Goal: Task Accomplishment & Management: Manage account settings

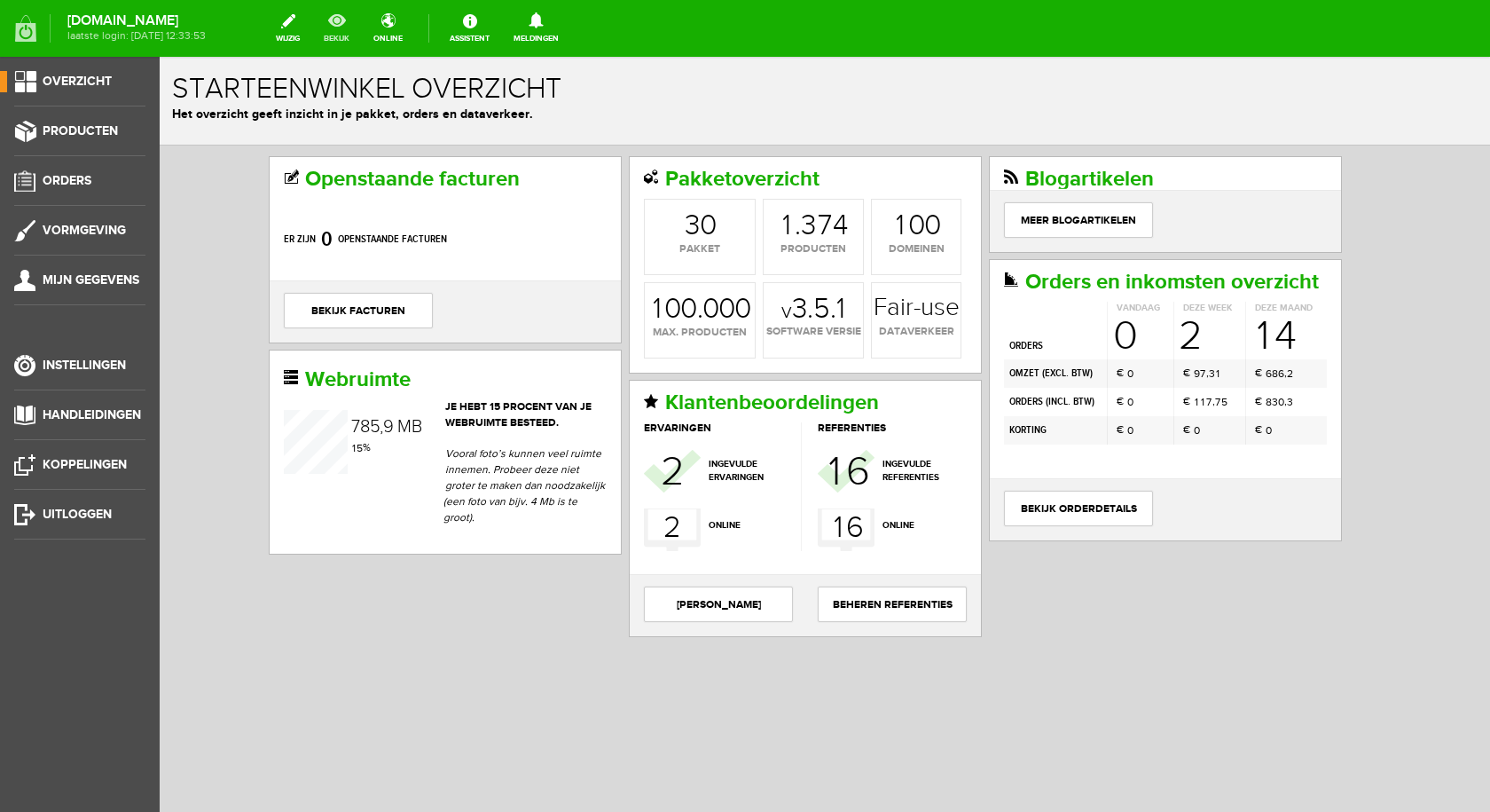
click at [357, 28] on link "bekijk" at bounding box center [336, 29] width 47 height 39
click at [78, 122] on link "Producten" at bounding box center [72, 131] width 145 height 21
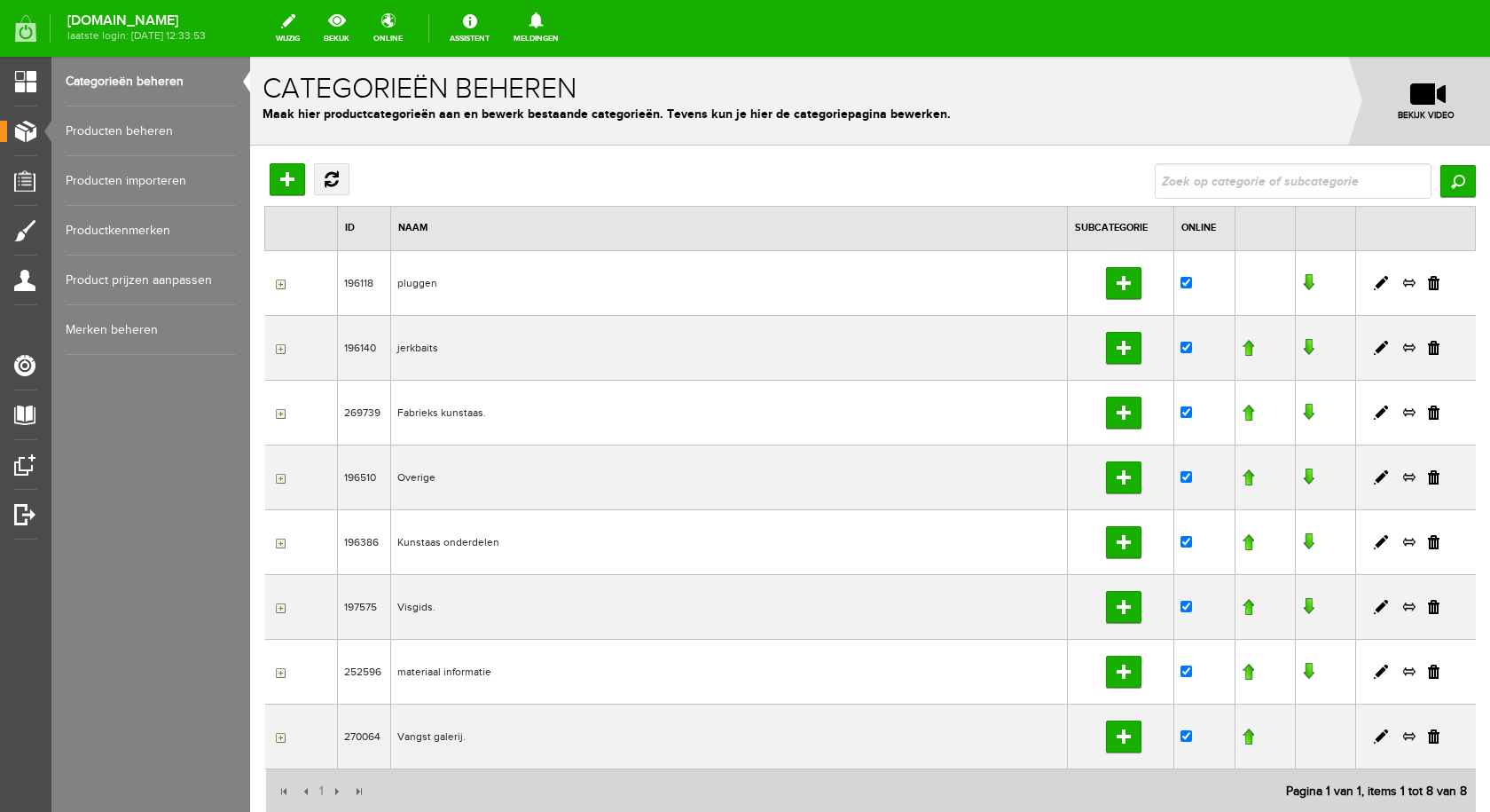
click at [103, 135] on link "Producten beheren" at bounding box center [151, 131] width 170 height 50
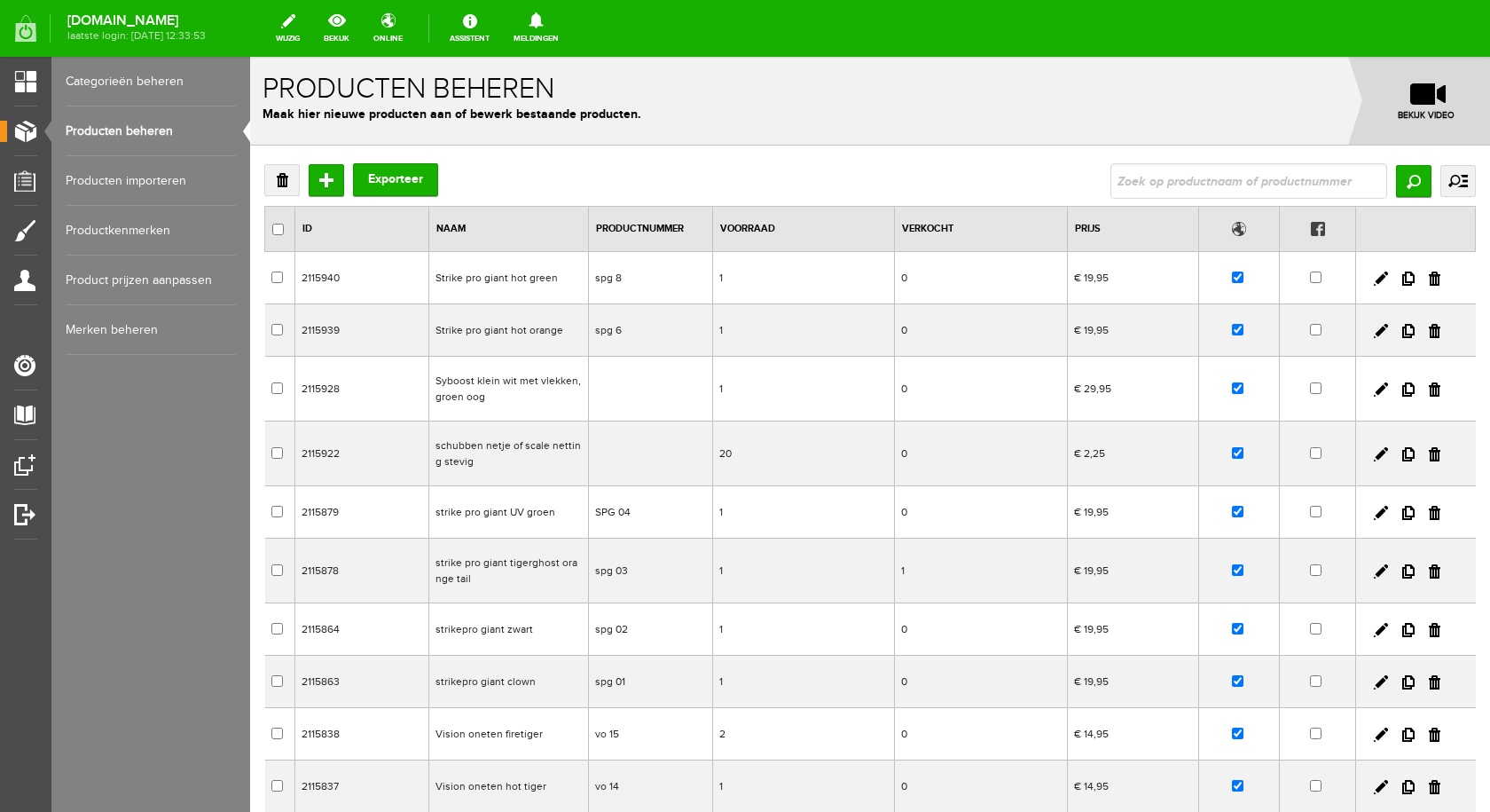
click at [1240, 182] on input "text" at bounding box center [1249, 181] width 277 height 35
type input "sherif"
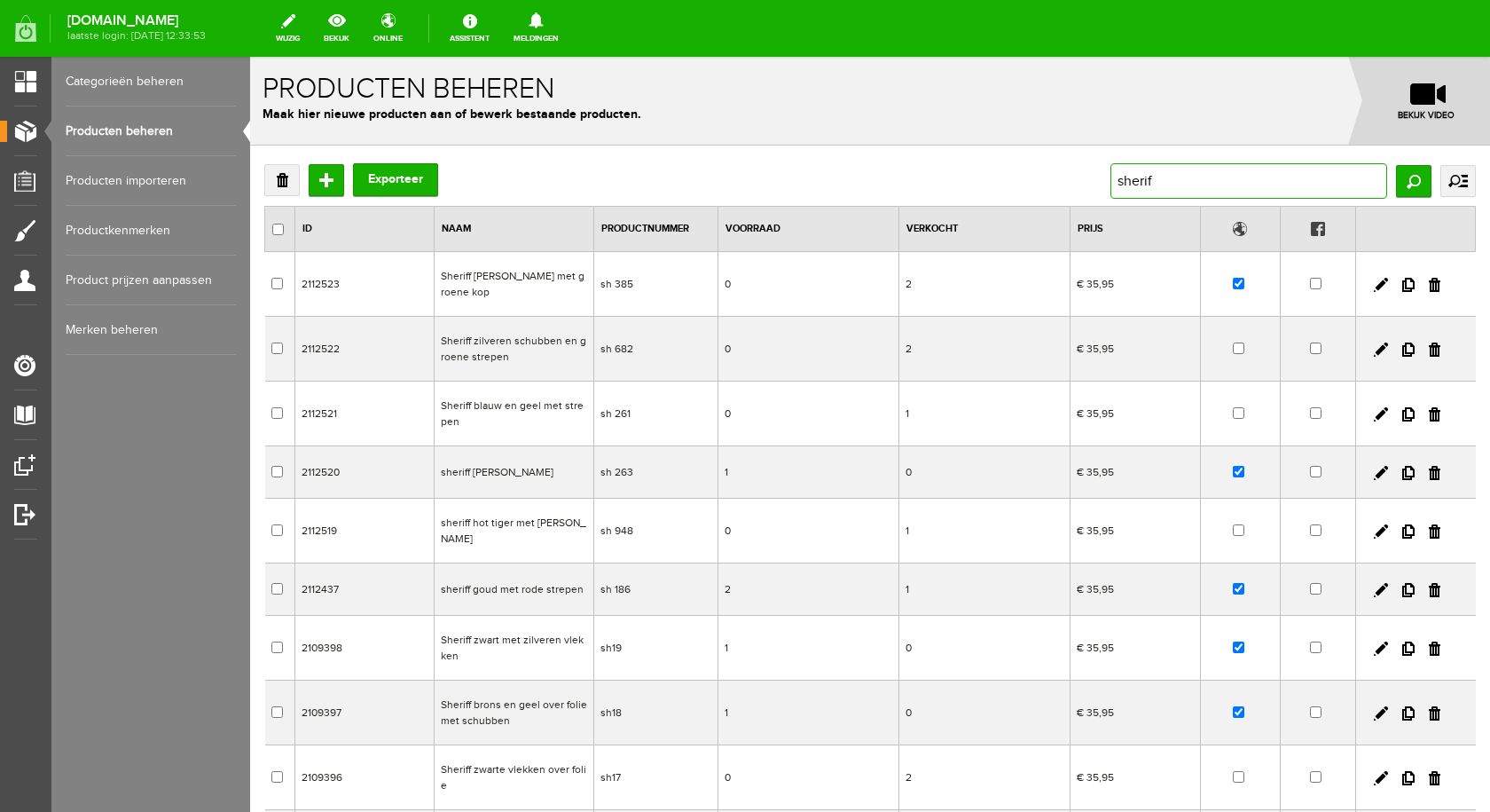
click at [1165, 177] on input "sherif" at bounding box center [1249, 181] width 277 height 35
type input "sheriff ti"
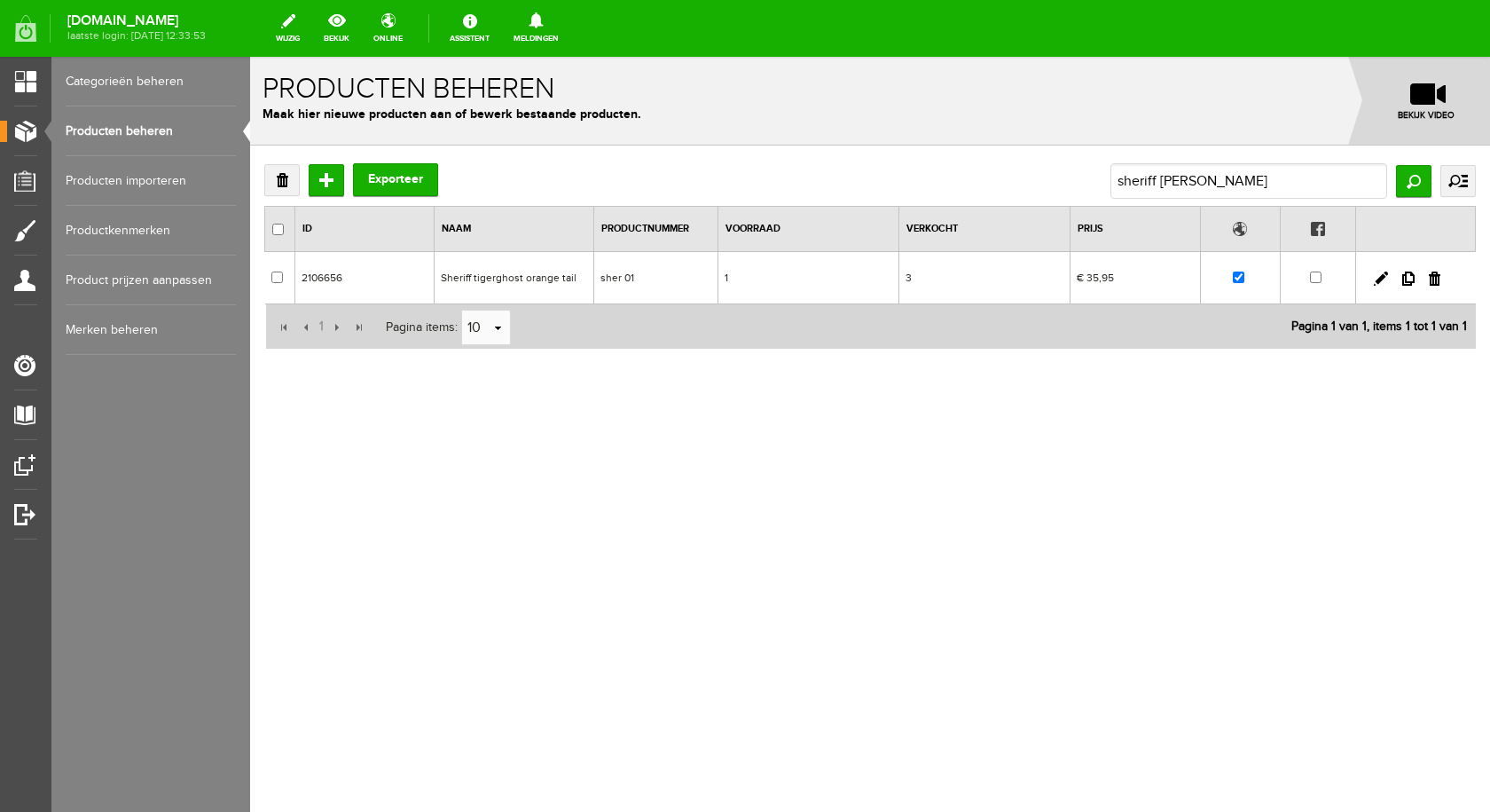
click at [522, 281] on td "Sheriff tigerghost orange tail" at bounding box center [514, 278] width 160 height 53
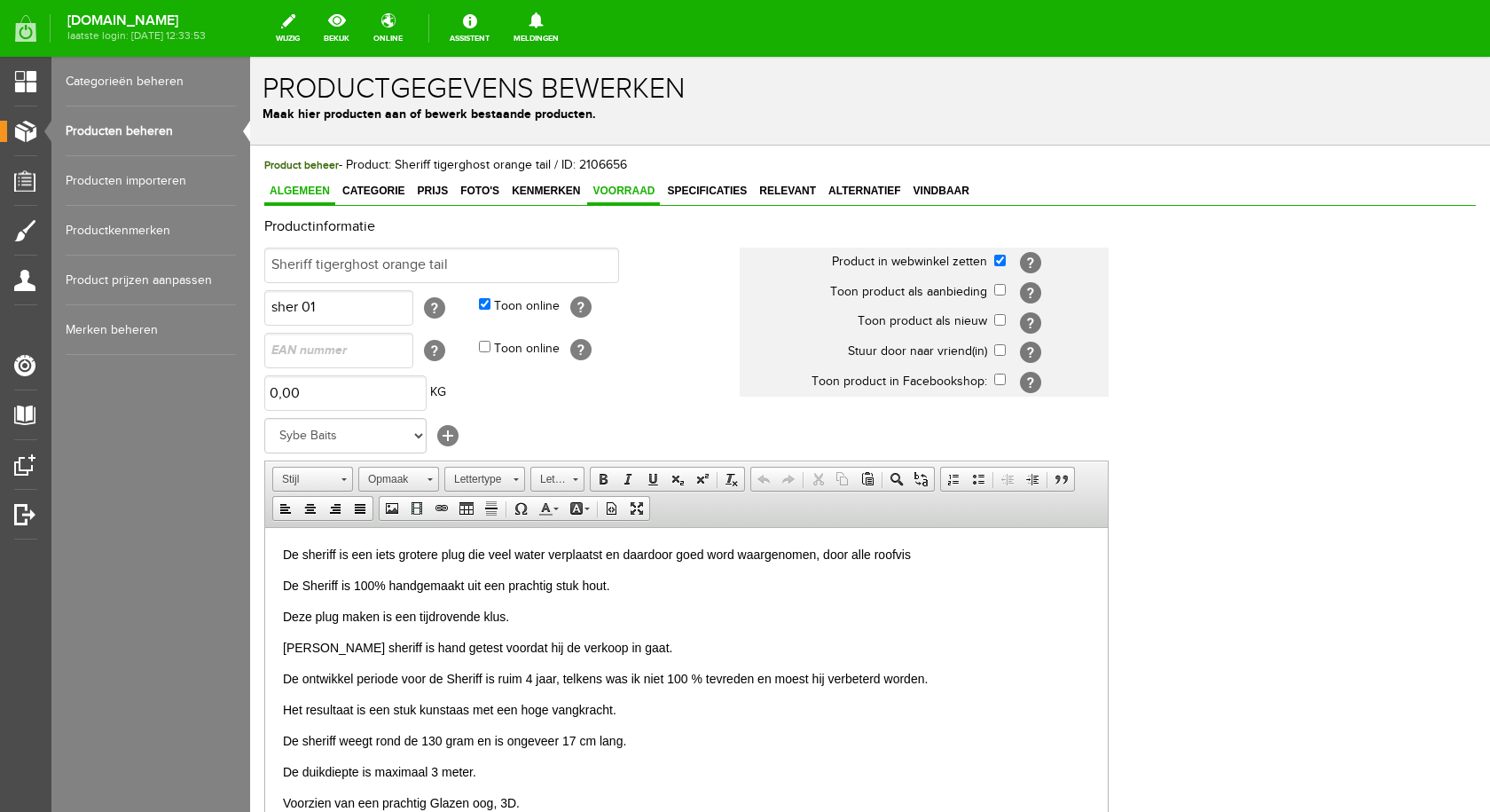
click at [607, 189] on span "Voorraad" at bounding box center [624, 190] width 73 height 12
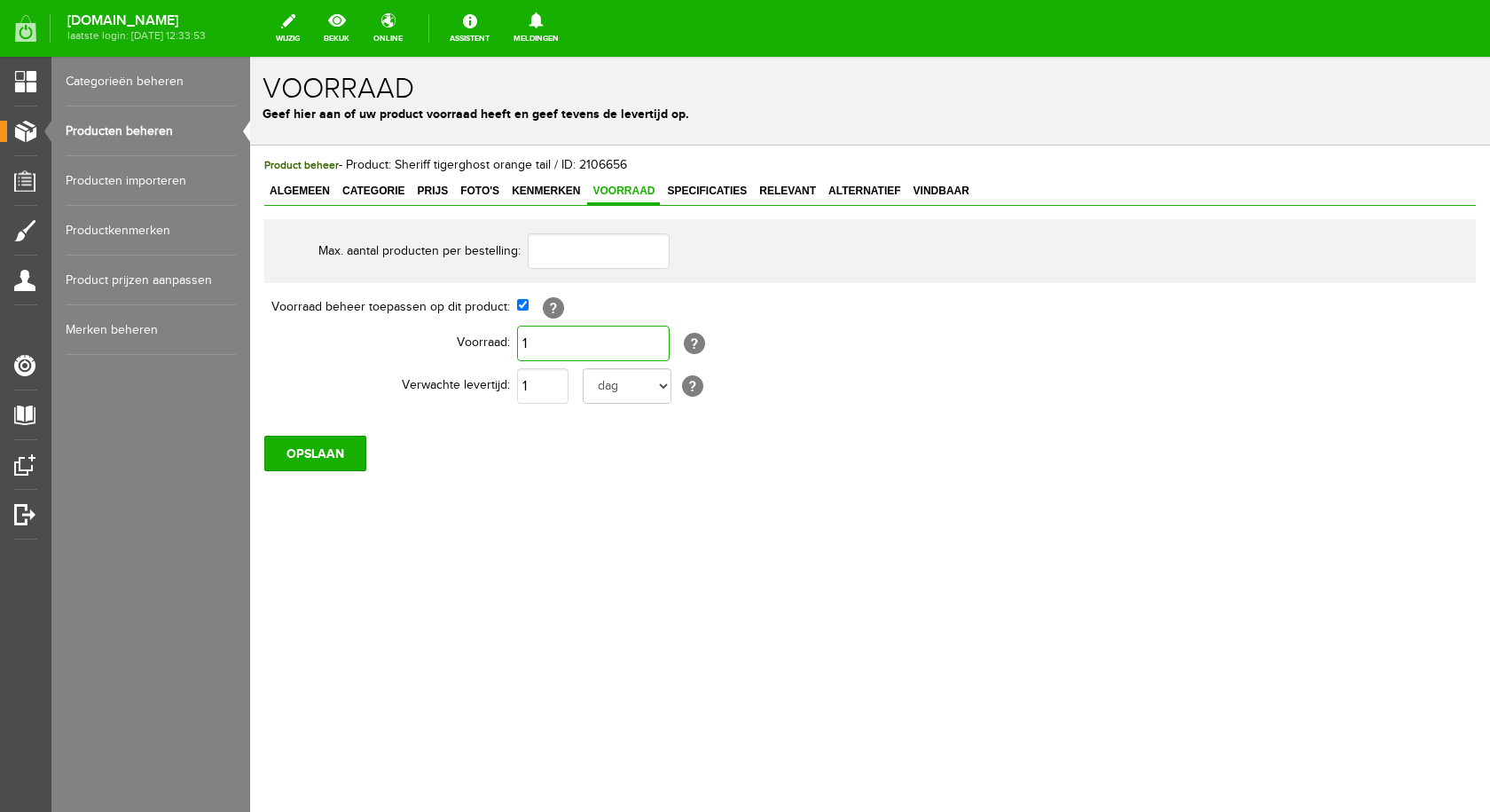
click at [564, 344] on input "1" at bounding box center [593, 343] width 152 height 35
type input "3"
click at [316, 450] on input "OPSLAAN" at bounding box center [315, 453] width 102 height 35
click at [293, 445] on input "OPSLAAN" at bounding box center [315, 453] width 102 height 35
click at [118, 124] on link "Producten beheren" at bounding box center [151, 131] width 170 height 50
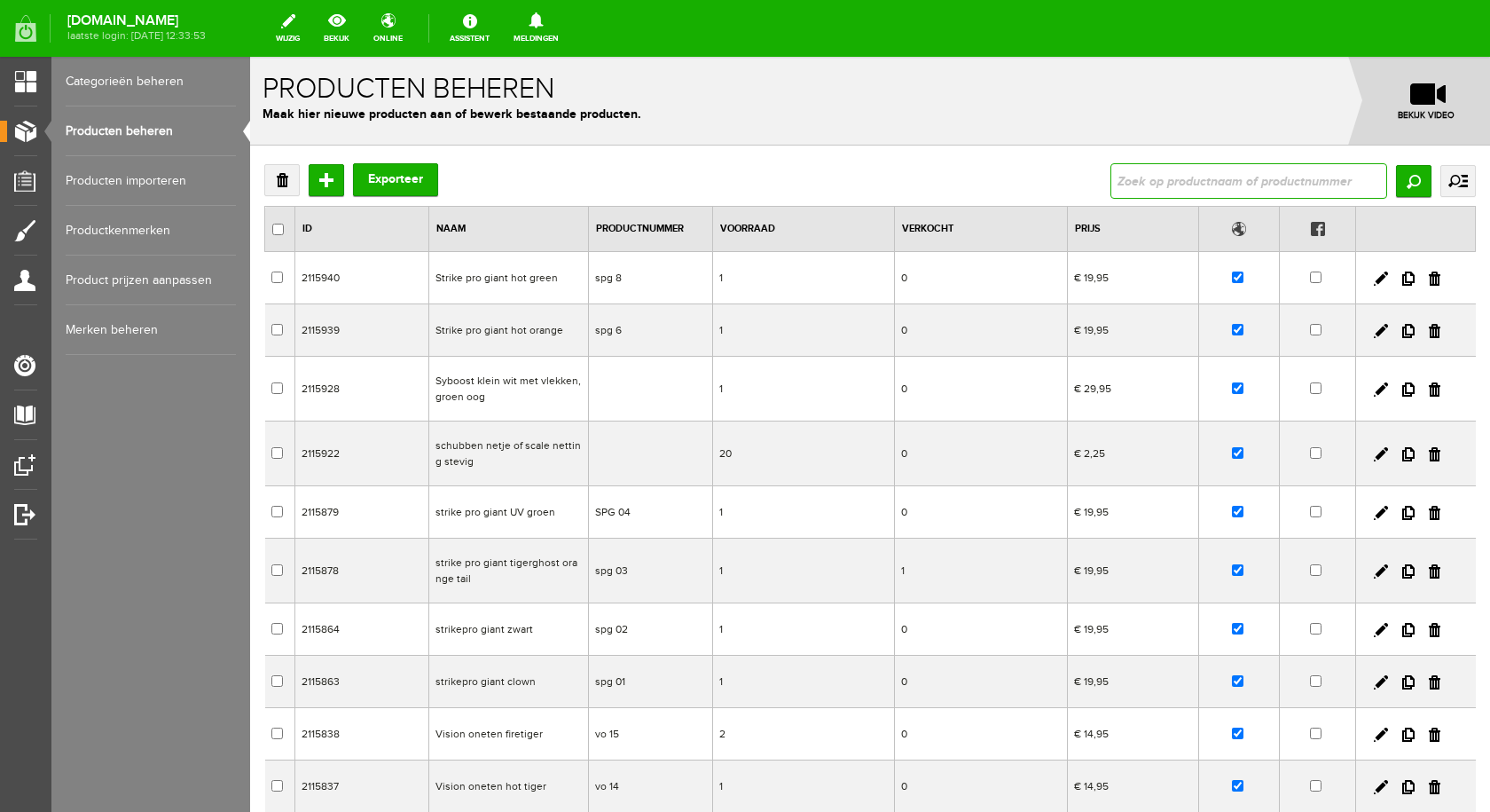
click at [1163, 173] on input "text" at bounding box center [1249, 181] width 277 height 35
type input "sheriff"
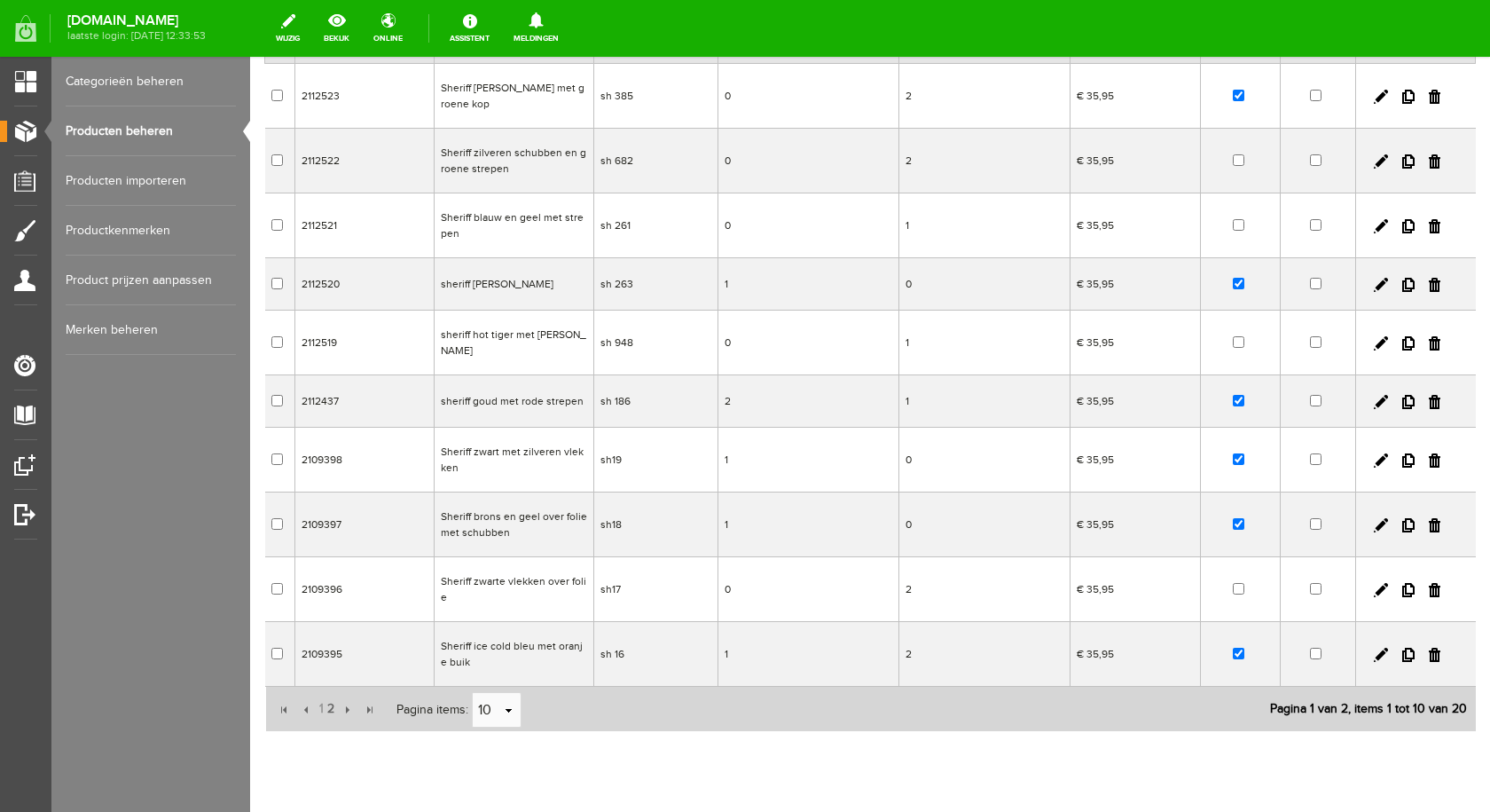
scroll to position [216, 0]
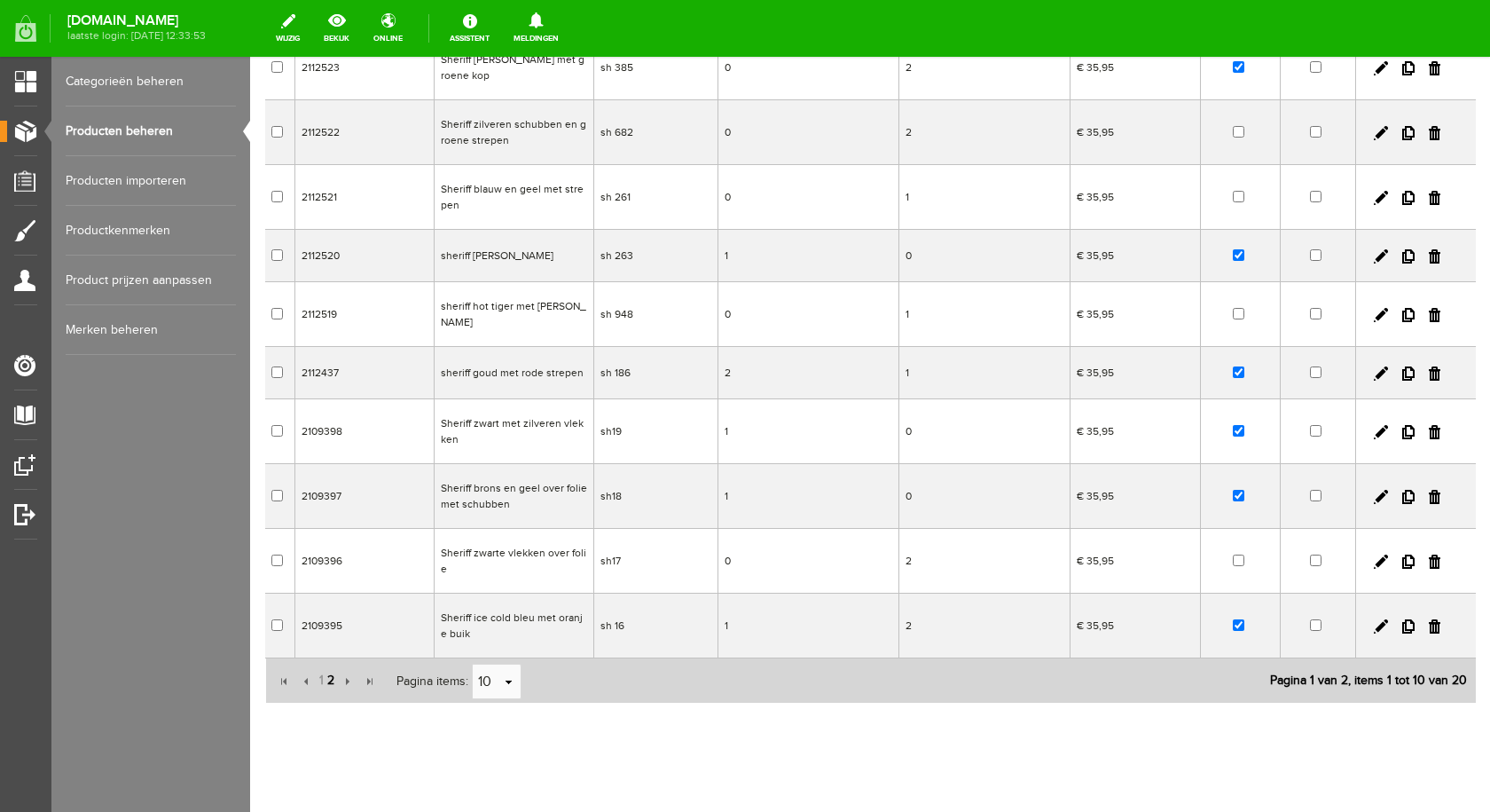
click at [333, 662] on span "2" at bounding box center [331, 680] width 11 height 35
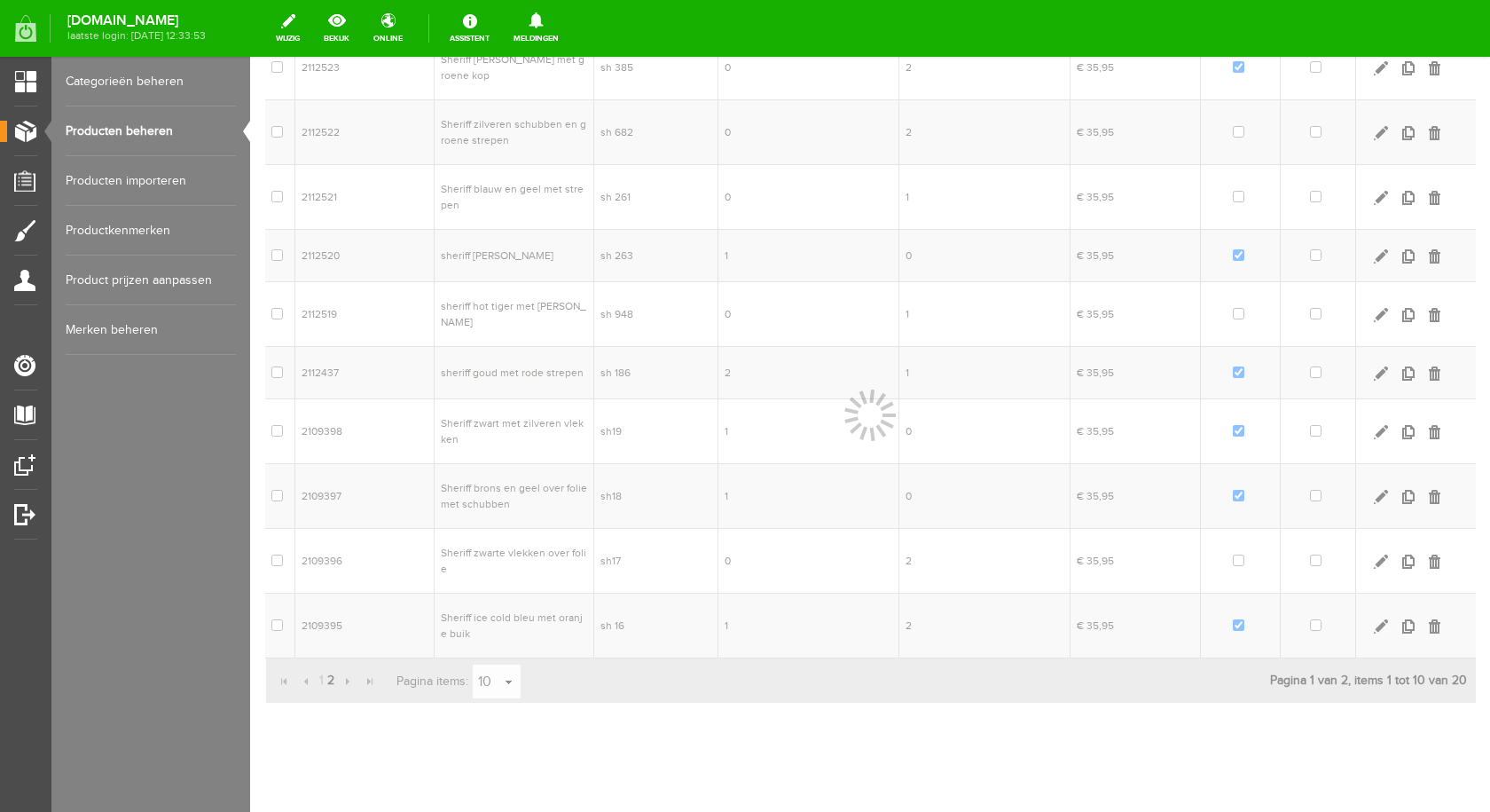
scroll to position [191, 0]
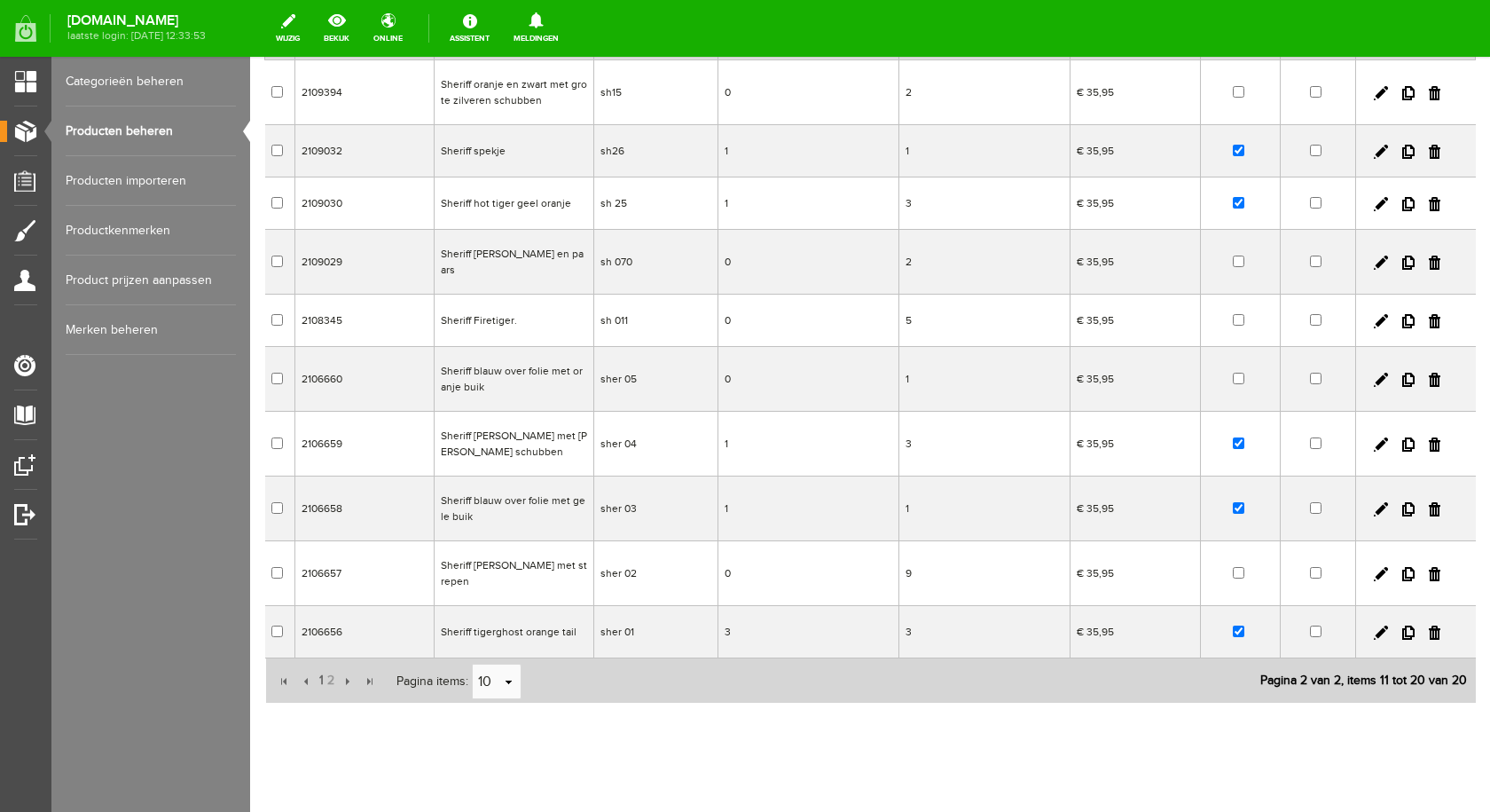
click at [539, 361] on td "Sheriff blauw over folie met oranje buik" at bounding box center [514, 379] width 160 height 65
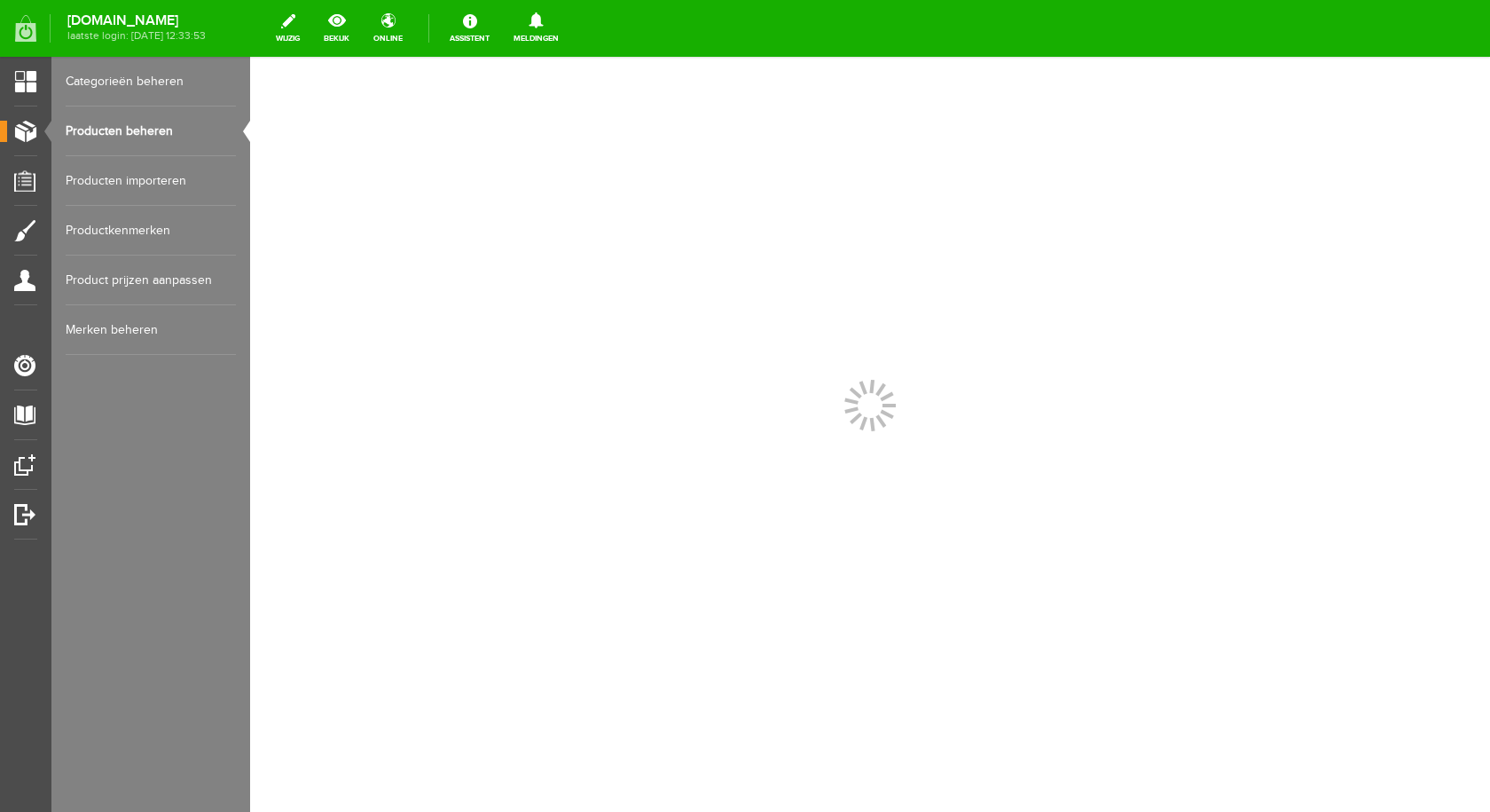
scroll to position [0, 0]
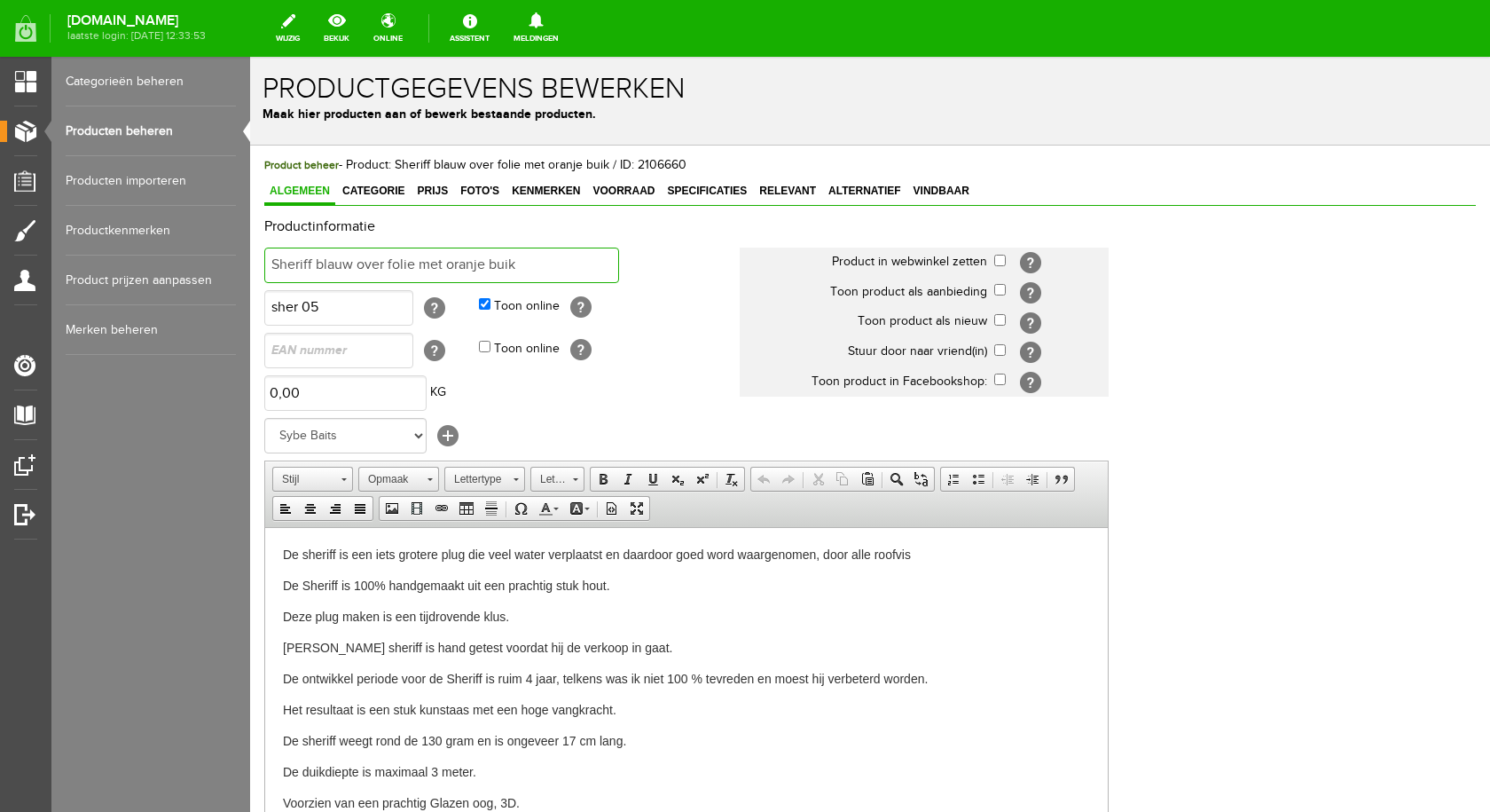
click at [537, 256] on input "Sheriff blauw over folie met oranje buik" at bounding box center [442, 265] width 355 height 35
type input "Sheriff blauw met rommel schubben"
click at [1002, 261] on input "checkbox" at bounding box center [999, 261] width 11 height 11
checkbox input "true"
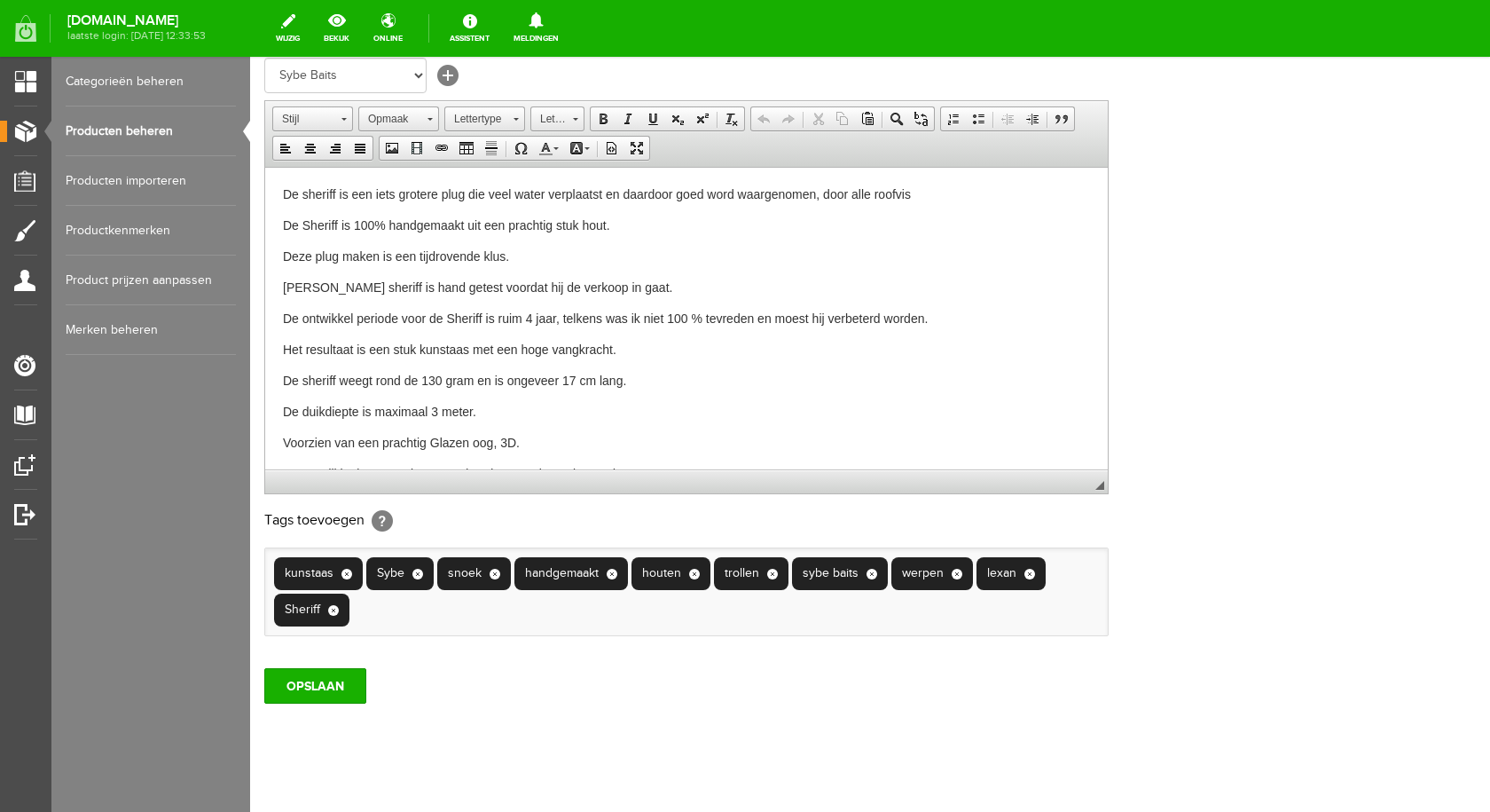
scroll to position [383, 0]
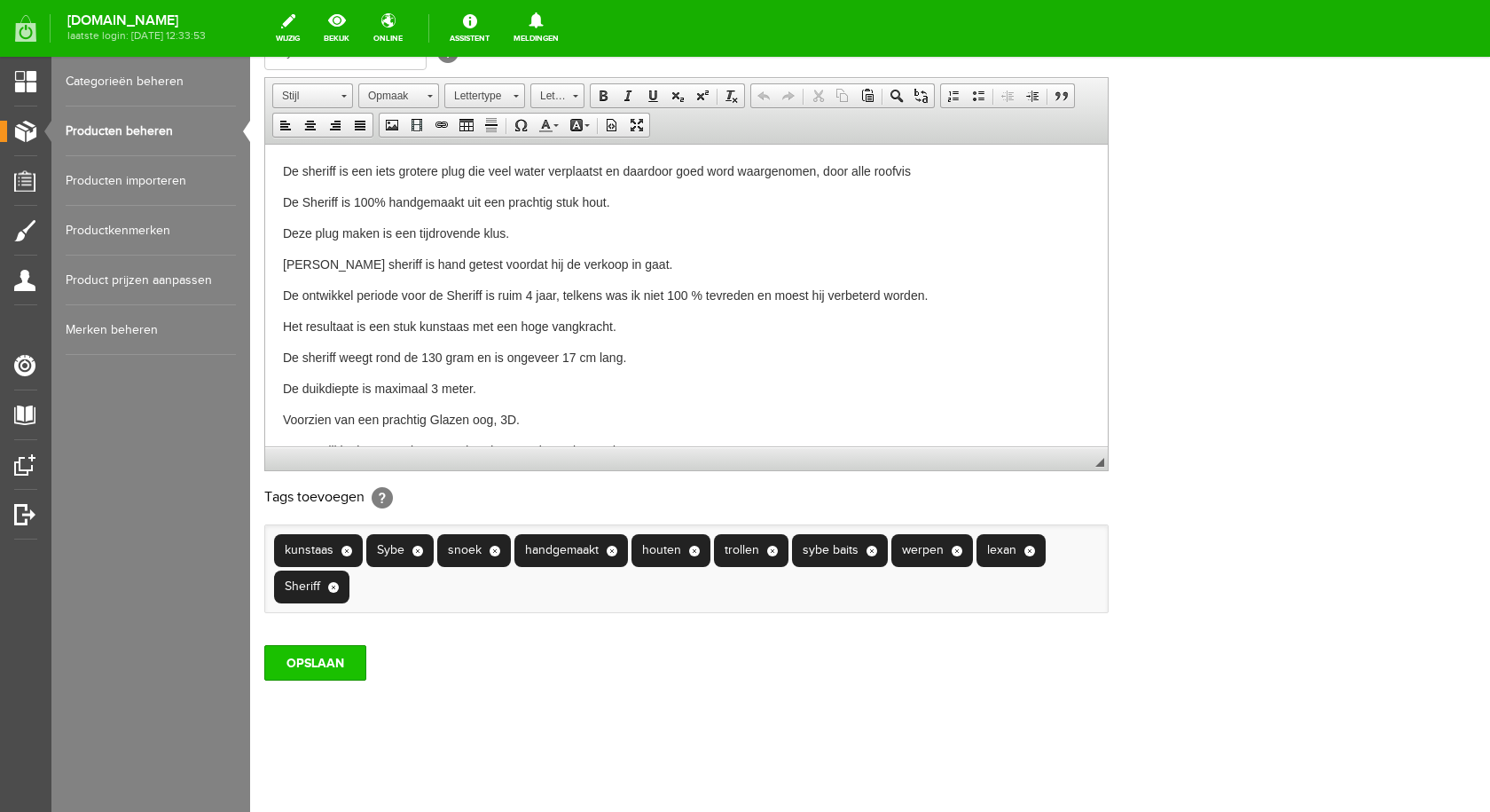
click at [339, 660] on input "OPSLAAN" at bounding box center [315, 662] width 102 height 35
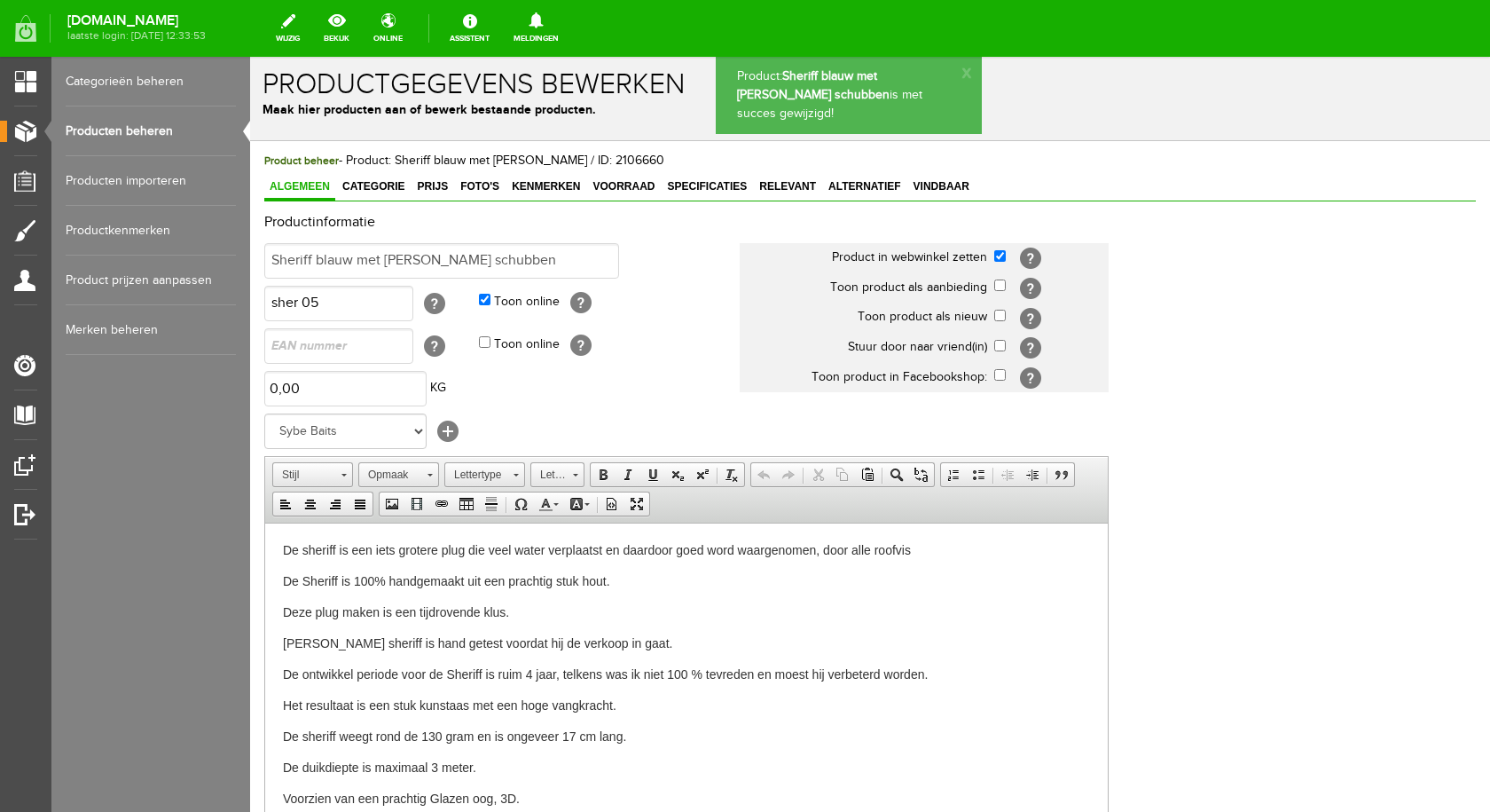
scroll to position [0, 0]
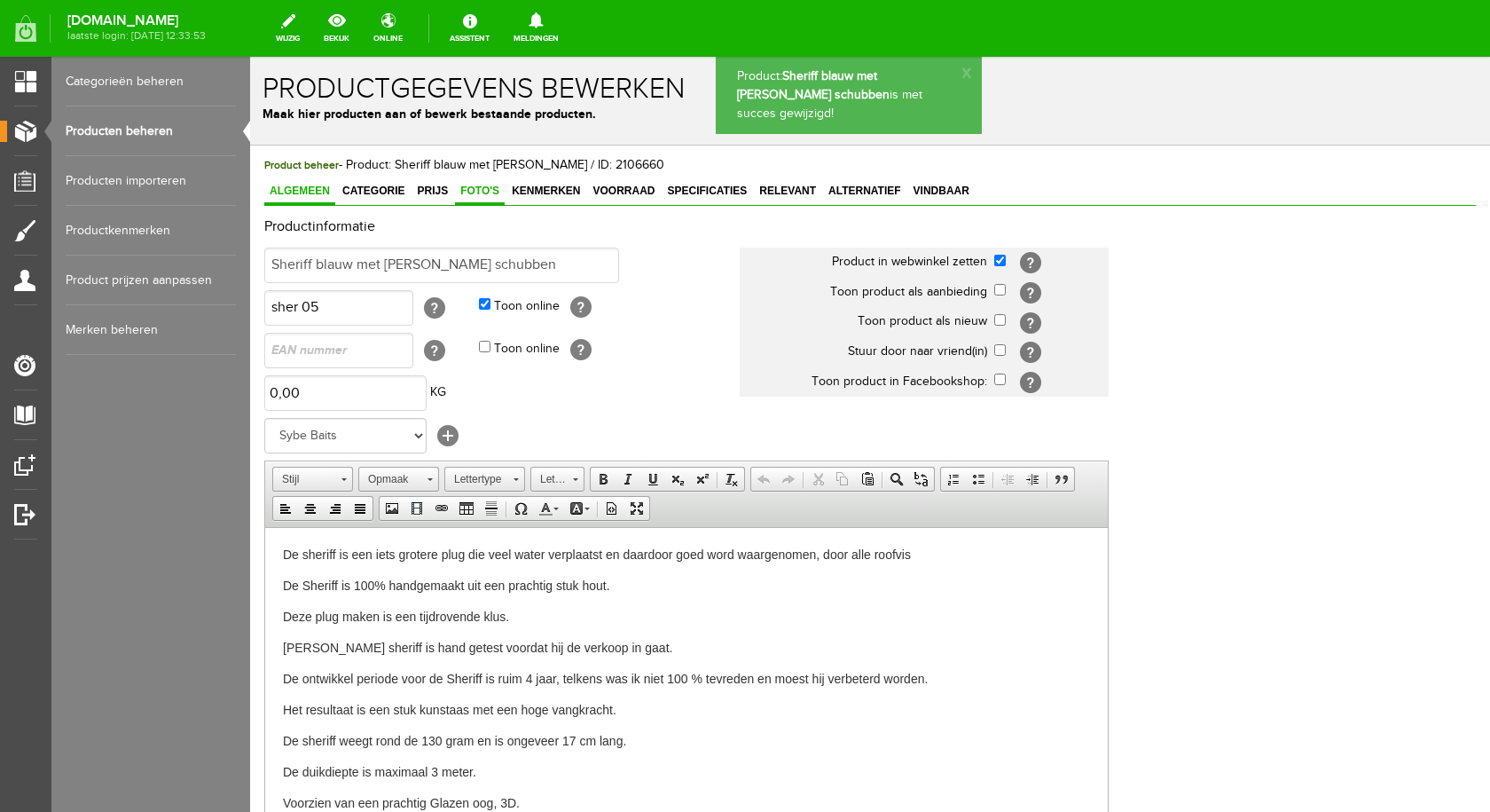
click at [476, 189] on span "Foto's" at bounding box center [480, 190] width 50 height 12
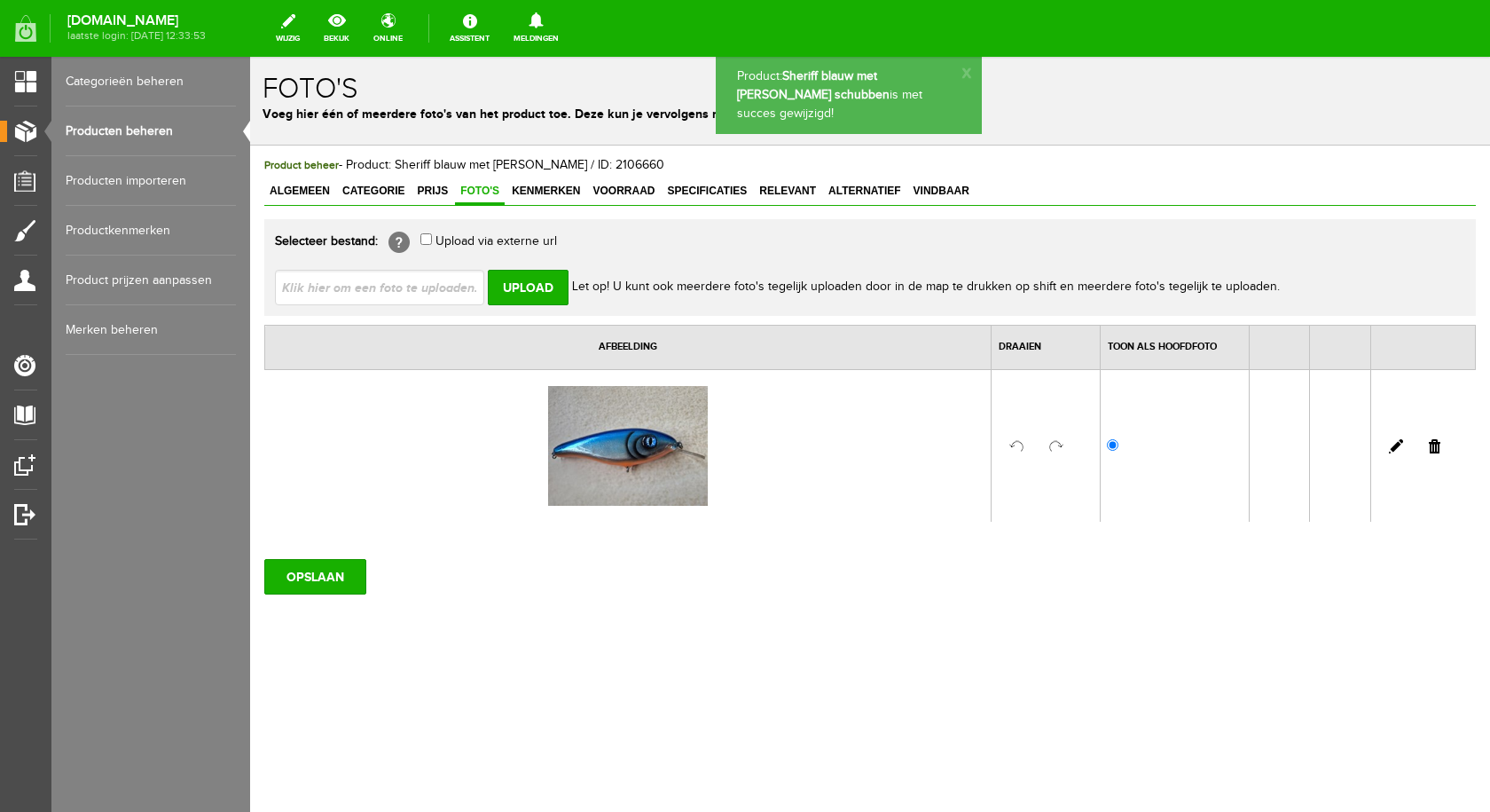
click at [411, 292] on input "file" at bounding box center [387, 286] width 224 height 33
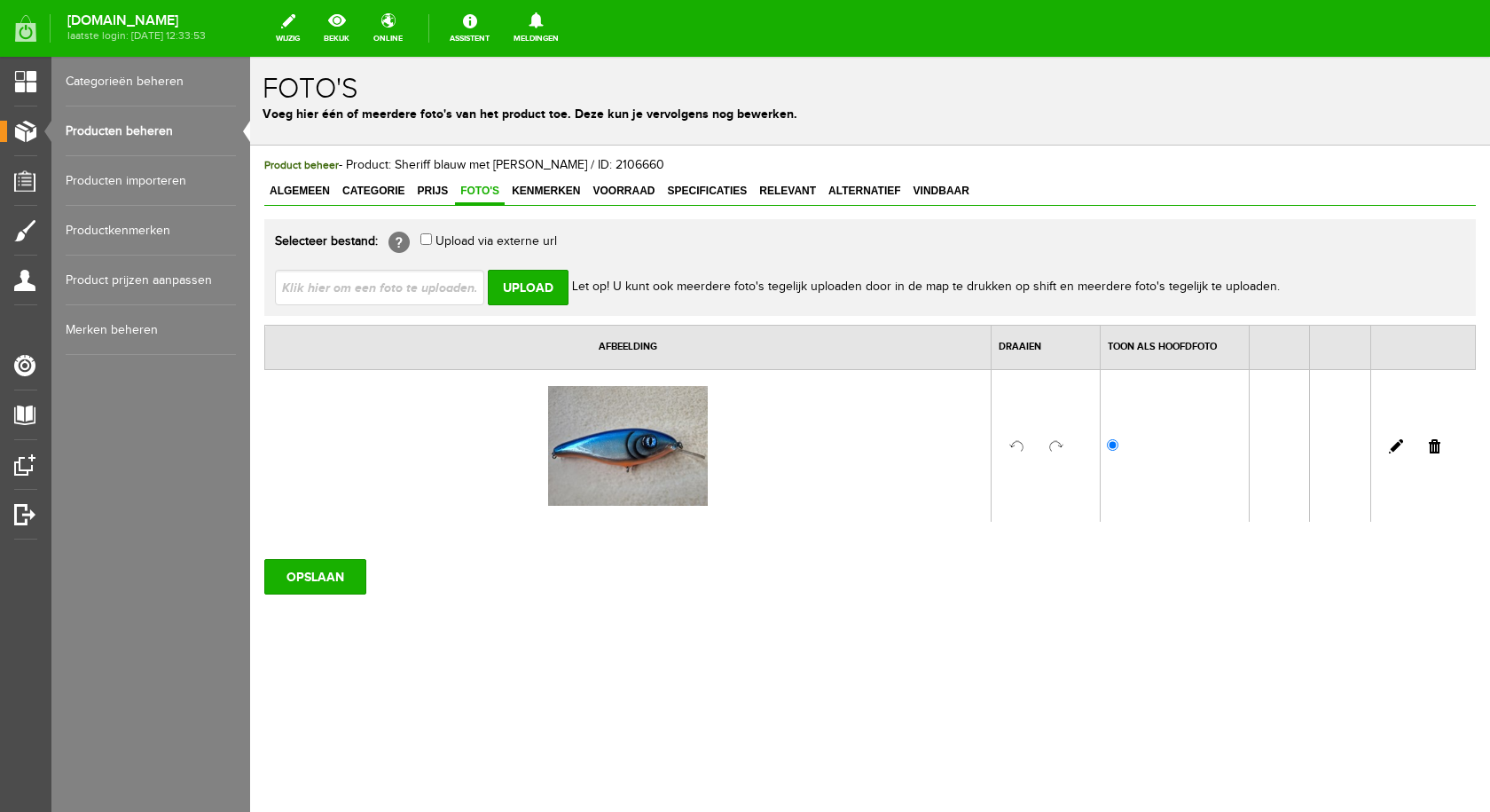
type input "C:\fakepath\Sheriff blauwe rommel schubben.jpg"
type input "Sheriff blauwe rommel schubben.jpg"
click at [528, 282] on input "Upload" at bounding box center [527, 287] width 80 height 35
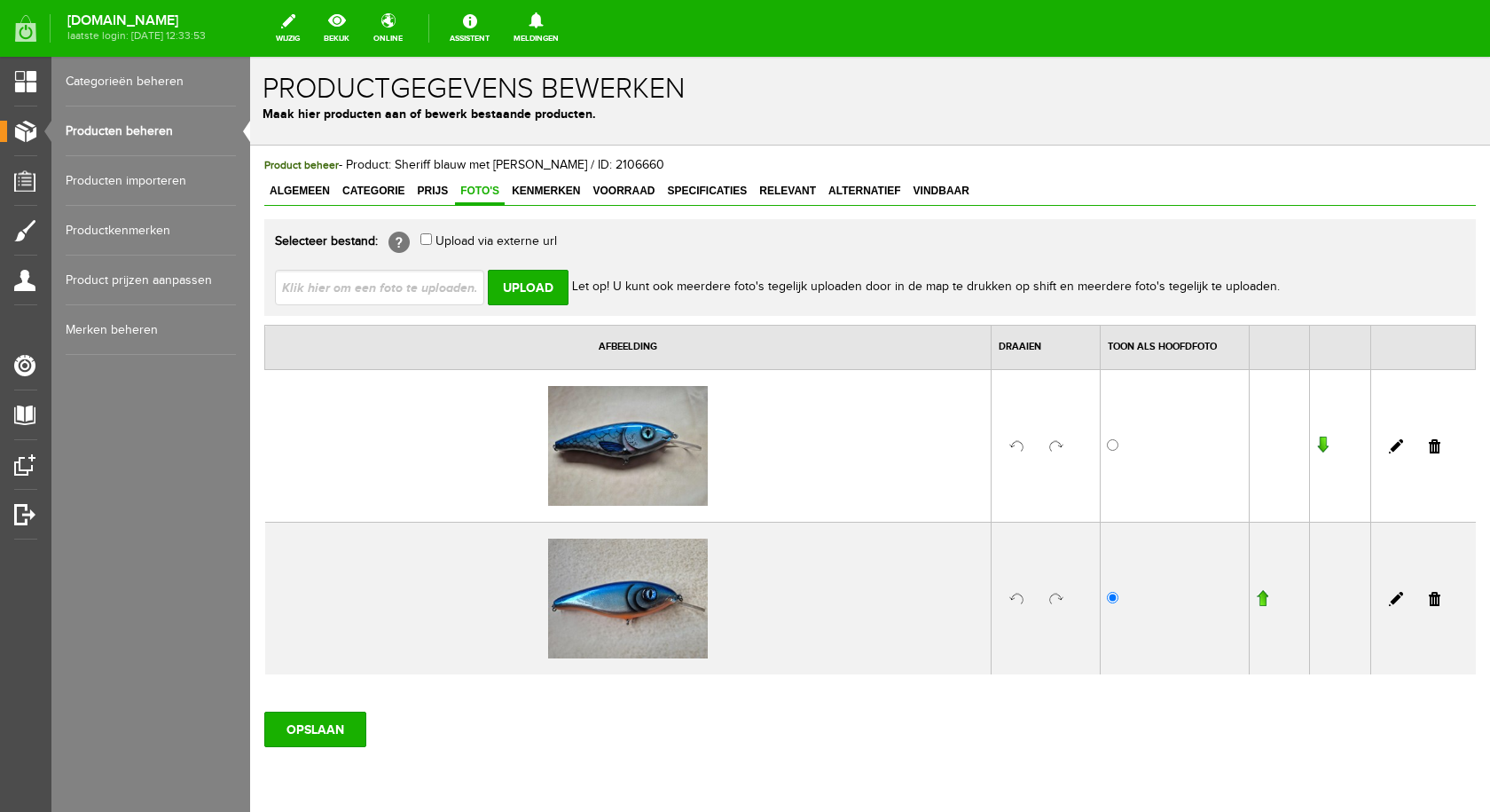
click at [1429, 596] on link at bounding box center [1435, 598] width 11 height 14
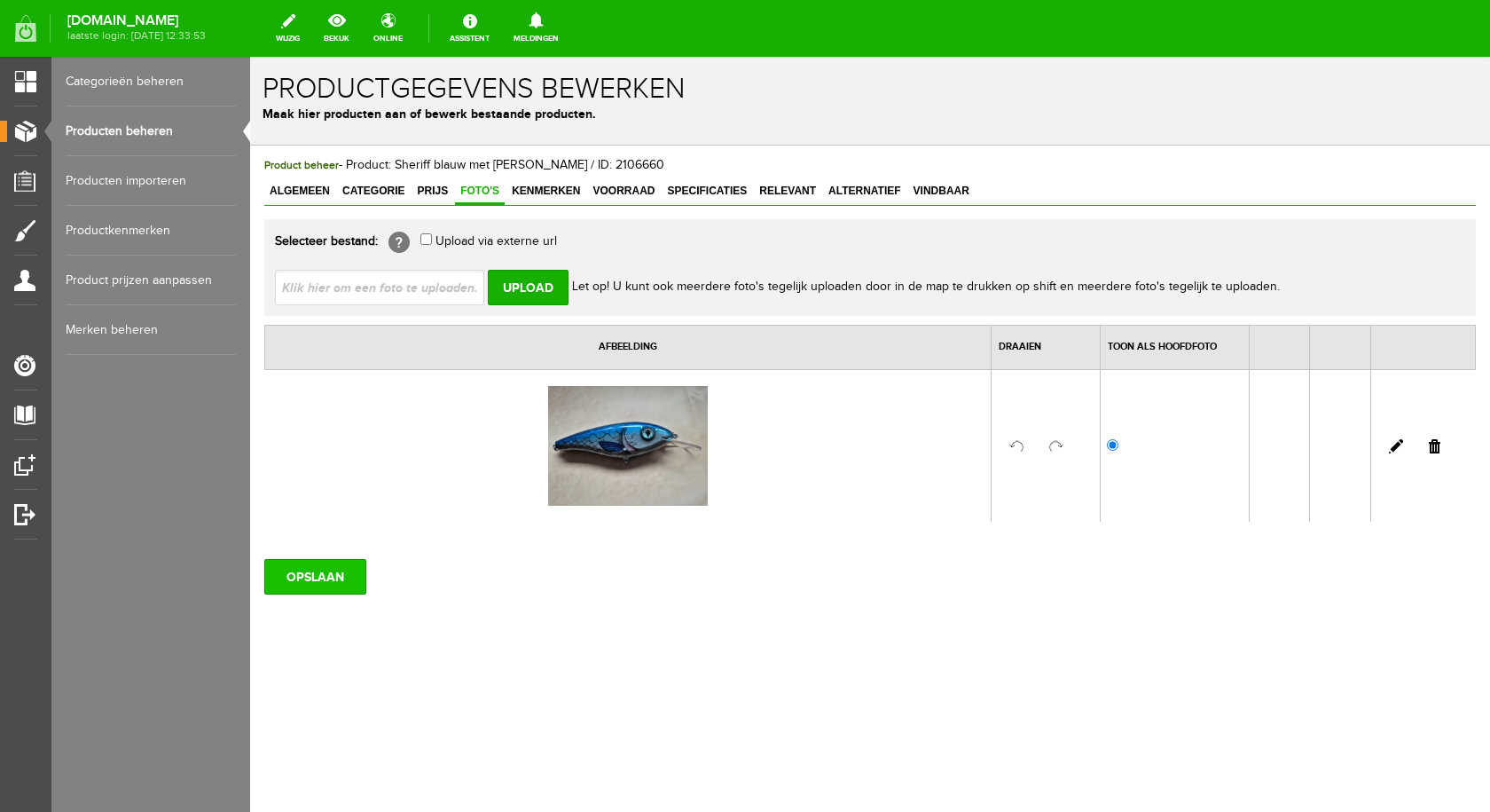
click at [339, 575] on input "OPSLAAN" at bounding box center [315, 576] width 102 height 35
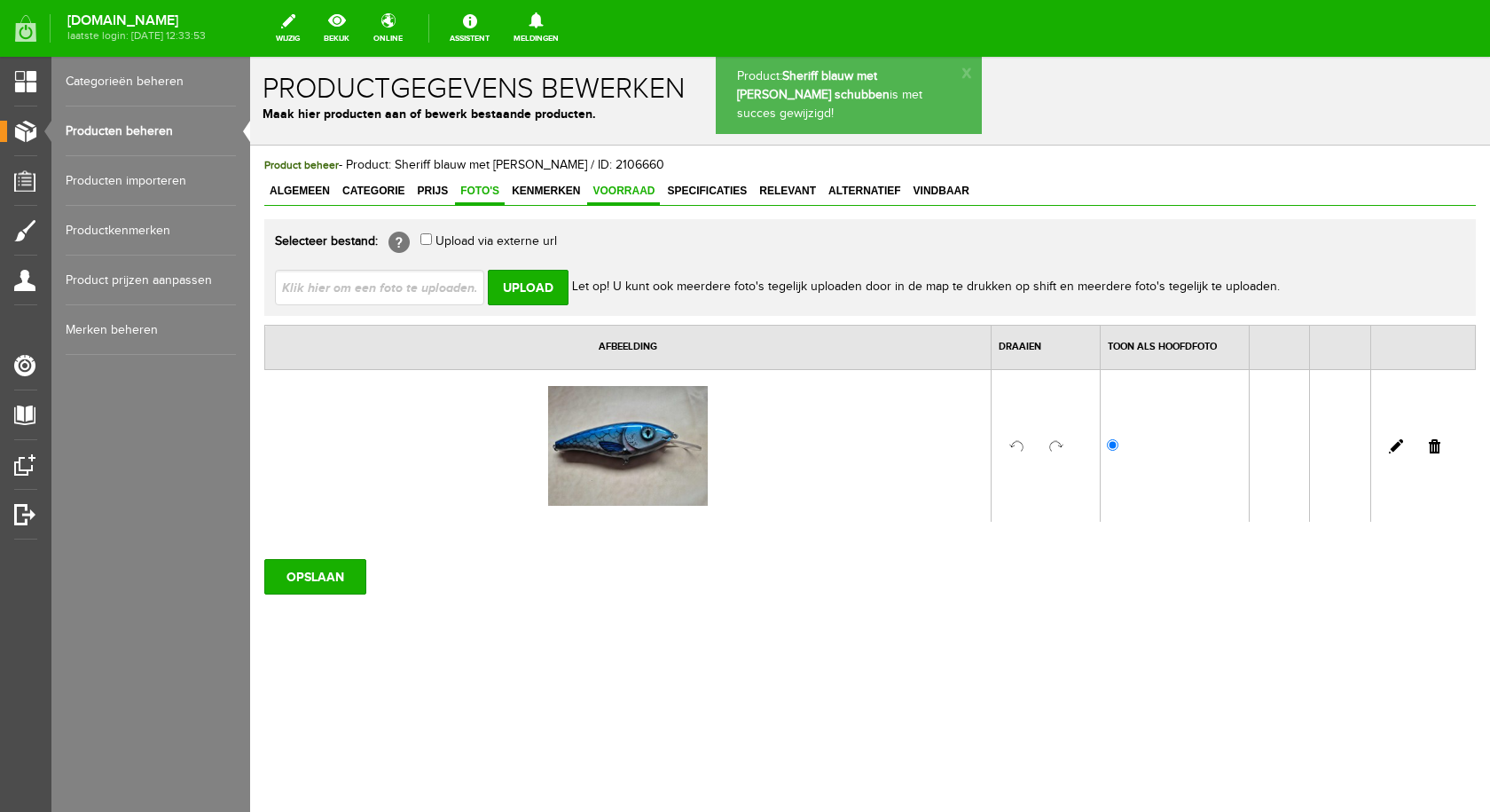
click at [623, 188] on span "Voorraad" at bounding box center [624, 190] width 73 height 12
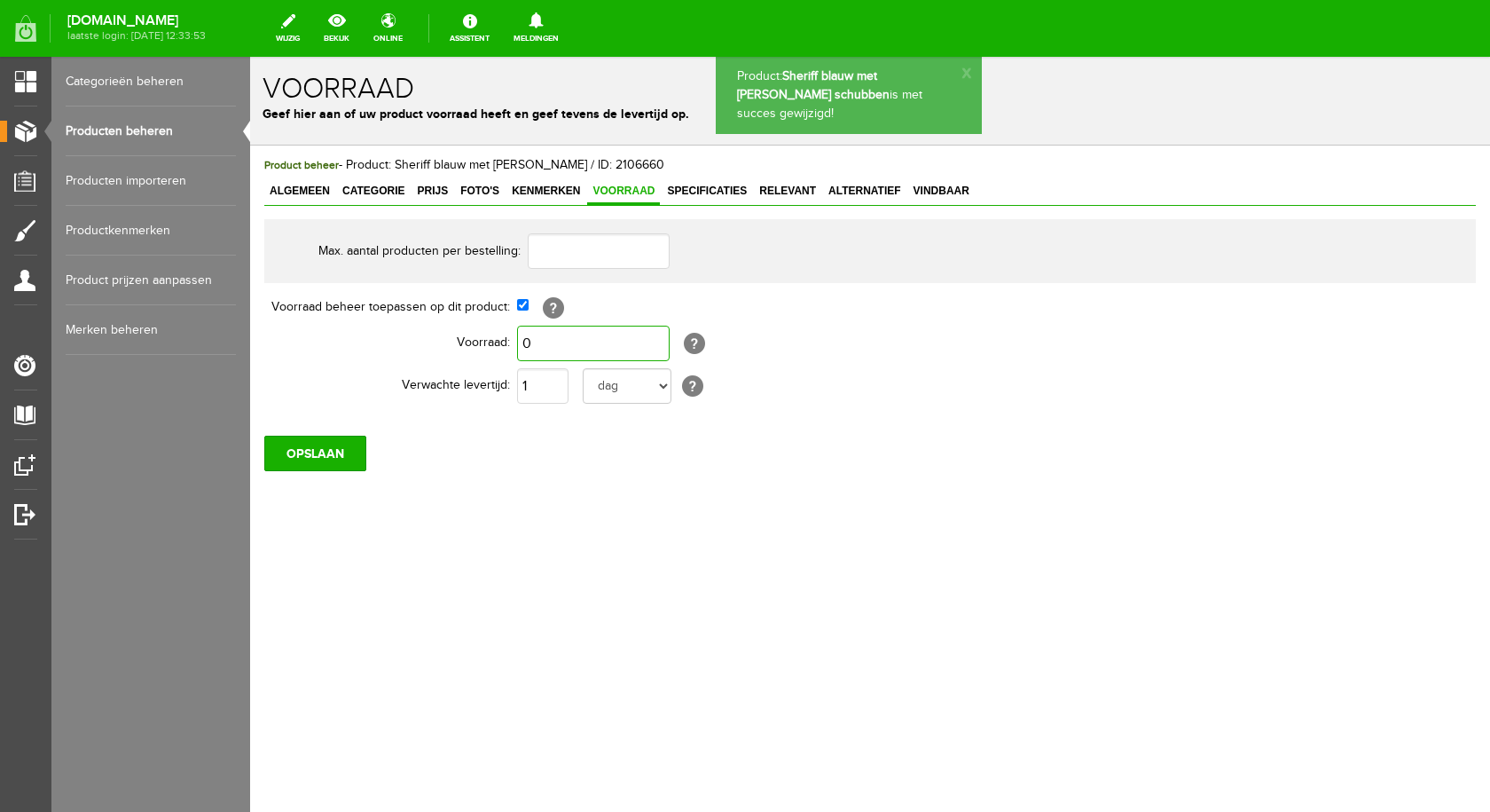
click at [612, 335] on input "0" at bounding box center [593, 343] width 152 height 35
type input "1"
click at [344, 451] on input "OPSLAAN" at bounding box center [315, 453] width 102 height 35
click at [949, 195] on span "Vindbaar" at bounding box center [941, 190] width 67 height 12
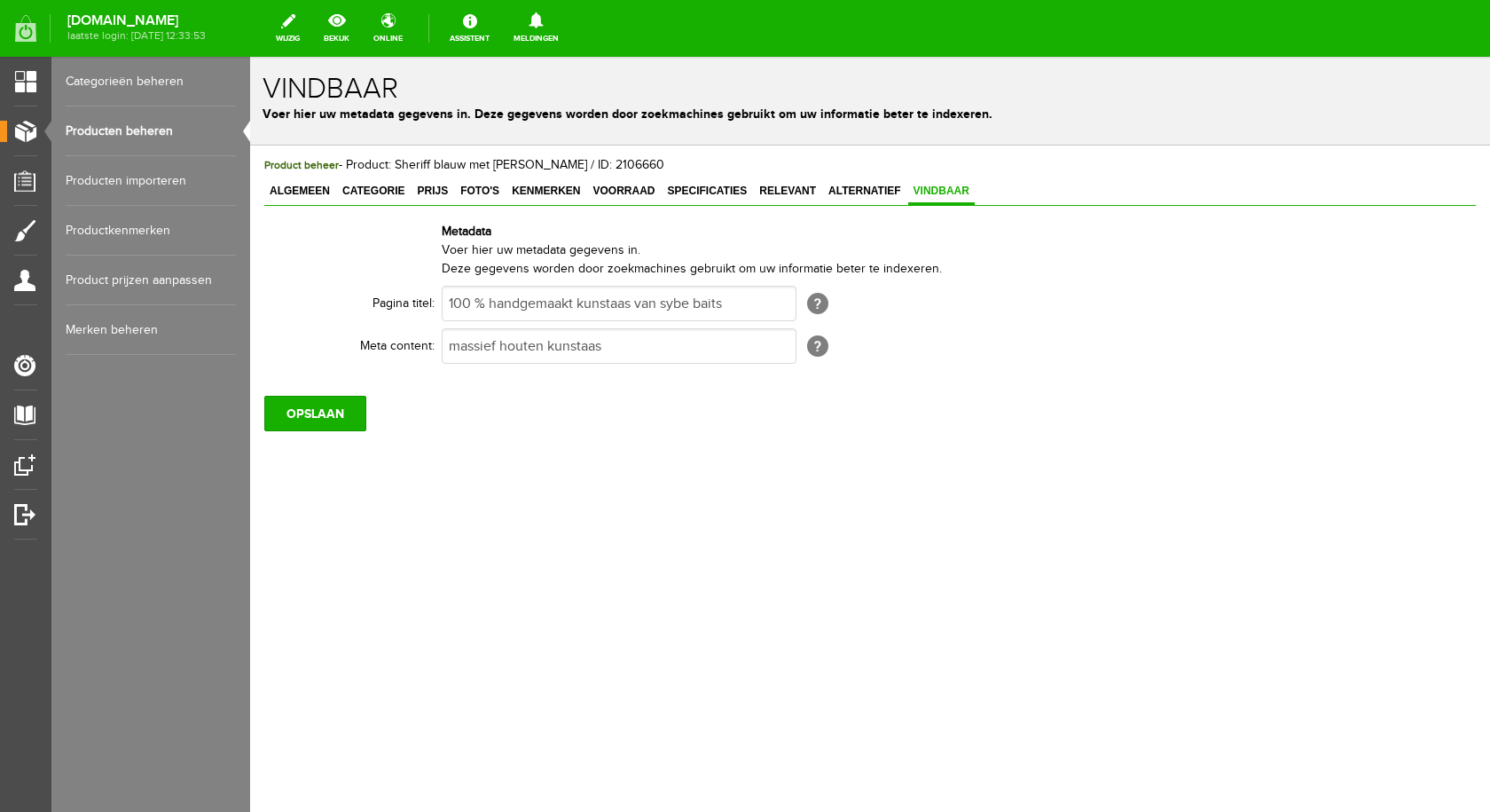
drag, startPoint x: 97, startPoint y: 122, endPoint x: 108, endPoint y: 128, distance: 12.5
click at [97, 122] on link "Producten beheren" at bounding box center [151, 131] width 170 height 50
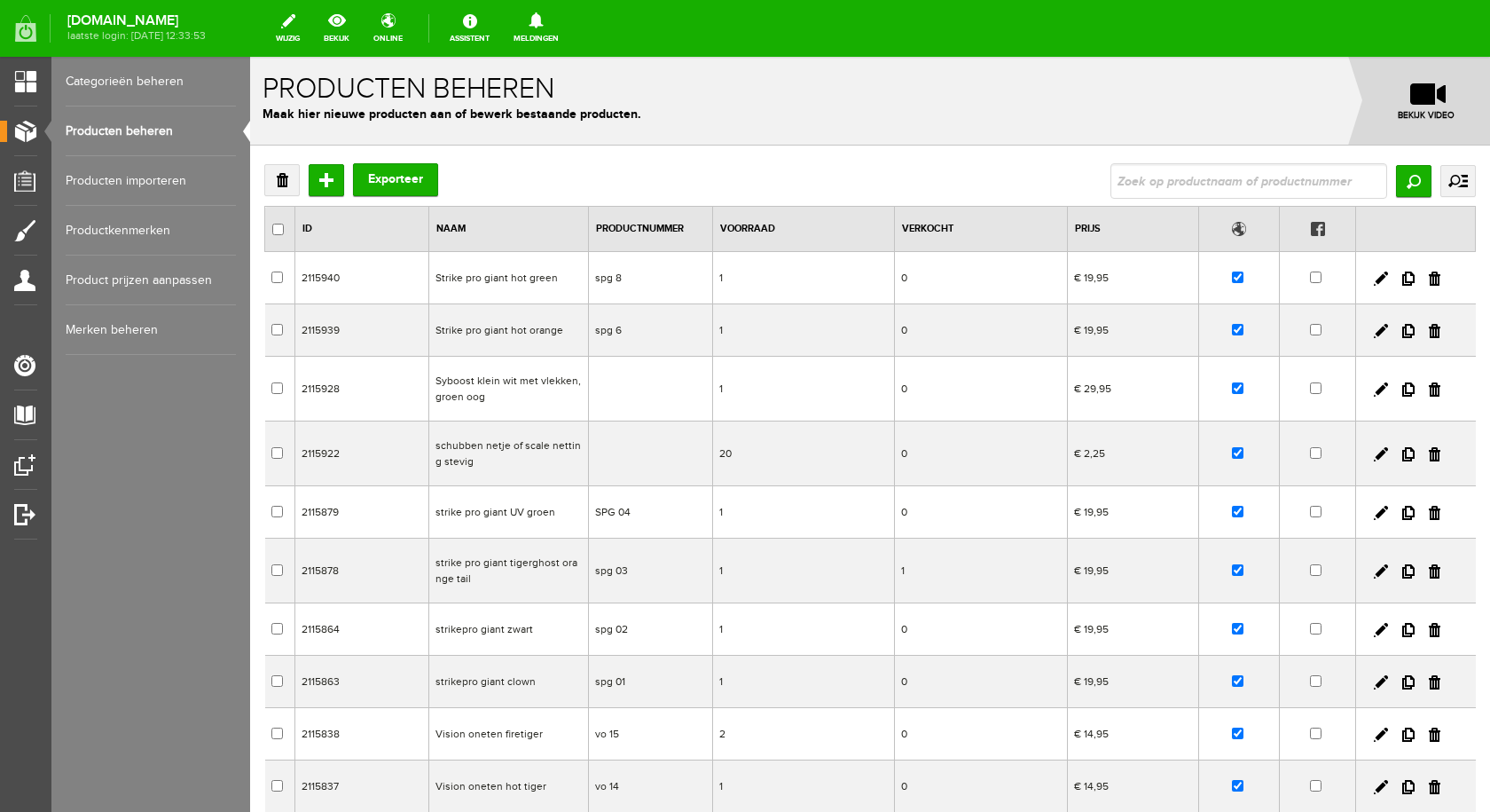
click at [1226, 186] on input "text" at bounding box center [1249, 181] width 277 height 35
type input "sheriff"
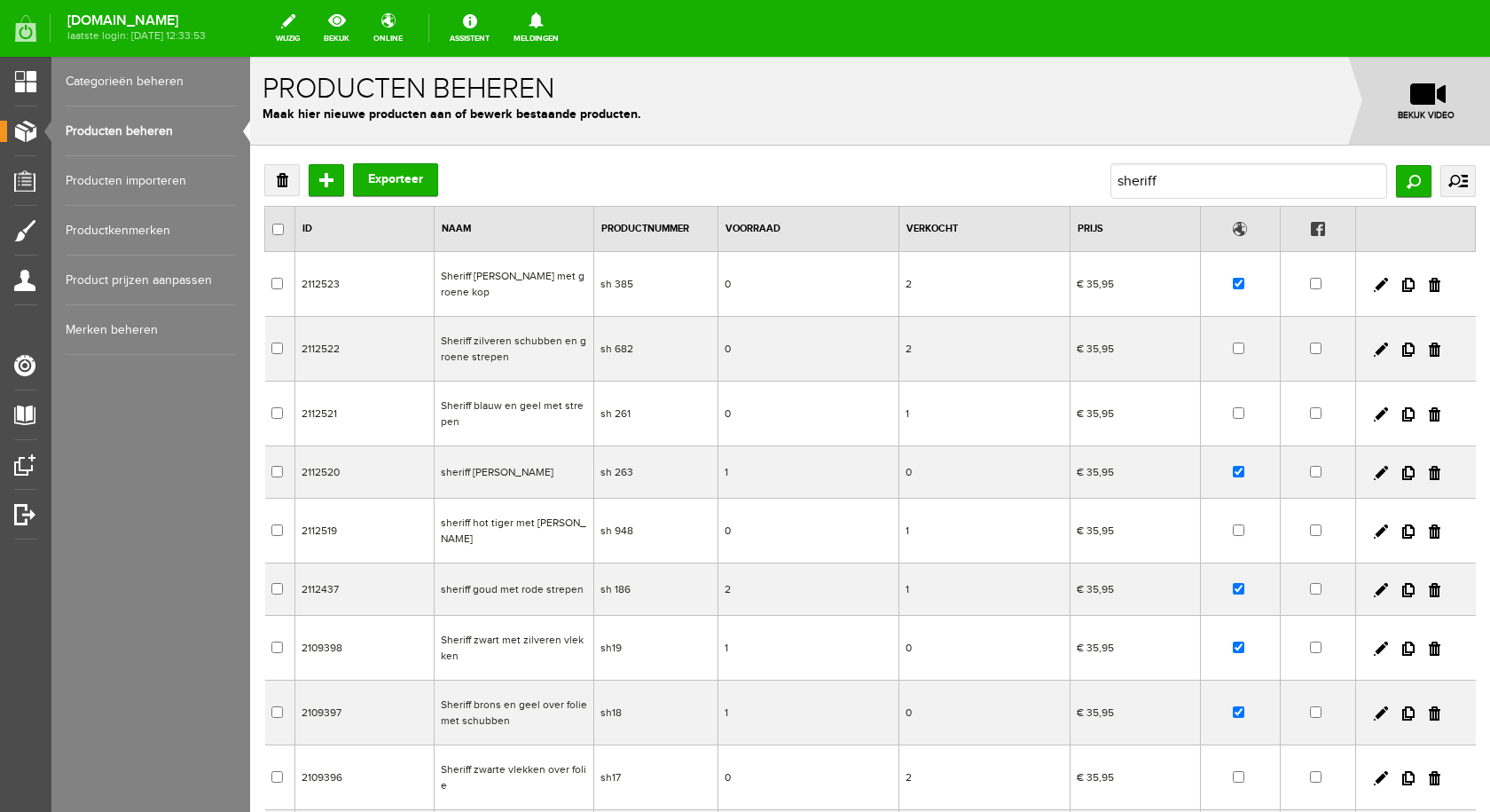
click at [542, 394] on td "Sheriff blauw en geel met strepen" at bounding box center [514, 414] width 160 height 65
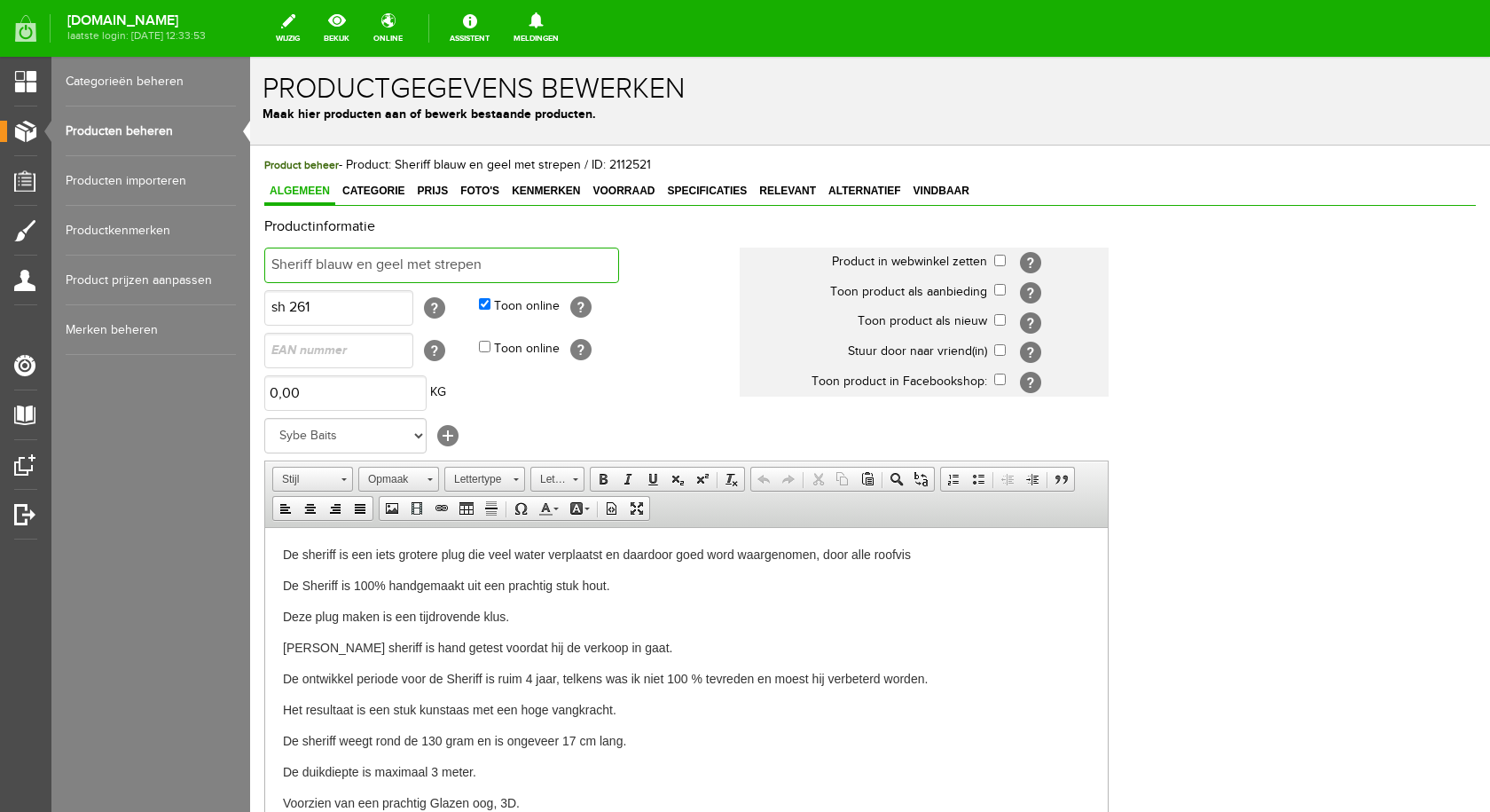
click at [499, 269] on input "Sheriff blauw en geel met strepen" at bounding box center [442, 265] width 355 height 35
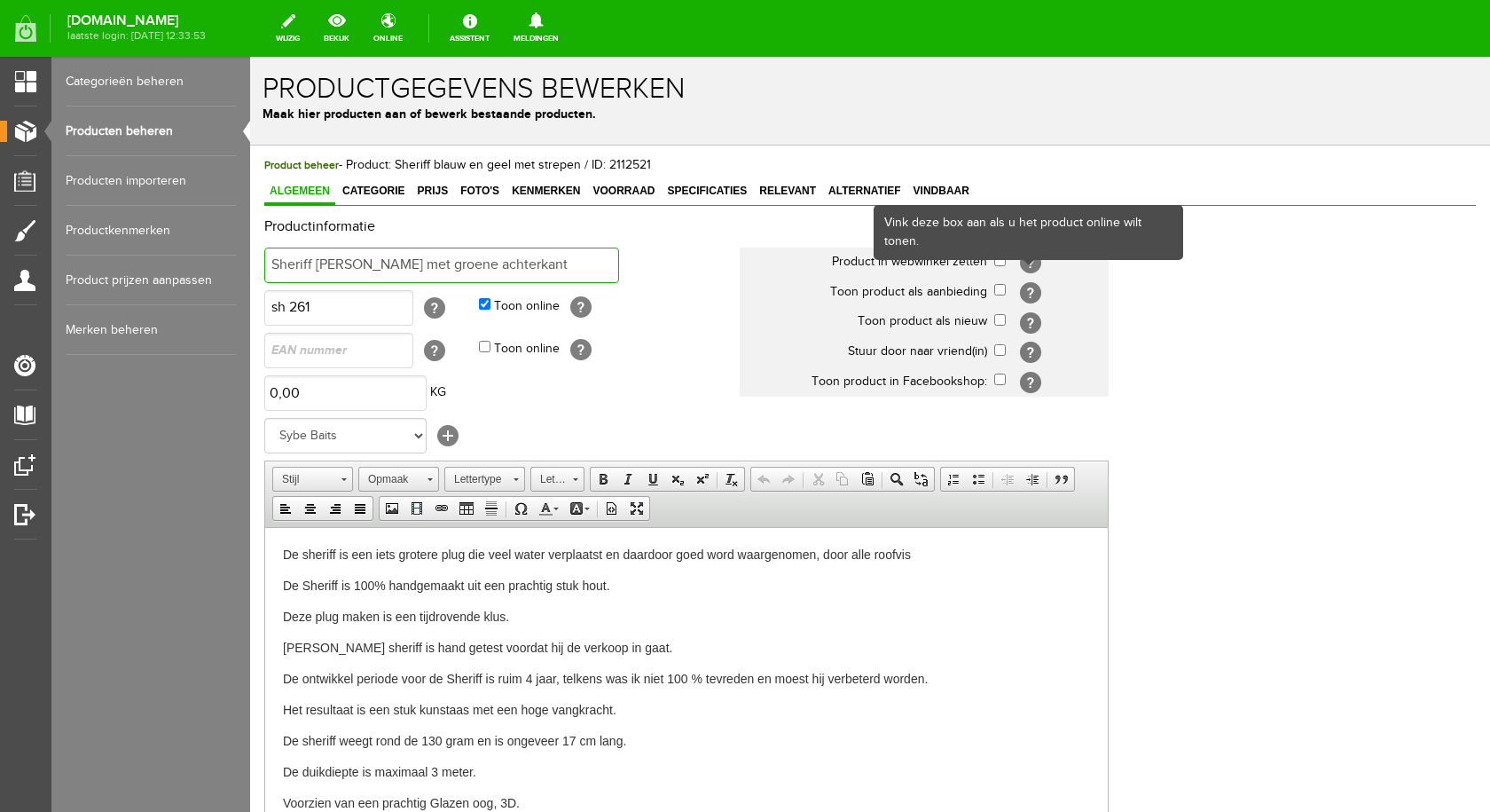
type input "Sheriff oranje met groene achterkant"
click at [1001, 260] on div "Vink deze box aan als u het product online wilt tonen." at bounding box center [1028, 233] width 309 height 55
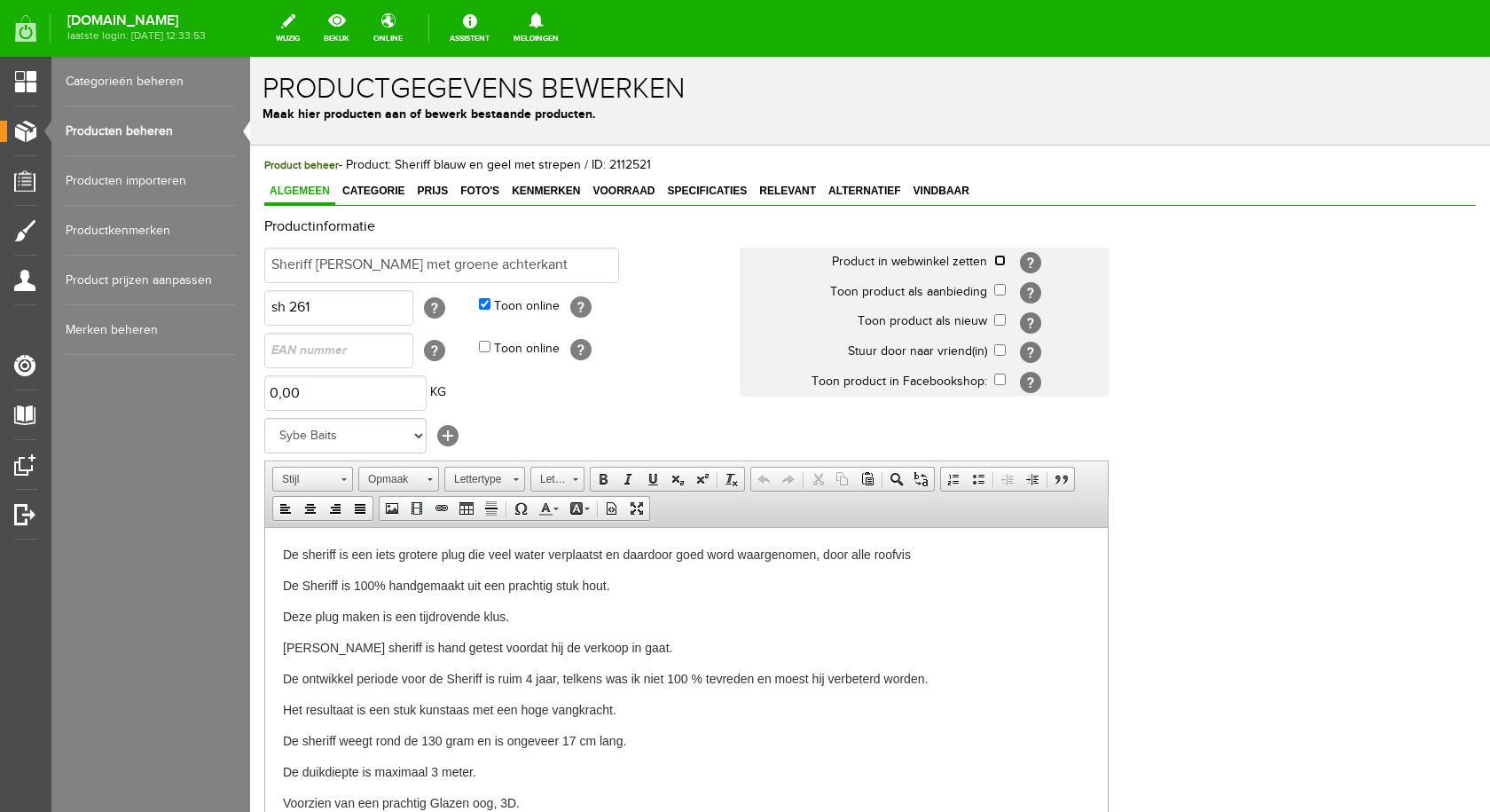
click at [1004, 259] on input "checkbox" at bounding box center [999, 261] width 11 height 11
checkbox input "true"
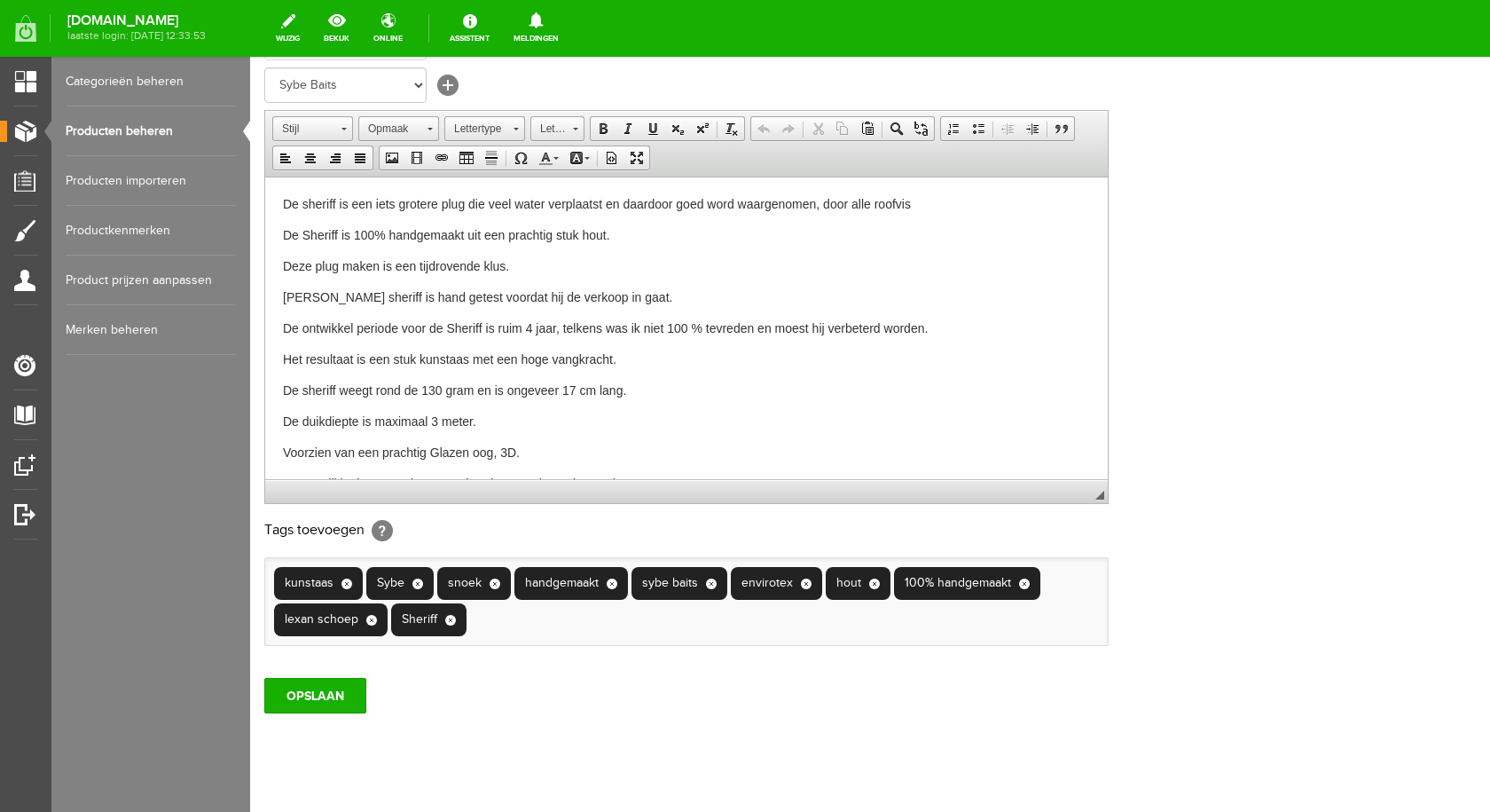
scroll to position [383, 0]
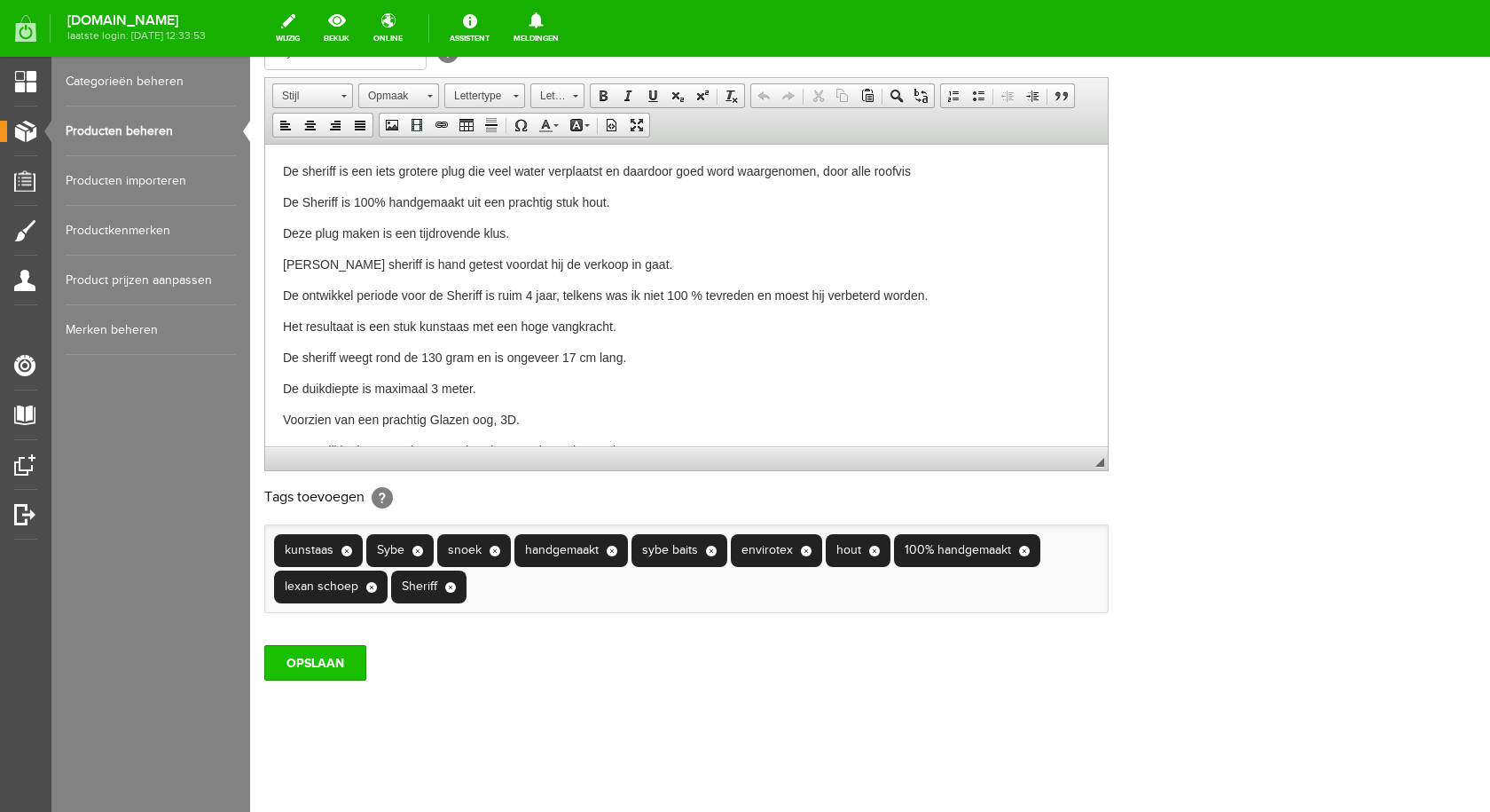
click at [330, 673] on input "OPSLAAN" at bounding box center [315, 662] width 102 height 35
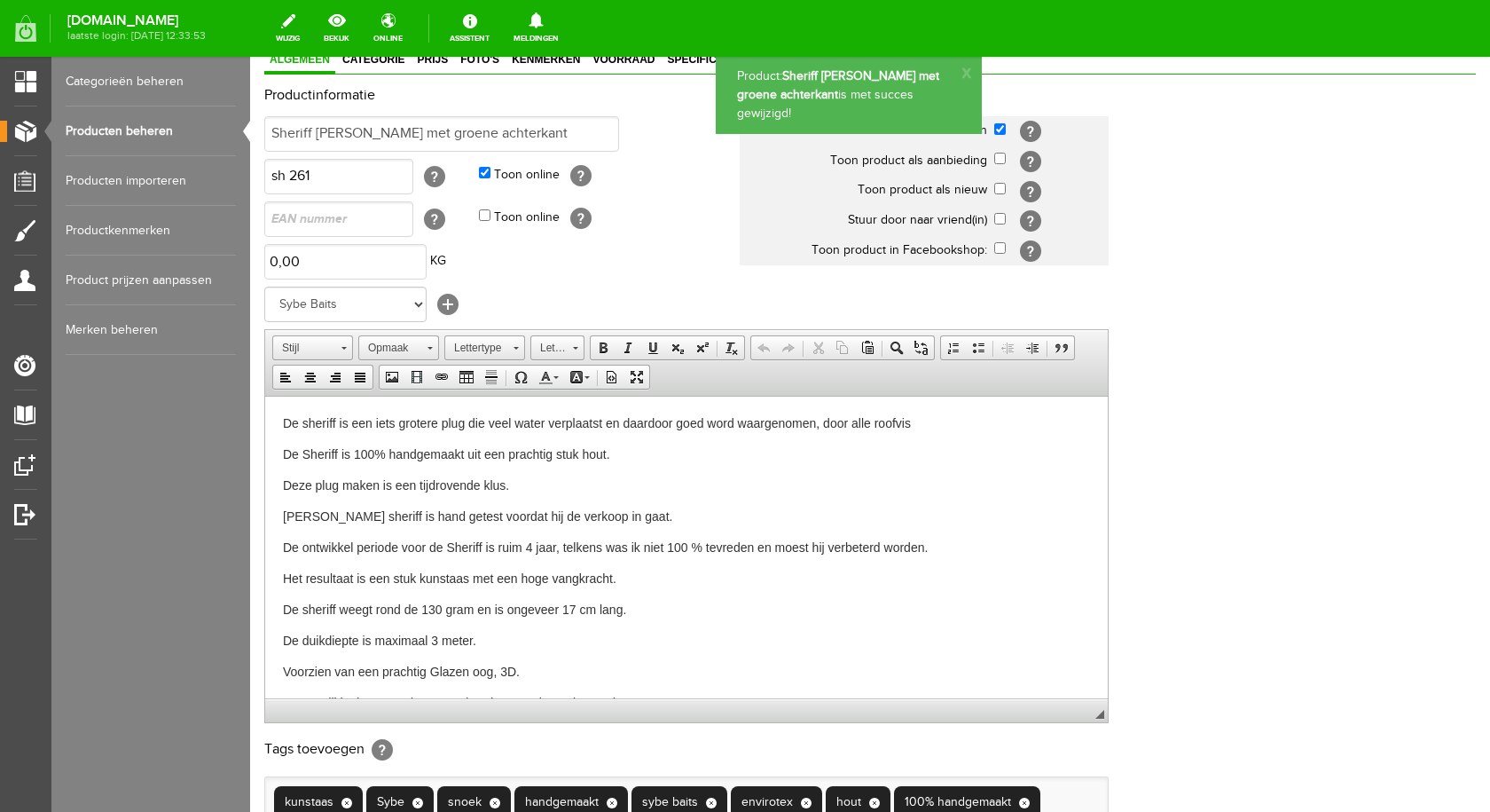
scroll to position [0, 0]
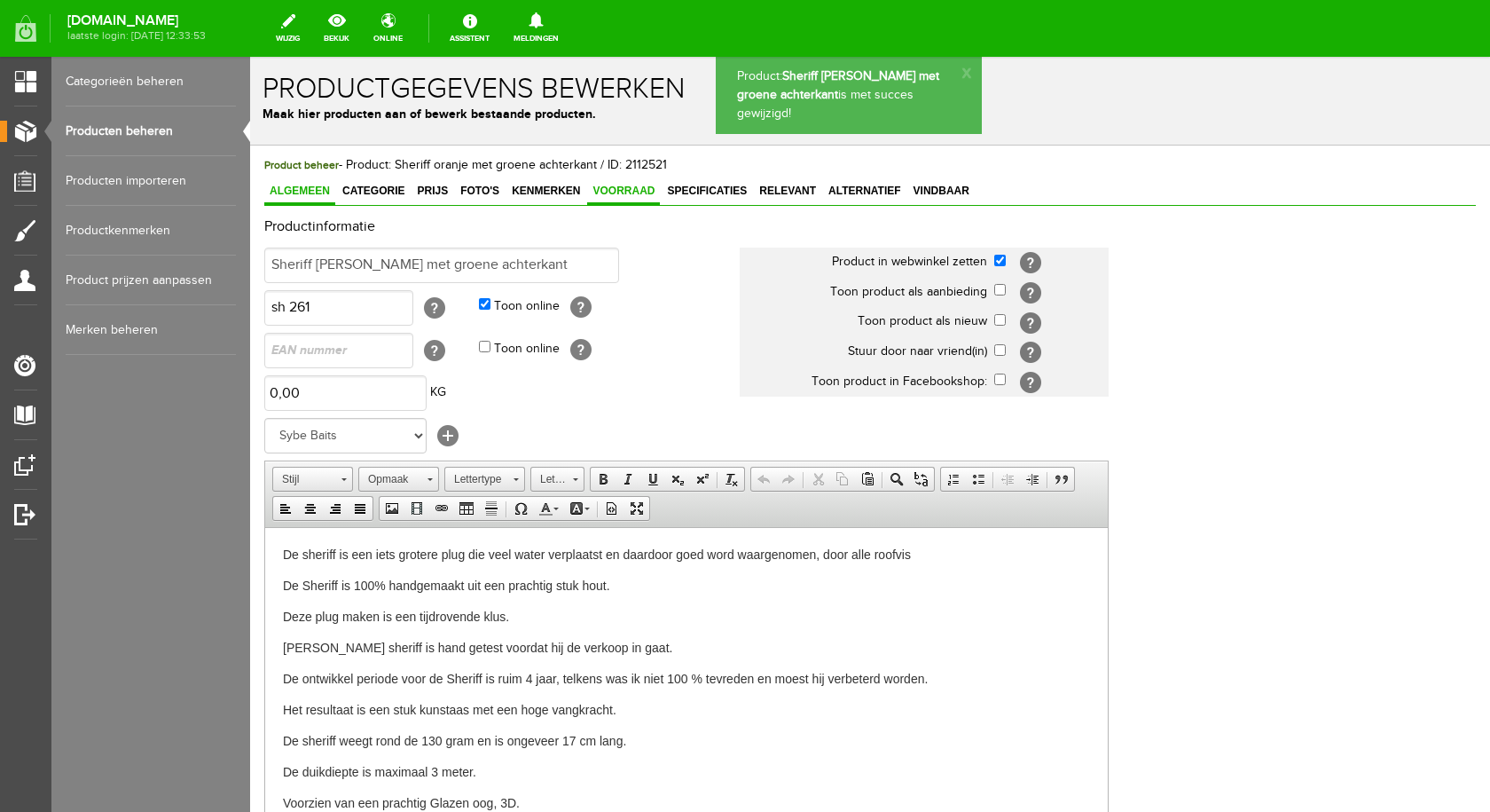
click at [630, 190] on span "Voorraad" at bounding box center [624, 190] width 73 height 12
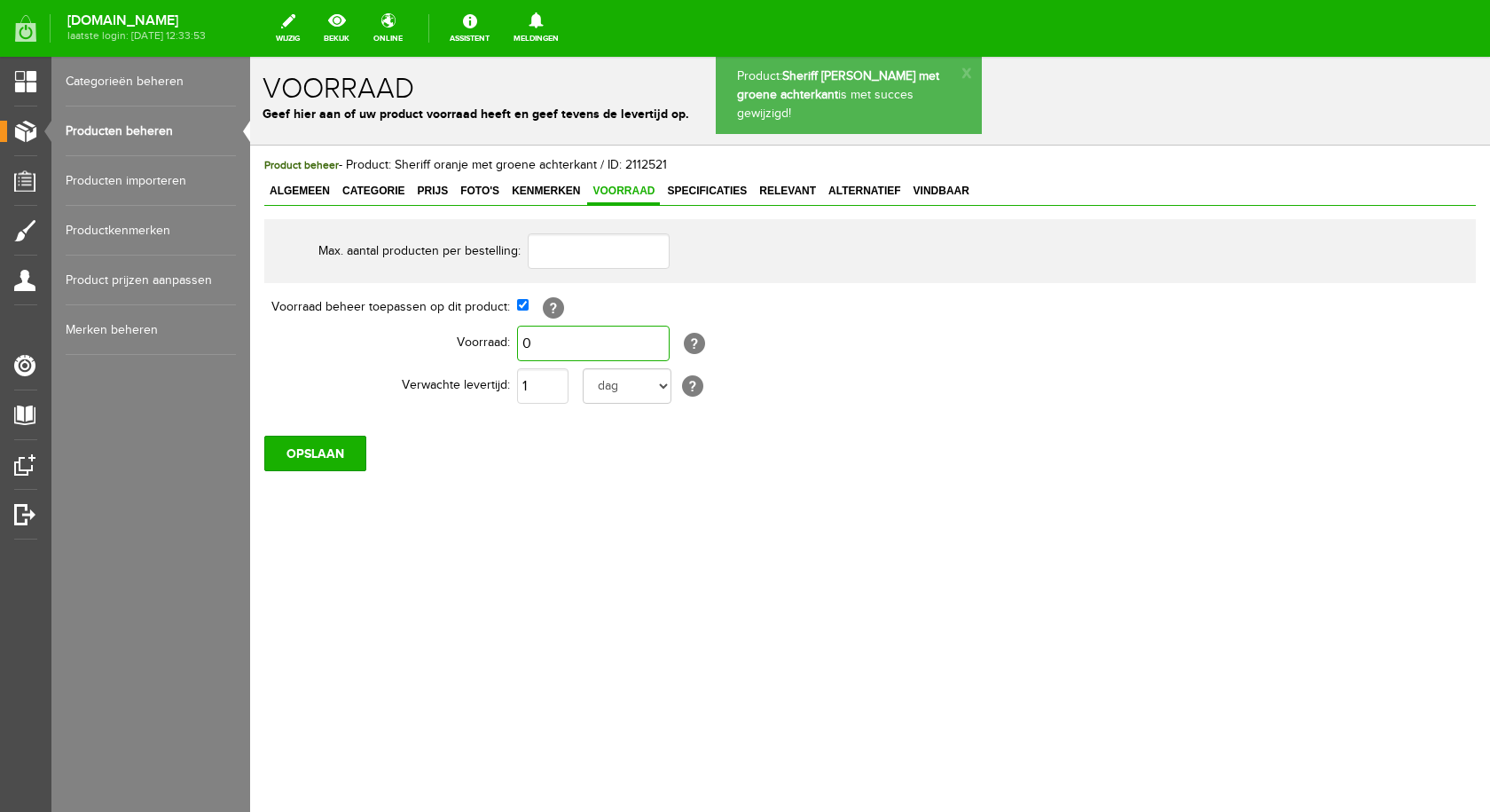
click at [543, 348] on input "0" at bounding box center [593, 343] width 152 height 35
type input "1"
click at [330, 458] on input "OPSLAAN" at bounding box center [315, 453] width 102 height 35
click at [474, 196] on span "Foto's" at bounding box center [480, 190] width 50 height 12
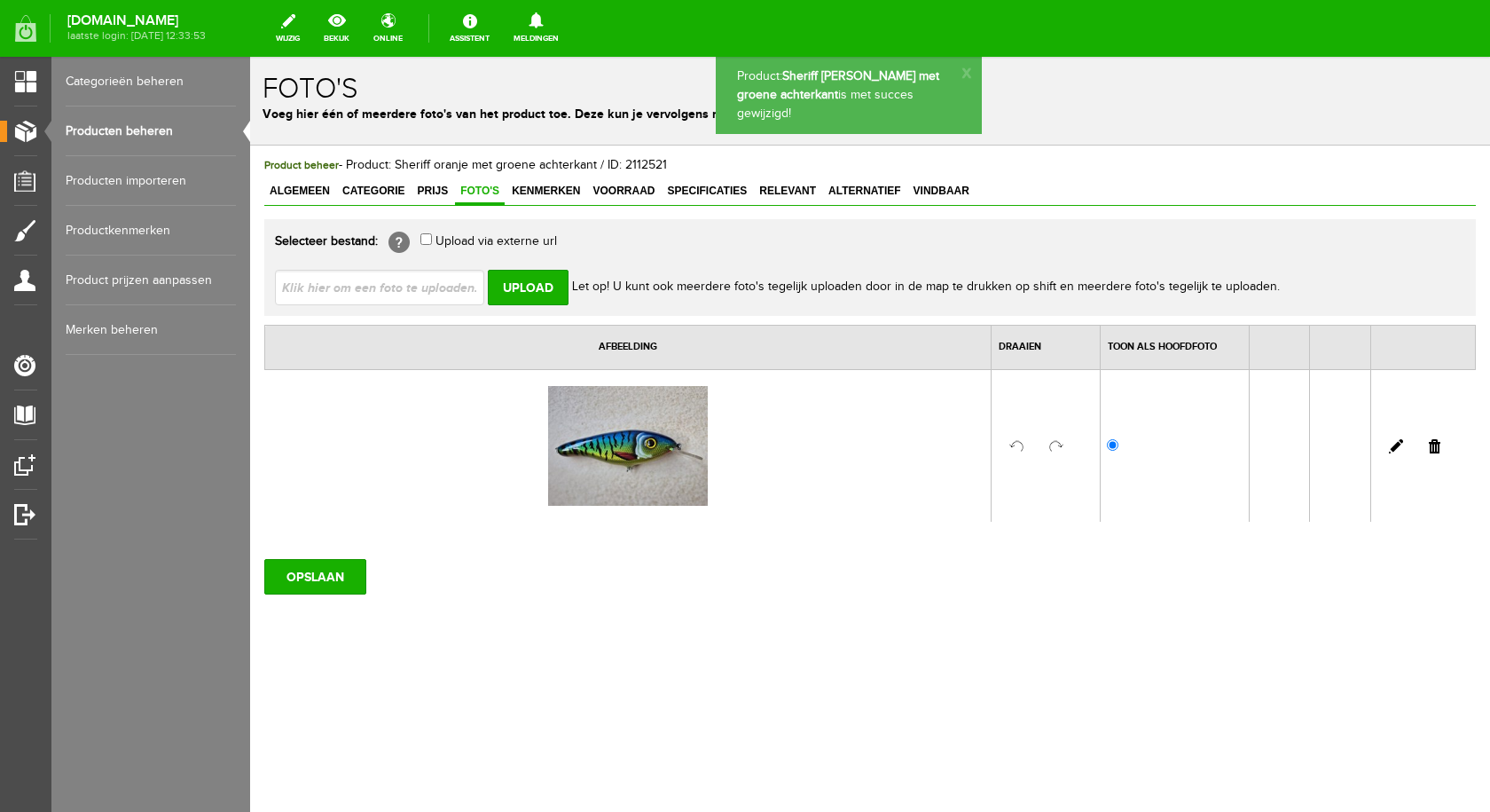
click at [449, 284] on input "file" at bounding box center [387, 286] width 224 height 33
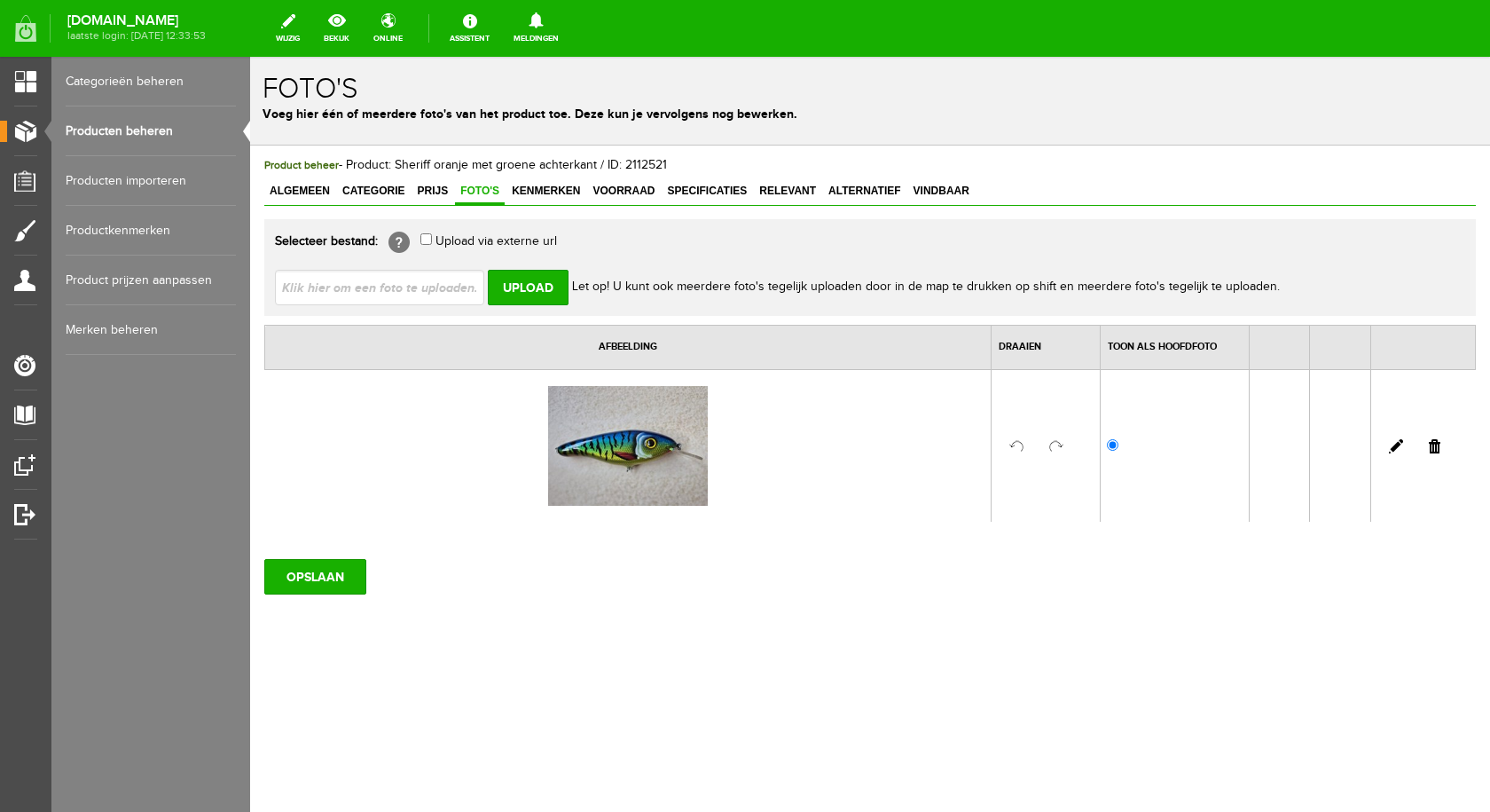
type input "C:\fakepath\Sheriff oranje met groene achterkant.jpg"
type input "Sheriff oranje met groene achterkant.jpg"
click at [524, 289] on input "Upload" at bounding box center [527, 287] width 80 height 35
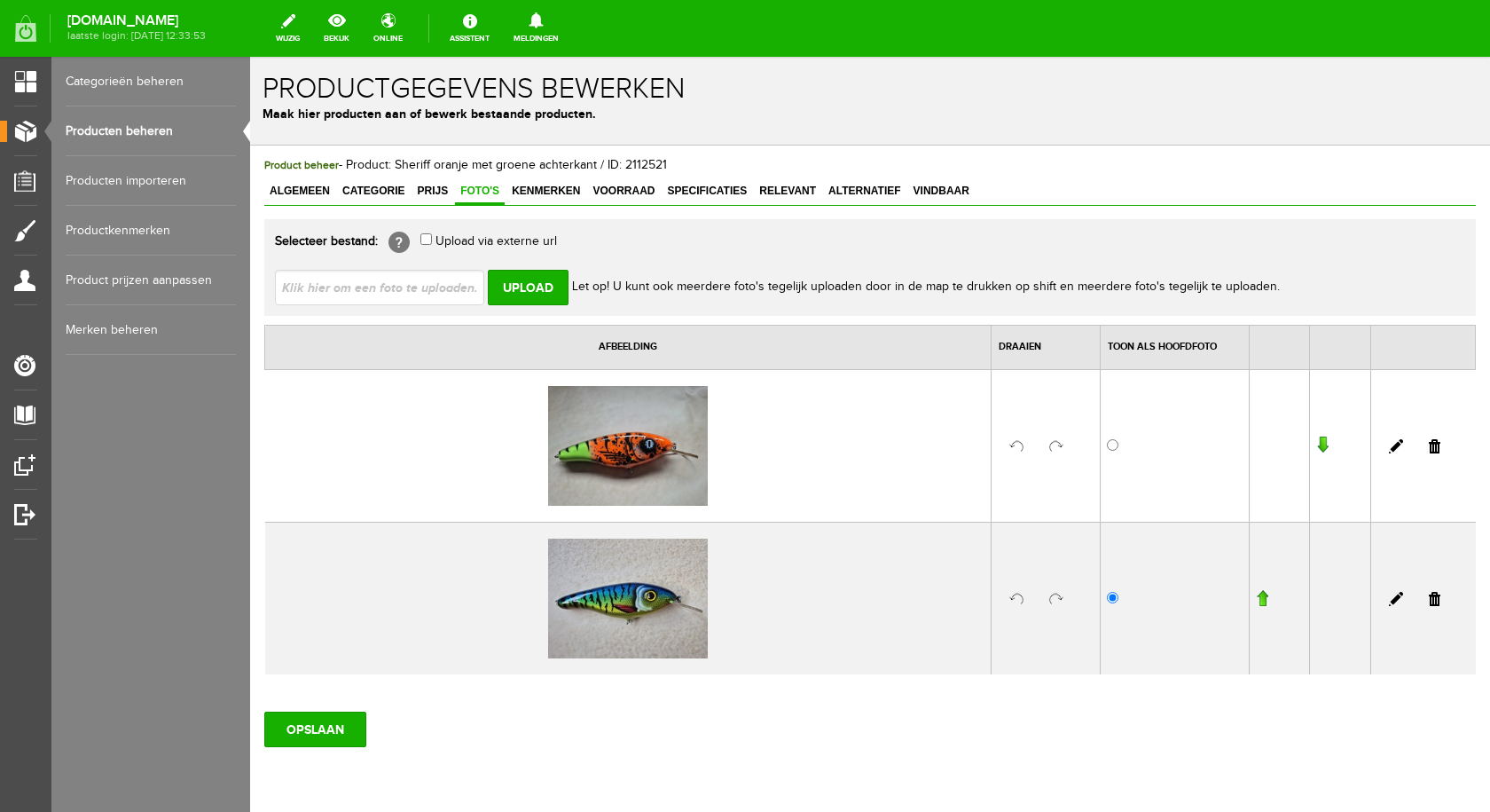
click at [1429, 601] on link at bounding box center [1435, 598] width 11 height 14
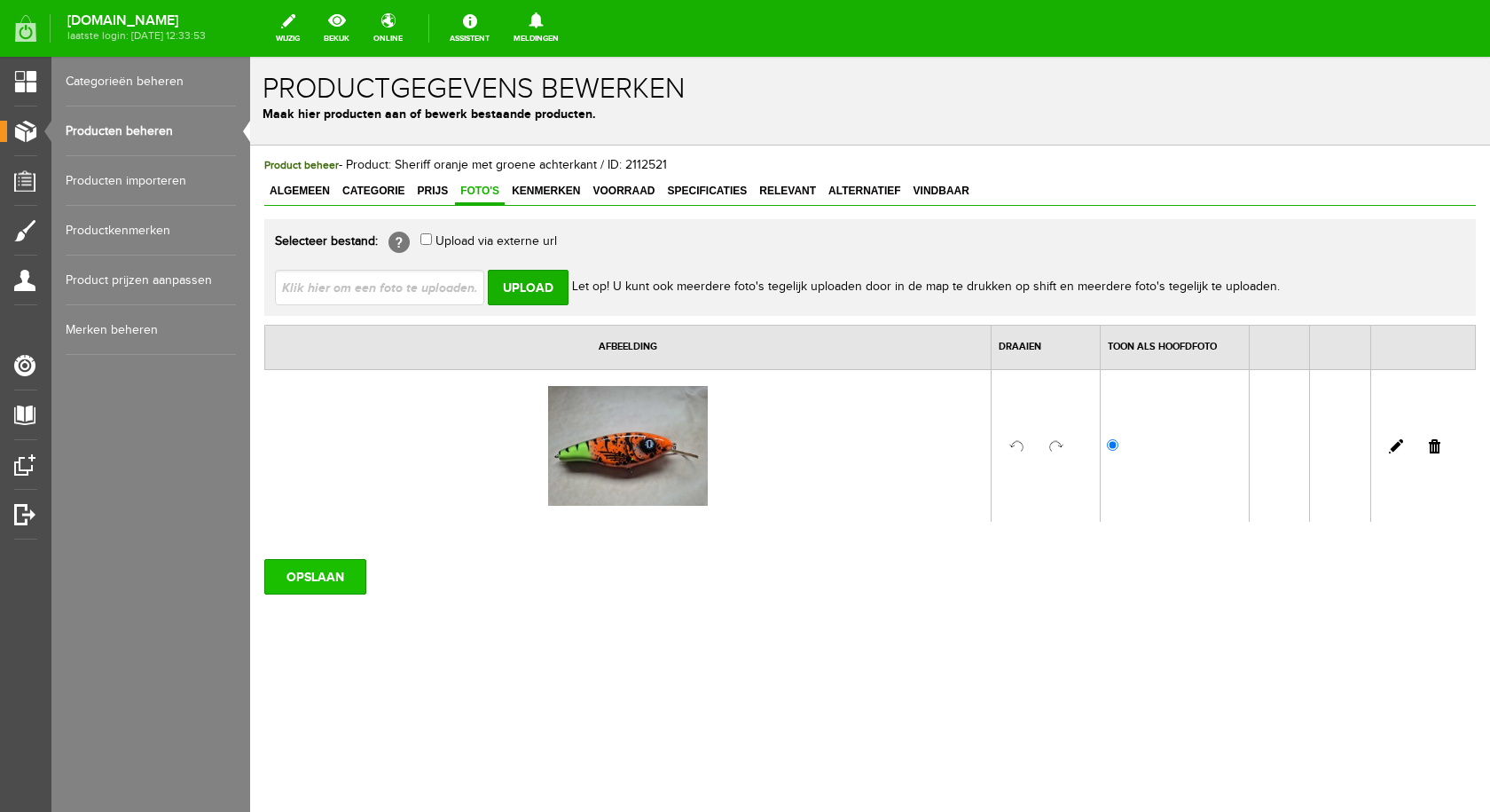
click at [330, 564] on input "OPSLAAN" at bounding box center [315, 576] width 102 height 35
click at [295, 565] on input "OPSLAAN" at bounding box center [315, 576] width 102 height 35
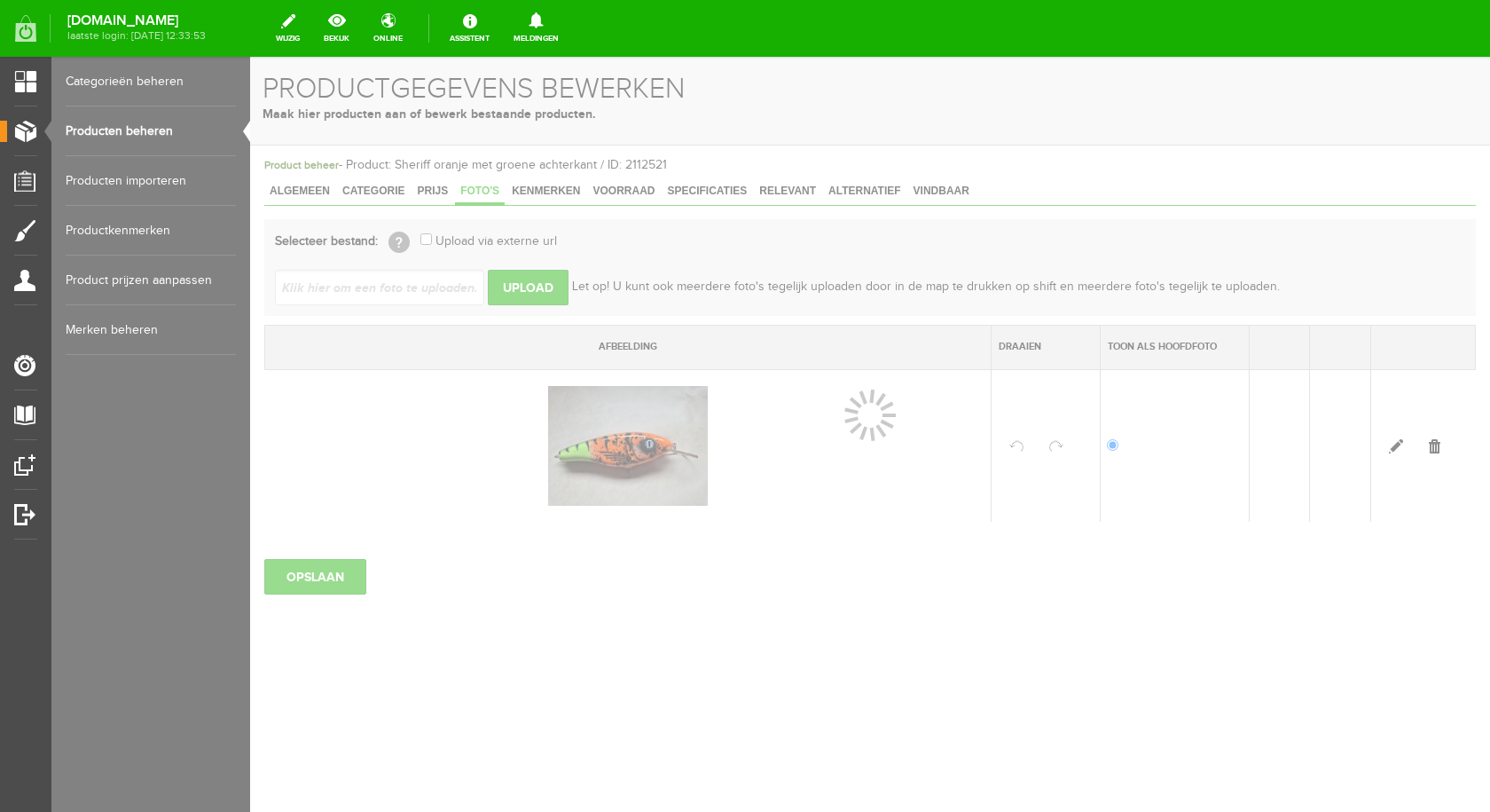
click at [110, 120] on link "Producten beheren" at bounding box center [151, 131] width 170 height 50
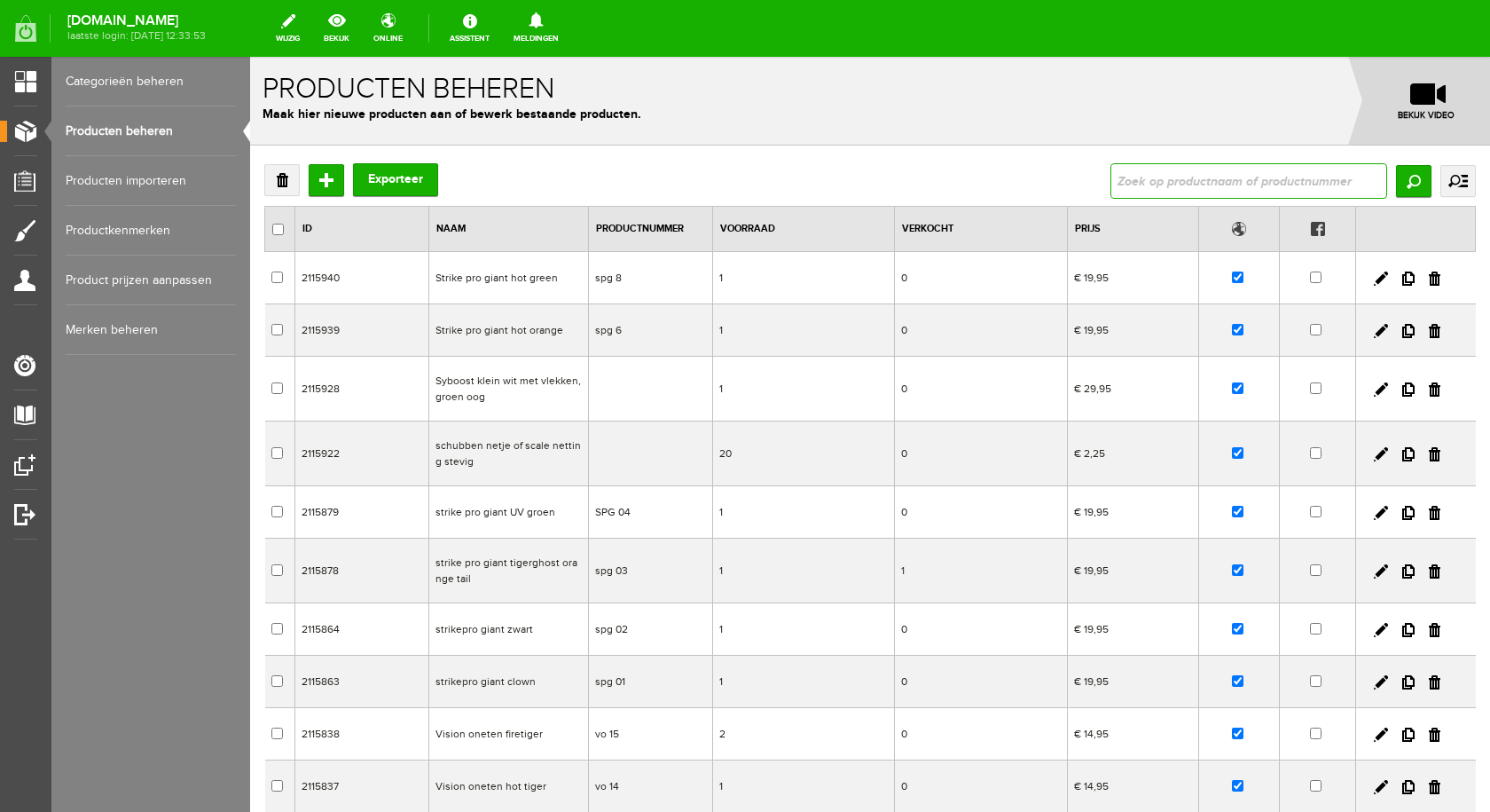
click at [1232, 174] on input "text" at bounding box center [1249, 181] width 277 height 35
type input "sheriff"
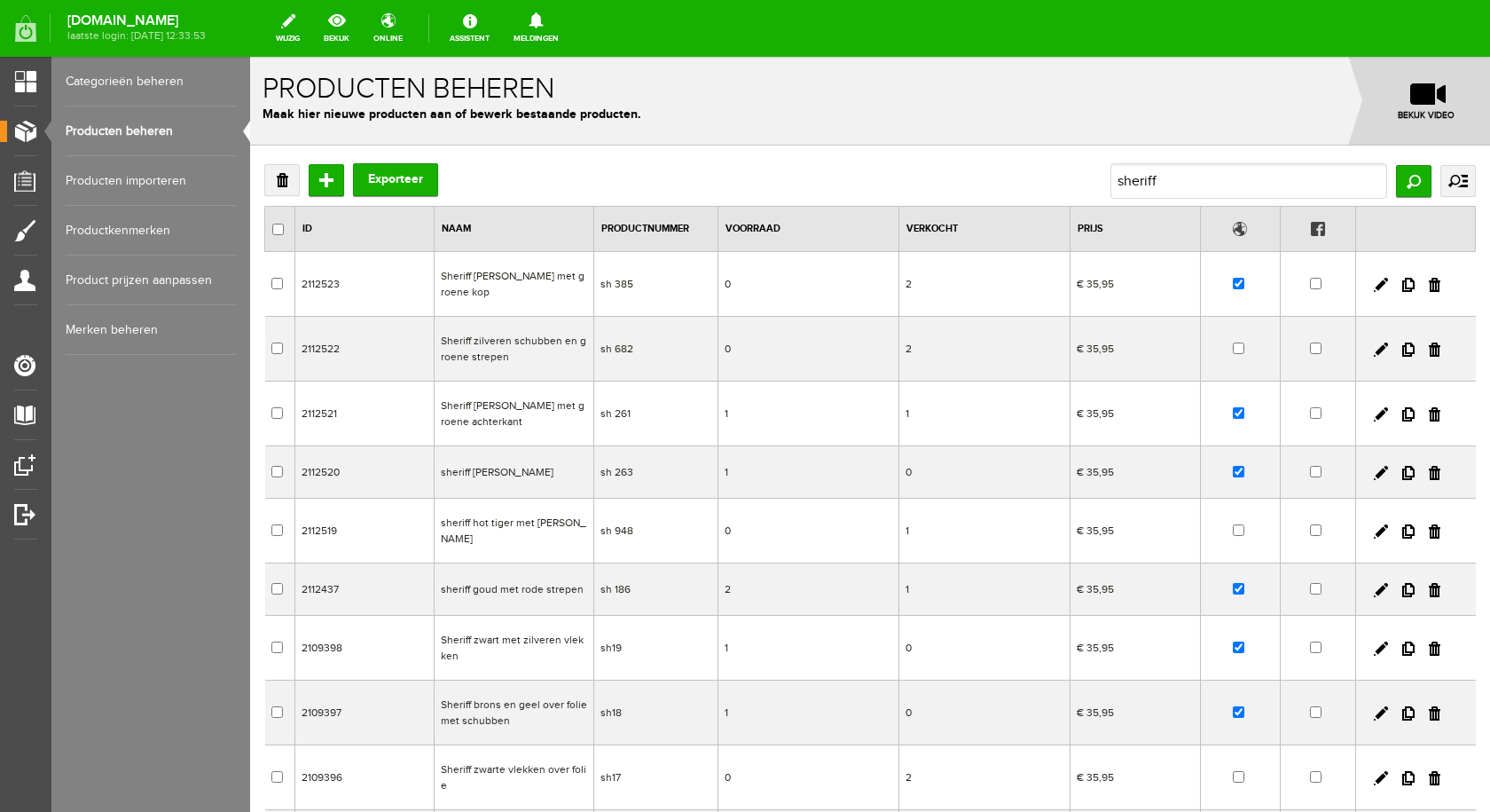
click at [515, 336] on td "Sheriff zilveren schubben en groene strepen" at bounding box center [514, 349] width 160 height 65
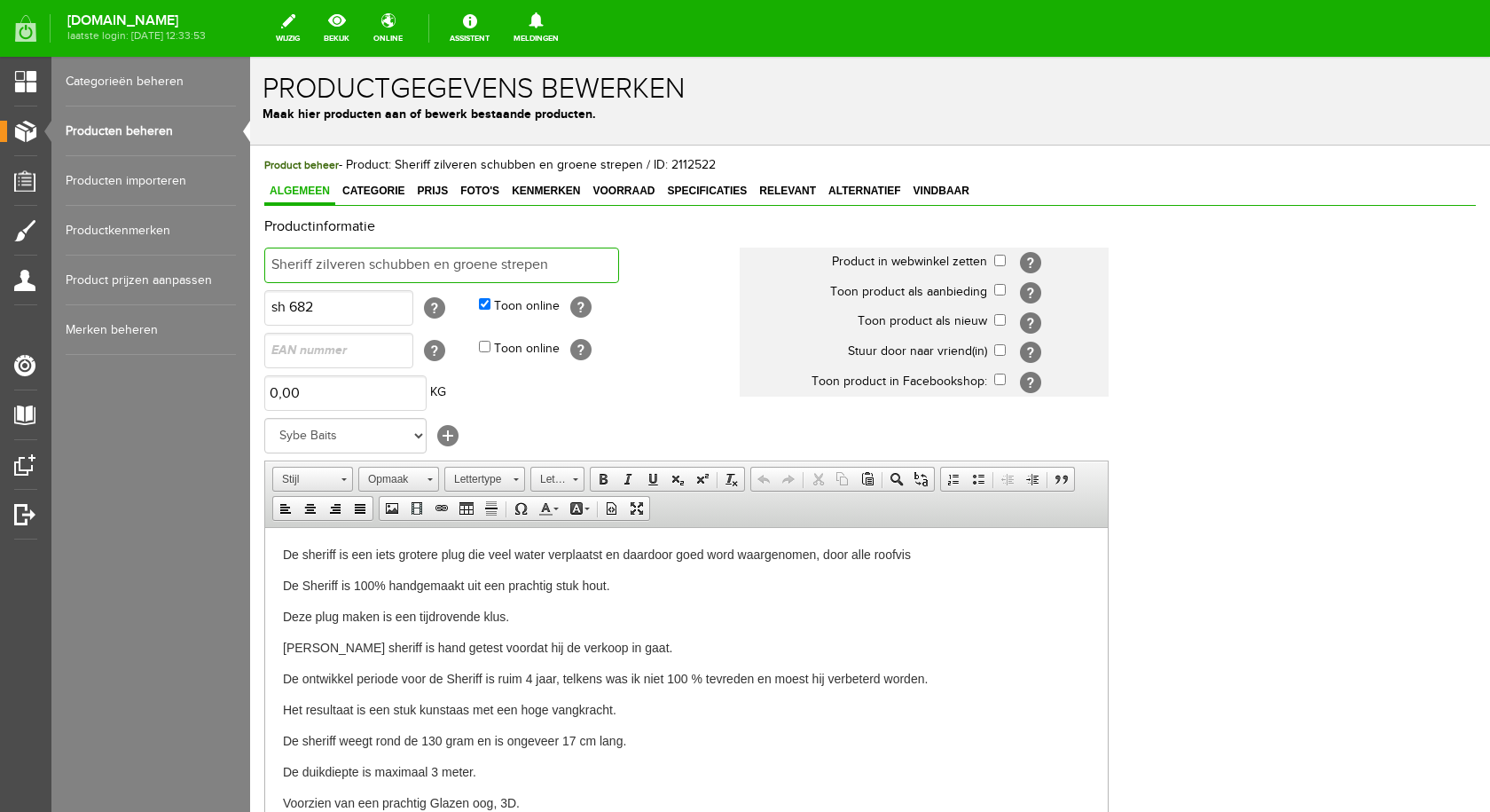
click at [560, 260] on input "Sheriff zilveren schubben en groene strepen" at bounding box center [442, 265] width 355 height 35
type input "Sheriff bruin met schubben"
click at [1002, 258] on input "checkbox" at bounding box center [999, 261] width 11 height 11
checkbox input "true"
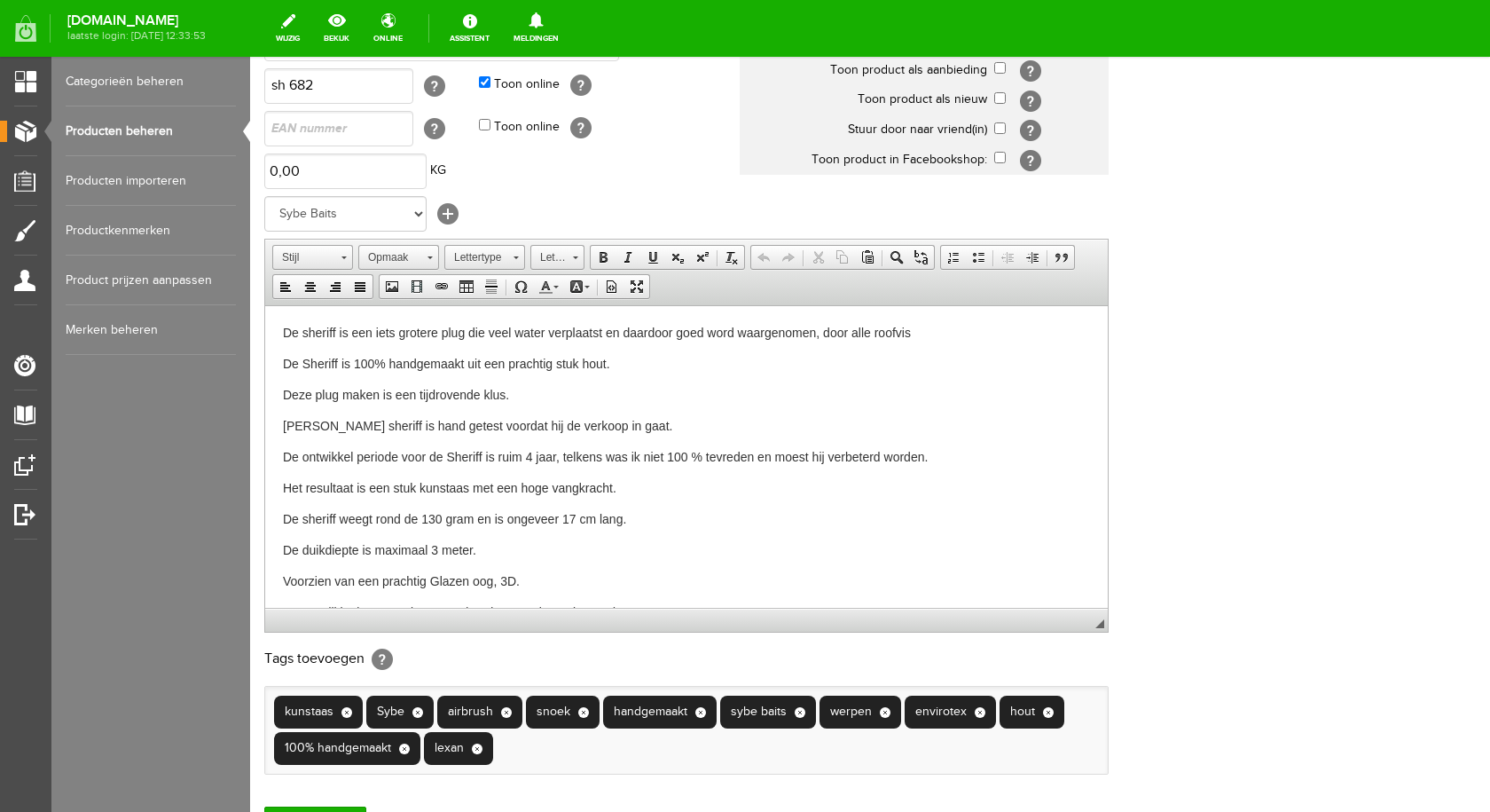
scroll to position [383, 0]
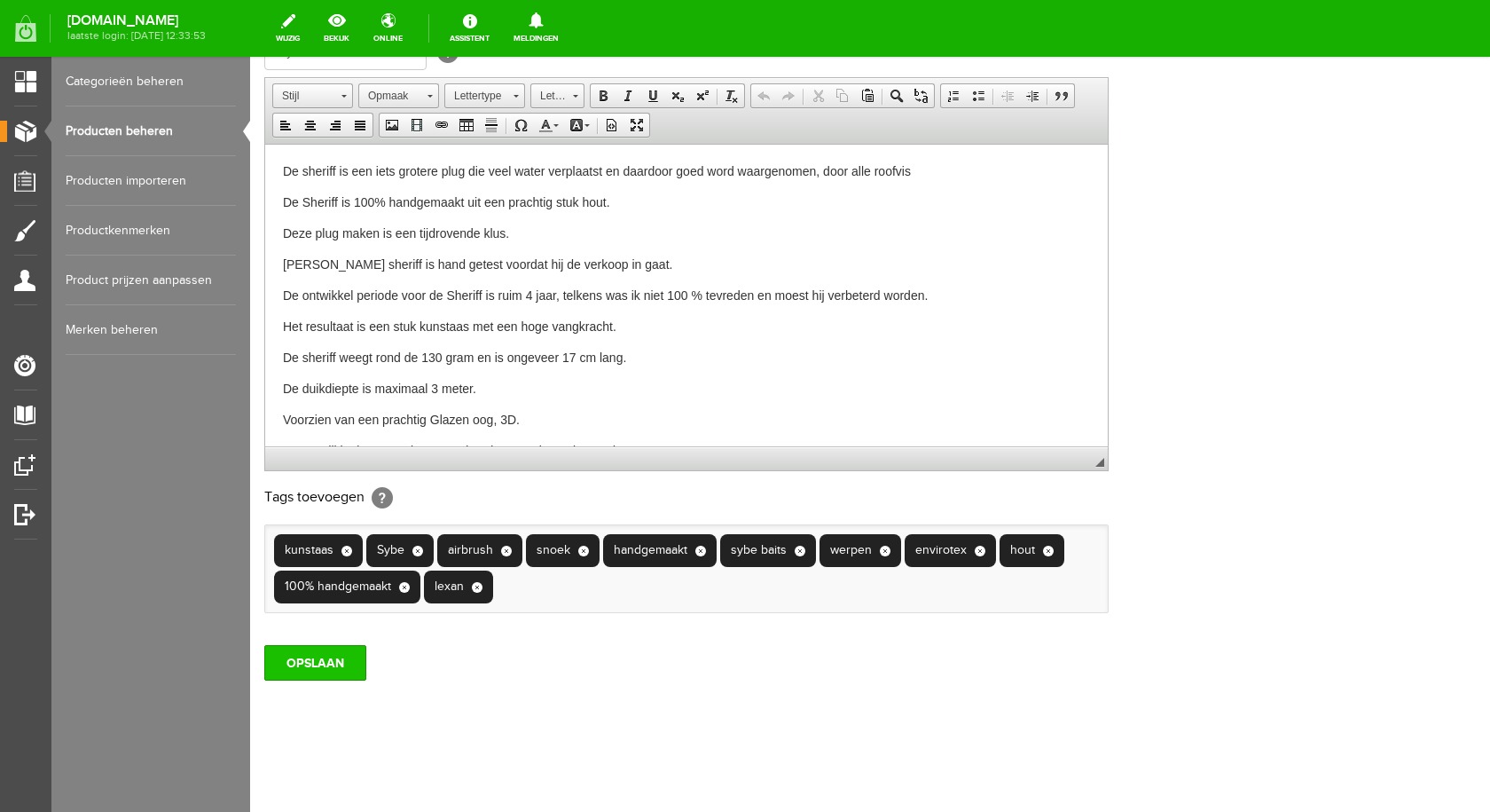
click at [345, 659] on input "OPSLAAN" at bounding box center [315, 662] width 102 height 35
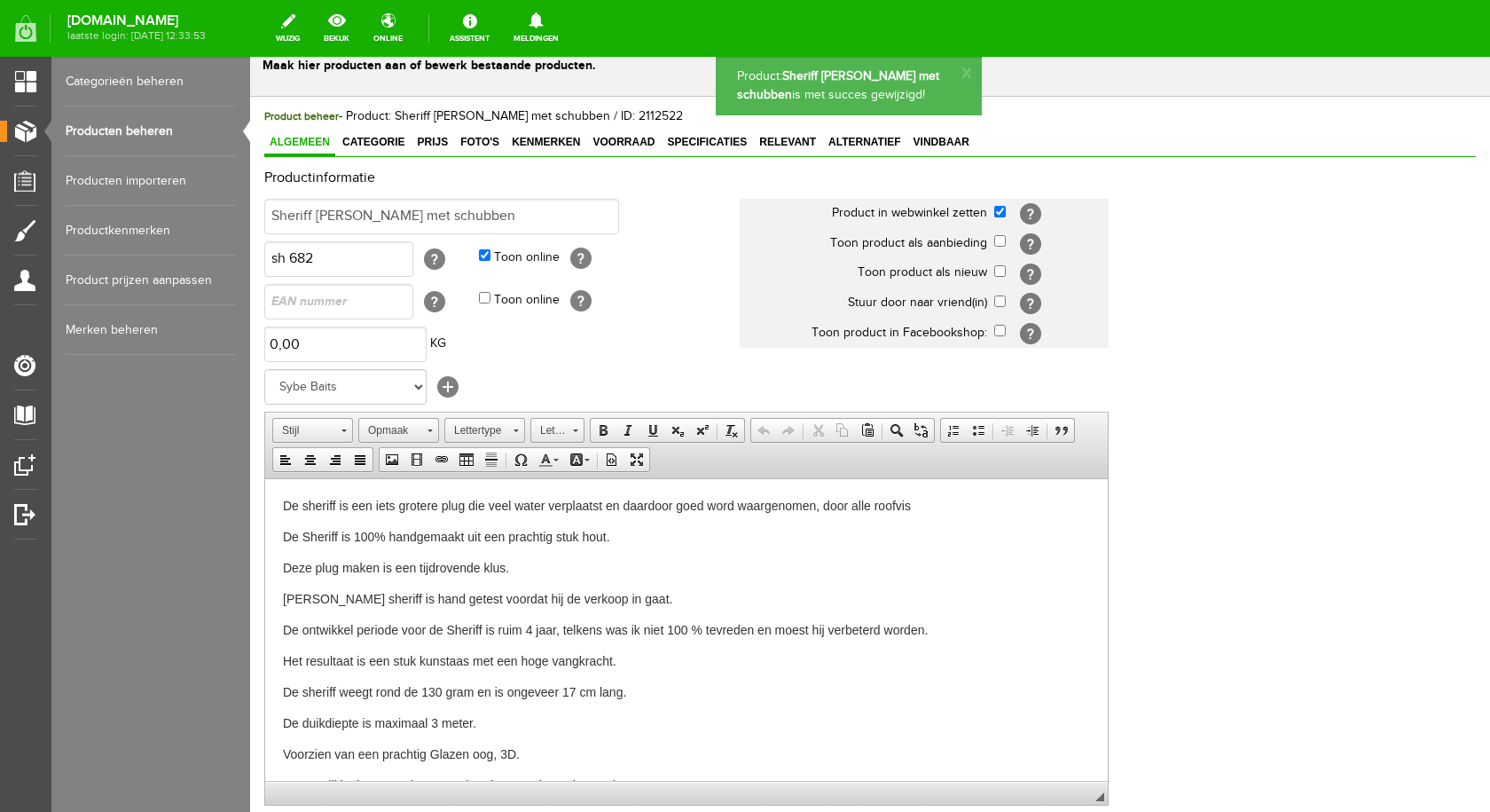
scroll to position [29, 0]
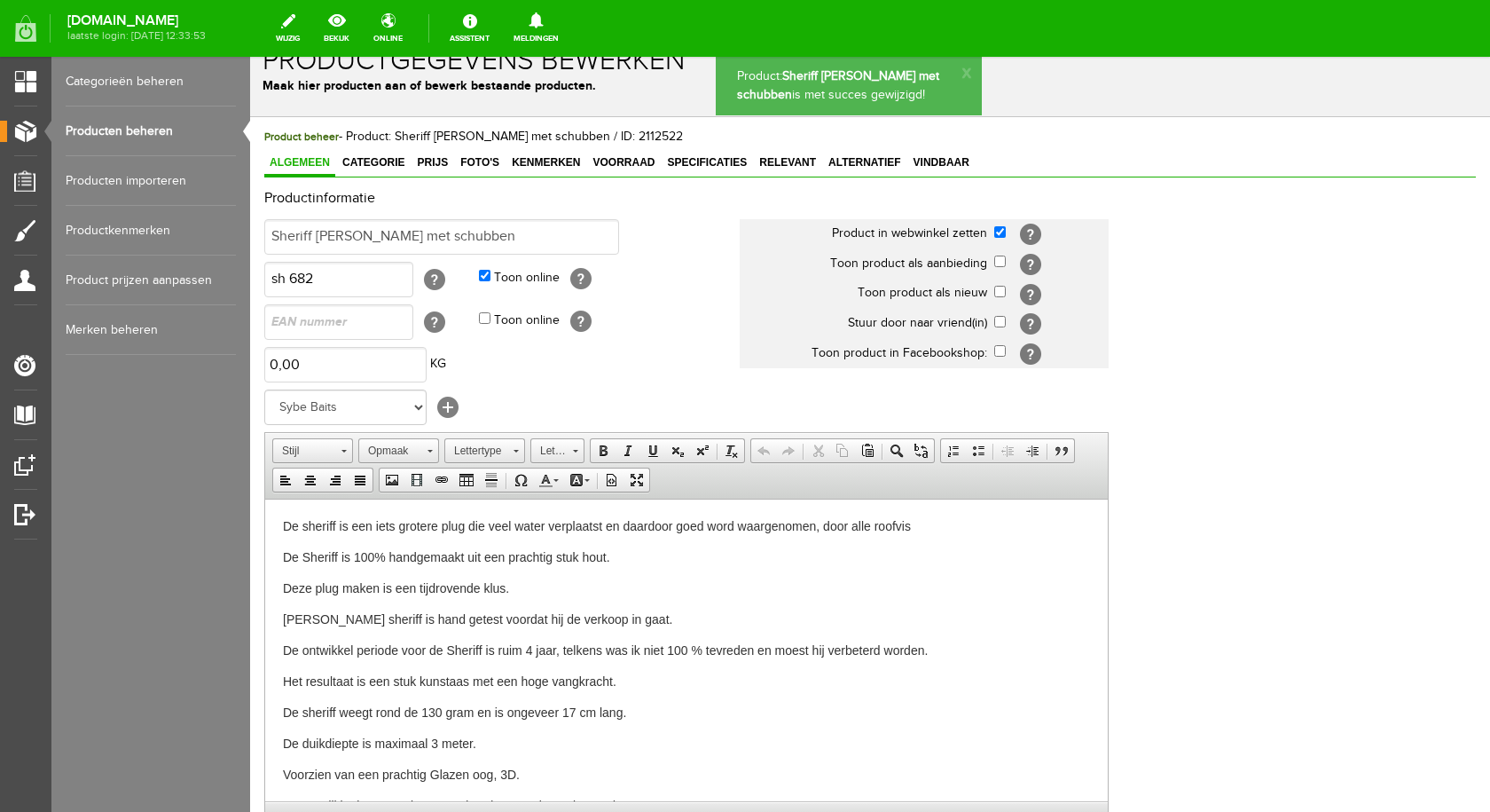
click at [432, 158] on span "Prijs" at bounding box center [432, 162] width 42 height 12
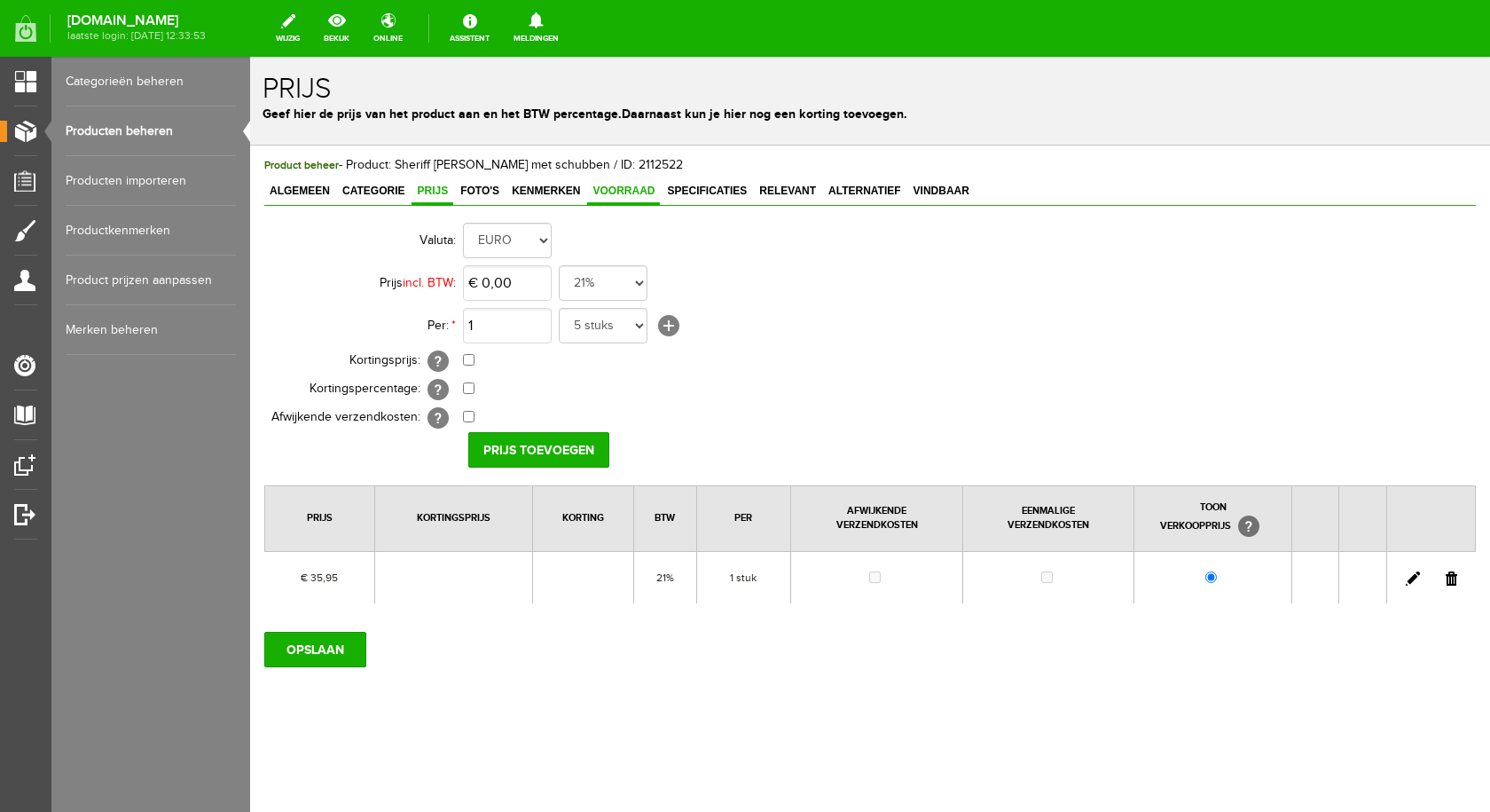
click at [623, 190] on span "Voorraad" at bounding box center [624, 190] width 73 height 12
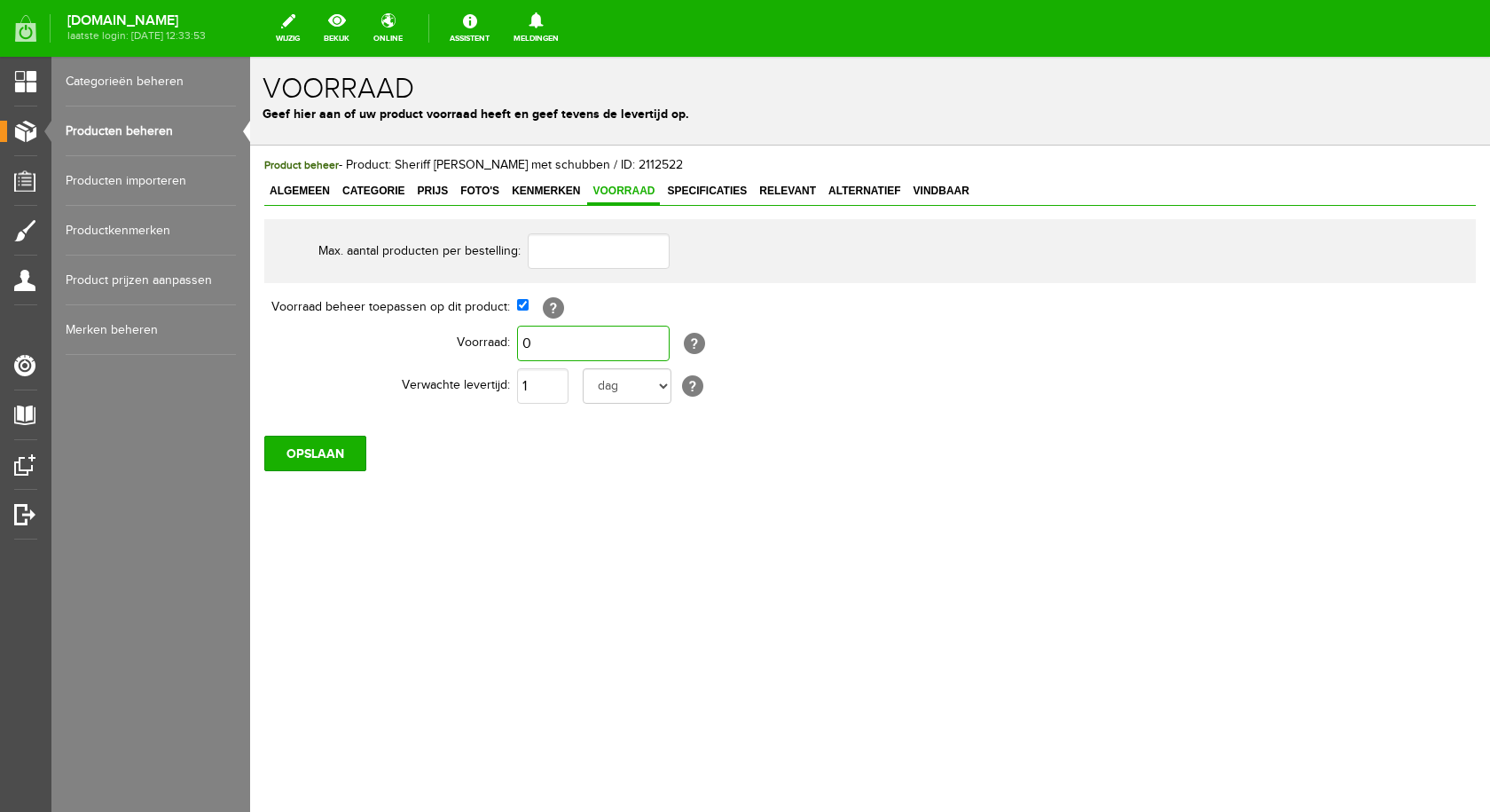
click at [578, 347] on input "0" at bounding box center [593, 343] width 152 height 35
type input "1"
click at [319, 448] on input "OPSLAAN" at bounding box center [315, 453] width 102 height 35
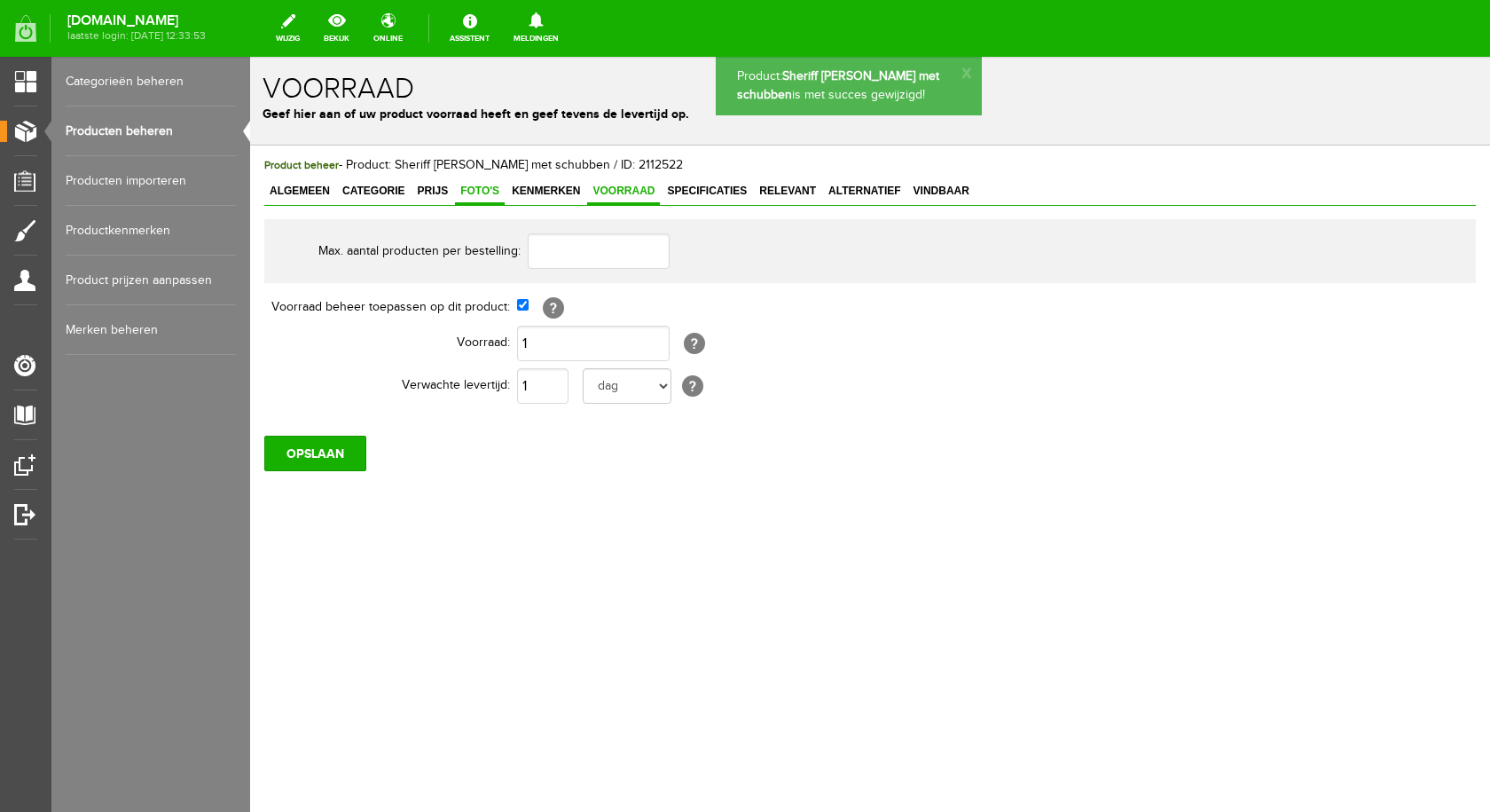
click at [485, 192] on span "Foto's" at bounding box center [480, 190] width 50 height 12
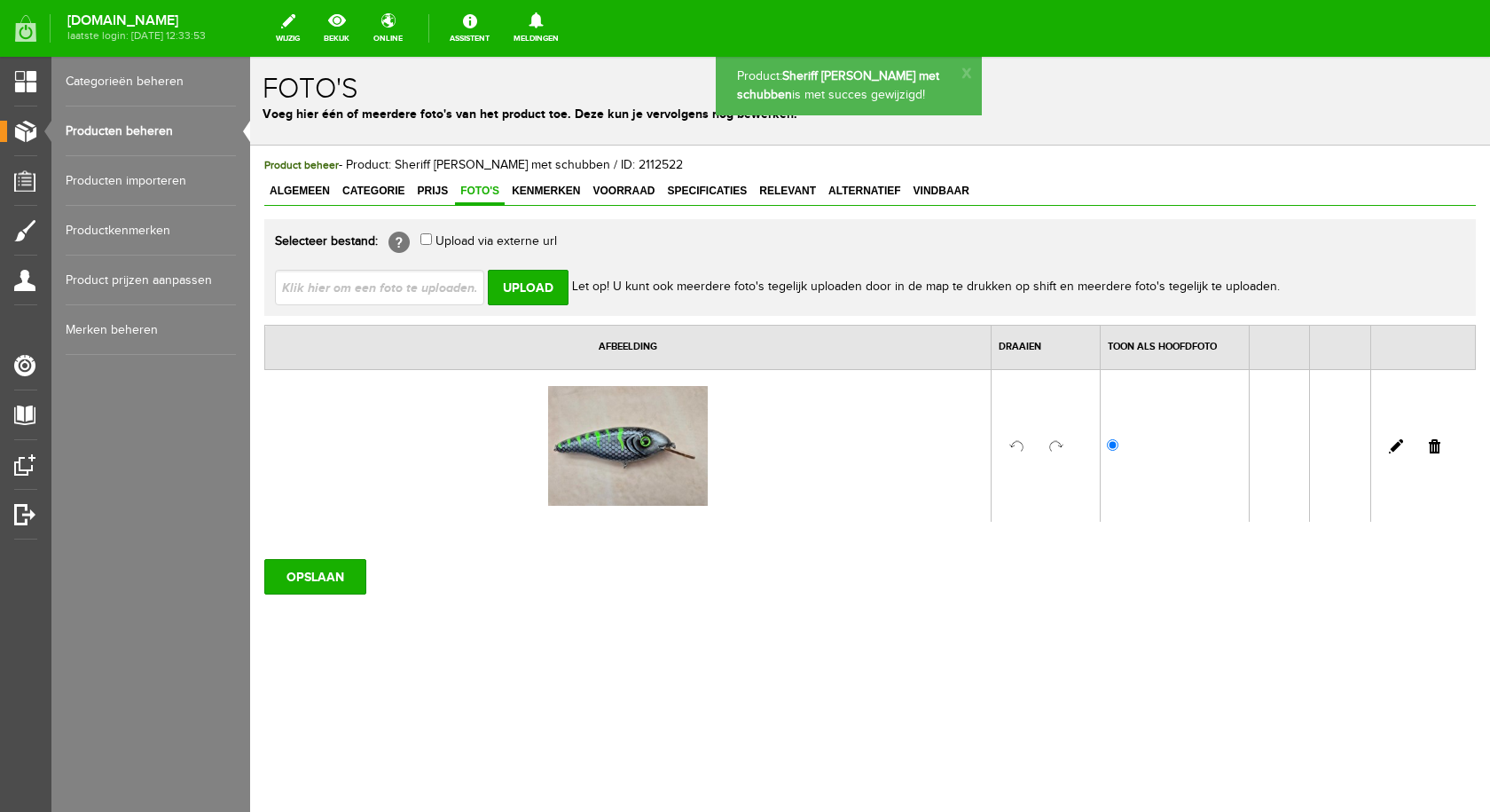
click at [434, 292] on input "file" at bounding box center [387, 286] width 224 height 33
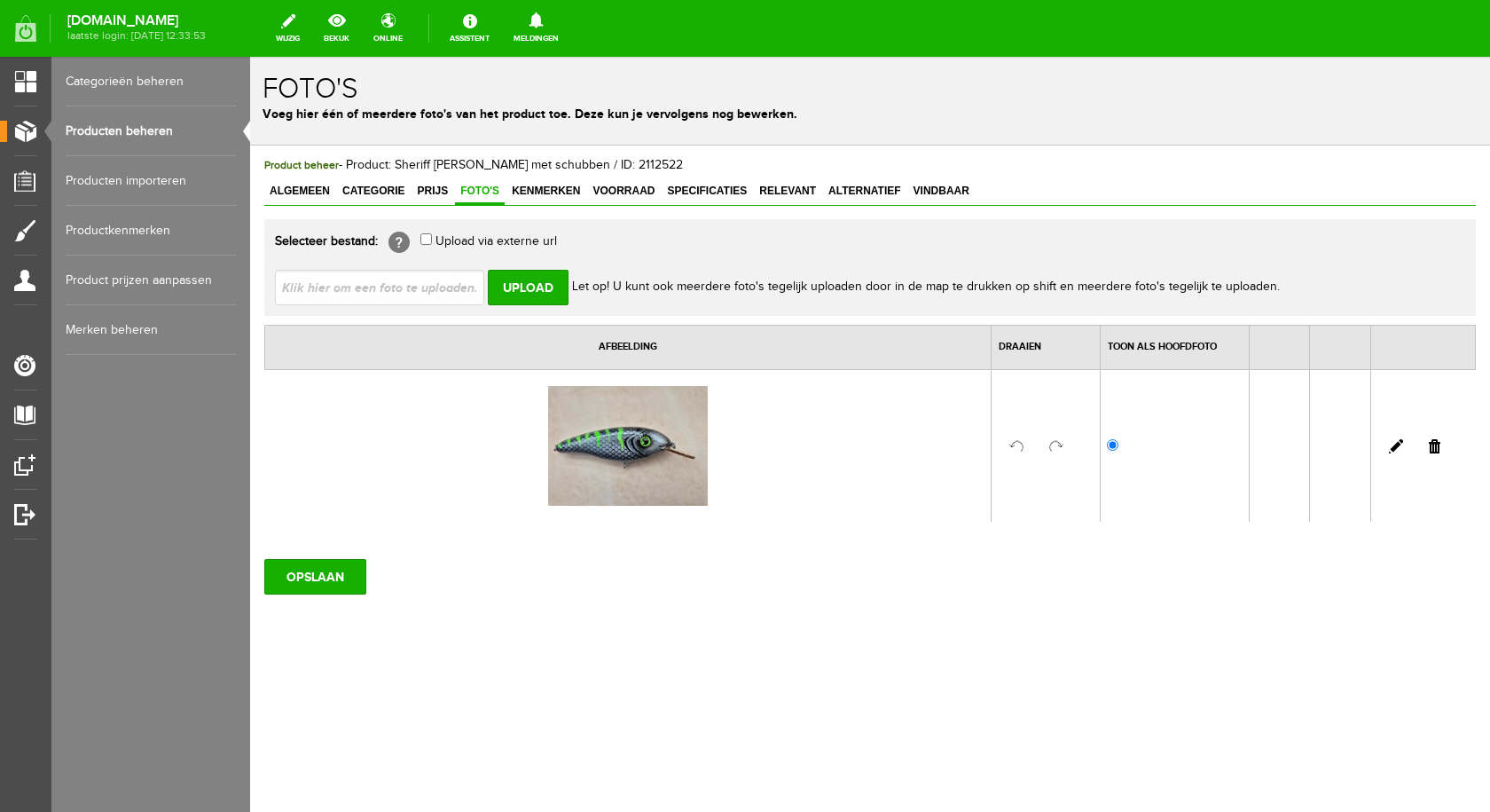
type input "C:\fakepath\Sheriff bruine met schubben.jpg"
type input "Sheriff bruine met schubben.jpg"
click at [546, 291] on input "Upload" at bounding box center [527, 287] width 80 height 35
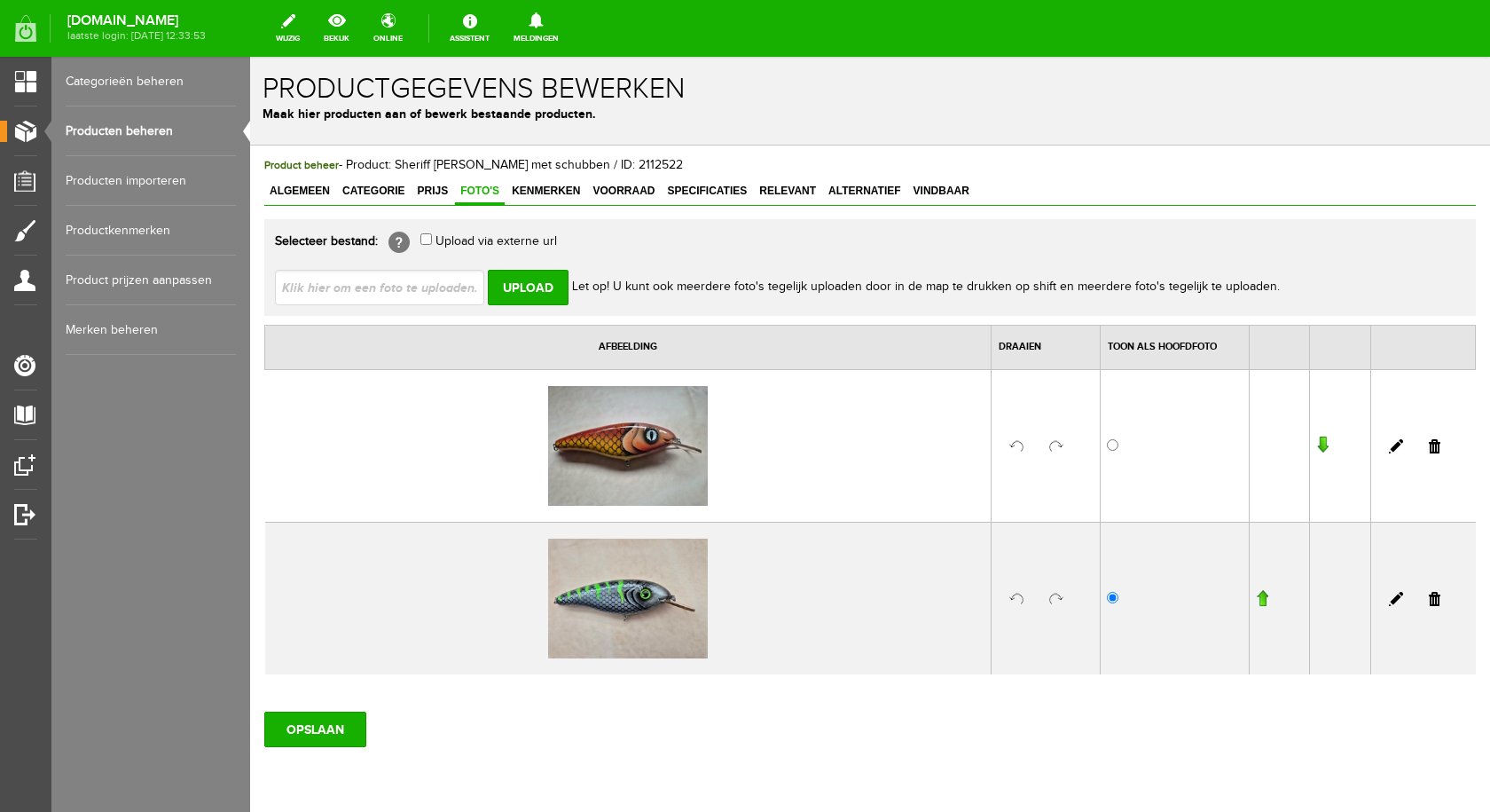
click at [1429, 600] on link at bounding box center [1435, 598] width 11 height 14
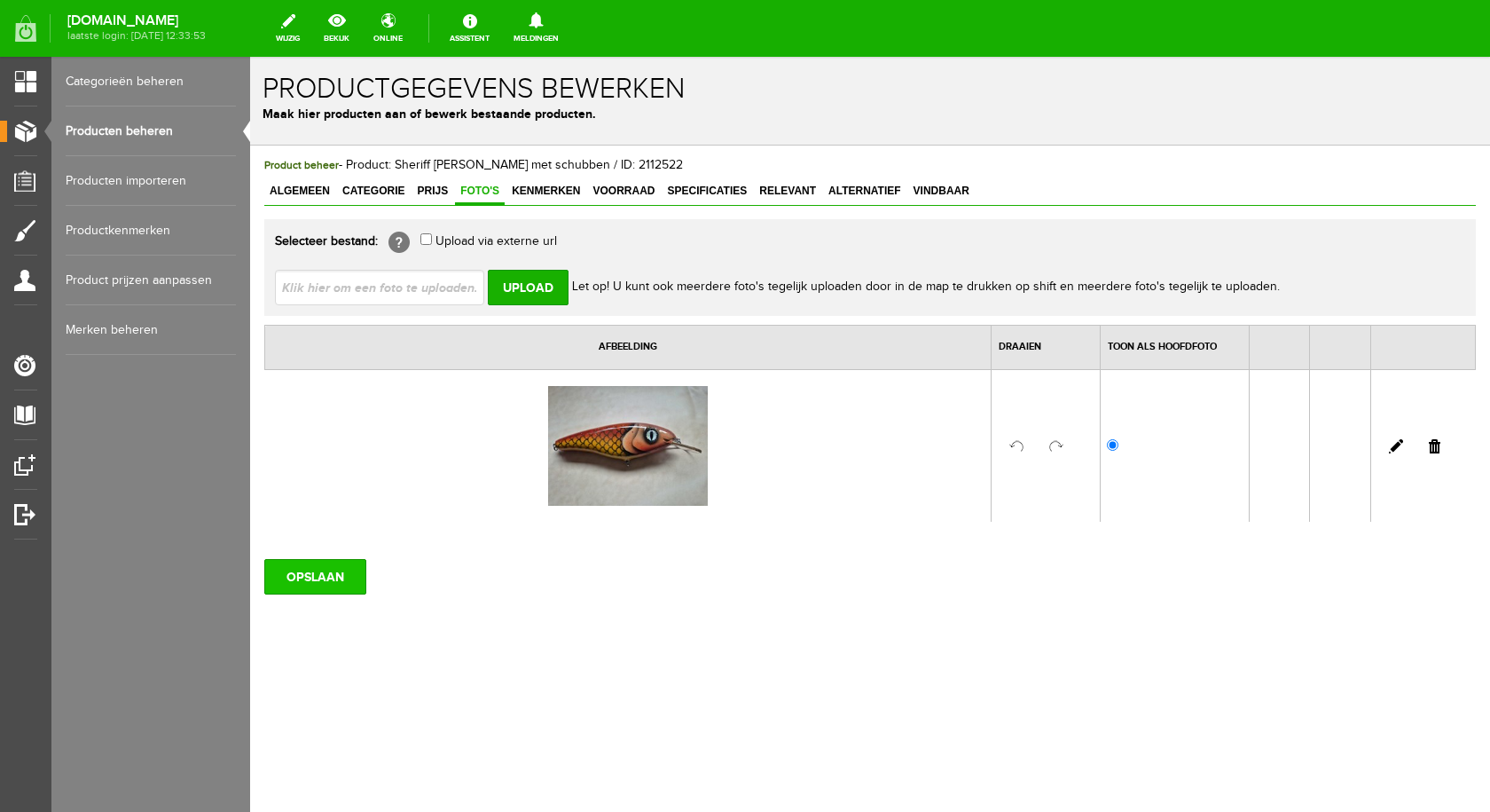
click at [329, 574] on input "OPSLAAN" at bounding box center [315, 576] width 102 height 35
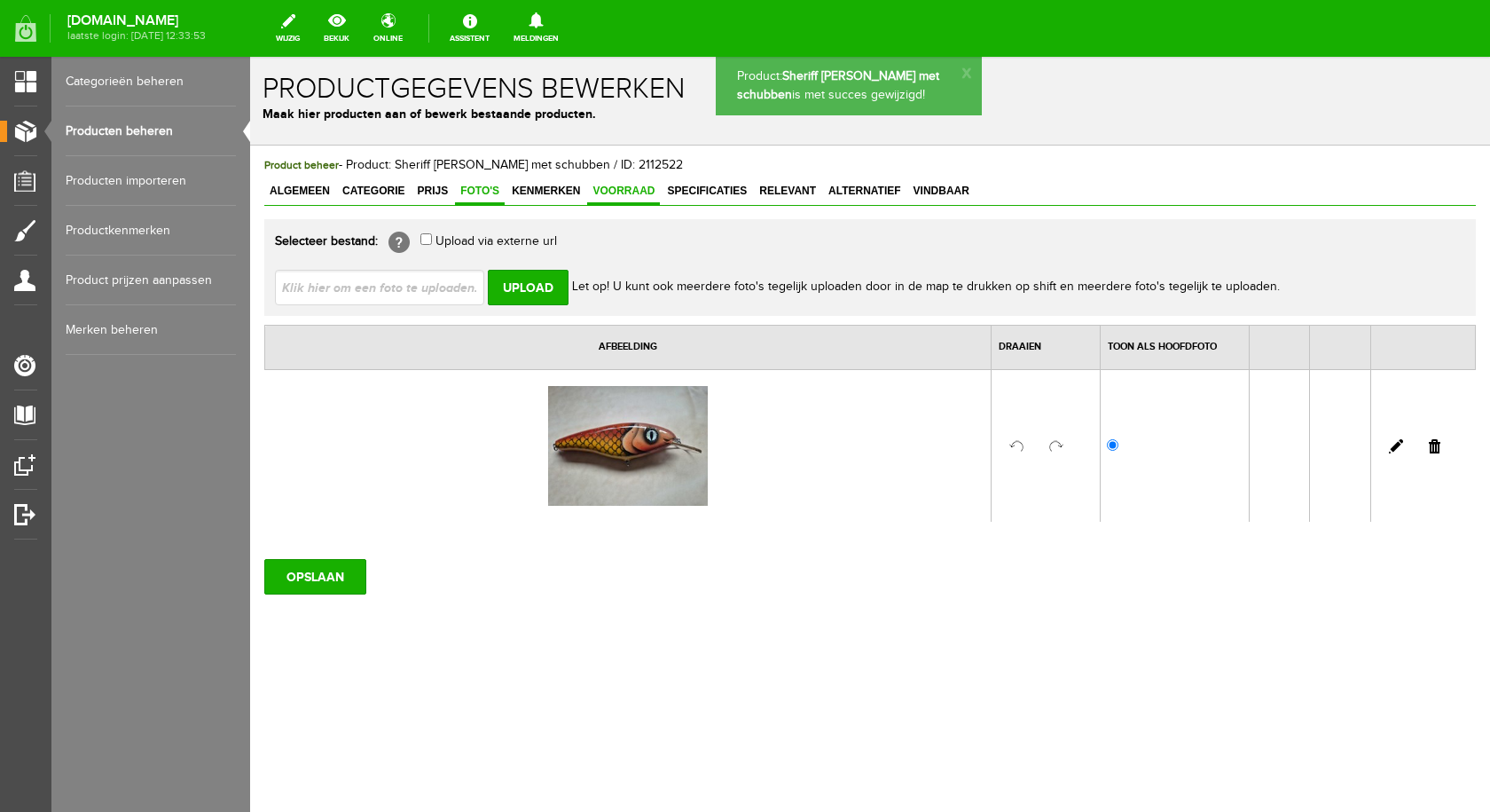
click at [642, 189] on span "Voorraad" at bounding box center [624, 190] width 73 height 12
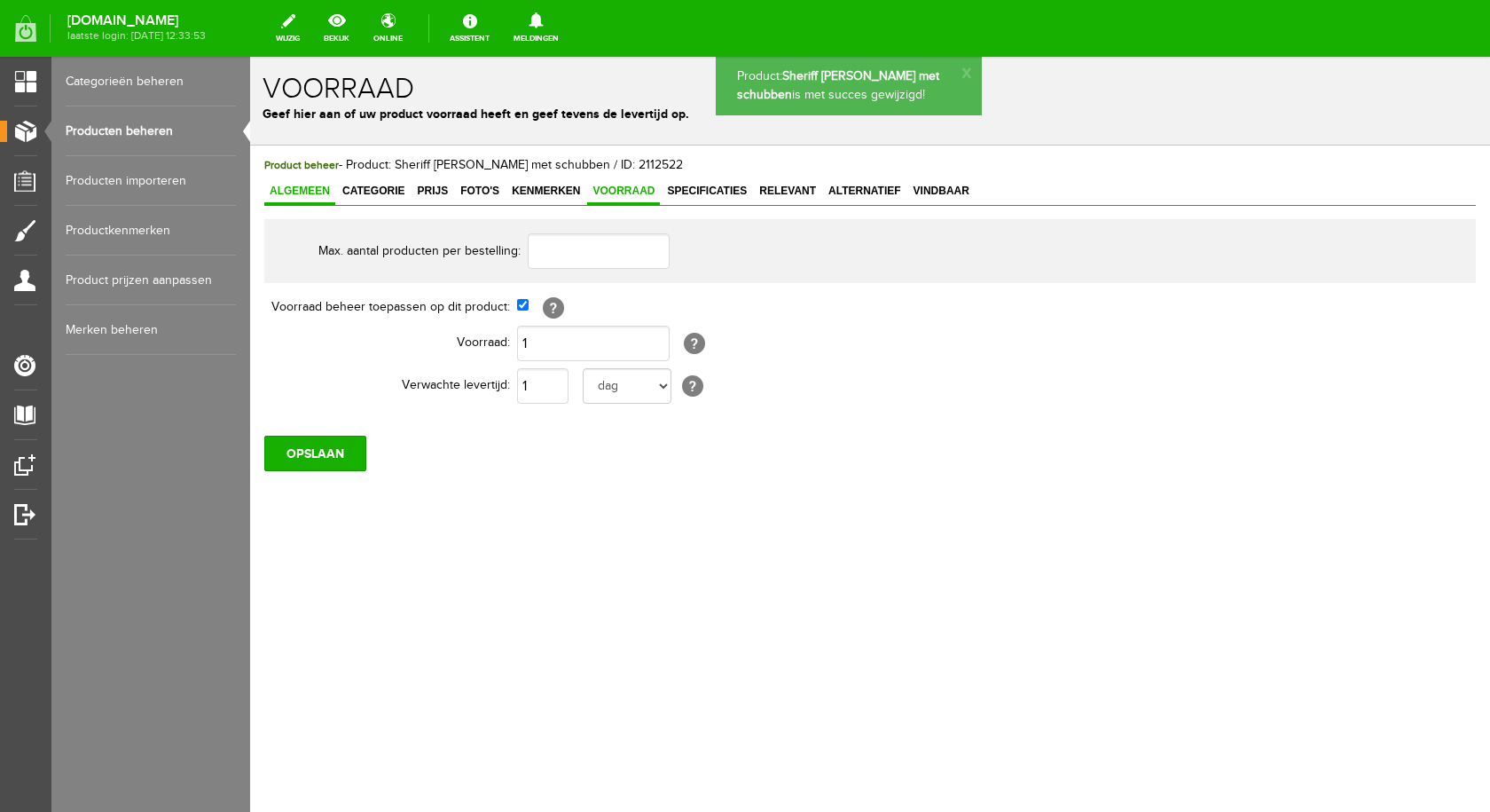
click at [308, 197] on span "Algemeen" at bounding box center [299, 190] width 71 height 12
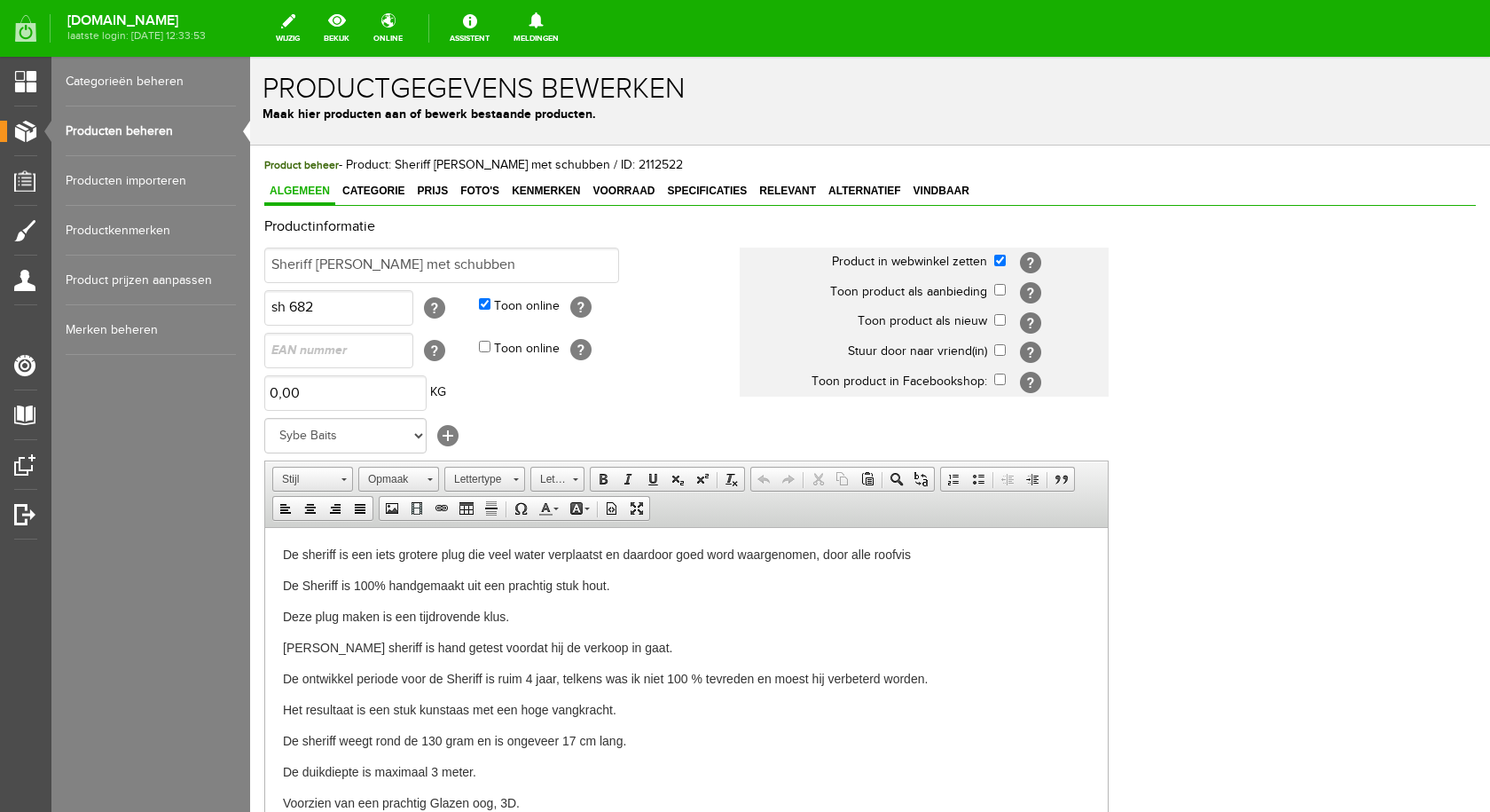
click at [138, 128] on link "Producten beheren" at bounding box center [151, 131] width 170 height 50
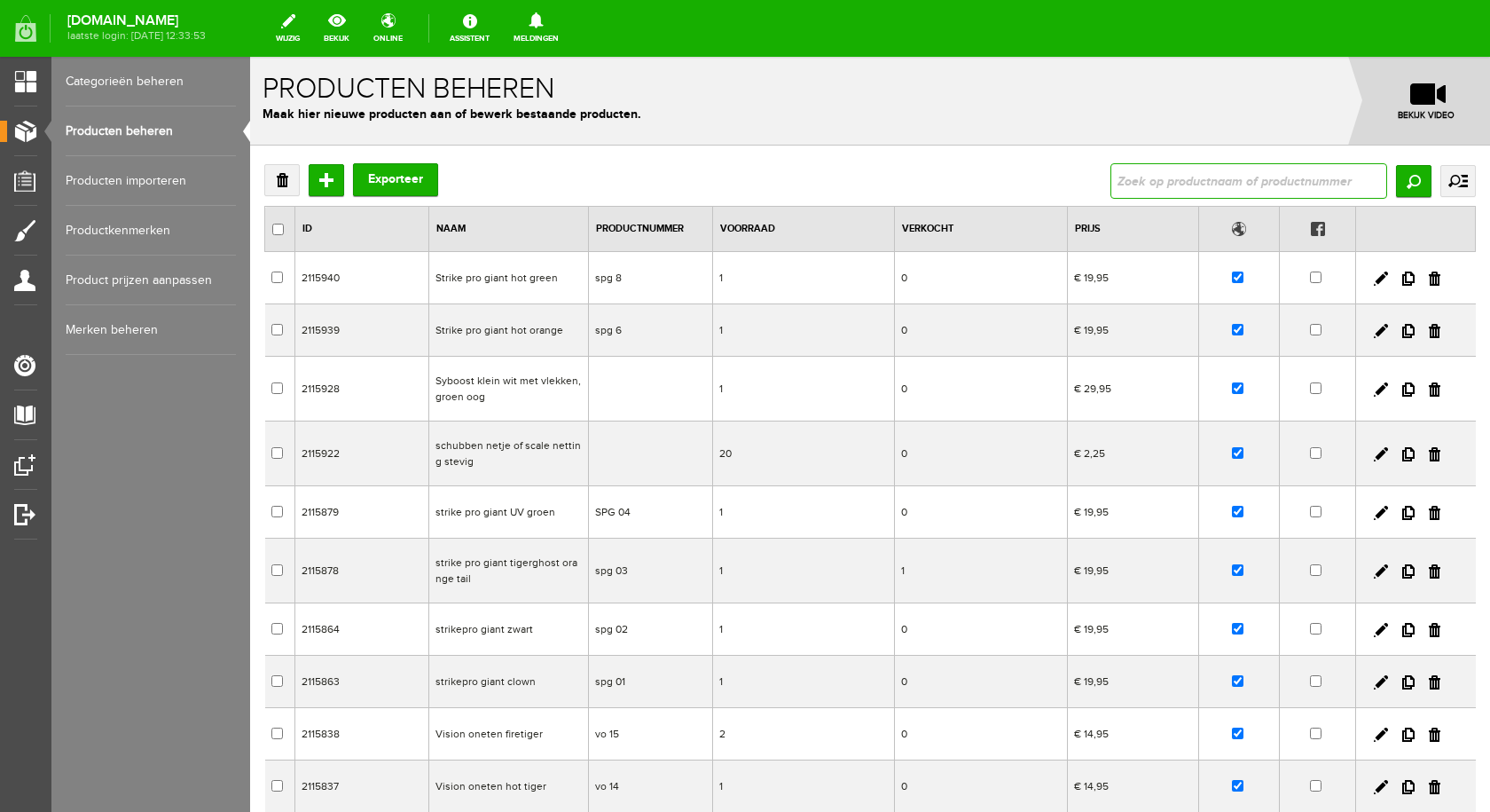
click at [1142, 174] on input "text" at bounding box center [1249, 181] width 277 height 35
type input "sheriff"
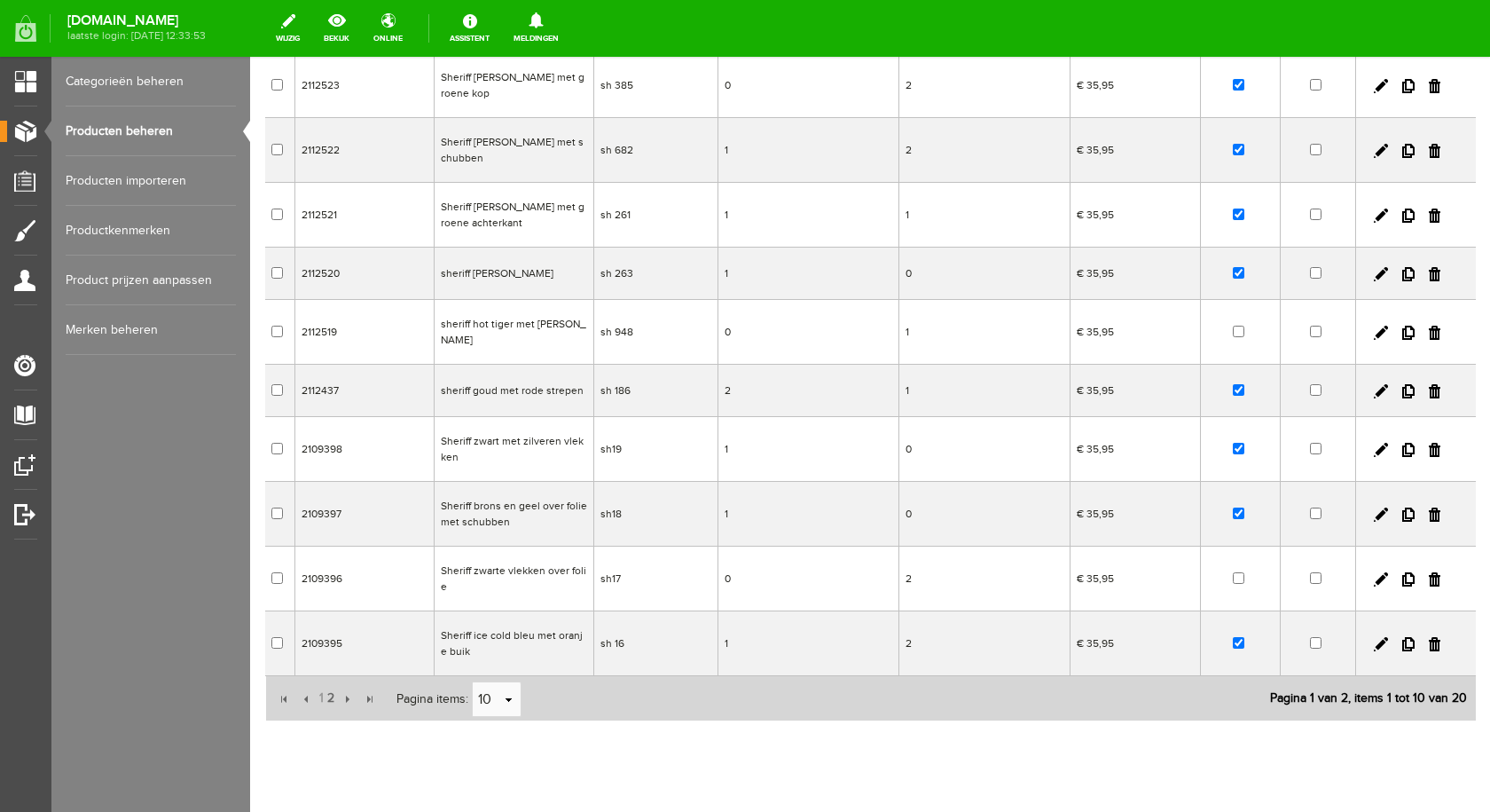
scroll to position [204, 0]
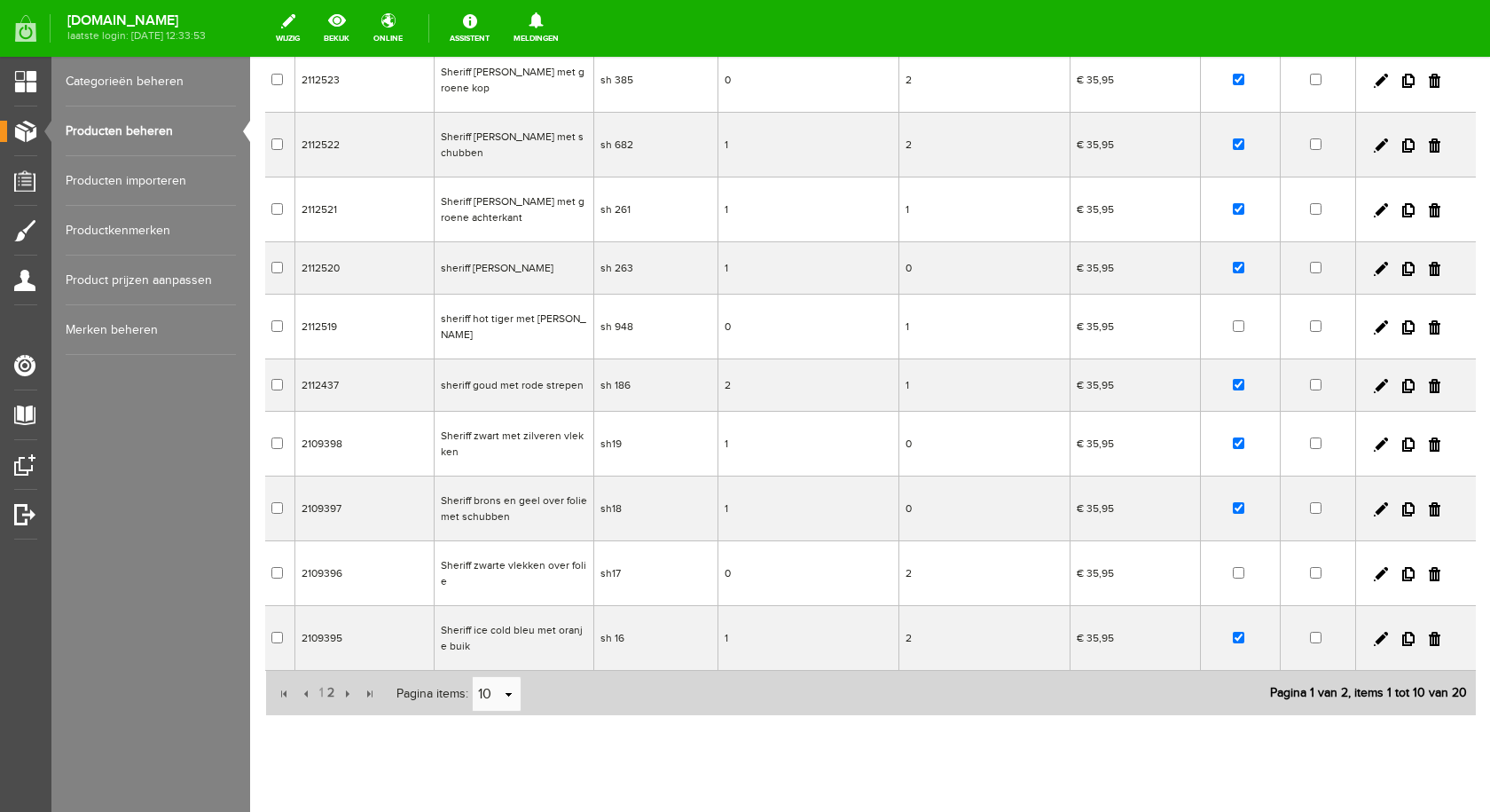
click at [550, 541] on td "Sheriff zwarte vlekken over folie" at bounding box center [514, 574] width 160 height 65
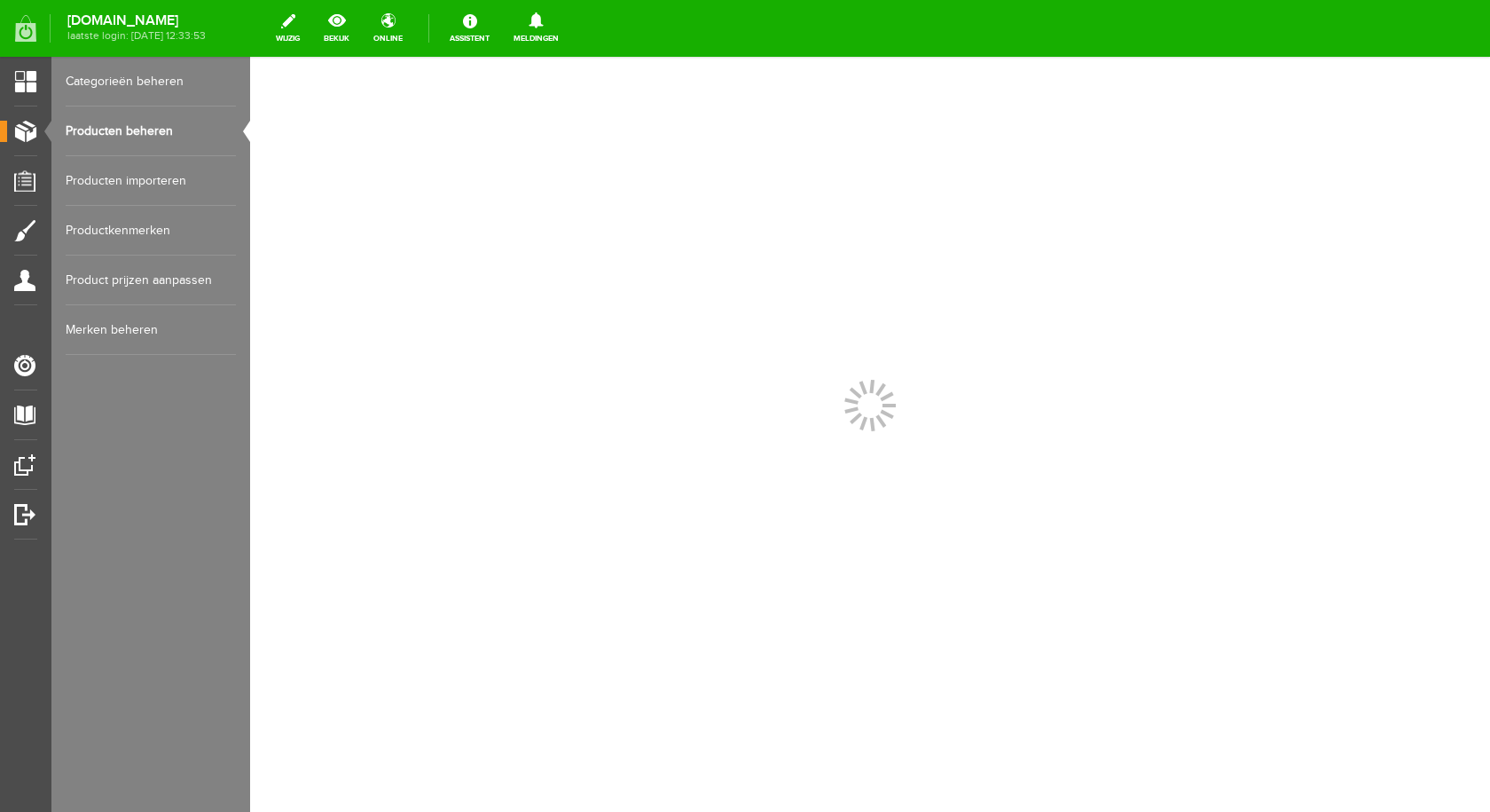
scroll to position [0, 0]
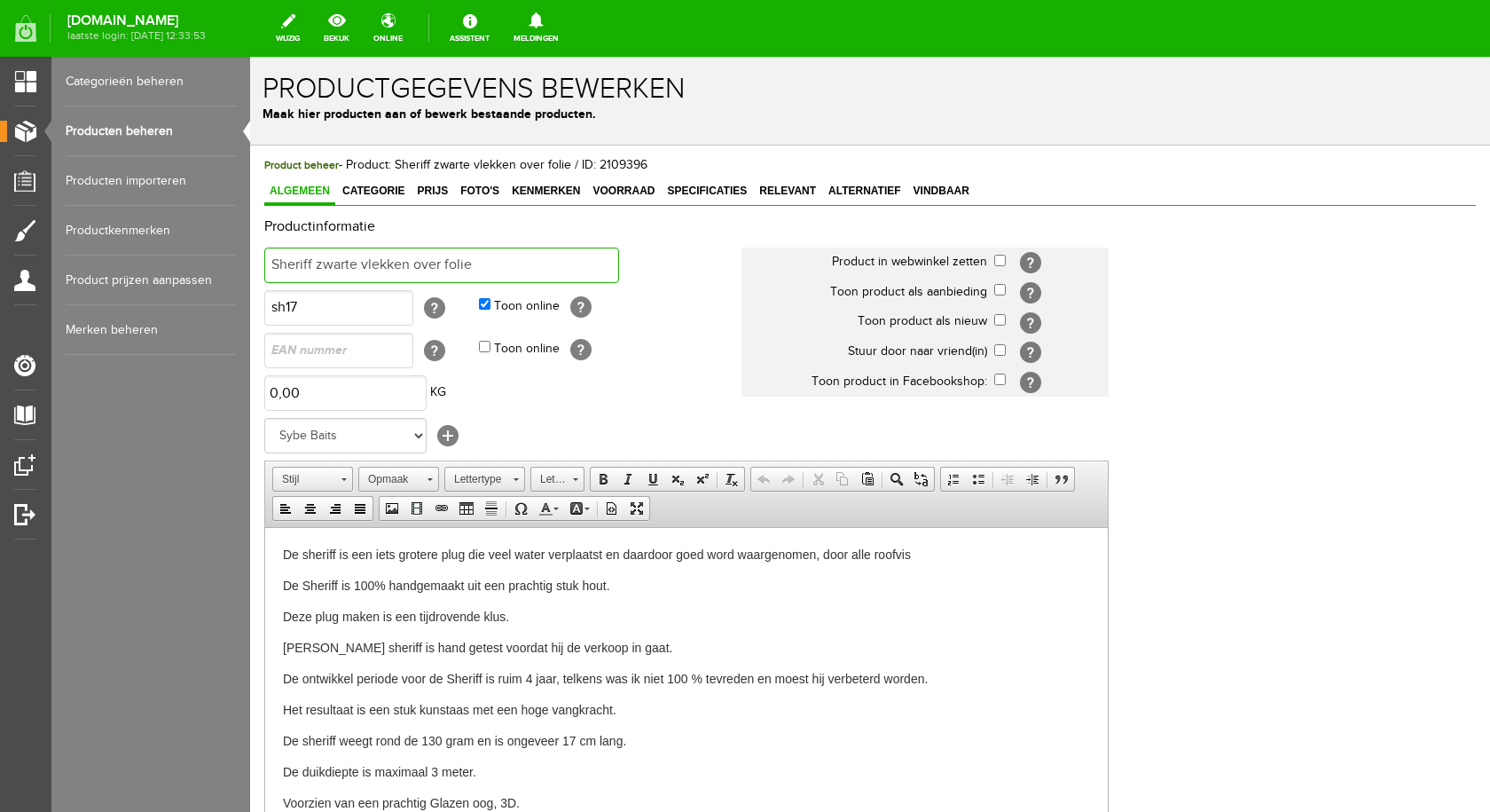
click at [527, 259] on input "Sheriff zwarte vlekken over folie" at bounding box center [442, 265] width 355 height 35
type input "Sheriff zwart met gouden vlekken"
click at [997, 260] on input "checkbox" at bounding box center [999, 261] width 11 height 11
checkbox input "true"
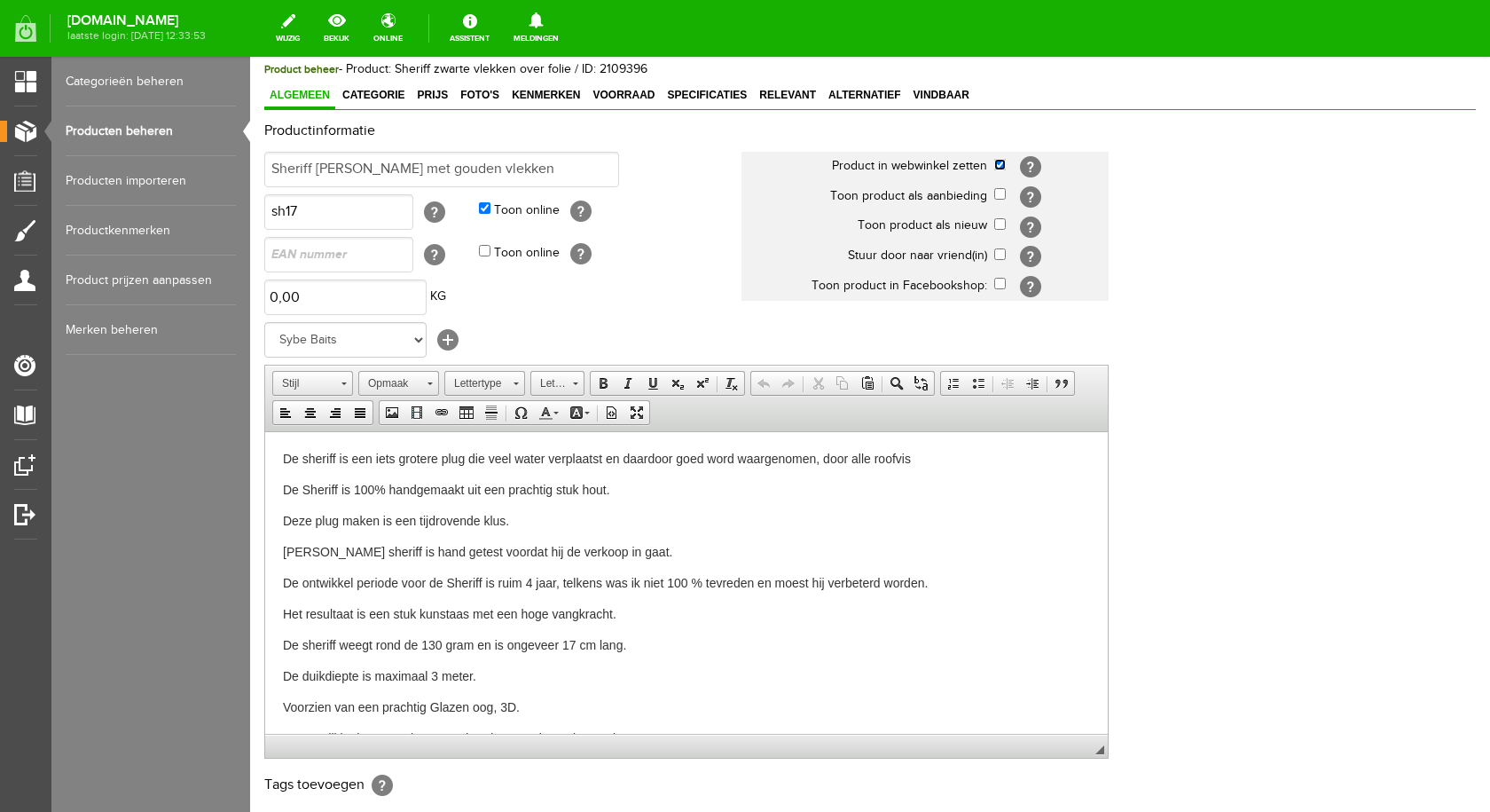
scroll to position [383, 0]
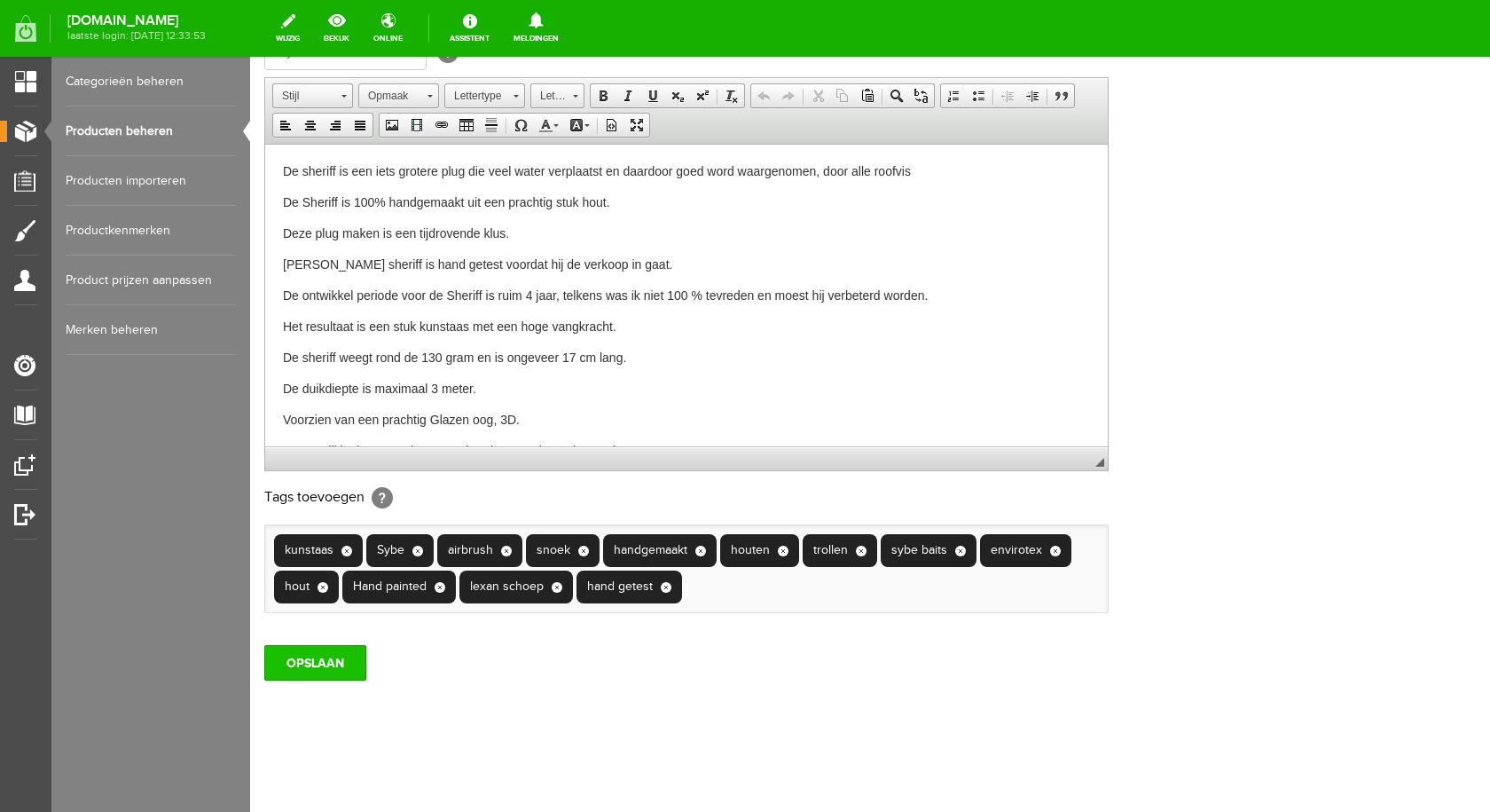
click at [326, 671] on input "OPSLAAN" at bounding box center [315, 662] width 102 height 35
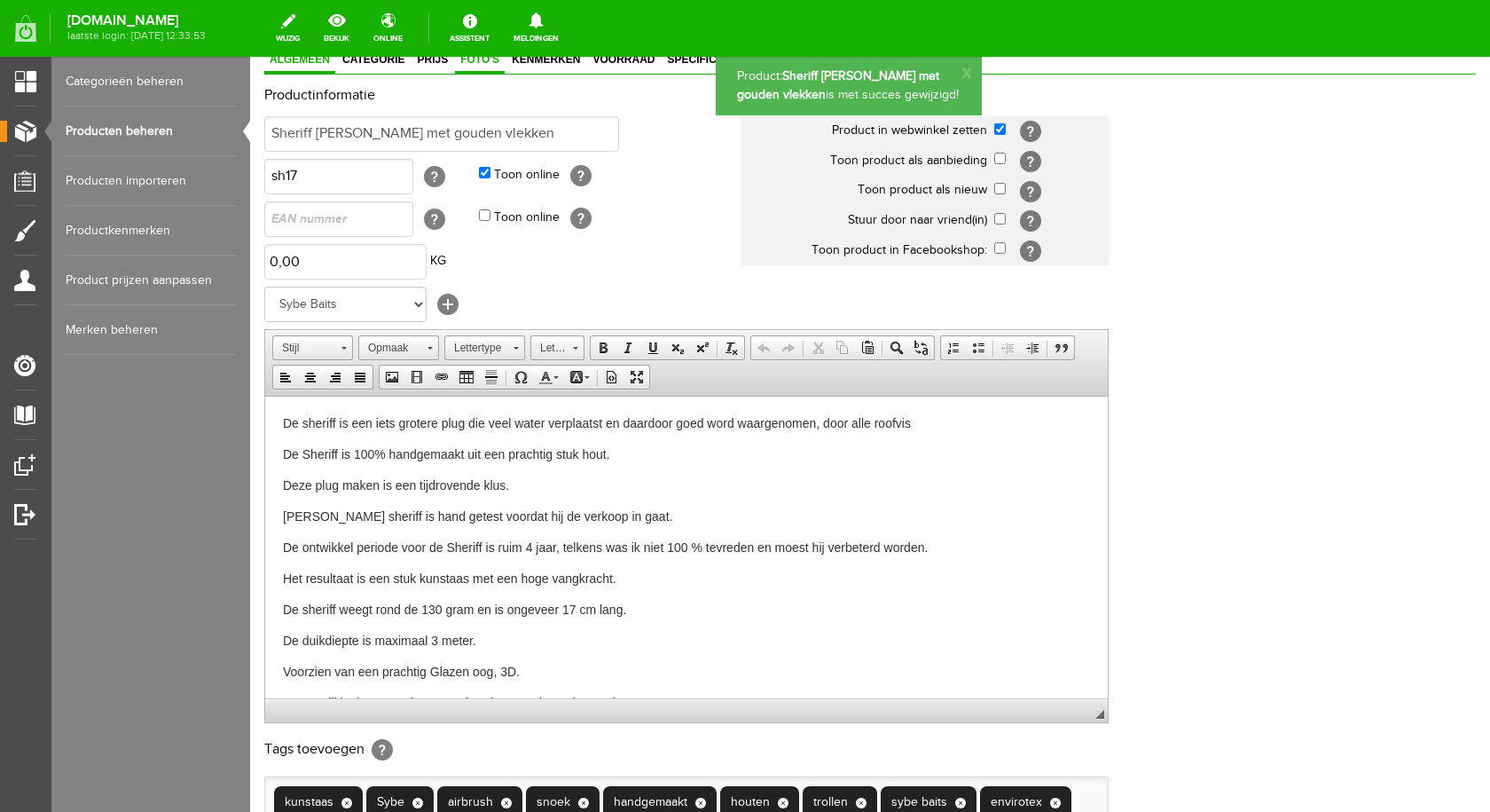
scroll to position [0, 0]
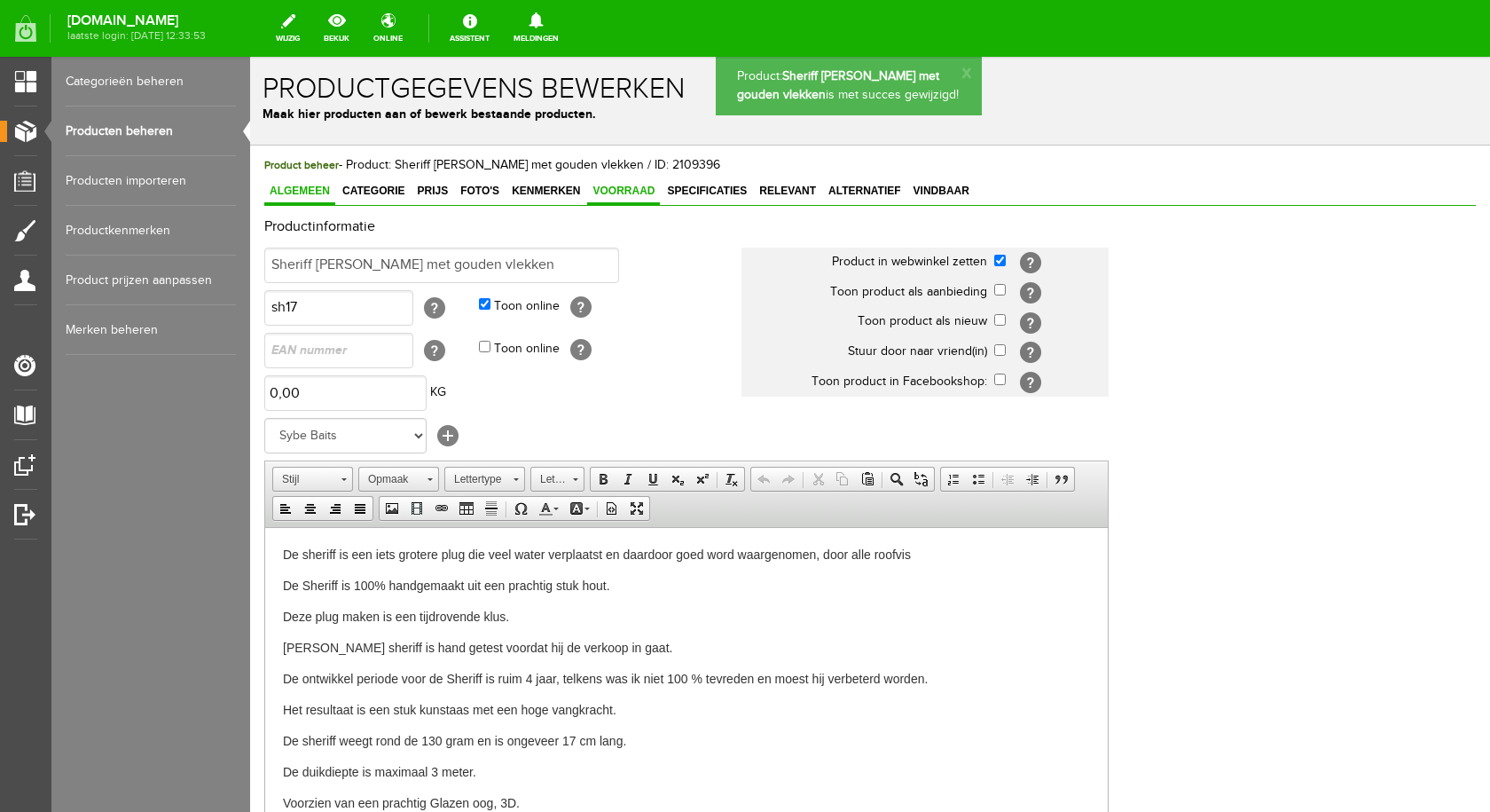
click at [606, 196] on span "Voorraad" at bounding box center [624, 190] width 73 height 12
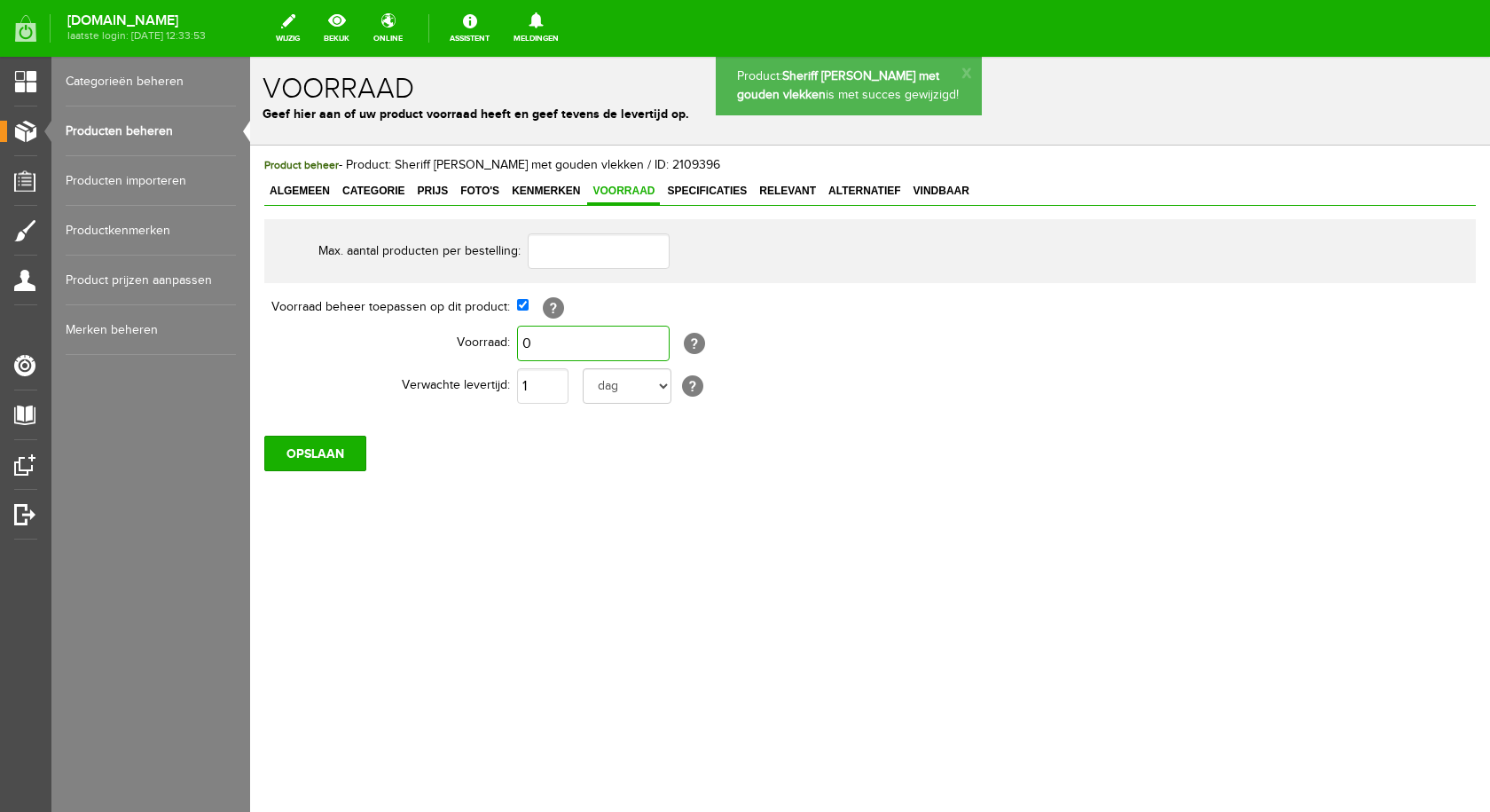
click at [555, 340] on input "0" at bounding box center [593, 343] width 152 height 35
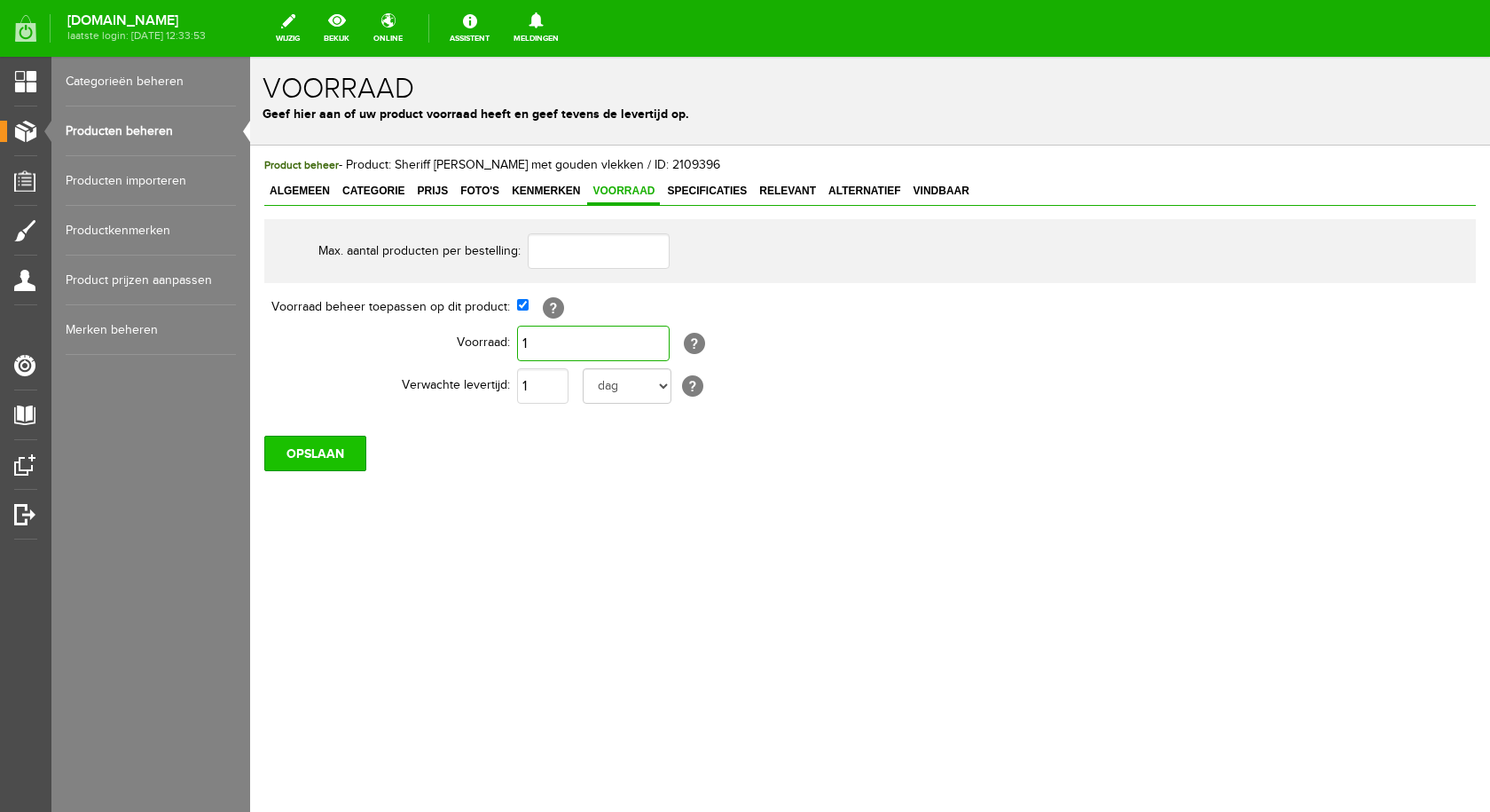
type input "1"
click at [330, 443] on input "OPSLAAN" at bounding box center [315, 453] width 102 height 35
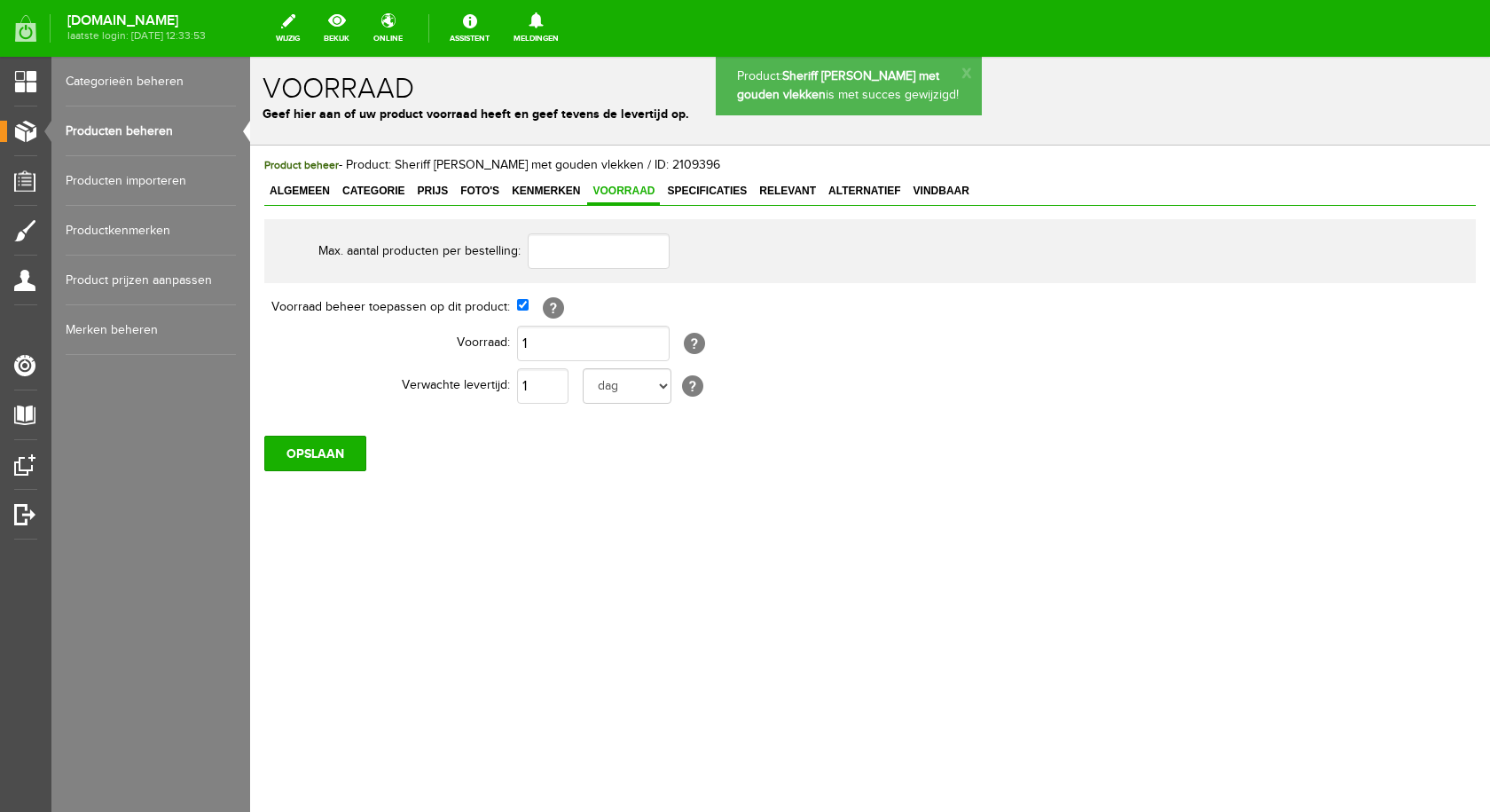
click at [474, 187] on span "Foto's" at bounding box center [480, 190] width 50 height 12
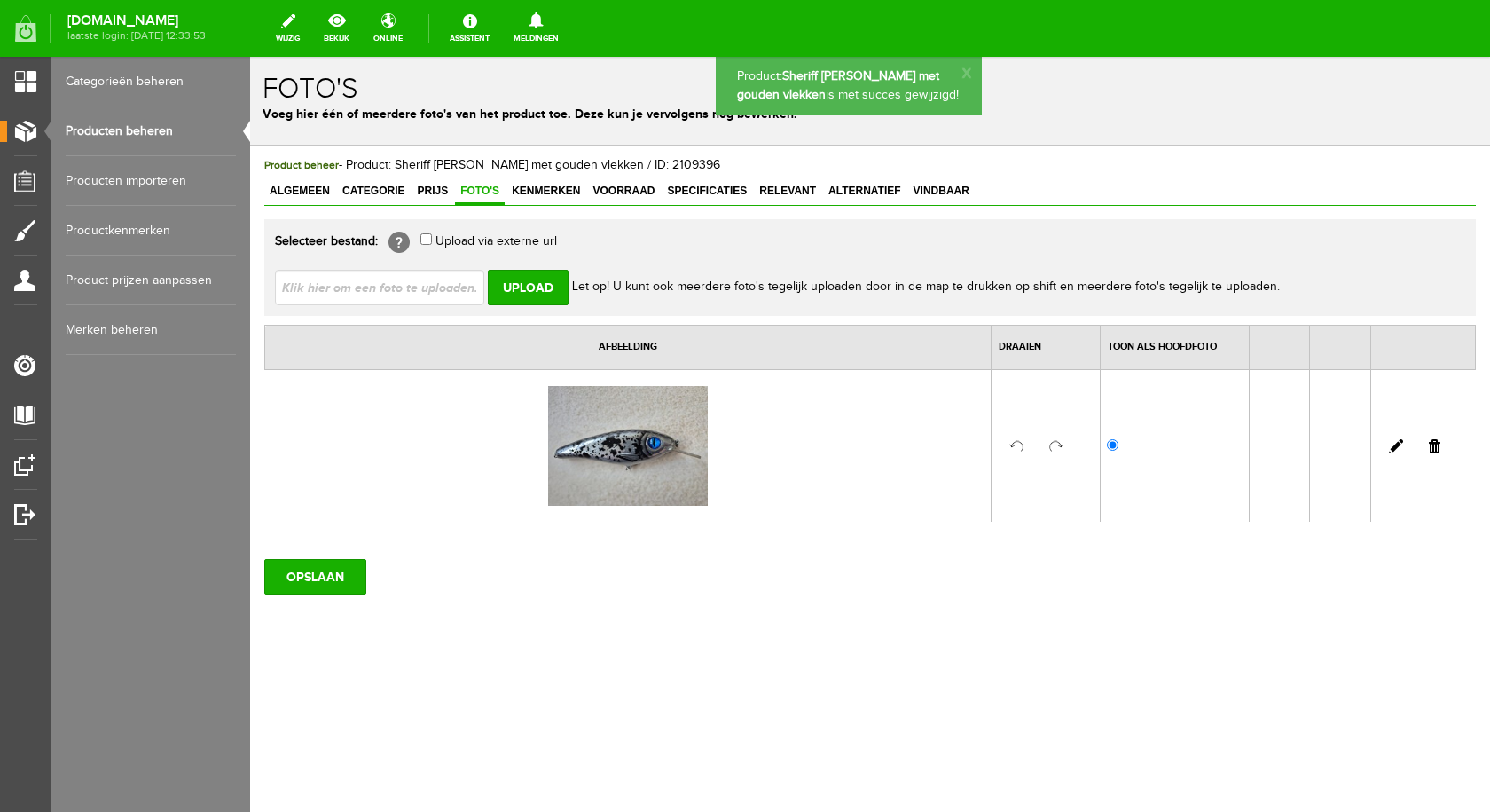
click at [437, 285] on input "file" at bounding box center [387, 286] width 224 height 33
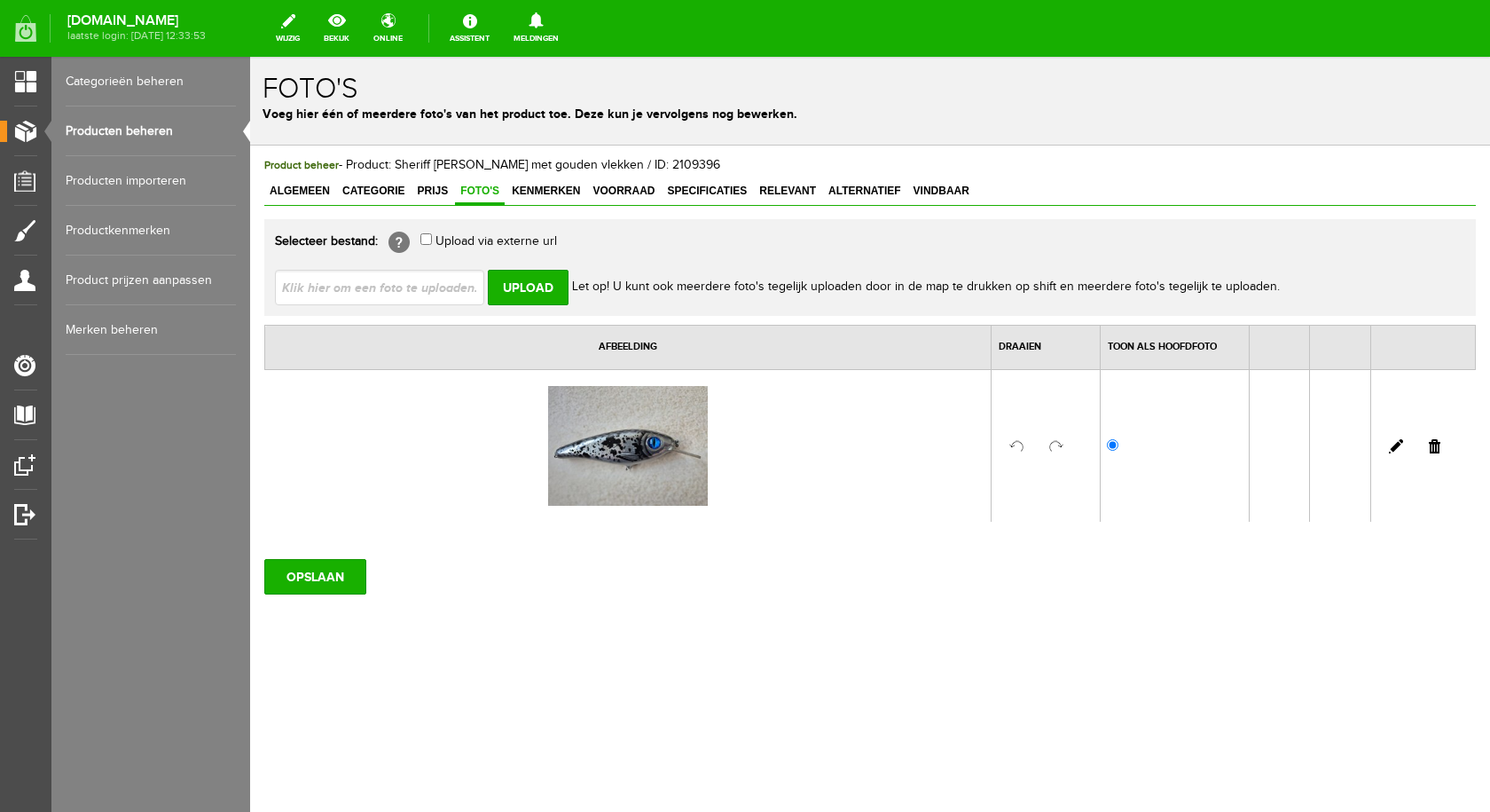
type input "C:\fakepath\Sheriff zwart met gouden vlekken.jpg"
type input "Sheriff zwart met gouden vlekken.jpg"
click at [430, 280] on input "file" at bounding box center [387, 286] width 224 height 33
click at [524, 280] on input "Upload" at bounding box center [527, 287] width 80 height 35
click at [543, 281] on input "Upload" at bounding box center [527, 287] width 80 height 35
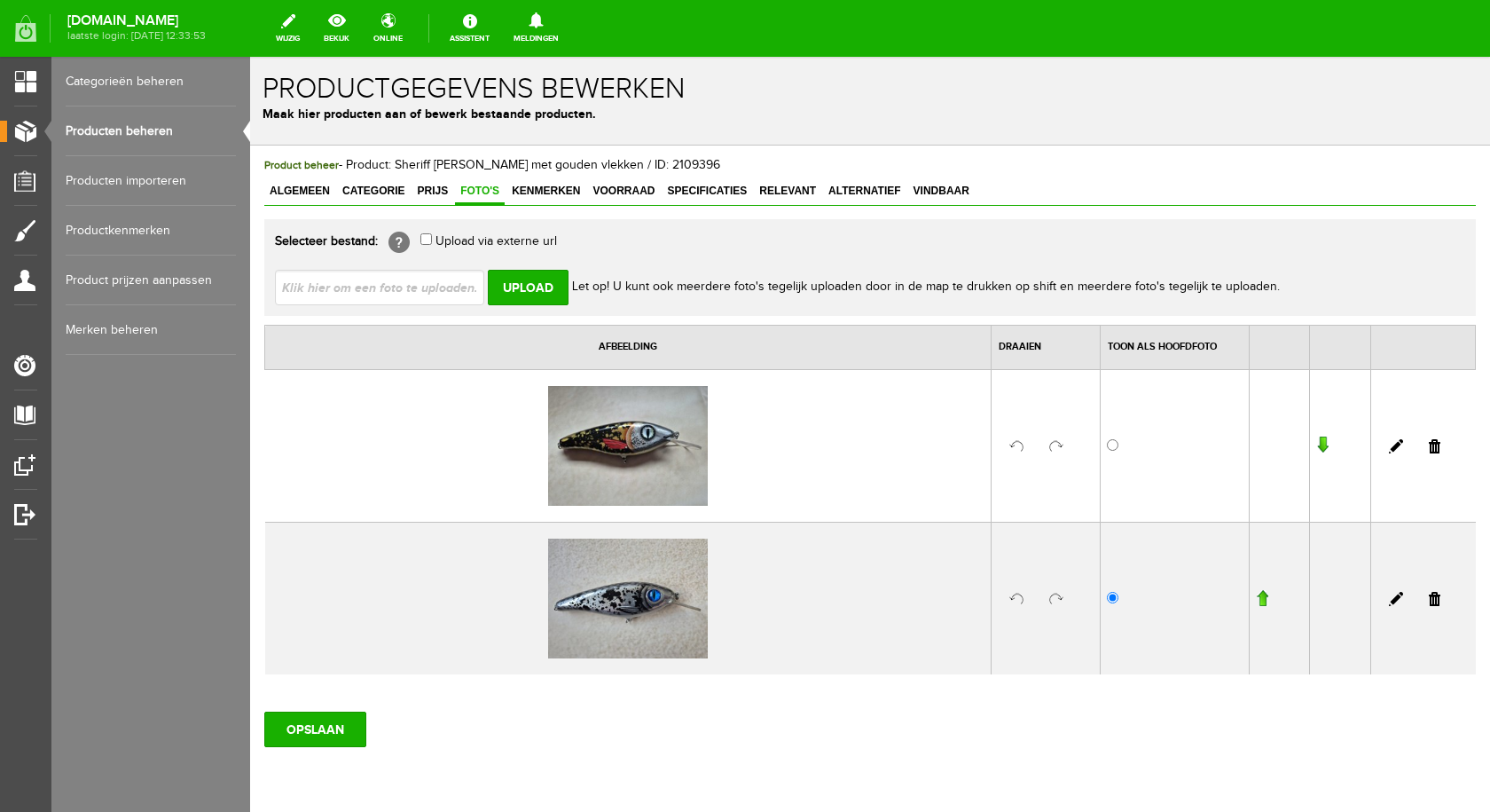
click at [1429, 600] on link at bounding box center [1435, 598] width 11 height 14
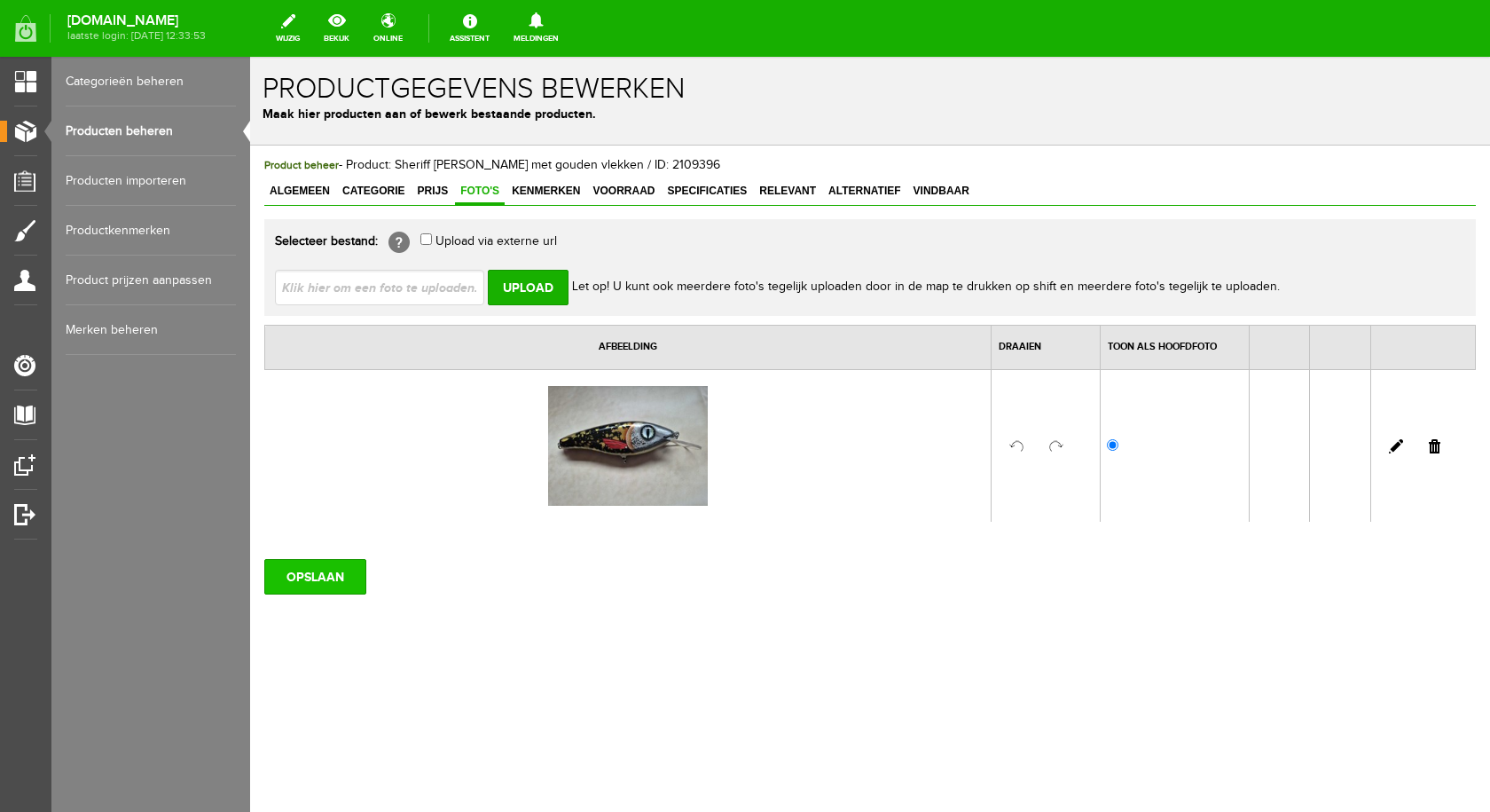
click at [314, 583] on input "OPSLAAN" at bounding box center [315, 576] width 102 height 35
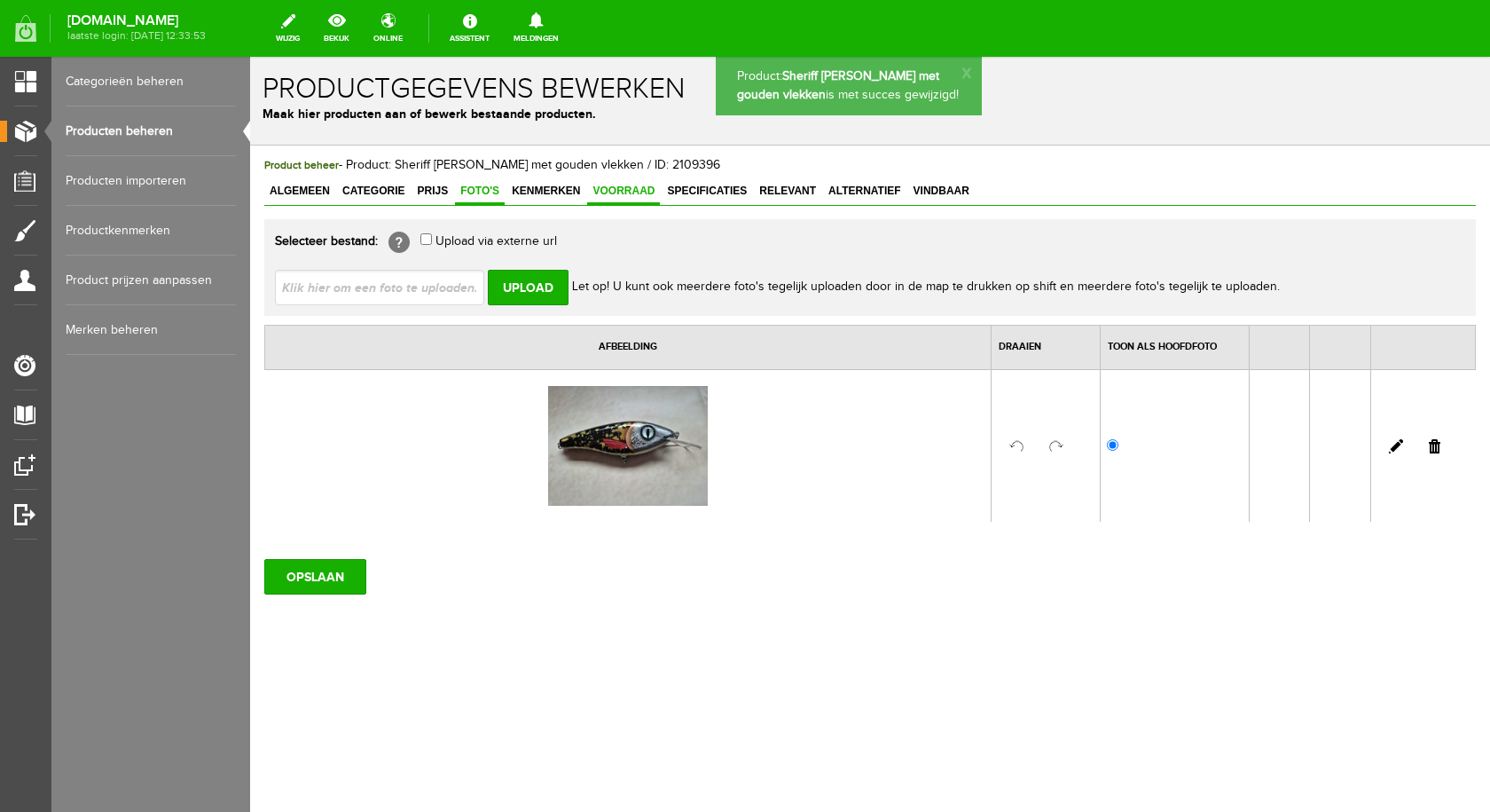
click at [635, 189] on span "Voorraad" at bounding box center [624, 190] width 73 height 12
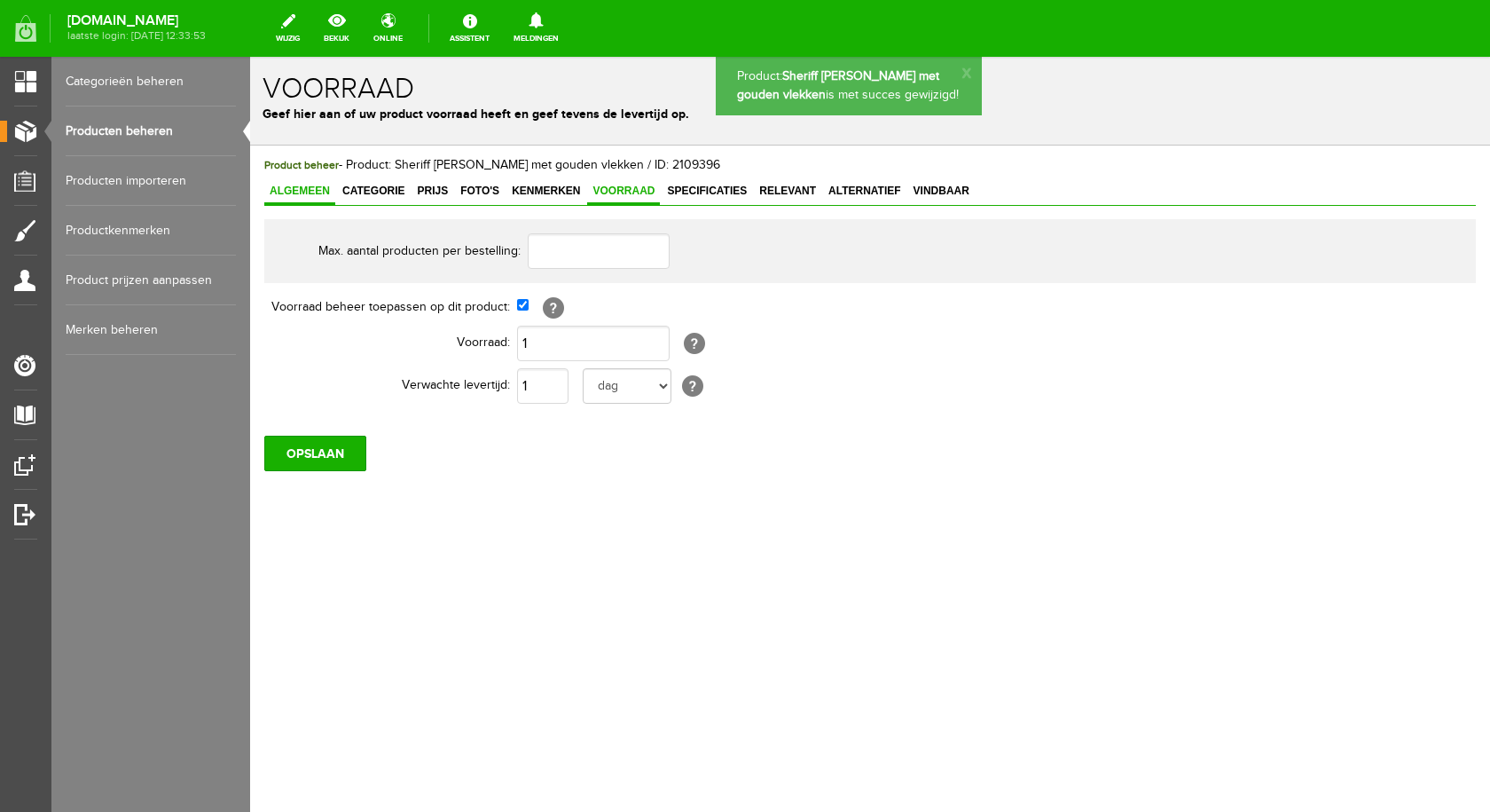
click at [322, 194] on span "Algemeen" at bounding box center [299, 190] width 71 height 12
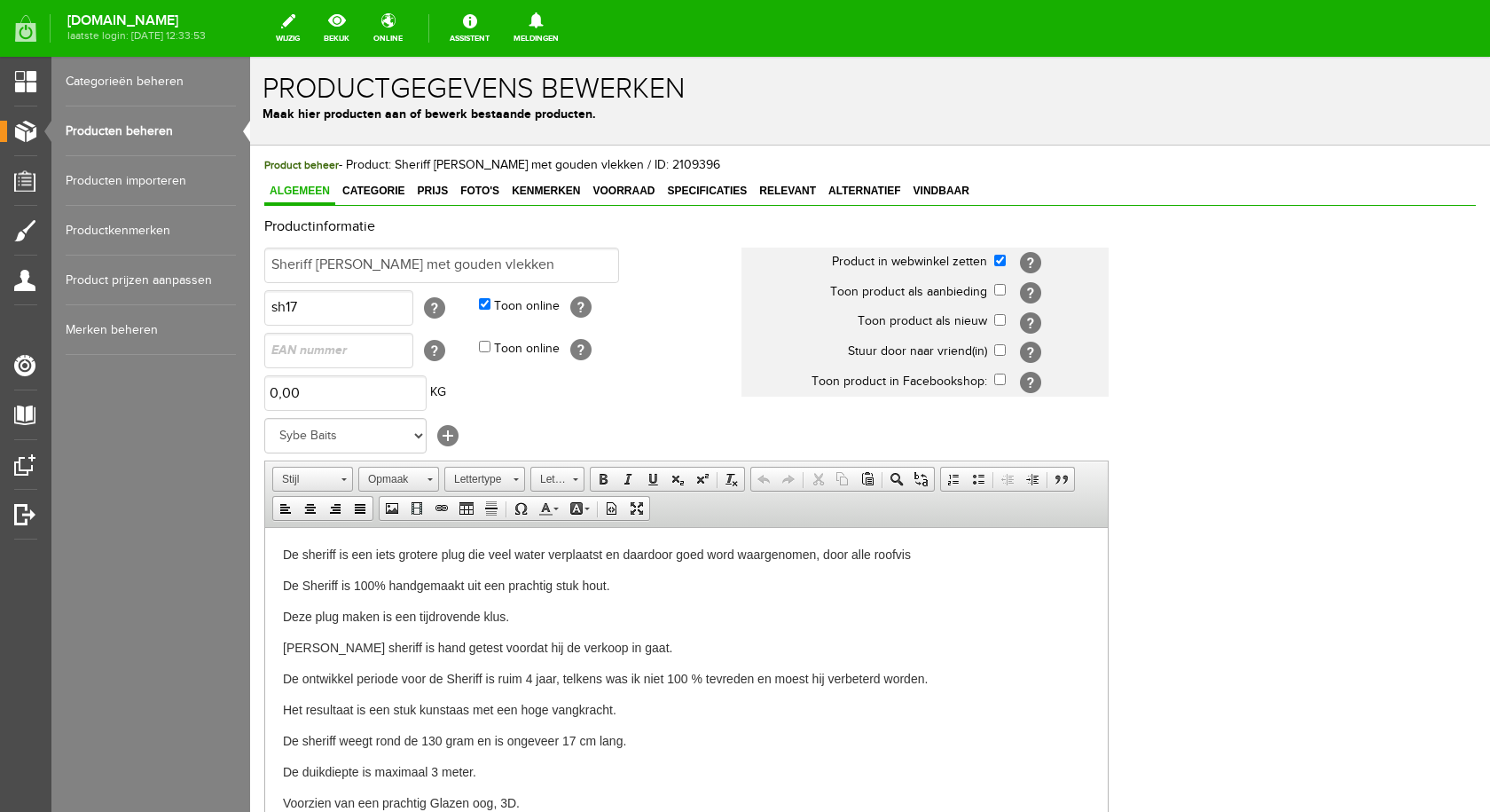
drag, startPoint x: 128, startPoint y: 122, endPoint x: 149, endPoint y: 127, distance: 21.6
click at [128, 122] on link "Producten beheren" at bounding box center [151, 131] width 170 height 50
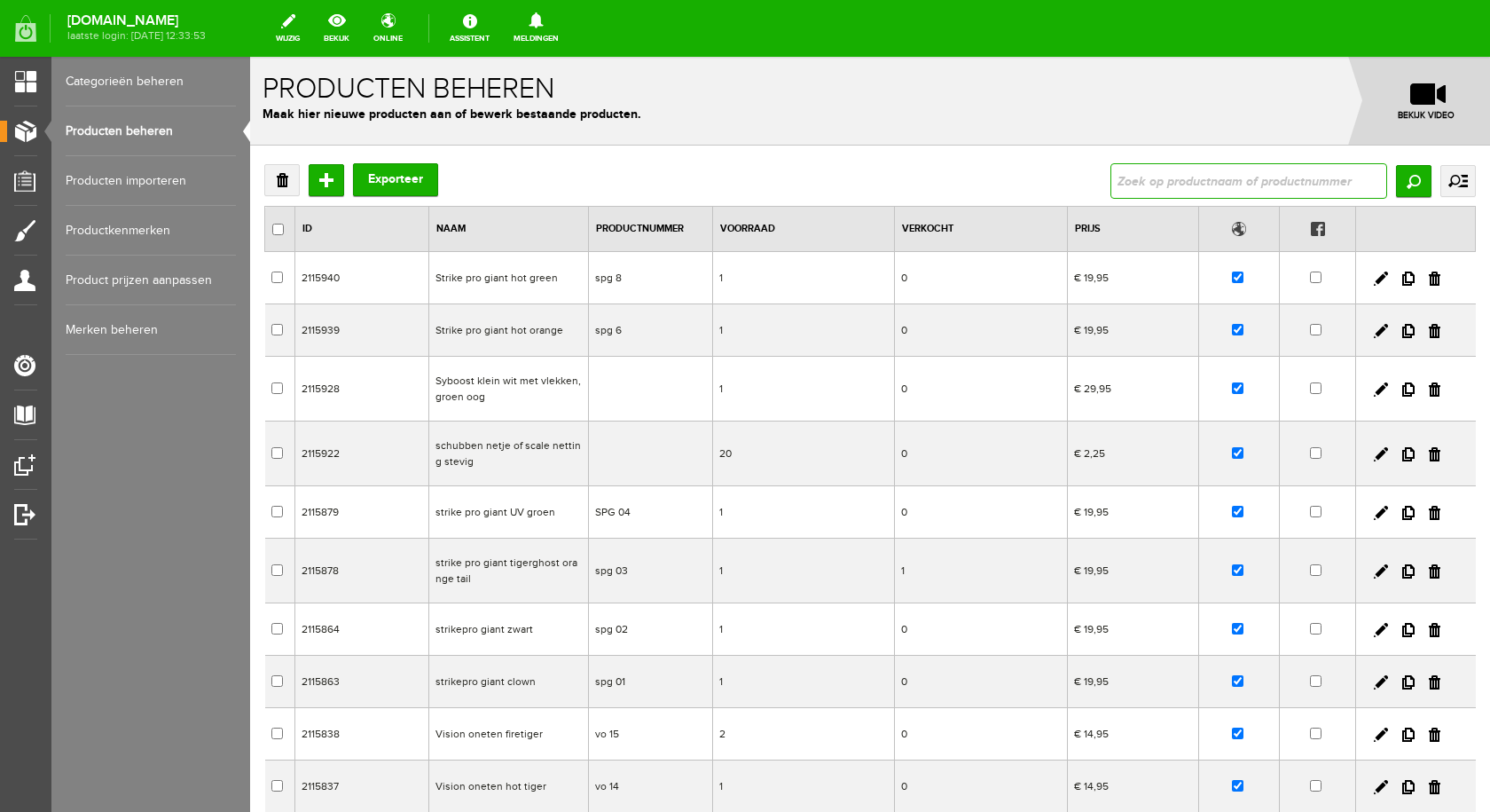
click at [1217, 176] on input "text" at bounding box center [1249, 181] width 277 height 35
type input "sheriff"
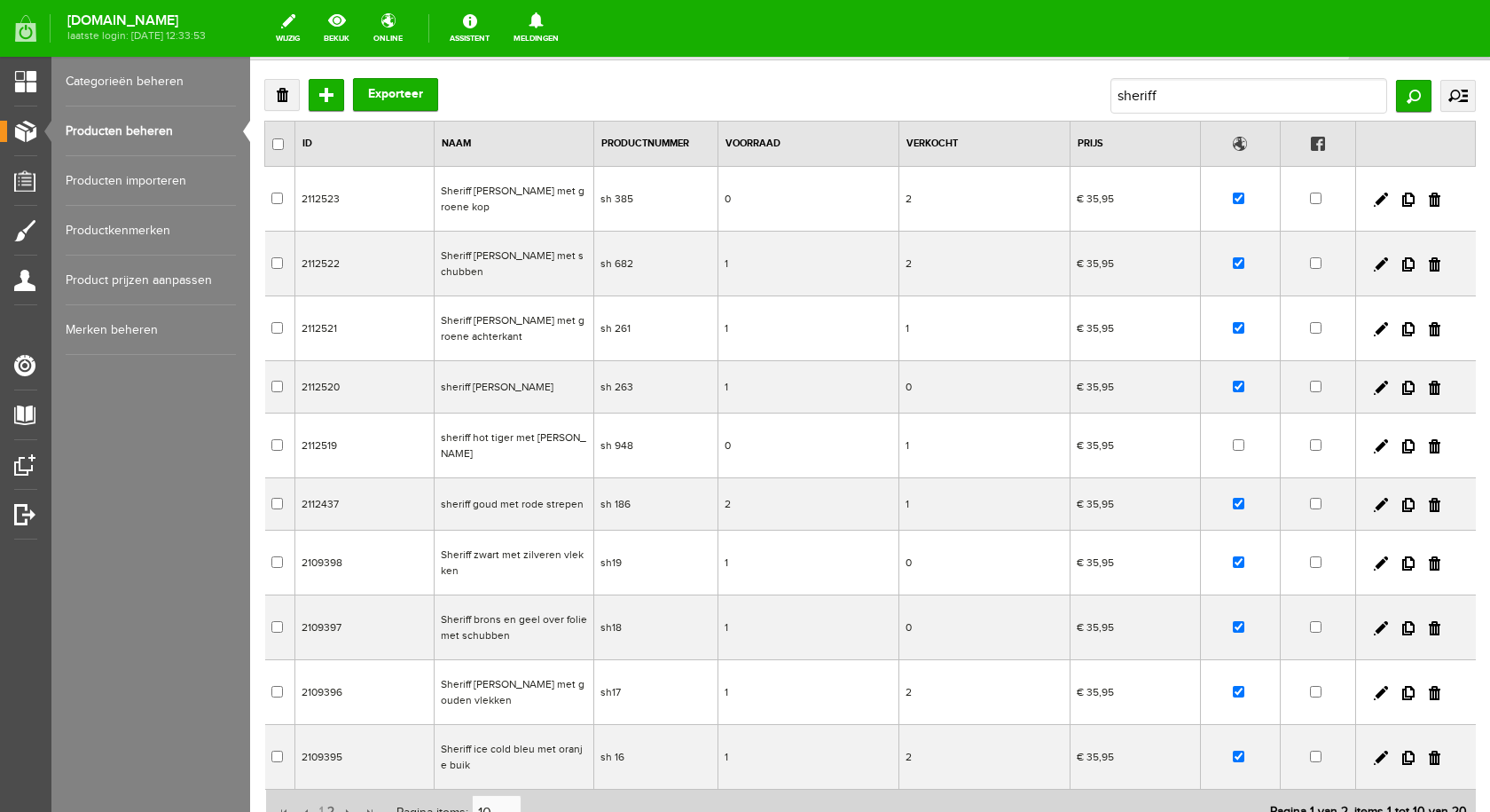
scroll to position [204, 0]
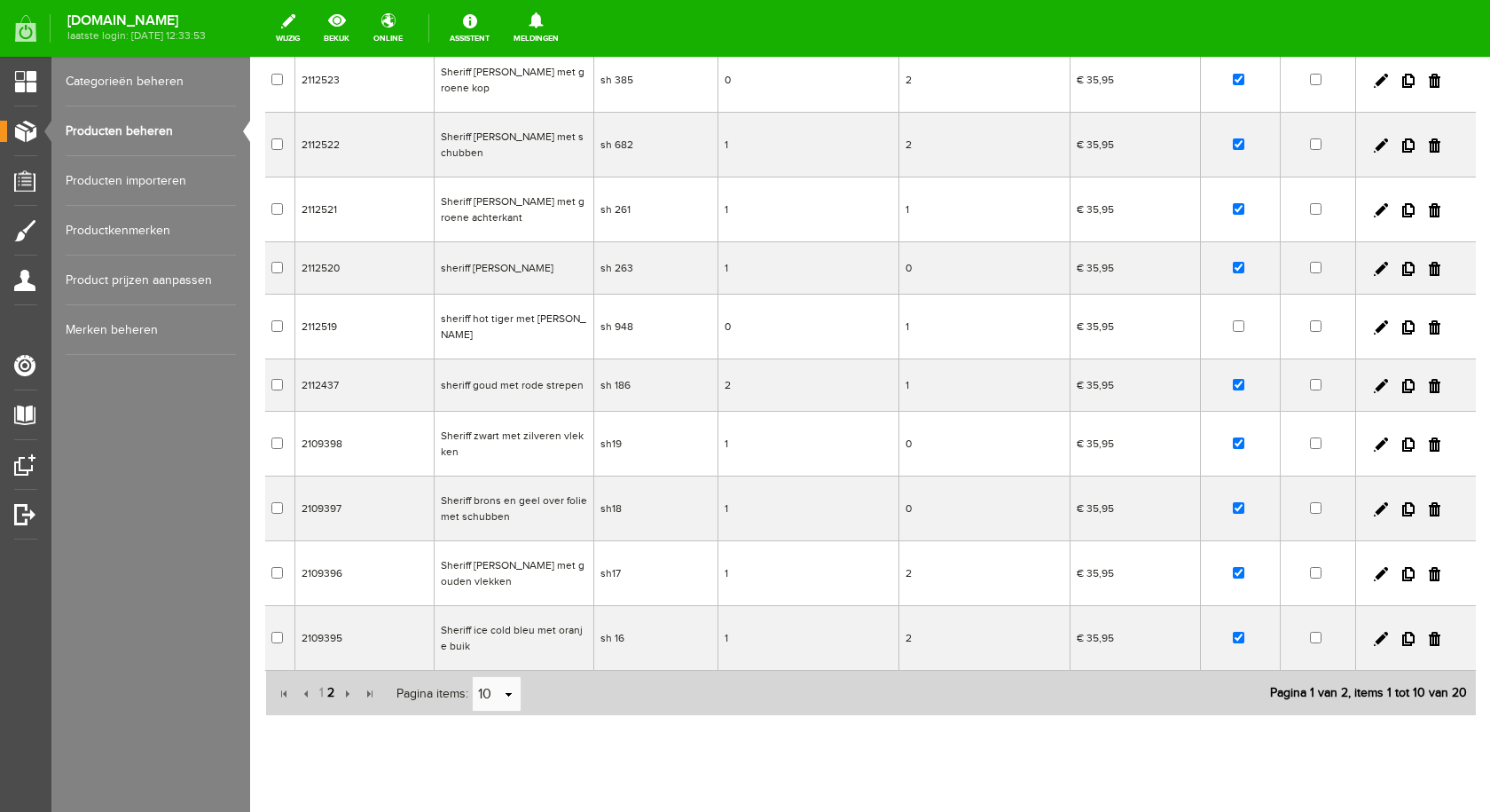
click at [333, 675] on span "2" at bounding box center [331, 693] width 11 height 35
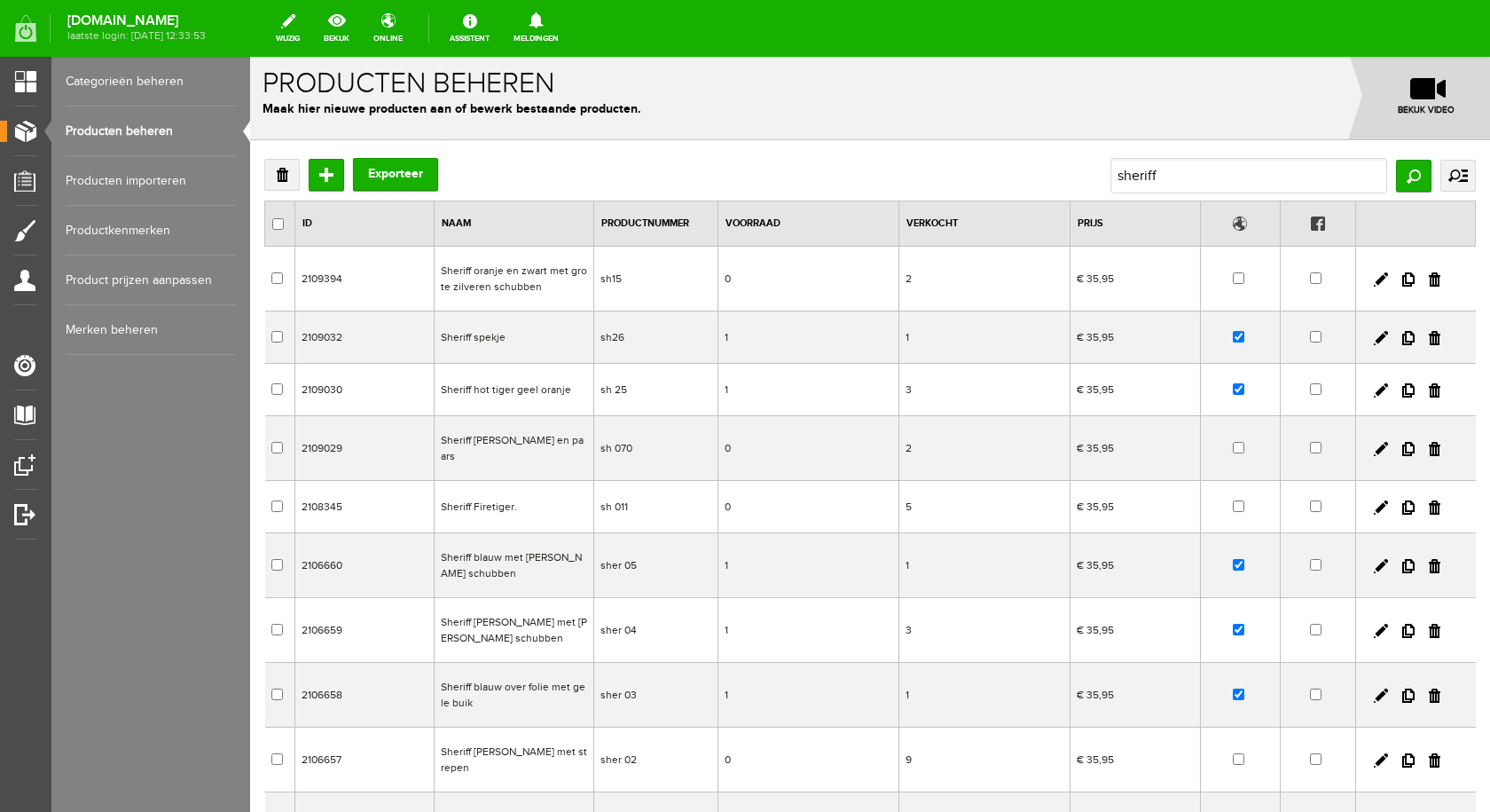
scroll to position [0, 0]
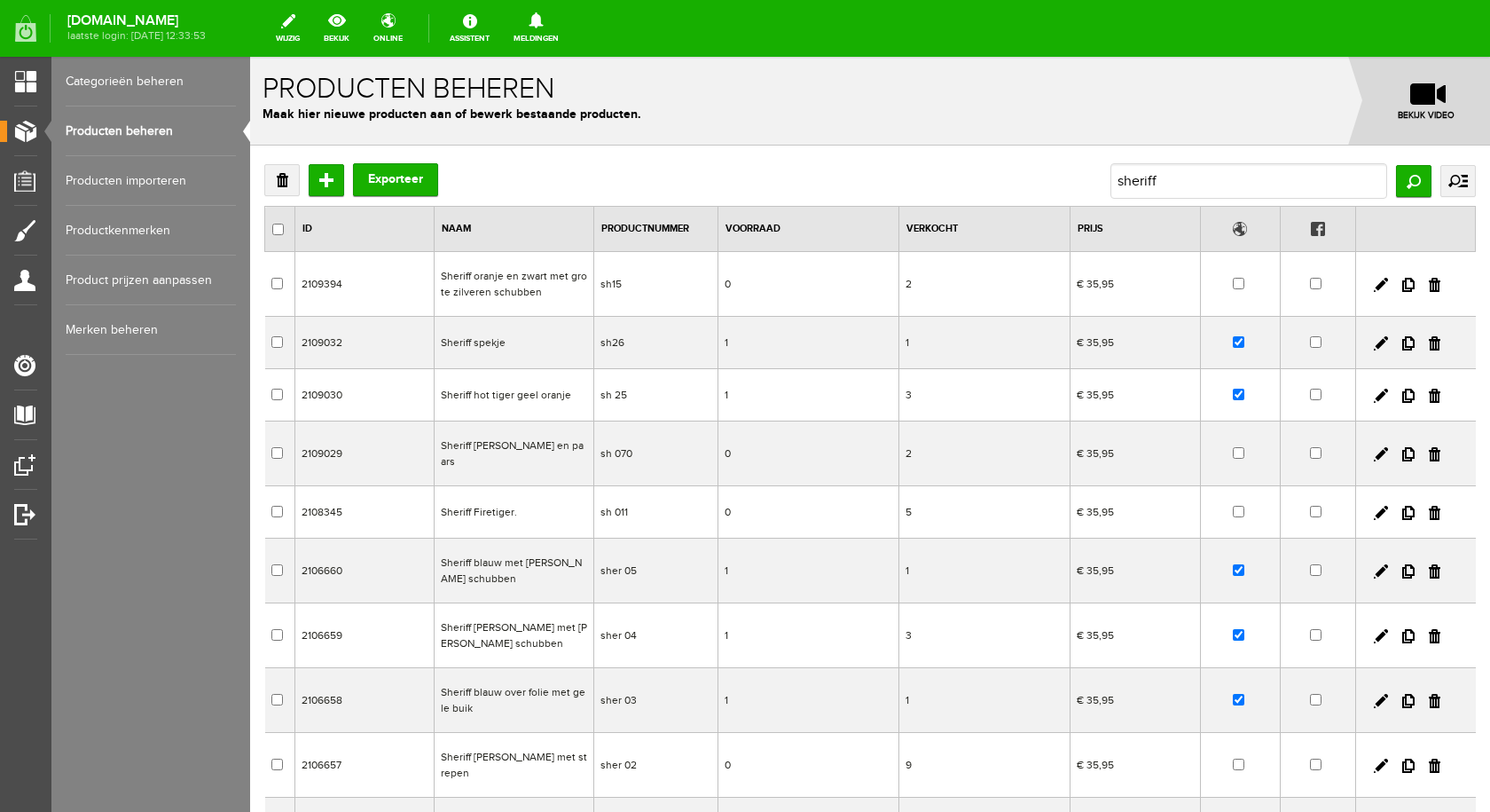
click at [519, 450] on td "Sheriff roze en paars" at bounding box center [514, 454] width 160 height 65
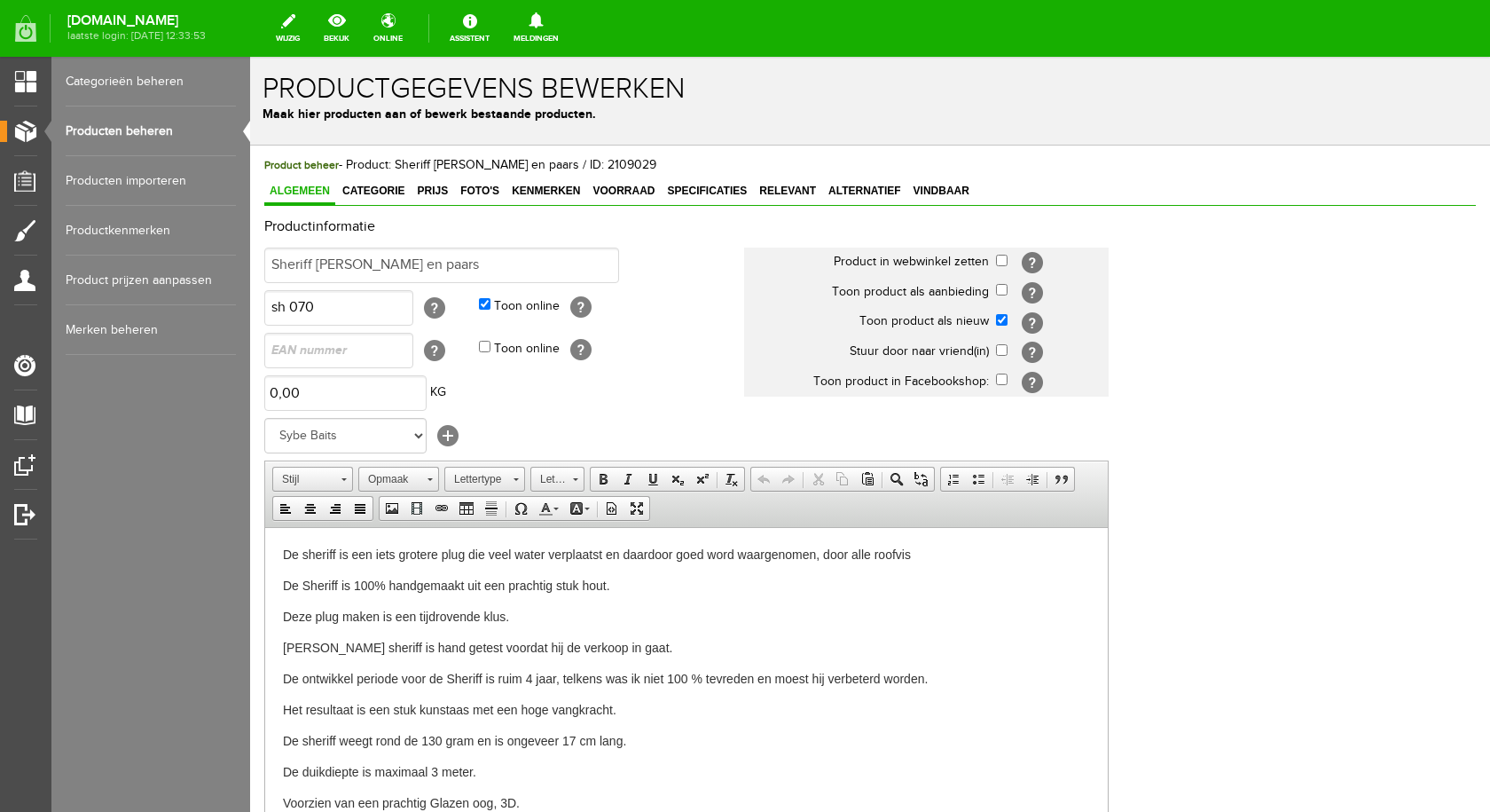
click at [455, 244] on td "Sheriff roze en paars" at bounding box center [503, 265] width 479 height 42
click at [498, 265] on input "Sheriff roze en paars" at bounding box center [442, 265] width 355 height 35
type input "Sheriff fijne gouden schubben"
click at [1000, 256] on input "checkbox" at bounding box center [1001, 261] width 11 height 11
checkbox input "true"
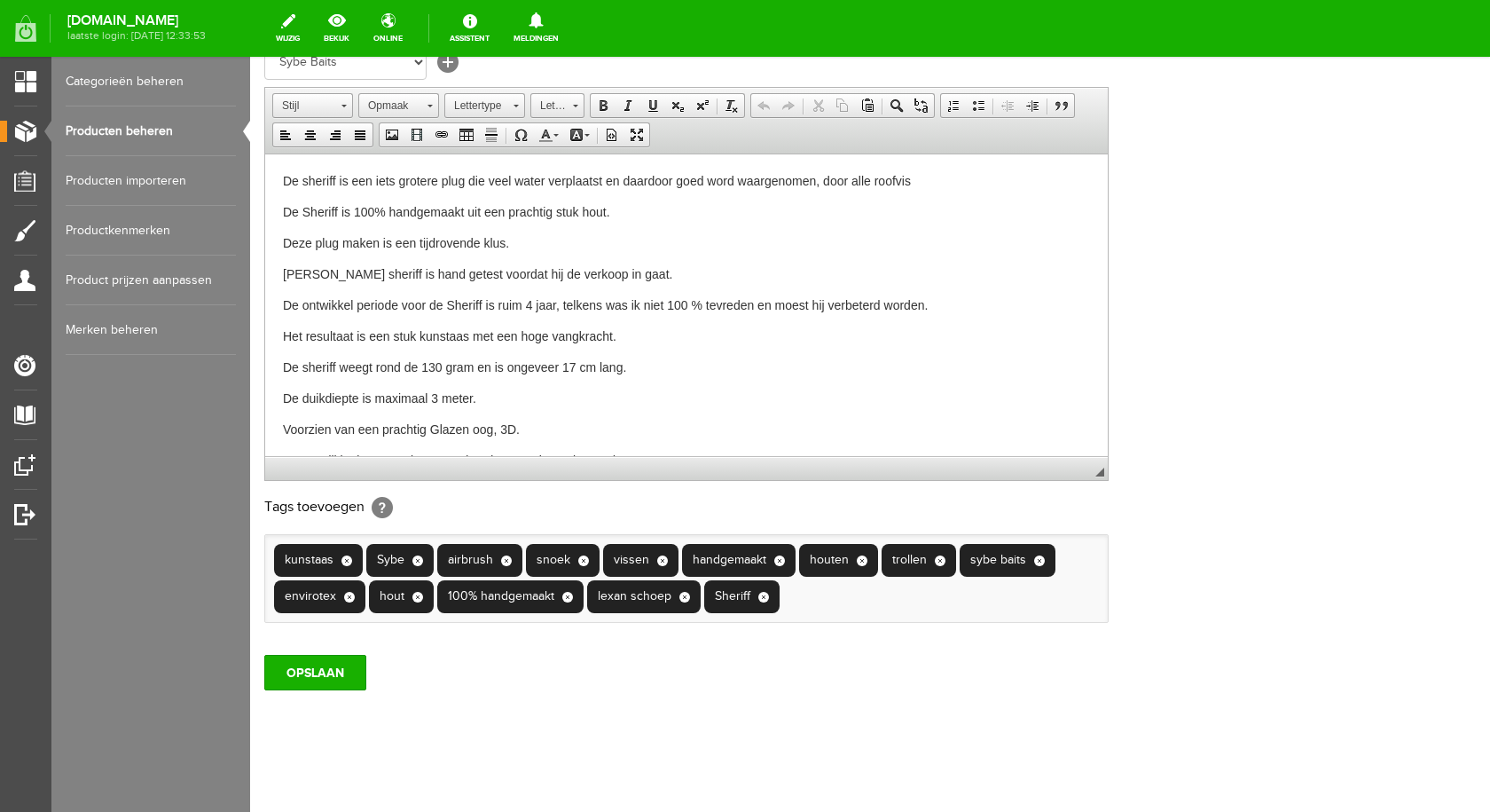
scroll to position [383, 0]
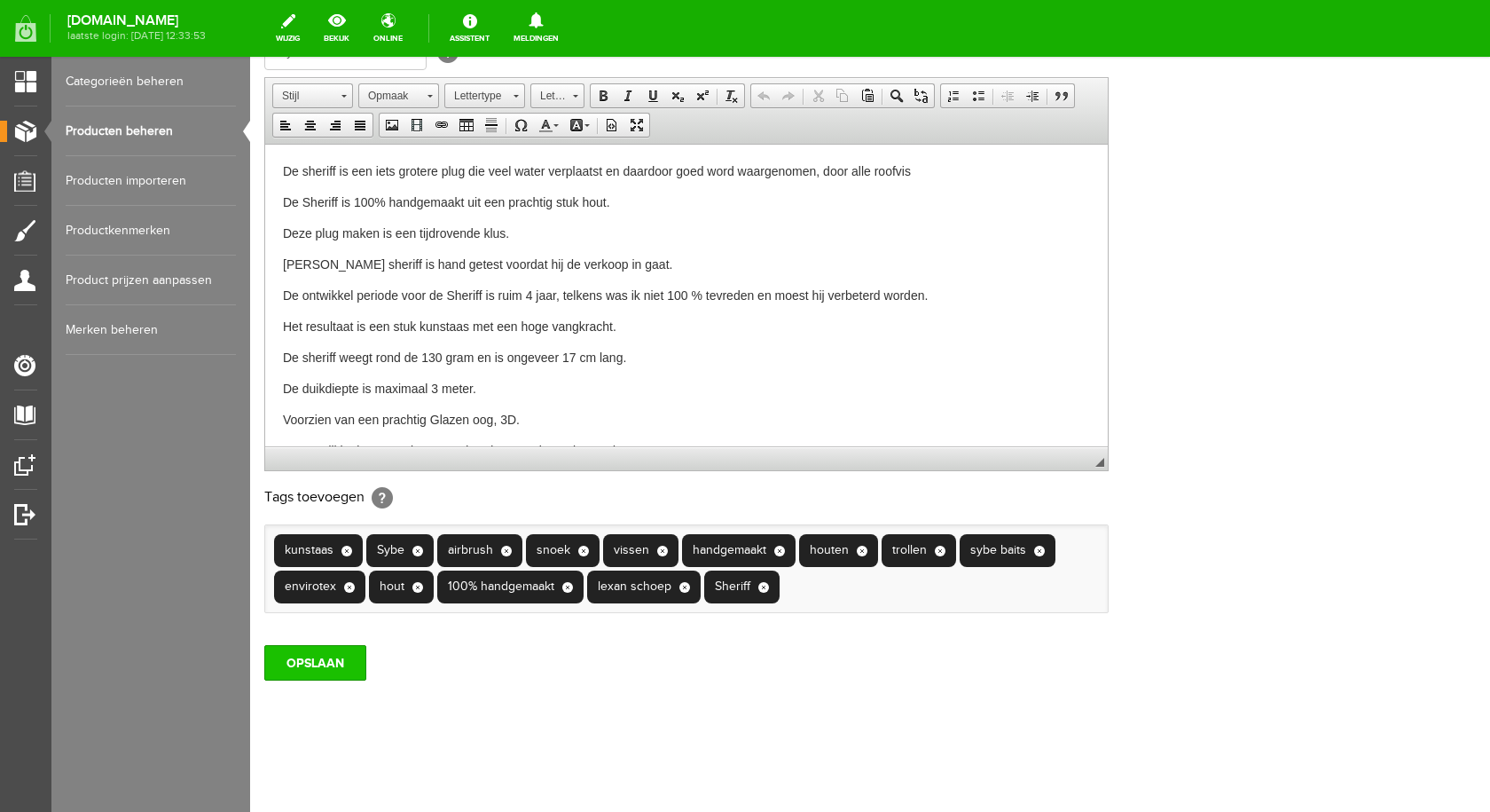
click at [331, 661] on input "OPSLAAN" at bounding box center [315, 662] width 102 height 35
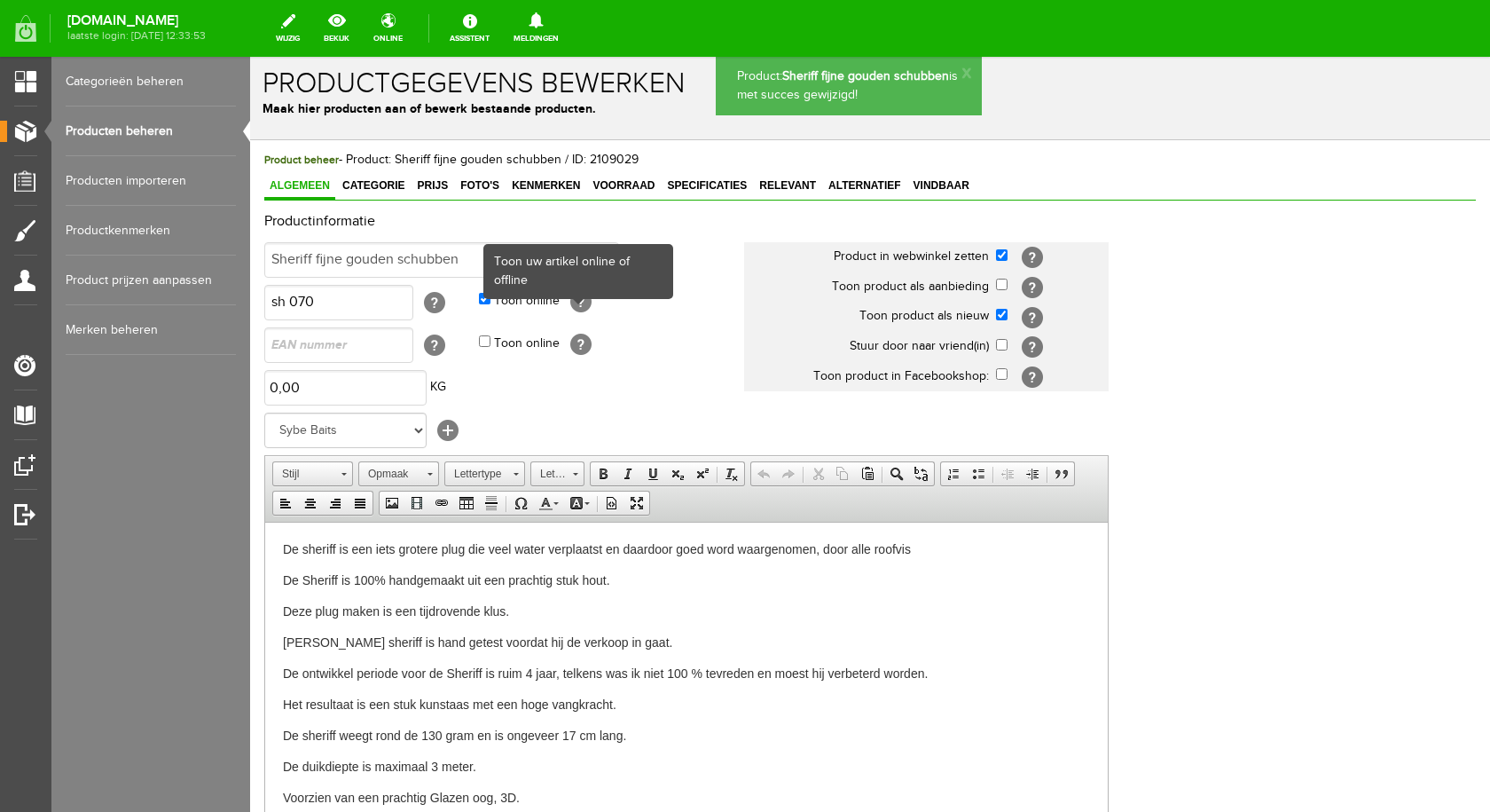
scroll to position [0, 0]
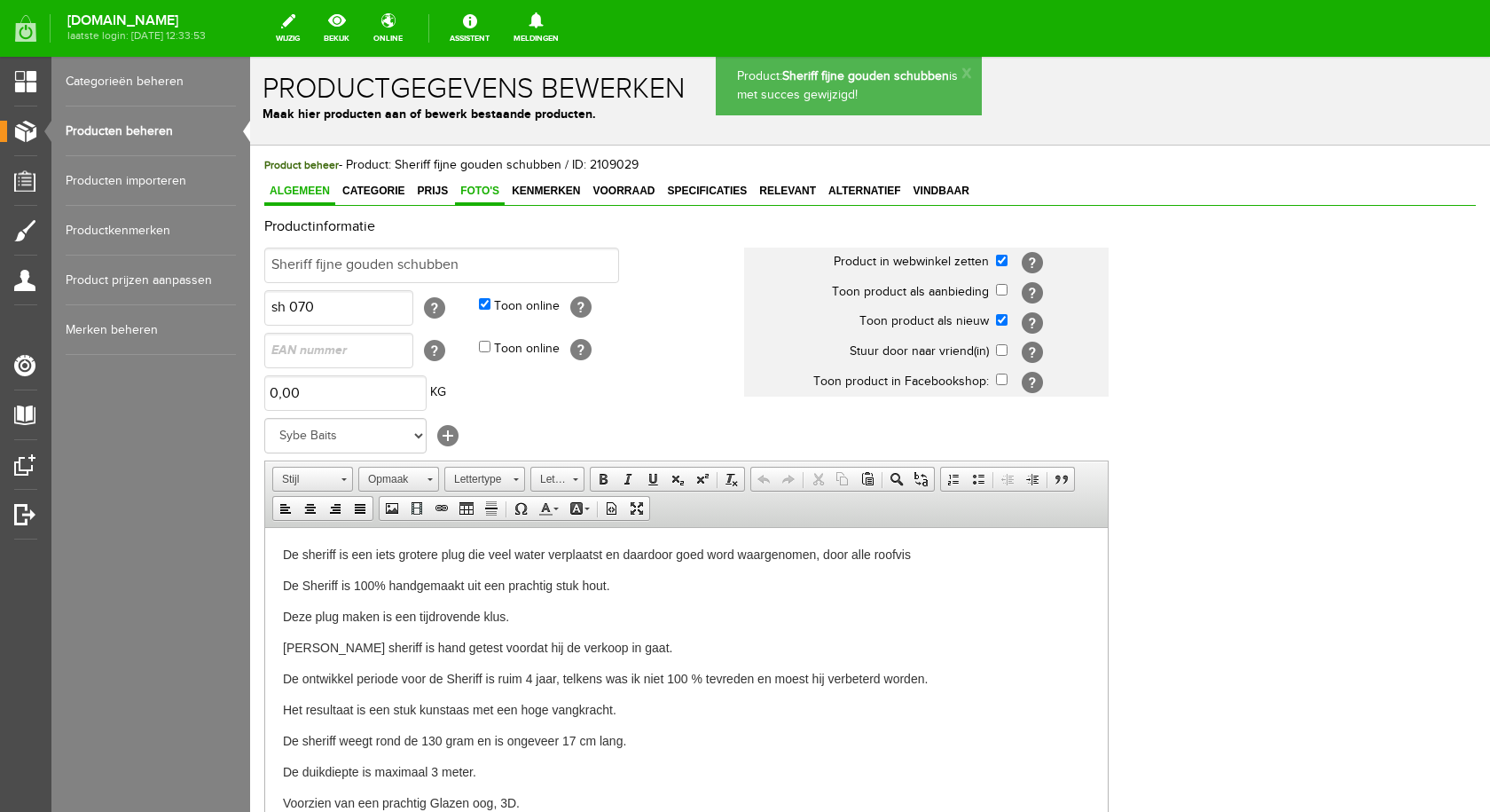
click at [478, 188] on span "Foto's" at bounding box center [480, 190] width 50 height 12
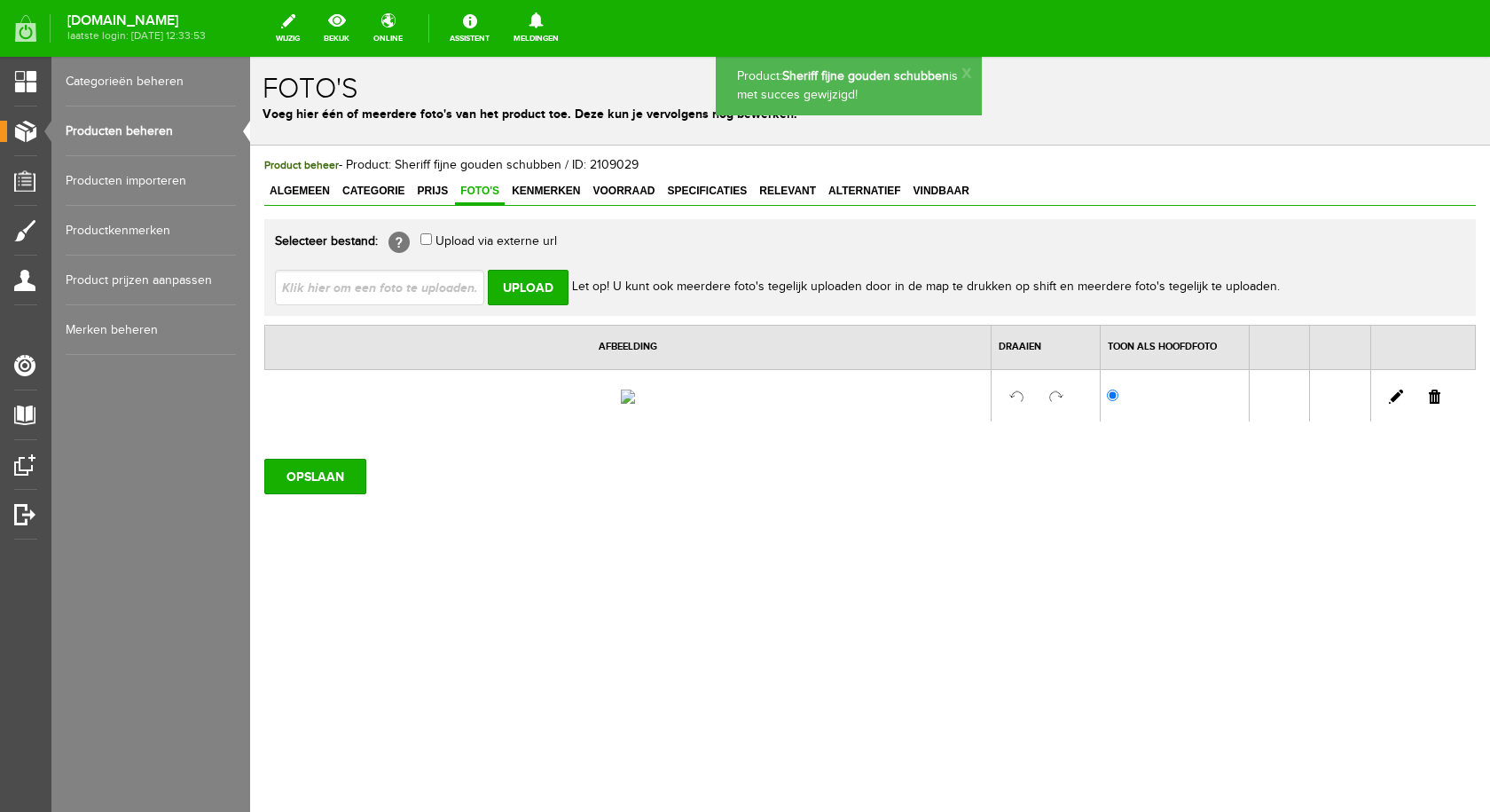
click at [421, 289] on input "file" at bounding box center [387, 286] width 224 height 33
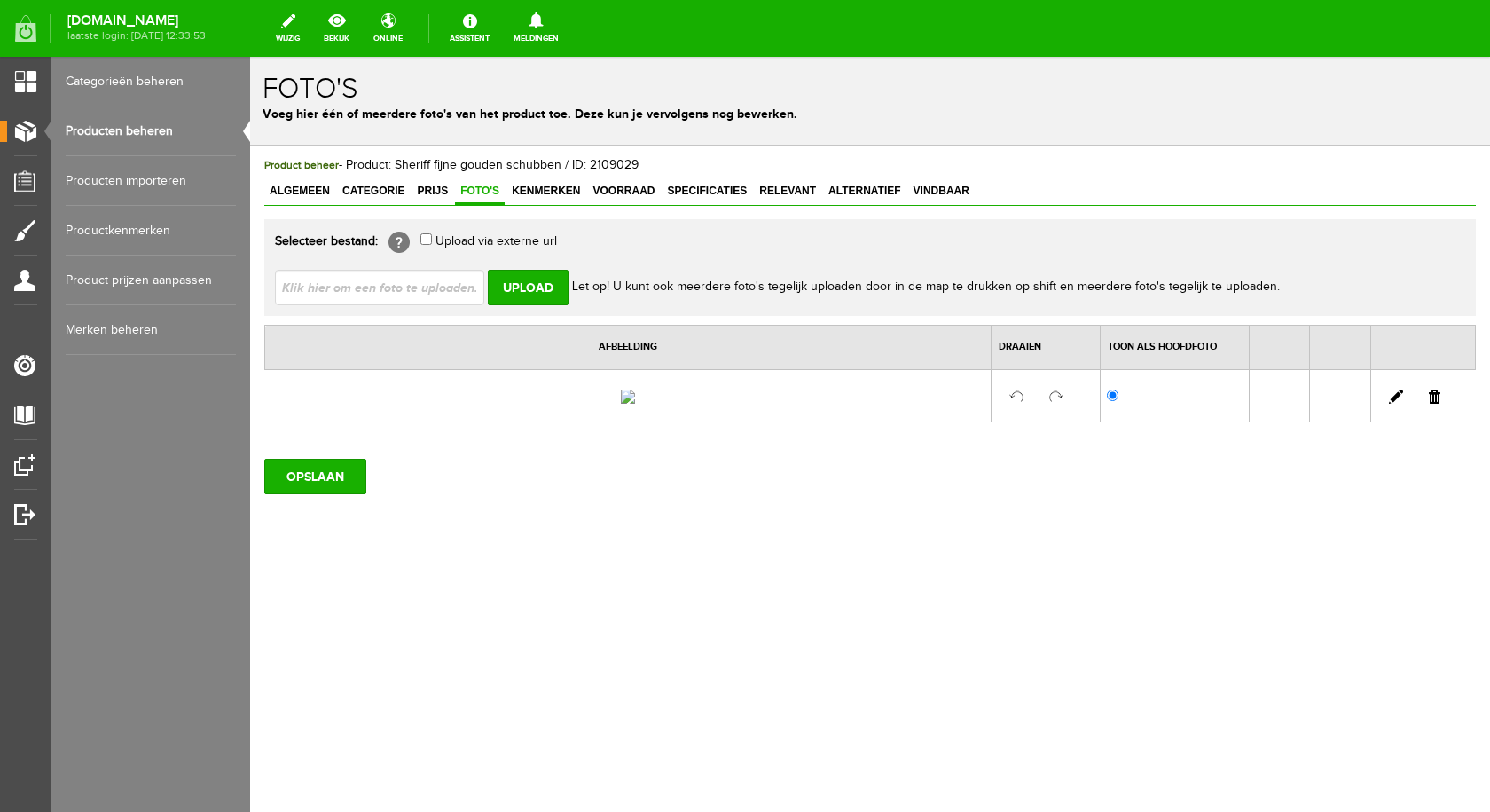
type input "C:\fakepath\Sheriff fijne gouden schubben.jpg"
type input "Sheriff fijne gouden schubben.jpg"
click at [526, 284] on input "Upload" at bounding box center [527, 287] width 80 height 35
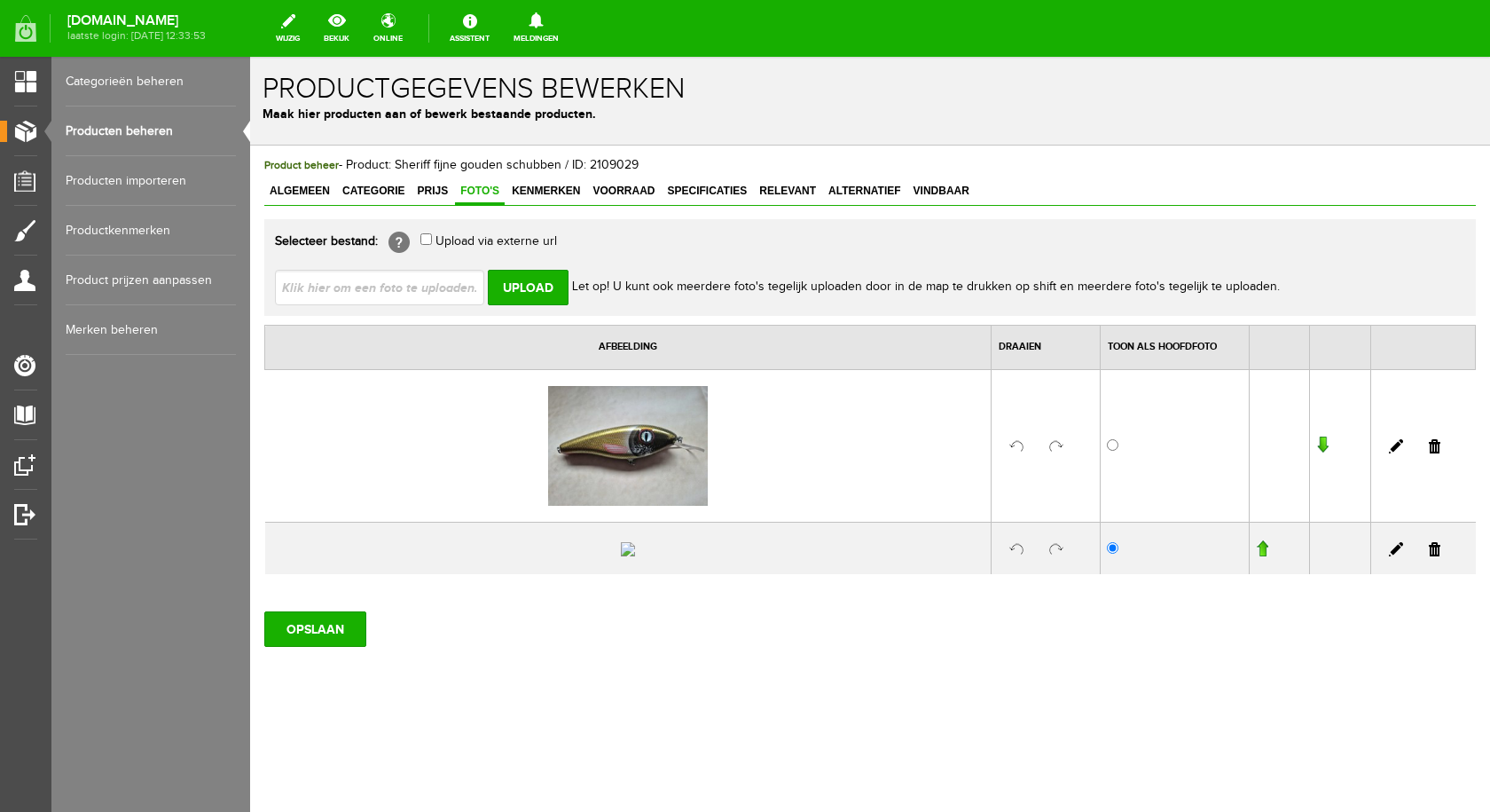
click at [1429, 556] on link at bounding box center [1435, 549] width 11 height 14
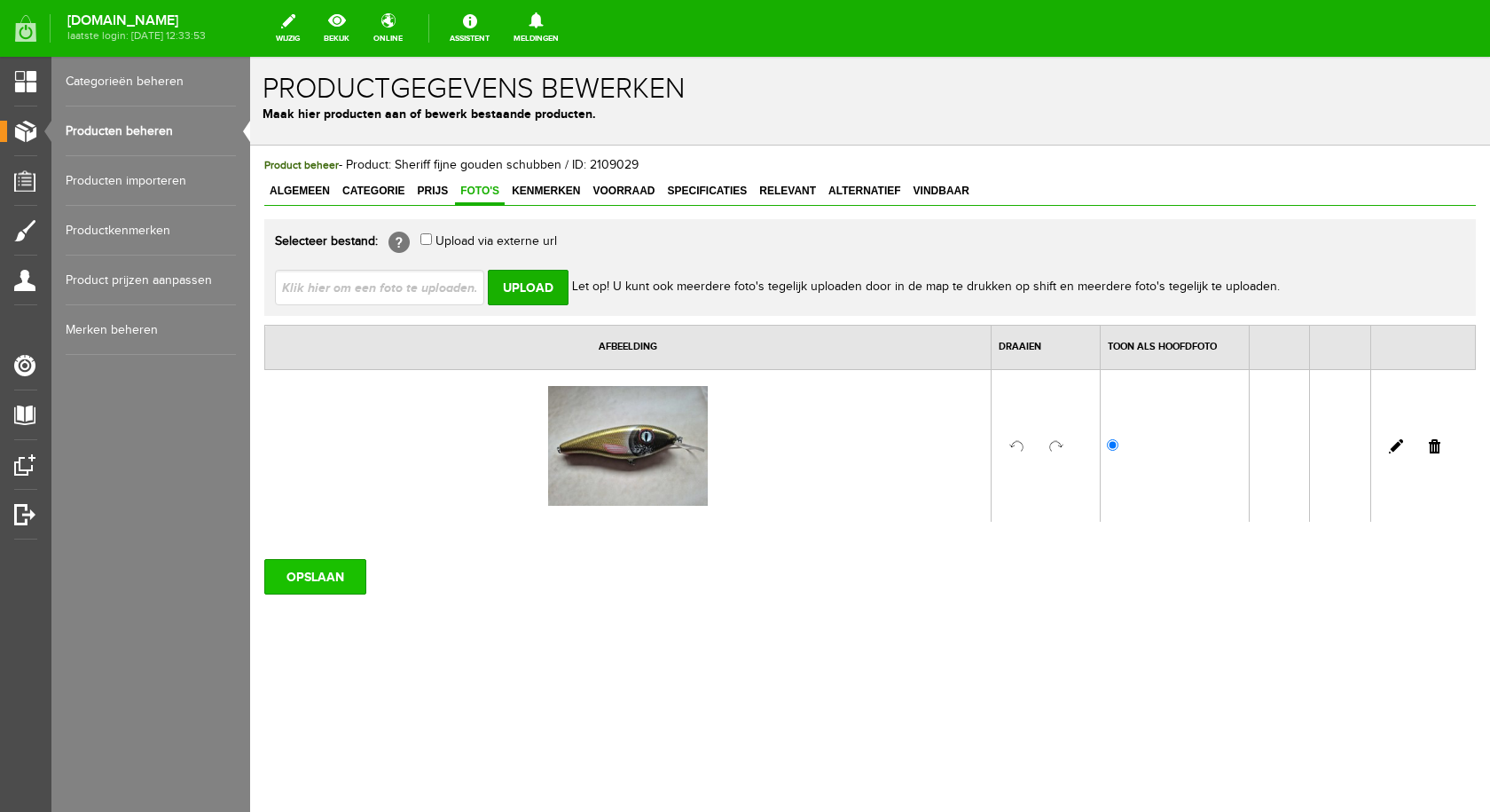
click at [296, 576] on input "OPSLAAN" at bounding box center [315, 576] width 102 height 35
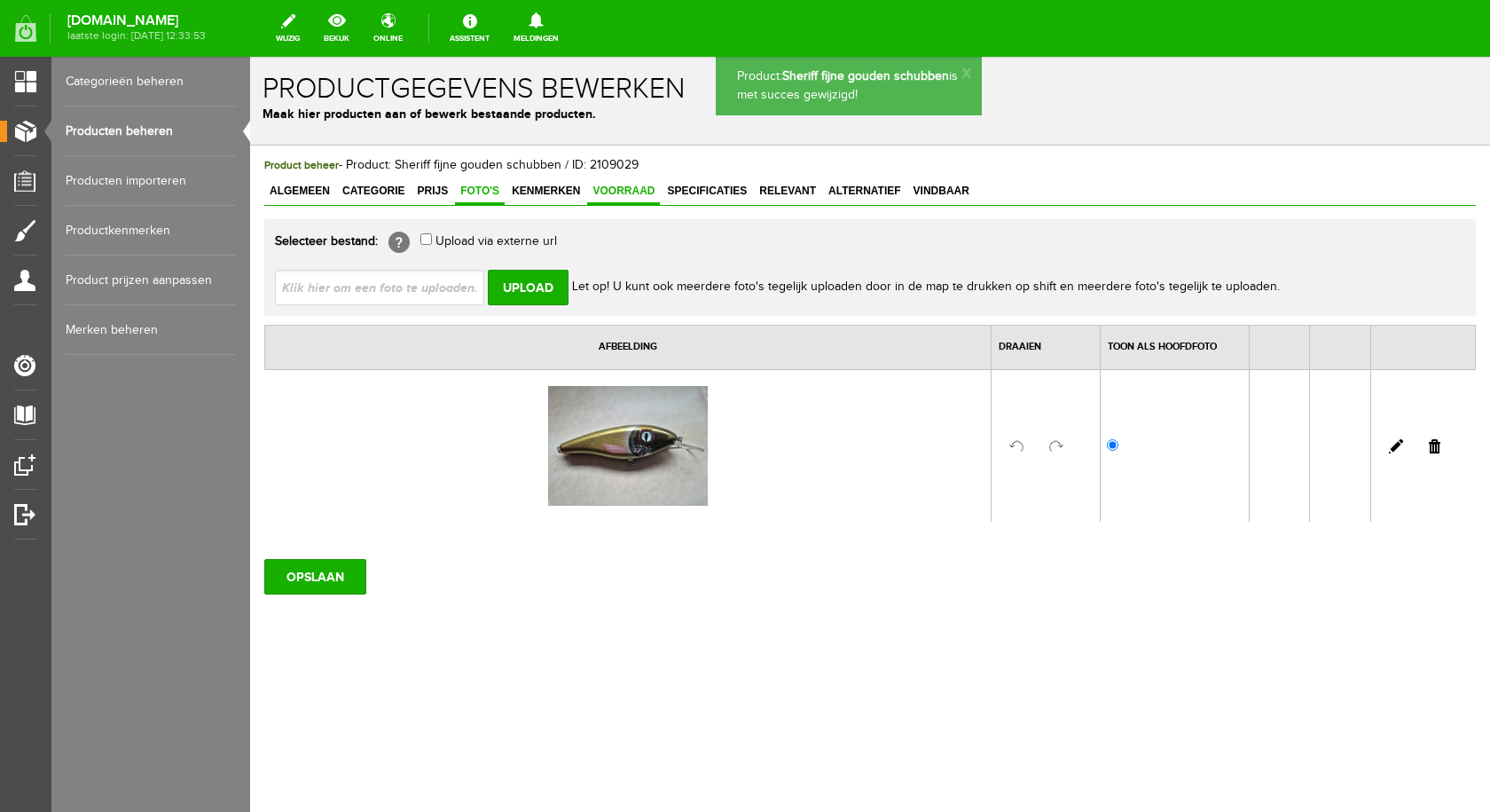
click at [631, 186] on span "Voorraad" at bounding box center [624, 190] width 73 height 12
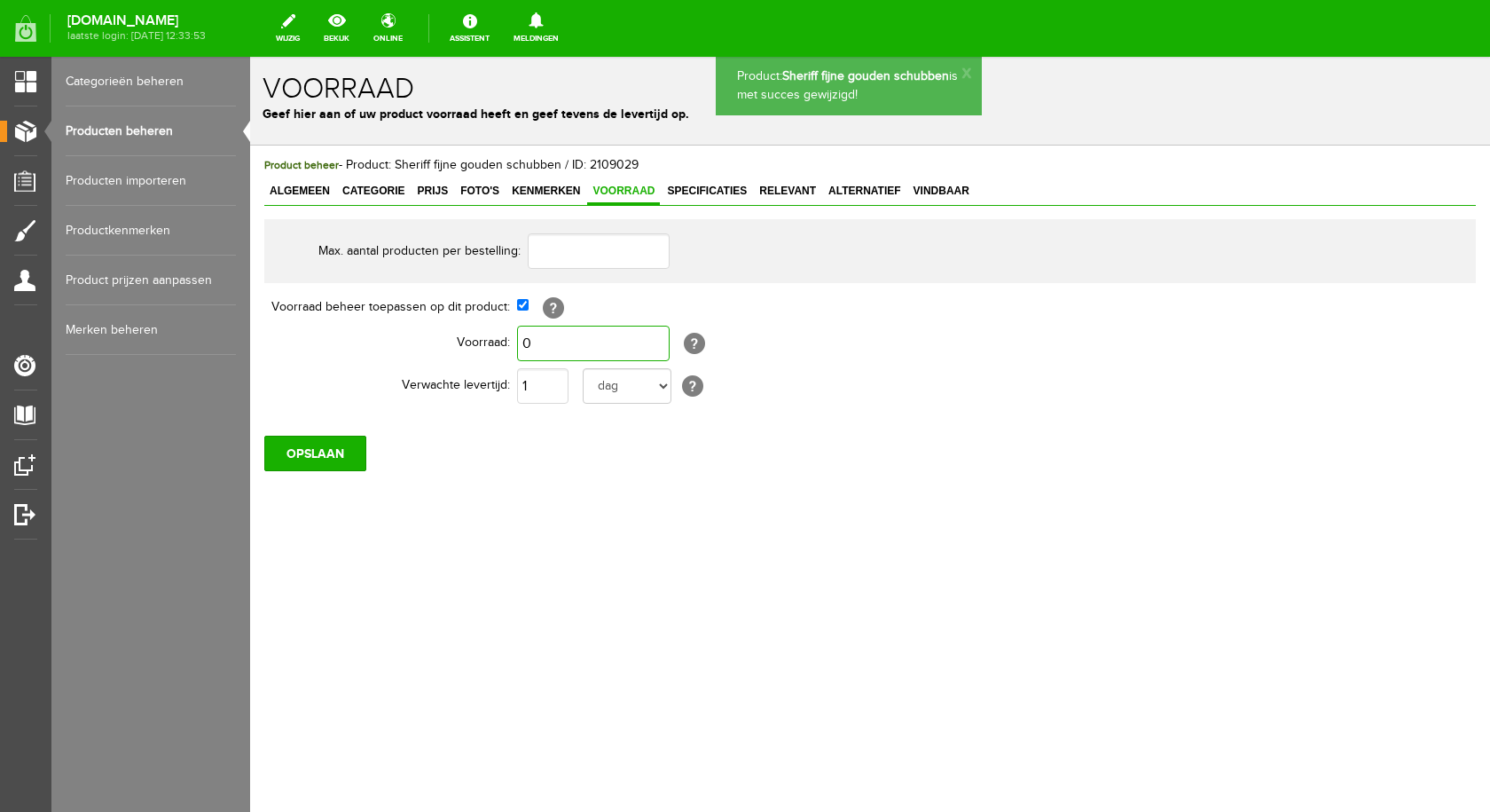
drag, startPoint x: 554, startPoint y: 353, endPoint x: 560, endPoint y: 361, distance: 10.0
click at [555, 352] on input "0" at bounding box center [593, 343] width 152 height 35
type input "1"
click at [306, 457] on input "OPSLAAN" at bounding box center [315, 453] width 102 height 35
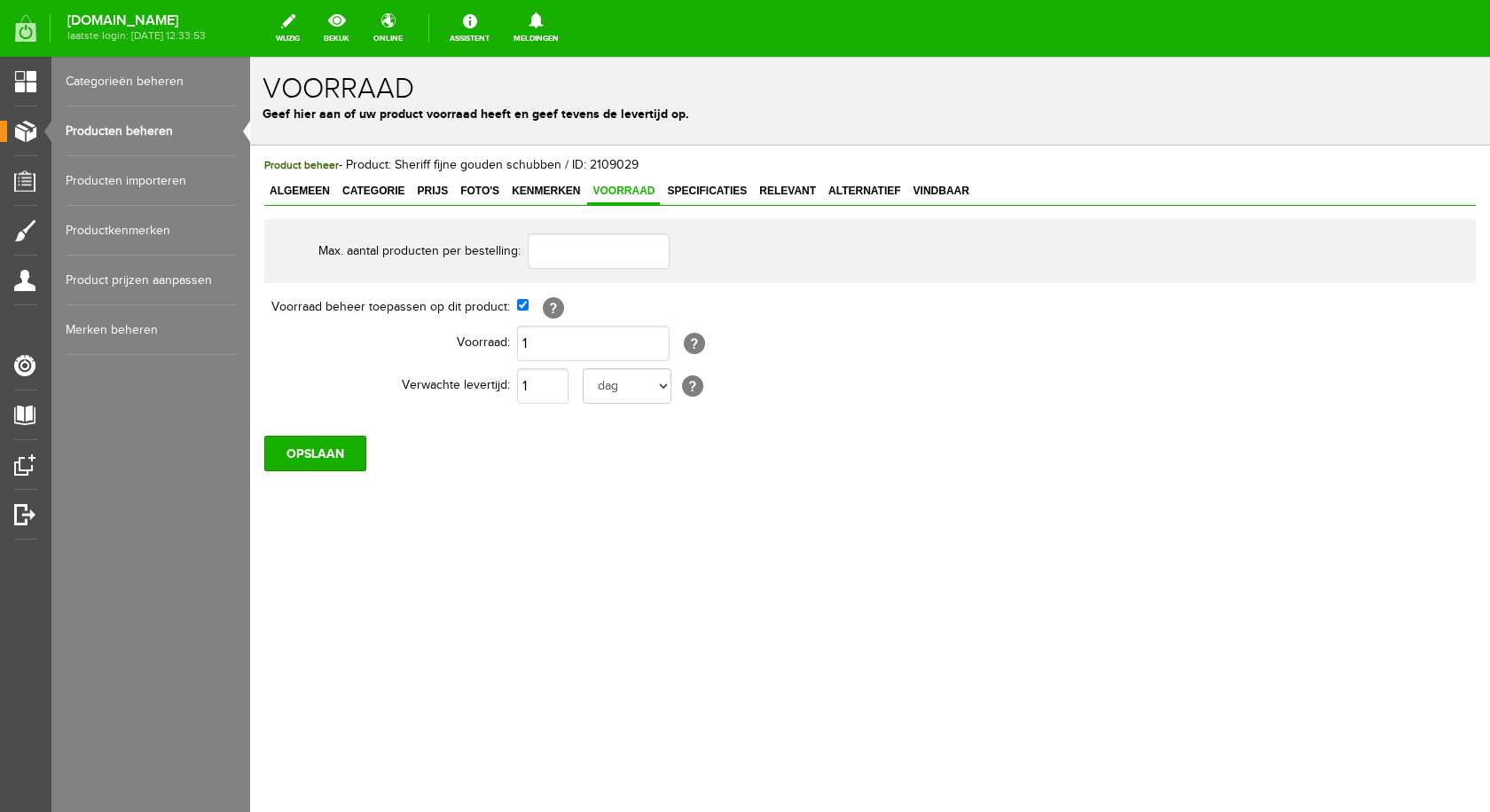
click at [154, 132] on link "Producten beheren" at bounding box center [151, 131] width 170 height 50
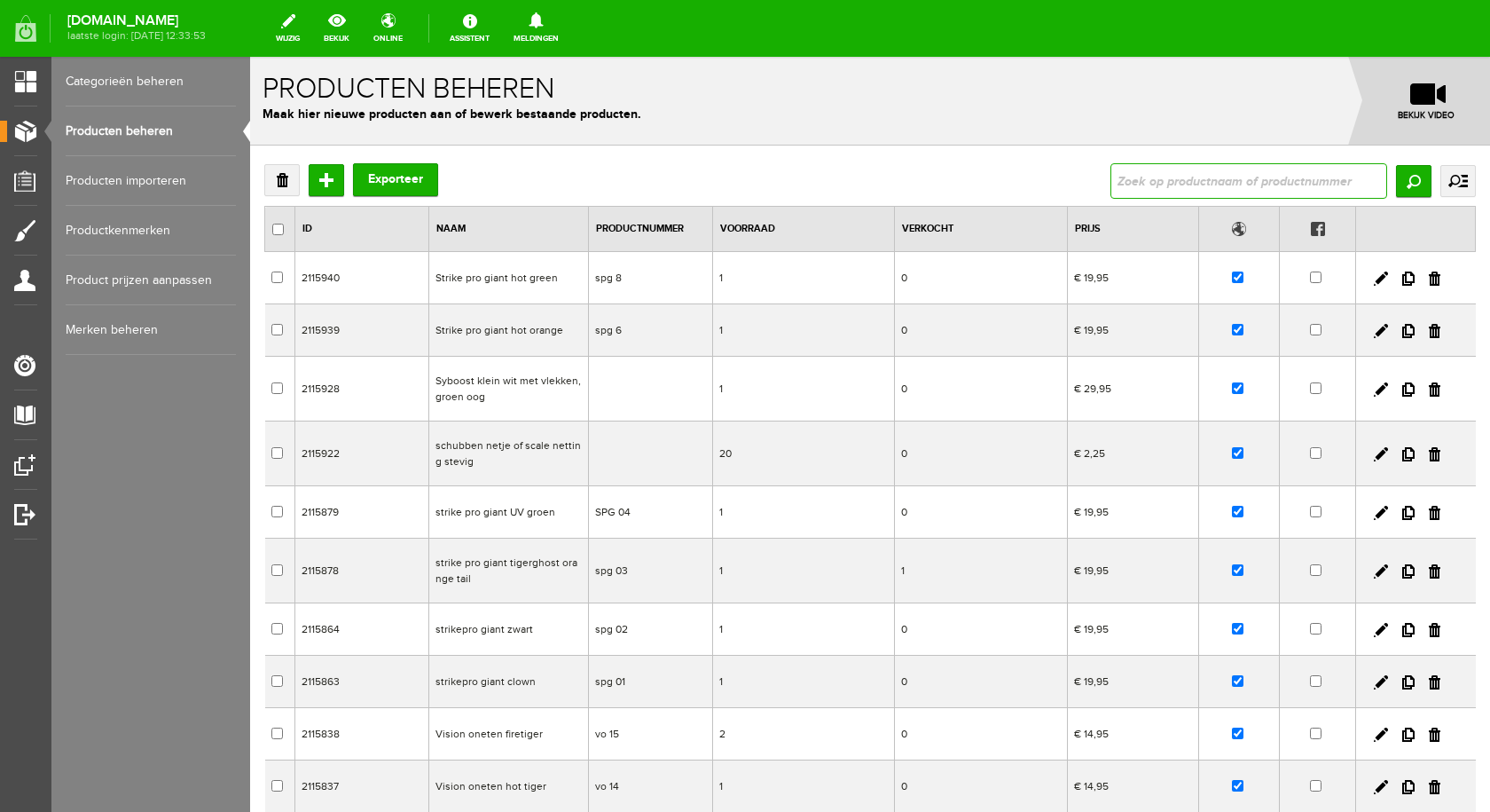
click at [1182, 186] on input "text" at bounding box center [1249, 181] width 277 height 35
type input "sheriff"
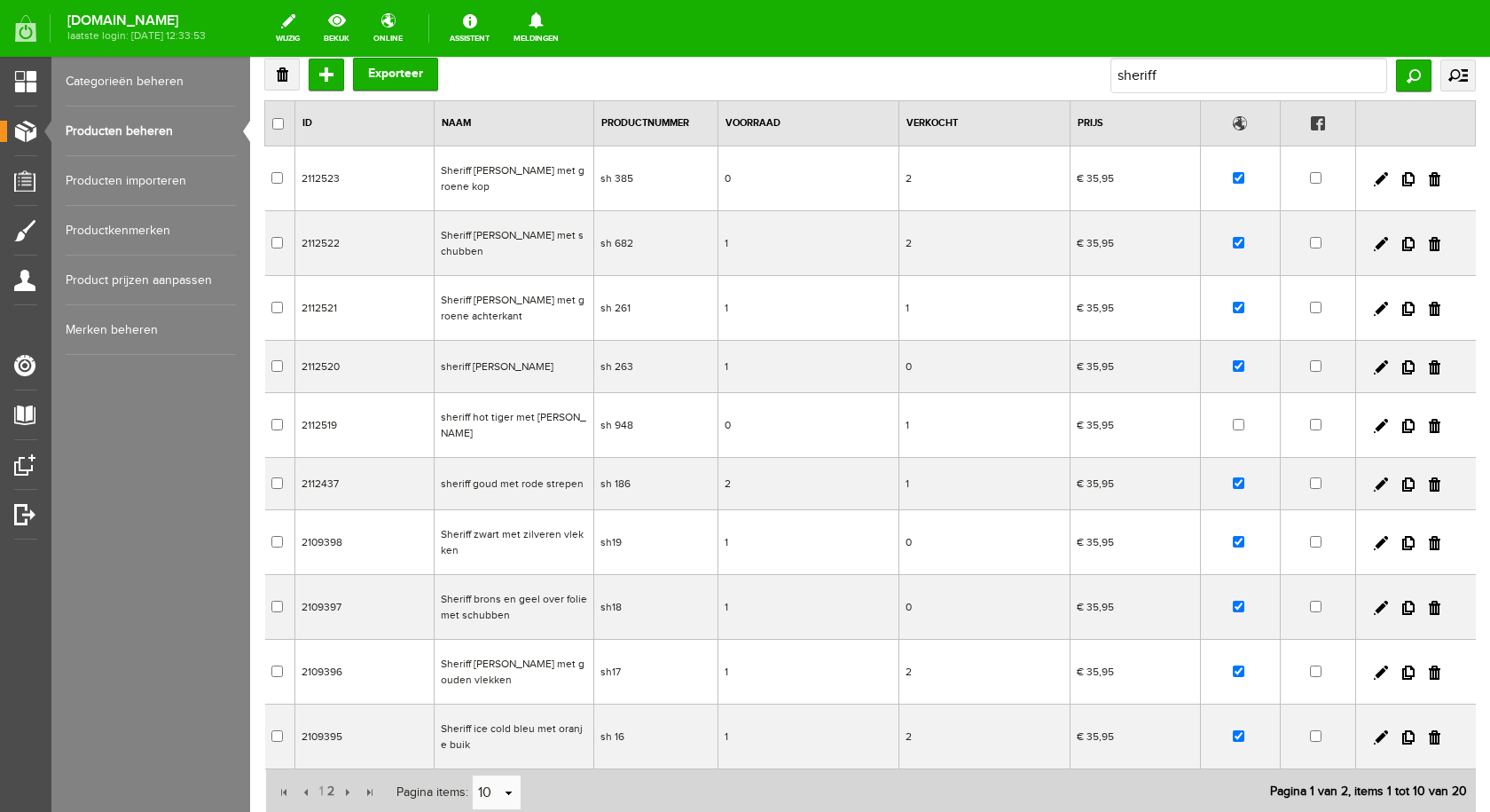
scroll to position [177, 0]
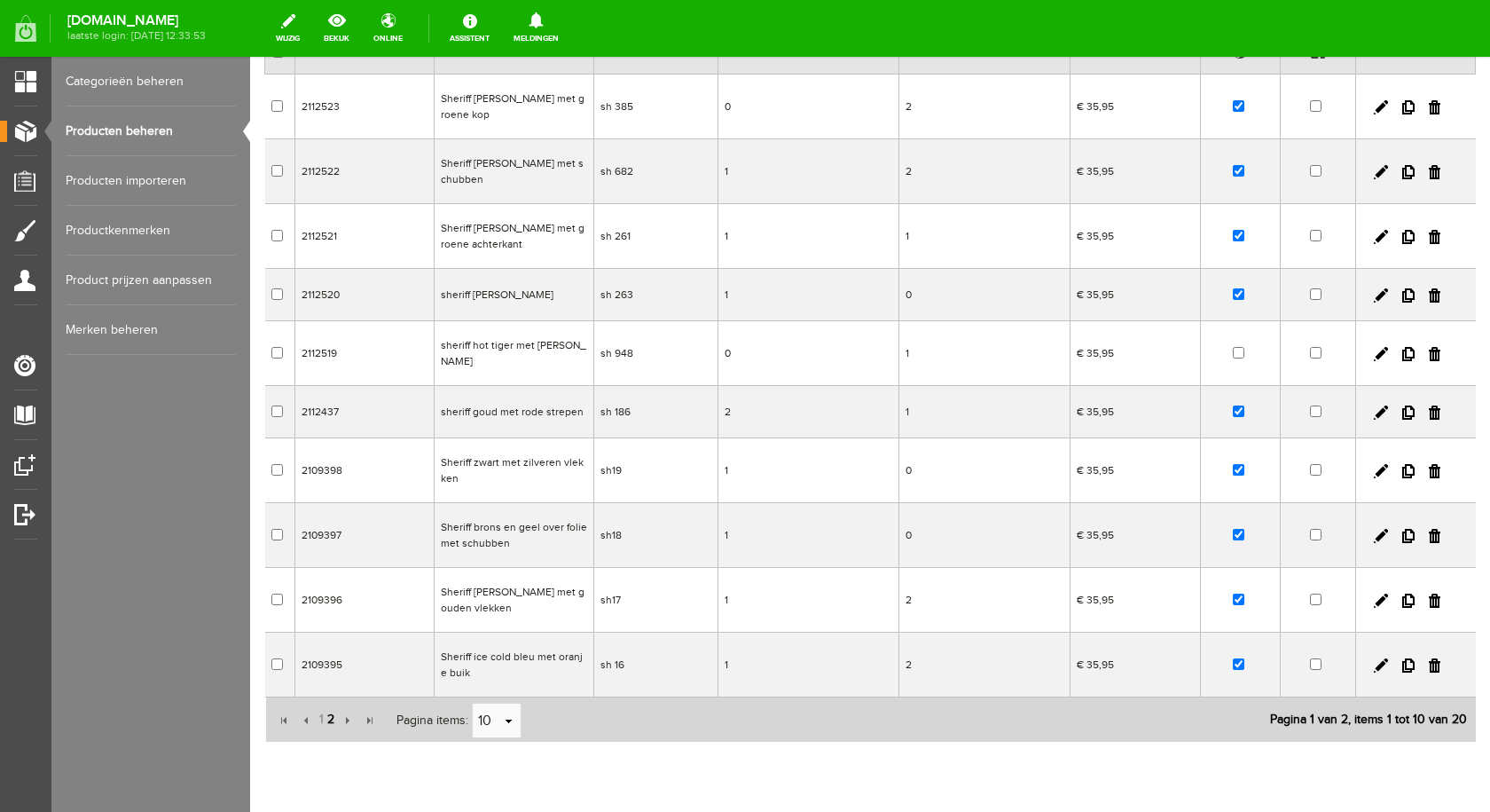
click at [325, 701] on span "2" at bounding box center [331, 719] width 11 height 35
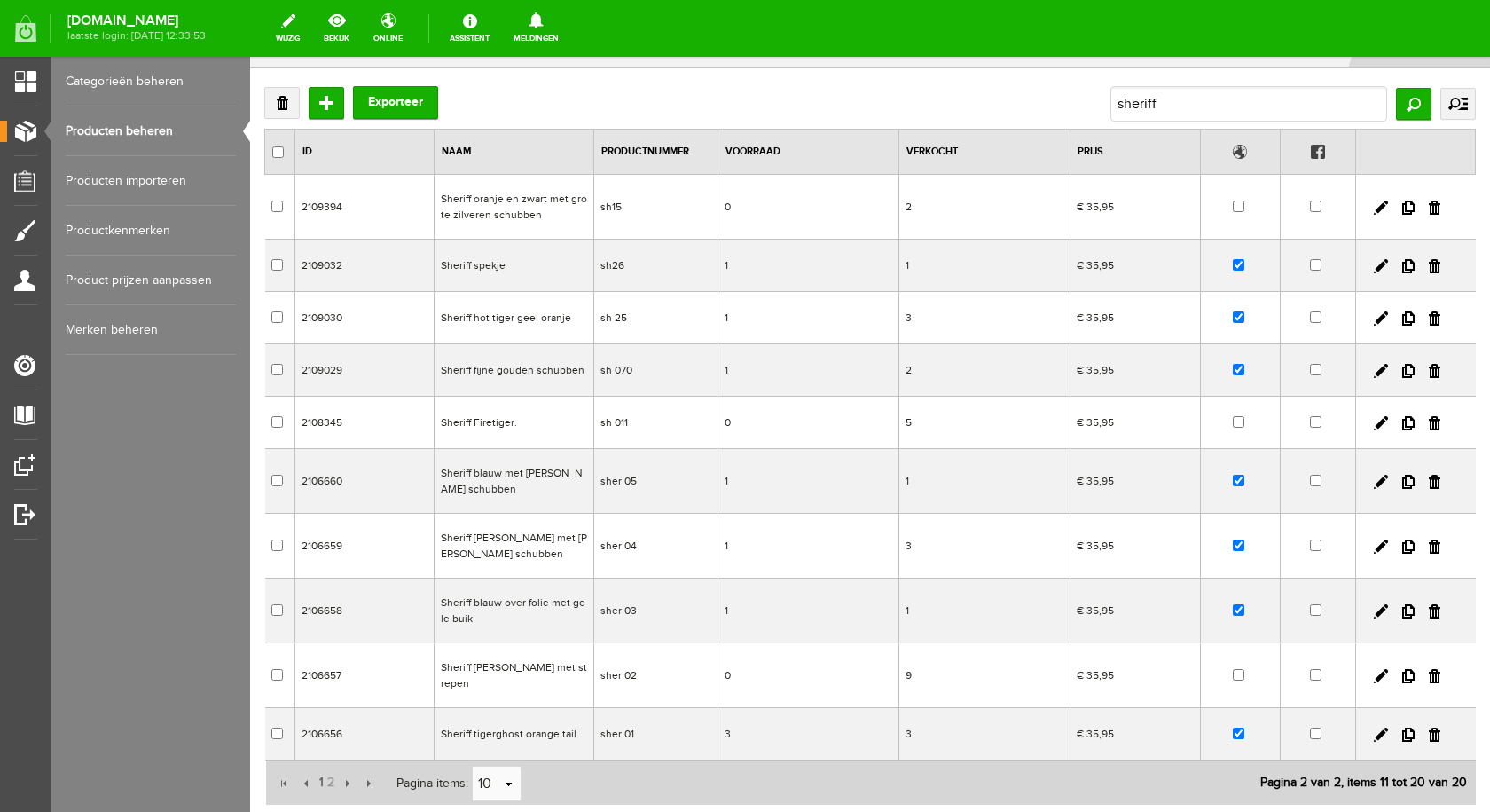
scroll to position [0, 0]
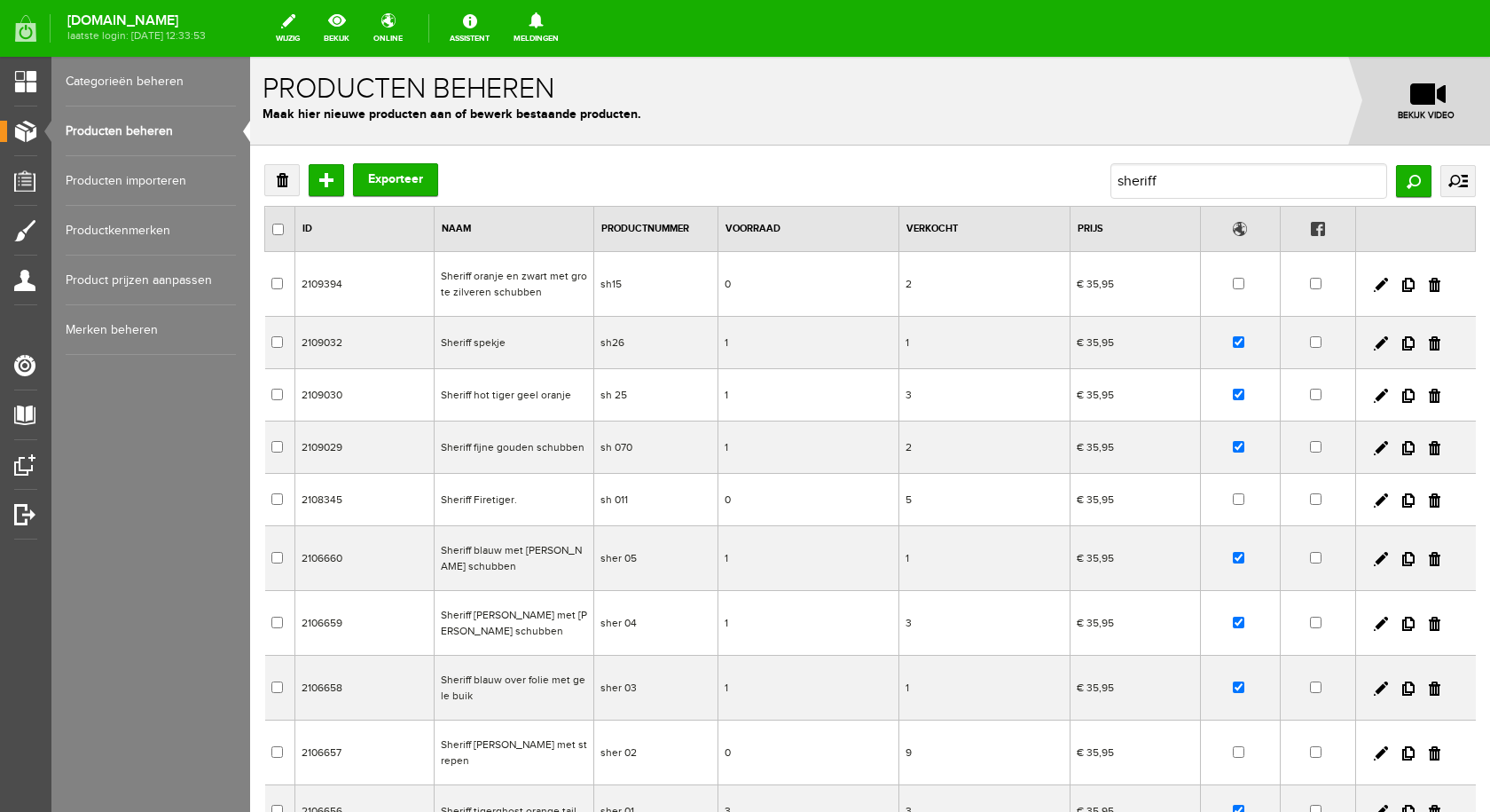
click at [545, 282] on td "Sheriff oranje en zwart met grote zilveren schubben" at bounding box center [514, 285] width 160 height 65
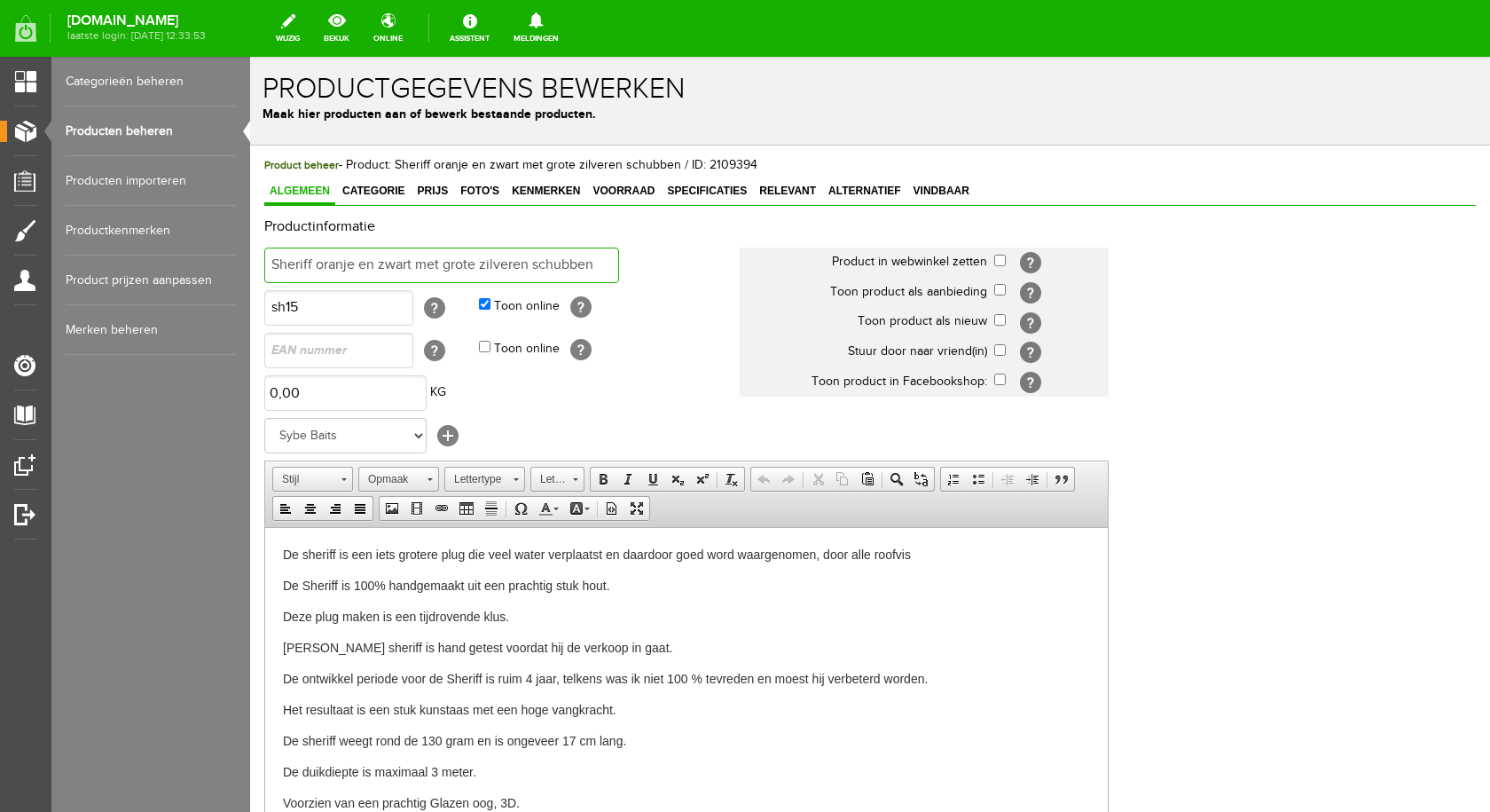
click at [595, 261] on input "Sheriff oranje en zwart met grote zilveren schubben" at bounding box center [442, 265] width 355 height 35
type input "Sheriff groen en geel met schubben"
click at [996, 259] on input "checkbox" at bounding box center [999, 261] width 11 height 11
checkbox input "true"
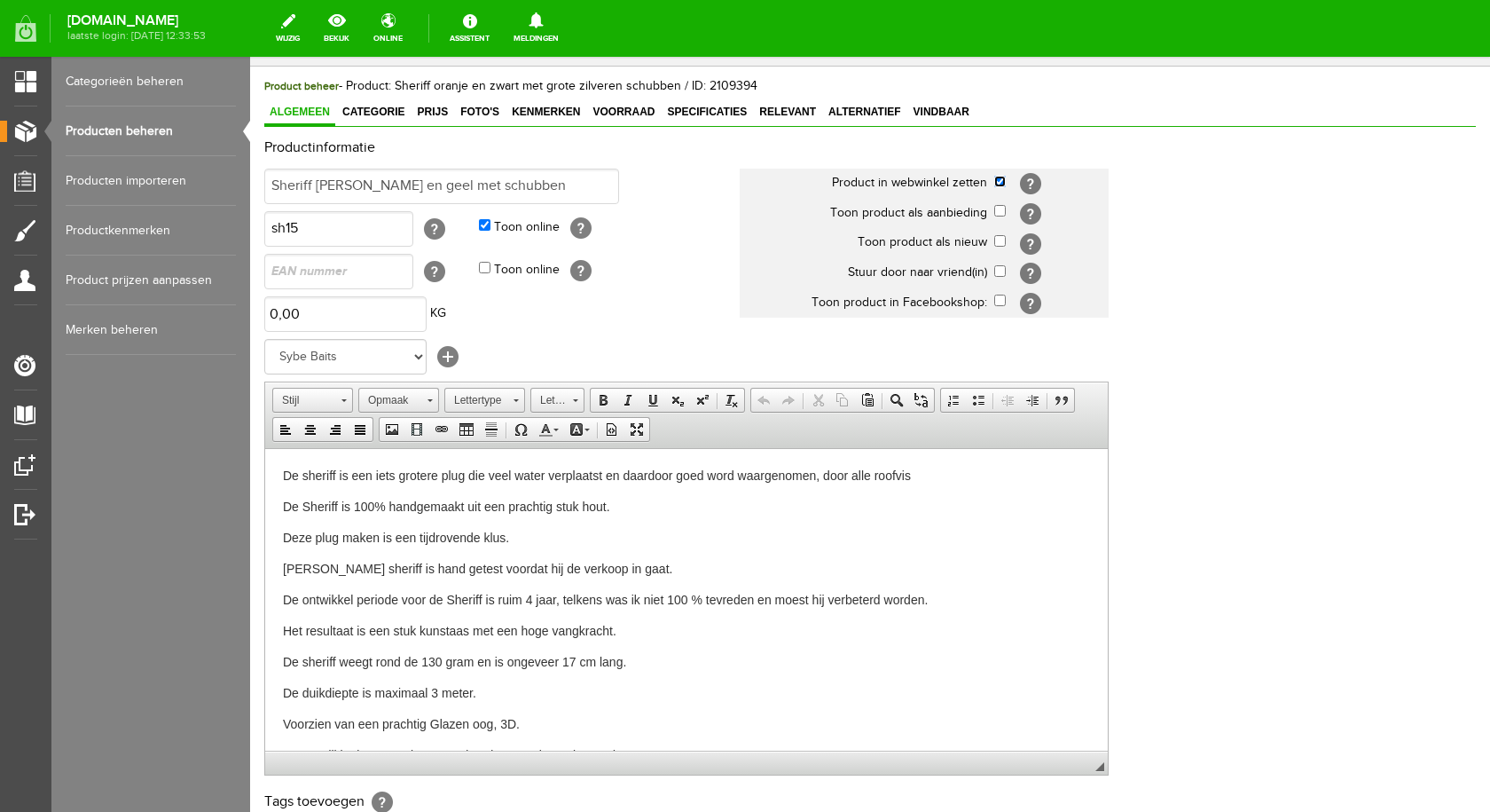
scroll to position [383, 0]
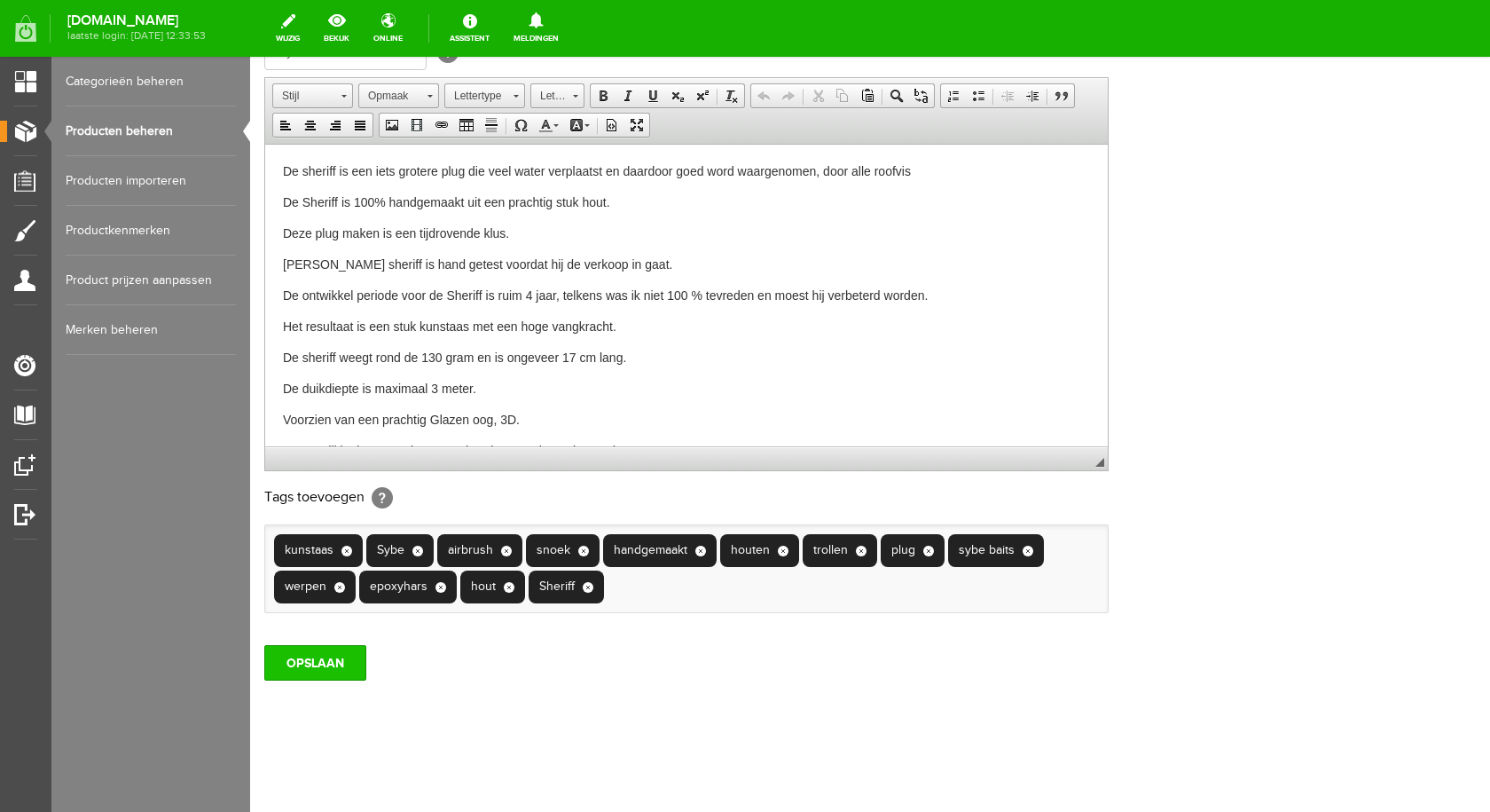
click at [346, 669] on input "OPSLAAN" at bounding box center [315, 662] width 102 height 35
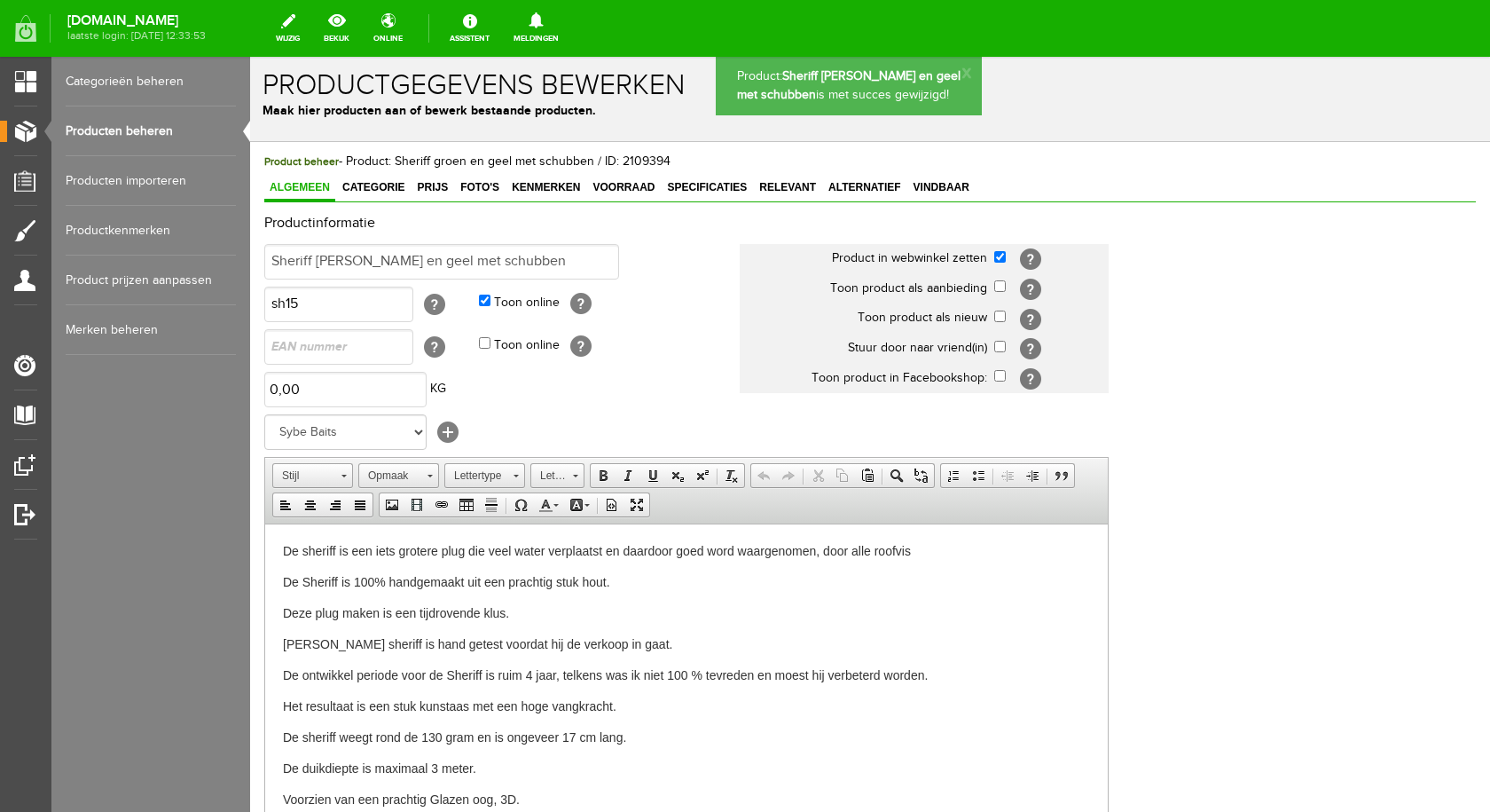
scroll to position [0, 0]
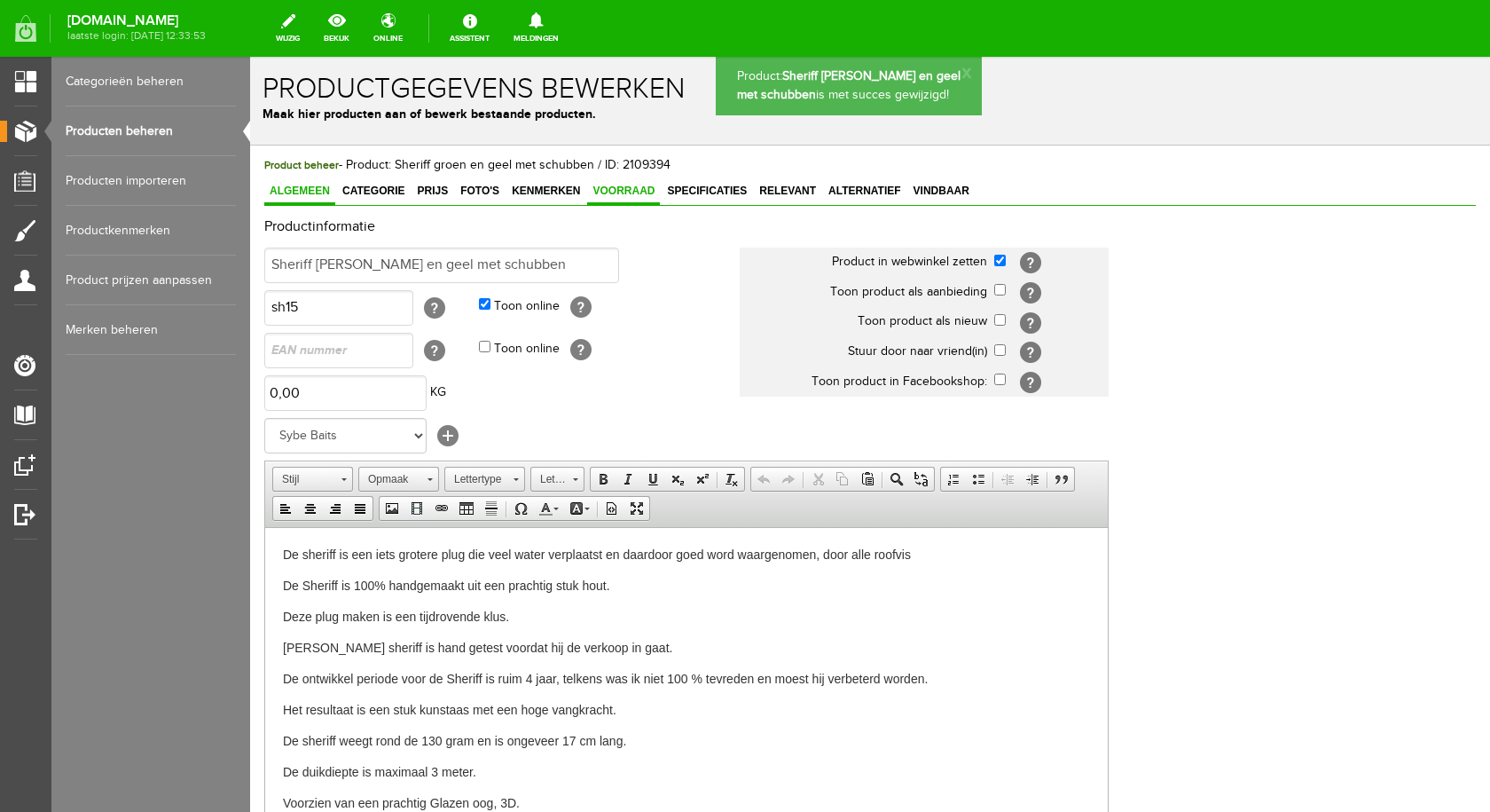
click at [624, 193] on span "Voorraad" at bounding box center [624, 190] width 73 height 12
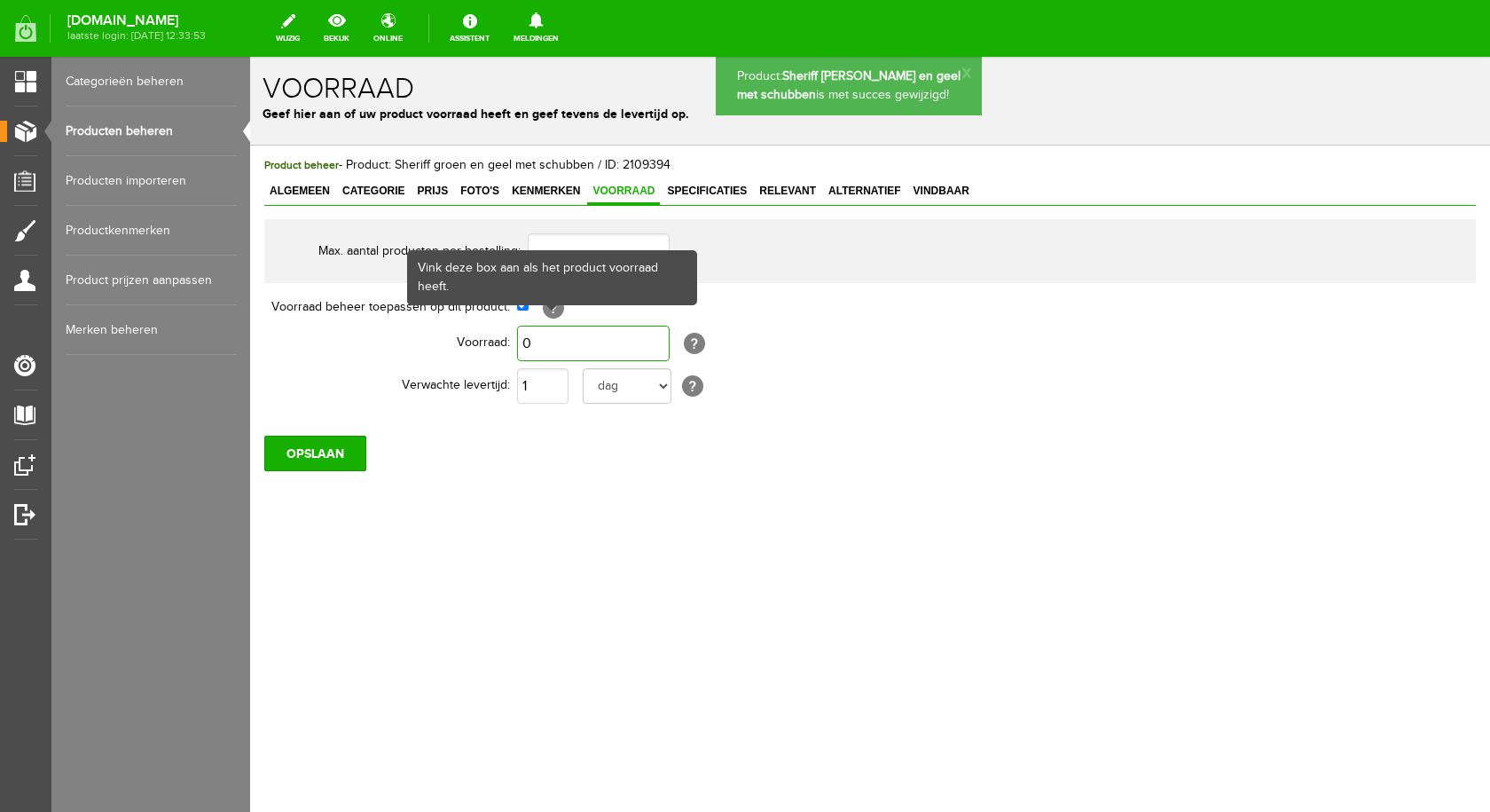
click at [543, 345] on input "0" at bounding box center [593, 343] width 152 height 35
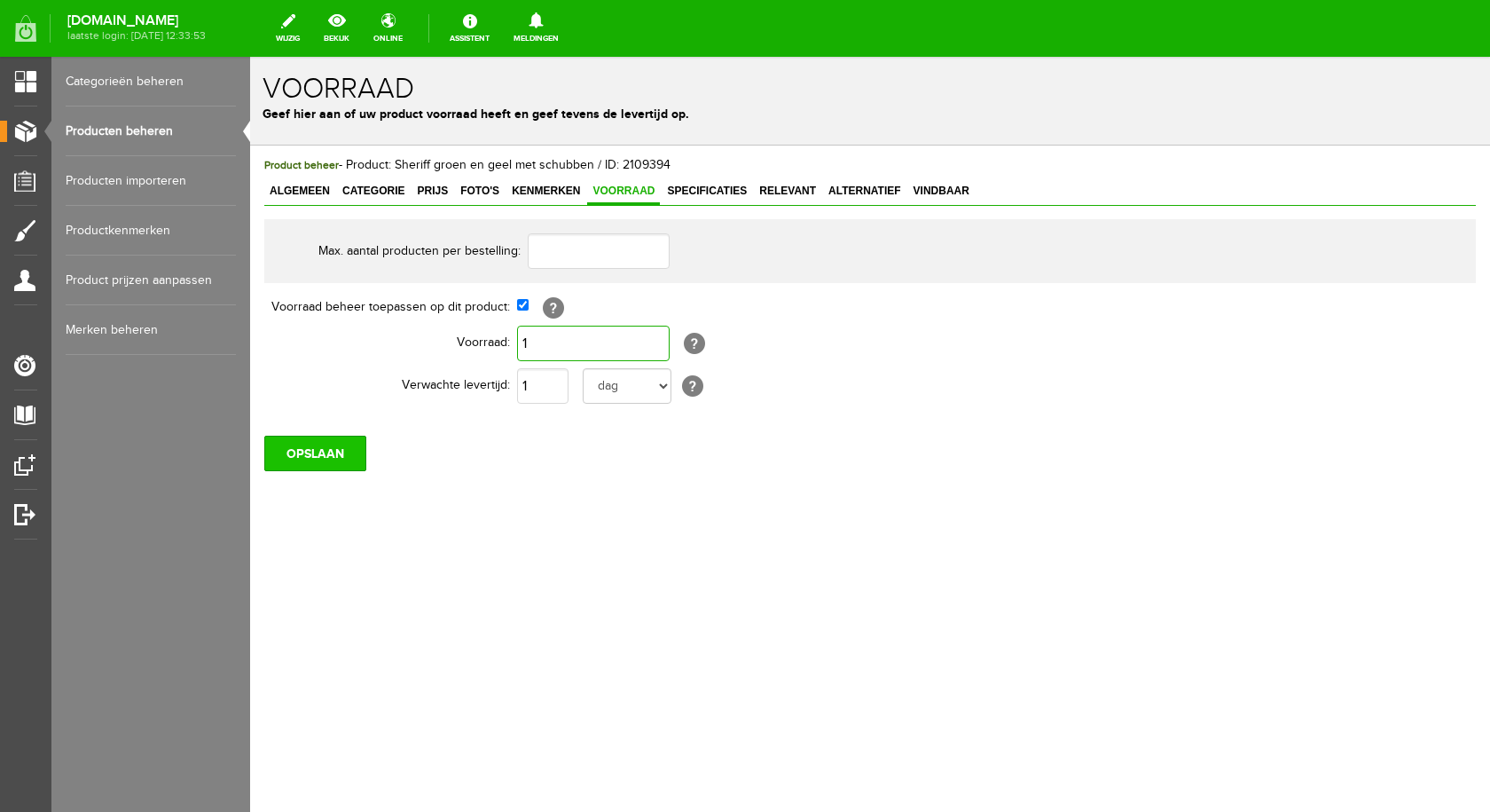
type input "1"
click at [285, 445] on input "OPSLAAN" at bounding box center [315, 453] width 102 height 35
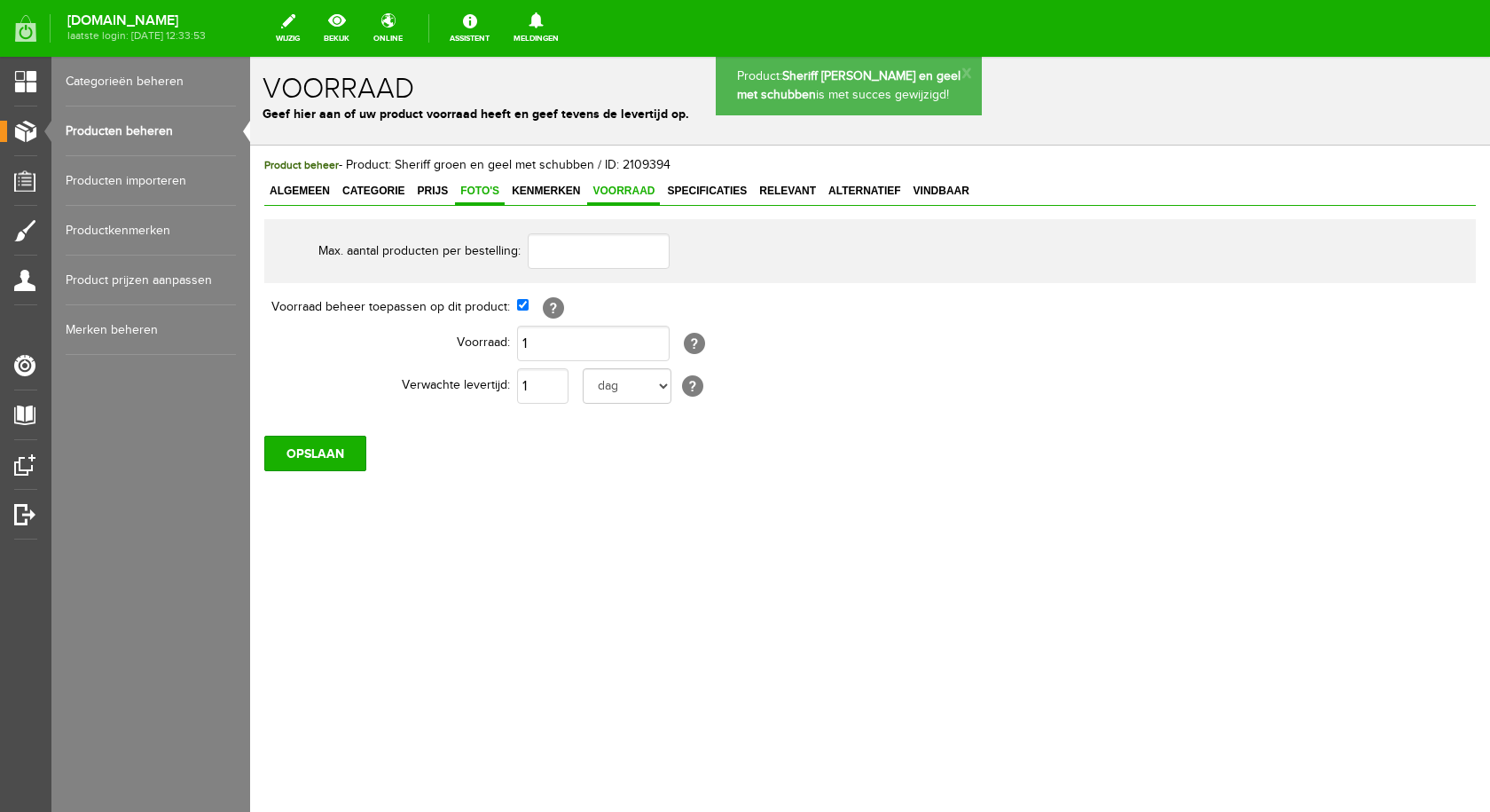
click at [484, 187] on span "Foto's" at bounding box center [480, 190] width 50 height 12
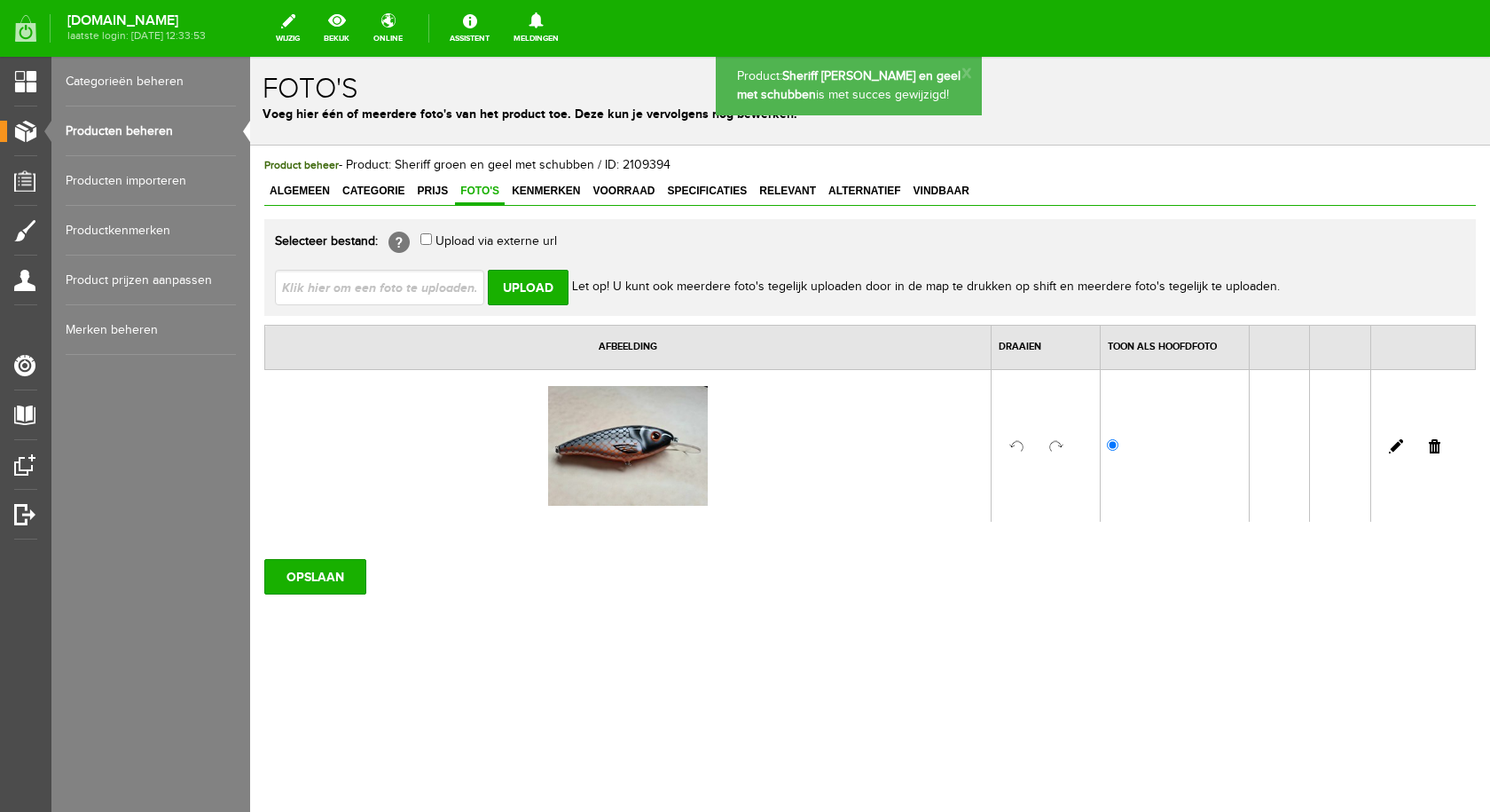
click at [446, 285] on input "file" at bounding box center [387, 286] width 224 height 33
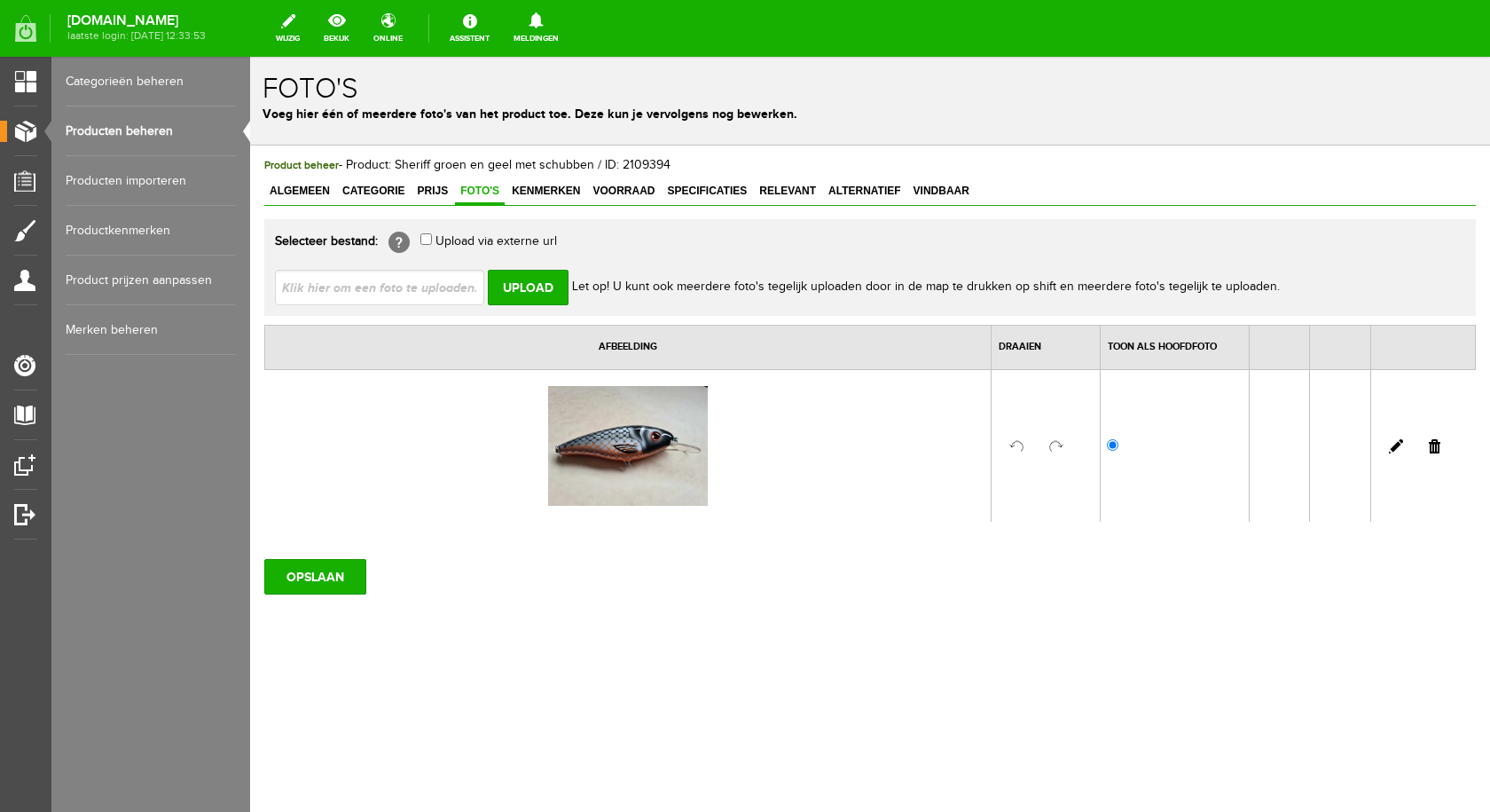
type input "C:\fakepath\Sheriff groen en geel met schubben.jpg"
type input "Sheriff groen en geel met schubben.jpg"
click at [526, 277] on input "Upload" at bounding box center [527, 287] width 80 height 35
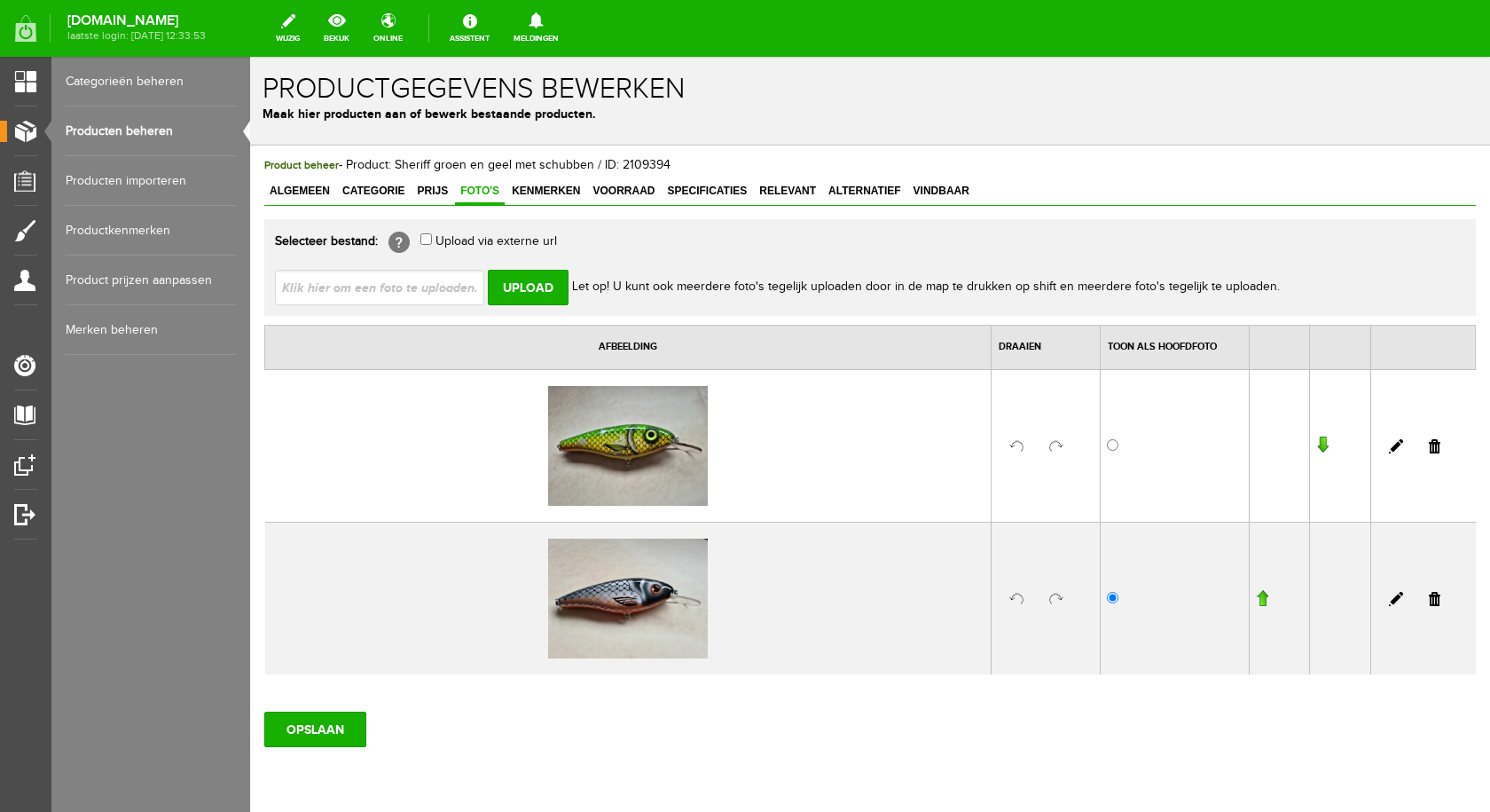
click at [1429, 600] on link at bounding box center [1435, 598] width 11 height 14
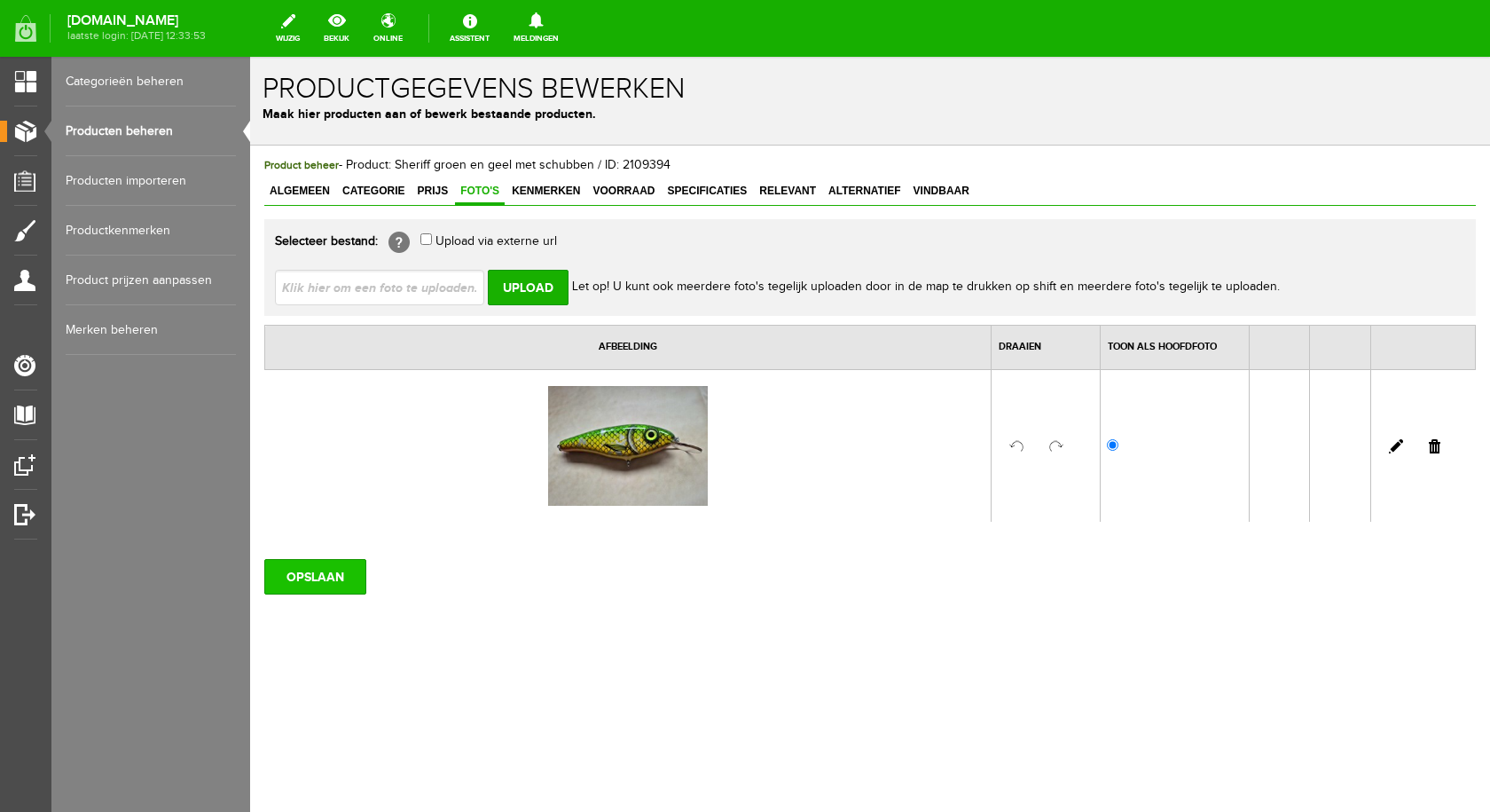
click at [333, 574] on input "OPSLAAN" at bounding box center [315, 576] width 102 height 35
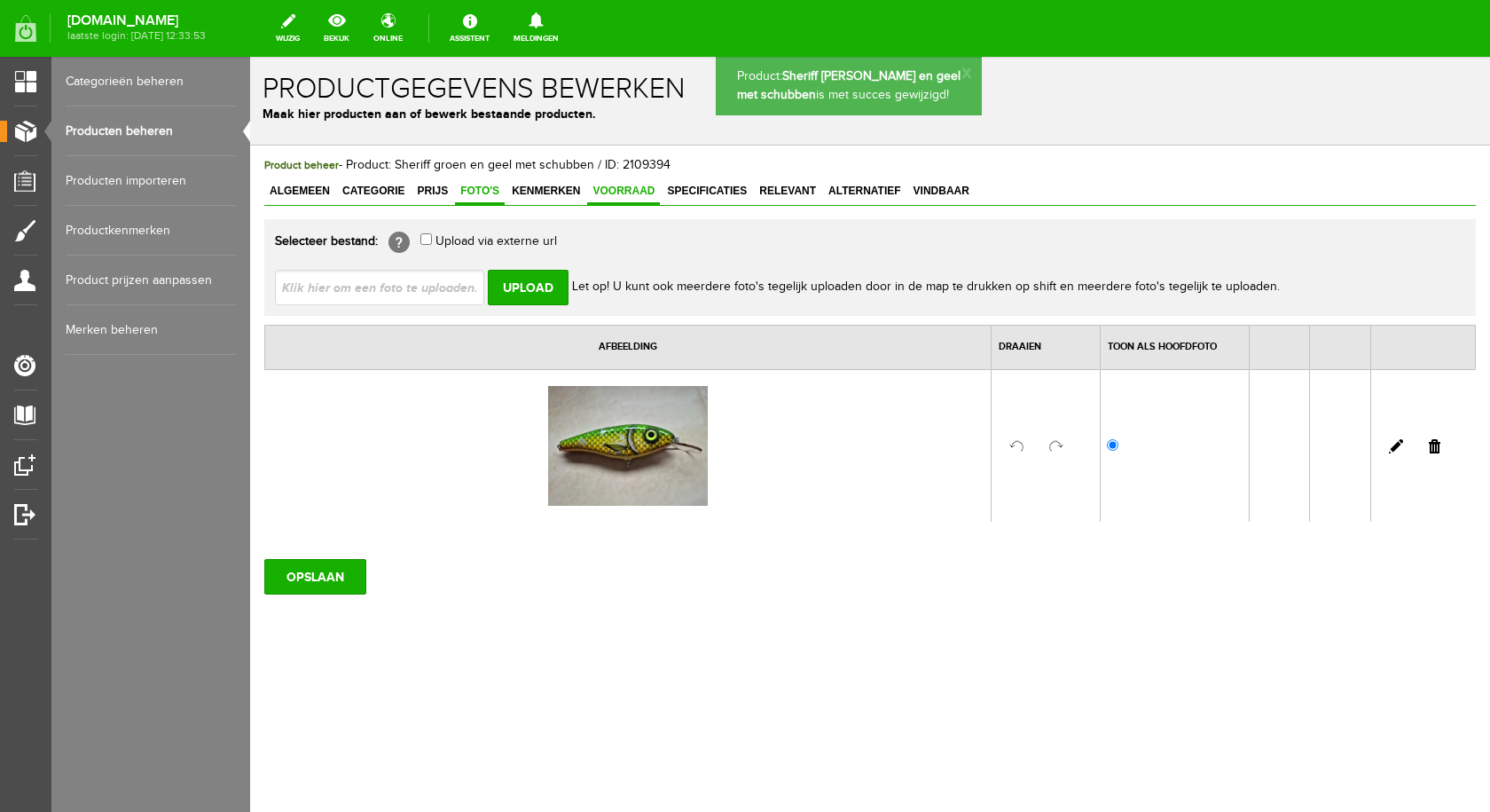
click at [639, 188] on span "Voorraad" at bounding box center [624, 190] width 73 height 12
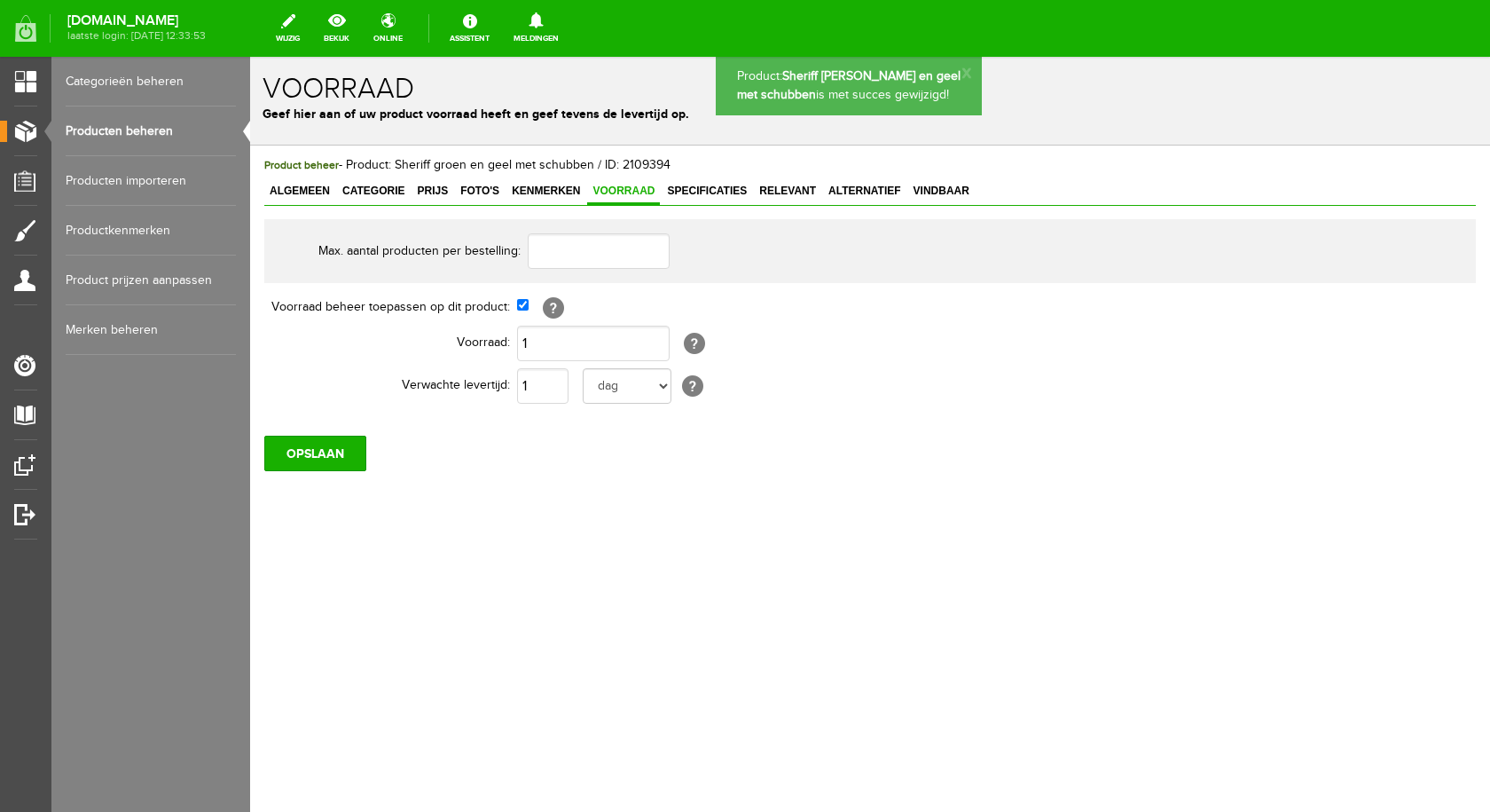
click at [180, 124] on link "Producten beheren" at bounding box center [151, 131] width 170 height 50
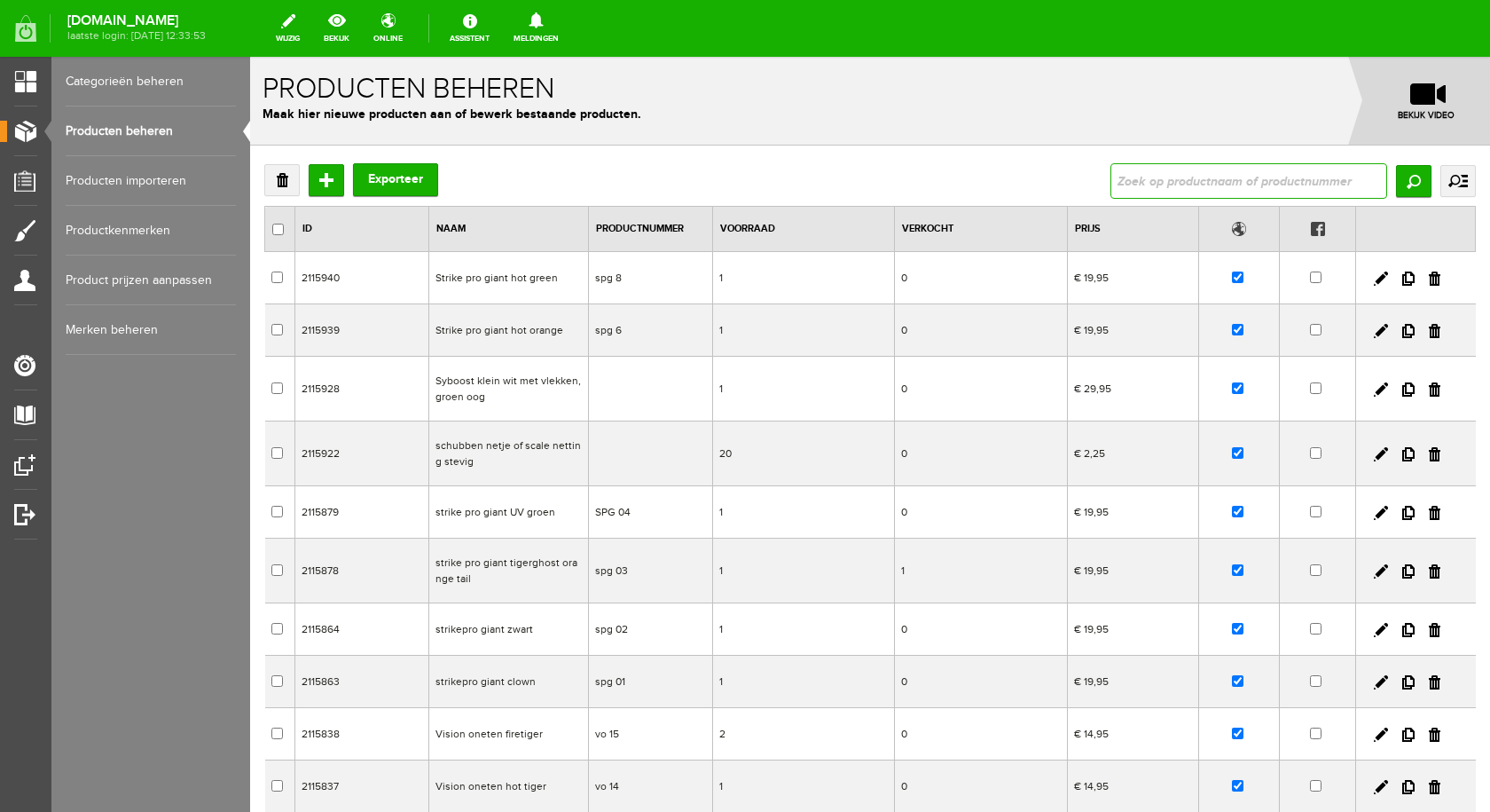
click at [1170, 175] on input "text" at bounding box center [1249, 181] width 277 height 35
type input "sheriff"
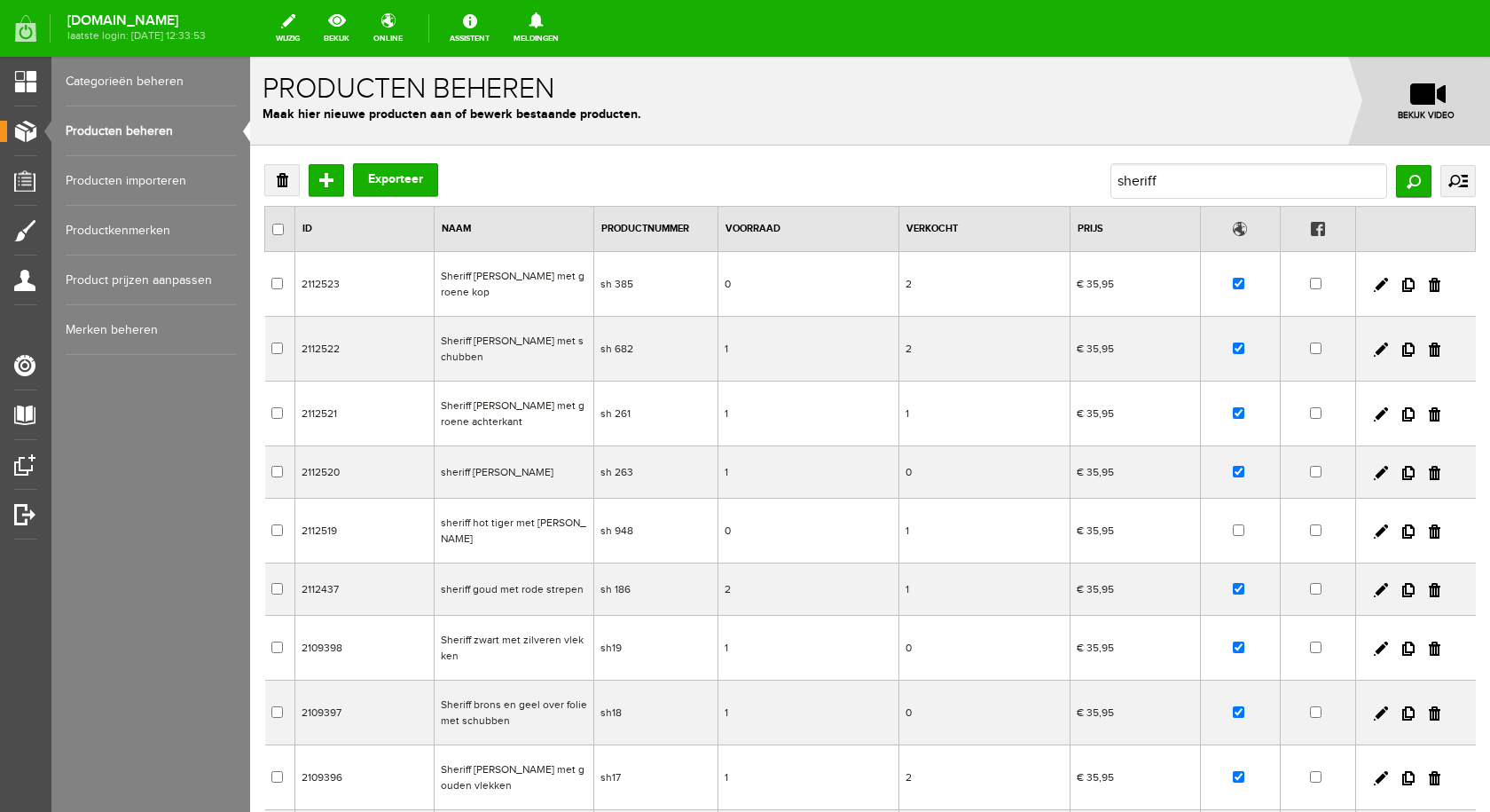
click at [506, 501] on td "sheriff hot tiger met rode vin" at bounding box center [514, 531] width 160 height 65
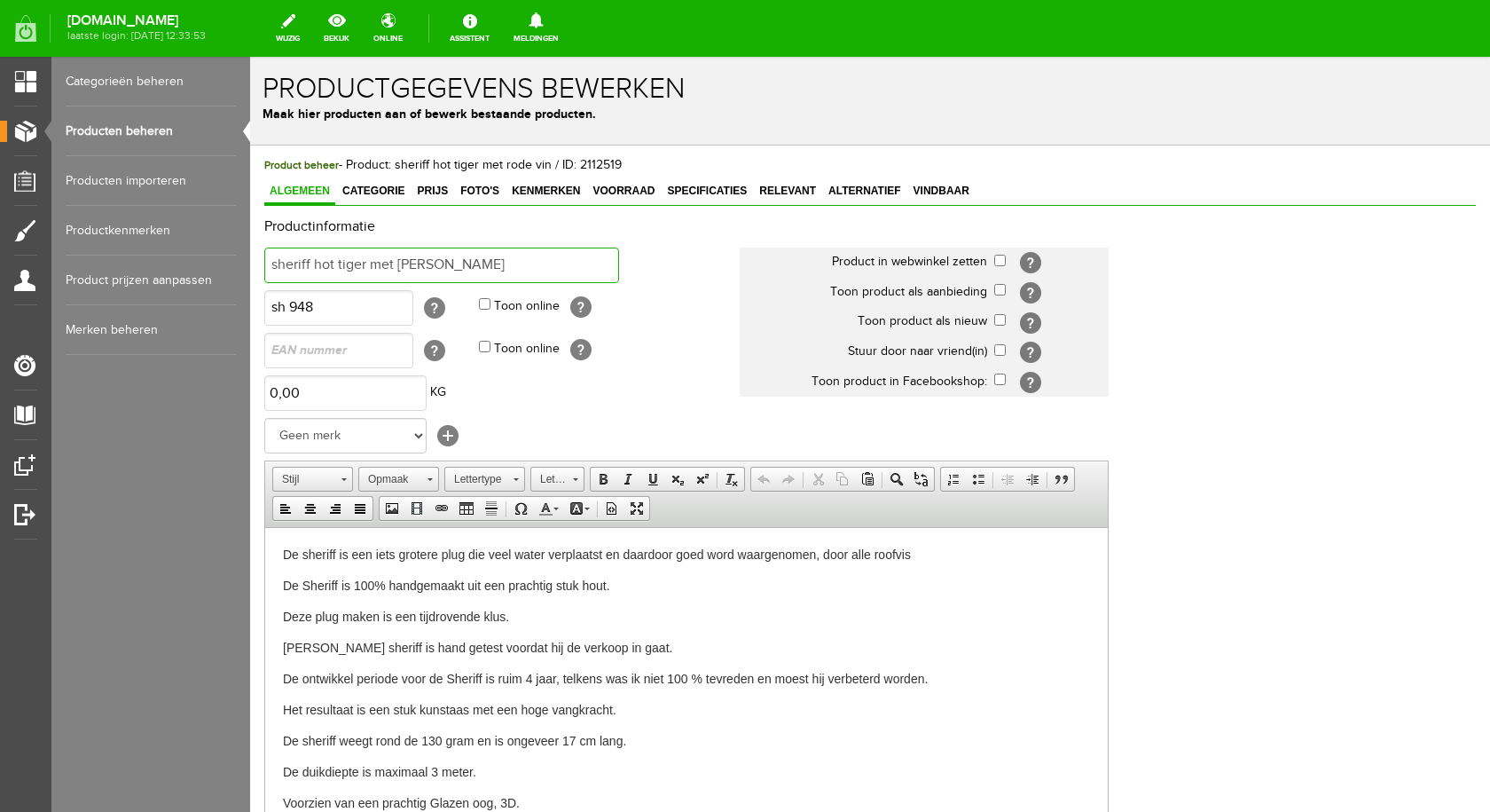
click at [506, 261] on input "sheriff hot tiger met rode vin" at bounding box center [442, 265] width 355 height 35
drag, startPoint x: 1218, startPoint y: 374, endPoint x: 1489, endPoint y: 721, distance: 440.3
click at [1421, 618] on div "Productinformatie sheriff hot tiger met rode vin Product in webwinkel zetten [?…" at bounding box center [870, 609] width 1212 height 781
click at [488, 256] on input "sheriff hot tiger met rode vin" at bounding box center [442, 265] width 355 height 35
type input "sheriff groen met roze"
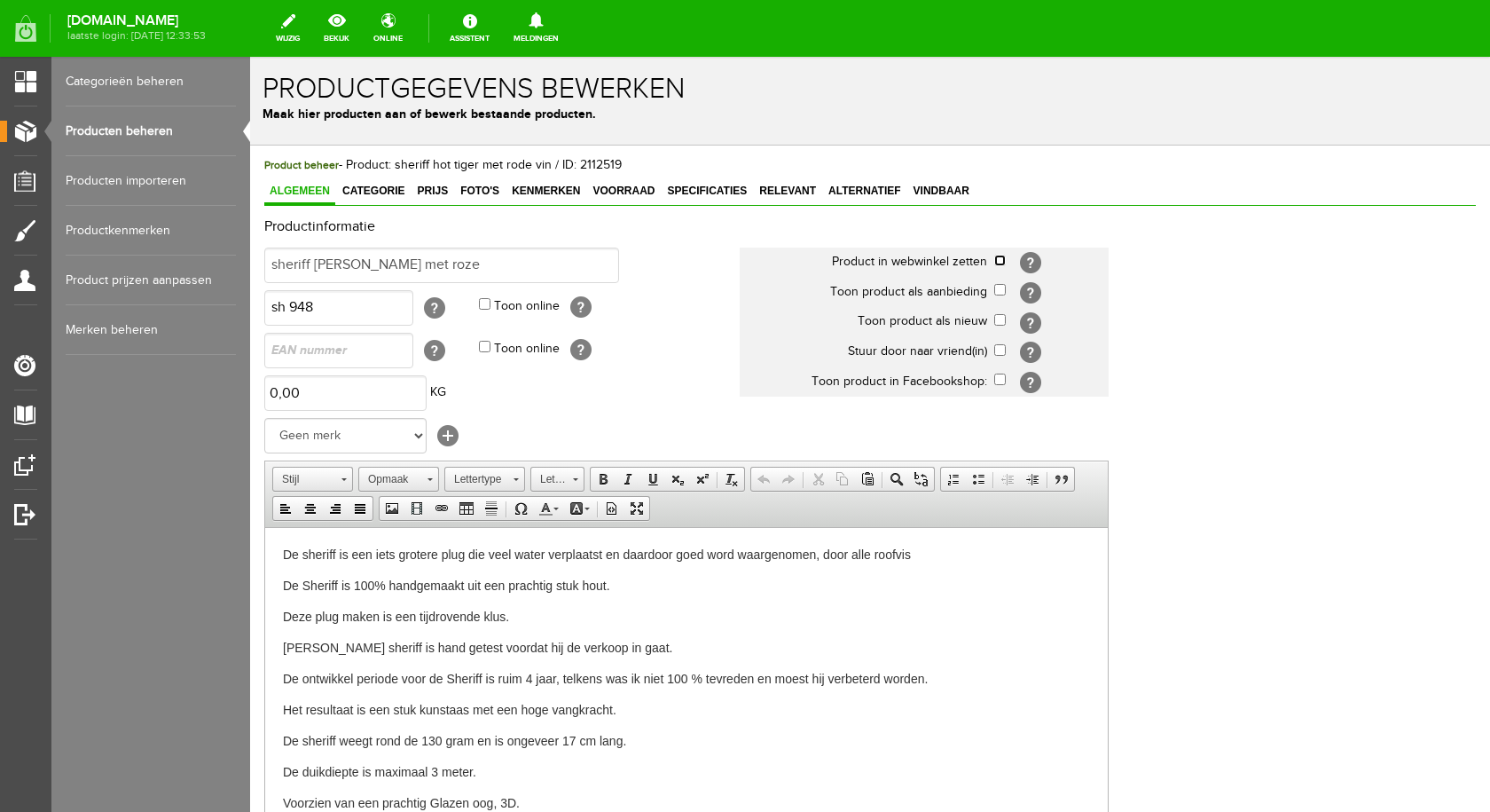
click at [999, 262] on input "checkbox" at bounding box center [999, 261] width 11 height 11
checkbox input "true"
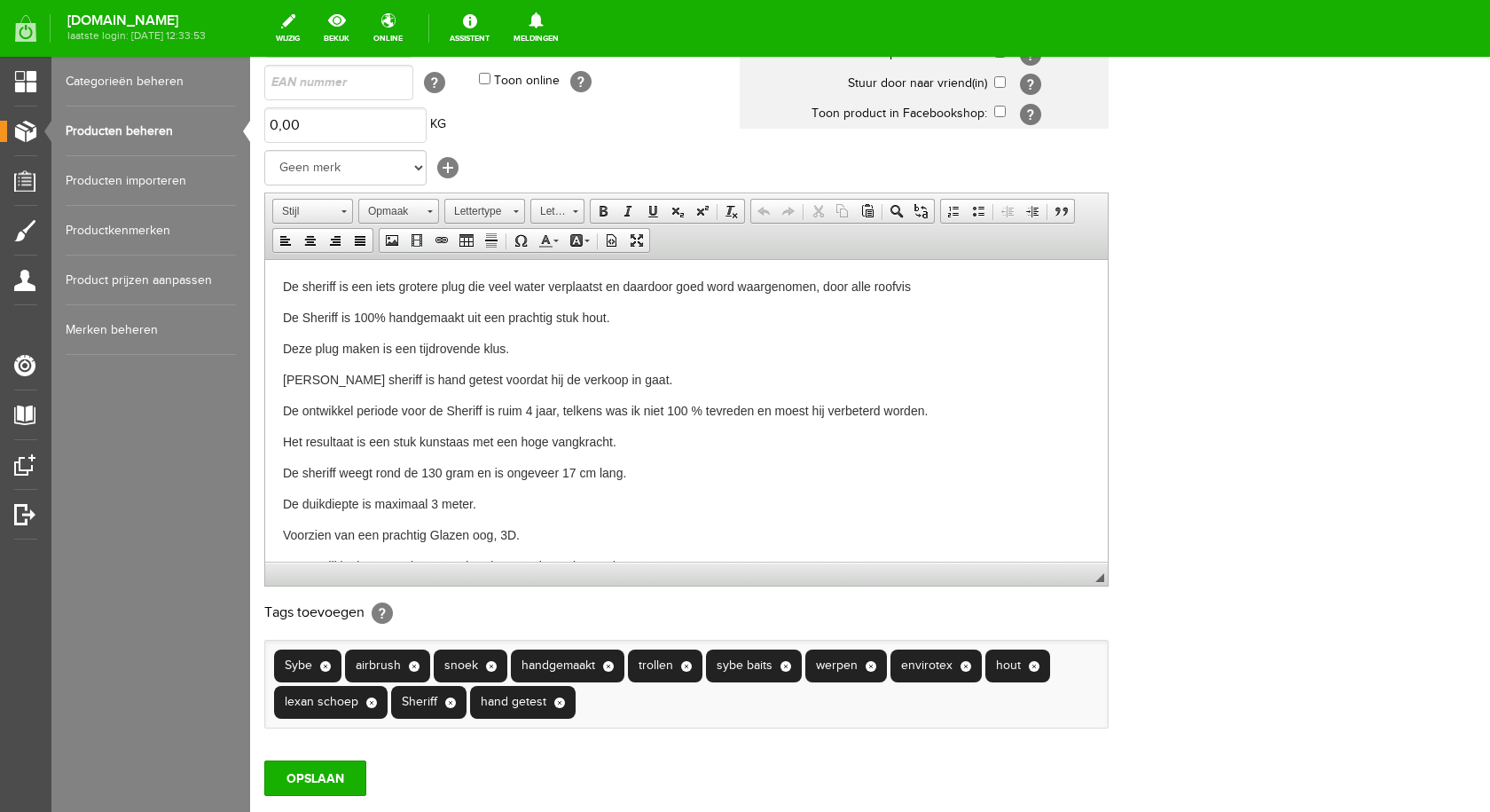
scroll to position [383, 0]
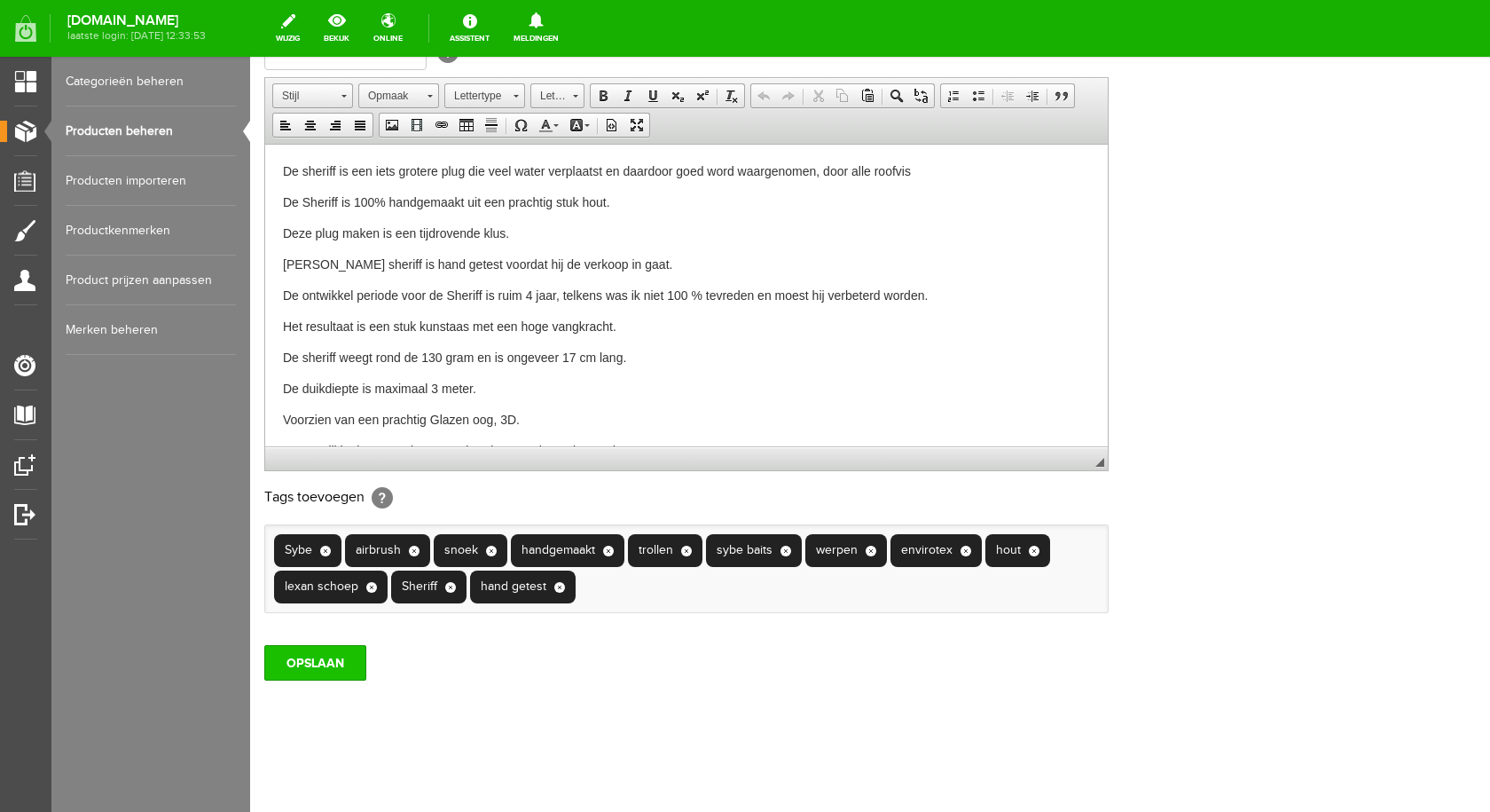
click at [337, 655] on input "OPSLAAN" at bounding box center [315, 662] width 102 height 35
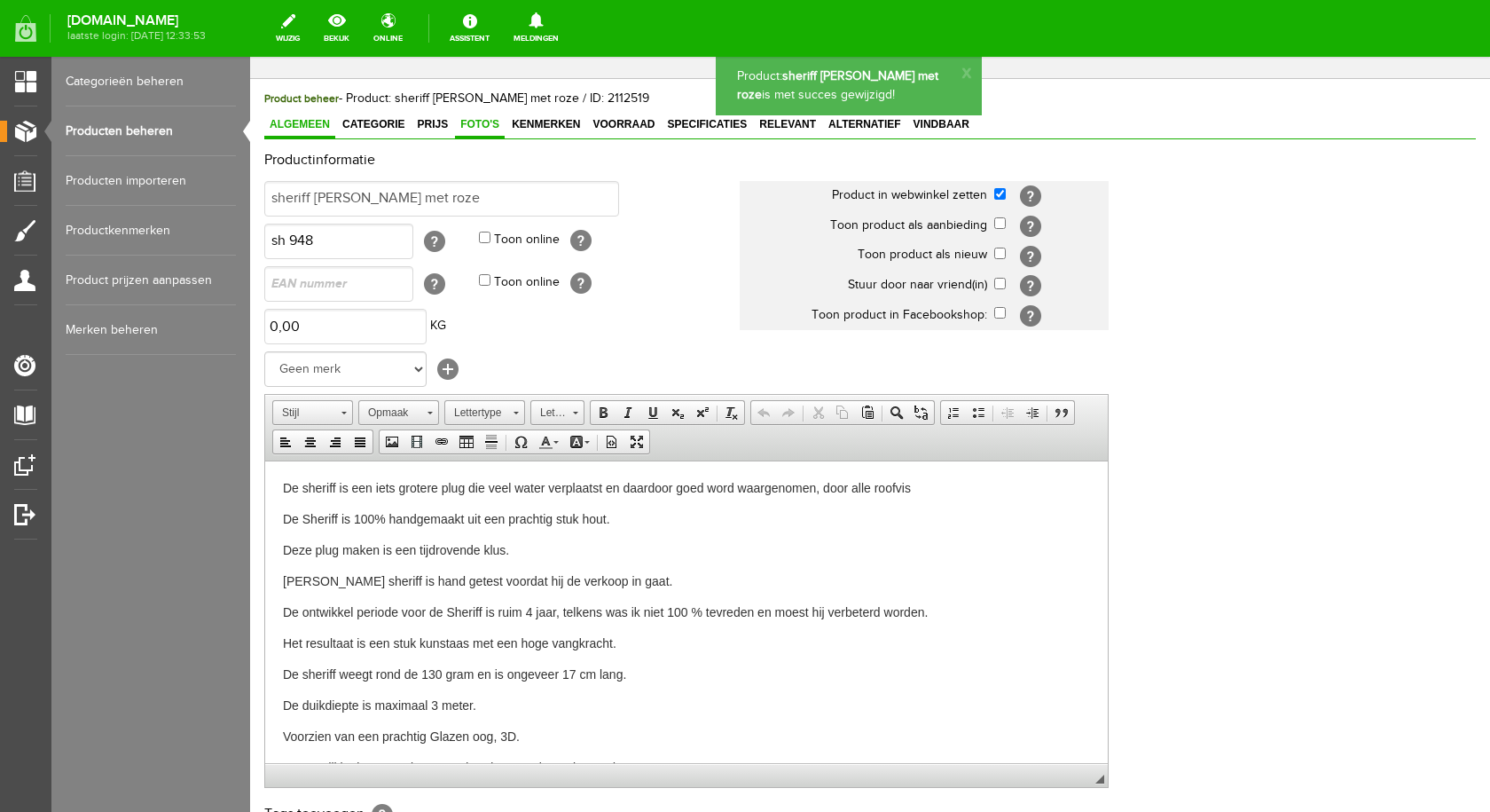
scroll to position [0, 0]
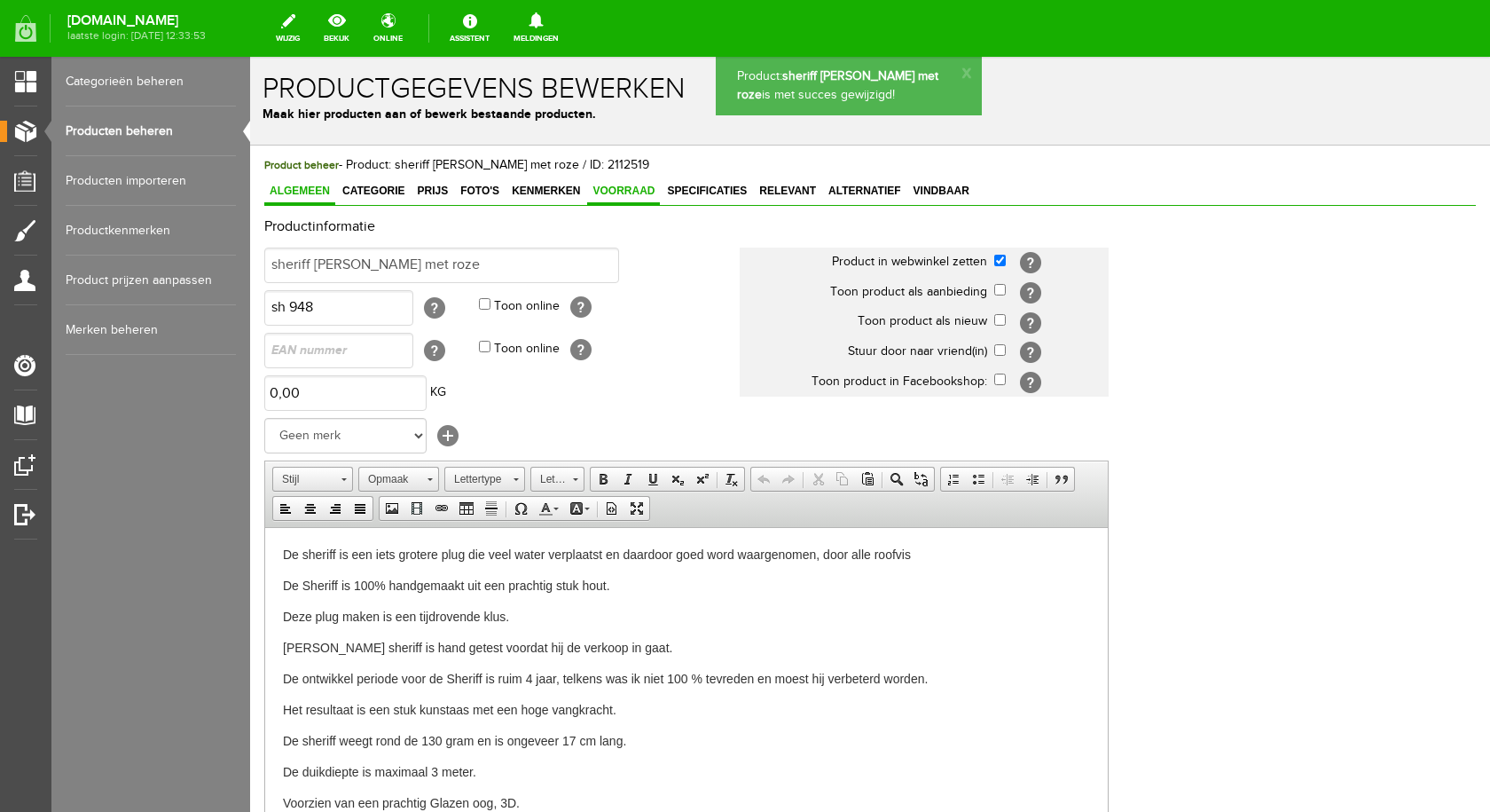
click at [626, 200] on link "Voorraad" at bounding box center [624, 192] width 73 height 26
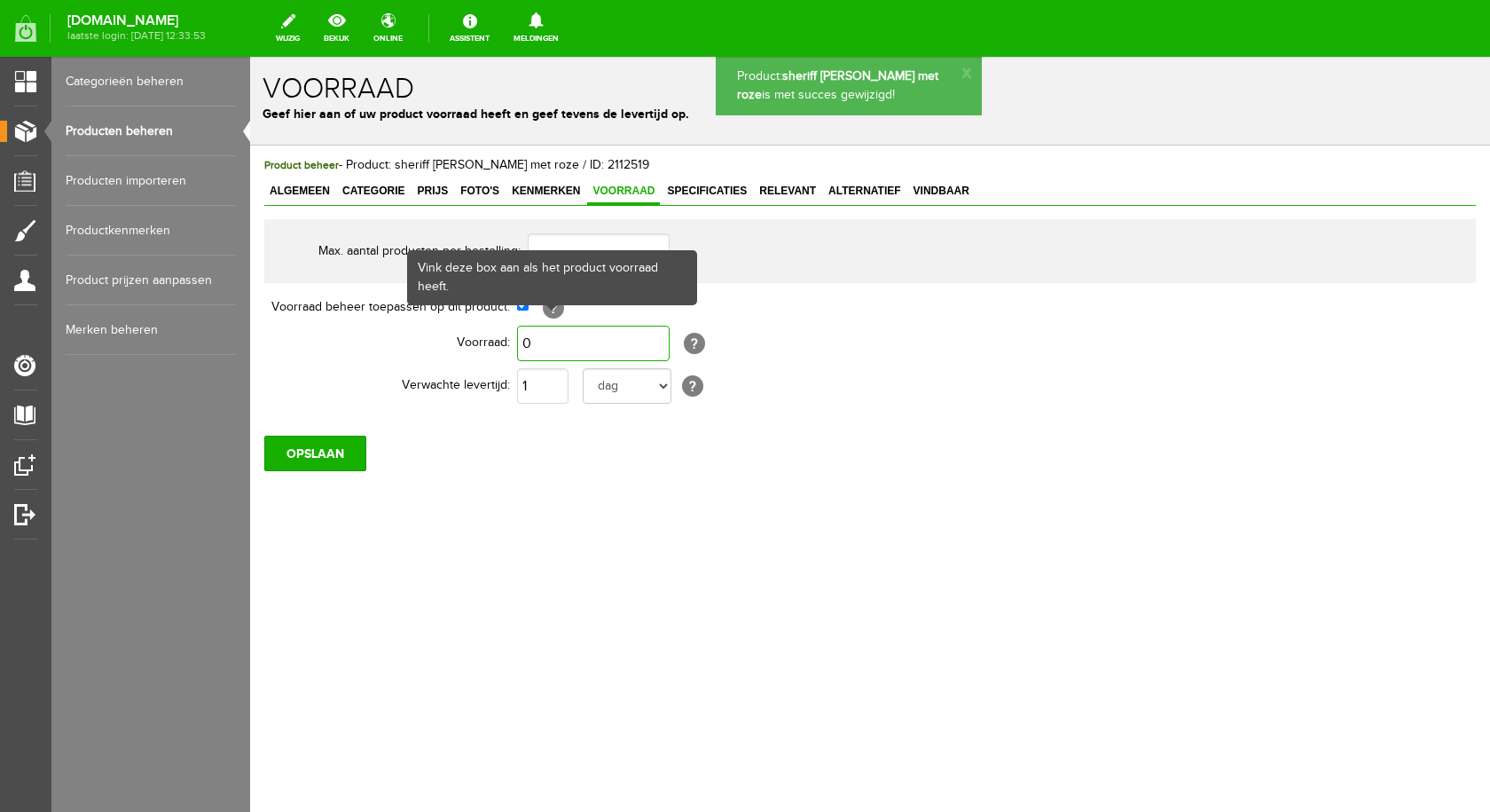
click at [551, 341] on input "0" at bounding box center [593, 343] width 152 height 35
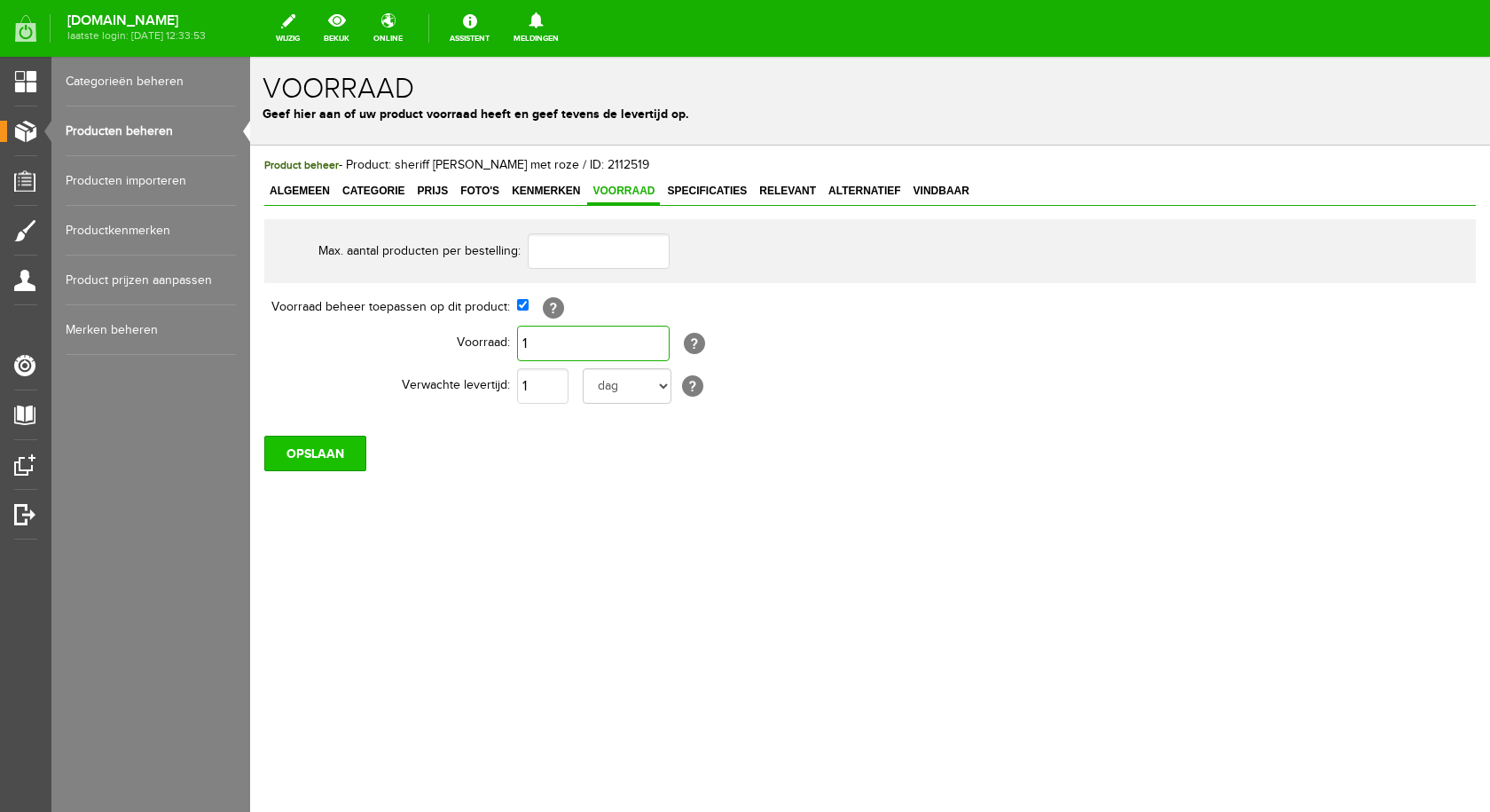
type input "1"
click at [318, 448] on input "OPSLAAN" at bounding box center [315, 453] width 102 height 35
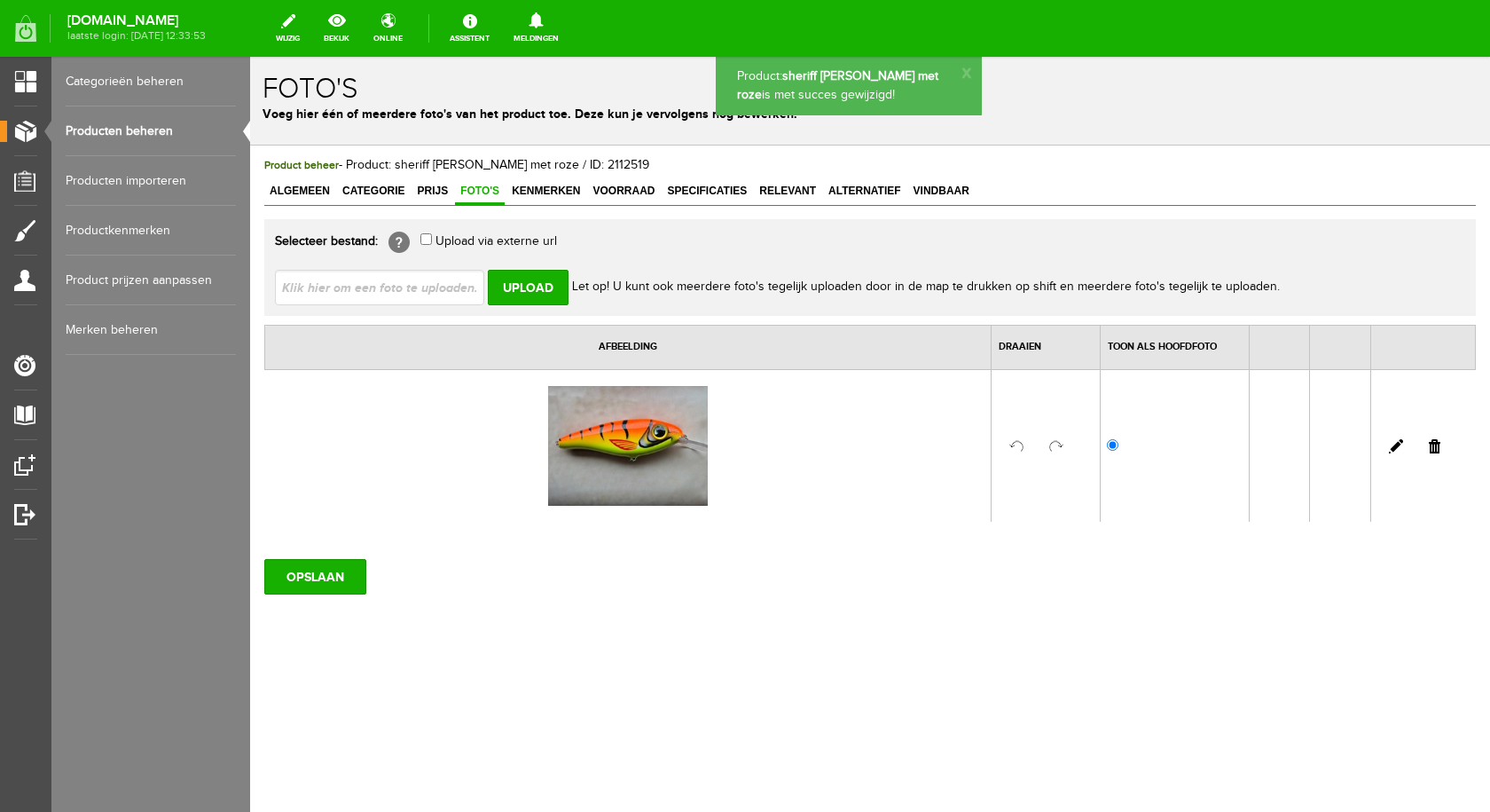
click at [442, 285] on input "file" at bounding box center [387, 286] width 224 height 33
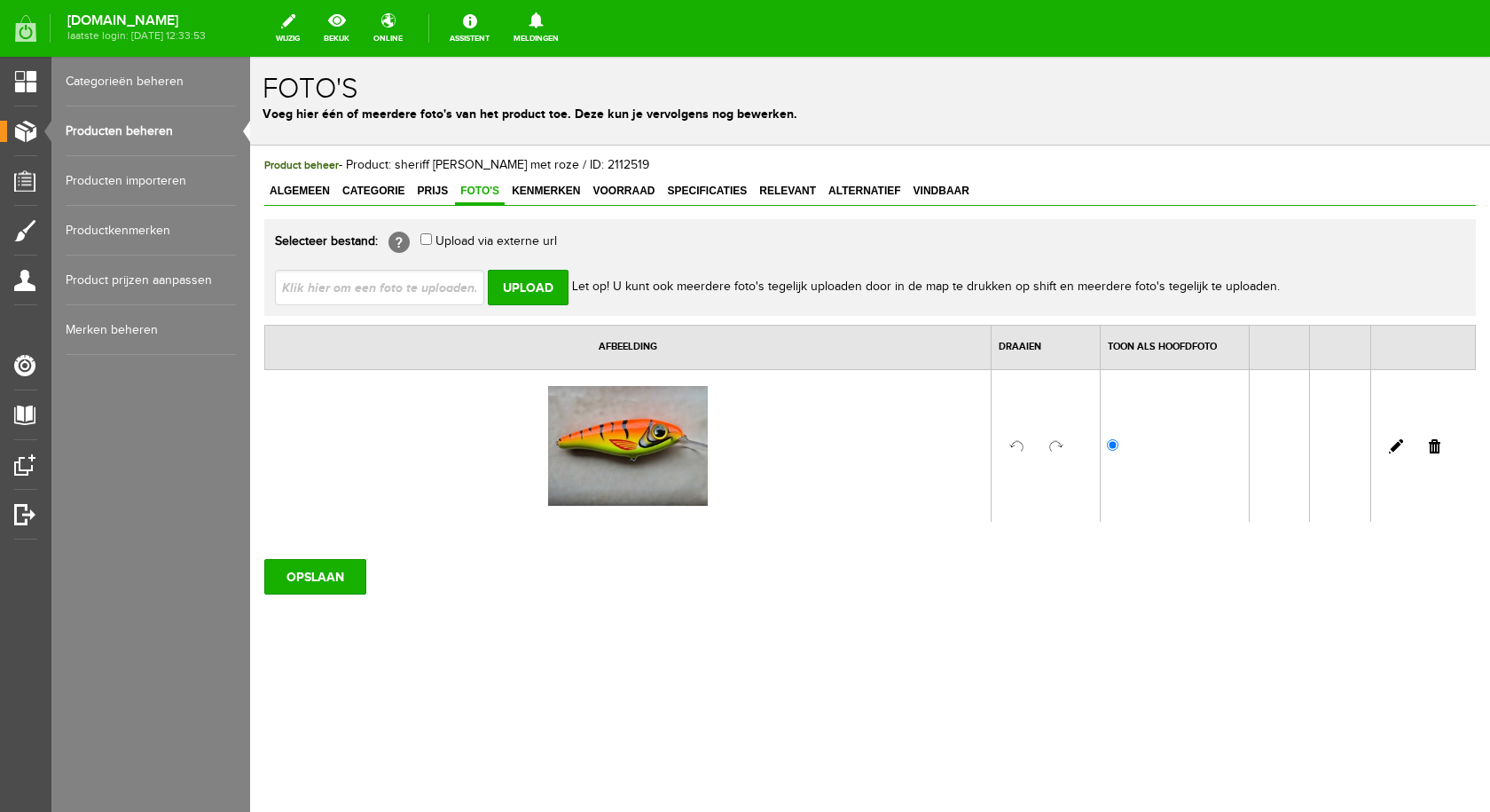
type input "C:\fakepath\sheriff groen met roze en blauw oog.jpg"
type input "sheriff groen met roze en blauw oog.jpg"
click at [539, 285] on input "Upload" at bounding box center [527, 287] width 80 height 35
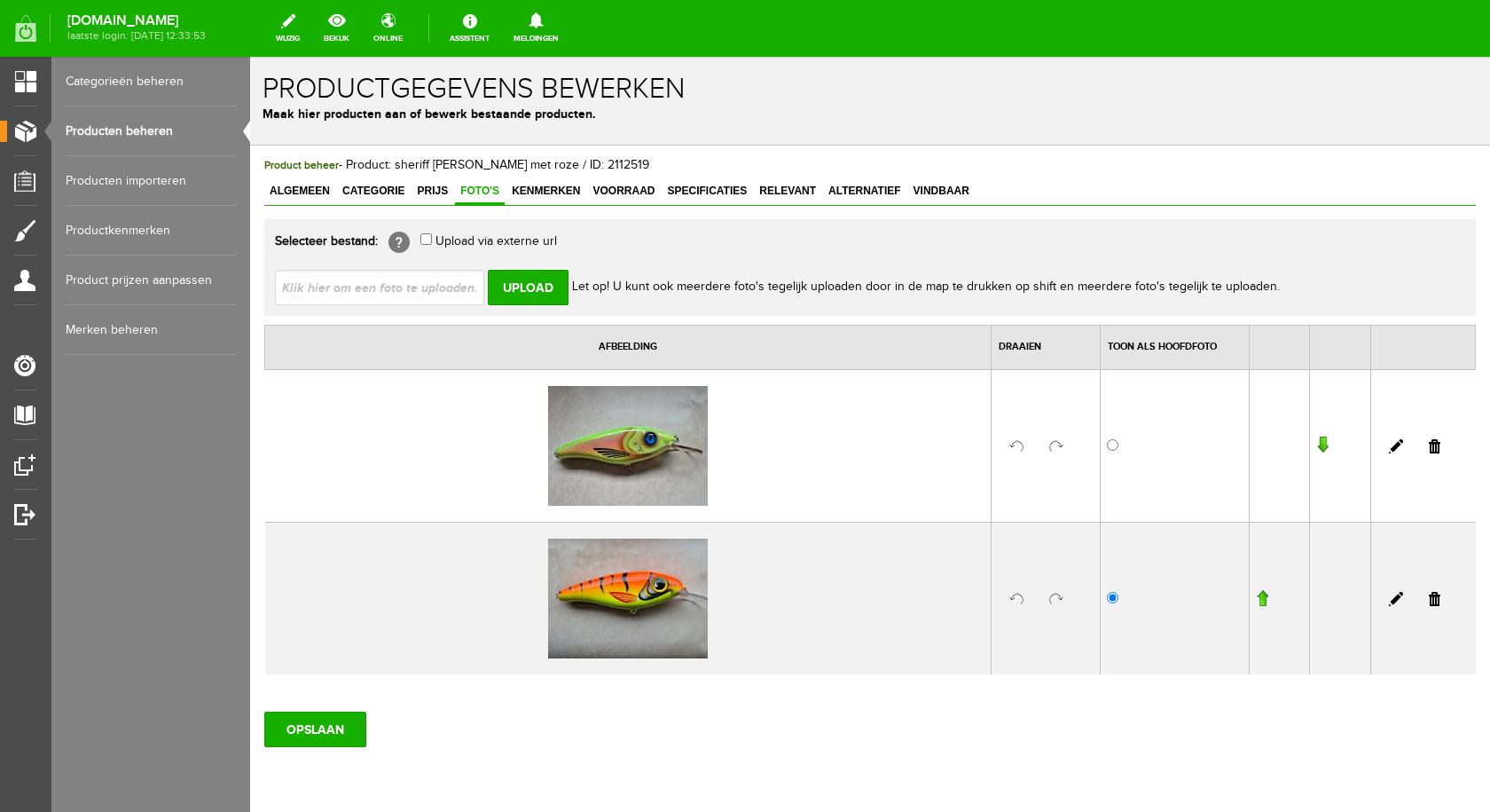
click at [1429, 446] on link at bounding box center [1435, 445] width 11 height 14
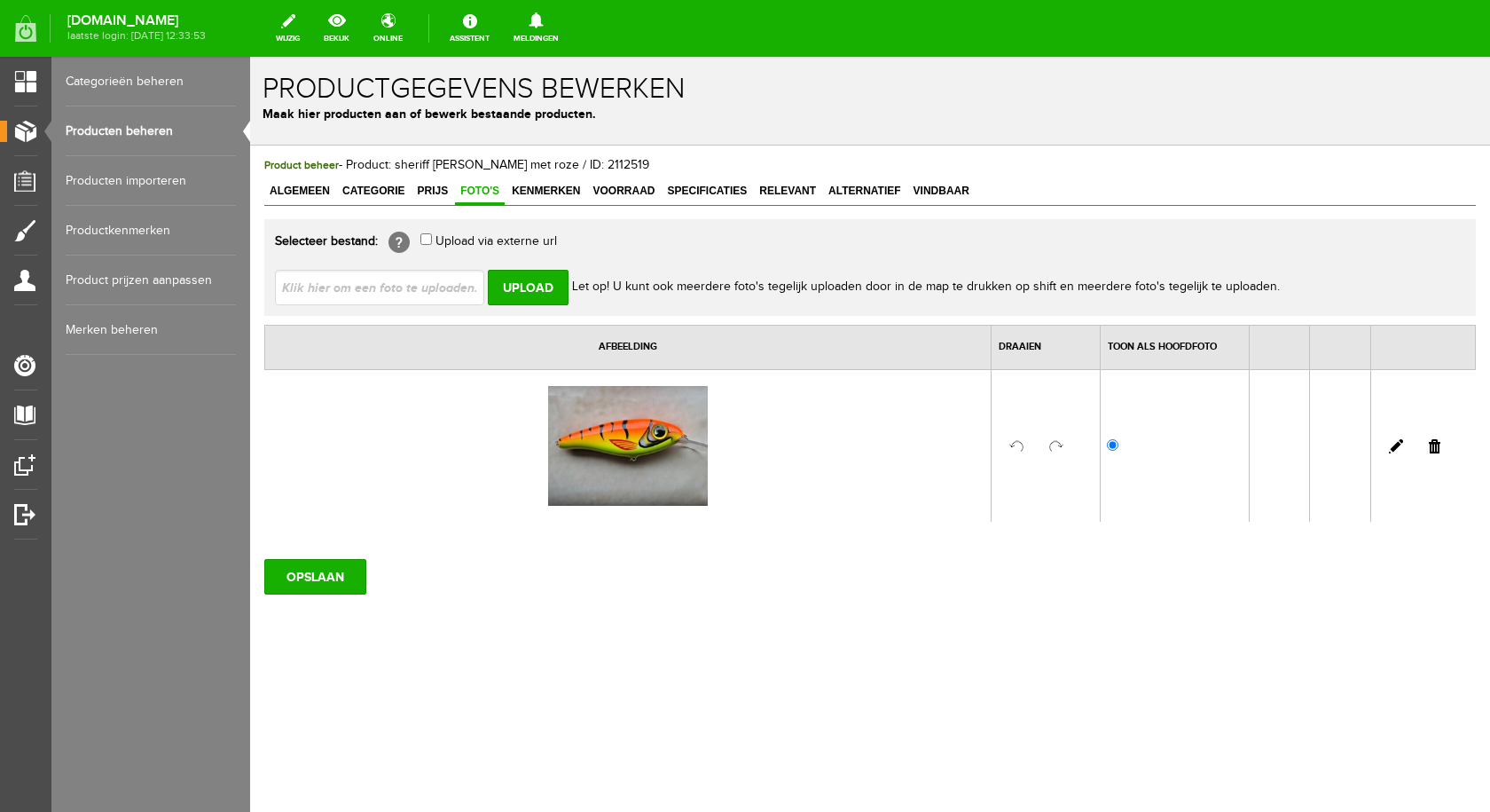
click at [345, 289] on input "file" at bounding box center [387, 286] width 224 height 33
type input "C:\fakepath\sheriff groen met roze en blauw oog.jpg"
type input "sheriff groen met roze en blauw oog.jpg"
click at [541, 291] on input "Upload" at bounding box center [527, 287] width 80 height 35
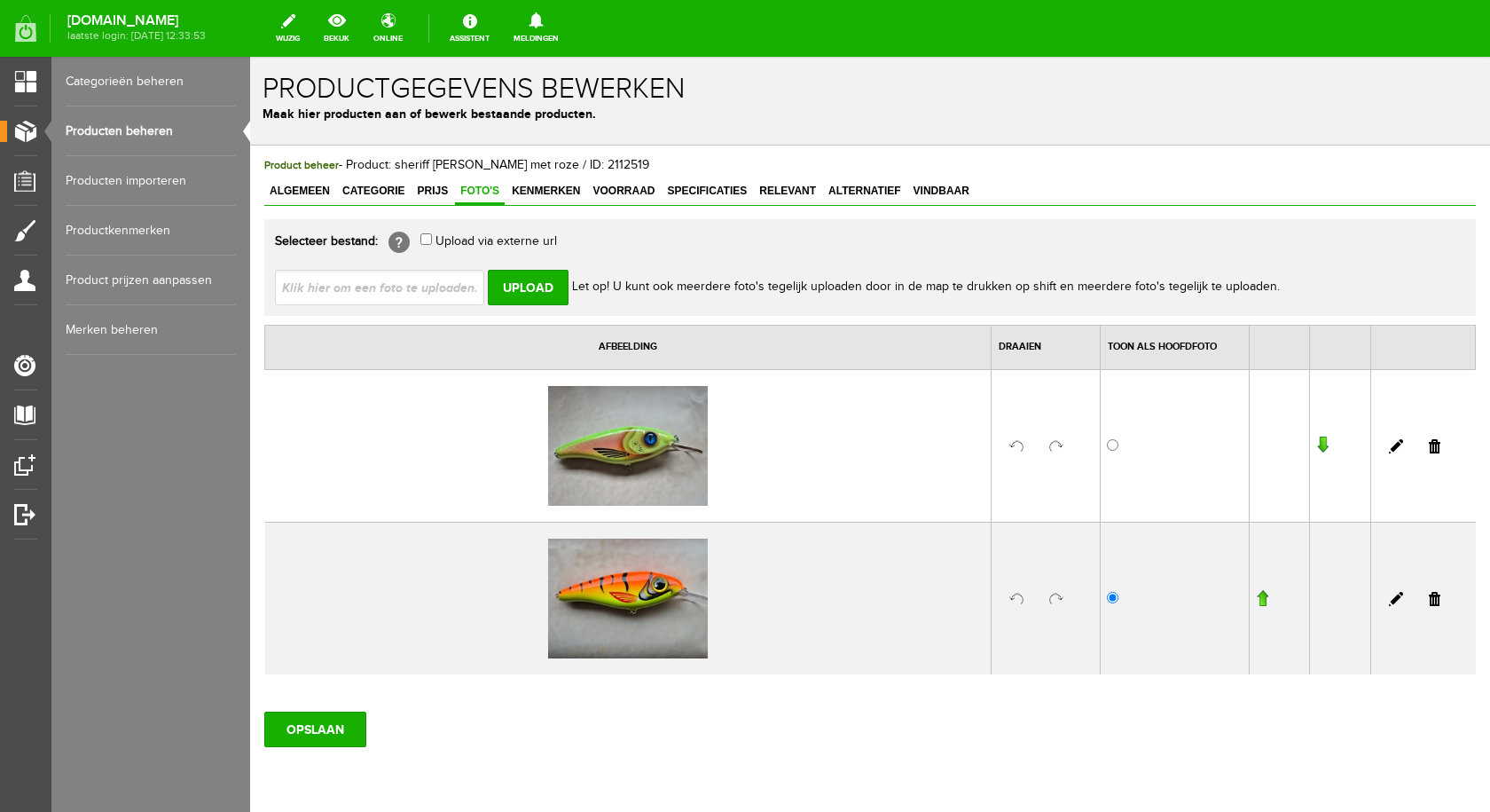
click at [1429, 595] on link at bounding box center [1435, 598] width 11 height 14
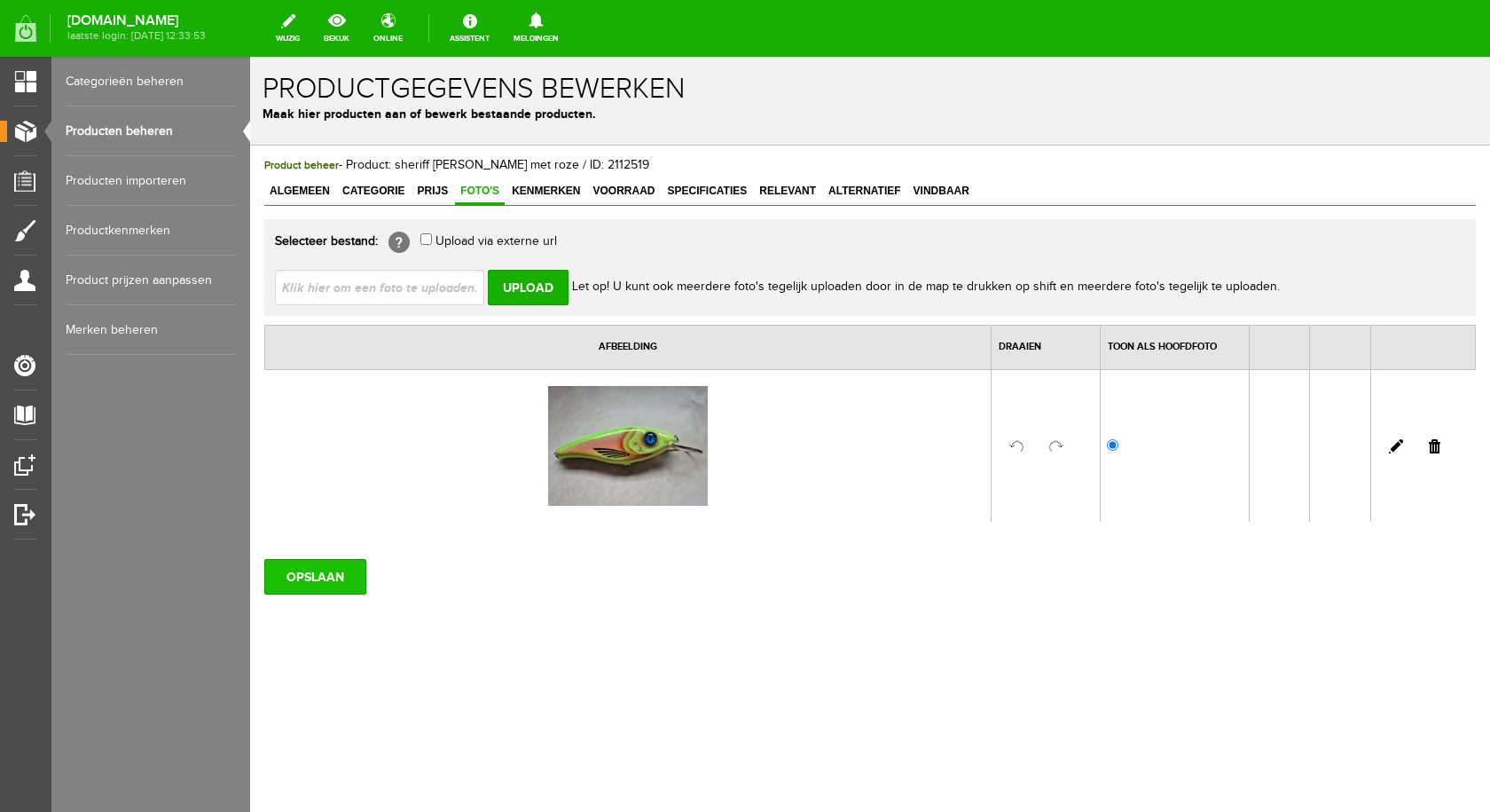
click at [331, 565] on input "OPSLAAN" at bounding box center [315, 576] width 102 height 35
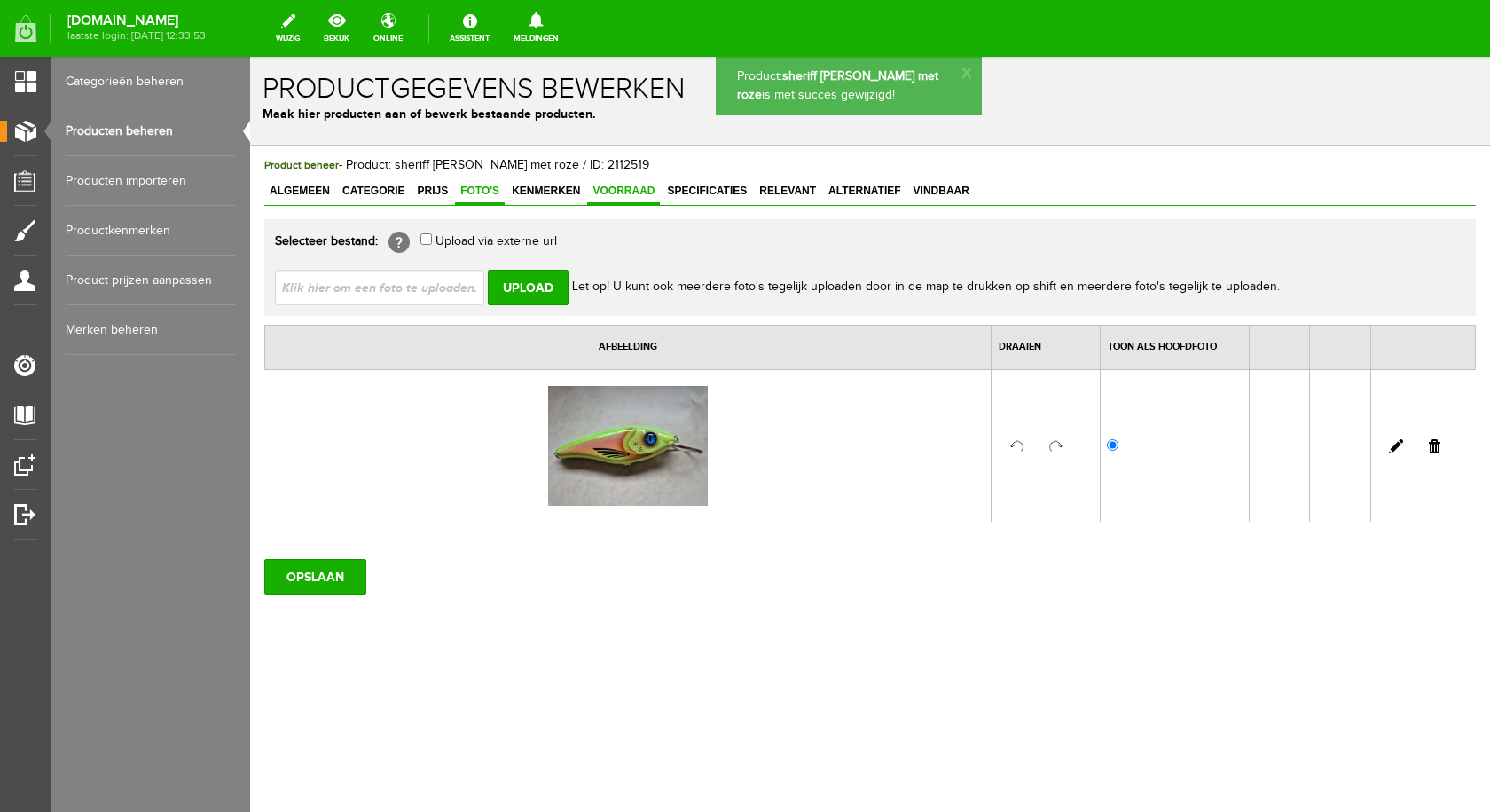
click at [632, 191] on span "Voorraad" at bounding box center [624, 190] width 73 height 12
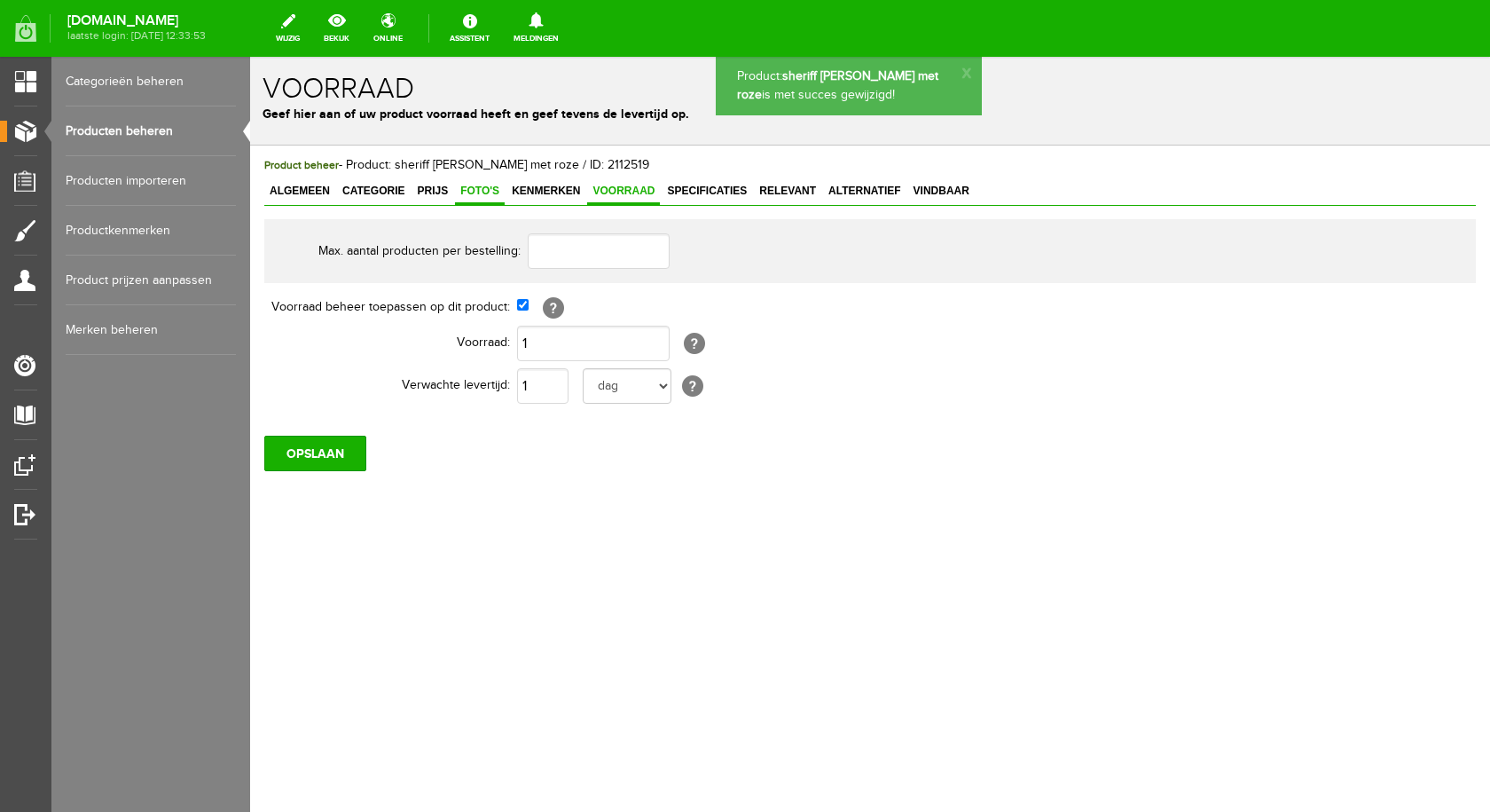
click at [484, 195] on span "Foto's" at bounding box center [480, 190] width 50 height 12
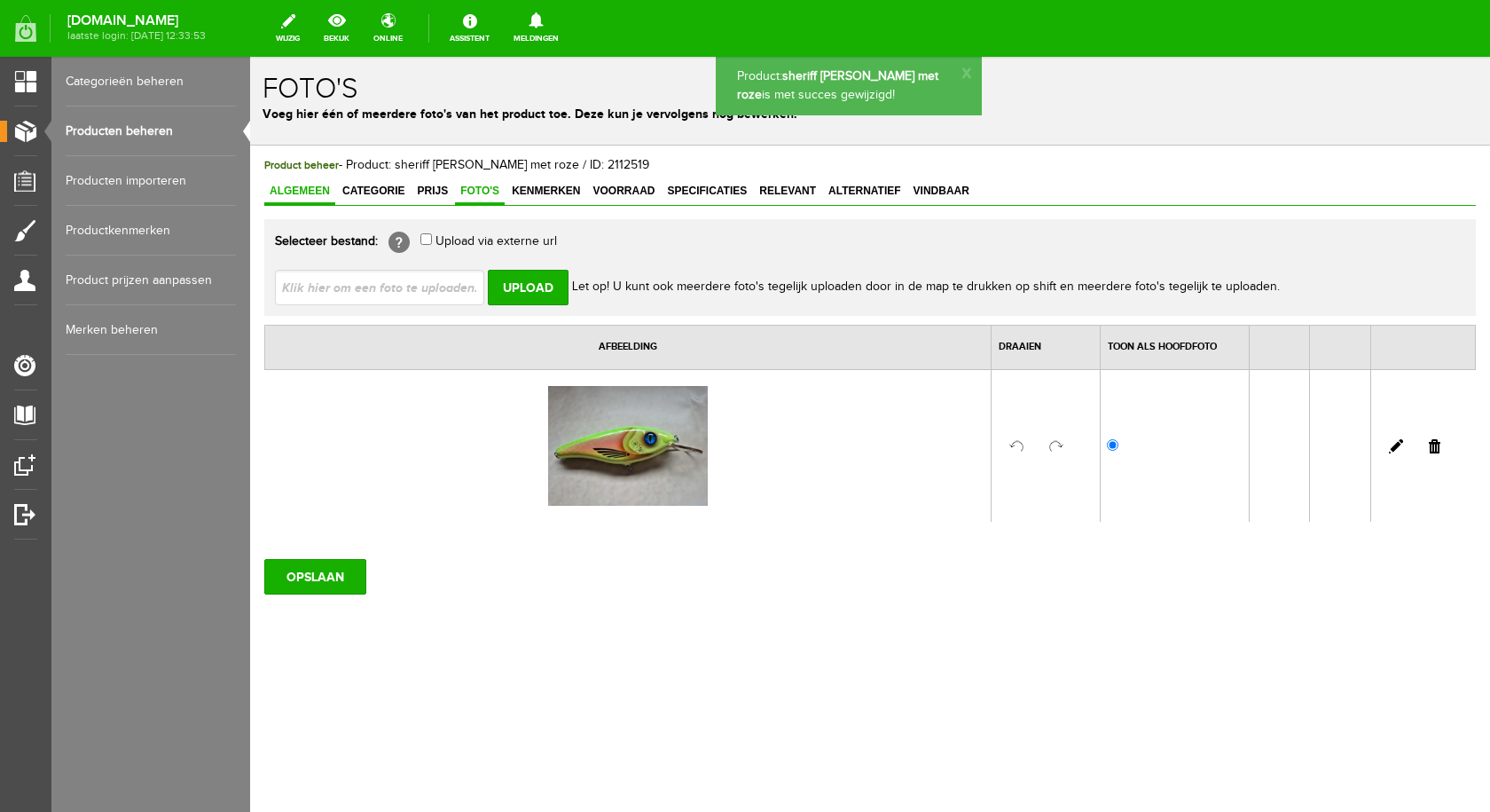
click at [323, 204] on link "Algemeen" at bounding box center [299, 192] width 71 height 26
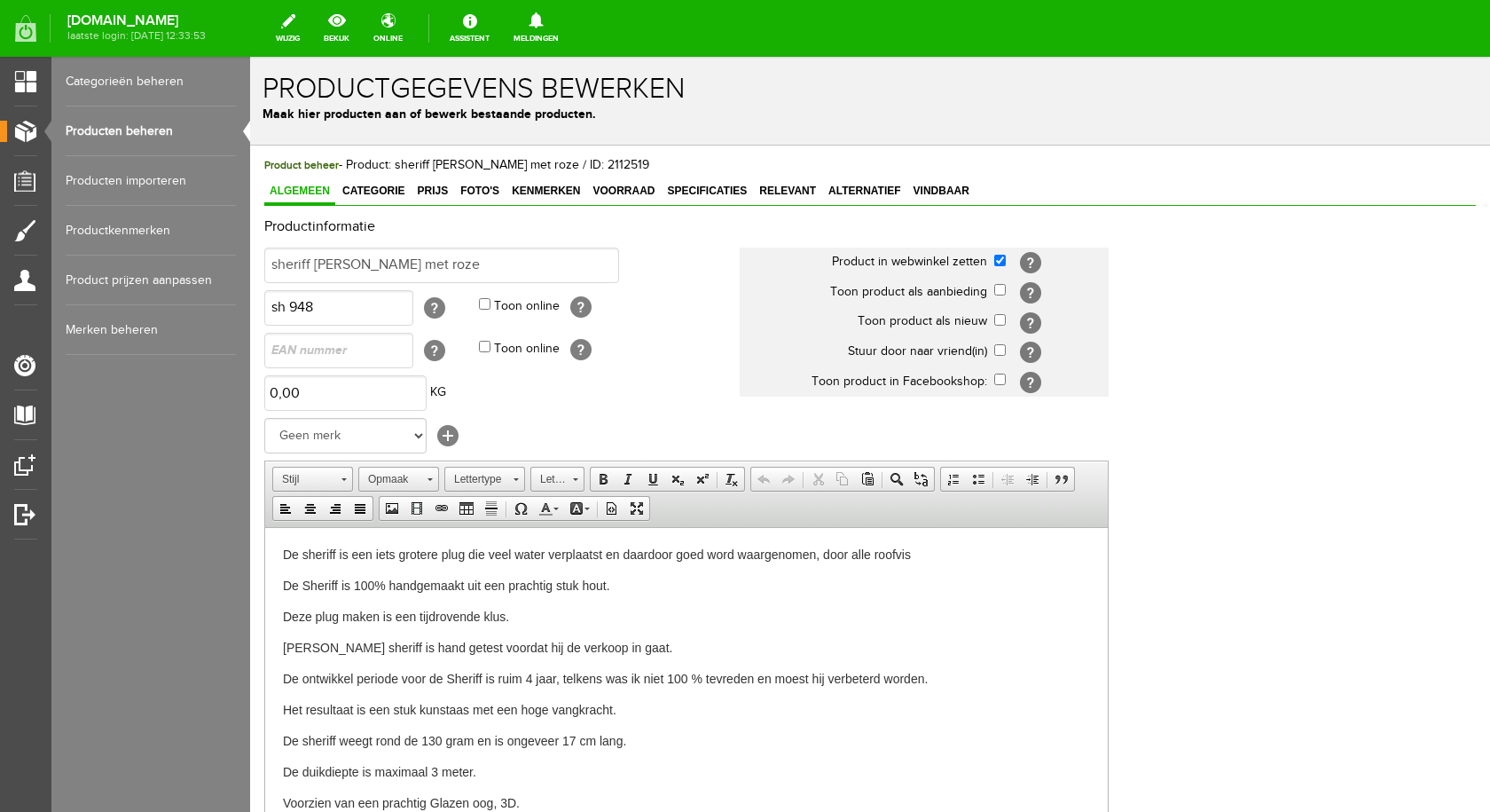
click at [148, 130] on link "Producten beheren" at bounding box center [151, 131] width 170 height 50
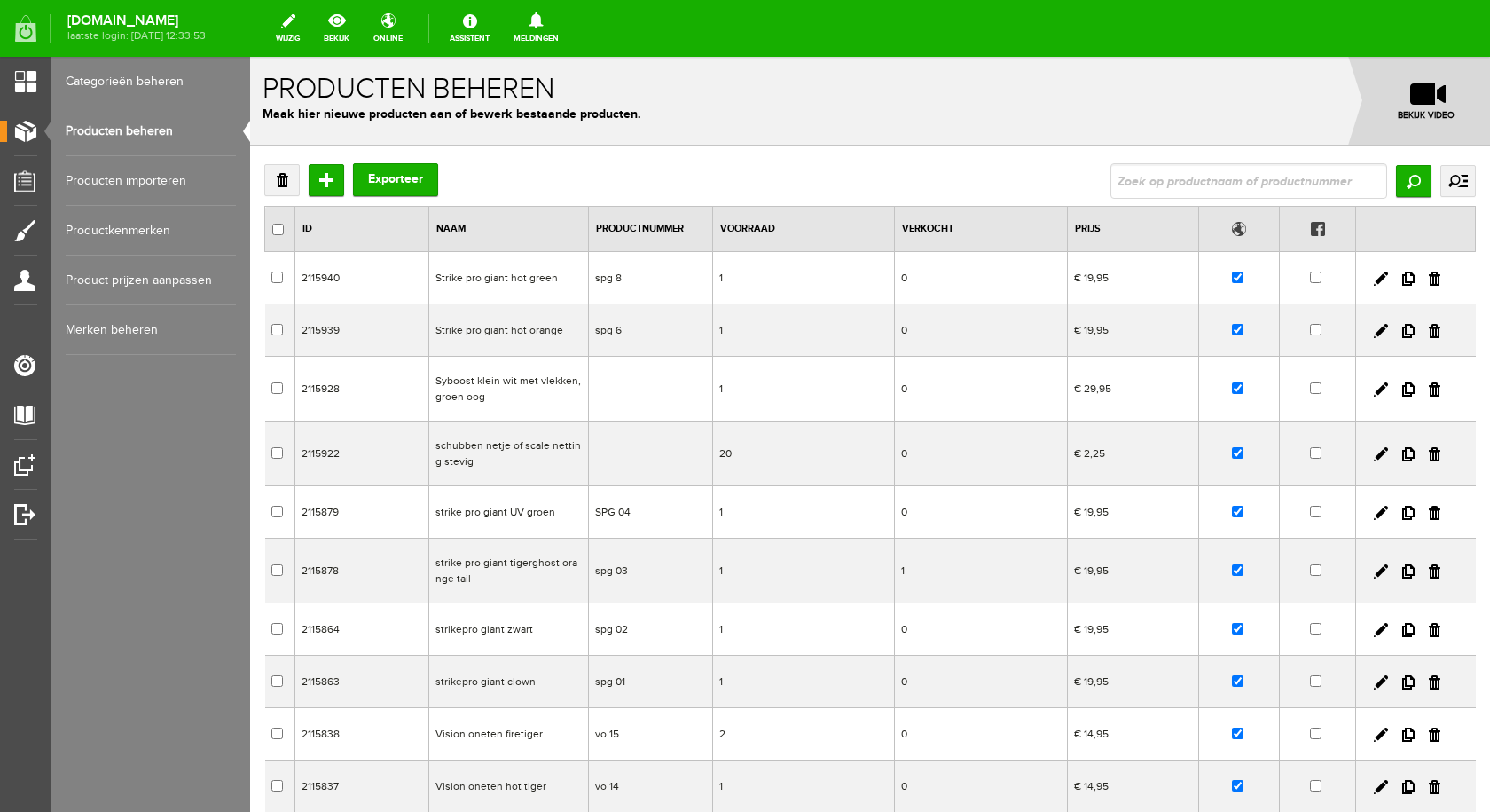
type input "Sheriff baars met groene kop"
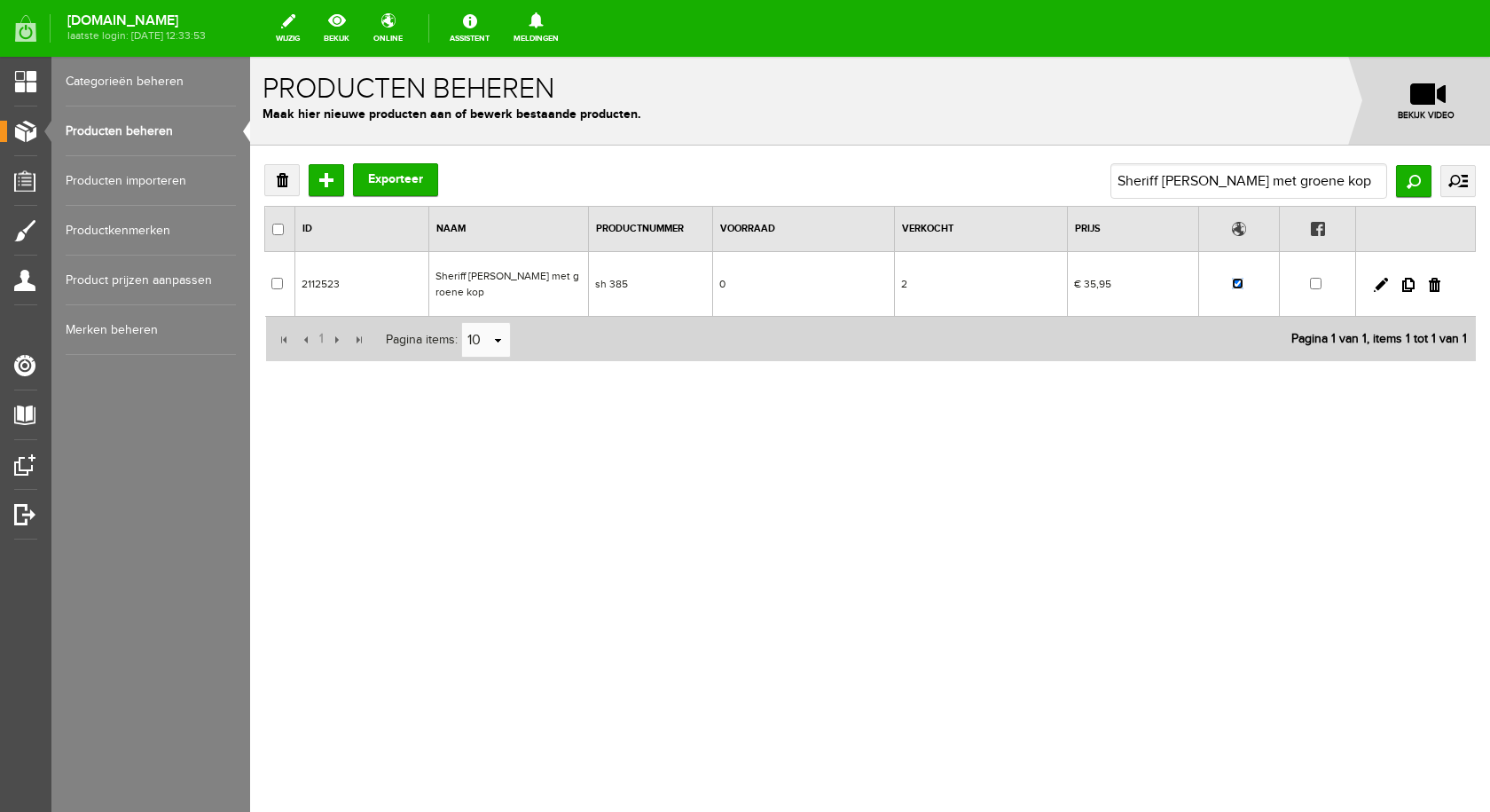
click at [1241, 281] on input "checkbox" at bounding box center [1238, 284] width 11 height 11
checkbox input "false"
click at [173, 138] on link "Producten beheren" at bounding box center [151, 131] width 170 height 50
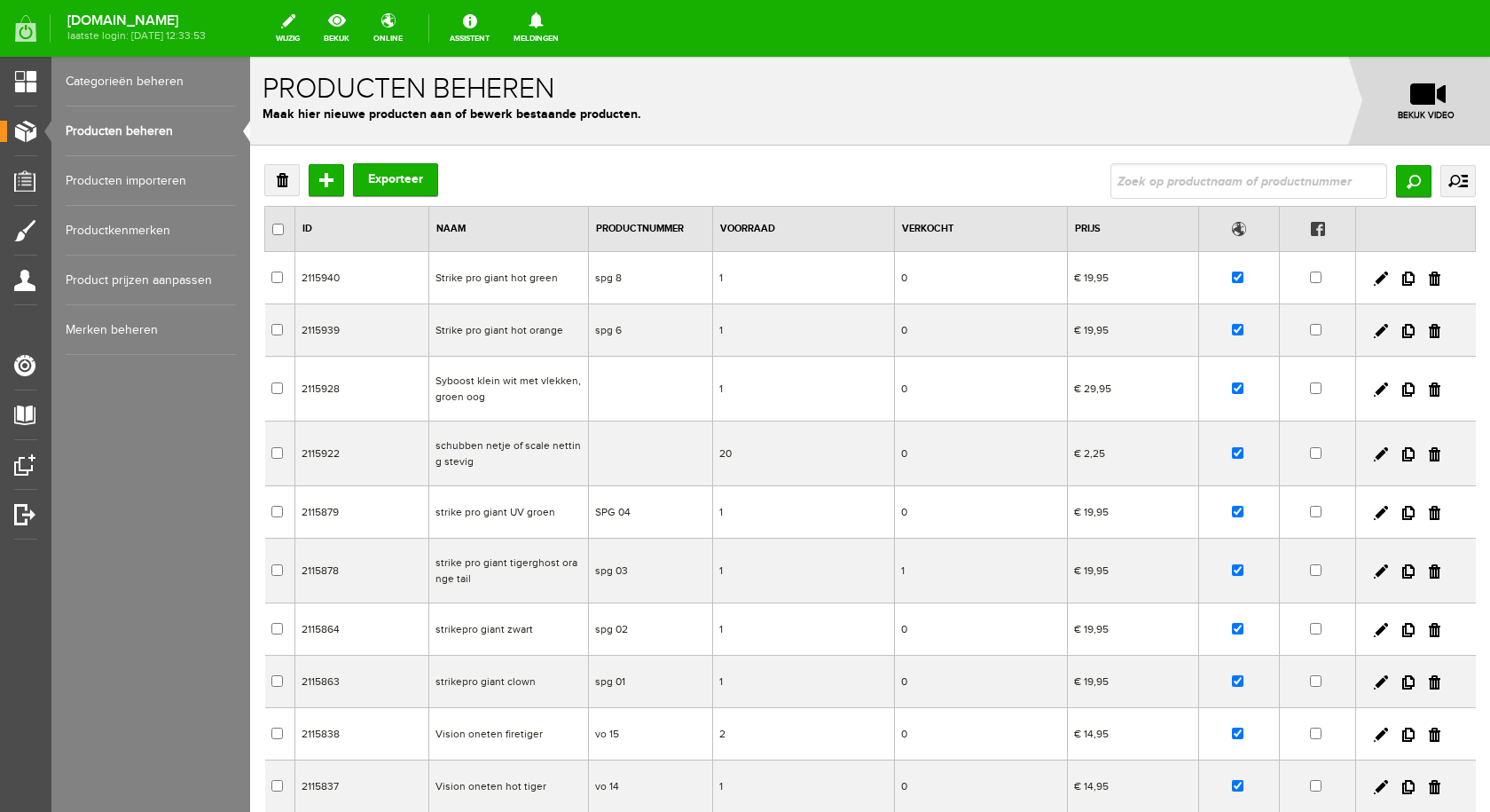
click at [1242, 178] on input "text" at bounding box center [1249, 181] width 277 height 35
type input "python"
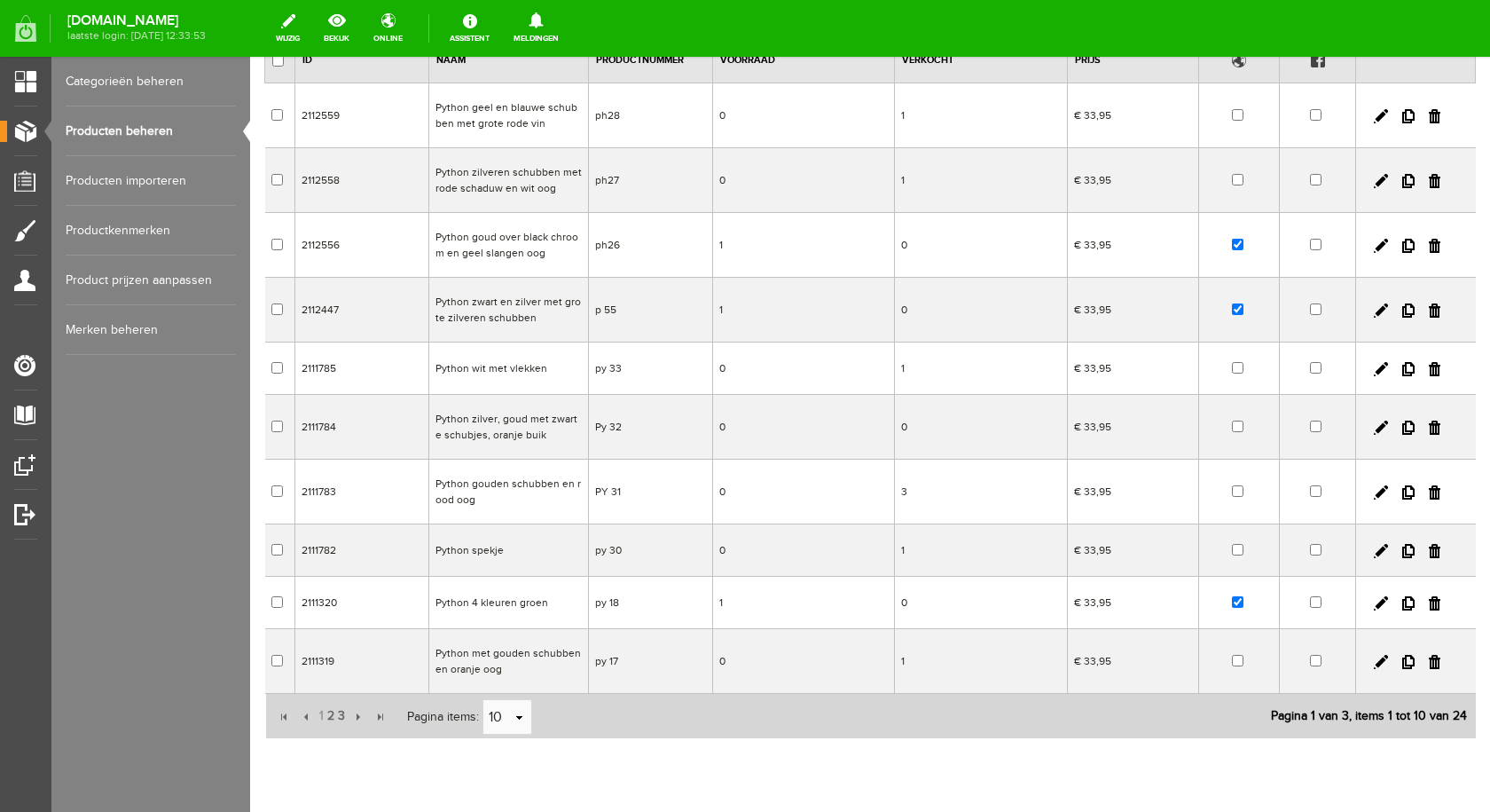
scroll to position [140, 0]
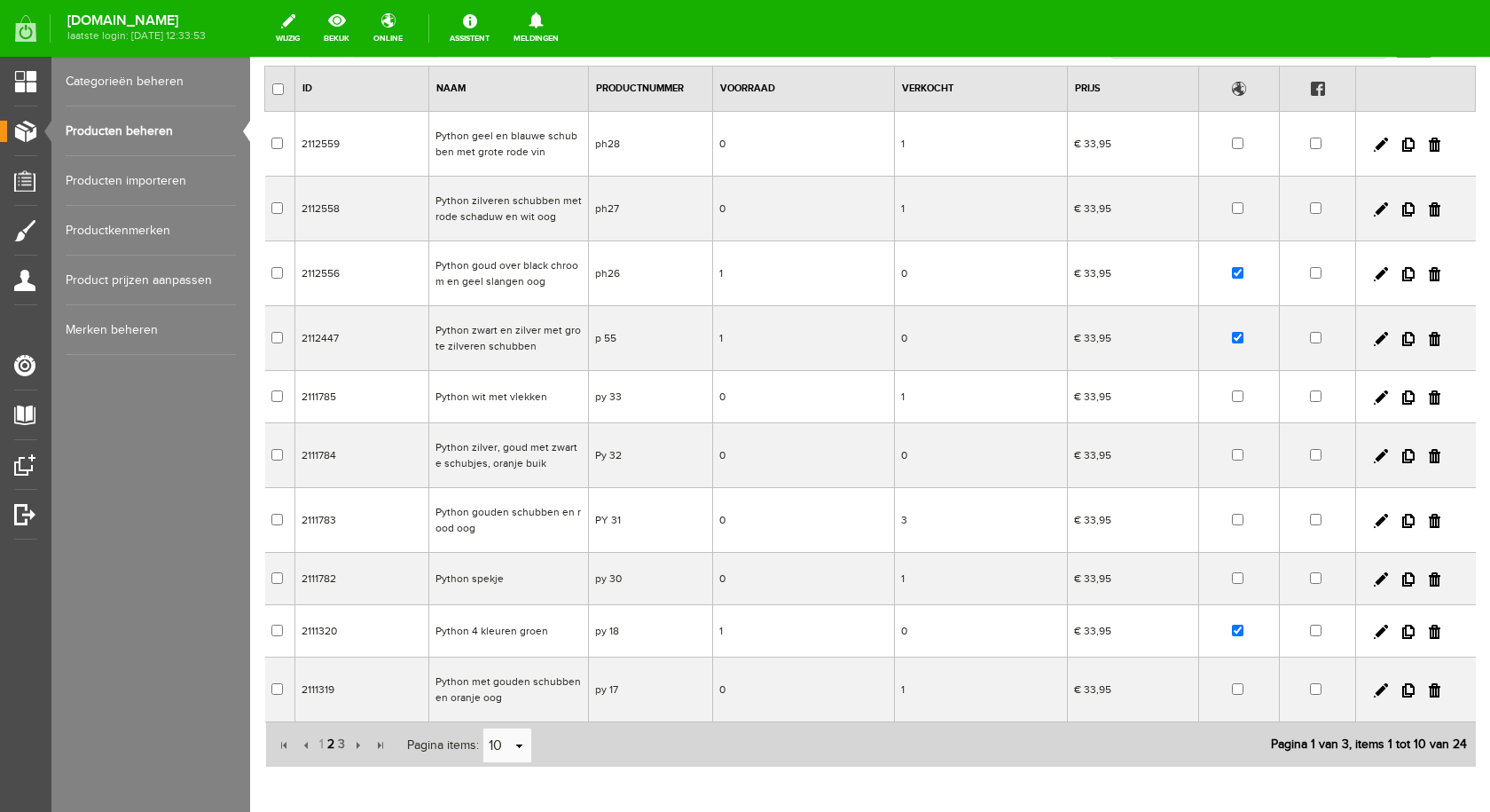
click at [330, 748] on span "2" at bounding box center [331, 744] width 11 height 35
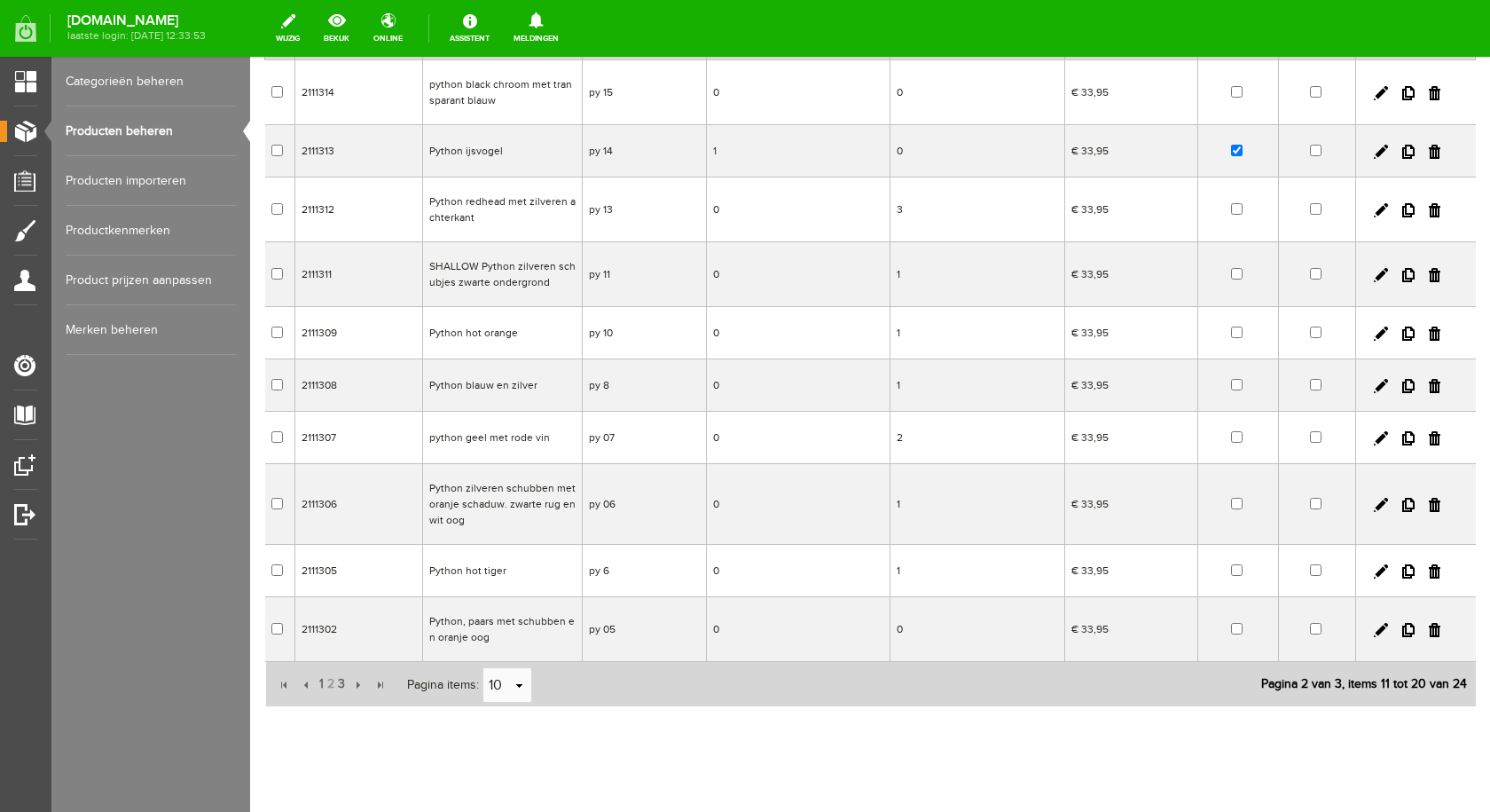
scroll to position [220, 0]
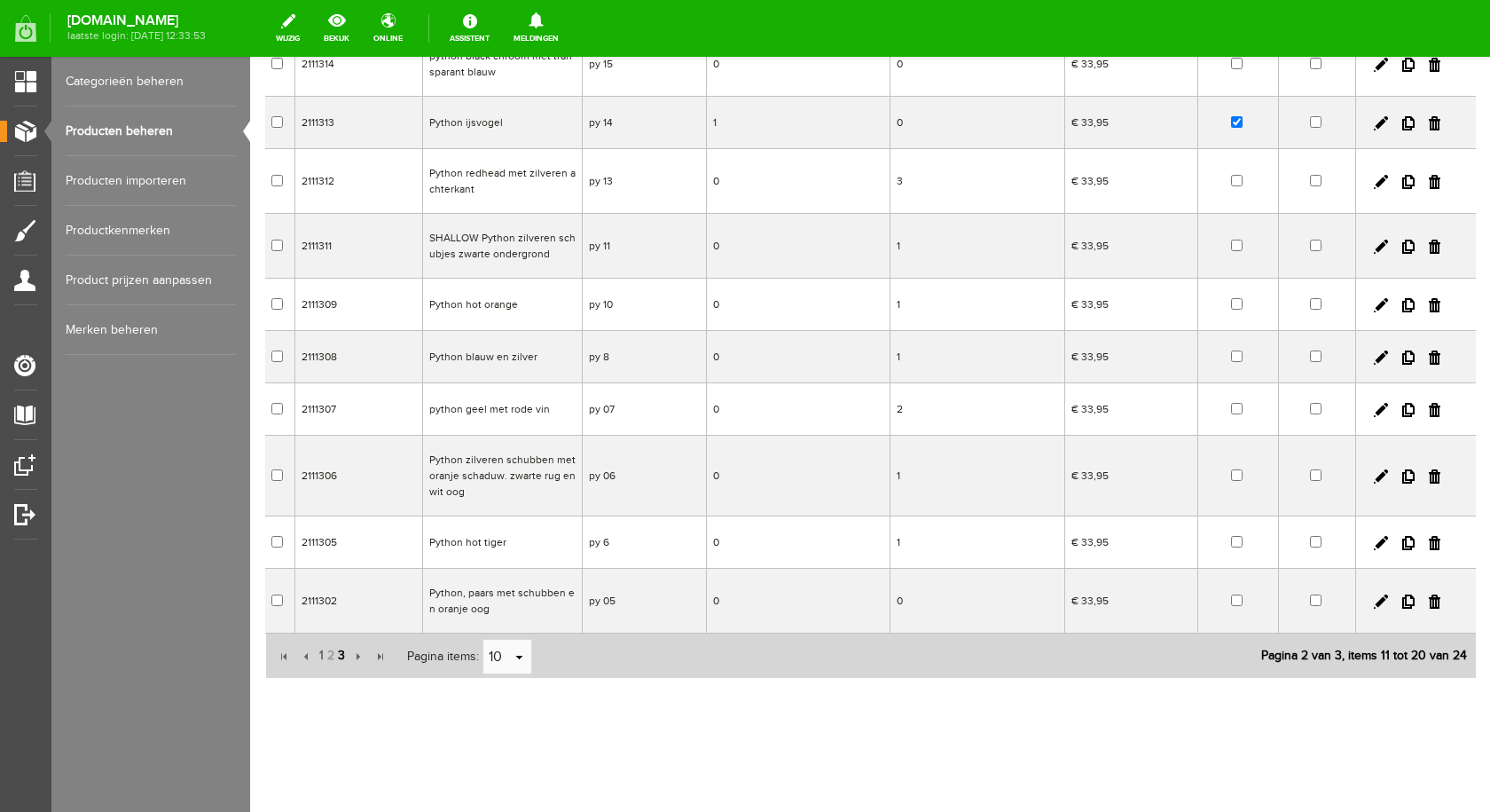
click at [337, 653] on span "3" at bounding box center [342, 655] width 11 height 35
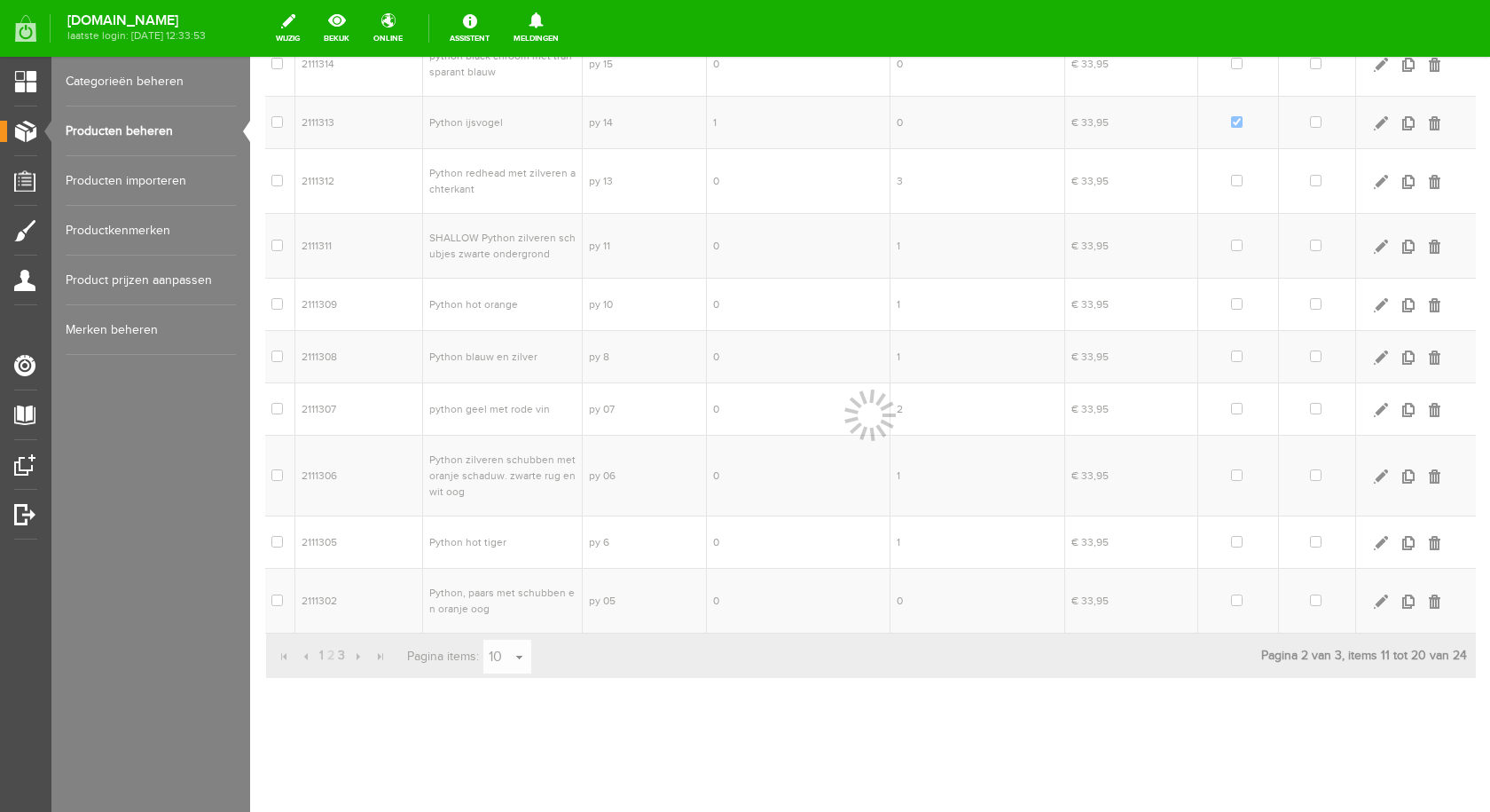
scroll to position [0, 0]
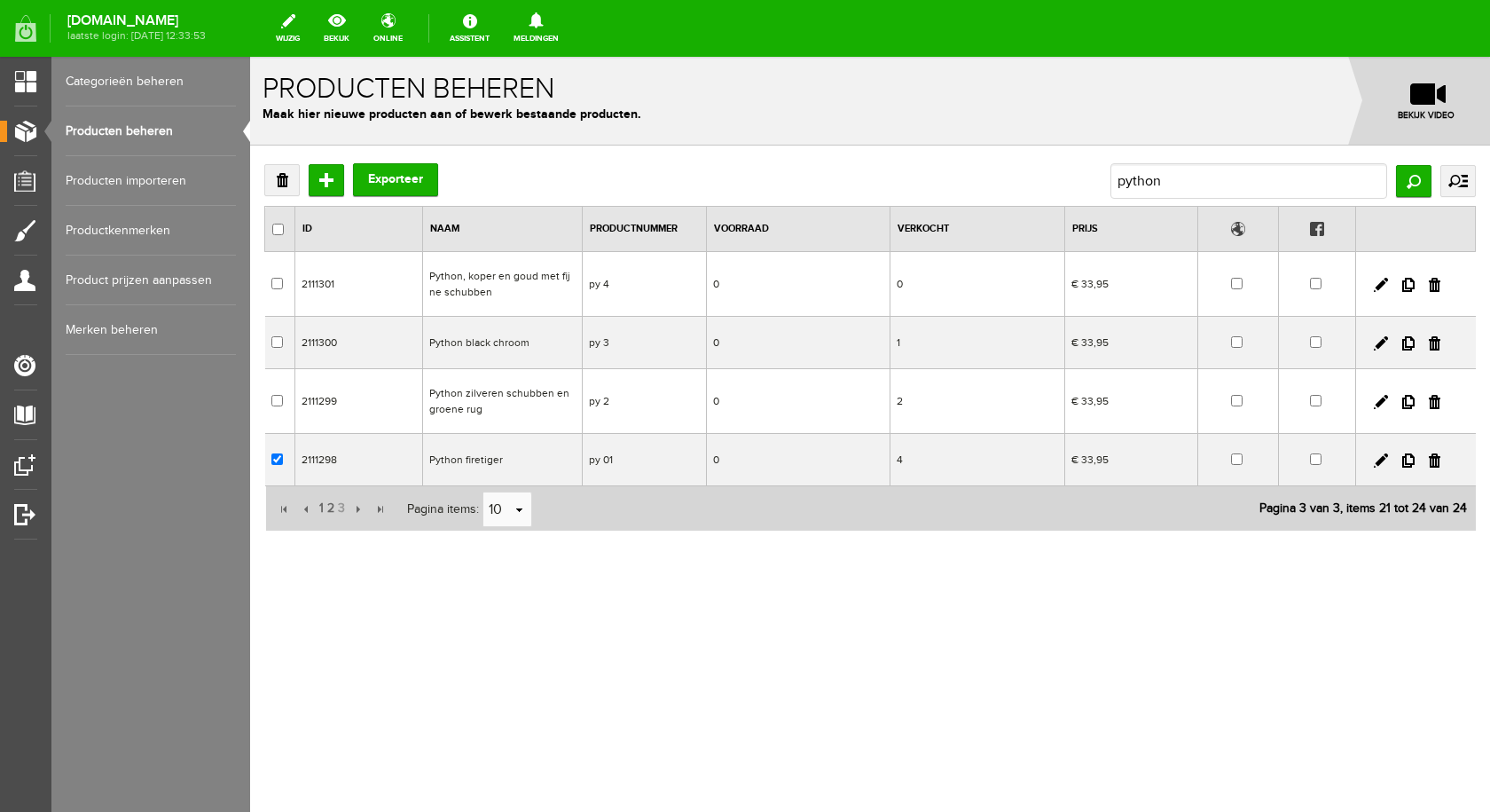
click at [491, 458] on td "Python firetiger" at bounding box center [503, 460] width 160 height 53
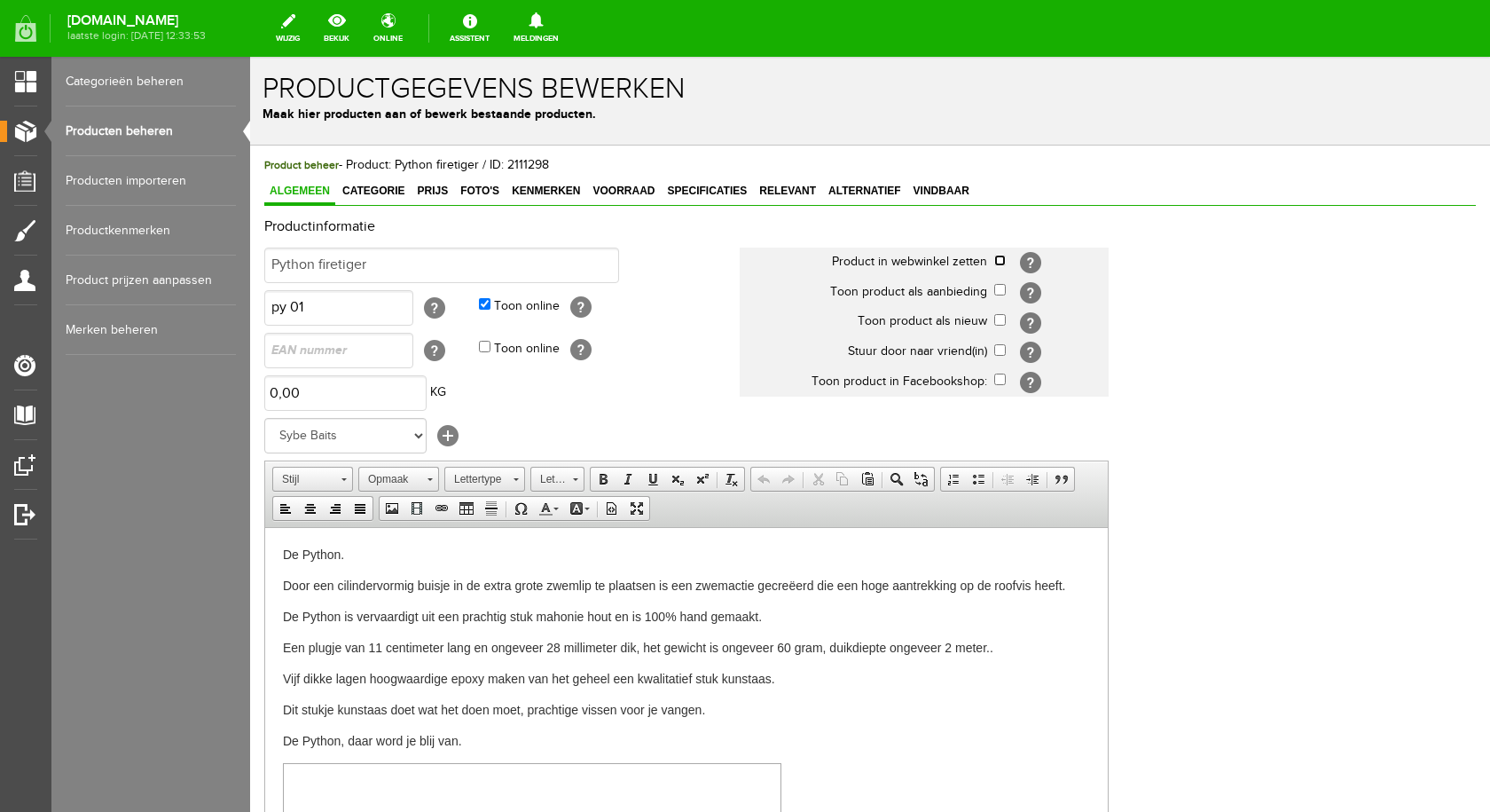
click at [999, 261] on input "checkbox" at bounding box center [999, 261] width 11 height 11
checkbox input "true"
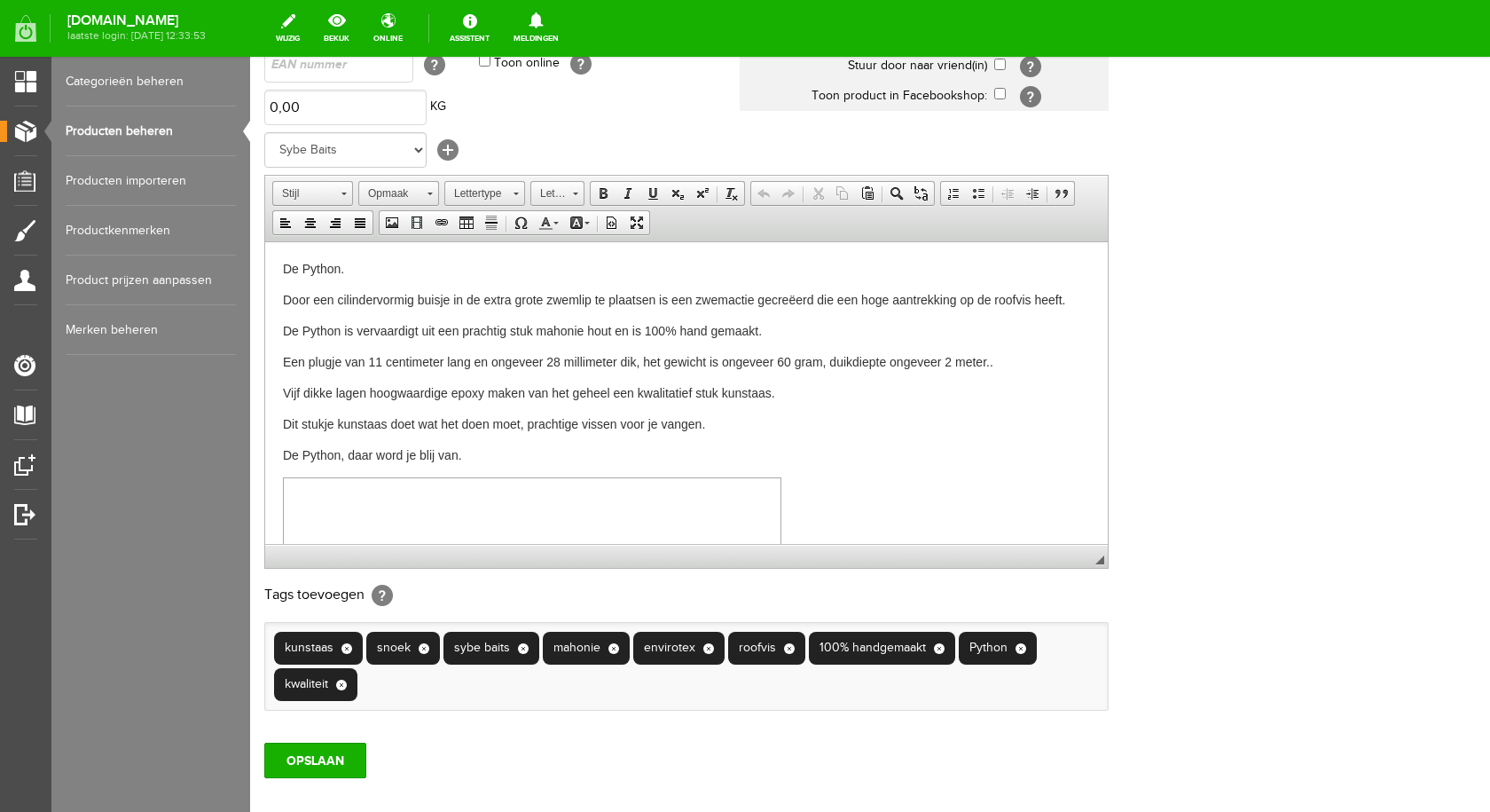
scroll to position [383, 0]
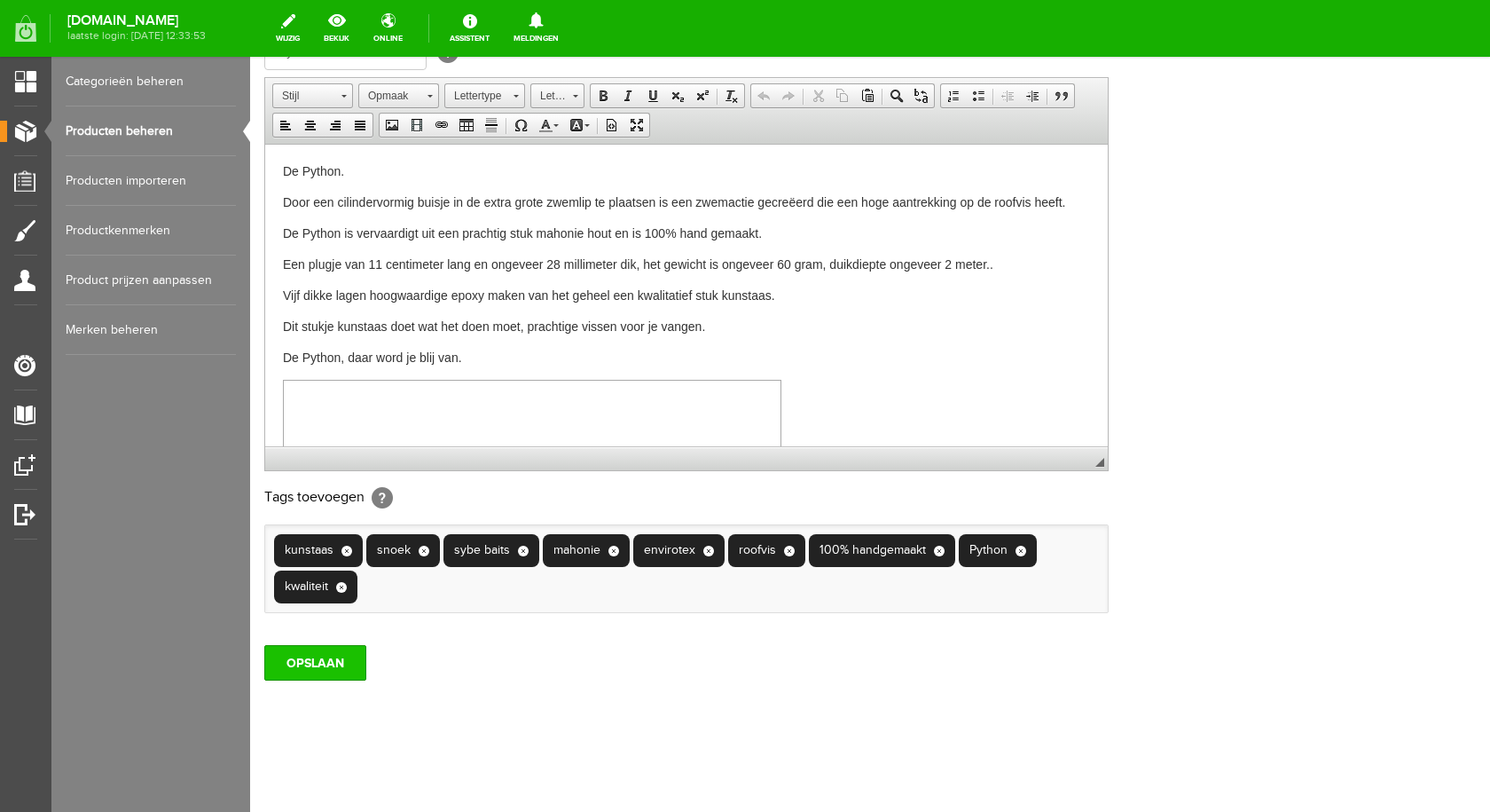
click at [341, 648] on input "OPSLAAN" at bounding box center [315, 662] width 102 height 35
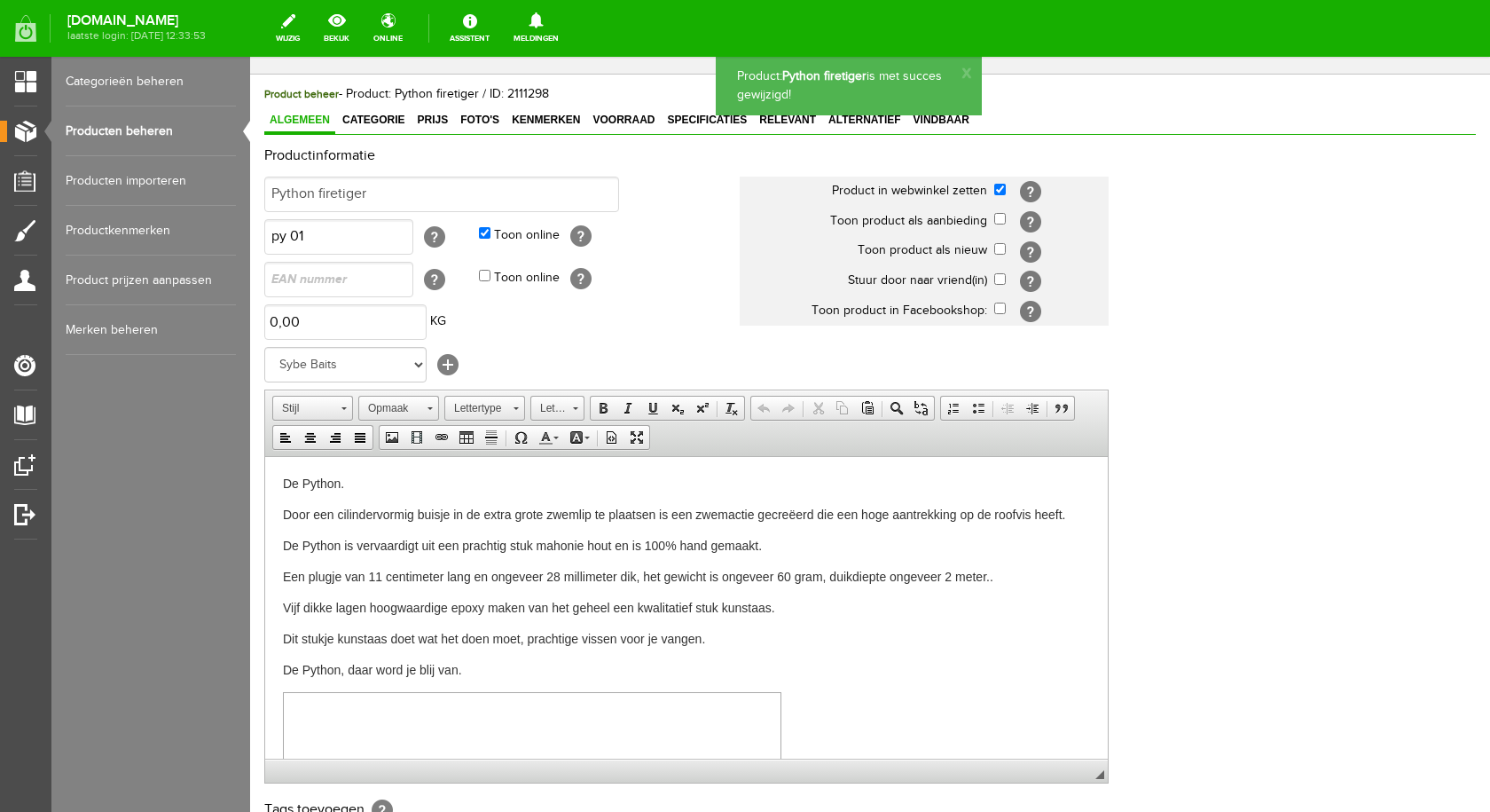
scroll to position [0, 0]
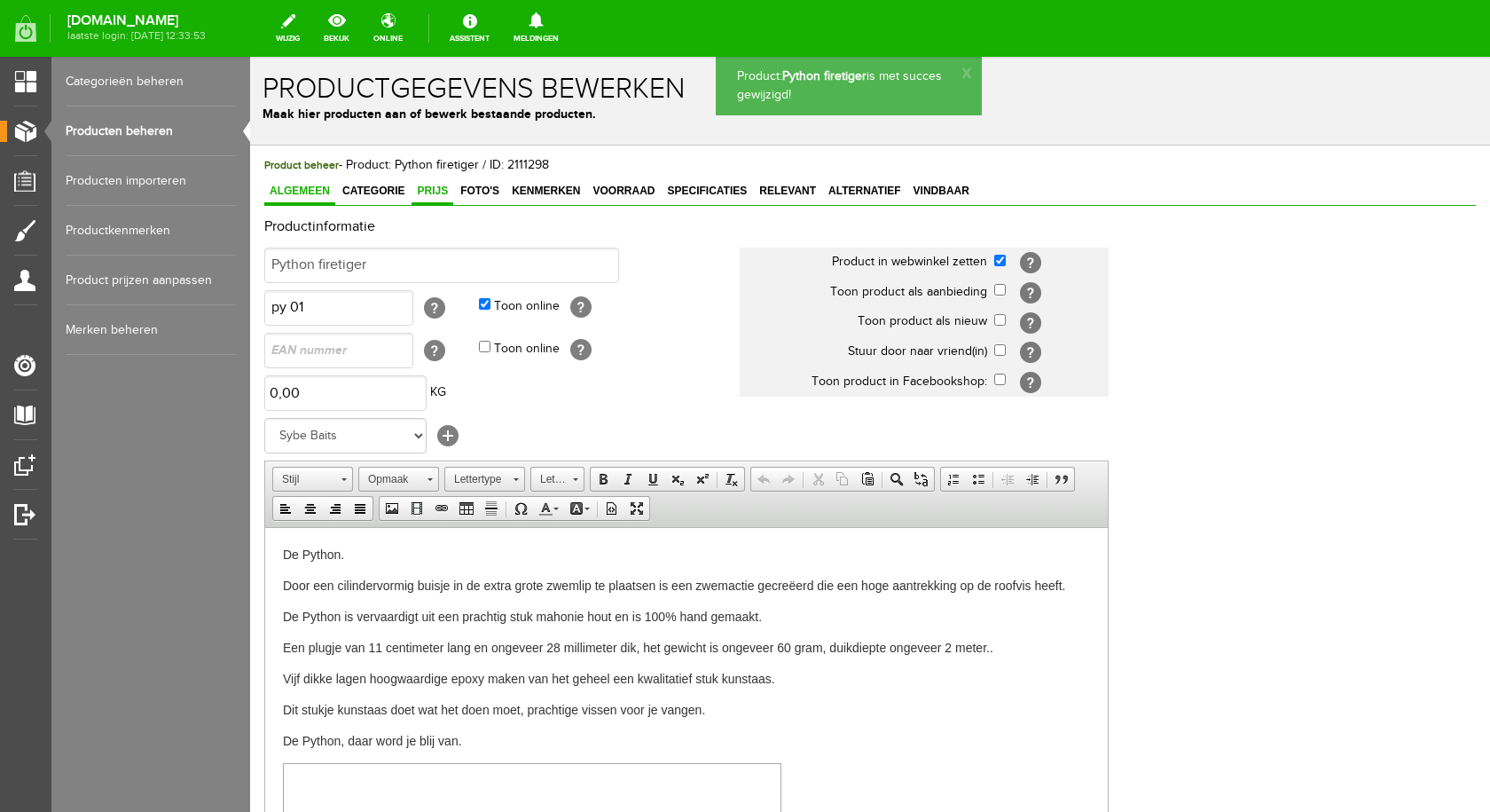
click at [431, 184] on link "Prijs" at bounding box center [432, 192] width 42 height 26
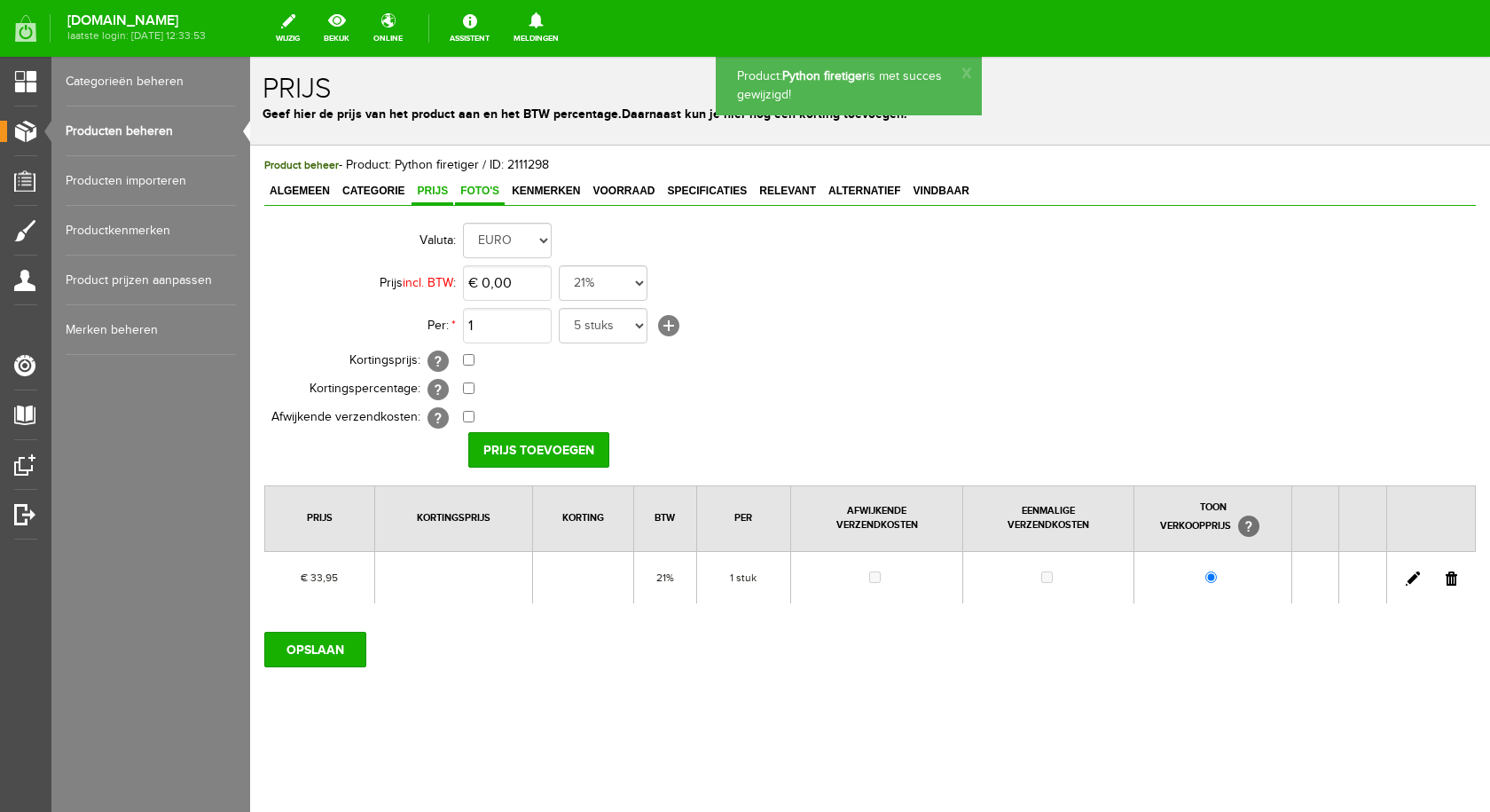
click at [478, 189] on span "Foto's" at bounding box center [480, 190] width 50 height 12
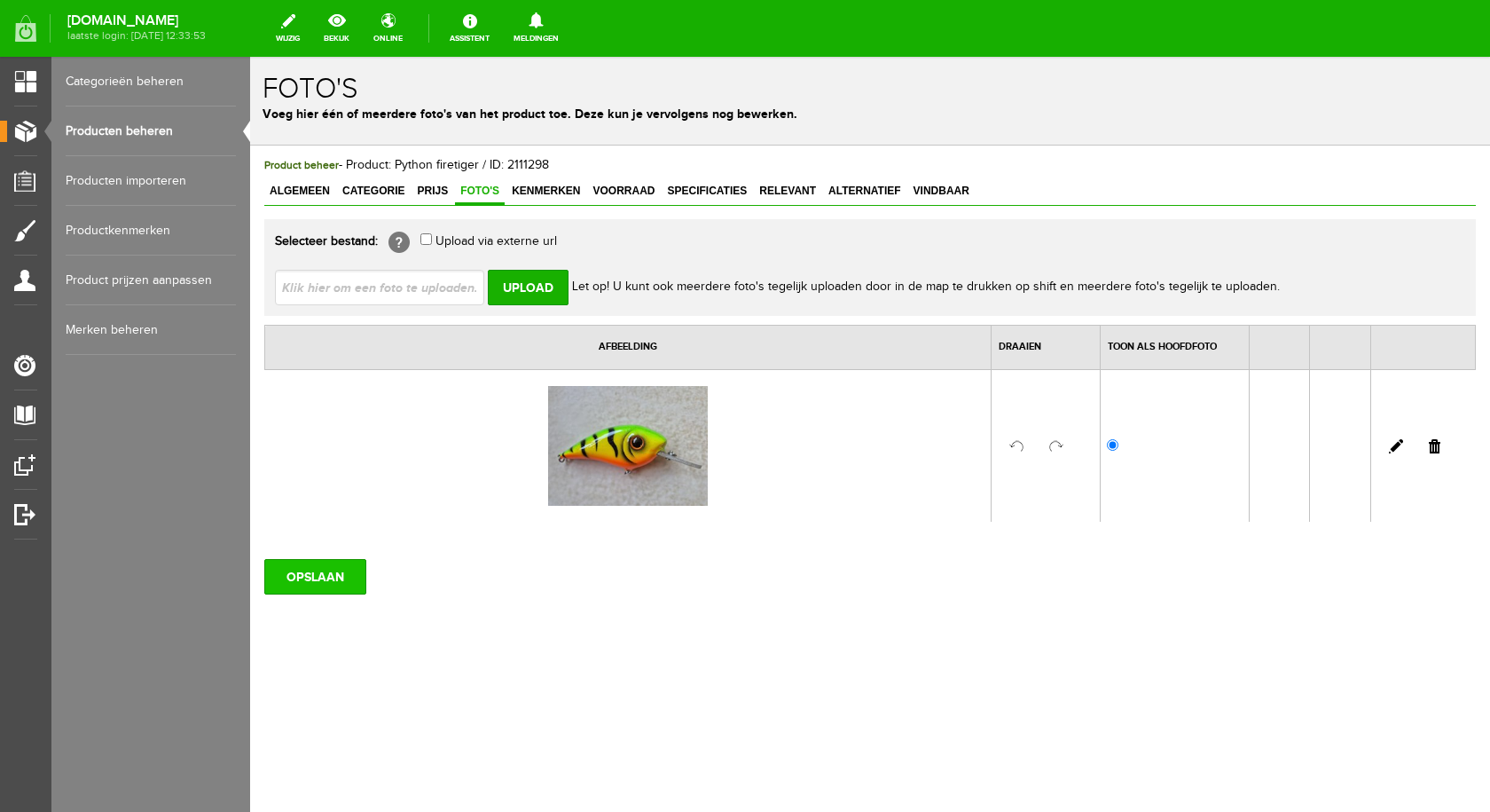
click at [328, 572] on input "OPSLAAN" at bounding box center [315, 576] width 102 height 35
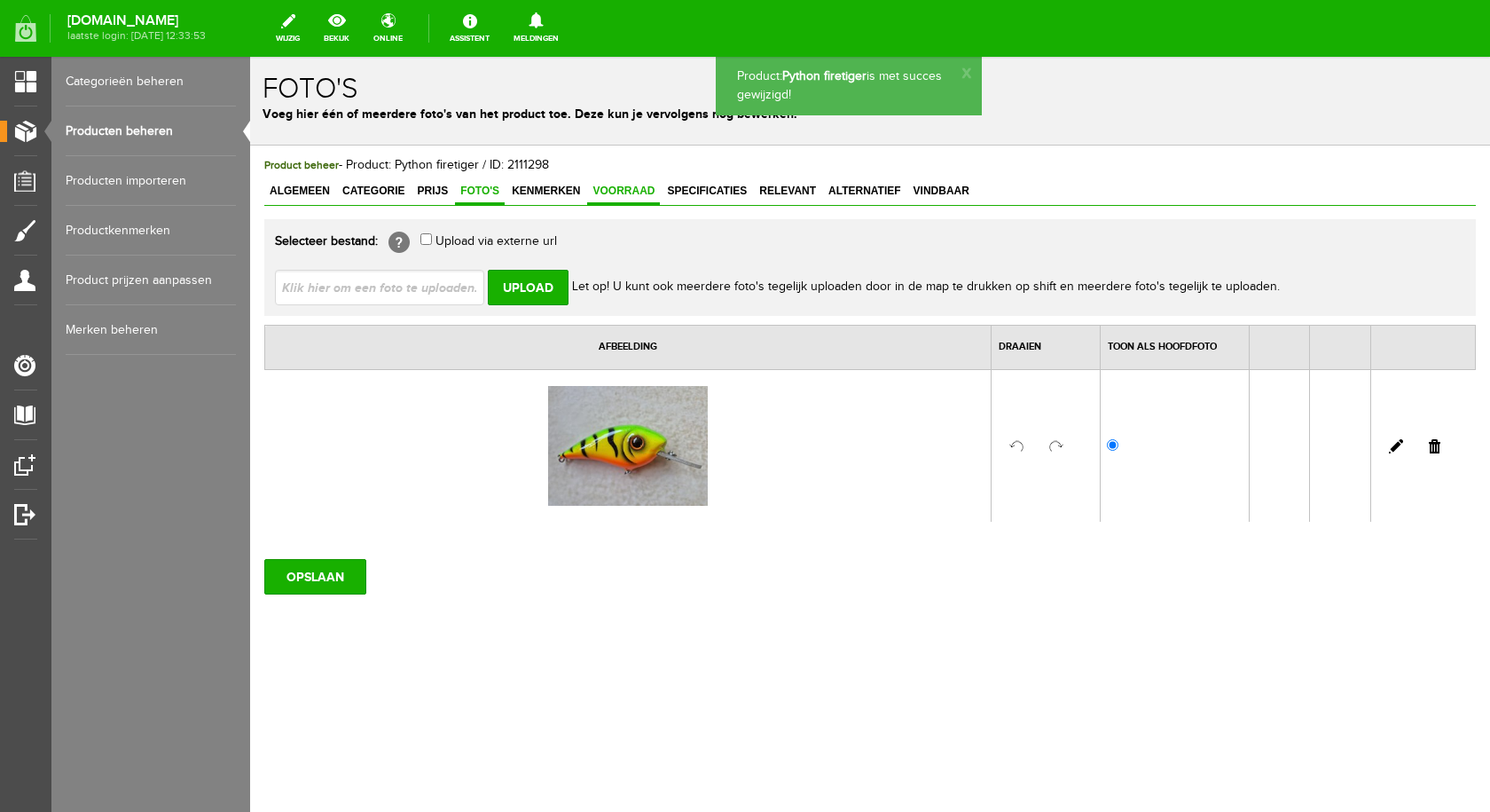
click at [636, 193] on span "Voorraad" at bounding box center [624, 190] width 73 height 12
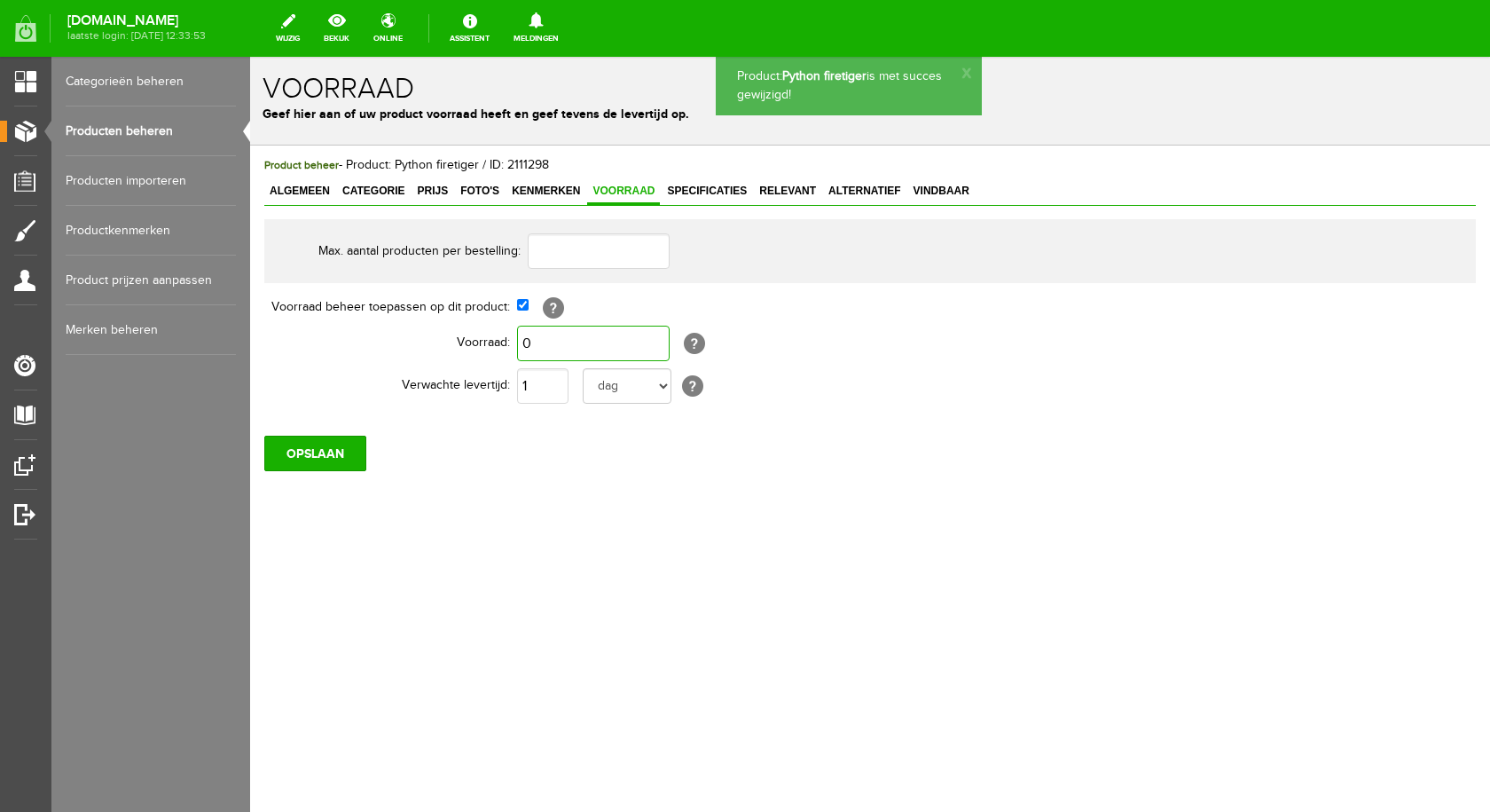
click at [606, 340] on input "0" at bounding box center [593, 343] width 152 height 35
type input "2"
click at [325, 448] on input "OPSLAAN" at bounding box center [315, 453] width 102 height 35
click at [115, 123] on link "Producten beheren" at bounding box center [151, 131] width 170 height 50
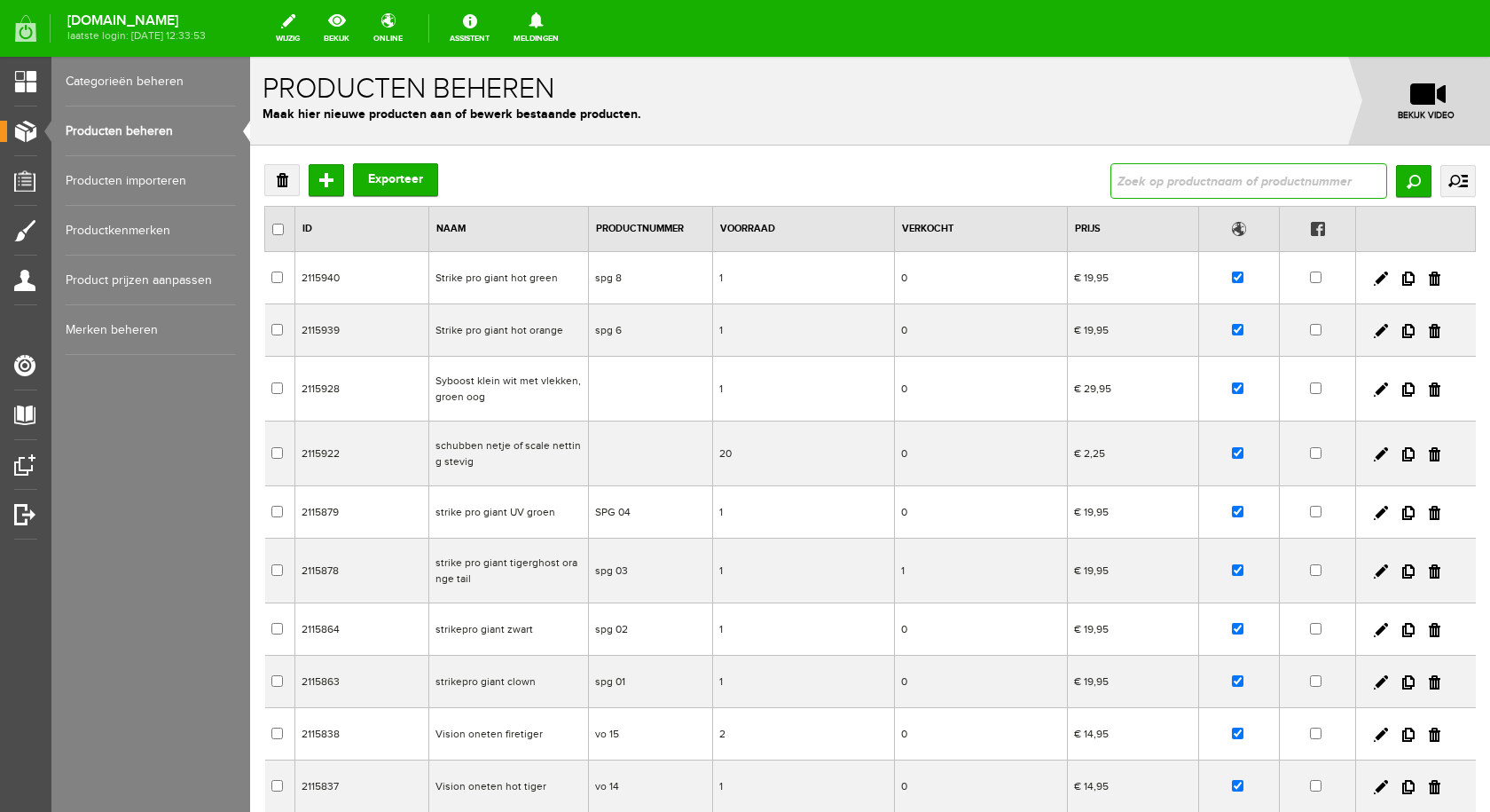
click at [1140, 172] on input "text" at bounding box center [1249, 181] width 277 height 35
type input "python r"
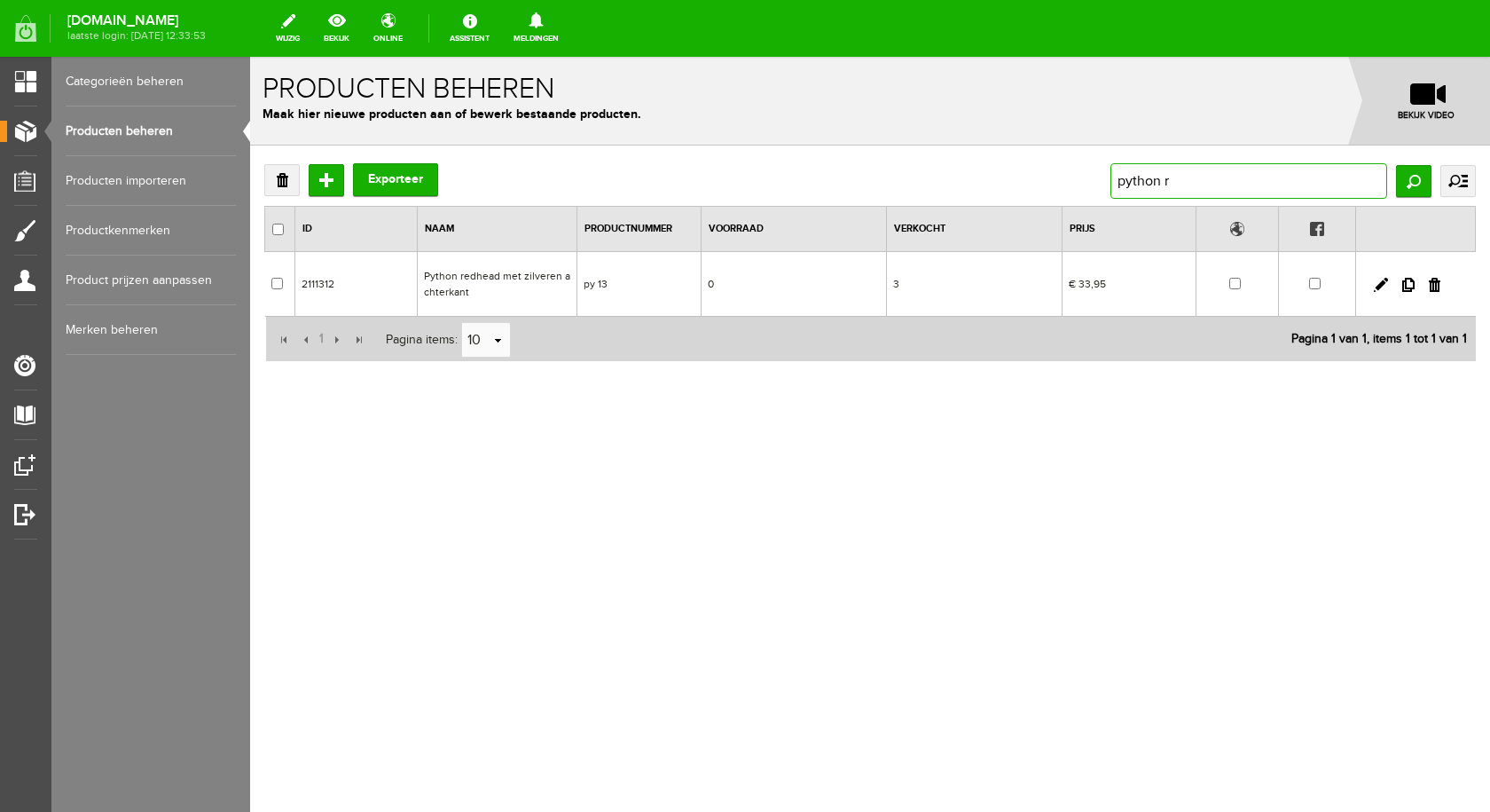
click at [1181, 182] on input "python r" at bounding box center [1249, 181] width 277 height 35
type input "python"
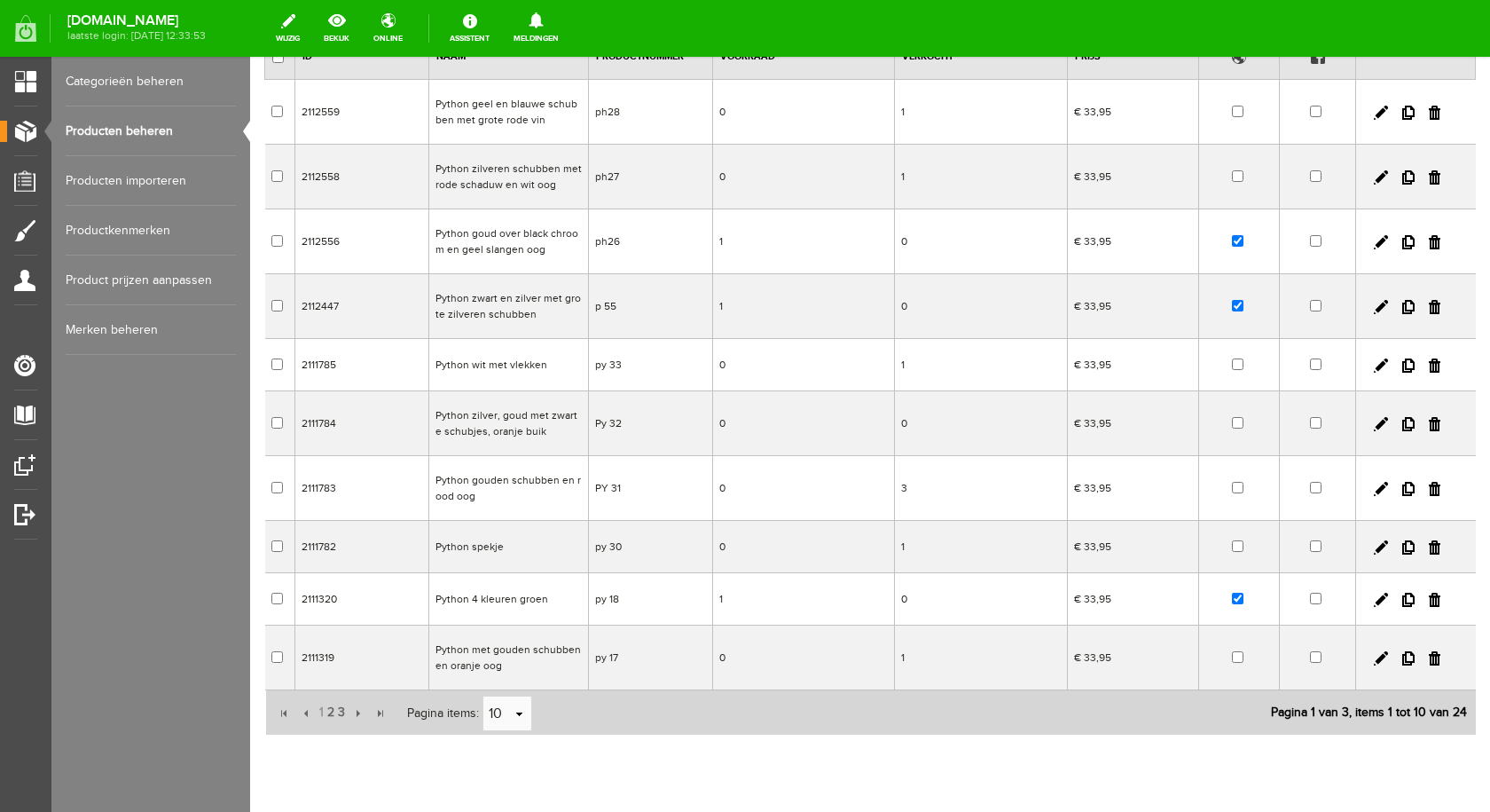
scroll to position [177, 0]
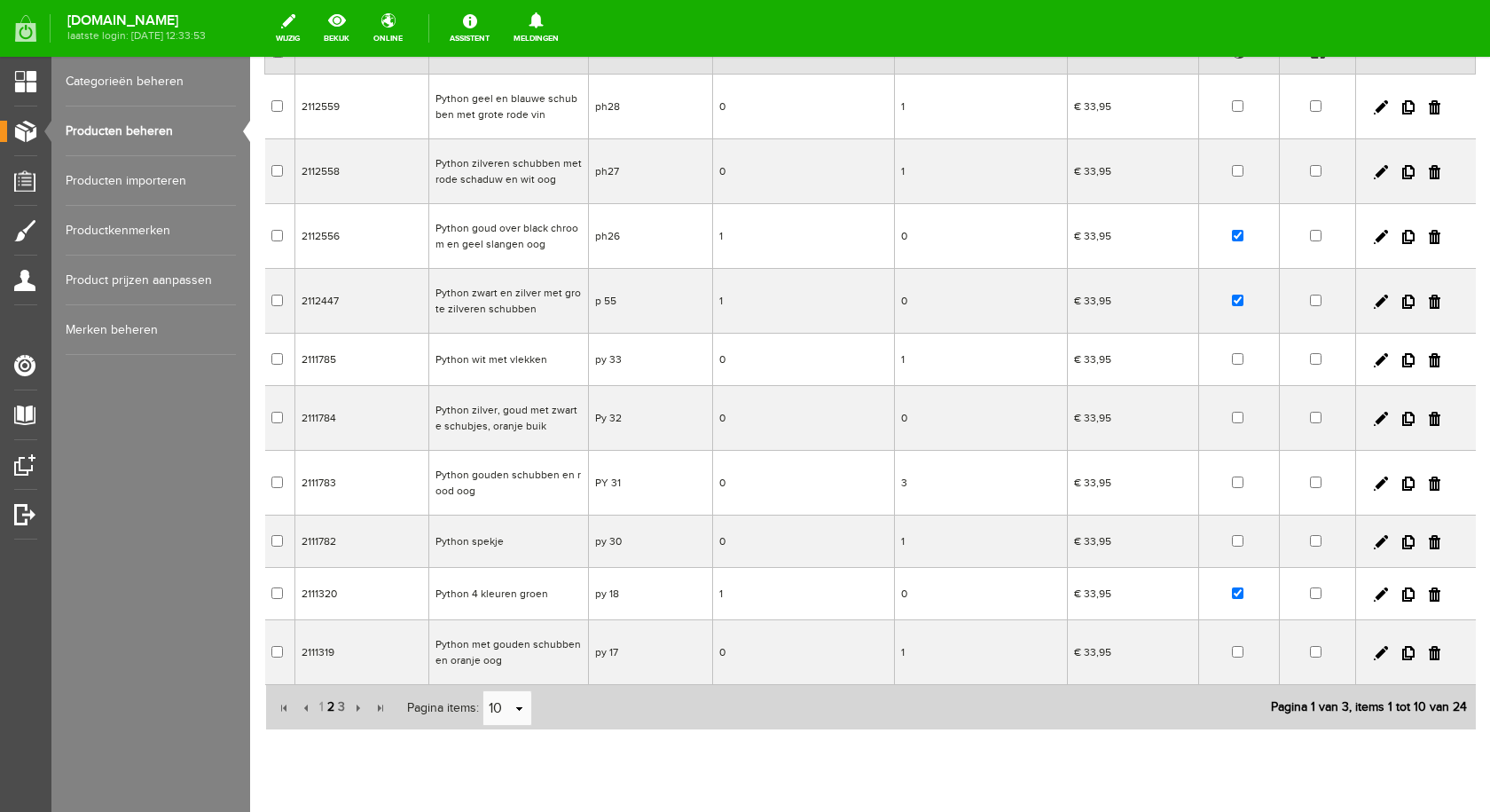
click at [330, 706] on span "2" at bounding box center [331, 707] width 11 height 35
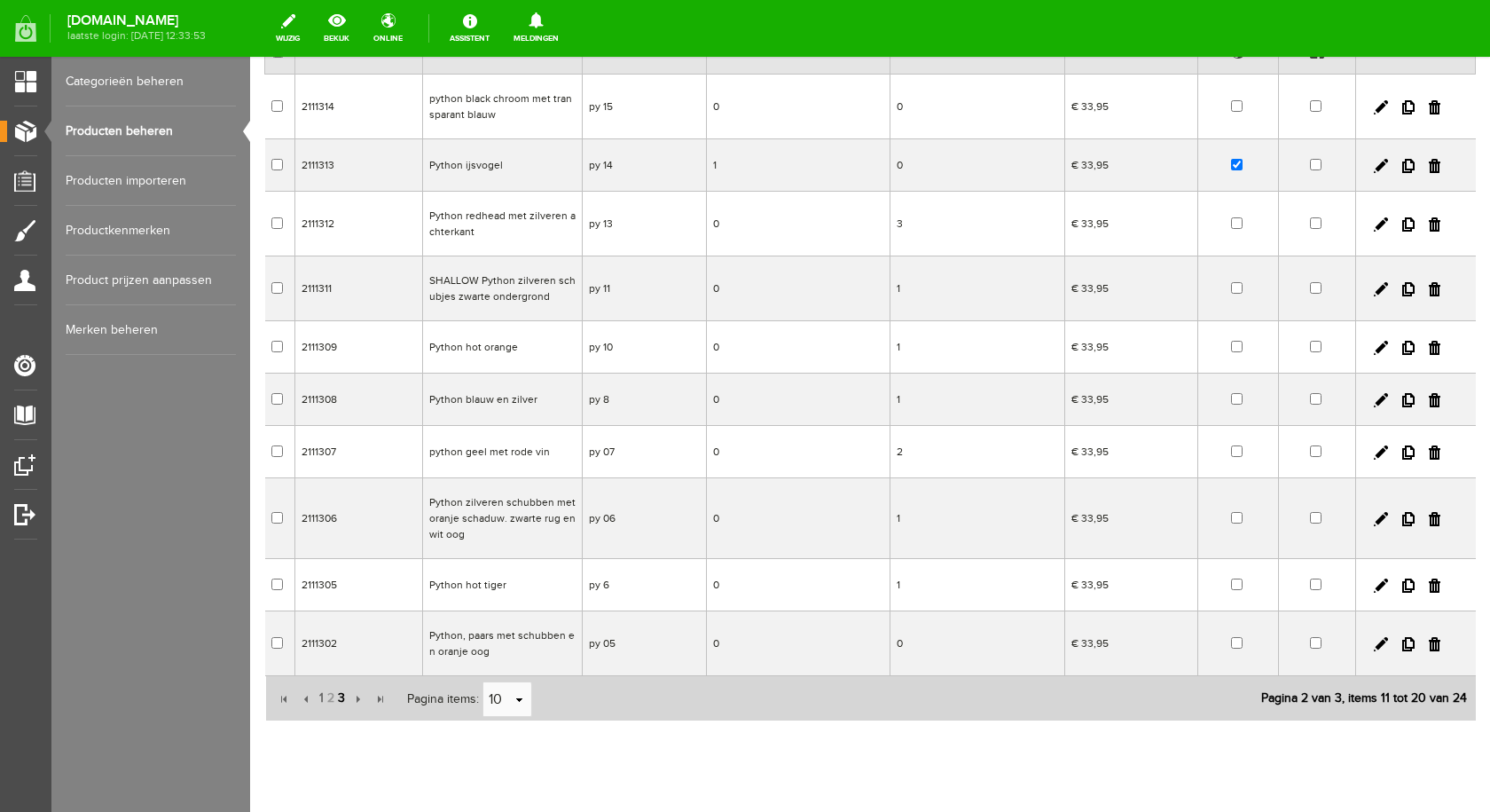
click at [344, 701] on span "3" at bounding box center [342, 697] width 11 height 35
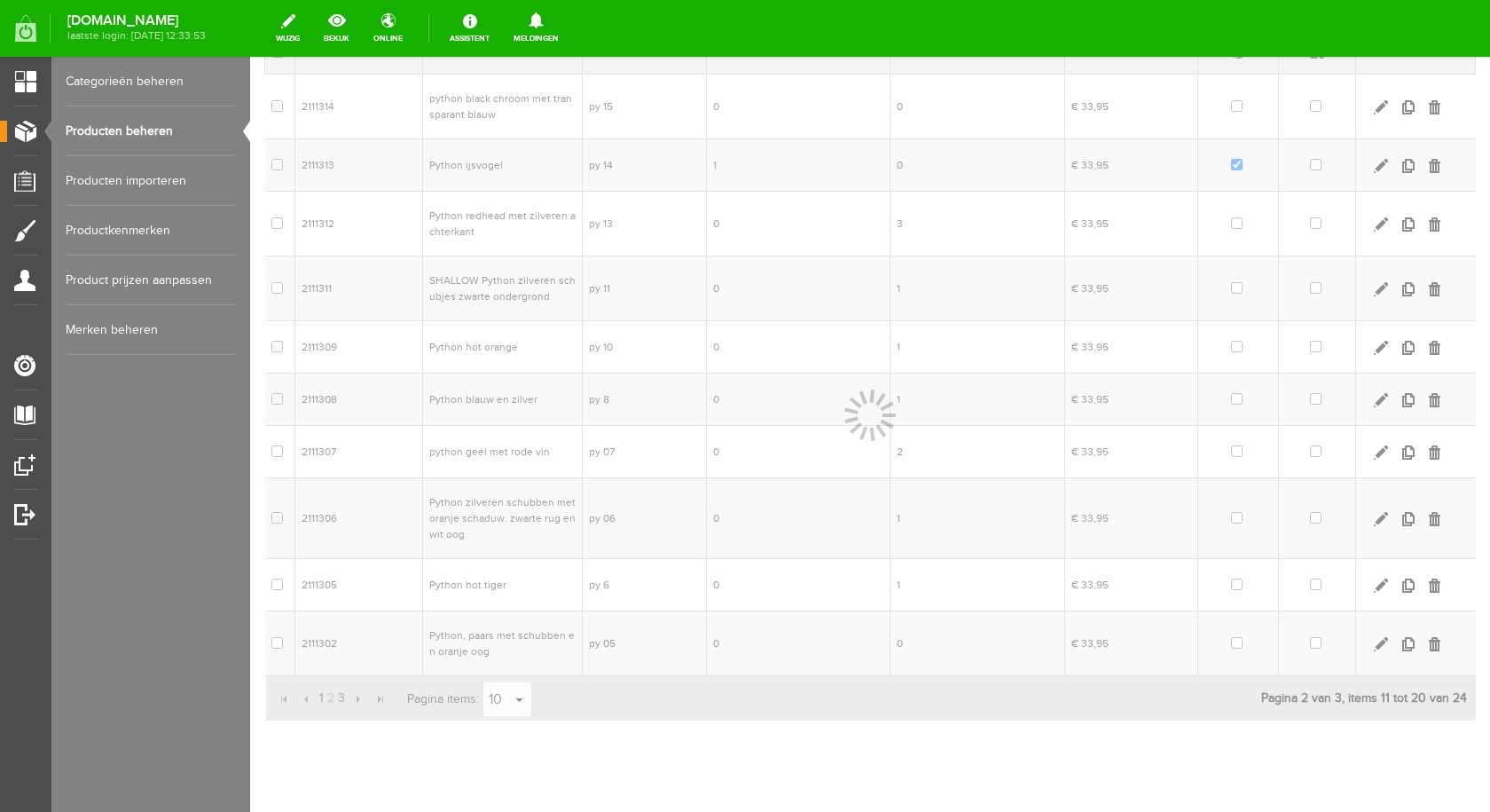
scroll to position [0, 0]
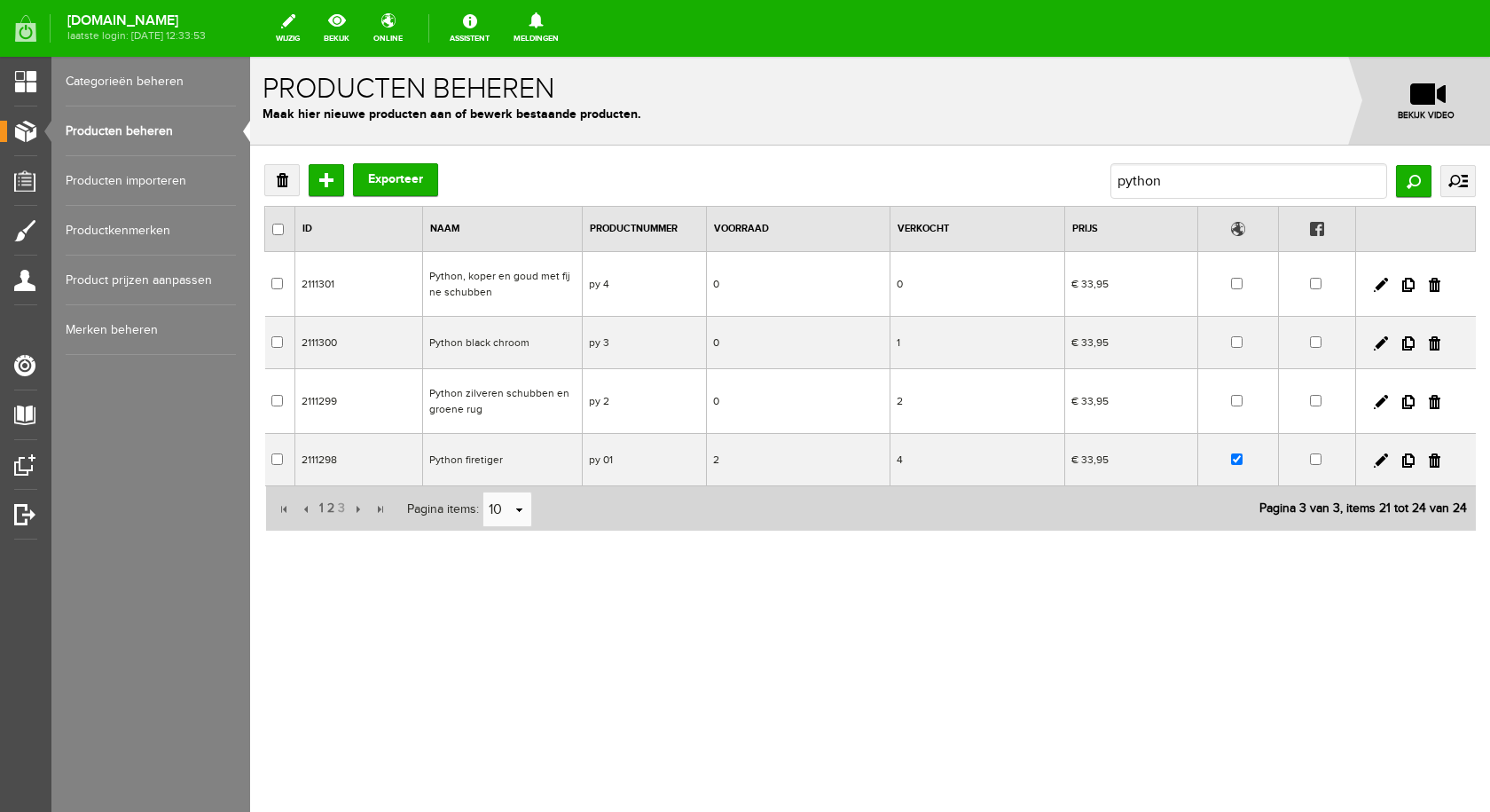
click at [451, 389] on td "Python zilveren schubben en groene rug" at bounding box center [503, 401] width 160 height 65
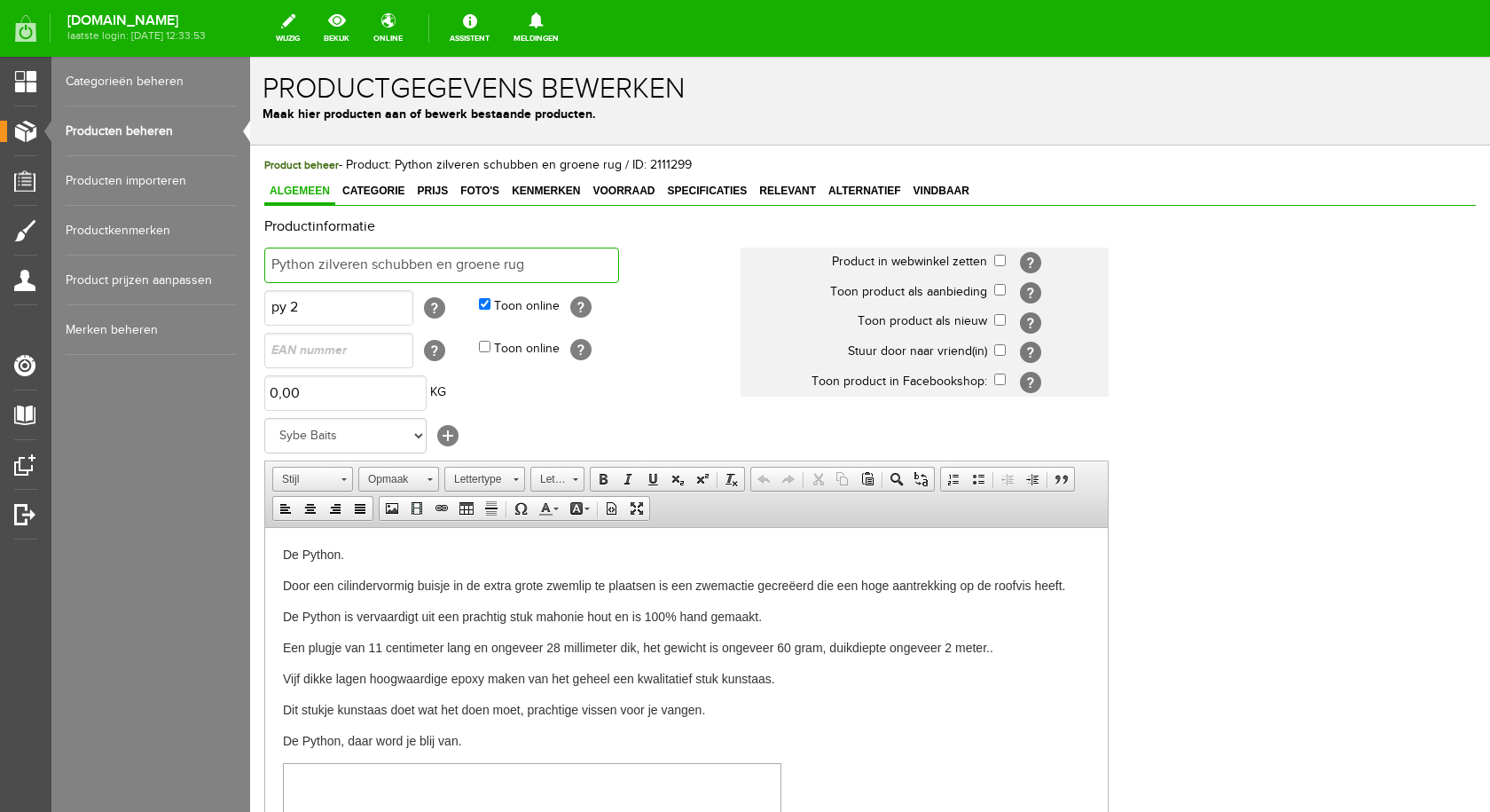
click at [548, 264] on input "Python zilveren schubben en groene rug" at bounding box center [442, 265] width 355 height 35
type input "Python redhead met strepen"
click at [1001, 261] on input "checkbox" at bounding box center [999, 261] width 11 height 11
checkbox input "true"
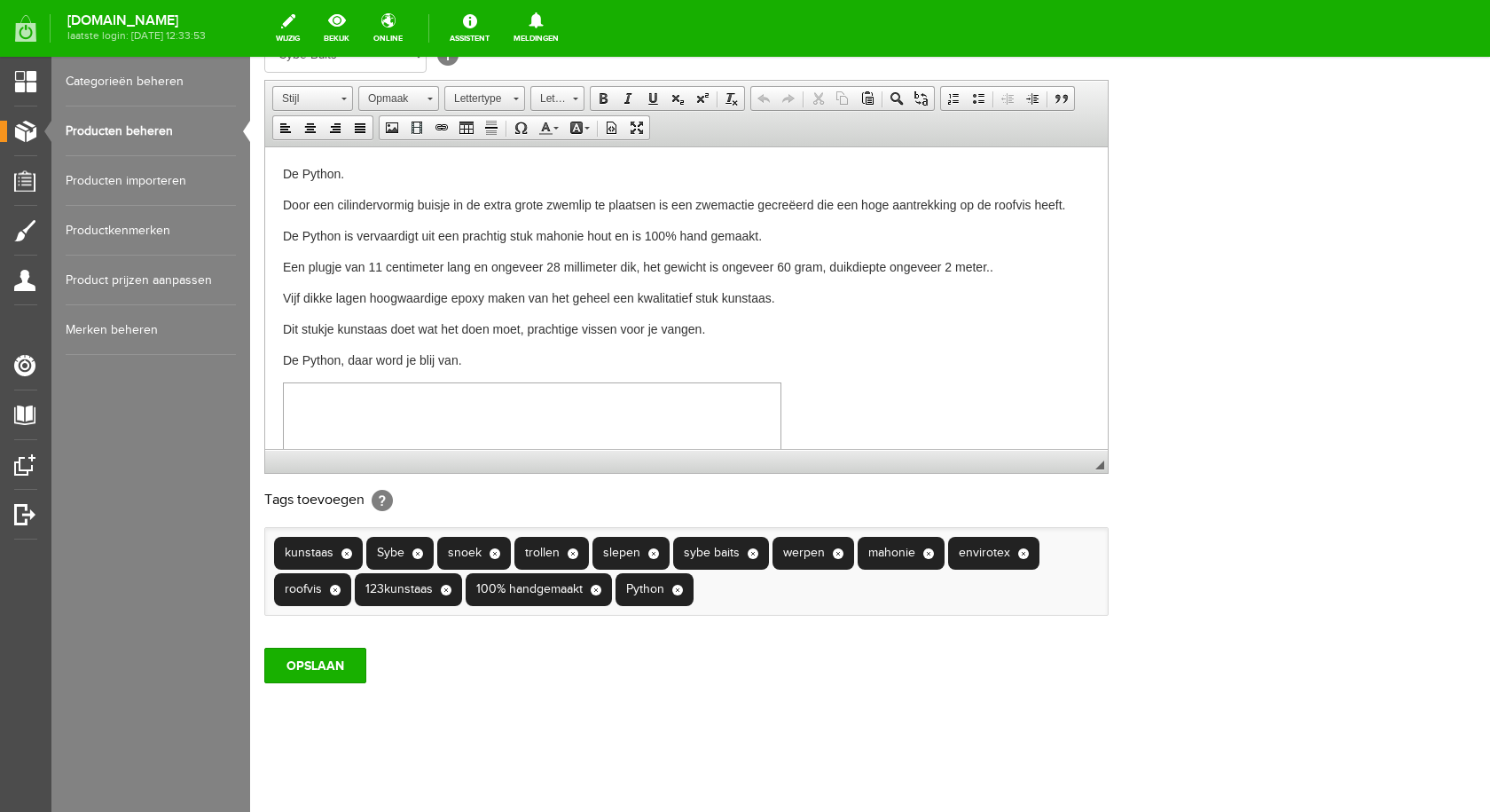
scroll to position [383, 0]
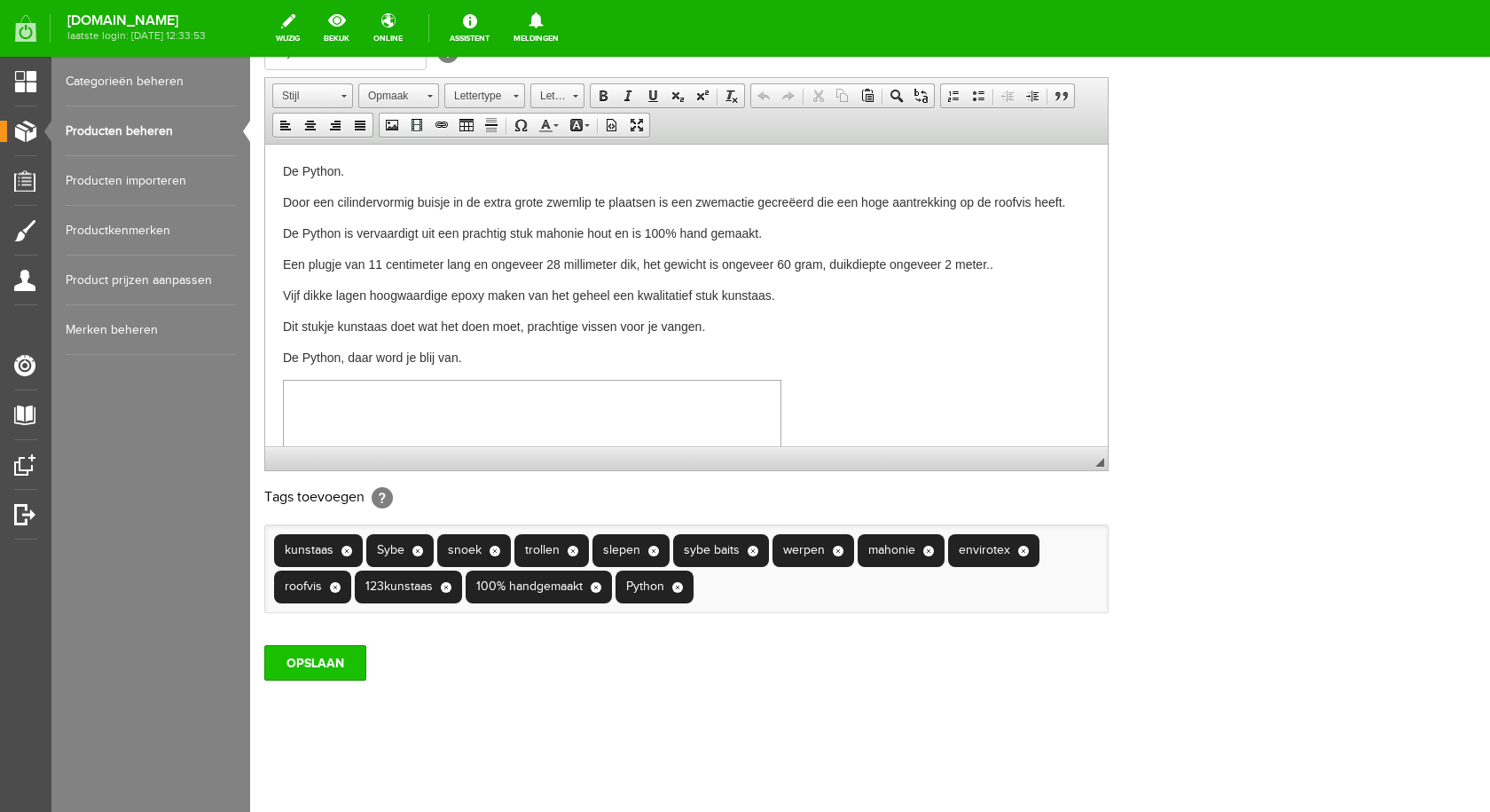
click at [306, 658] on input "OPSLAAN" at bounding box center [315, 662] width 102 height 35
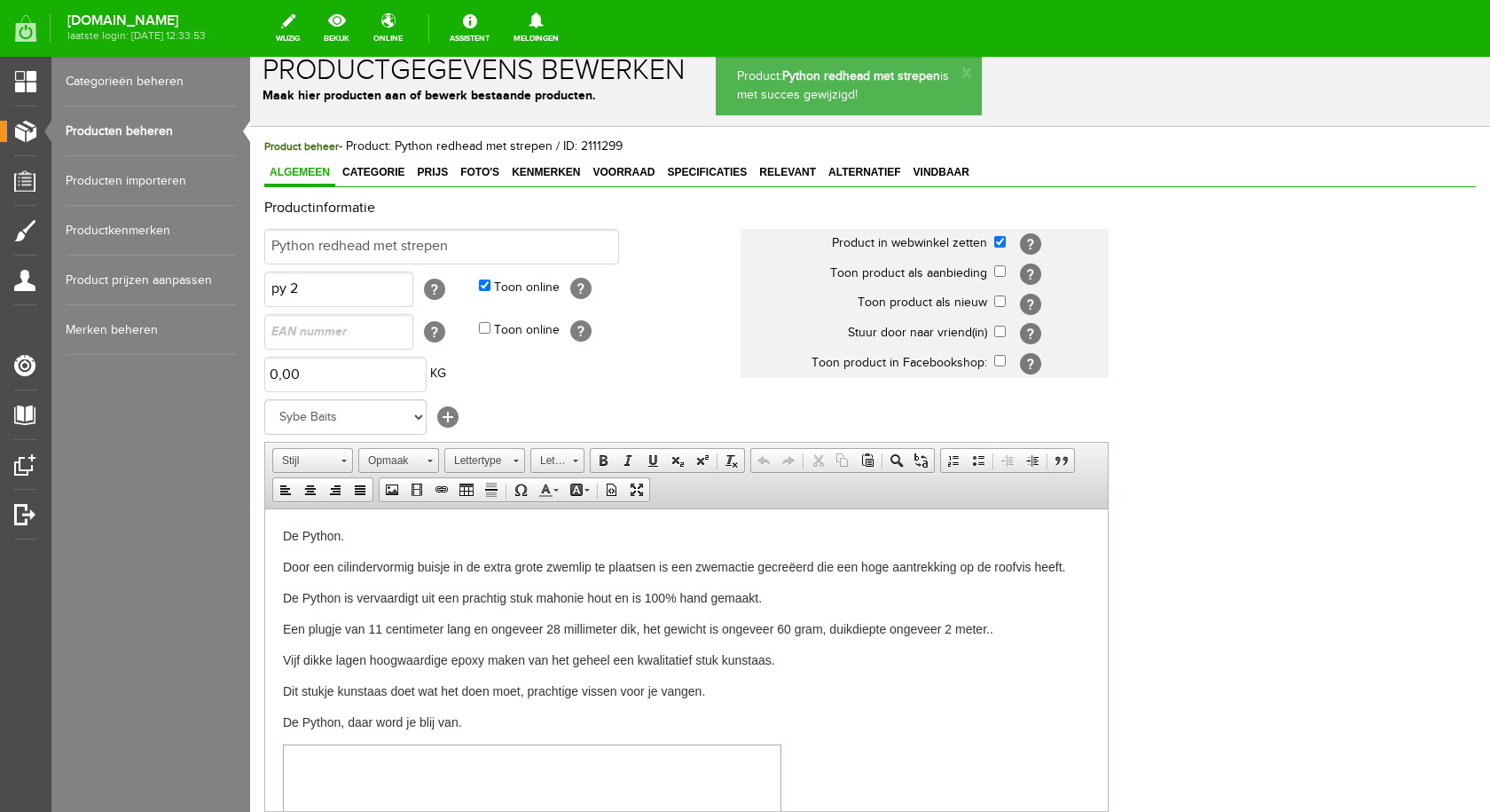
scroll to position [0, 0]
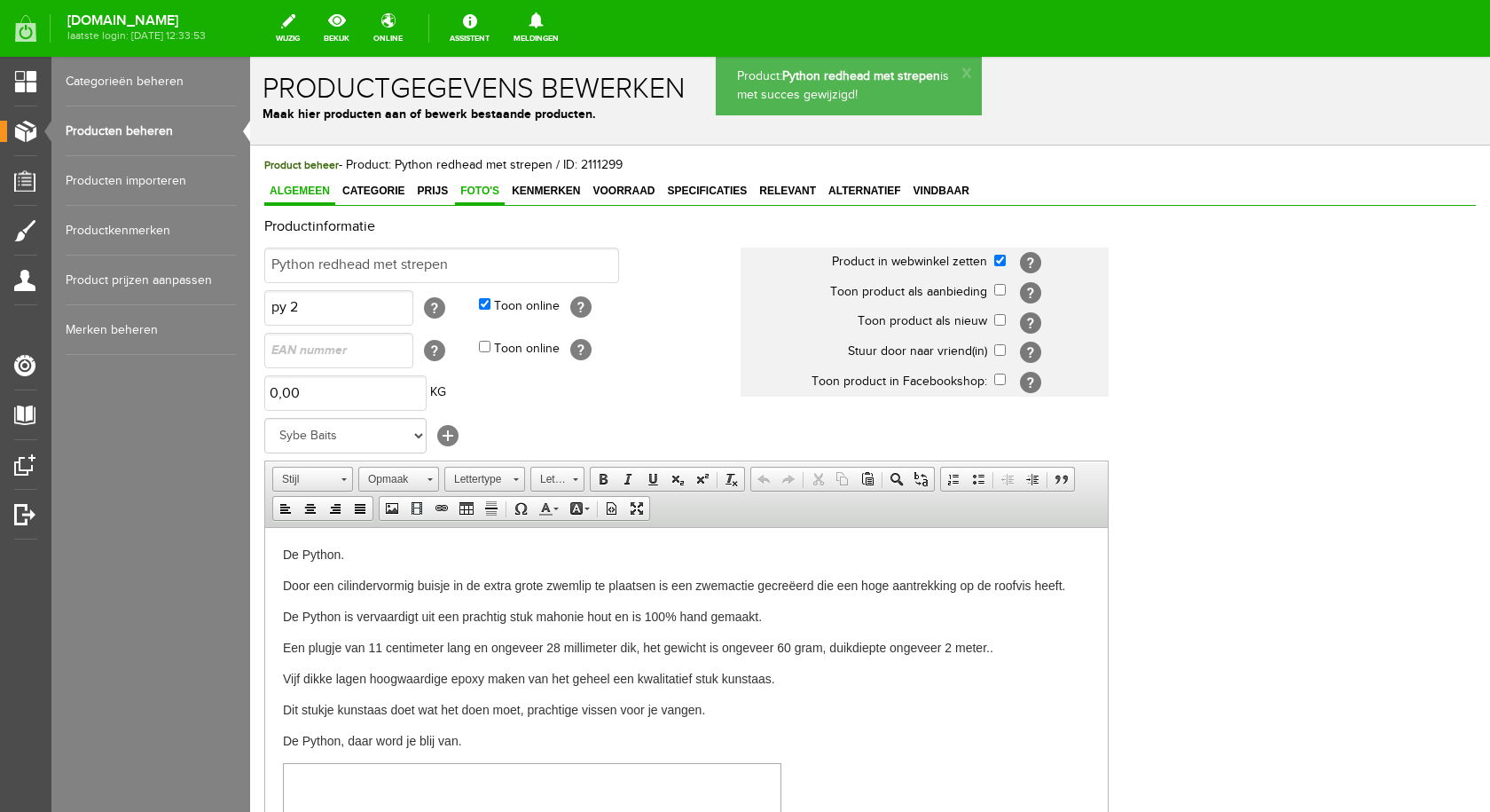
click at [472, 189] on span "Foto's" at bounding box center [480, 190] width 50 height 12
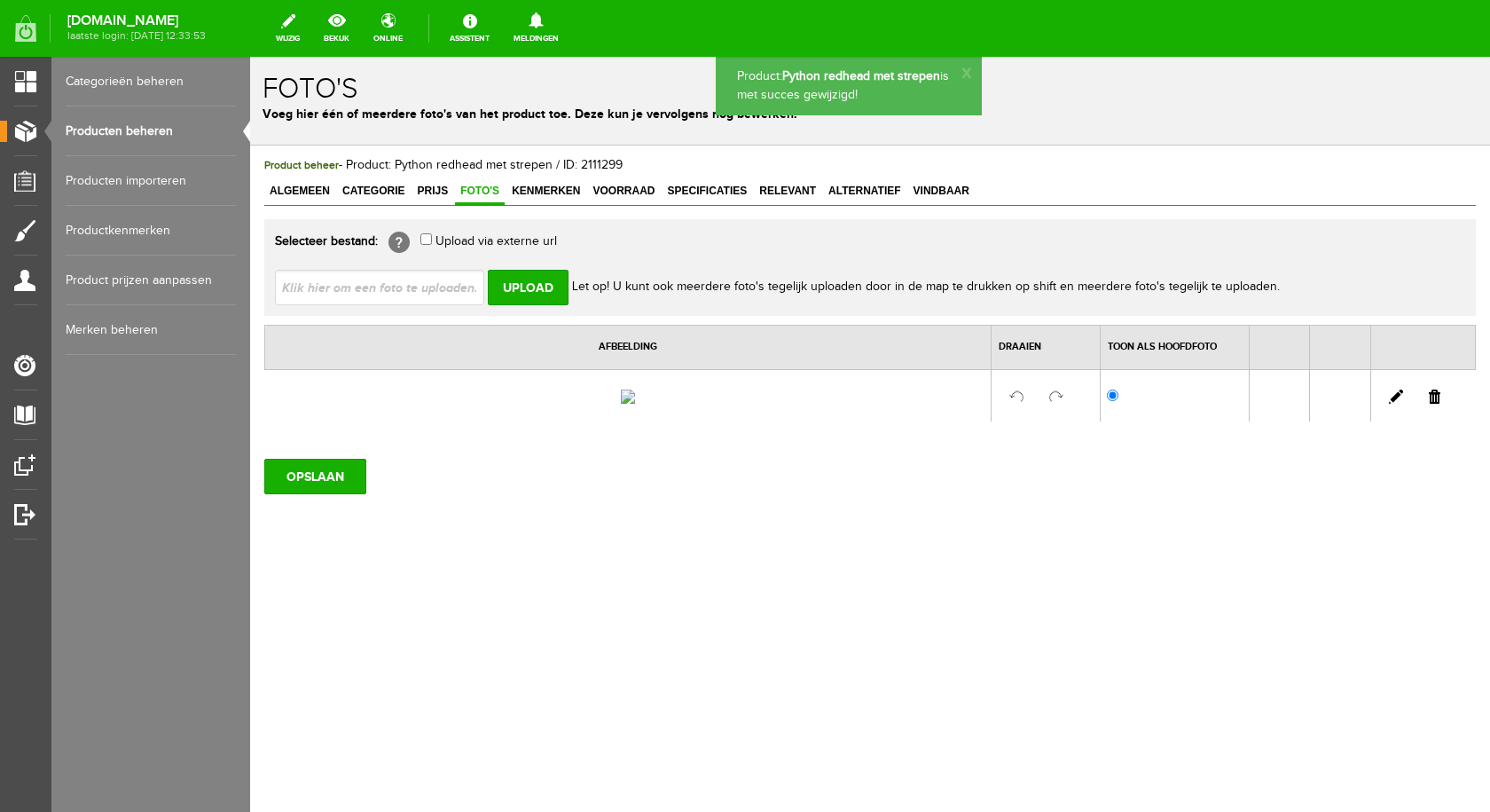
click at [440, 286] on input "file" at bounding box center [387, 286] width 224 height 33
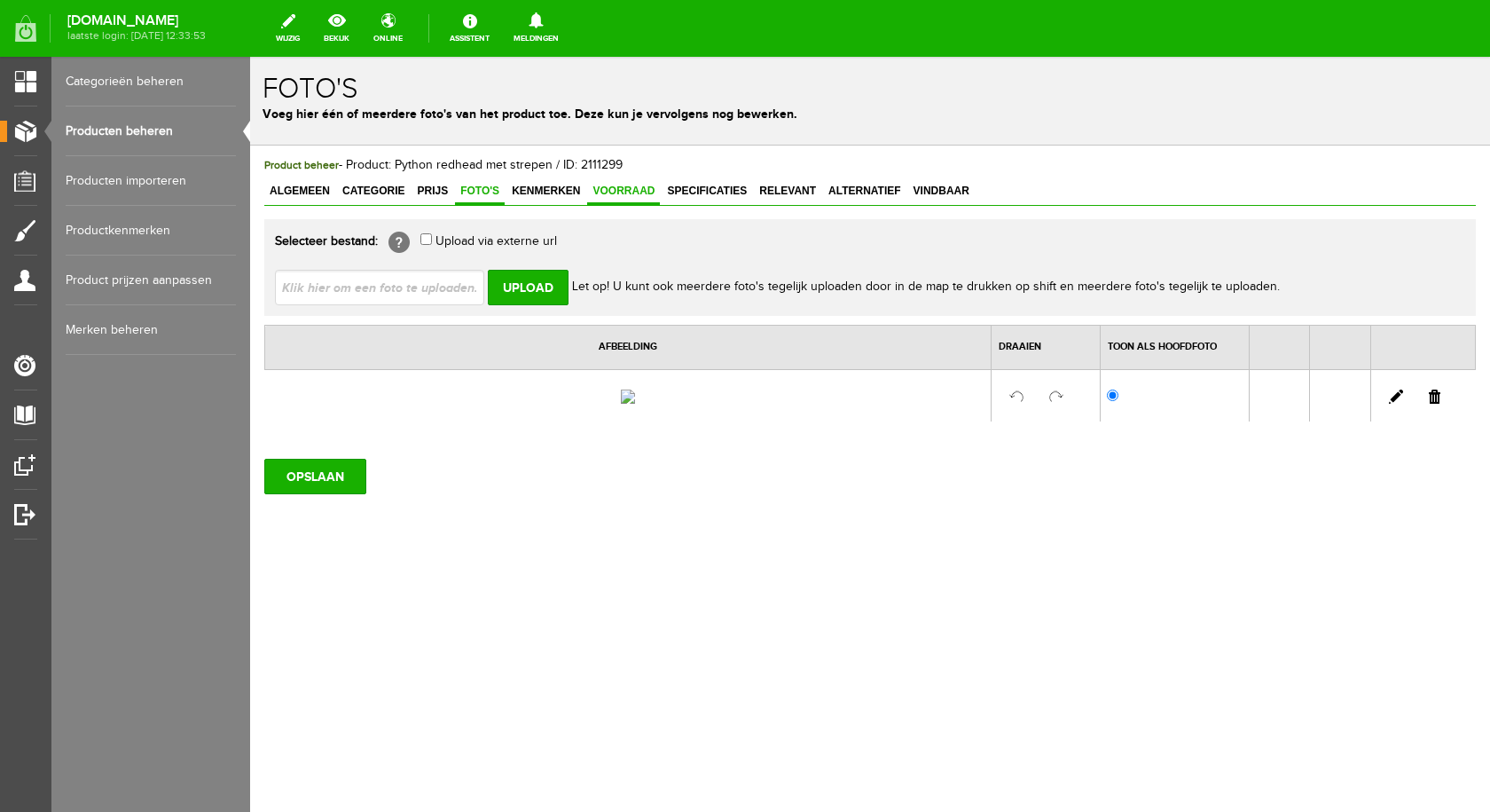
click at [612, 185] on span "Voorraad" at bounding box center [624, 190] width 73 height 12
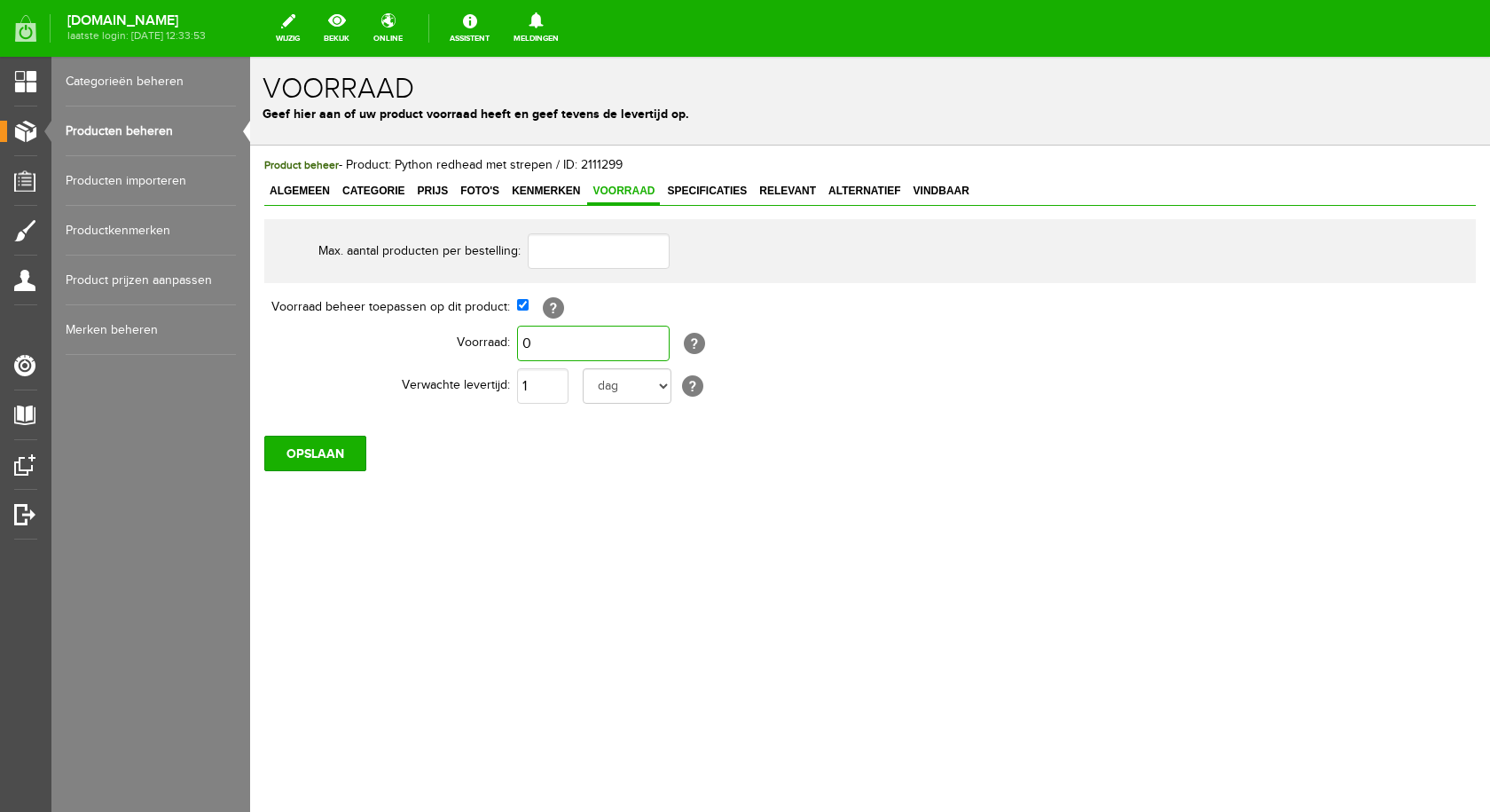
click at [541, 338] on input "0" at bounding box center [593, 343] width 152 height 35
type input "1"
click at [319, 454] on input "OPSLAAN" at bounding box center [315, 453] width 102 height 35
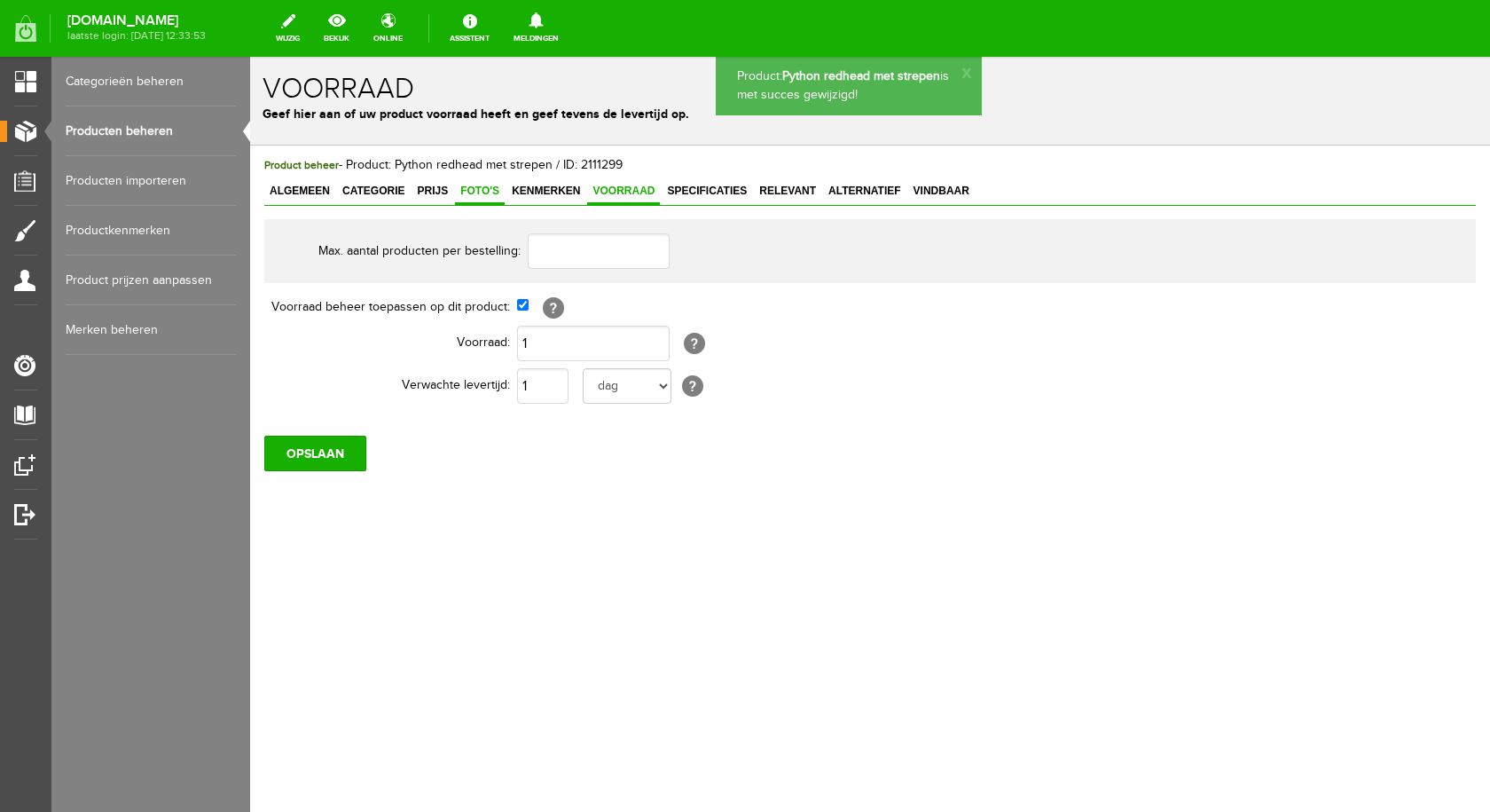
click at [467, 188] on span "Foto's" at bounding box center [480, 190] width 50 height 12
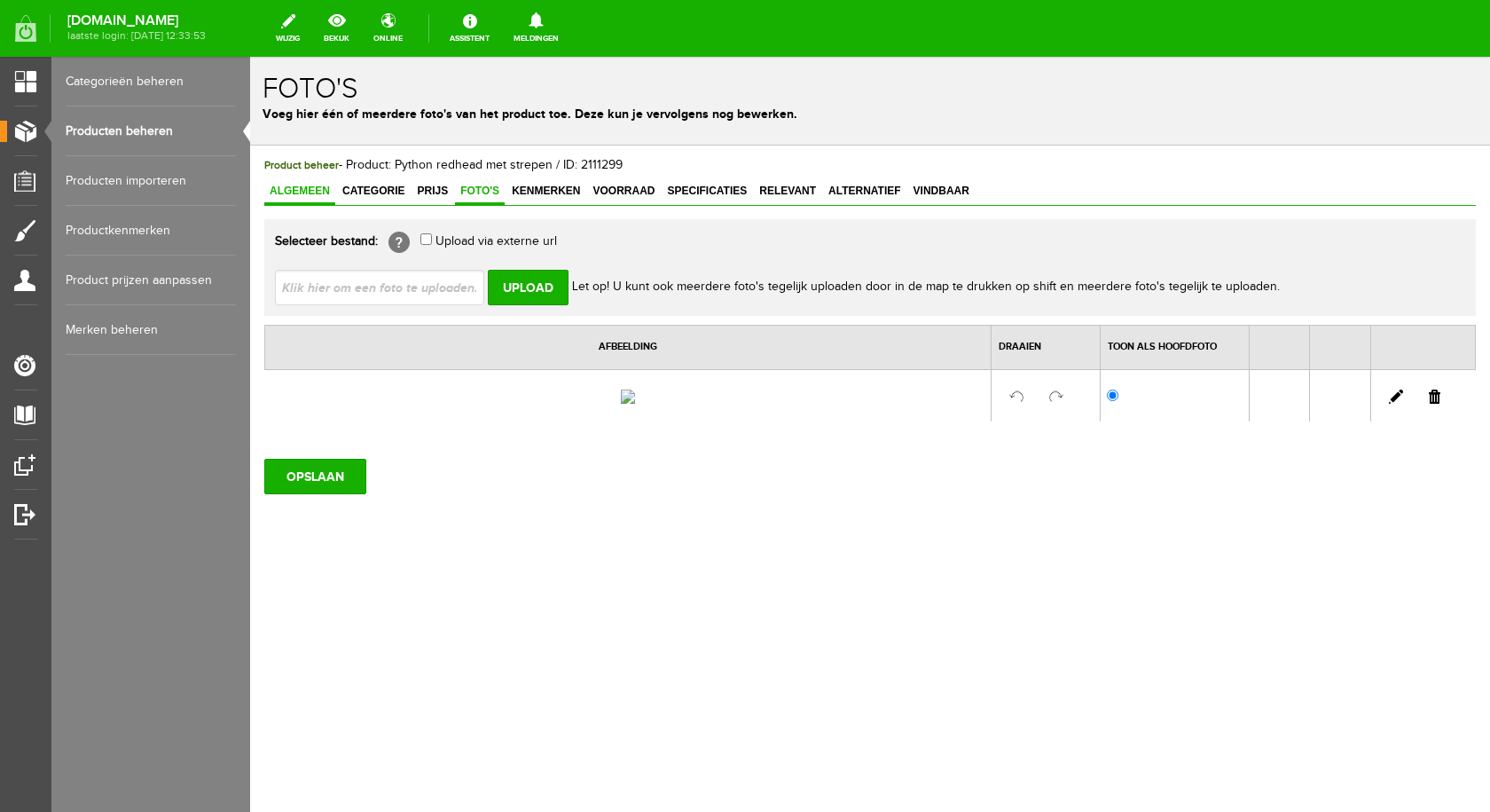
click at [299, 188] on span "Algemeen" at bounding box center [299, 190] width 71 height 12
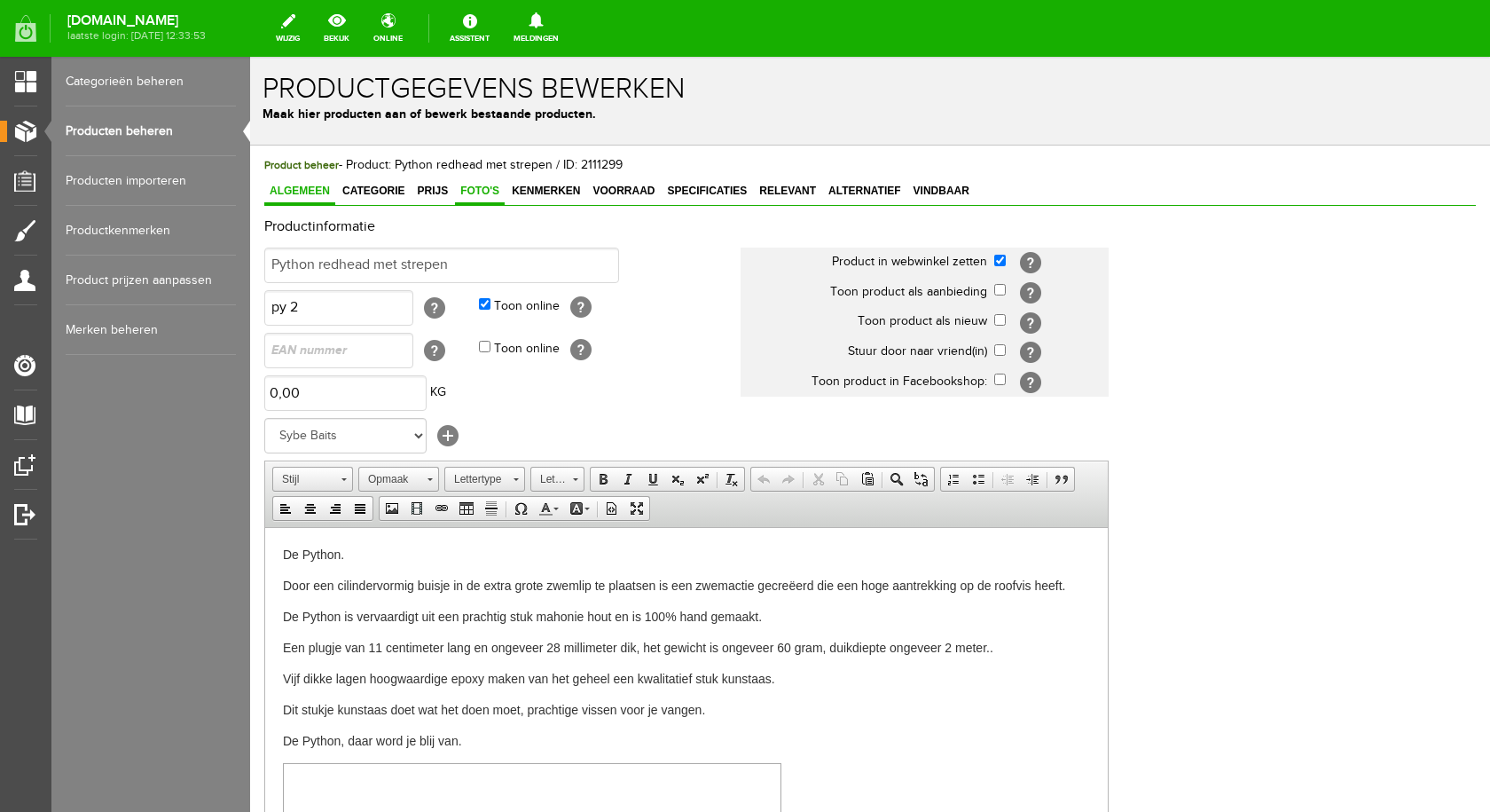
click at [483, 192] on span "Foto's" at bounding box center [480, 190] width 50 height 12
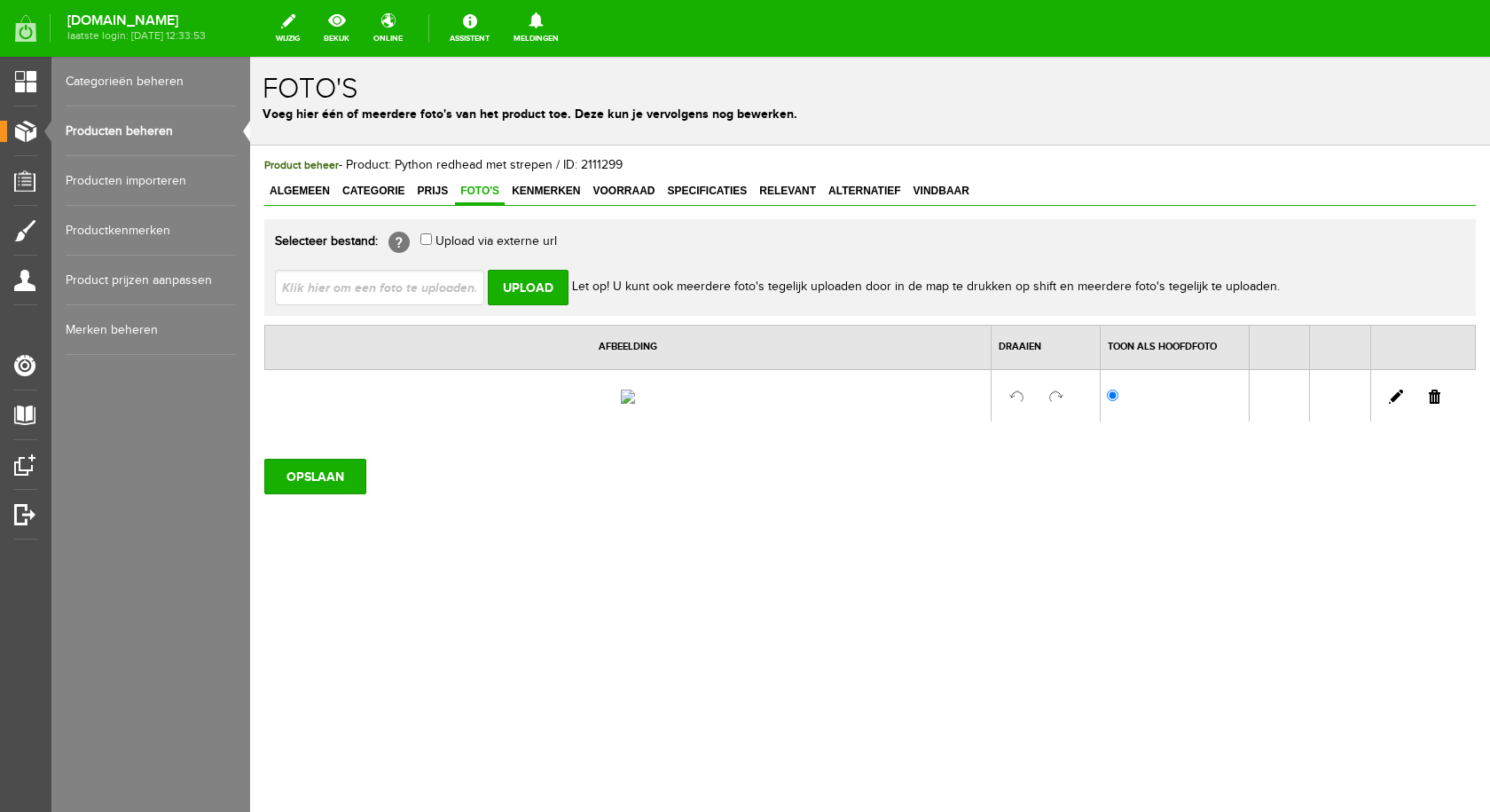
click at [422, 297] on input "file" at bounding box center [387, 286] width 224 height 33
type input "C:\fakepath\python redhead met strepen2.jpg"
type input "python redhead met strepen2.jpg"
click at [515, 287] on input "Upload" at bounding box center [527, 287] width 80 height 35
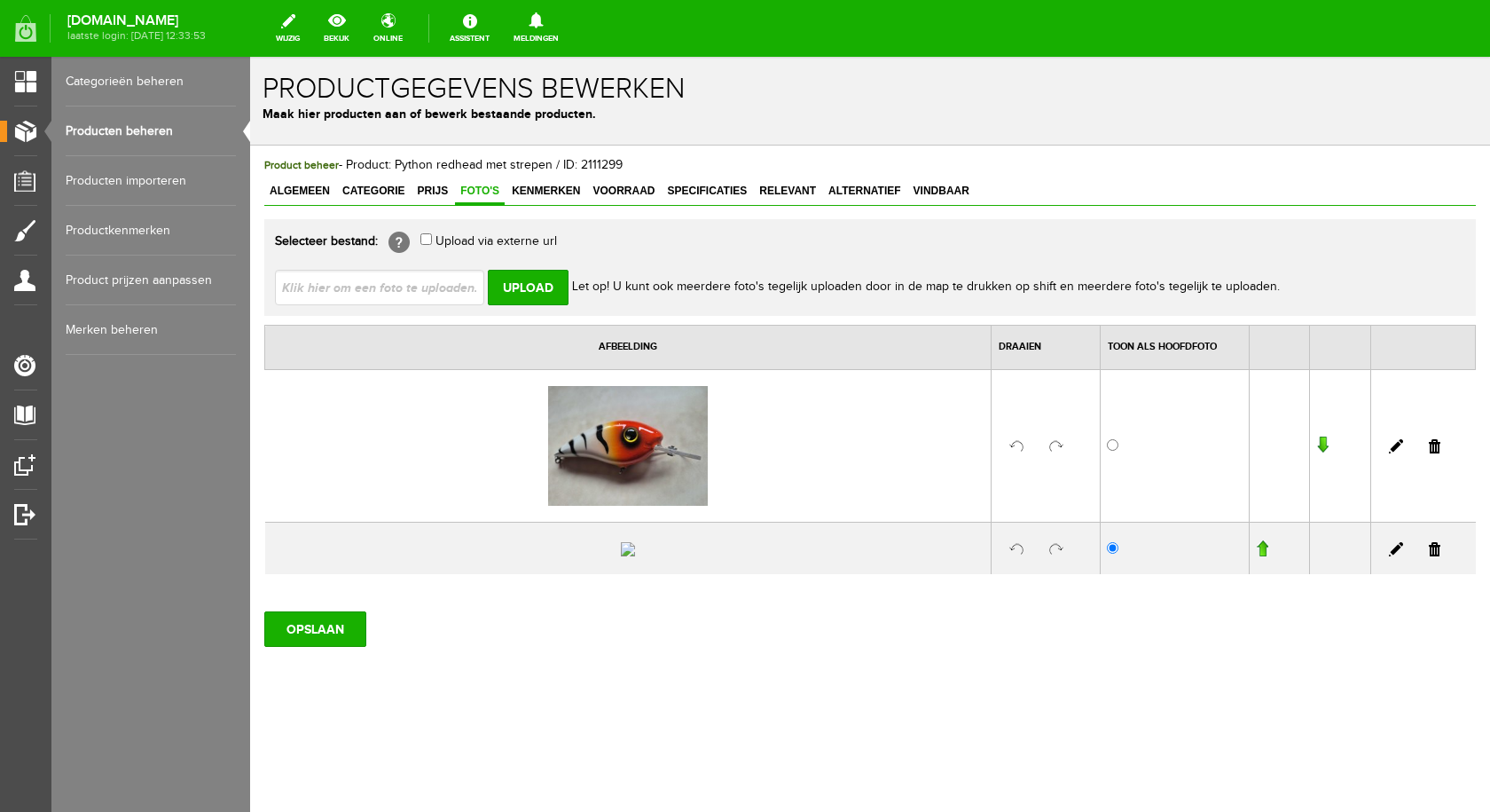
drag, startPoint x: 1422, startPoint y: 601, endPoint x: 760, endPoint y: 90, distance: 836.3
click at [1429, 556] on link at bounding box center [1435, 549] width 11 height 14
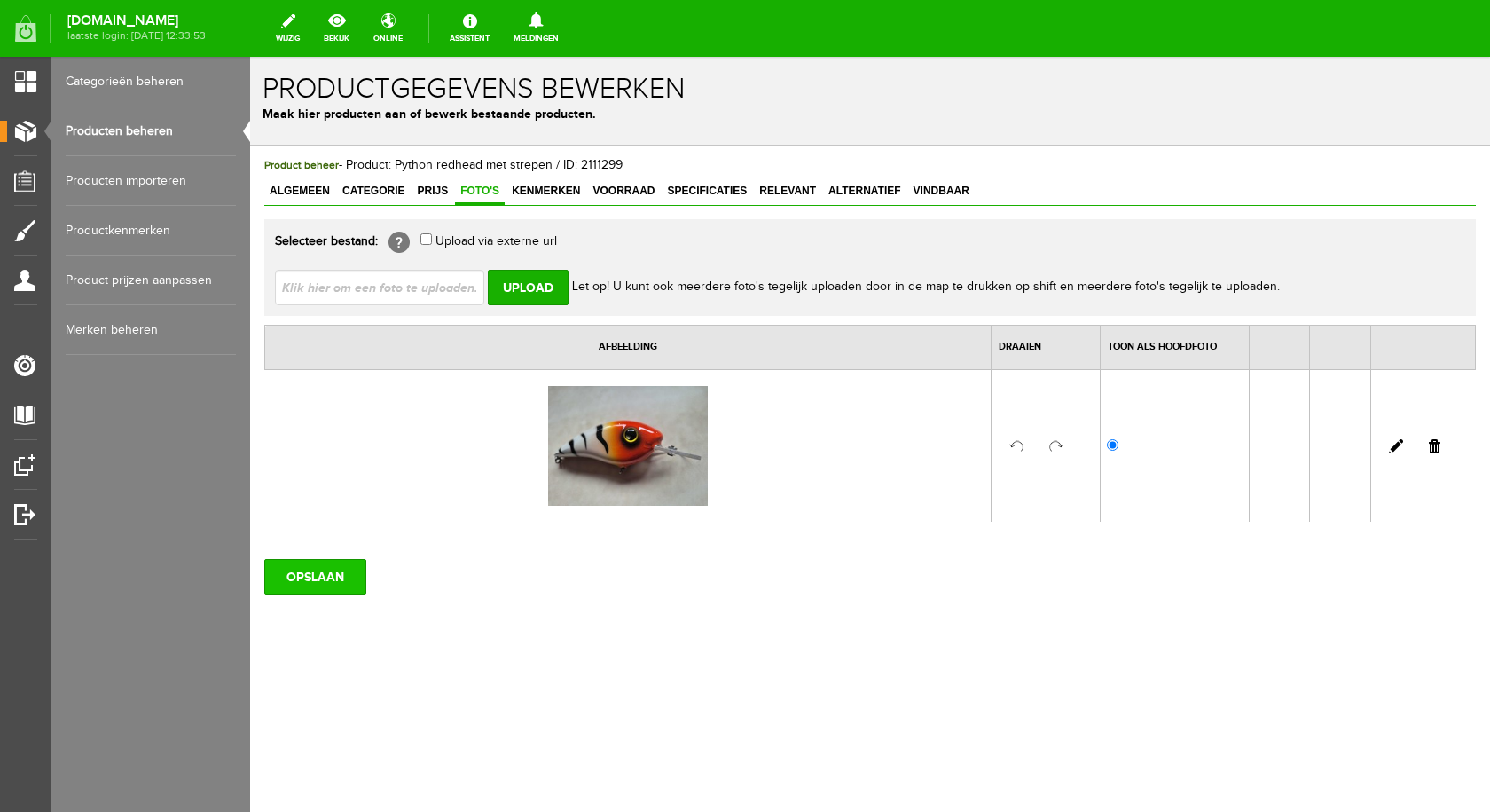
click at [339, 573] on input "OPSLAAN" at bounding box center [315, 576] width 102 height 35
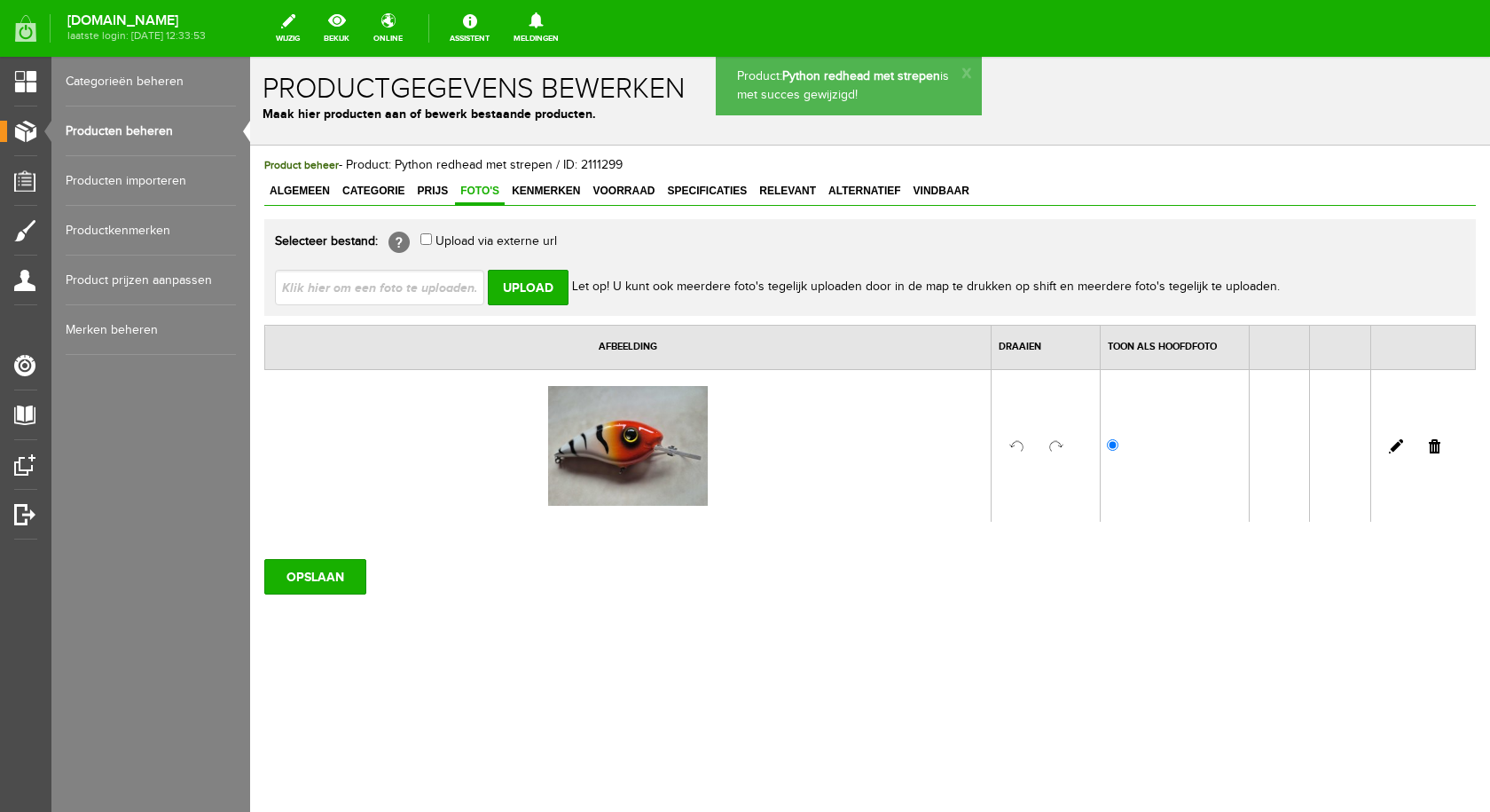
click at [292, 187] on span "Algemeen" at bounding box center [299, 190] width 71 height 12
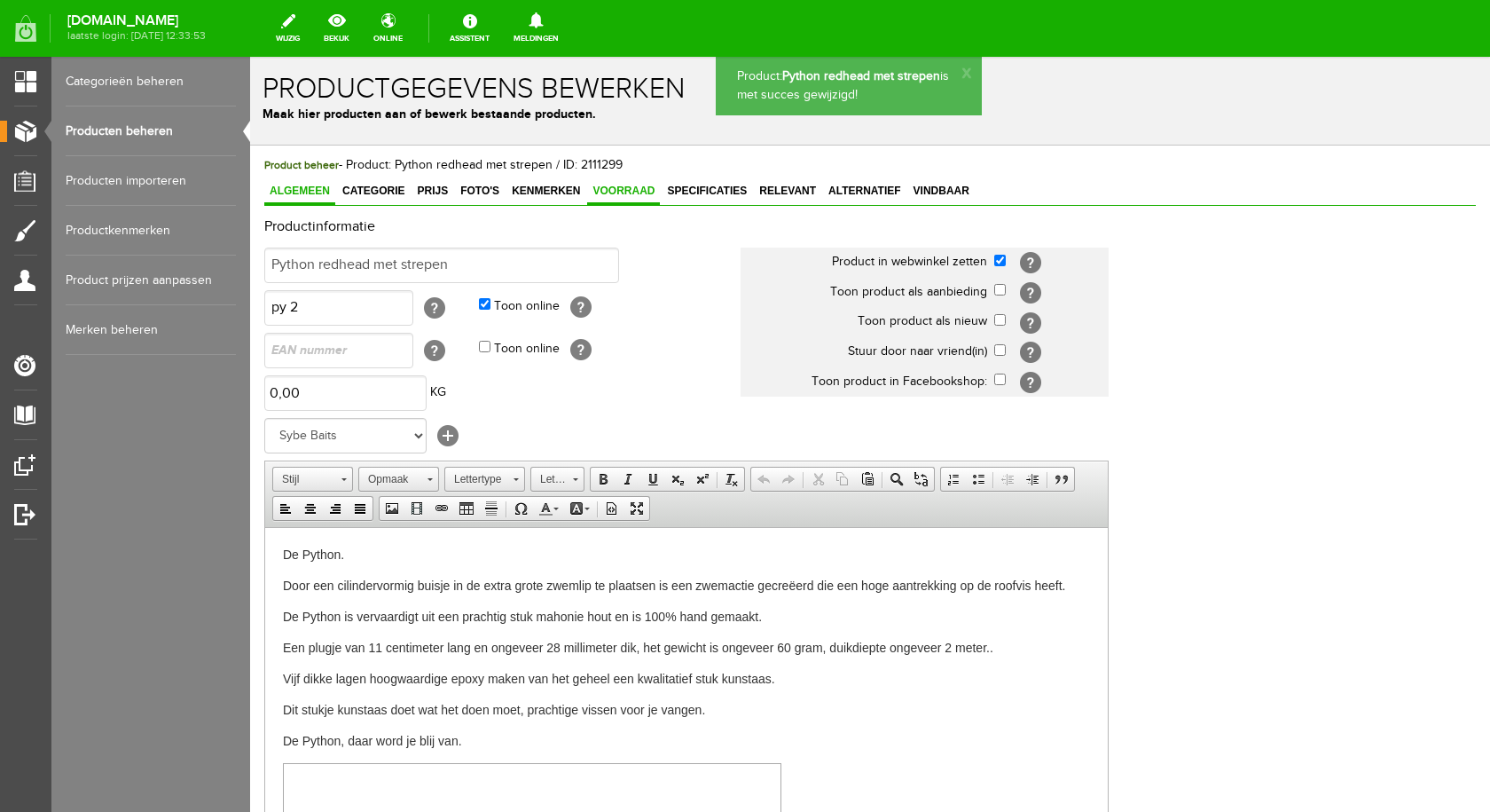
drag, startPoint x: 611, startPoint y: 186, endPoint x: 621, endPoint y: 191, distance: 11.2
click at [612, 186] on span "Voorraad" at bounding box center [624, 190] width 73 height 12
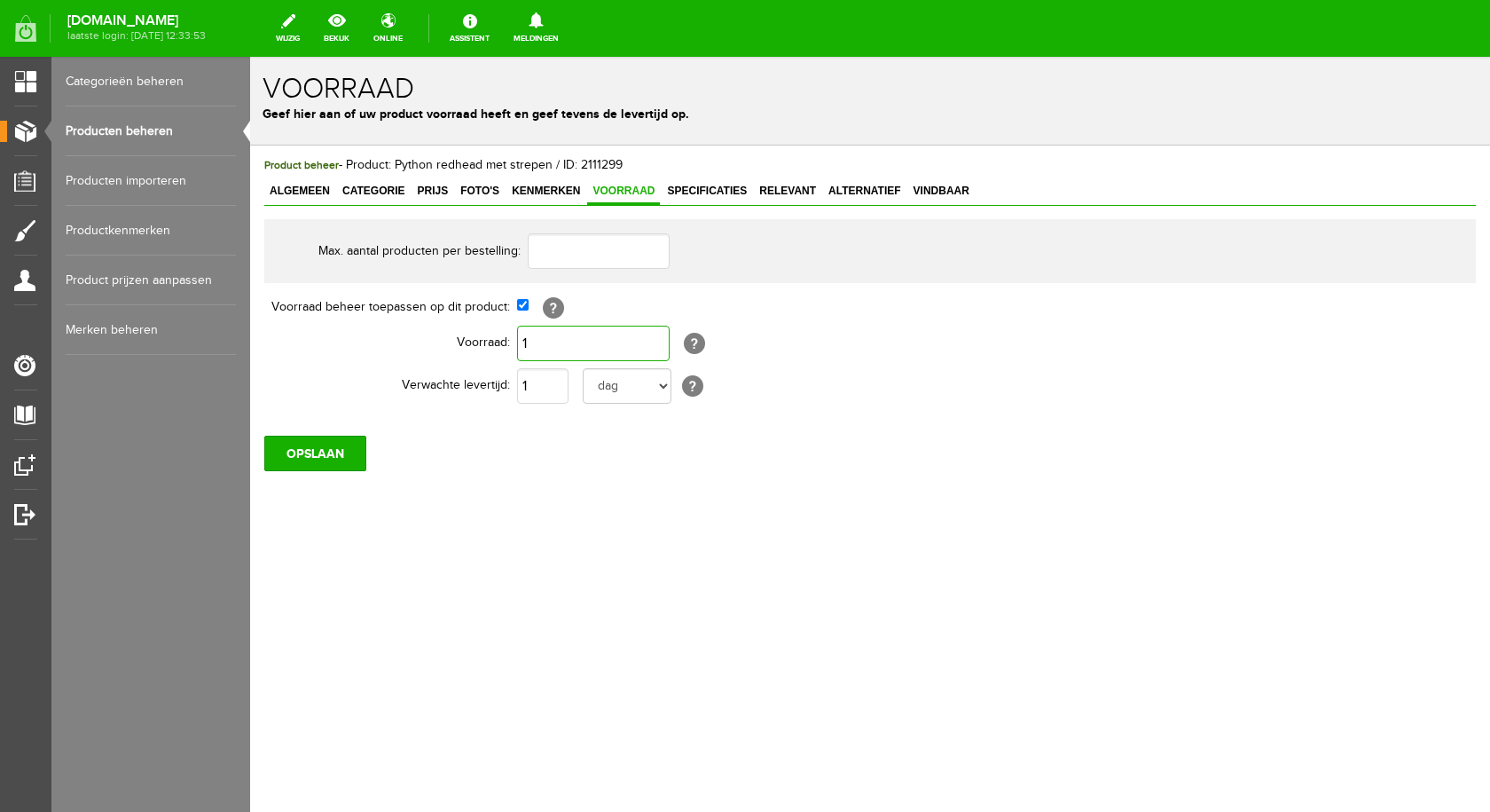
click at [545, 339] on input "1" at bounding box center [593, 343] width 152 height 35
type input "3"
type input "2"
click at [340, 447] on input "OPSLAAN" at bounding box center [315, 453] width 102 height 35
click at [312, 442] on input "OPSLAAN" at bounding box center [315, 453] width 102 height 35
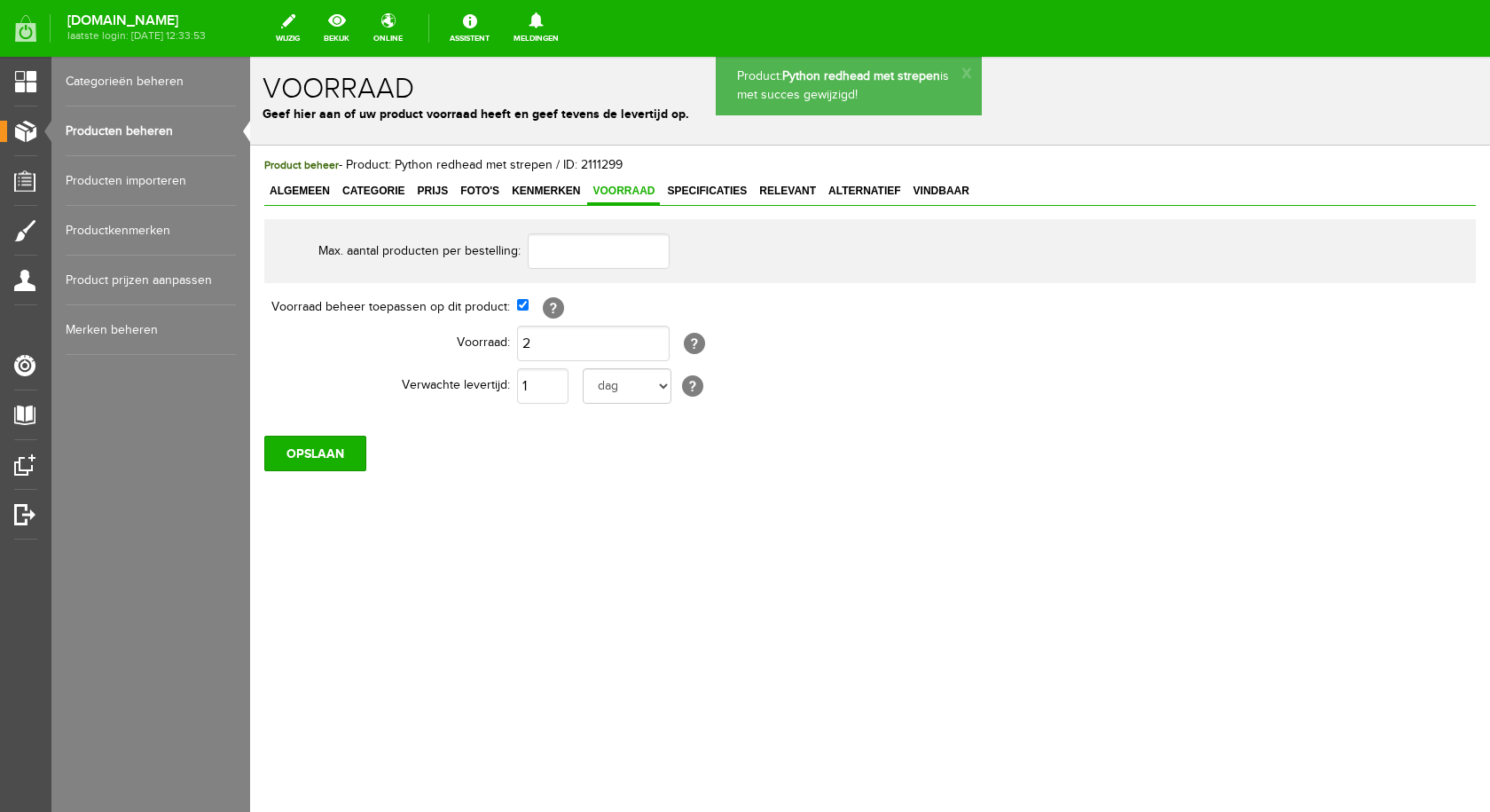
click at [112, 125] on link "Producten beheren" at bounding box center [151, 131] width 170 height 50
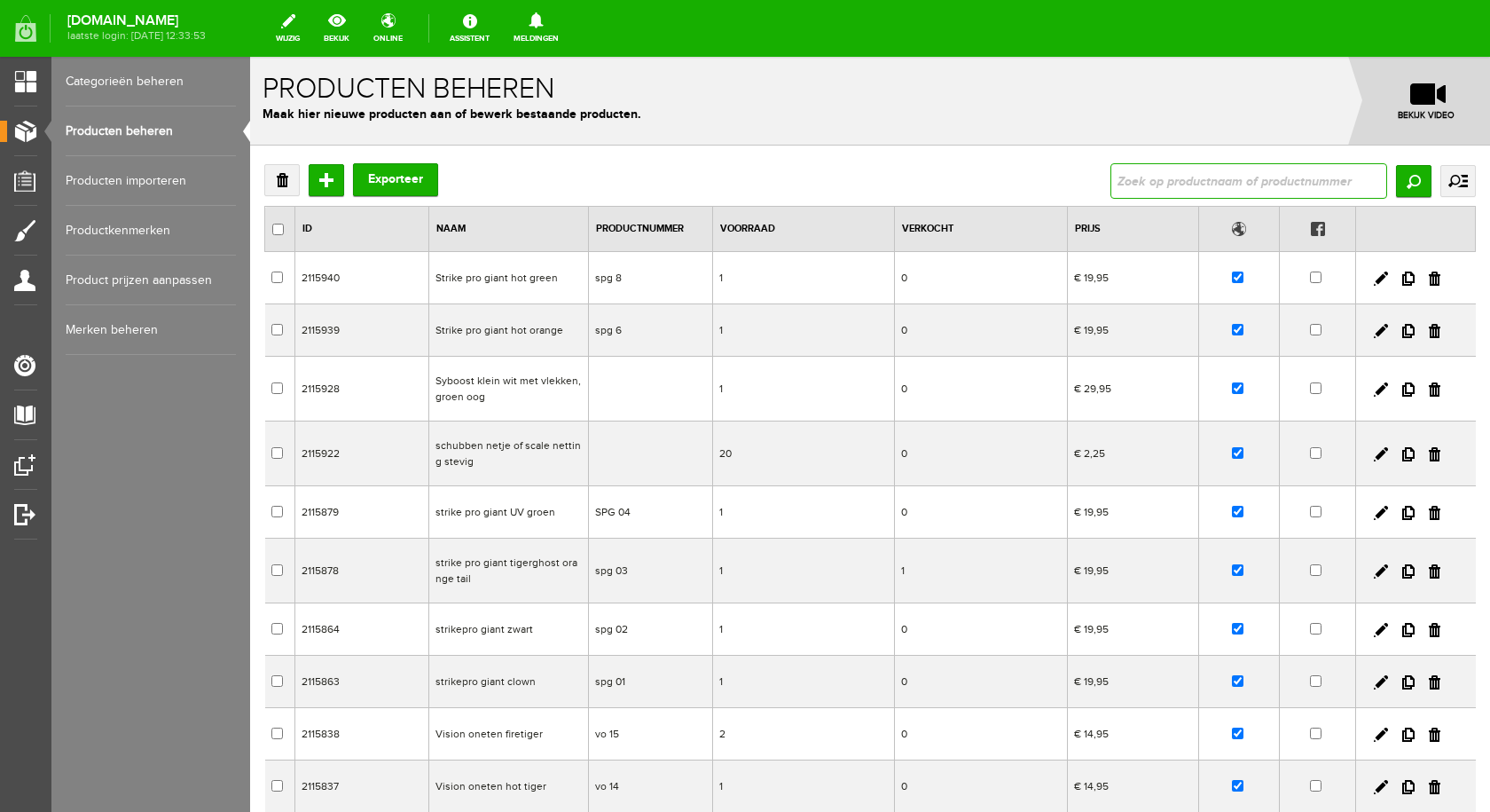
click at [1187, 187] on input "text" at bounding box center [1249, 181] width 277 height 35
type input "python"
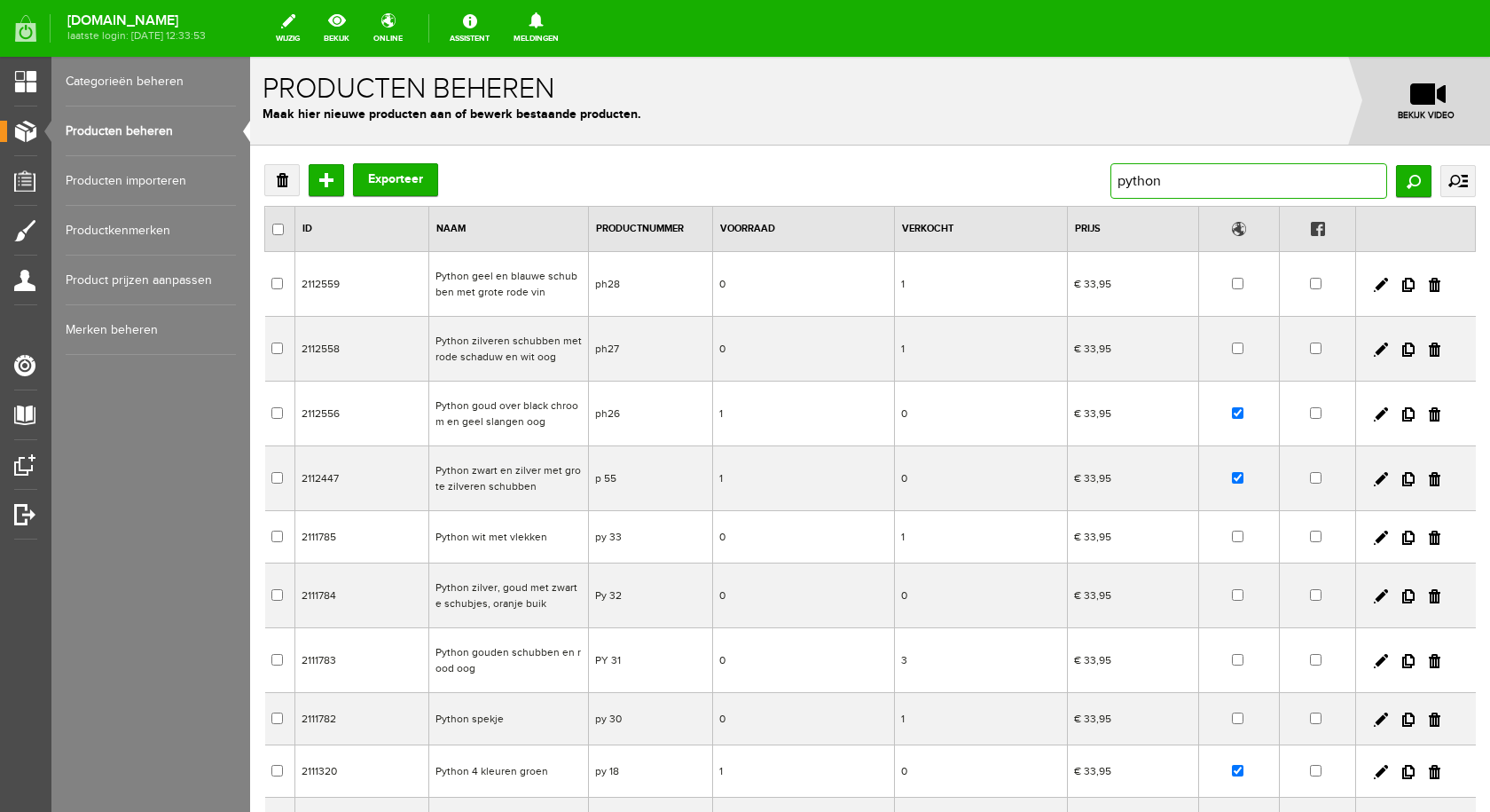
click at [1193, 182] on input "python" at bounding box center [1249, 181] width 277 height 35
type input "python r"
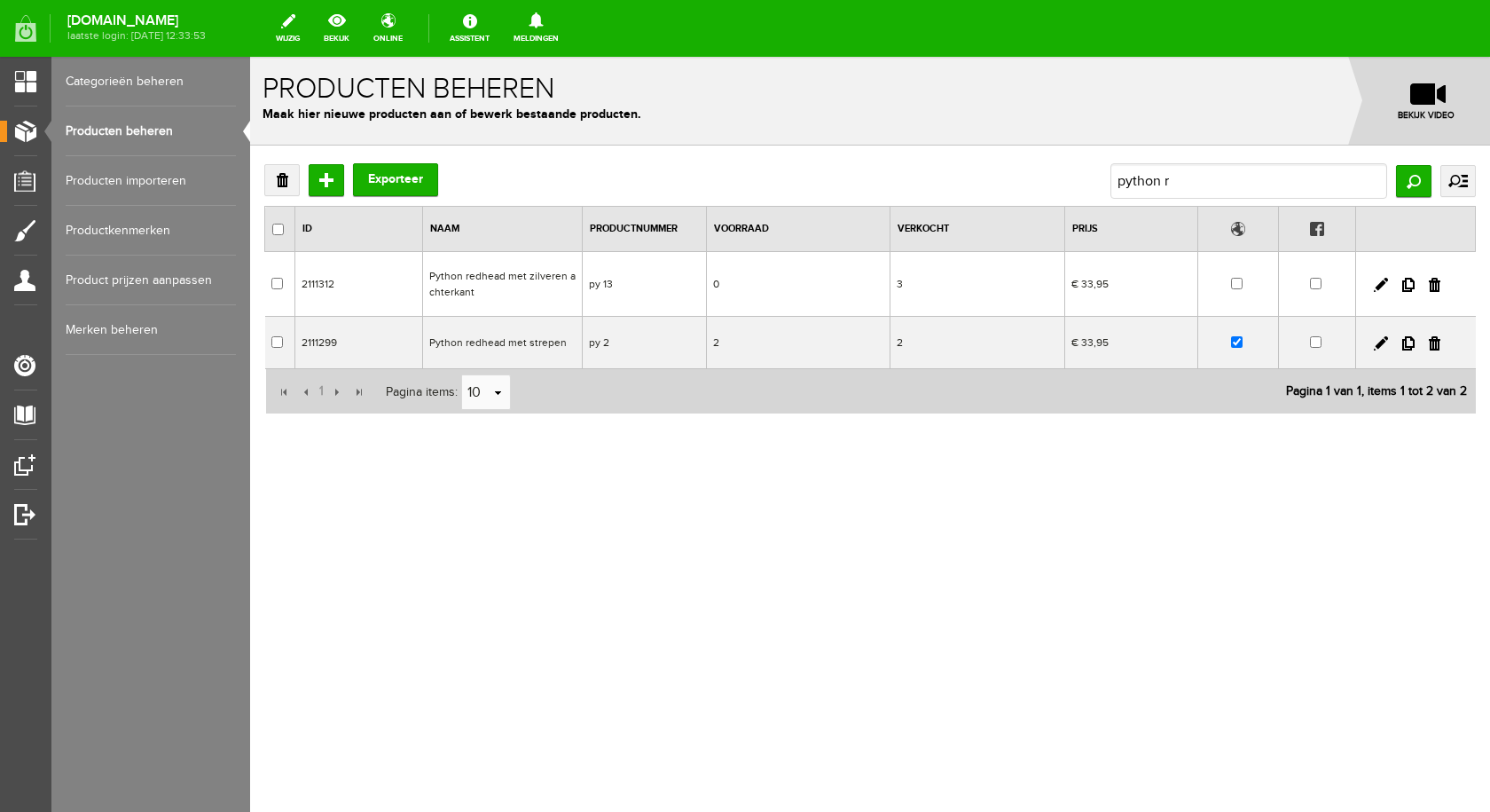
click at [503, 274] on td "Python redhead met zilveren achterkant" at bounding box center [503, 285] width 160 height 65
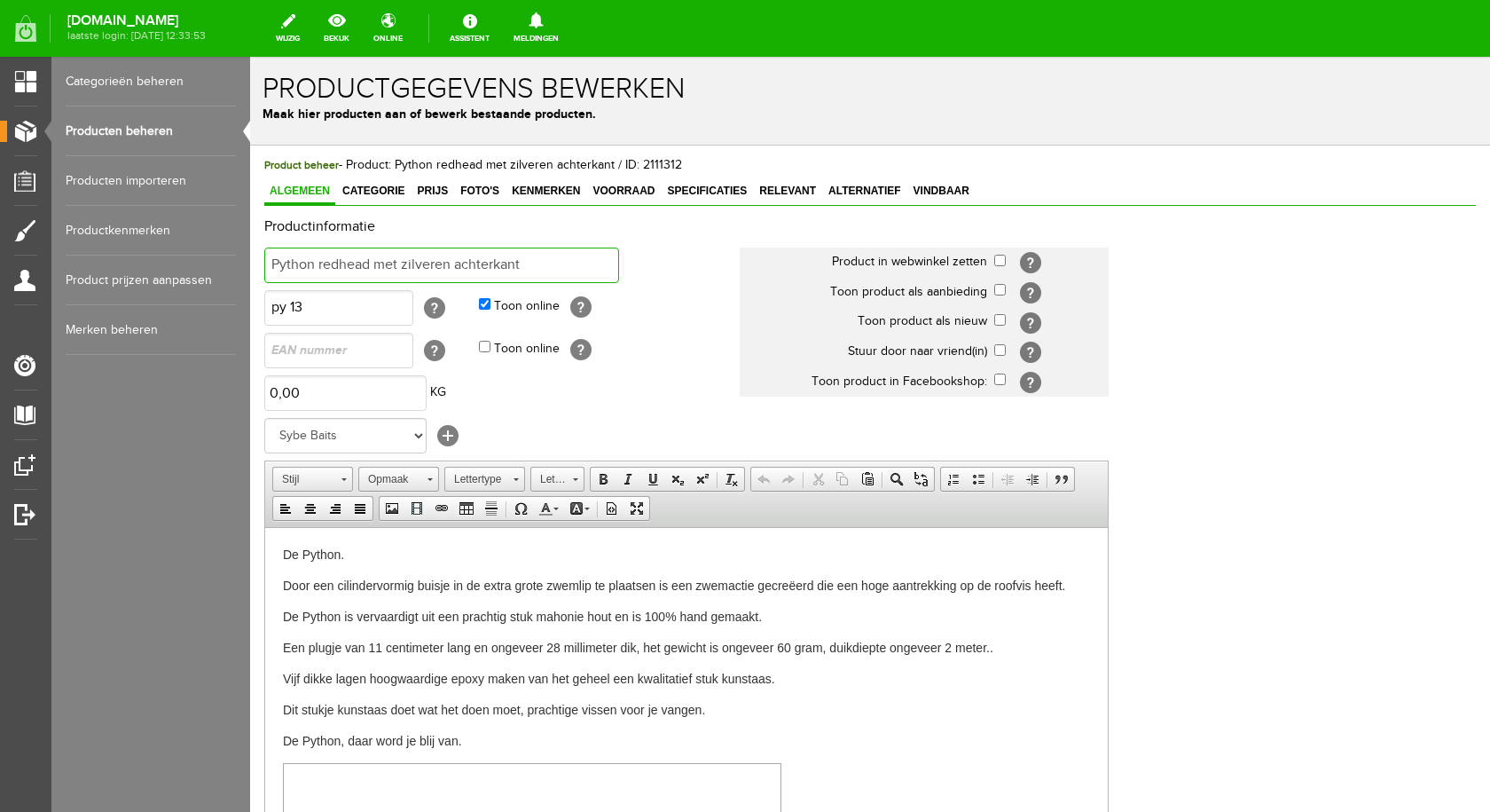
click at [533, 260] on input "Python redhead met zilveren achterkant" at bounding box center [442, 265] width 355 height 35
type input "Python roze"
click at [996, 257] on input "checkbox" at bounding box center [999, 261] width 11 height 11
checkbox input "true"
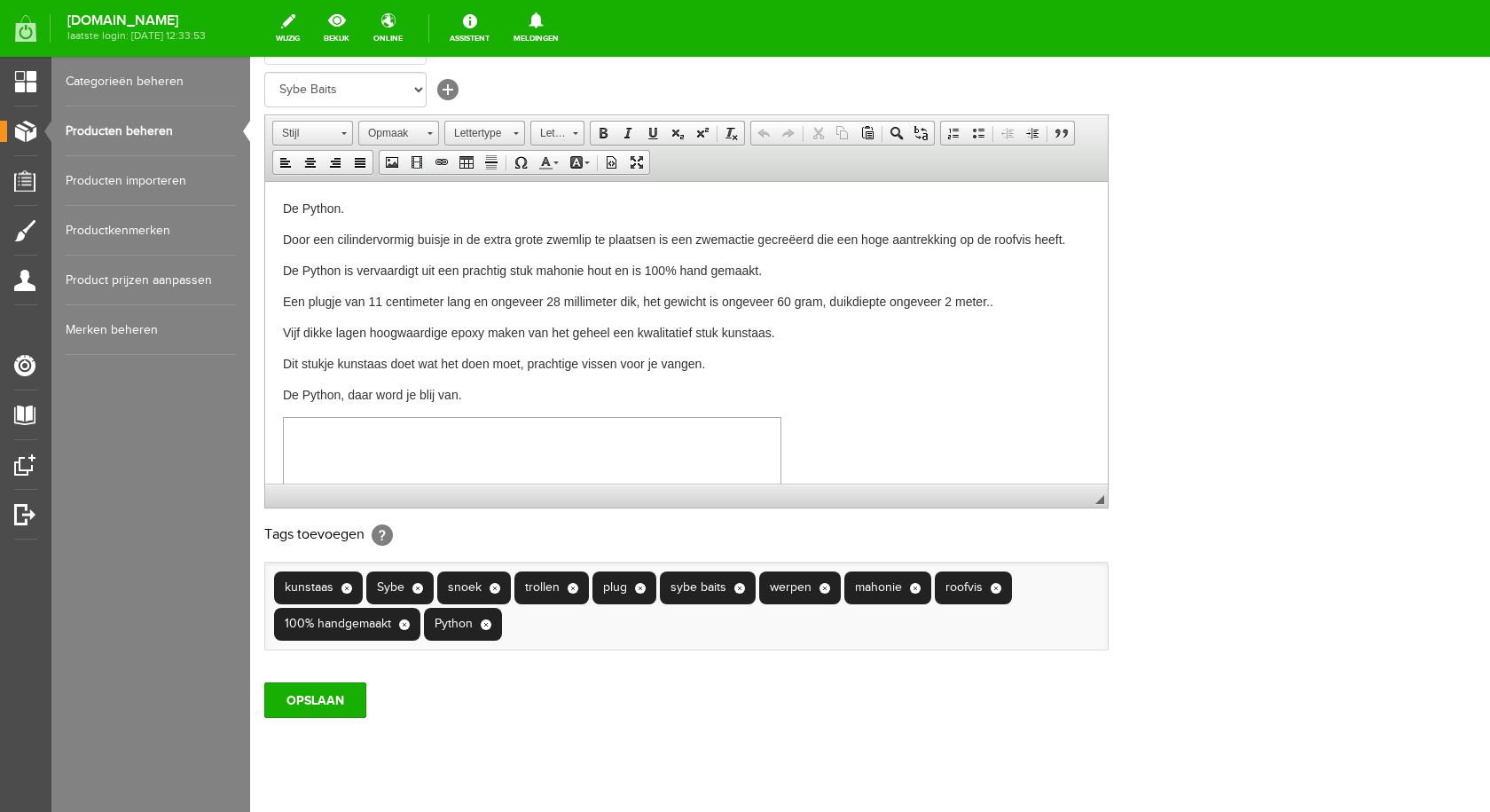
scroll to position [383, 0]
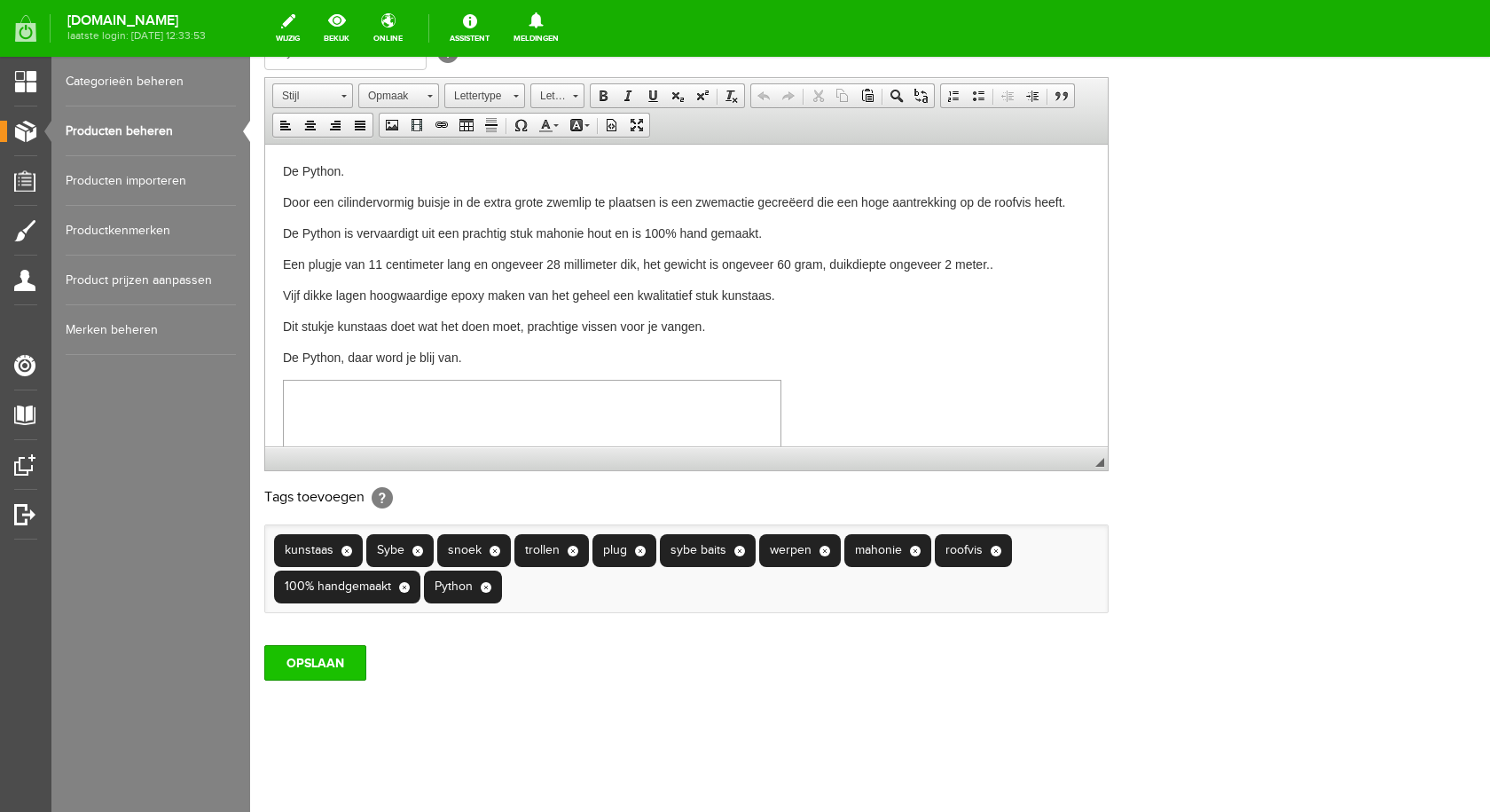
click at [328, 661] on input "OPSLAAN" at bounding box center [315, 662] width 102 height 35
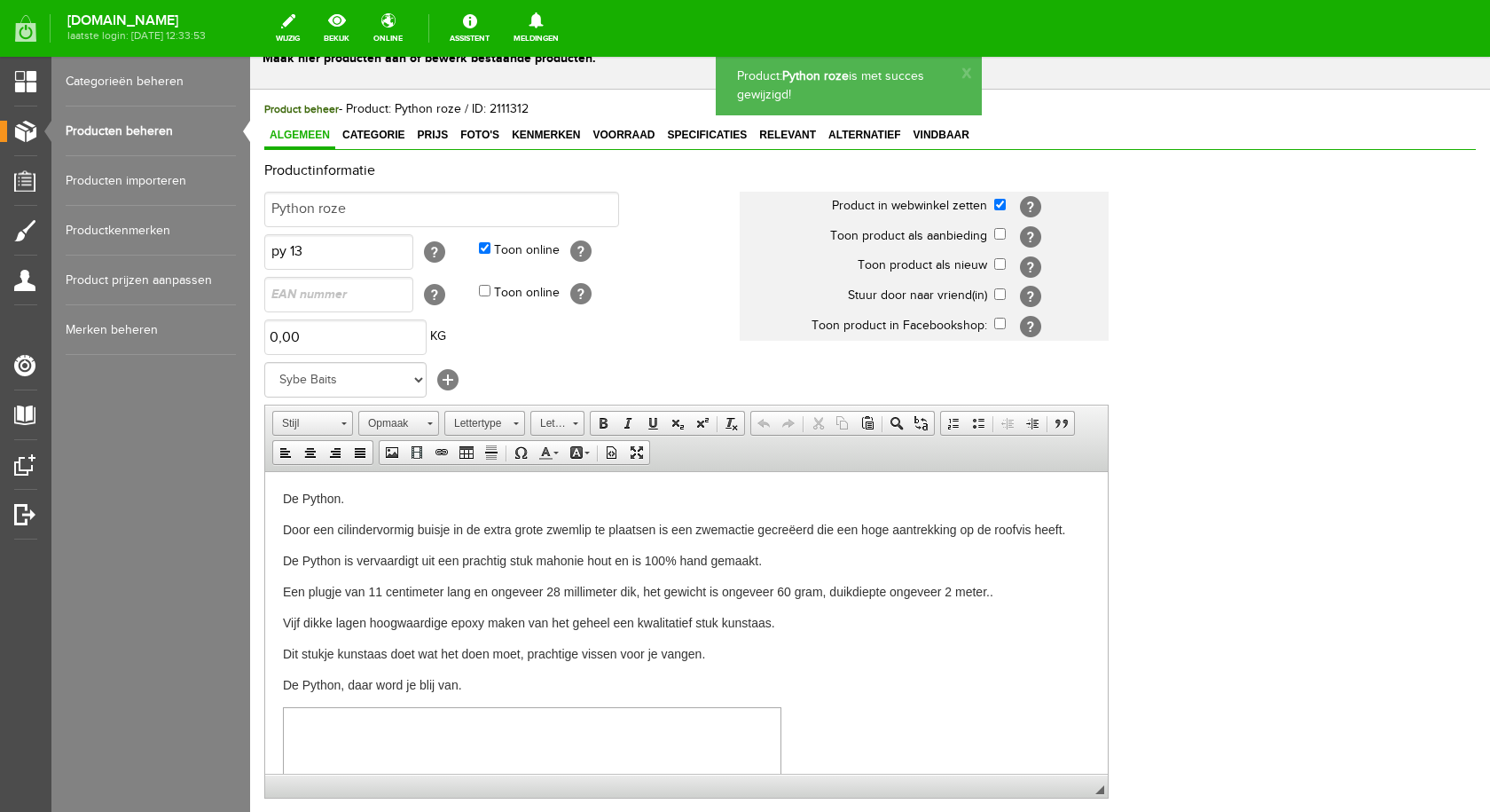
scroll to position [0, 0]
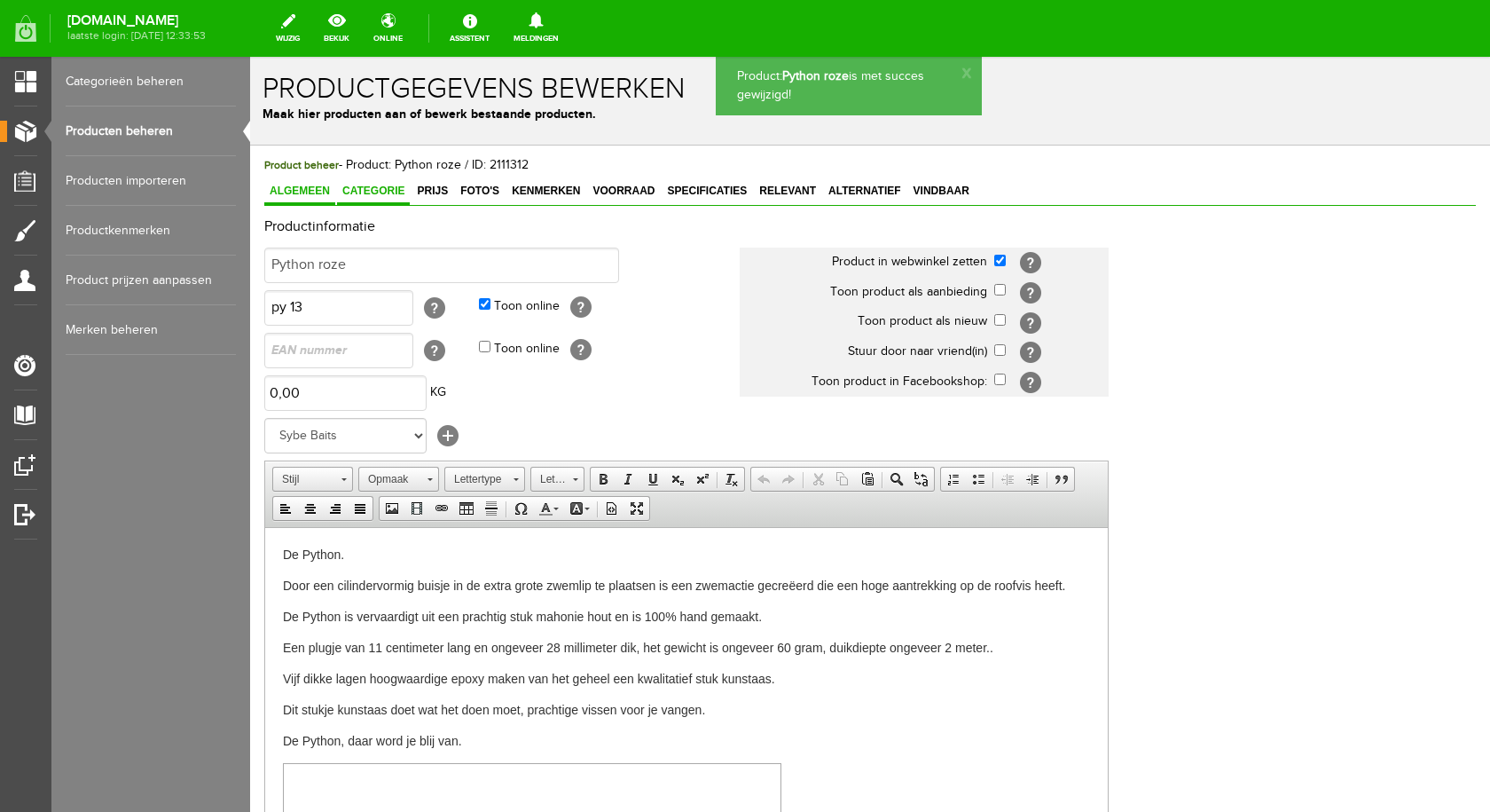
click at [381, 189] on span "Categorie" at bounding box center [373, 190] width 73 height 12
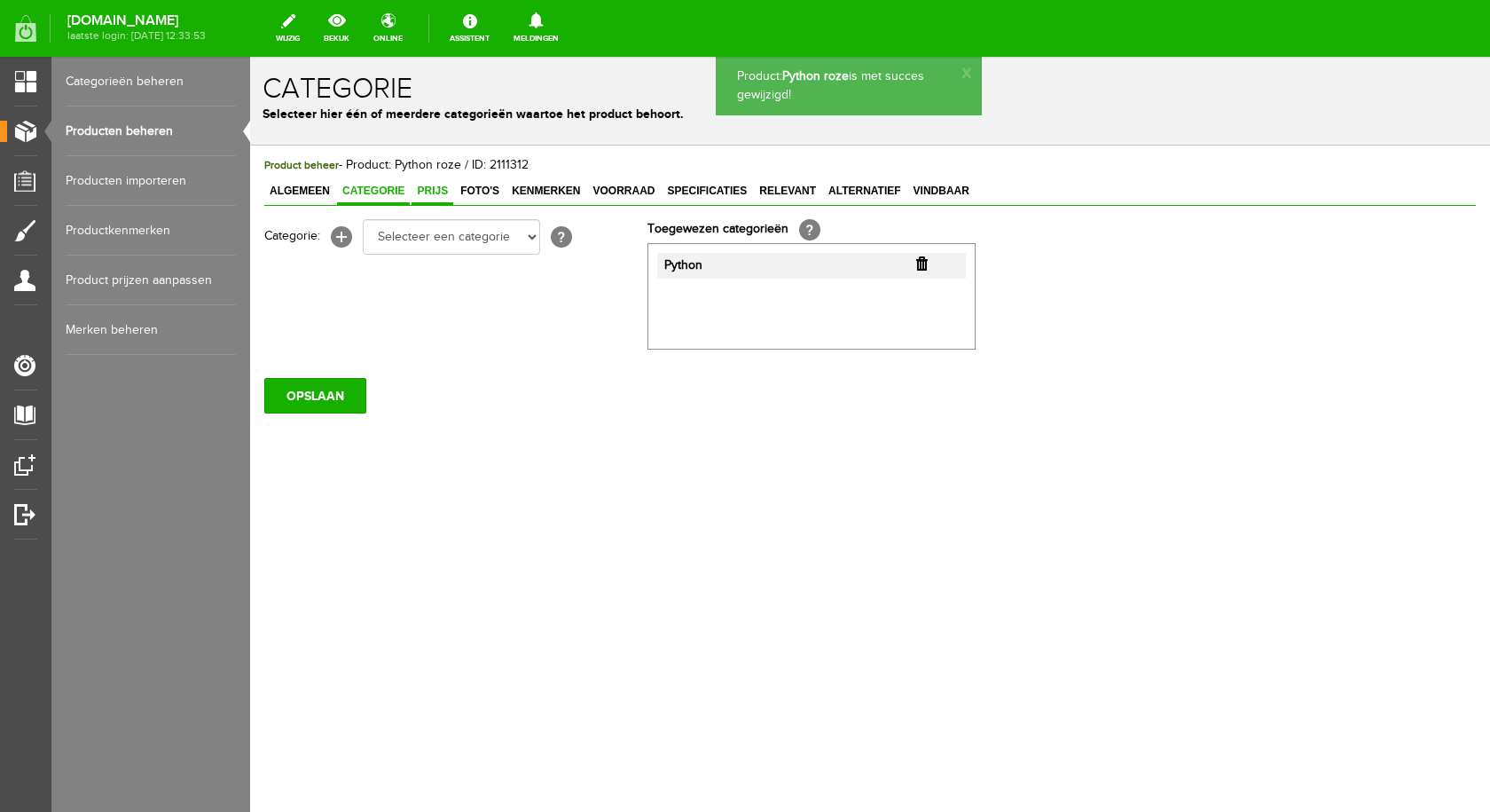
click at [430, 192] on span "Prijs" at bounding box center [432, 190] width 42 height 12
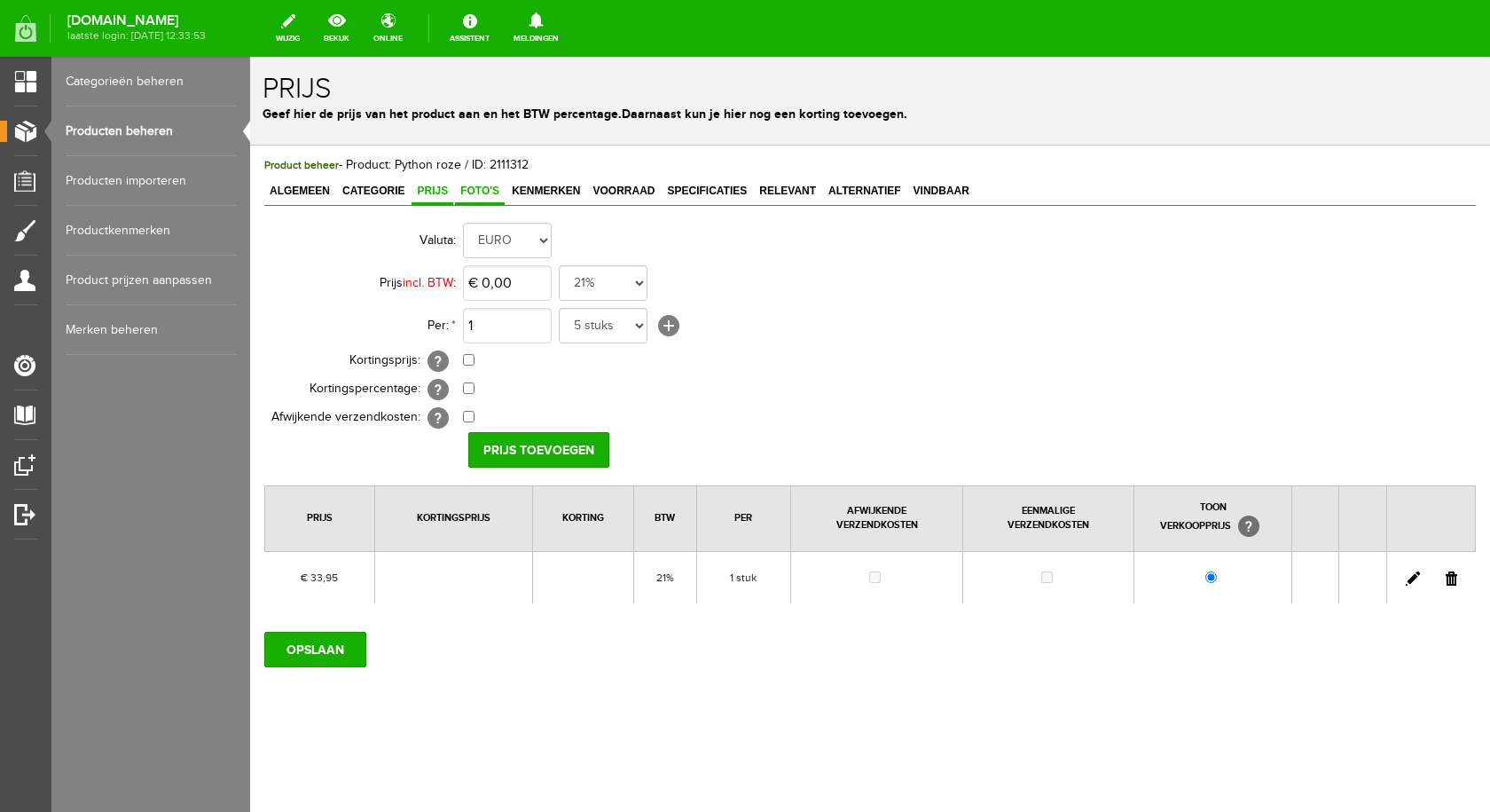
click at [500, 189] on span "Foto's" at bounding box center [480, 190] width 50 height 12
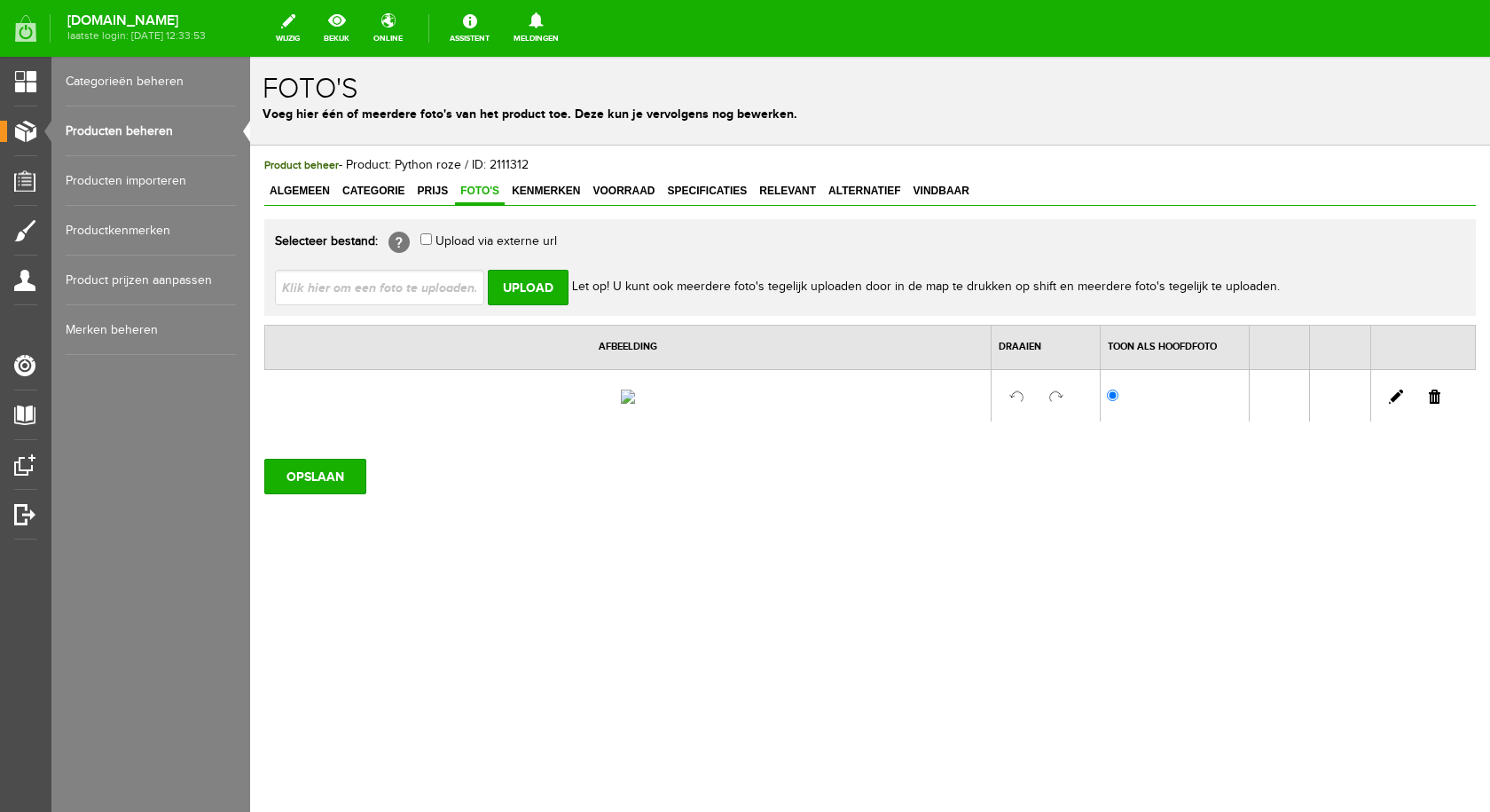
click at [418, 285] on input "file" at bounding box center [387, 286] width 224 height 33
type input "C:\fakepath\python roze.jpg"
type input "python roze.jpg"
click at [527, 281] on input "Upload" at bounding box center [527, 287] width 80 height 35
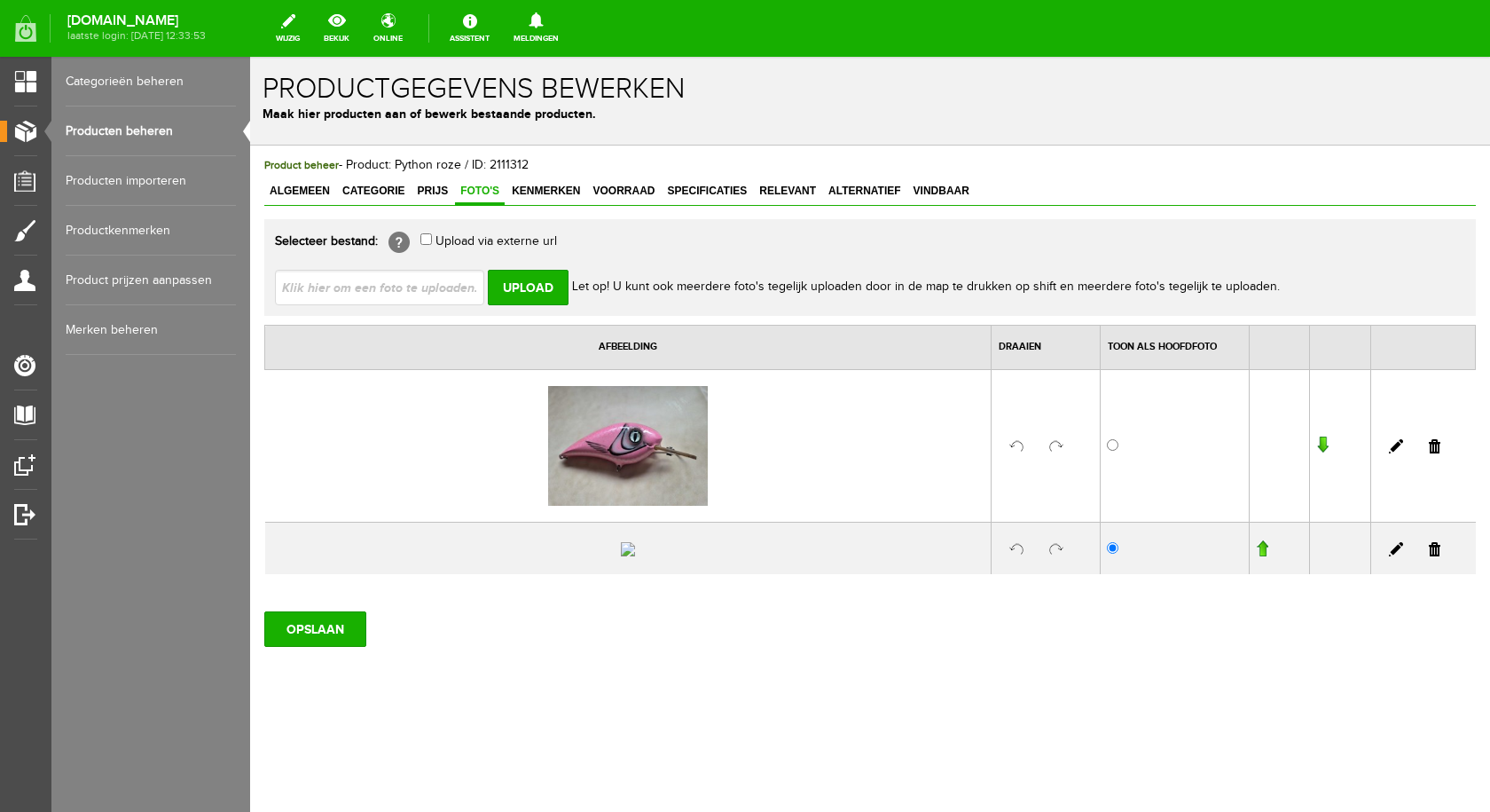
drag, startPoint x: 1421, startPoint y: 599, endPoint x: 784, endPoint y: 88, distance: 816.6
click at [1429, 556] on link at bounding box center [1435, 549] width 11 height 14
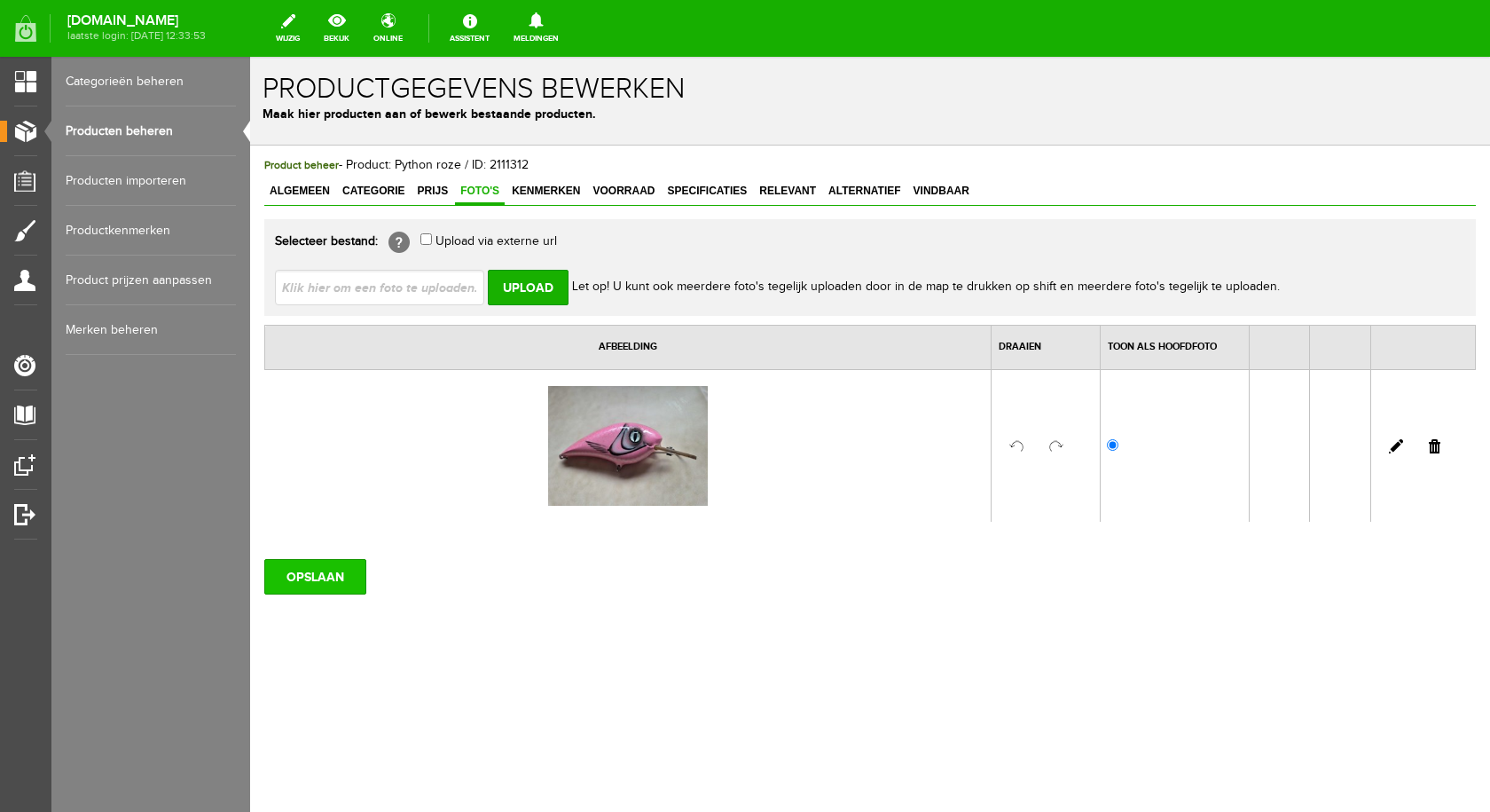
click at [334, 573] on input "OPSLAAN" at bounding box center [315, 576] width 102 height 35
click at [345, 577] on input "OPSLAAN" at bounding box center [315, 576] width 102 height 35
click at [148, 127] on link "Producten beheren" at bounding box center [151, 131] width 170 height 50
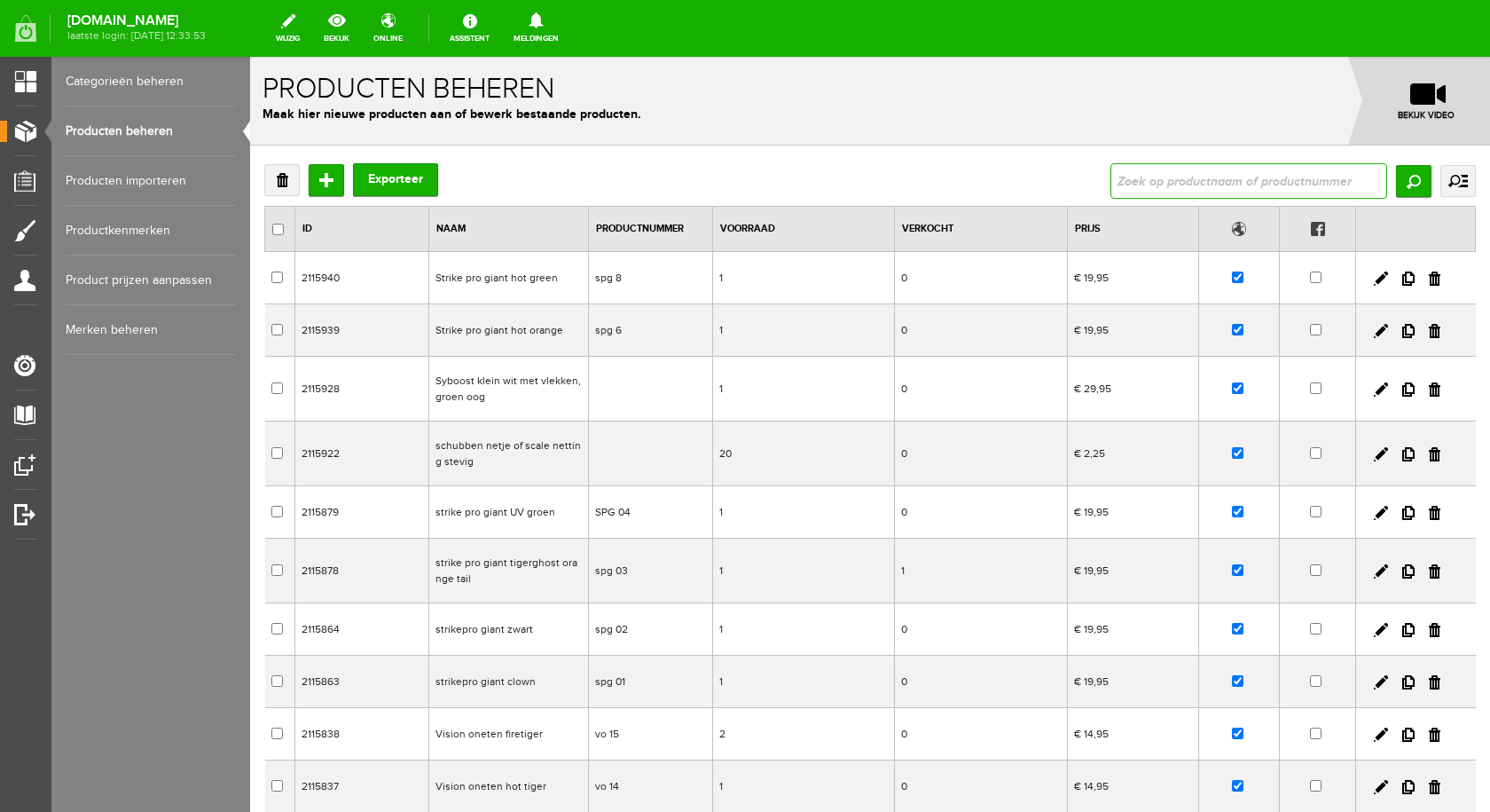
click at [1190, 179] on input "text" at bounding box center [1249, 181] width 277 height 35
type input "python"
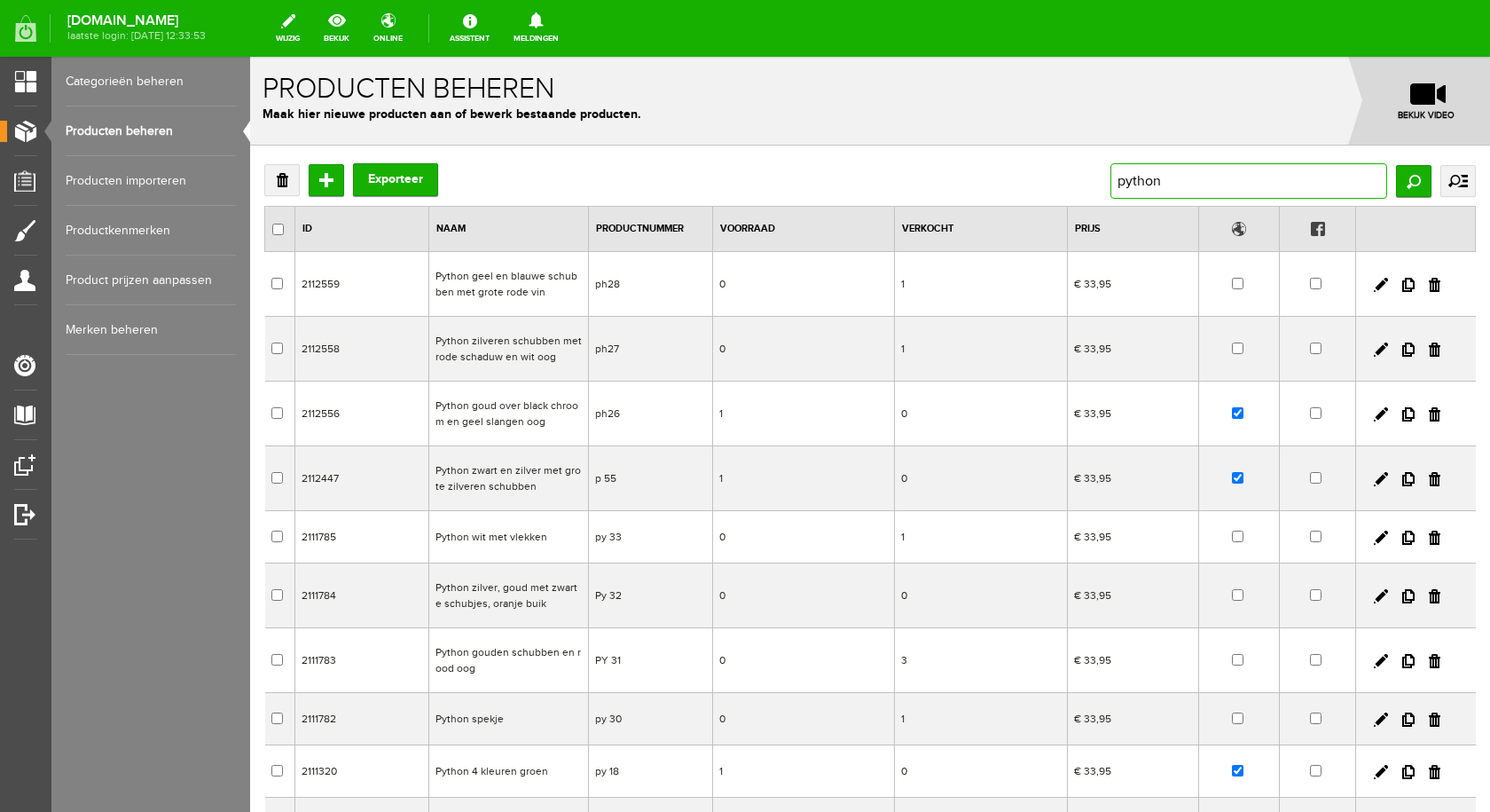
click at [1218, 184] on input "python" at bounding box center [1249, 181] width 277 height 35
type input "python t"
click at [1402, 176] on input "Zoeken" at bounding box center [1413, 181] width 35 height 32
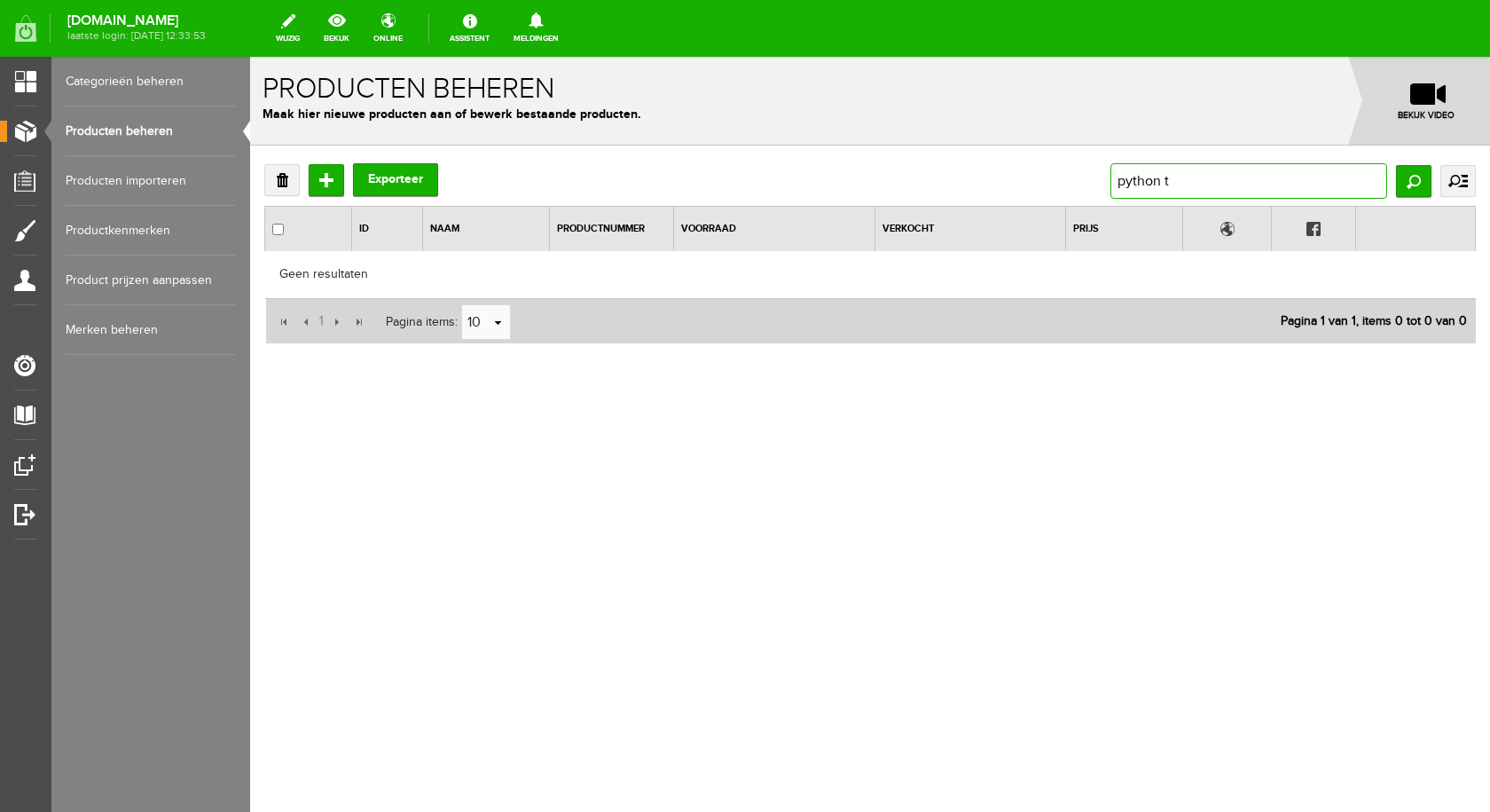
click at [1242, 176] on input "python t" at bounding box center [1249, 181] width 277 height 35
type input "python"
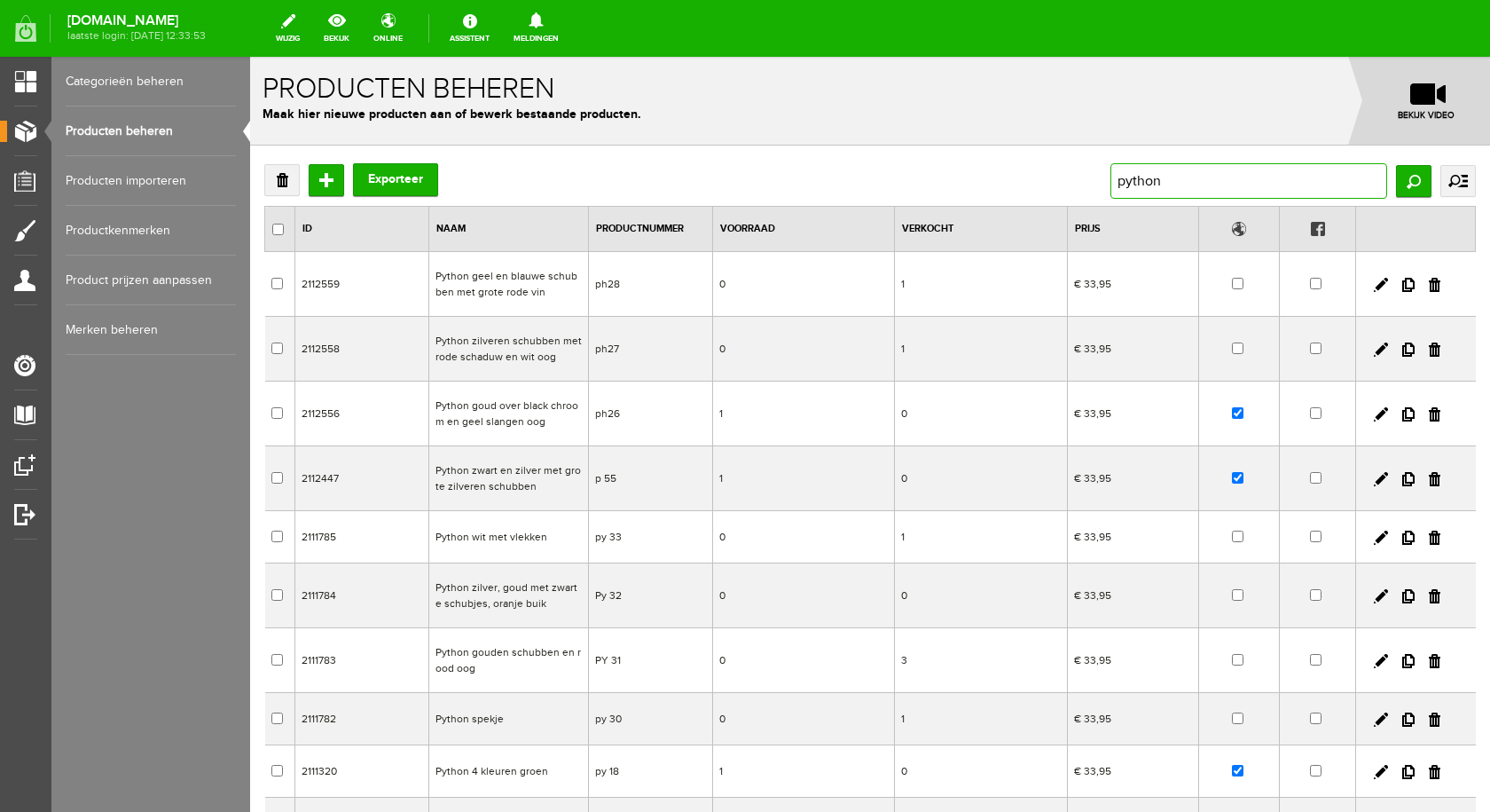
click at [1166, 169] on input "python" at bounding box center [1249, 181] width 277 height 35
type input "python c"
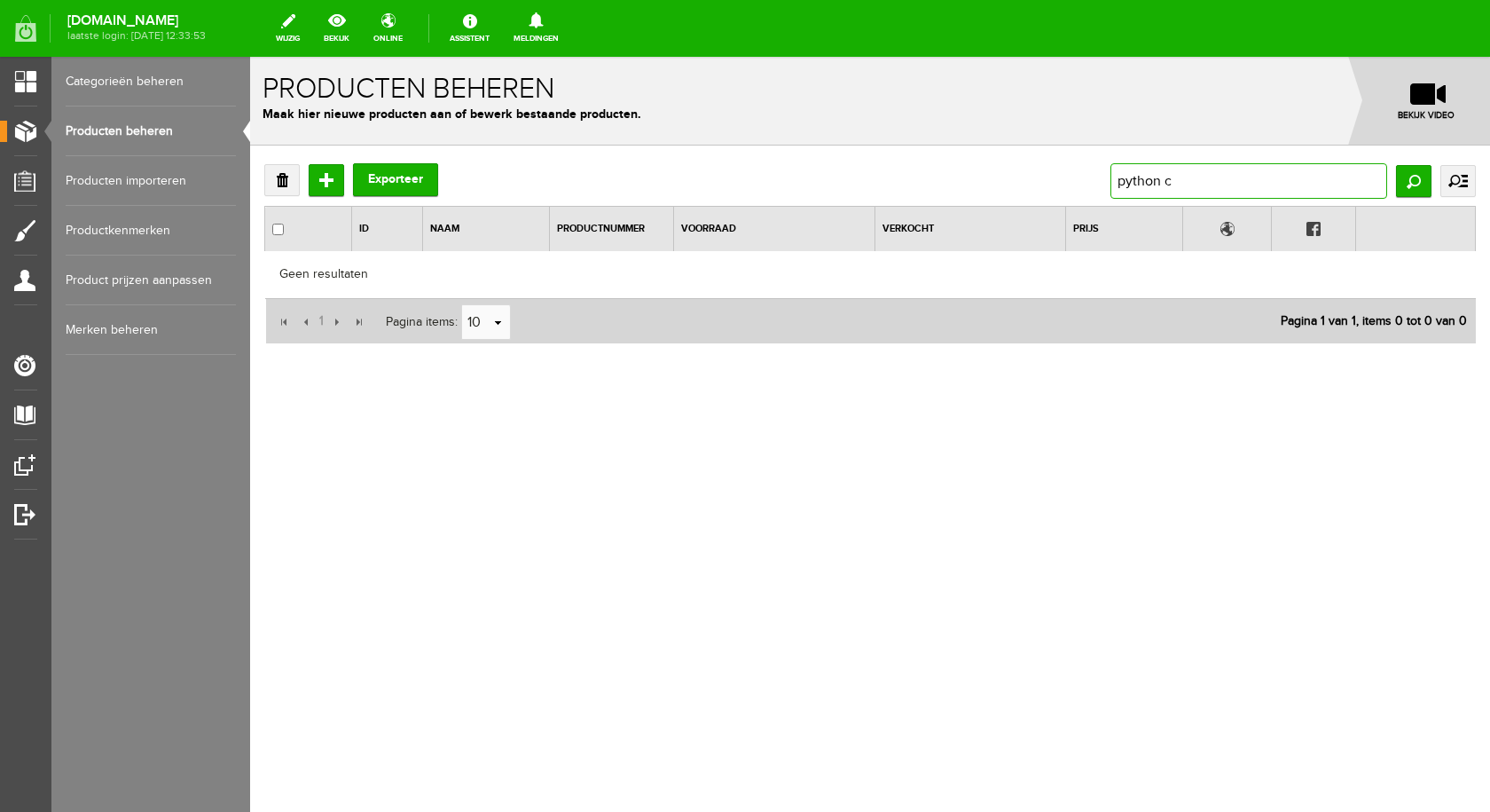
click at [1193, 177] on input "python c" at bounding box center [1249, 181] width 277 height 35
type input "python"
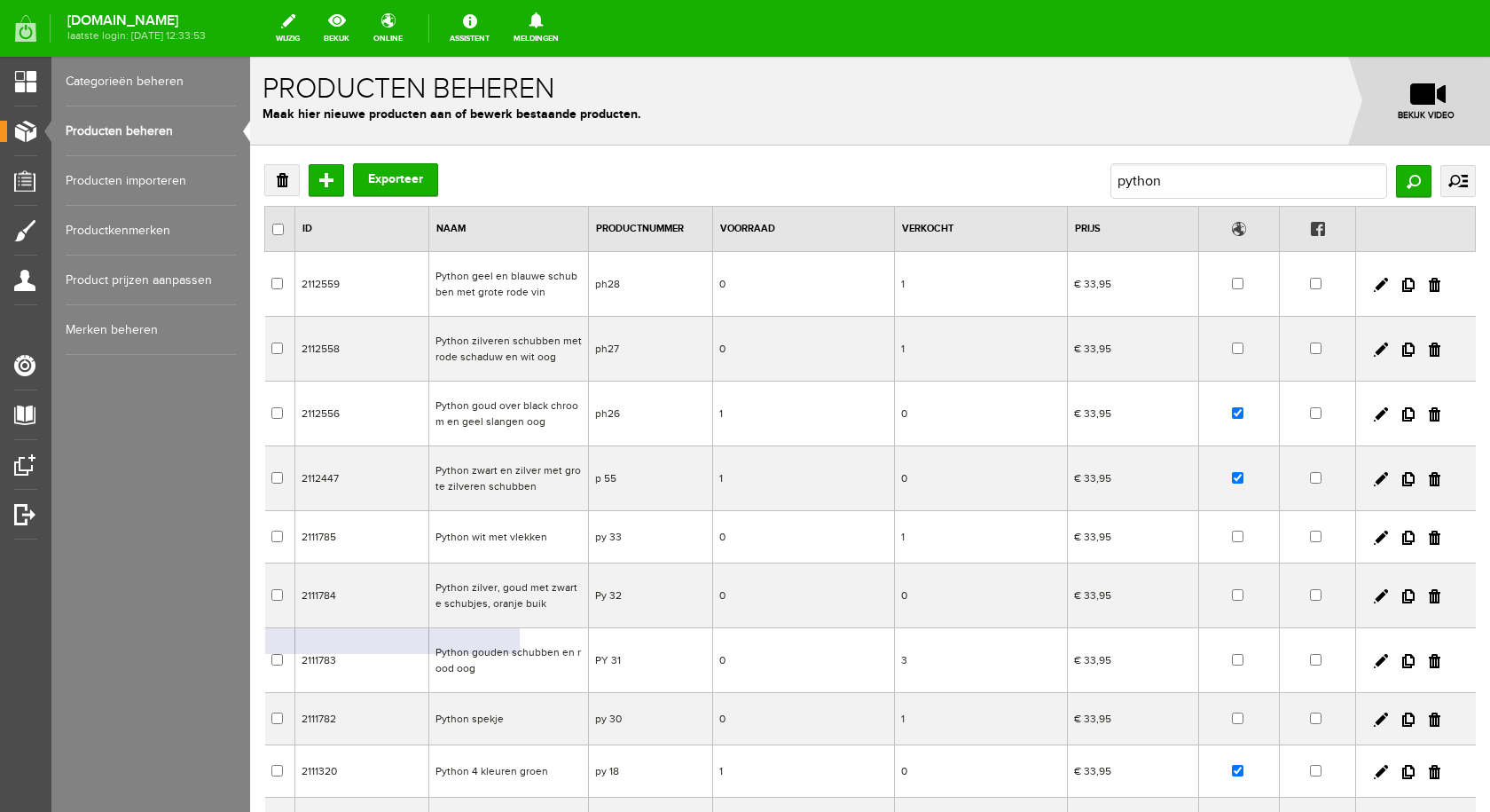
click at [524, 658] on td "Python gouden schubben en rood oog" at bounding box center [508, 661] width 160 height 65
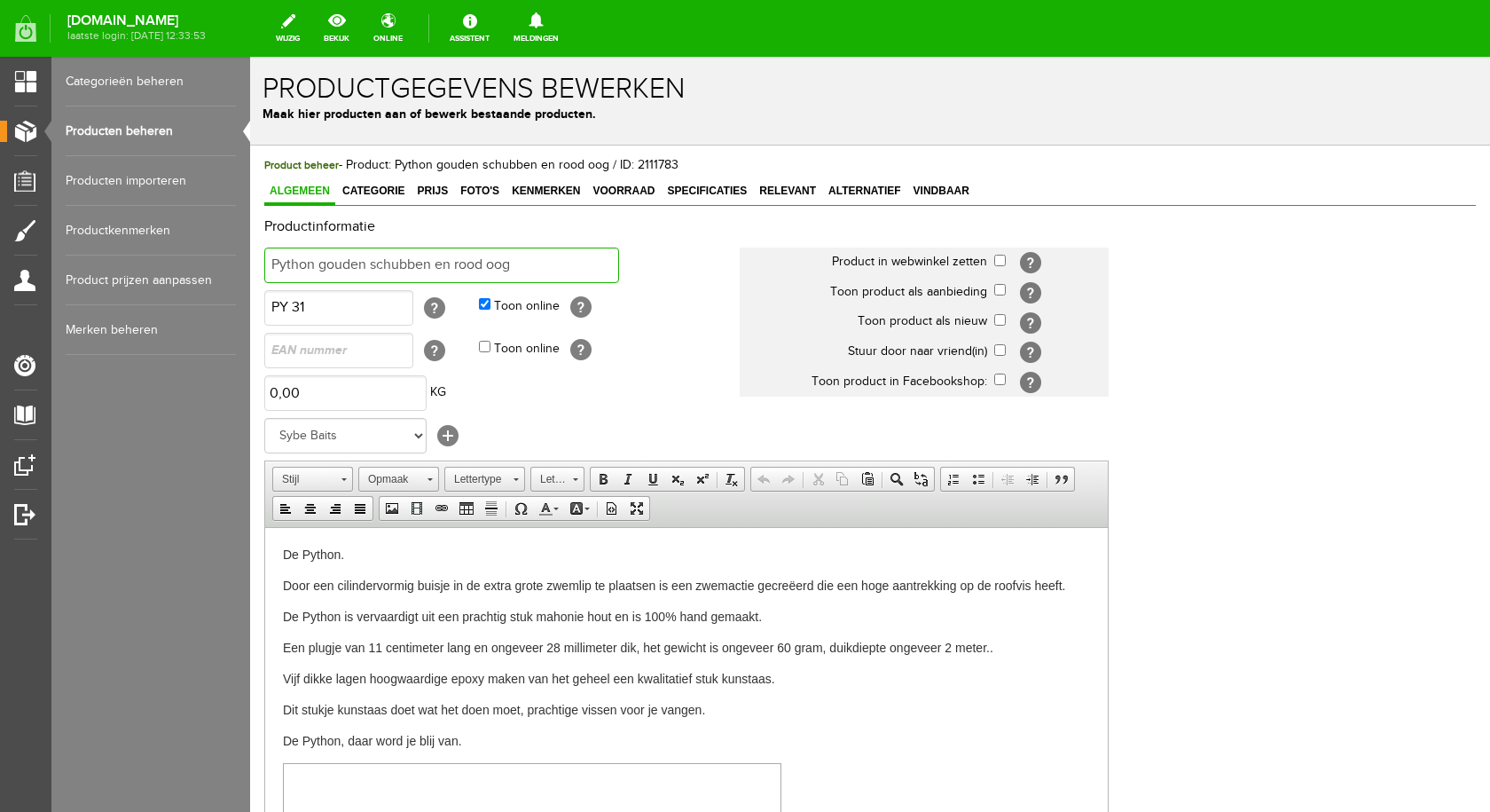
click at [522, 261] on input "Python gouden schubben en rood oog" at bounding box center [442, 265] width 355 height 35
type input "Python clown"
click at [995, 258] on input "checkbox" at bounding box center [999, 261] width 11 height 11
checkbox input "true"
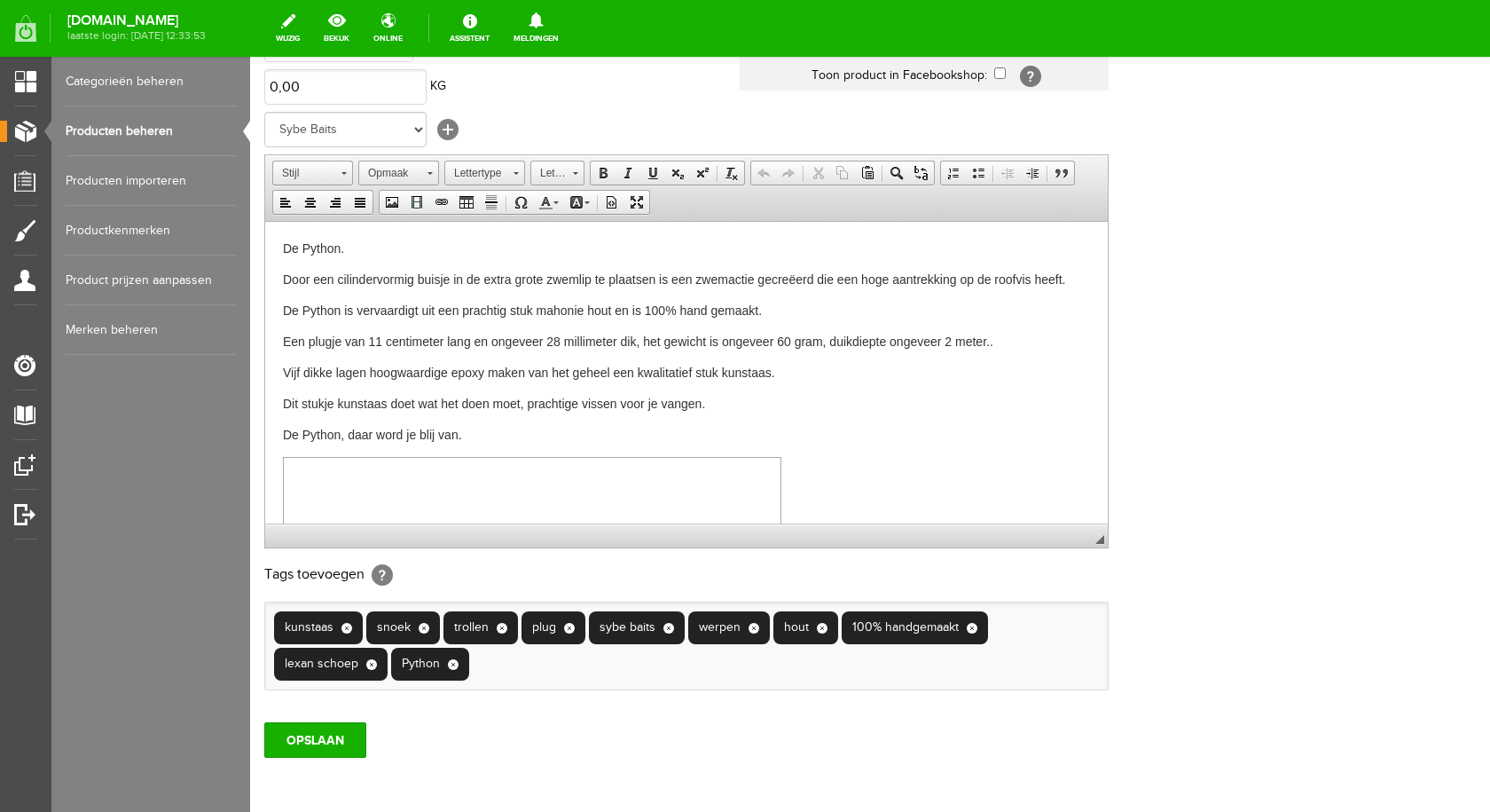
scroll to position [383, 0]
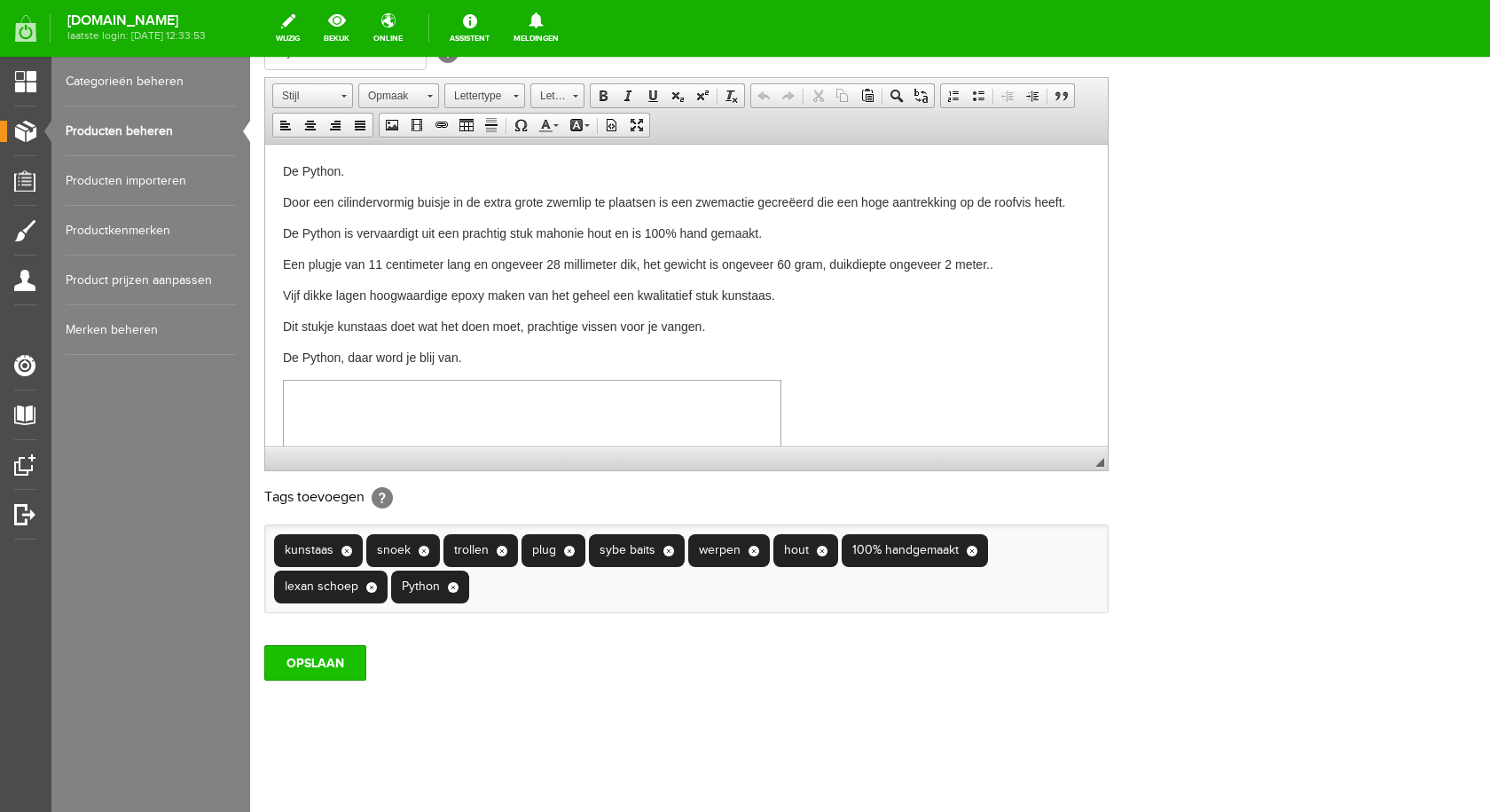
click at [322, 660] on input "OPSLAAN" at bounding box center [315, 662] width 102 height 35
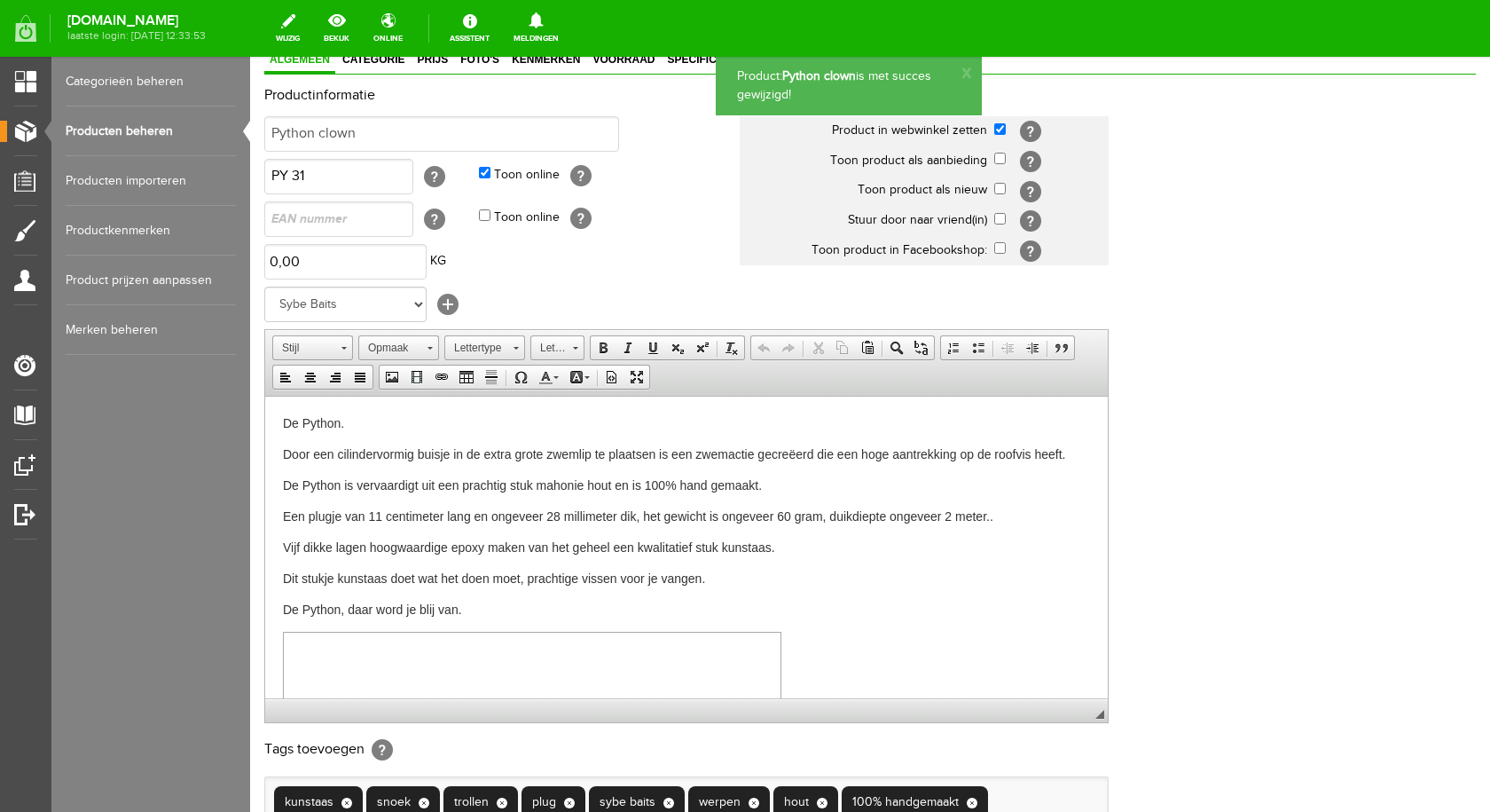
scroll to position [0, 0]
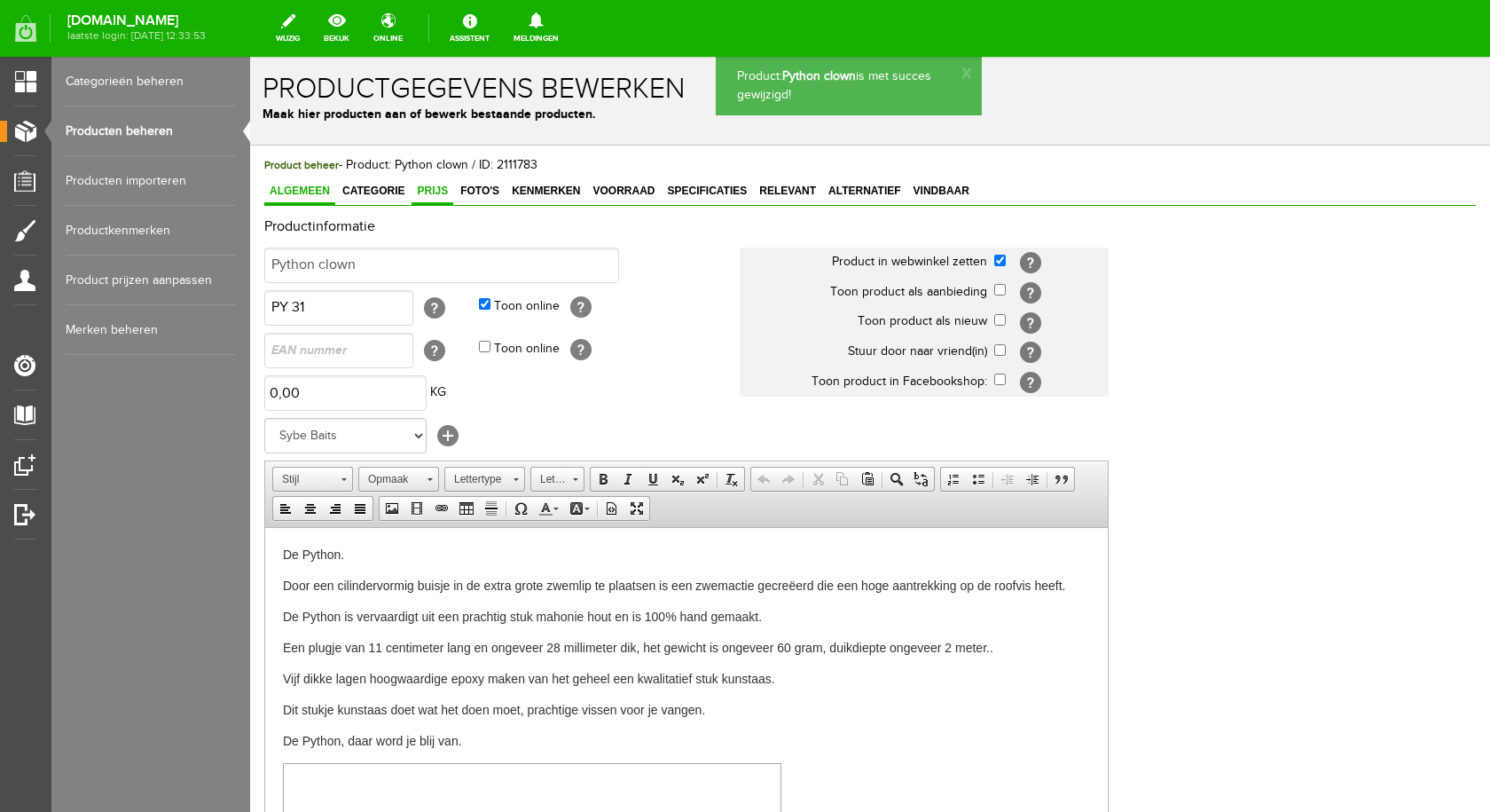
click at [435, 184] on link "Prijs" at bounding box center [432, 192] width 42 height 26
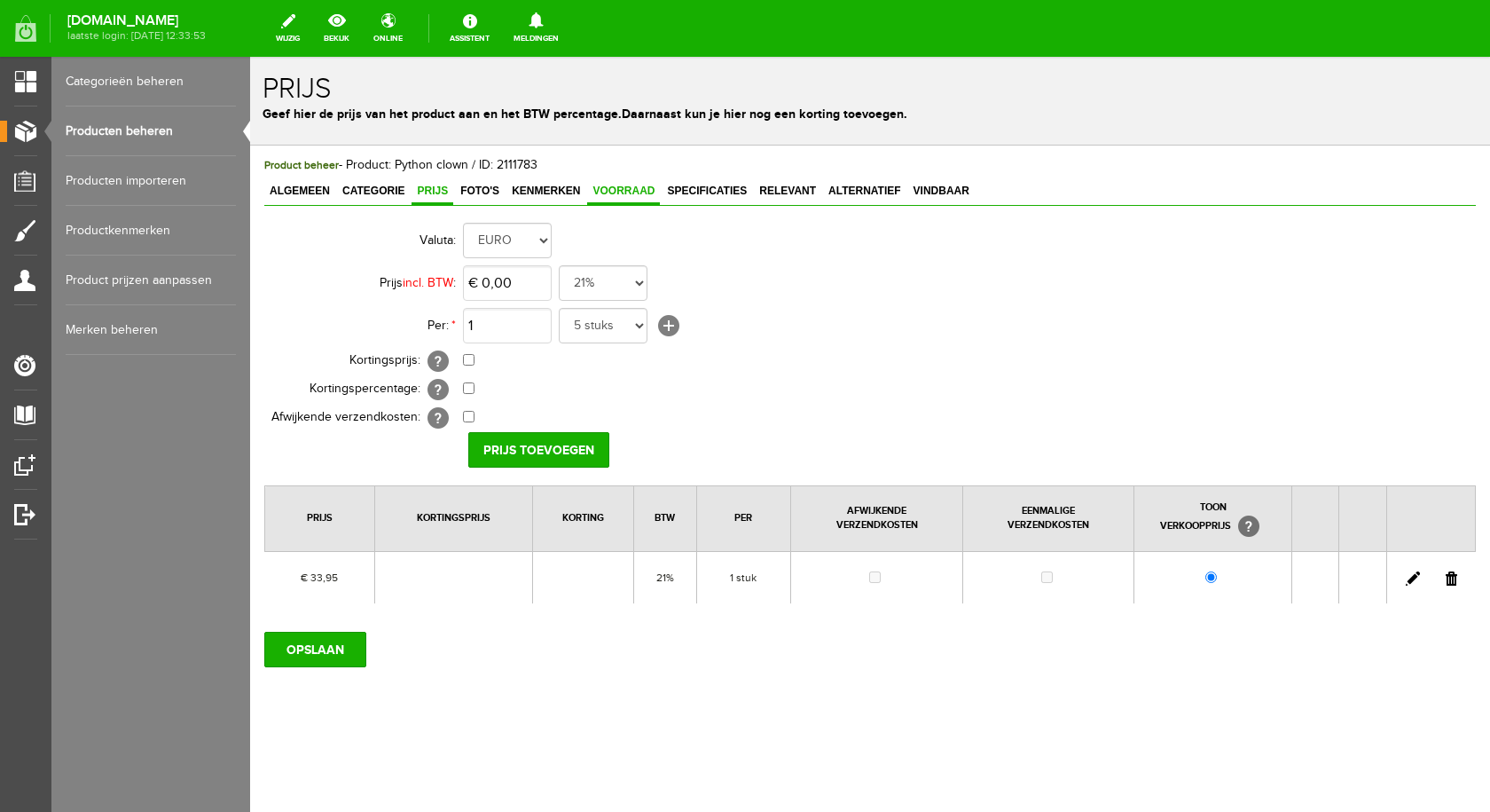
click at [617, 184] on link "Voorraad" at bounding box center [624, 192] width 73 height 26
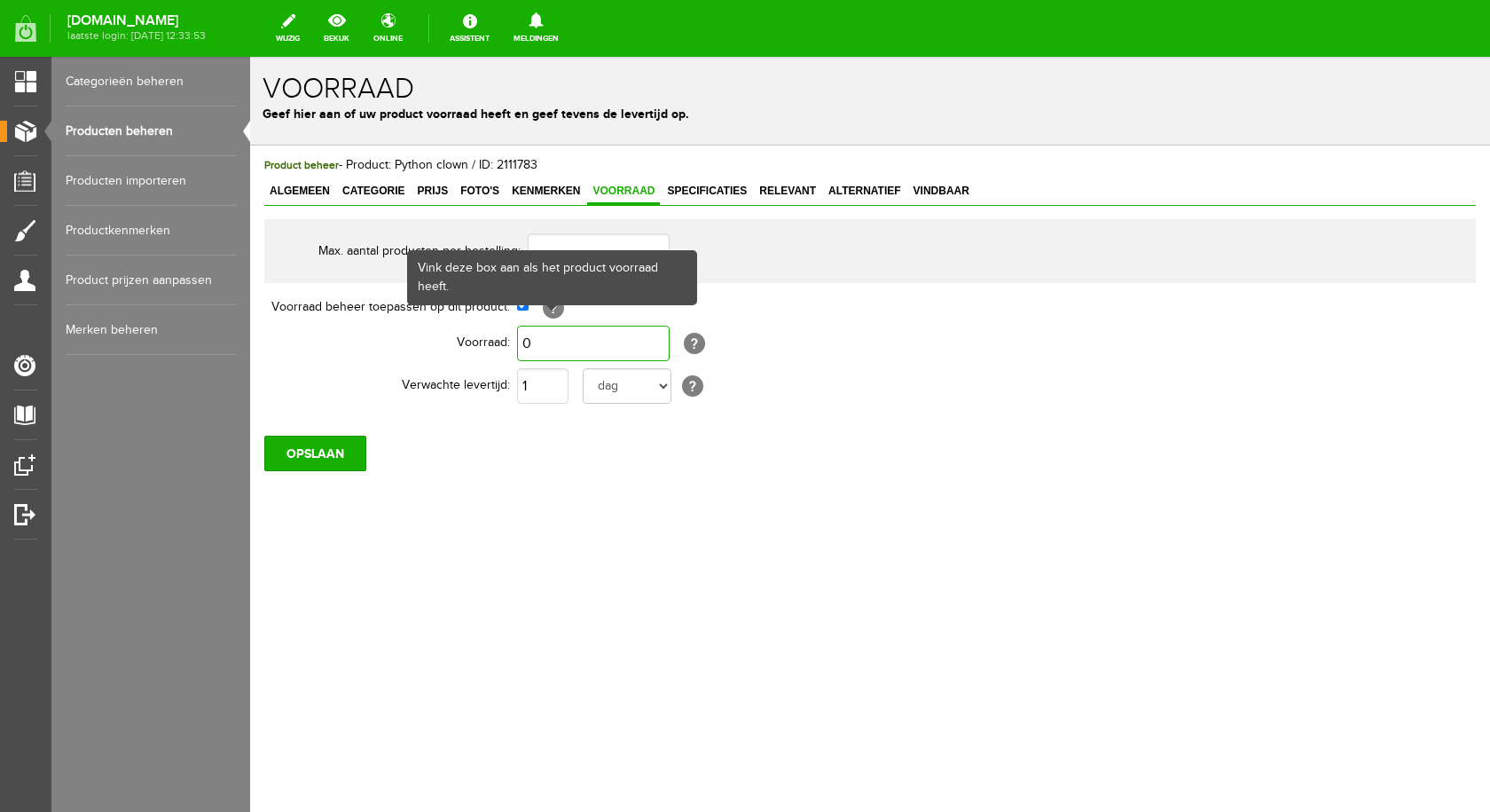
click at [558, 345] on input "0" at bounding box center [593, 343] width 152 height 35
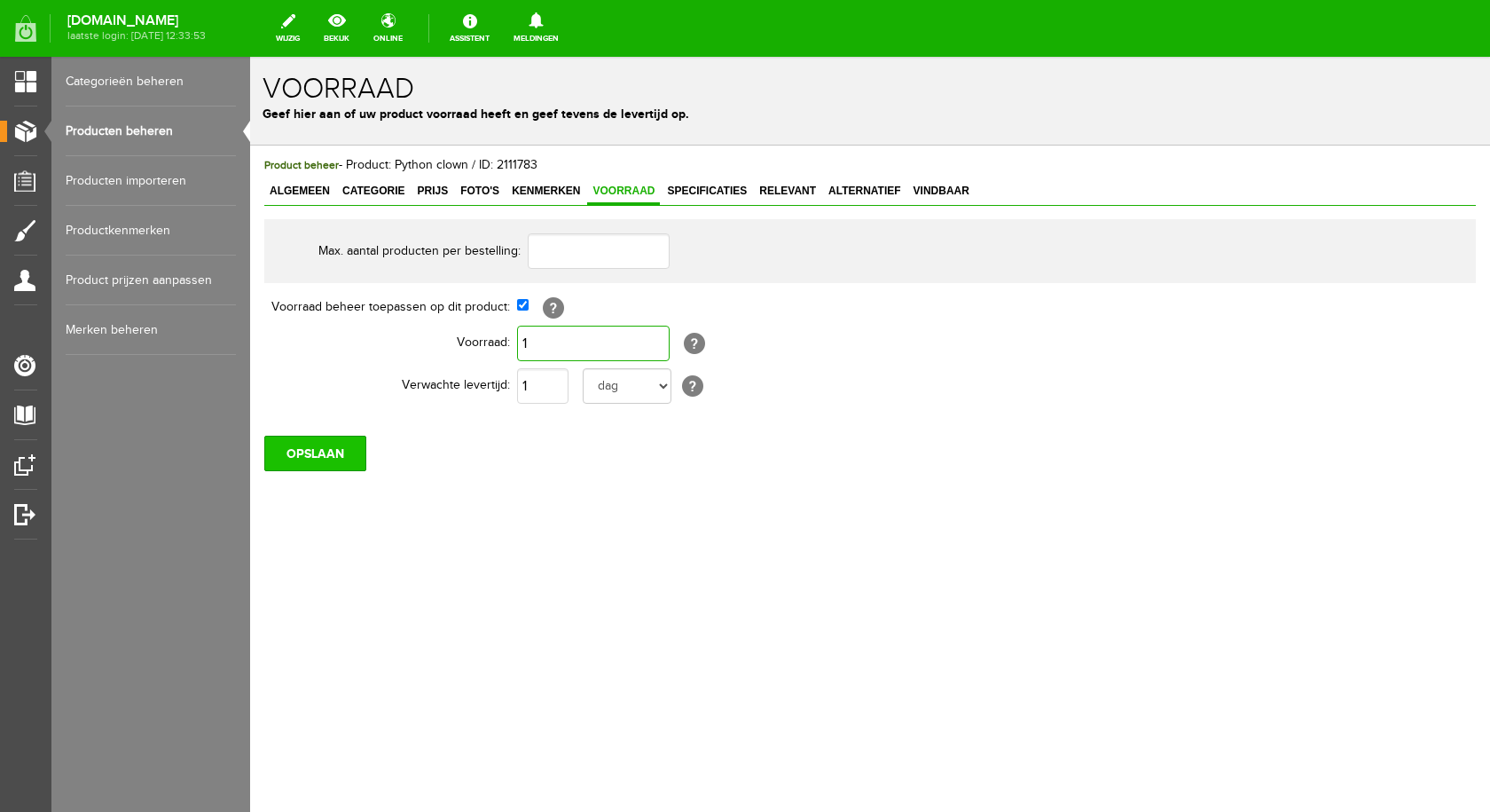
type input "1"
click at [335, 456] on input "OPSLAAN" at bounding box center [315, 453] width 102 height 35
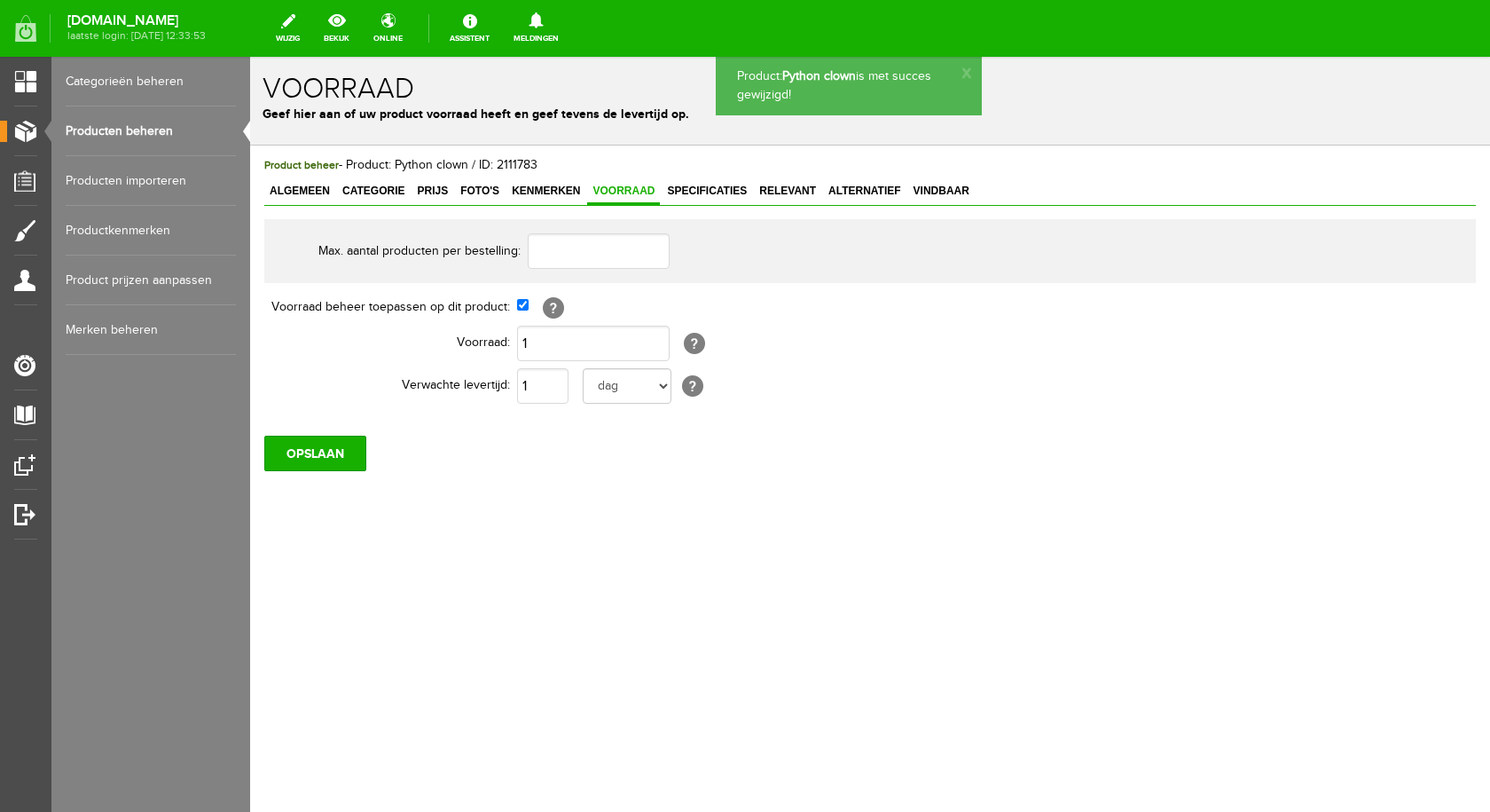
click at [478, 189] on span "Foto's" at bounding box center [480, 190] width 50 height 12
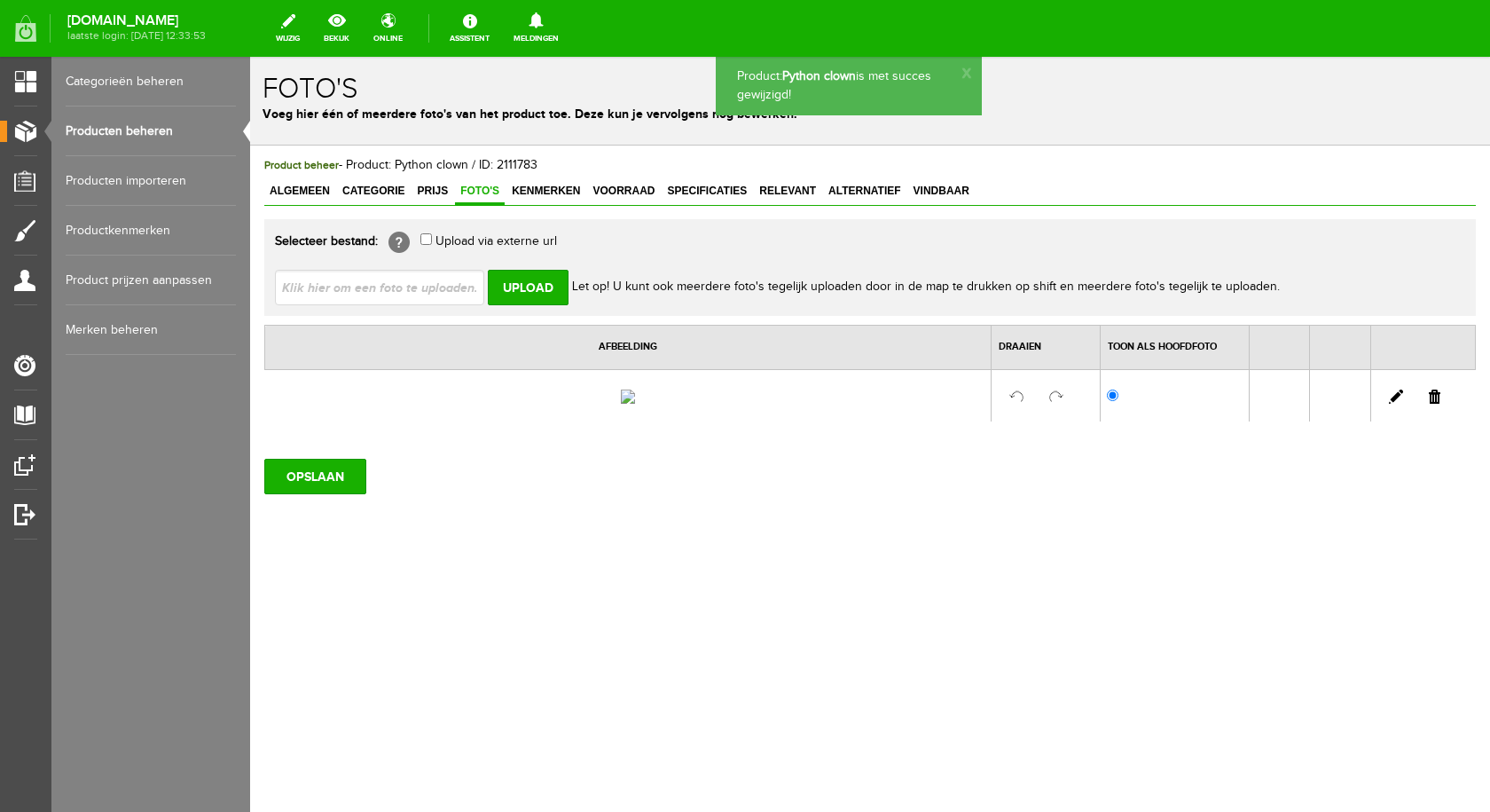
click at [390, 286] on input "file" at bounding box center [387, 286] width 224 height 33
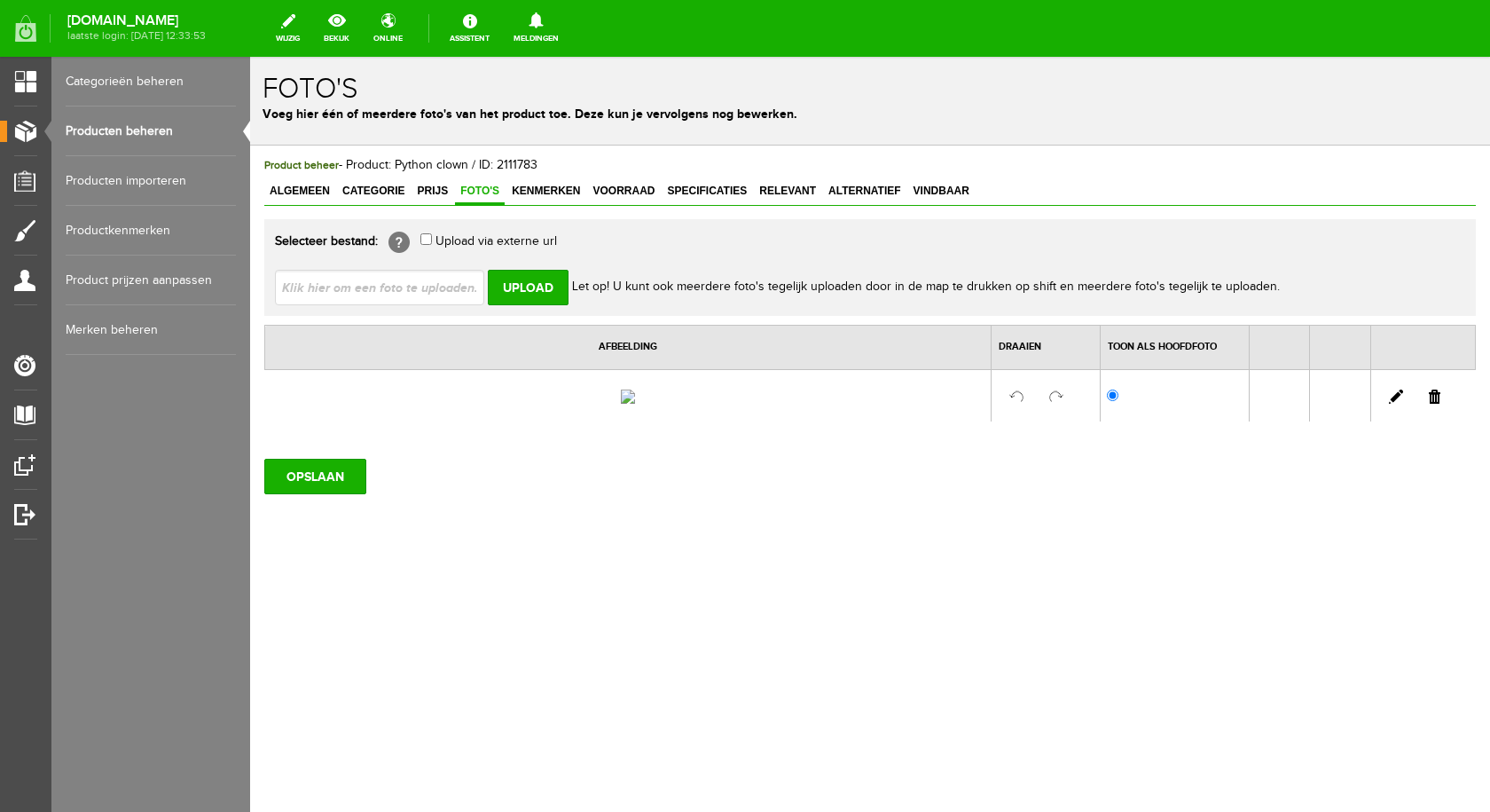
type input "C:\fakepath\python clown.jpg"
type input "python clown.jpg"
drag, startPoint x: 544, startPoint y: 285, endPoint x: 562, endPoint y: 283, distance: 18.1
click at [544, 285] on input "Upload" at bounding box center [527, 287] width 80 height 35
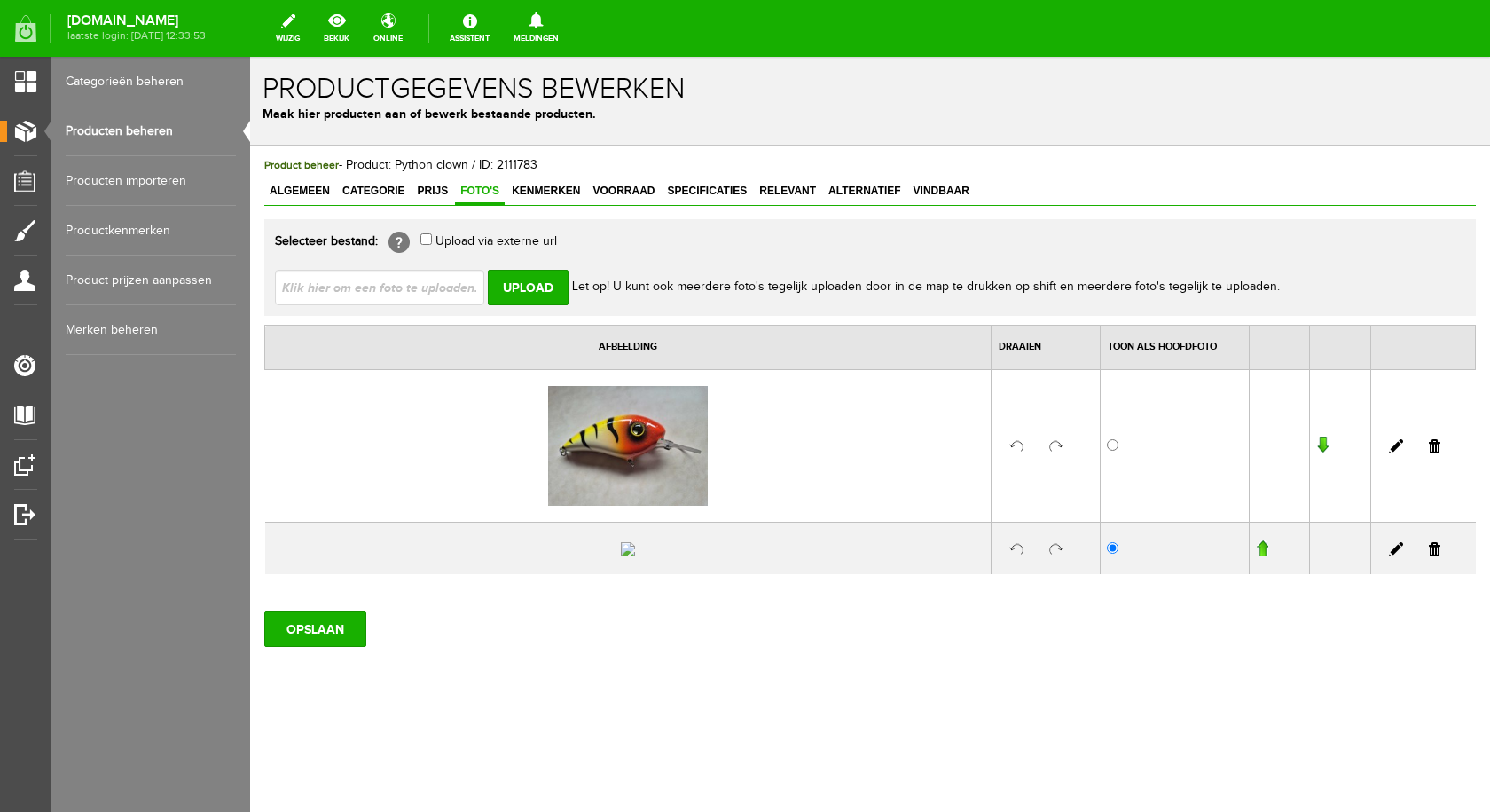
click at [1429, 556] on link at bounding box center [1435, 549] width 11 height 14
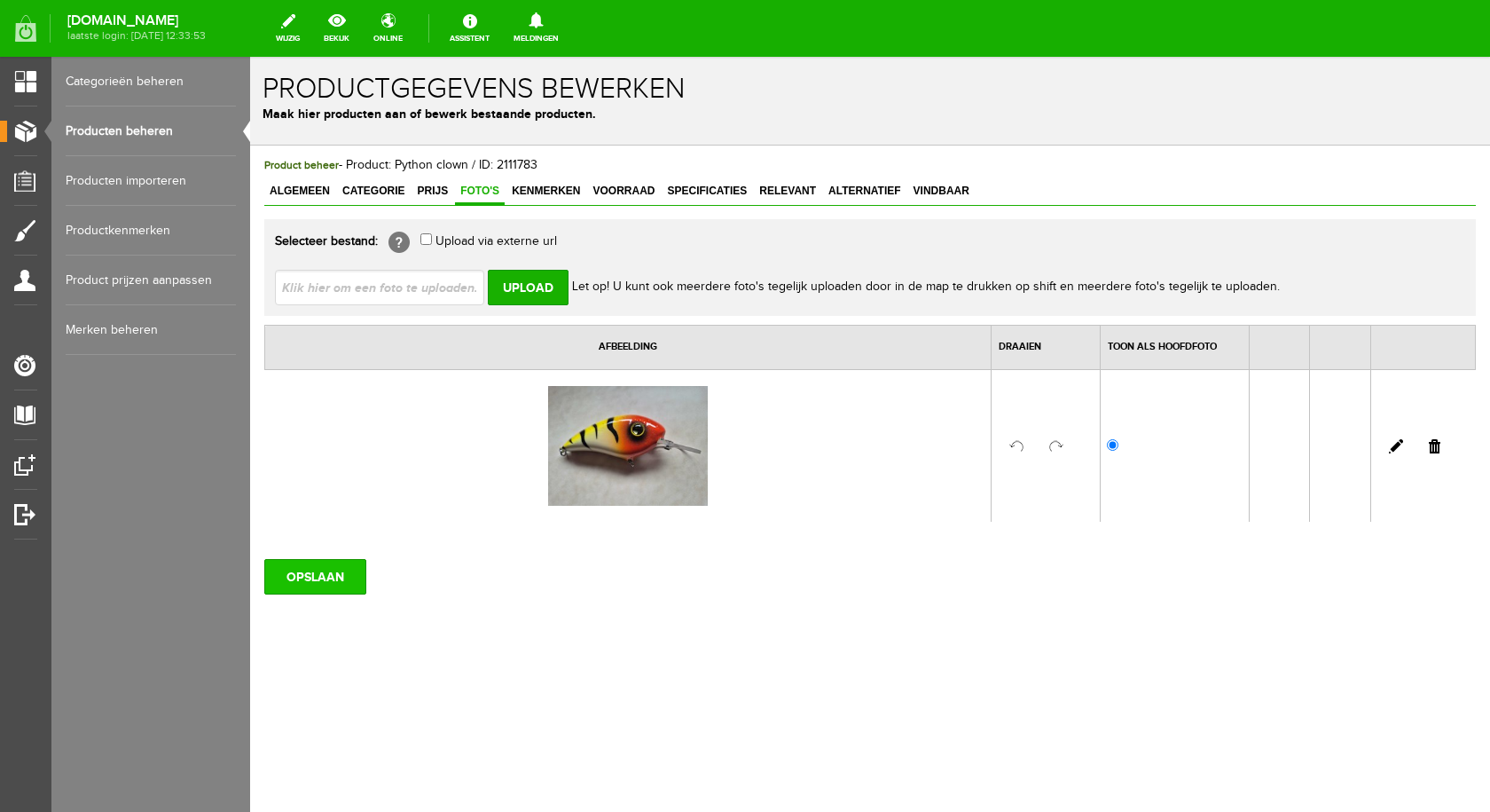
click at [294, 567] on input "OPSLAAN" at bounding box center [315, 576] width 102 height 35
click at [170, 138] on link "Producten beheren" at bounding box center [151, 131] width 170 height 50
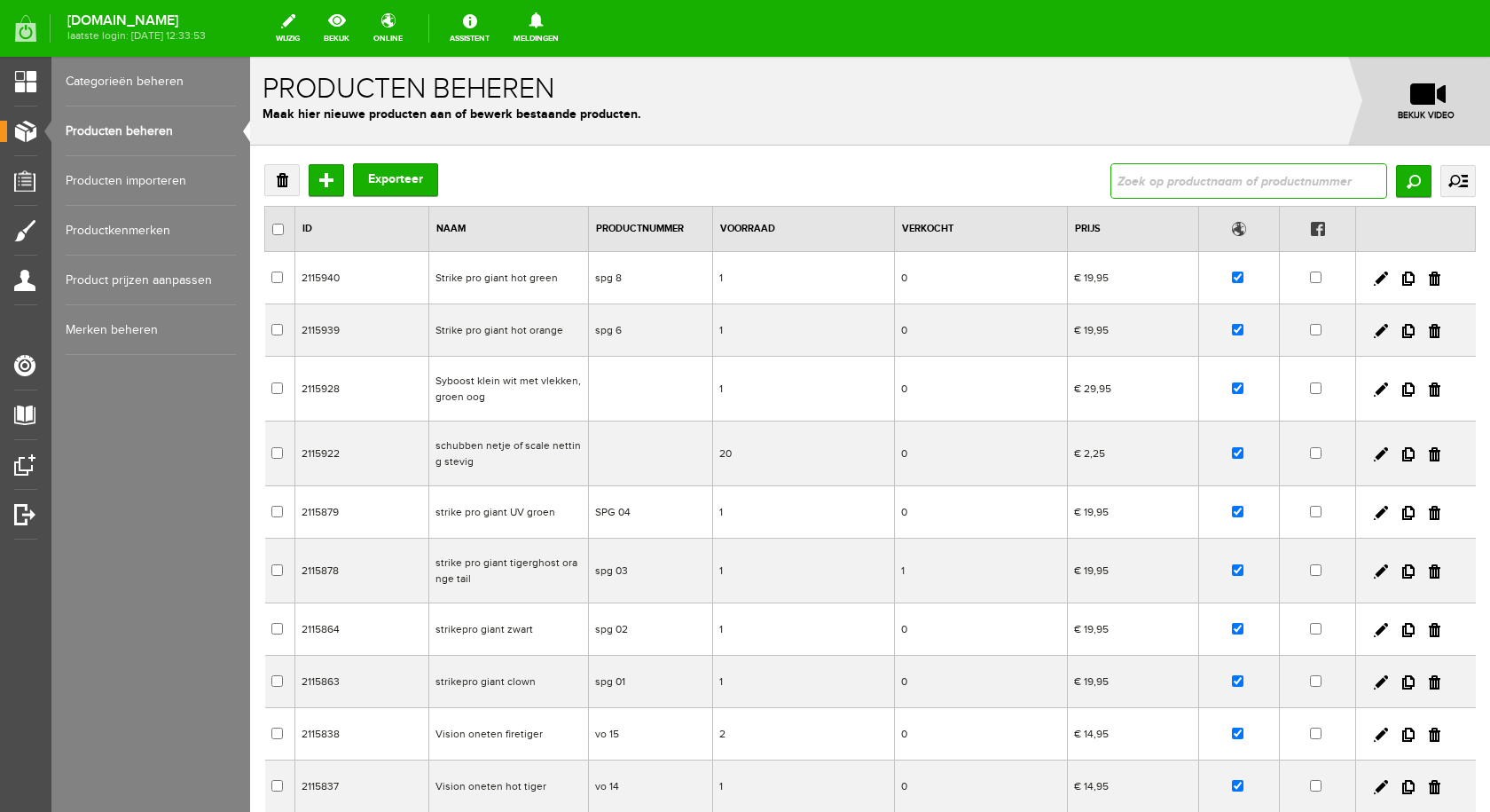
click at [1224, 182] on input "text" at bounding box center [1249, 181] width 277 height 35
type input "python"
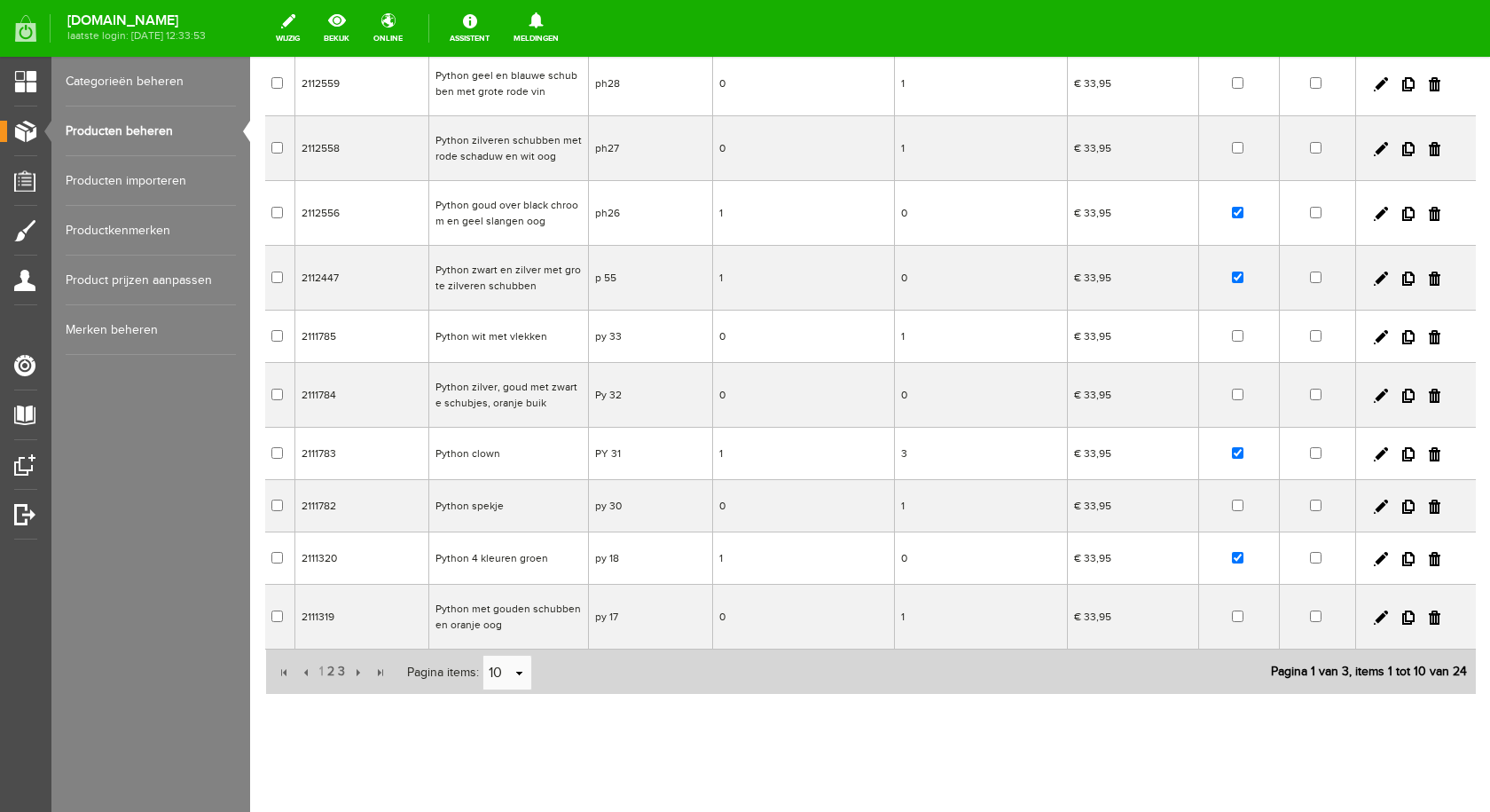
scroll to position [216, 0]
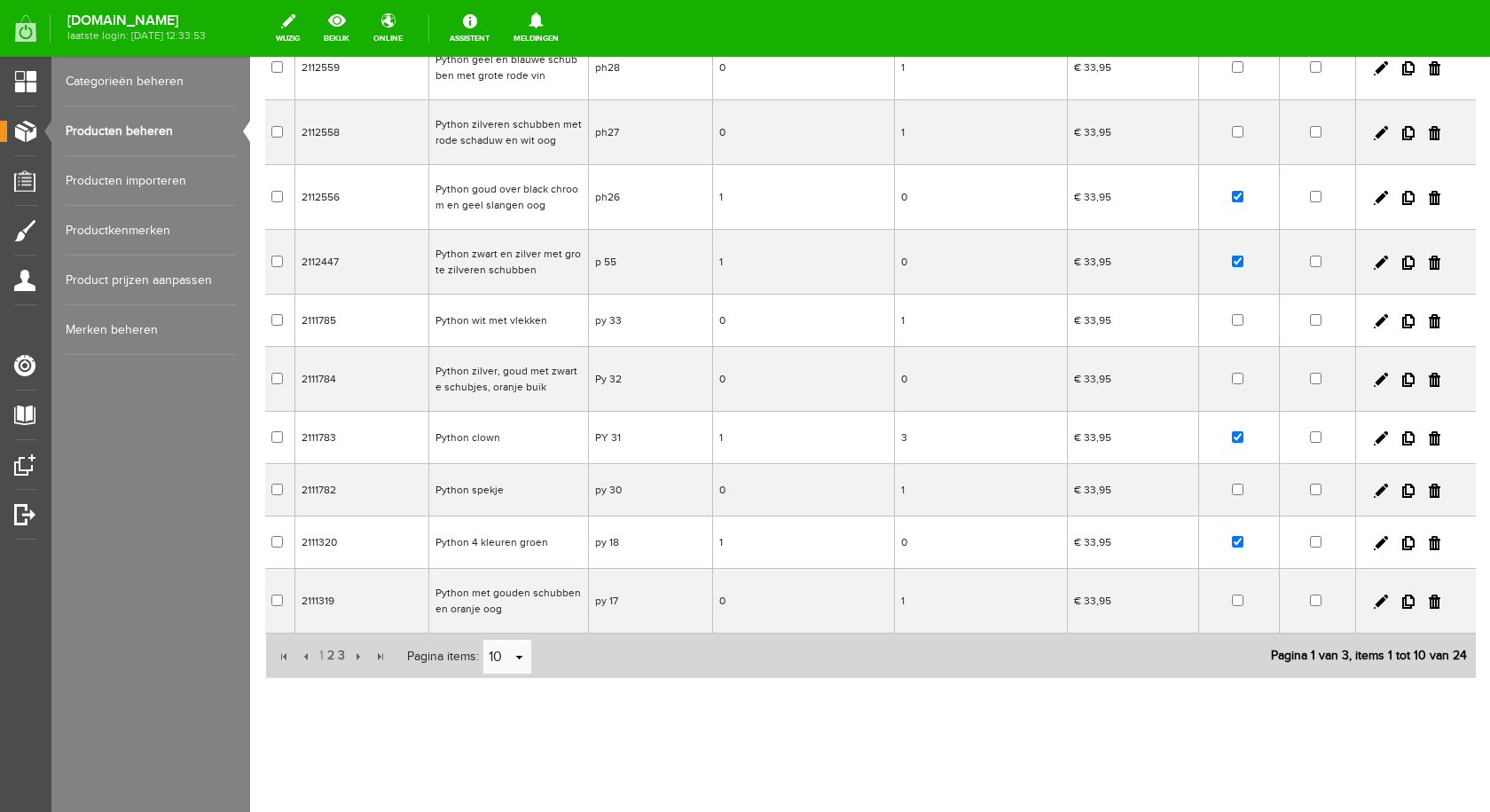
click at [496, 604] on td "Python met gouden schubben en oranje oog" at bounding box center [508, 600] width 160 height 65
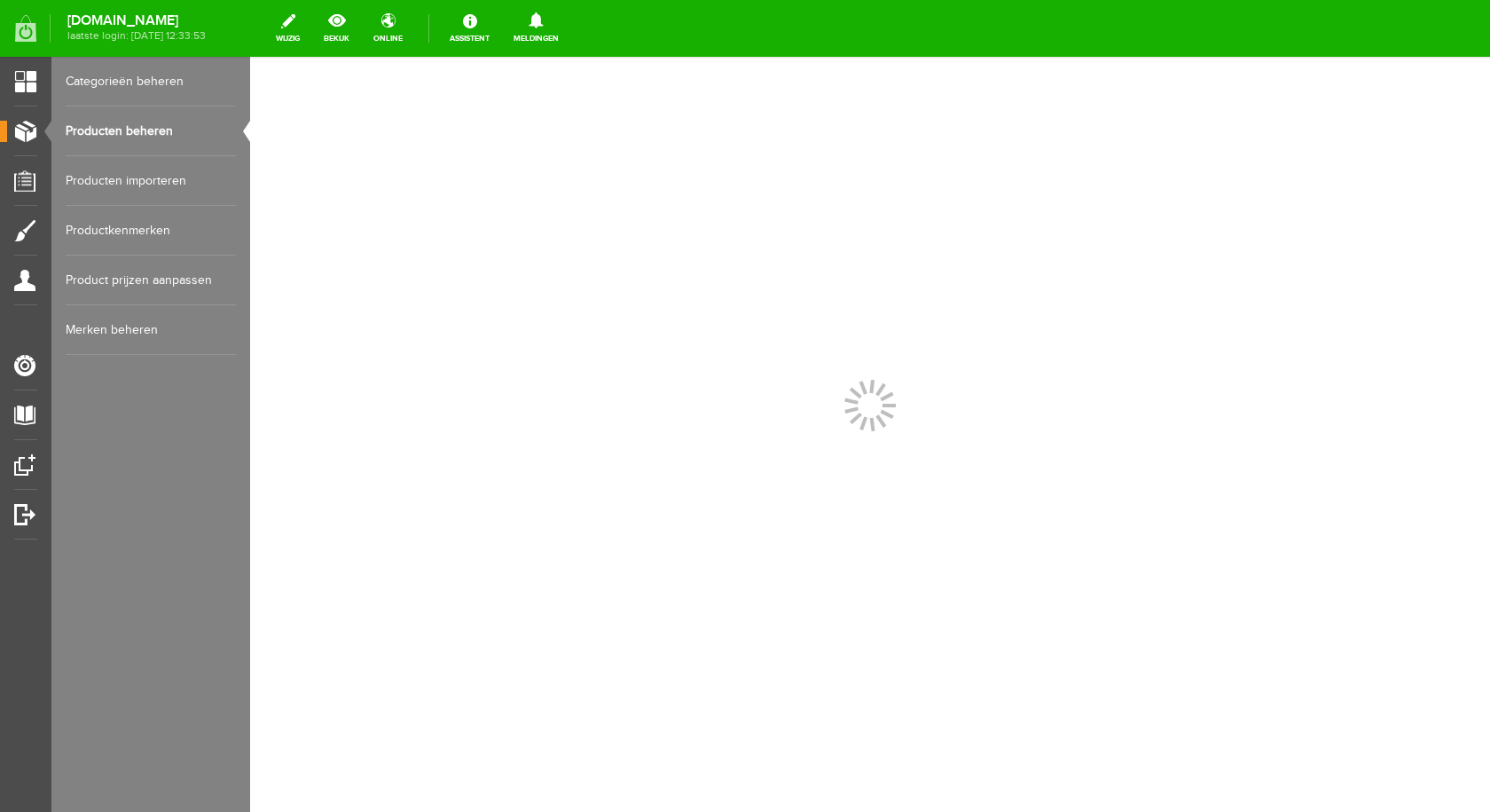
scroll to position [0, 0]
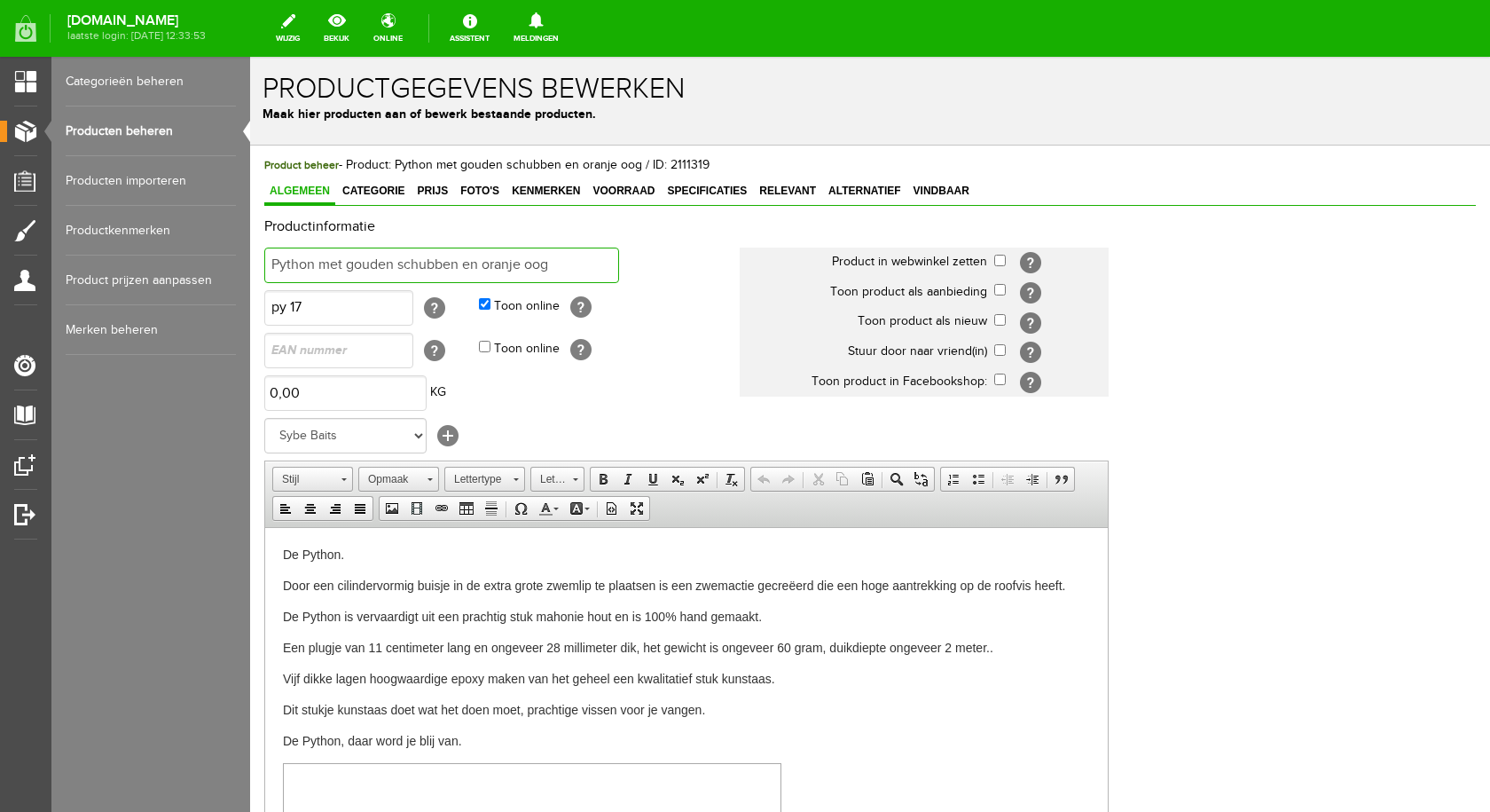
click at [558, 266] on input "Python met gouden schubben en oranje oog" at bounding box center [442, 265] width 355 height 35
type input "Python albino"
click at [1002, 258] on input "checkbox" at bounding box center [999, 261] width 11 height 11
checkbox input "true"
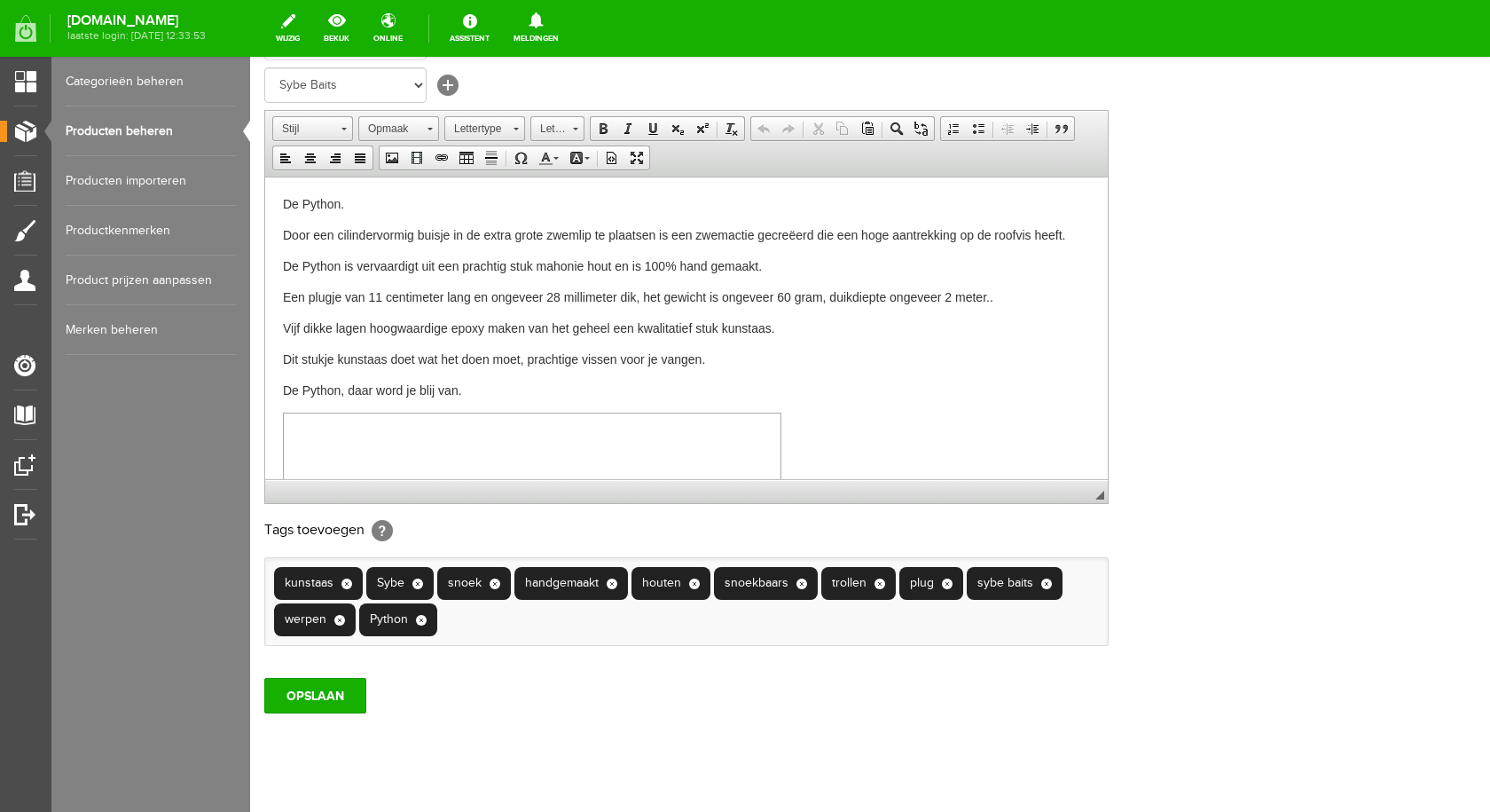
scroll to position [383, 0]
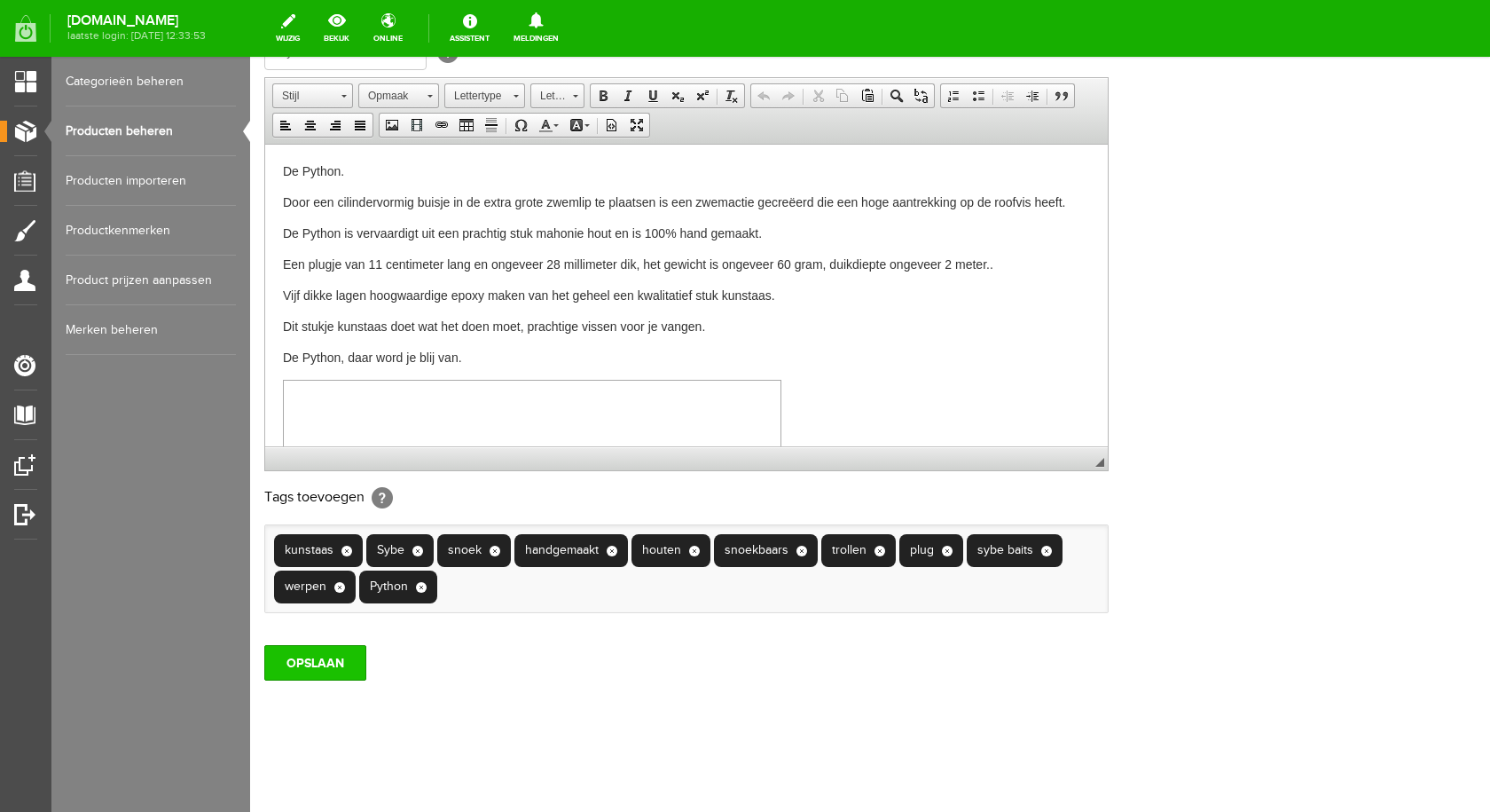
click at [342, 659] on input "OPSLAAN" at bounding box center [315, 662] width 102 height 35
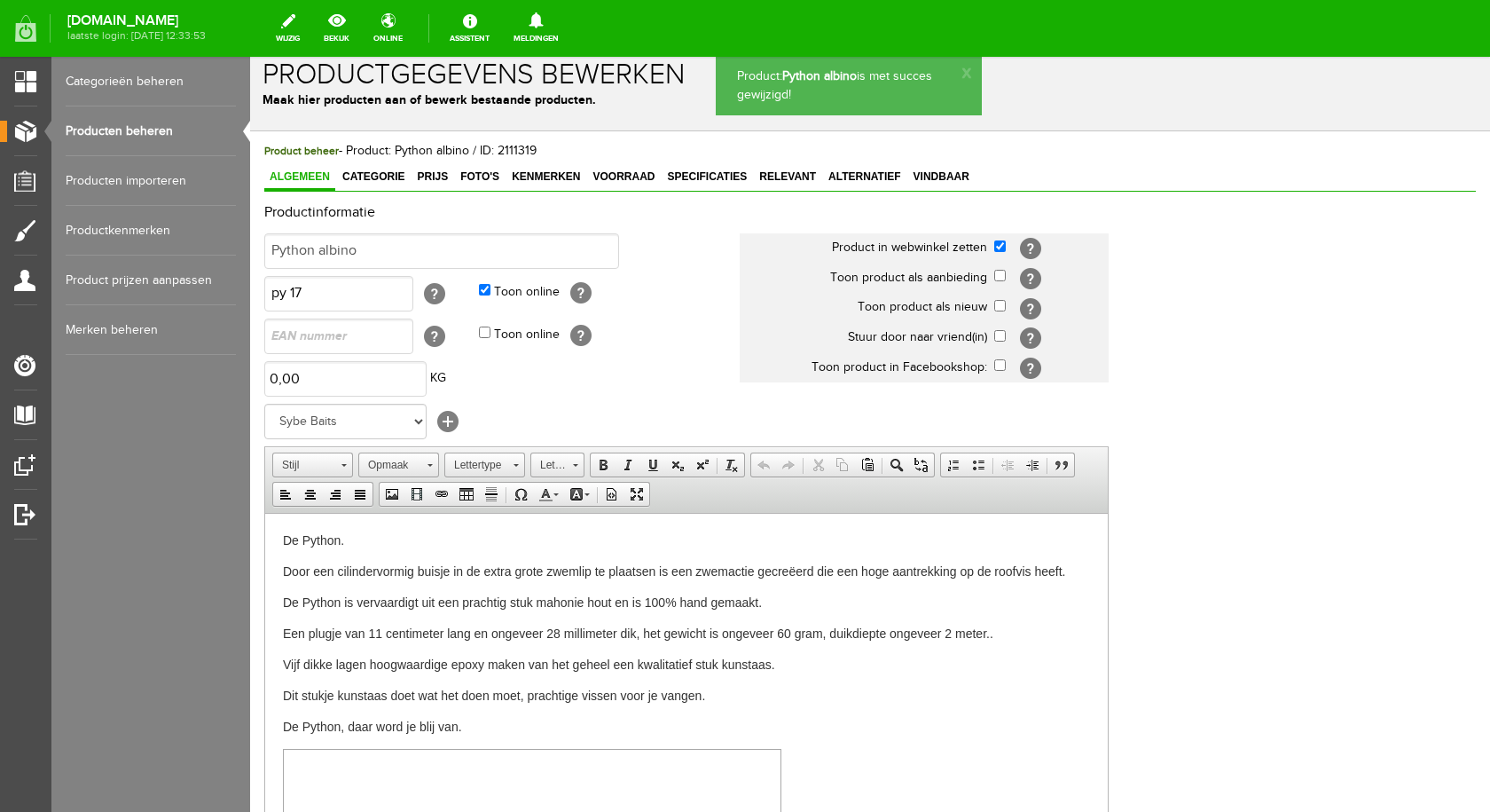
scroll to position [0, 0]
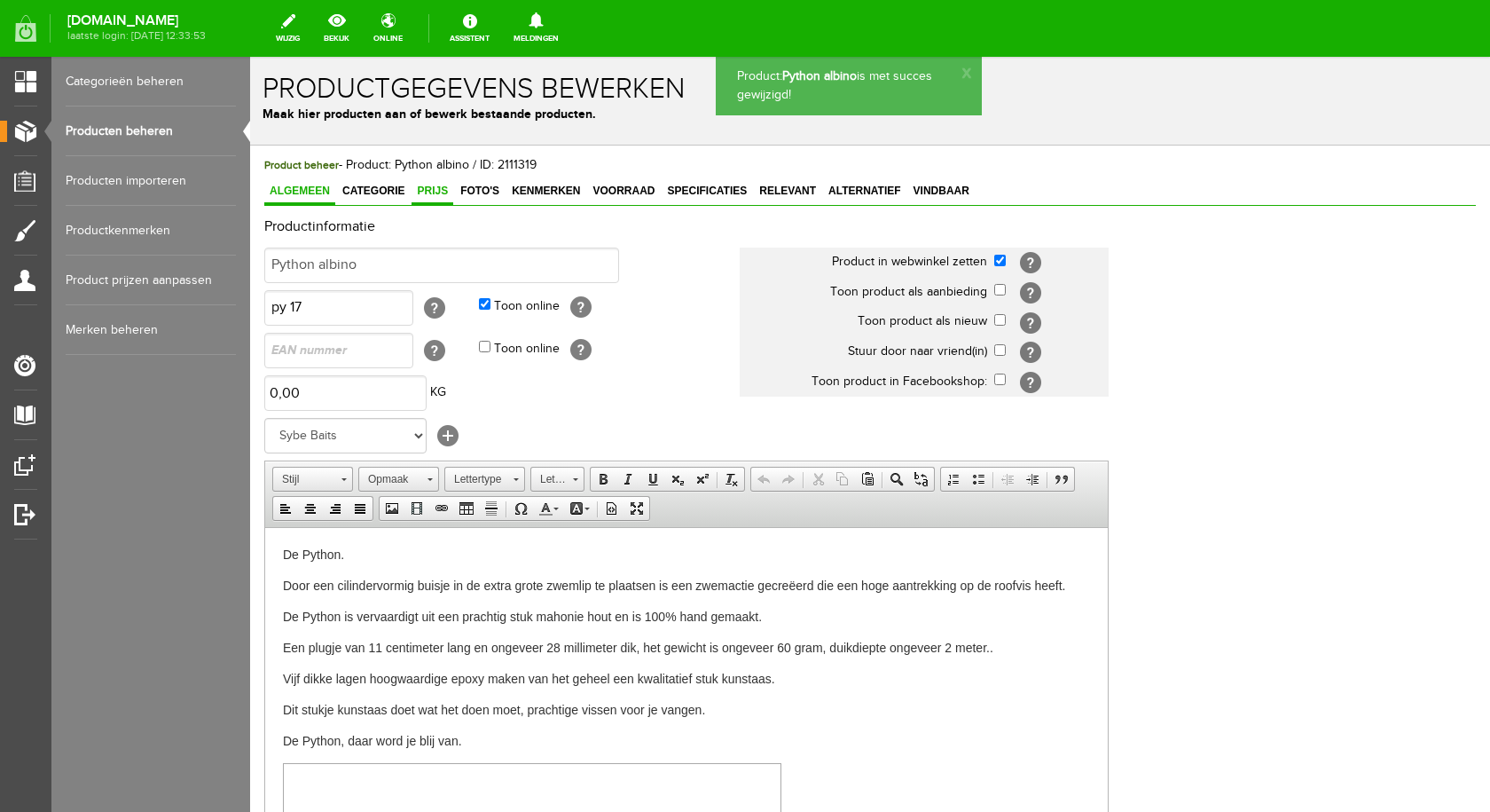
click at [441, 189] on span "Prijs" at bounding box center [432, 190] width 42 height 12
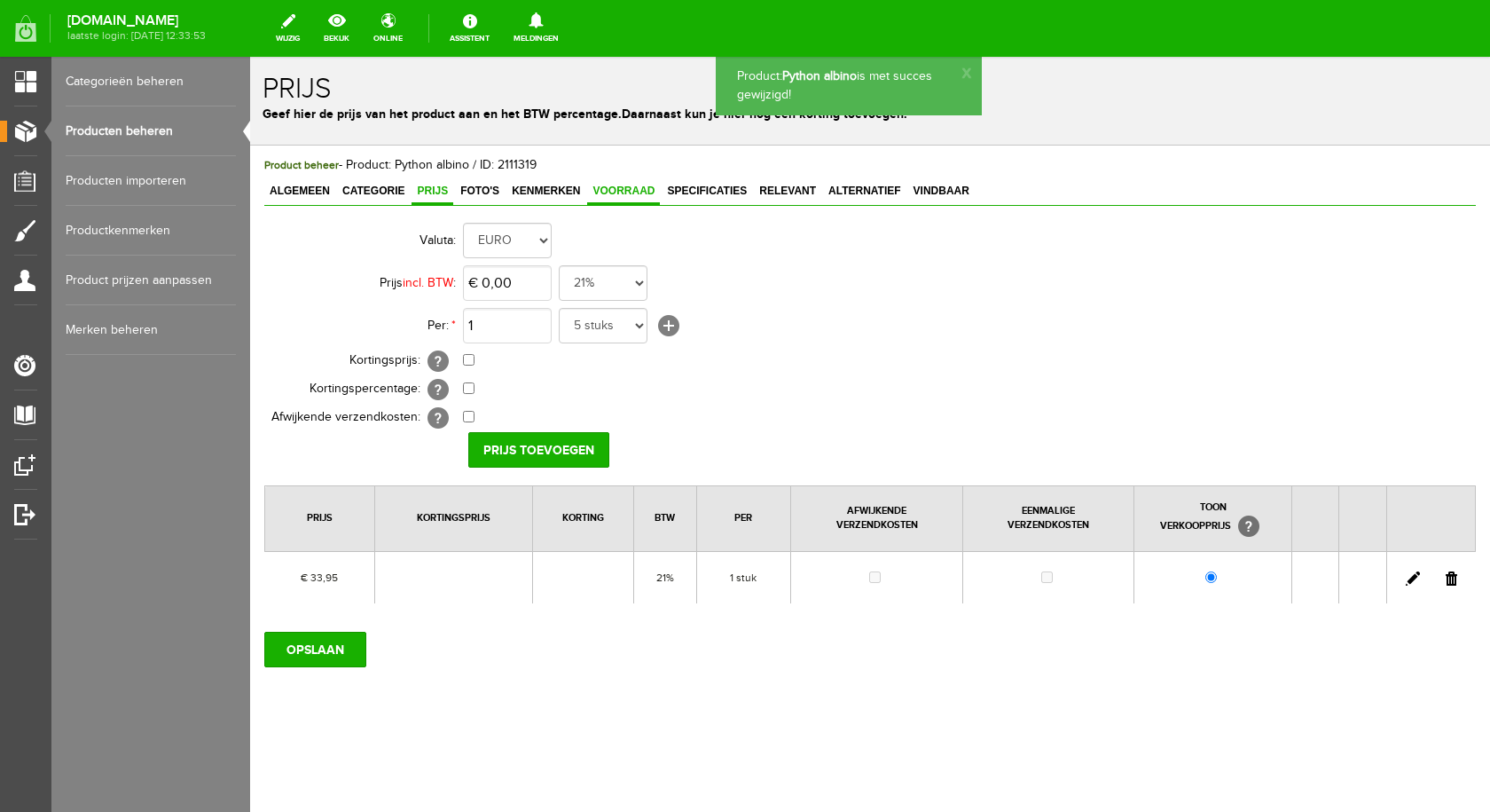
click at [619, 194] on span "Voorraad" at bounding box center [624, 190] width 73 height 12
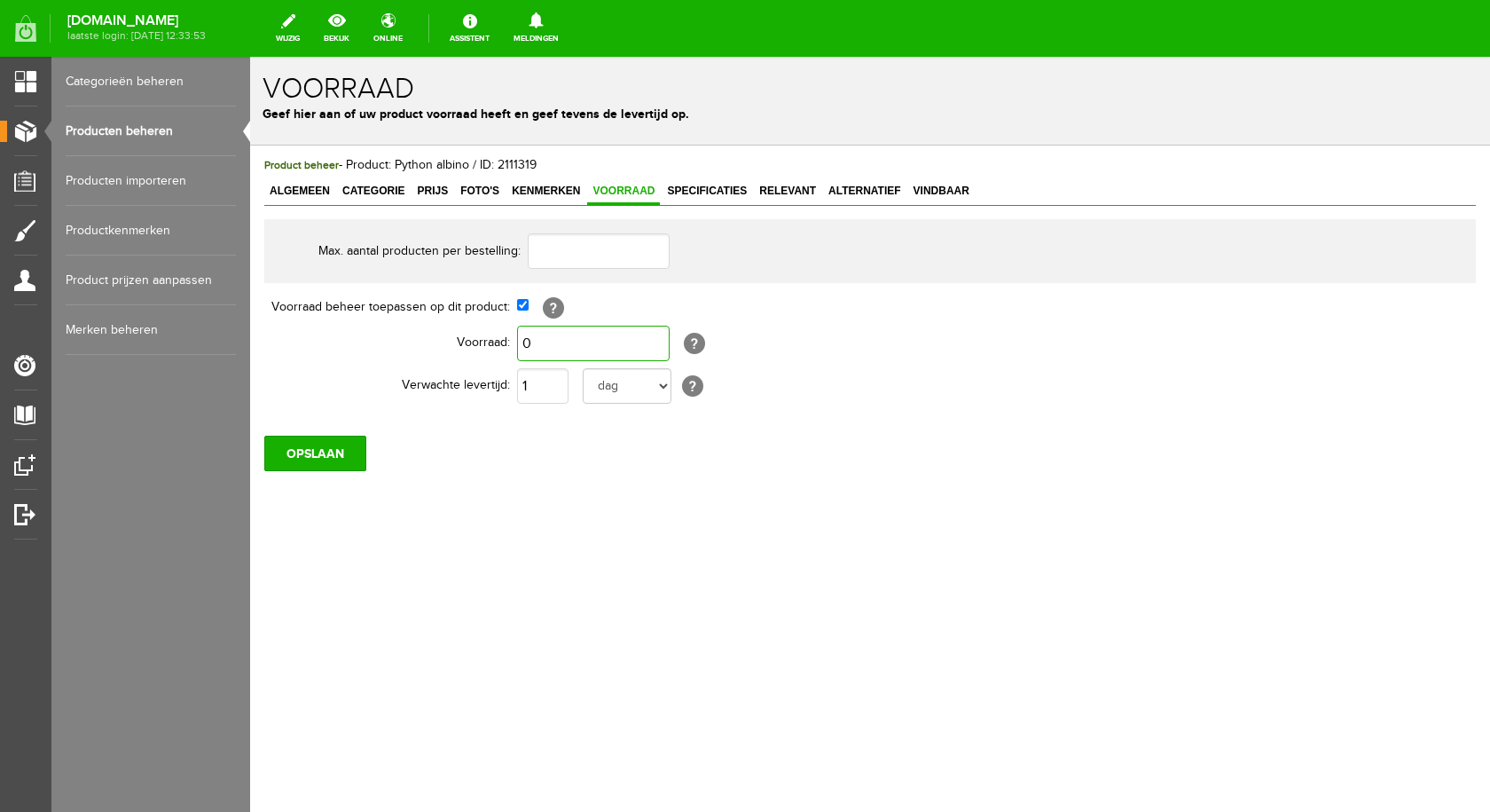
click at [549, 339] on input "0" at bounding box center [593, 343] width 152 height 35
type input "1"
click at [326, 455] on input "OPSLAAN" at bounding box center [315, 453] width 102 height 35
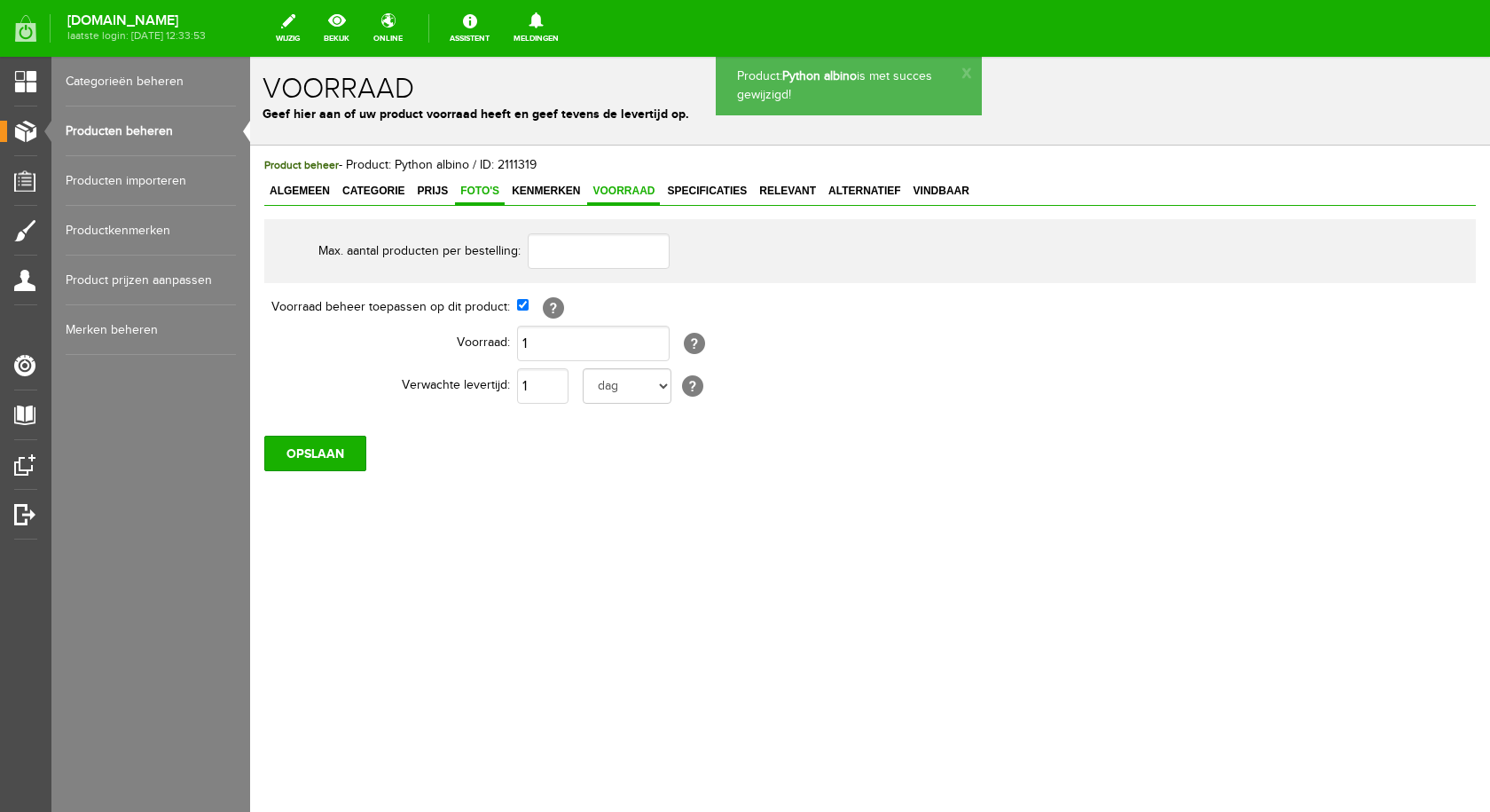
click at [486, 194] on span "Foto's" at bounding box center [480, 190] width 50 height 12
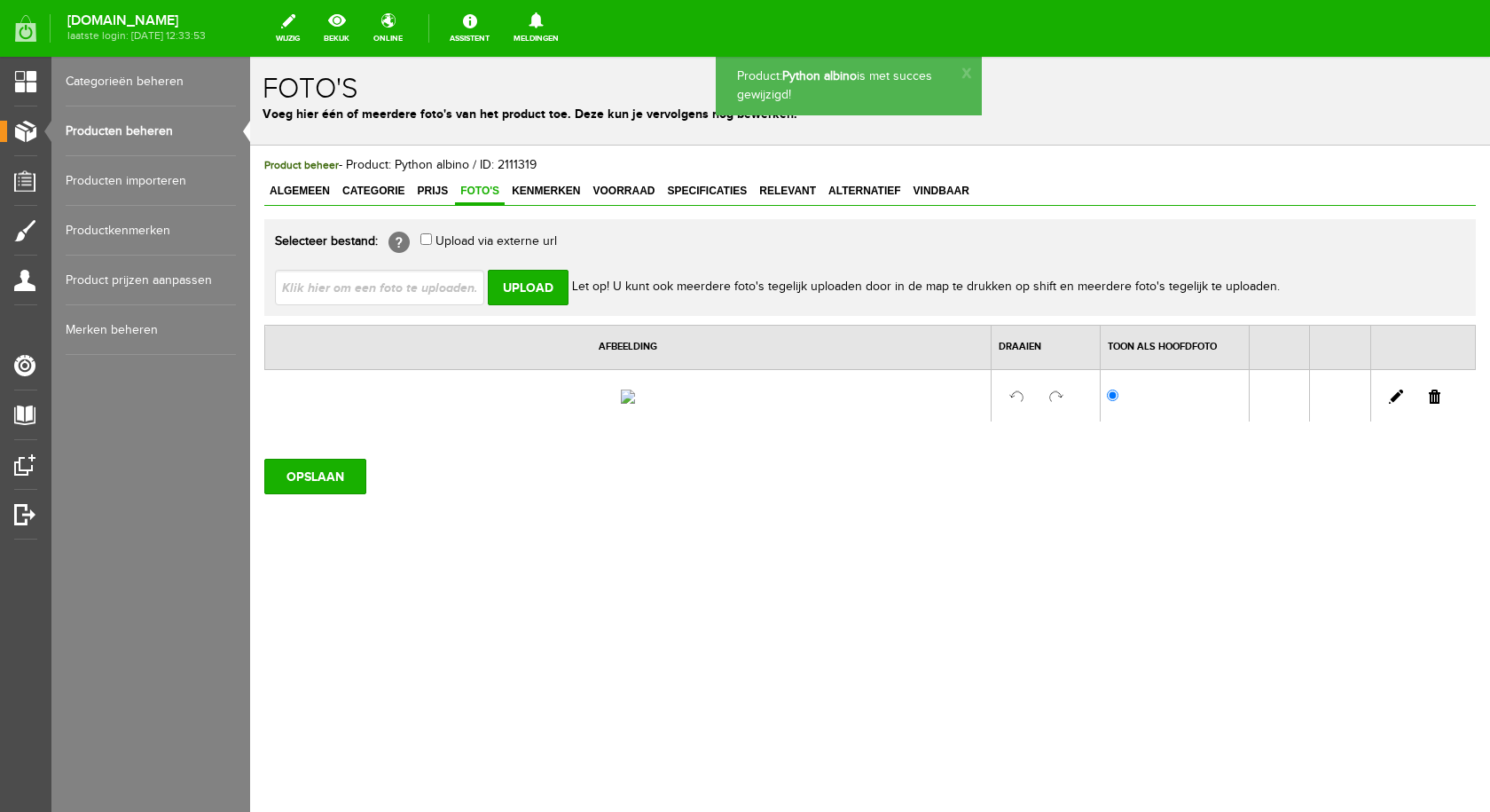
click at [422, 278] on input "file" at bounding box center [387, 286] width 224 height 33
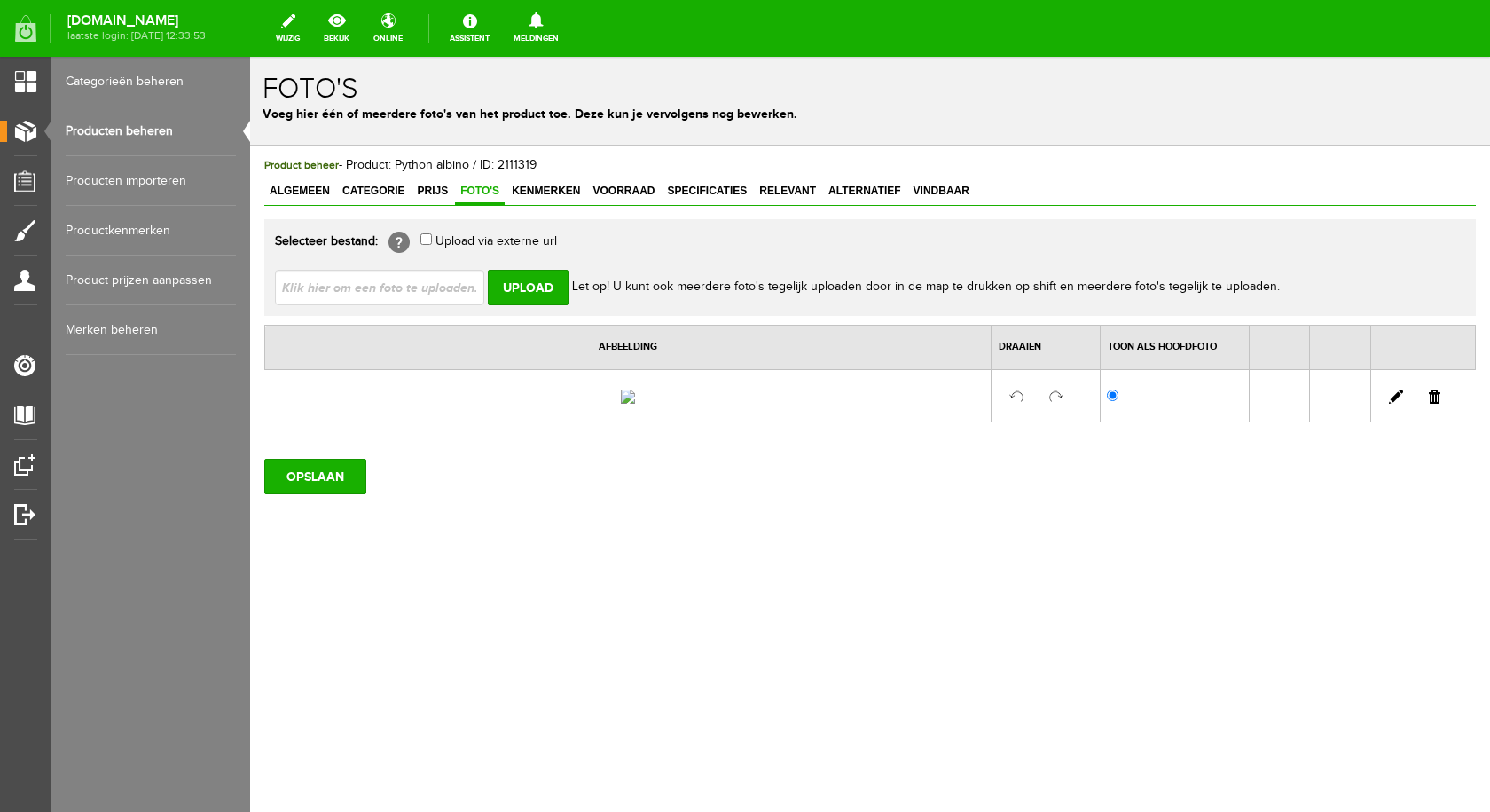
type input "C:\fakepath\python albino.jpg"
type input "python albino.jpg"
click at [522, 287] on input "Upload" at bounding box center [527, 287] width 80 height 35
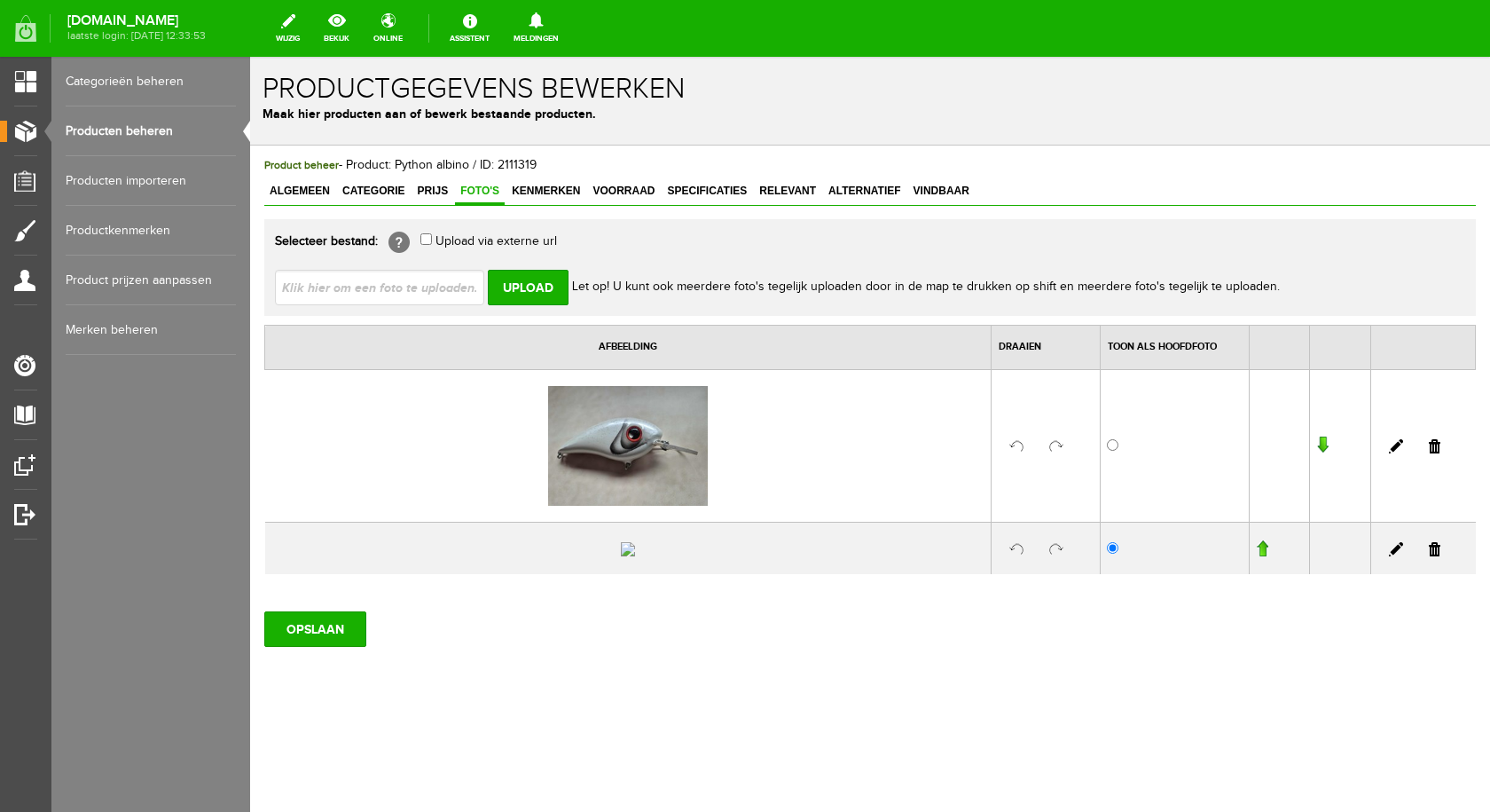
drag, startPoint x: 1423, startPoint y: 596, endPoint x: 812, endPoint y: 88, distance: 794.6
click at [1429, 556] on link at bounding box center [1435, 549] width 11 height 14
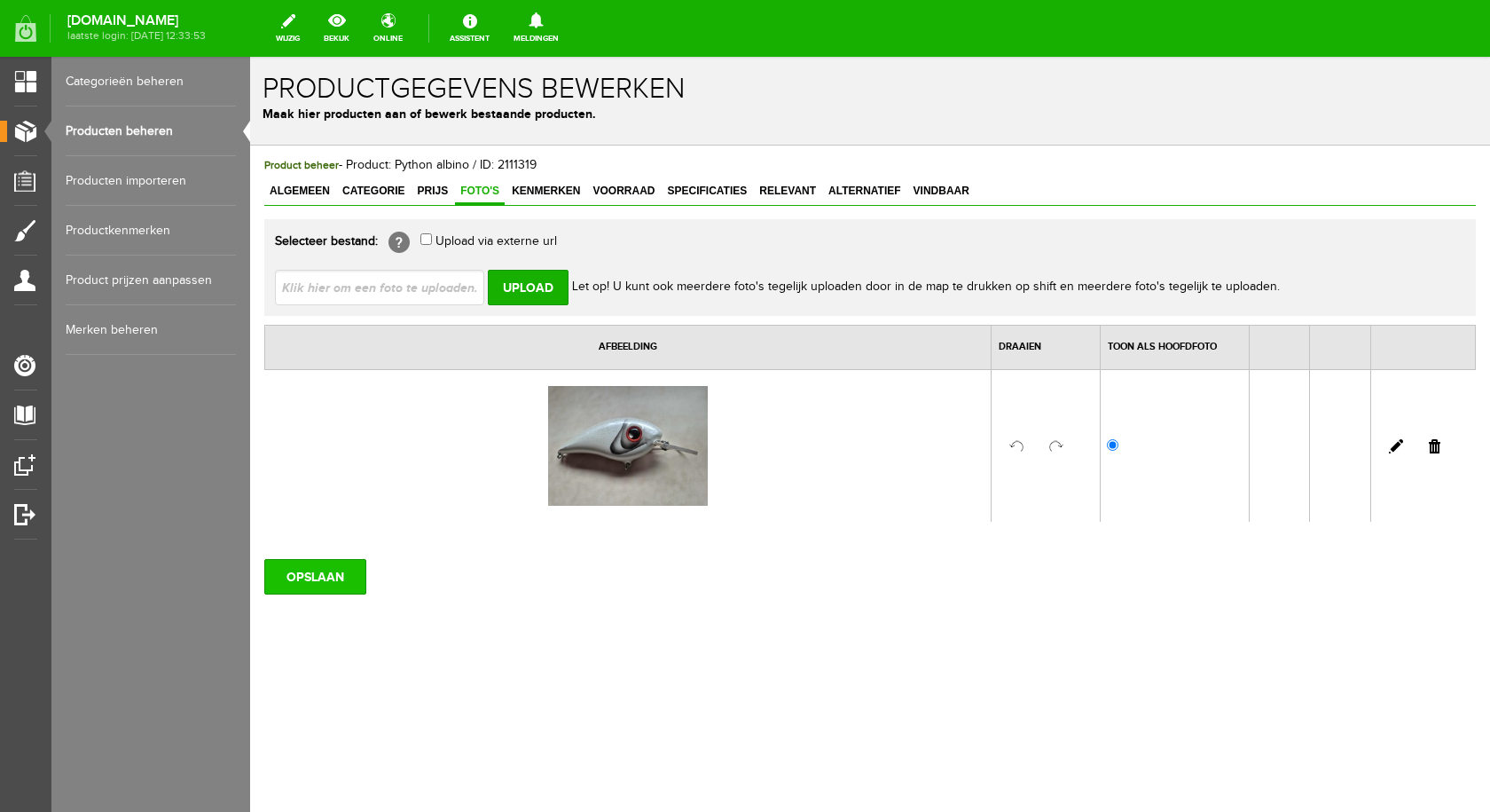
click at [352, 580] on input "OPSLAAN" at bounding box center [315, 576] width 102 height 35
click at [160, 127] on link "Producten beheren" at bounding box center [151, 131] width 170 height 50
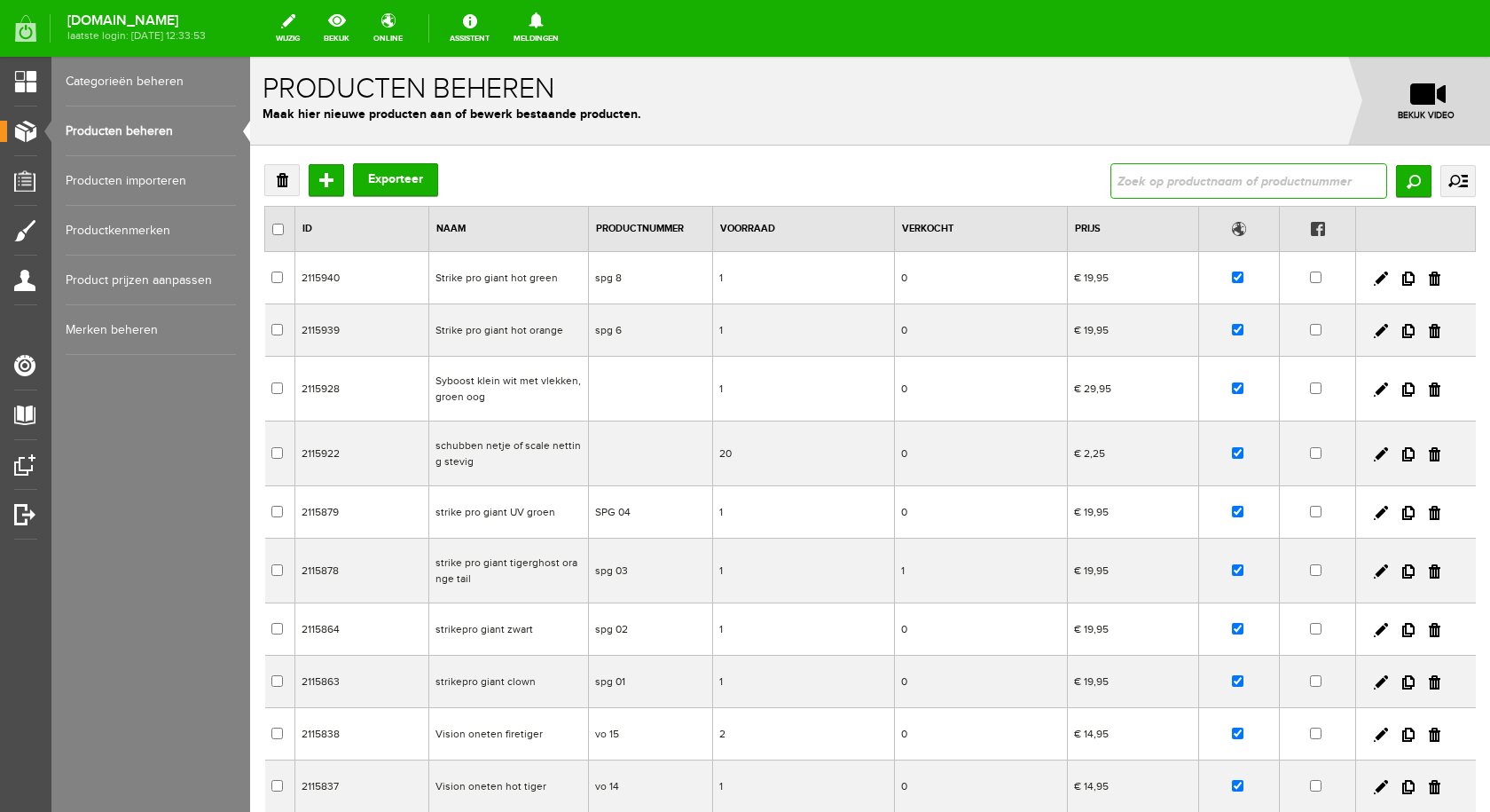
click at [1124, 174] on input "text" at bounding box center [1249, 181] width 277 height 35
type input "python"
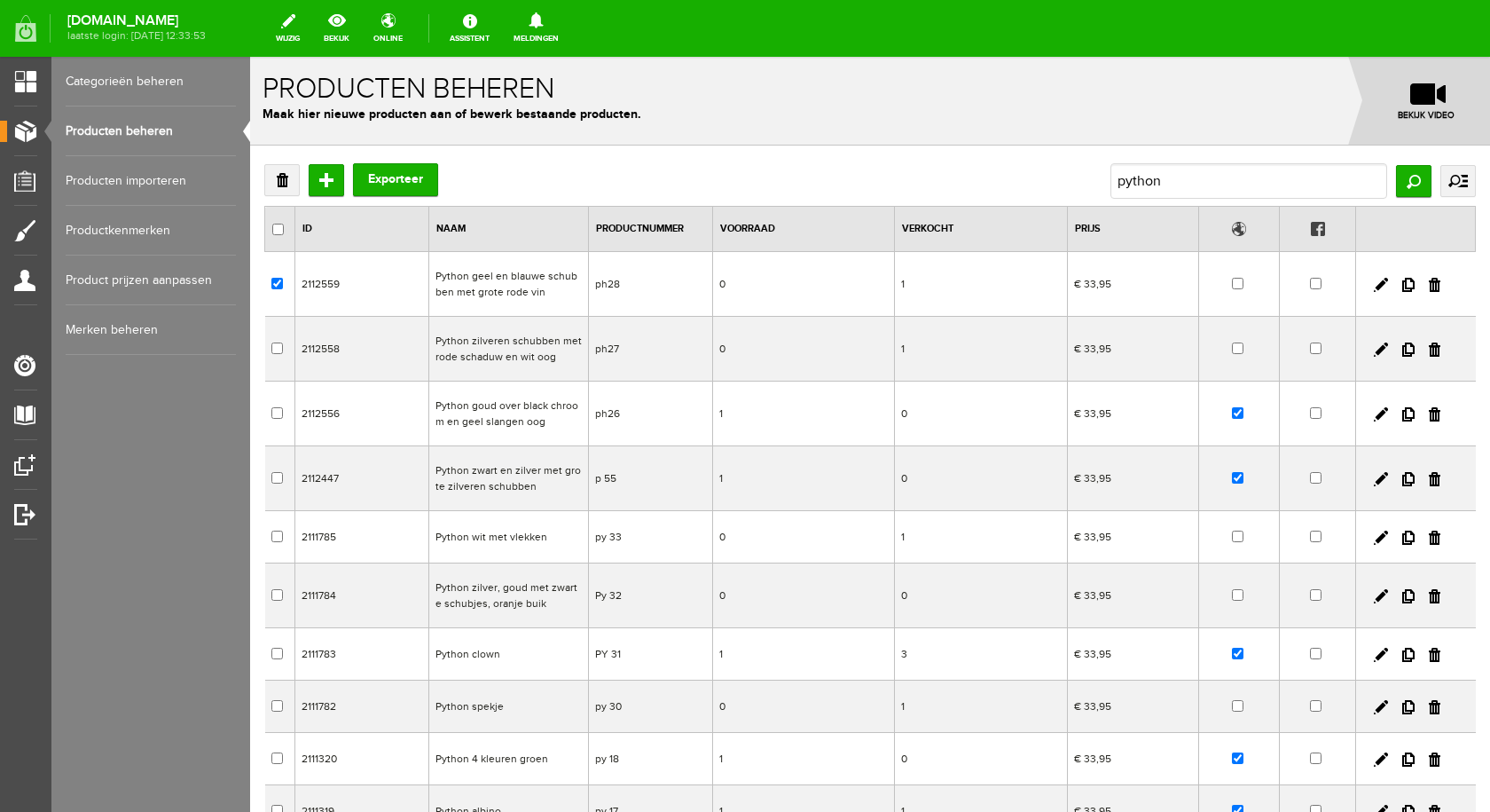
click at [514, 288] on td "Python geel en blauwe schubben met grote rode vin" at bounding box center [508, 285] width 160 height 65
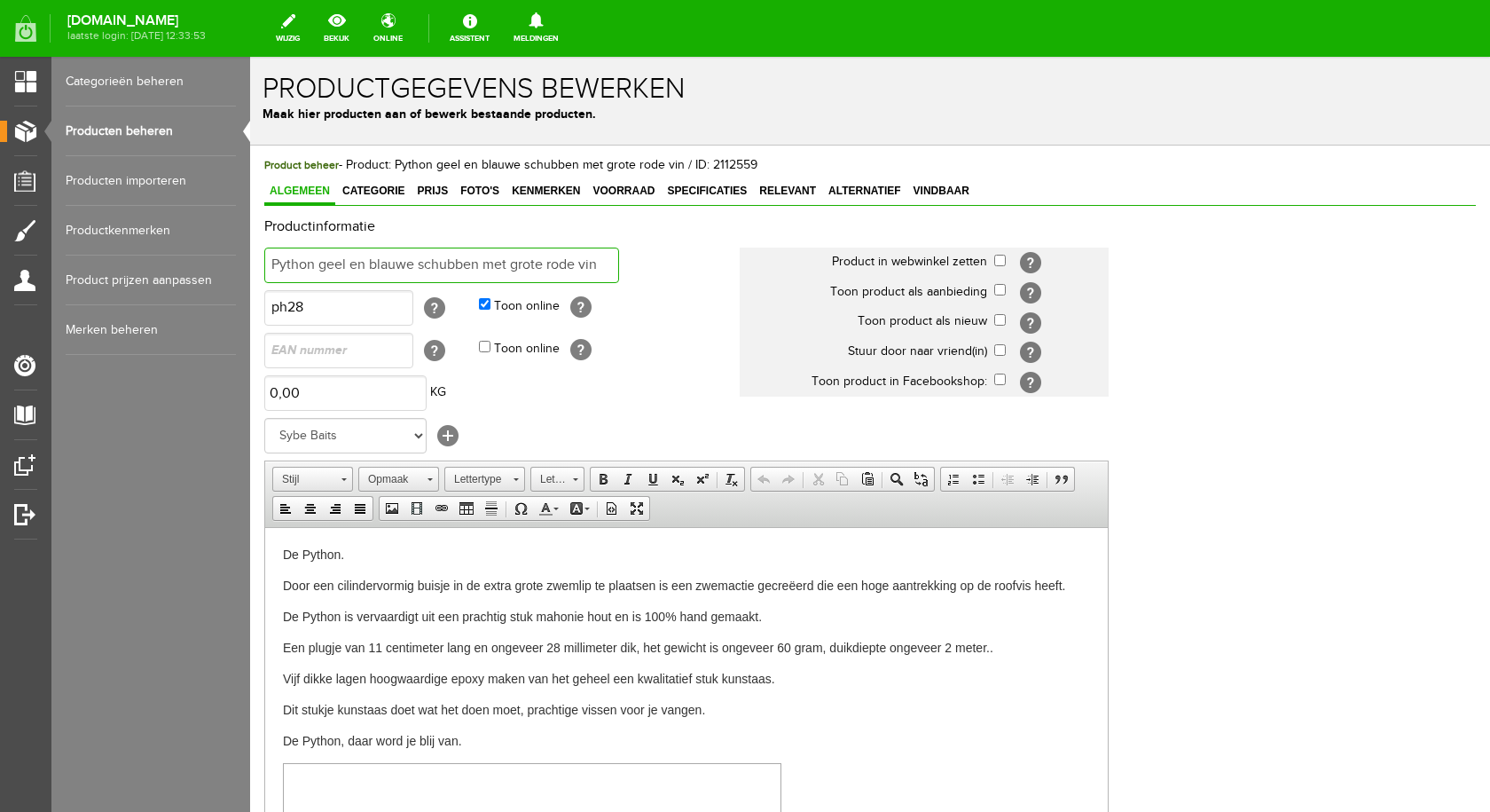
click at [602, 261] on input "Python geel en blauwe schubben met grote rode vin" at bounding box center [442, 265] width 355 height 35
type input "Python groen met paars"
click at [1004, 261] on input "checkbox" at bounding box center [999, 261] width 11 height 11
checkbox input "true"
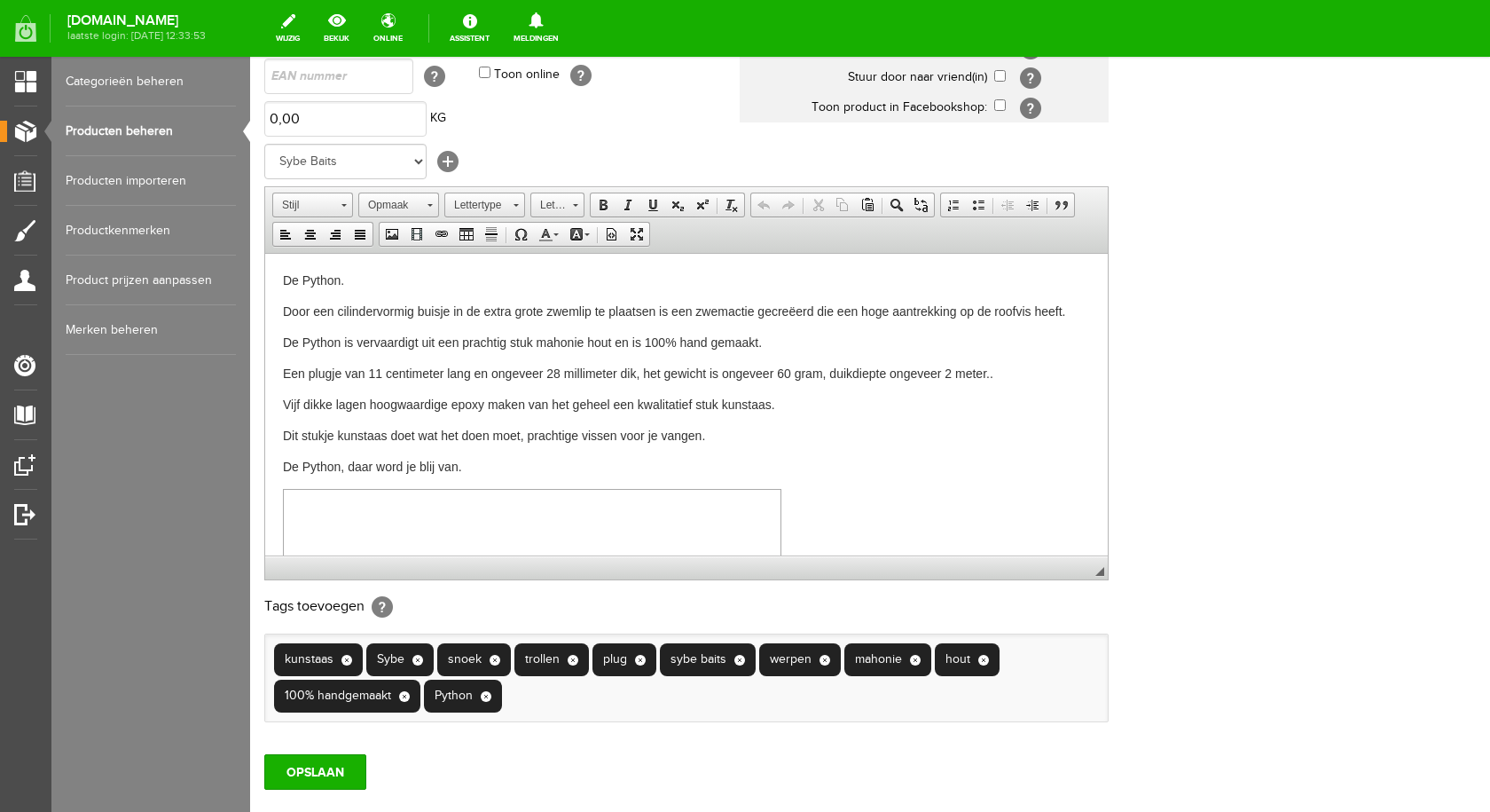
scroll to position [383, 0]
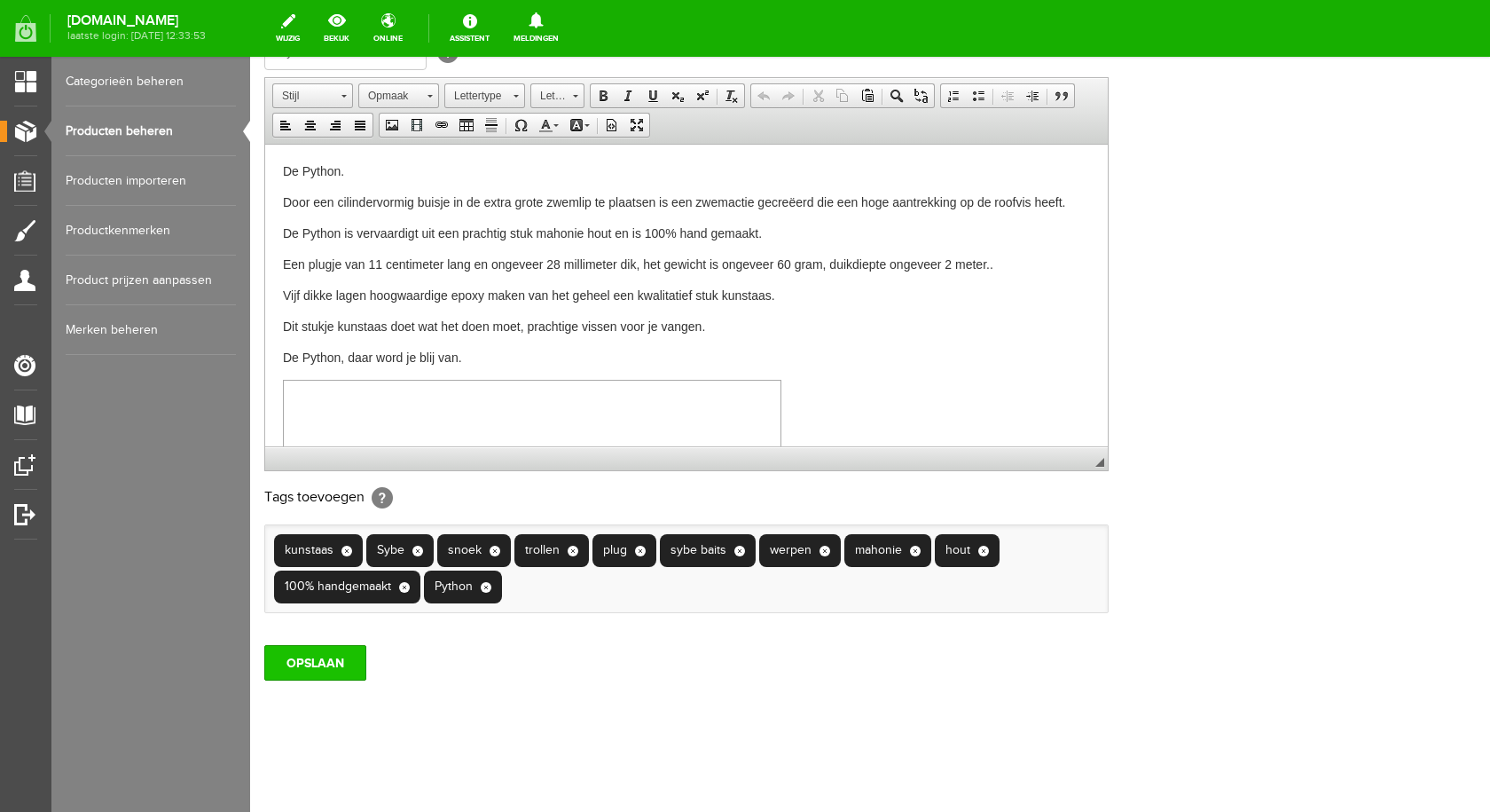
click at [311, 652] on input "OPSLAAN" at bounding box center [315, 662] width 102 height 35
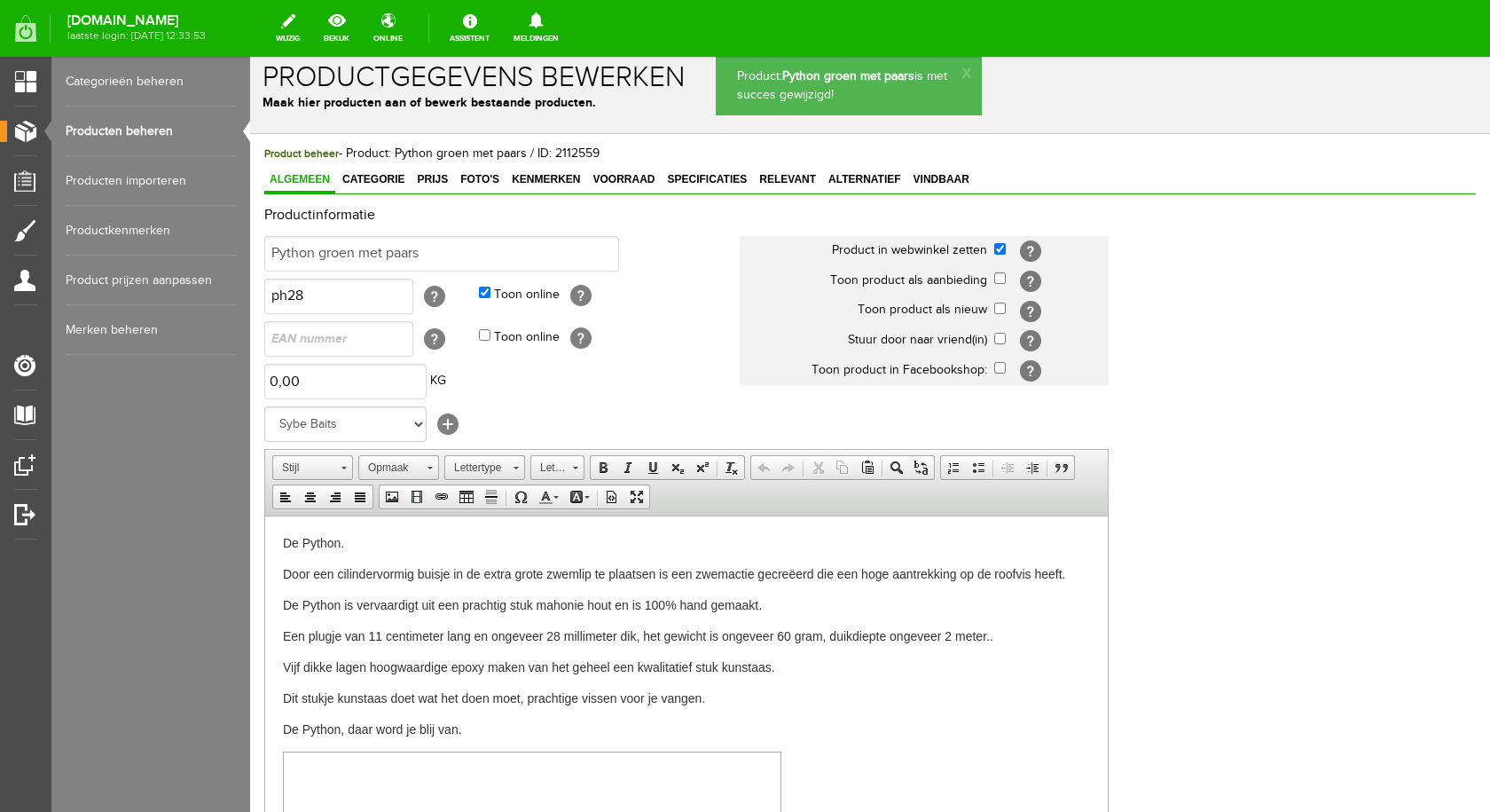
scroll to position [0, 0]
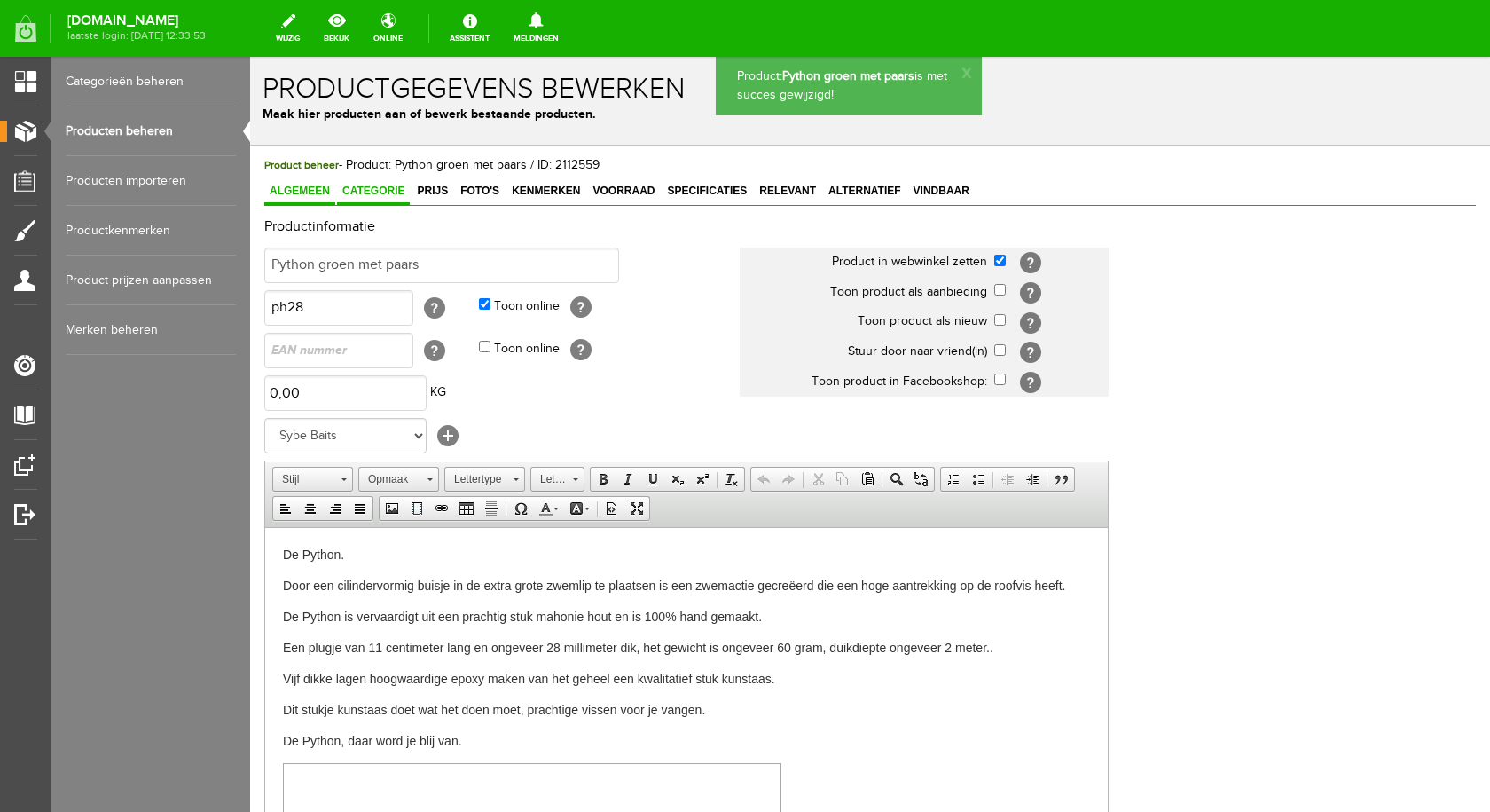
click at [400, 199] on link "Categorie" at bounding box center [373, 192] width 73 height 26
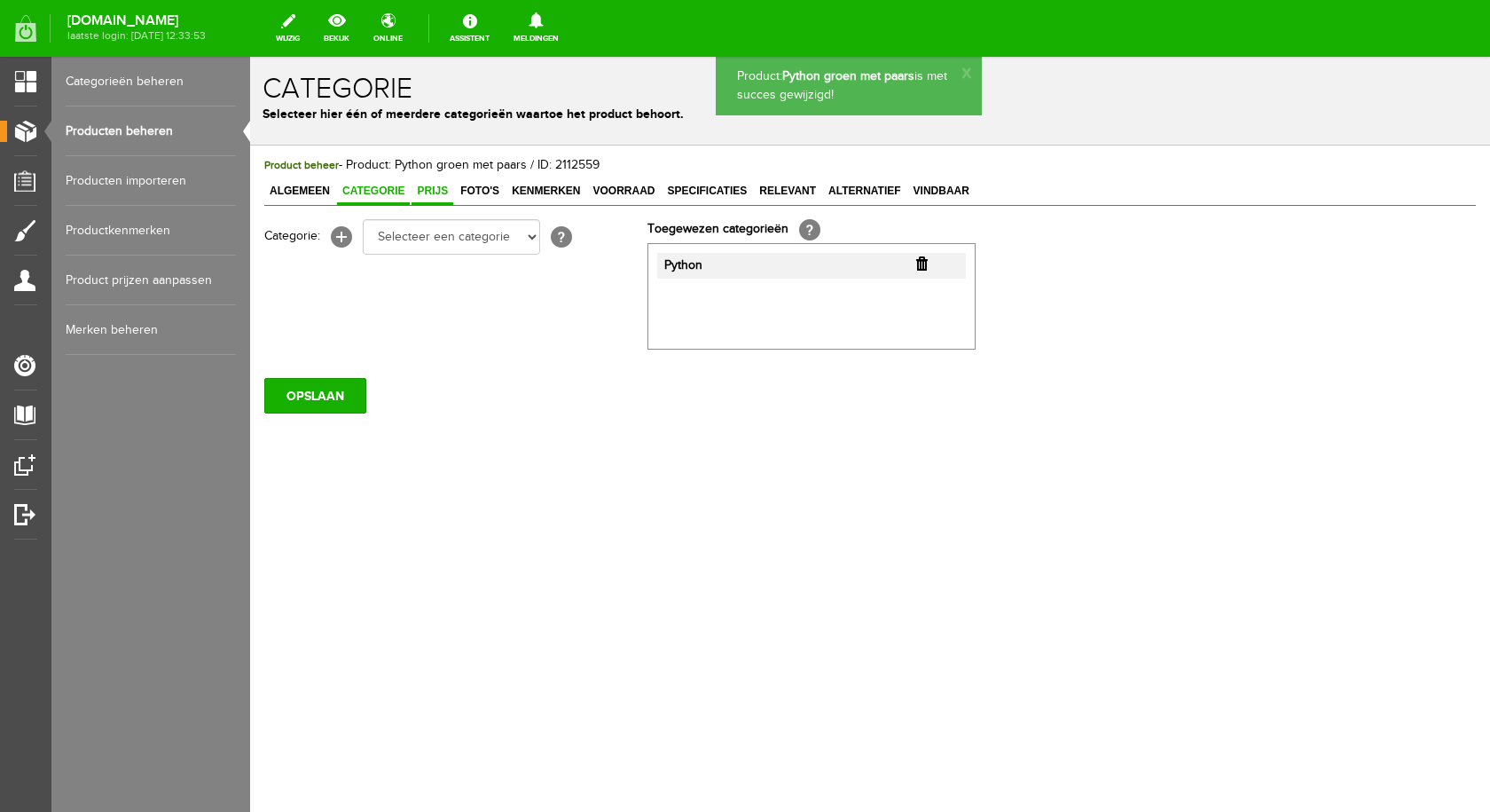
click at [432, 198] on link "Prijs" at bounding box center [432, 192] width 42 height 26
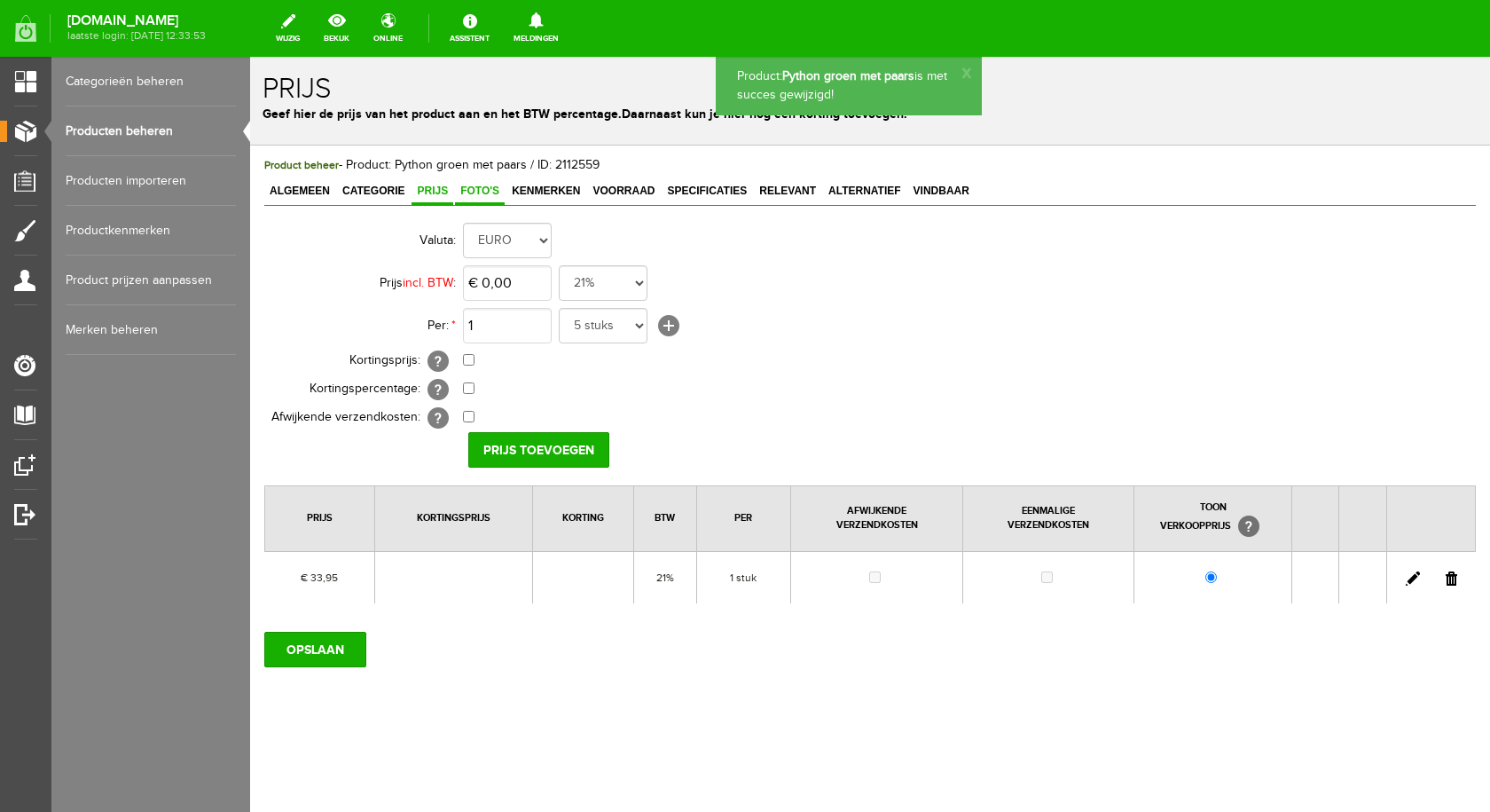
click at [479, 192] on span "Foto's" at bounding box center [480, 190] width 50 height 12
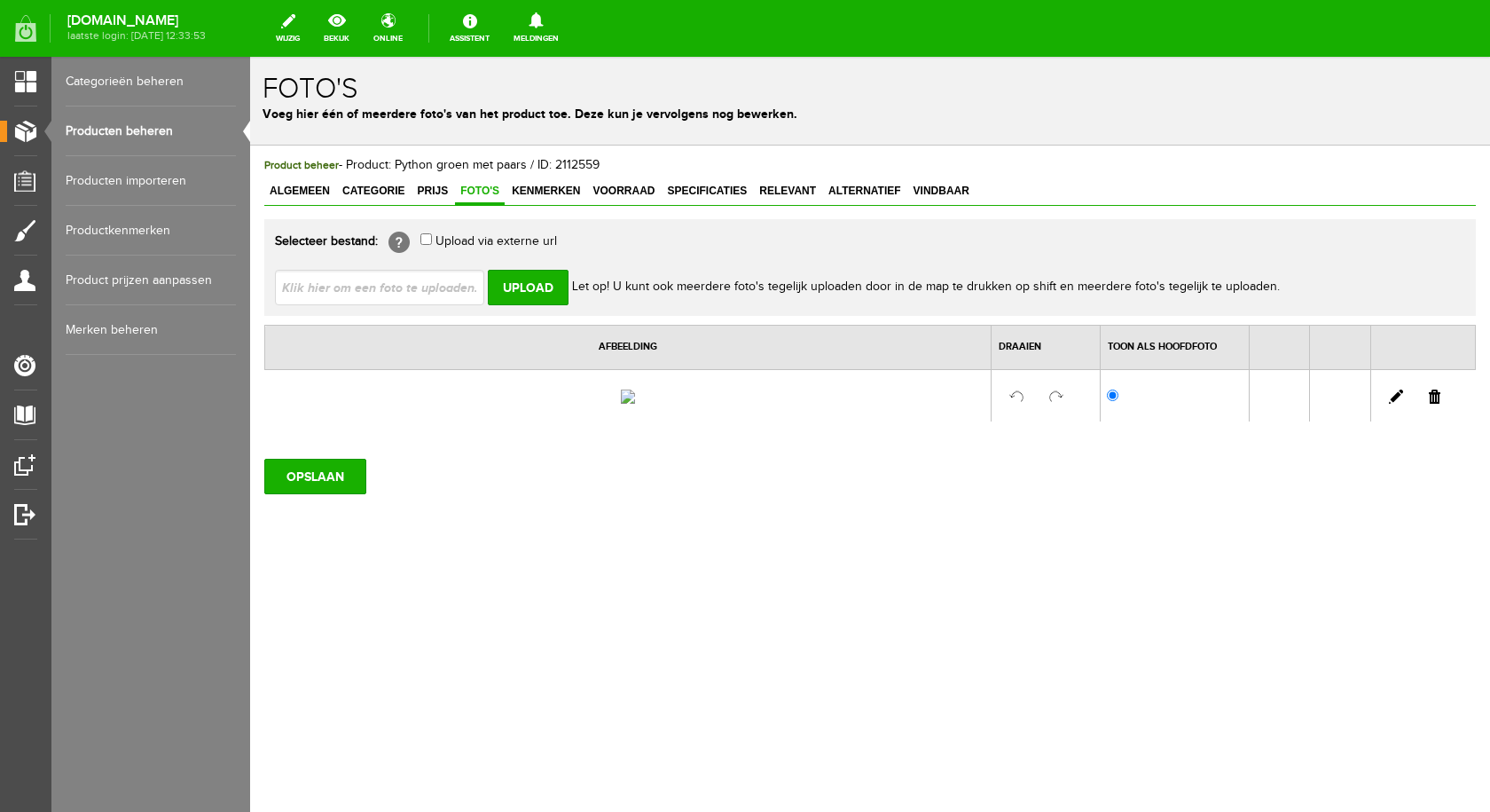
click at [442, 284] on input "file" at bounding box center [387, 286] width 224 height 33
type input "C:\fakepath\python groen en paars.jpg"
type input "python groen en paars.jpg"
click at [529, 283] on input "Upload" at bounding box center [527, 287] width 80 height 35
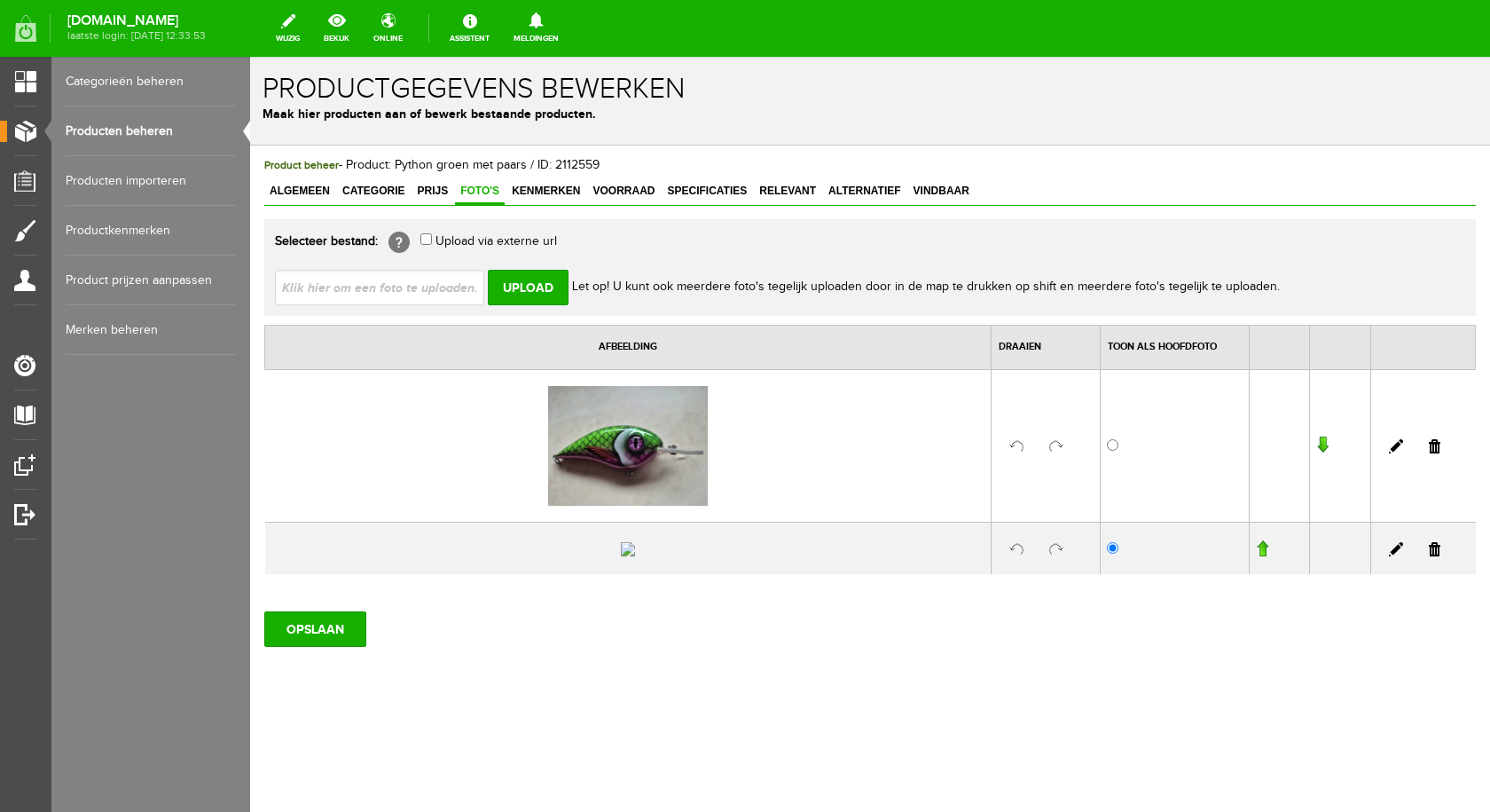
click at [1429, 556] on link at bounding box center [1435, 549] width 11 height 14
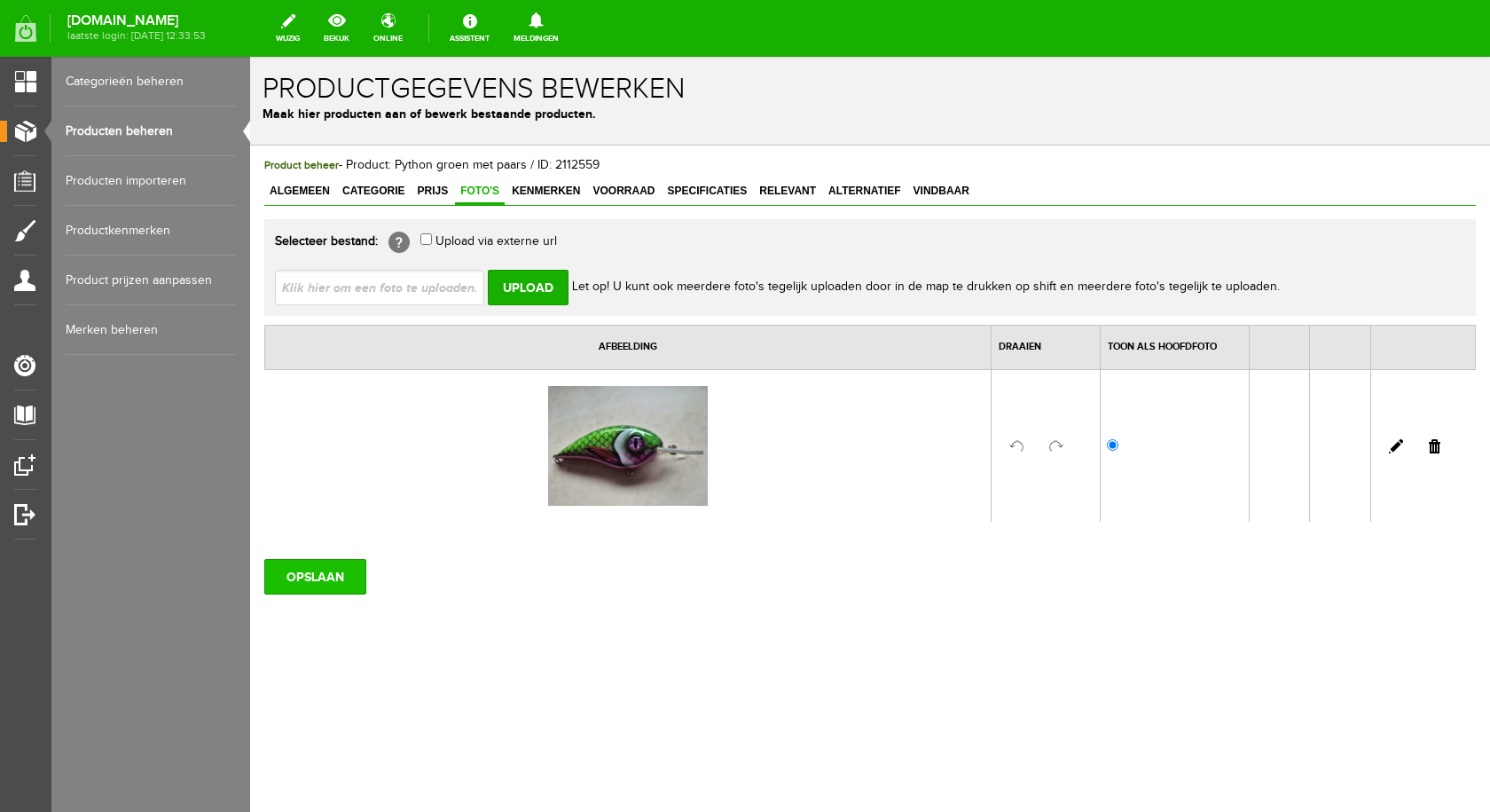
click at [323, 571] on input "OPSLAAN" at bounding box center [315, 576] width 102 height 35
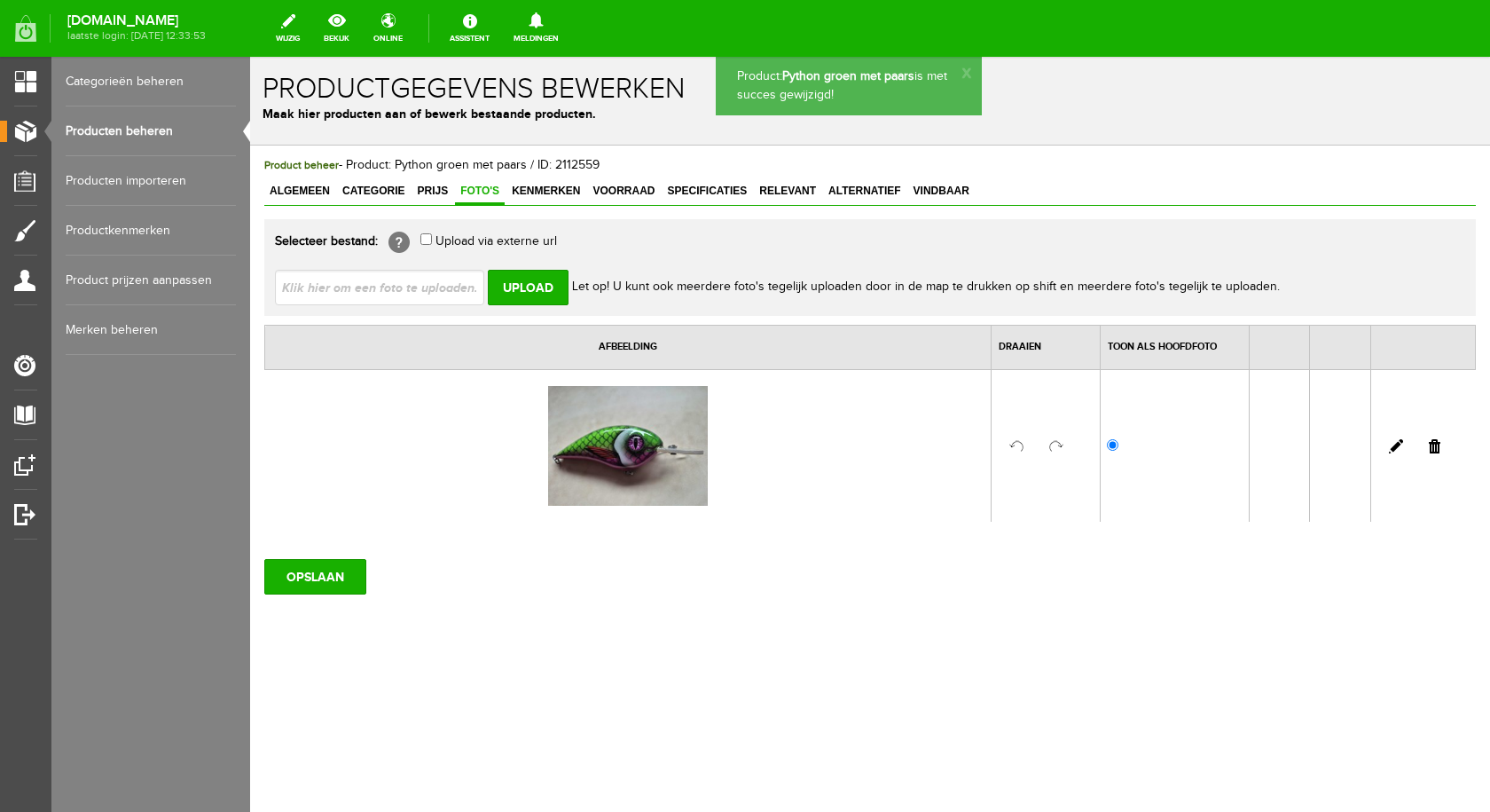
click at [612, 185] on span "Voorraad" at bounding box center [624, 190] width 73 height 12
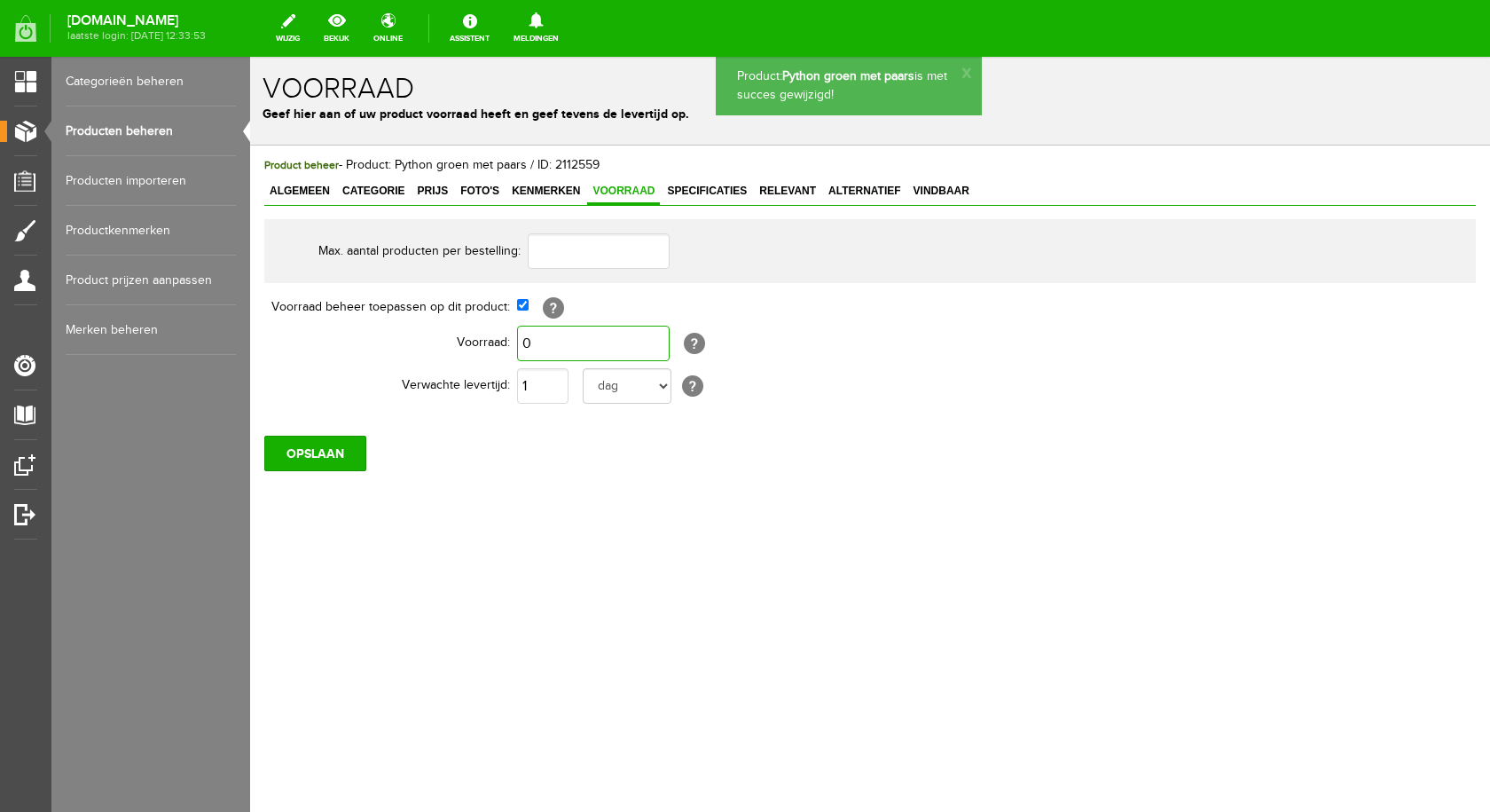
click at [539, 345] on input "0" at bounding box center [593, 343] width 152 height 35
type input "1"
click at [346, 463] on input "OPSLAAN" at bounding box center [315, 453] width 102 height 35
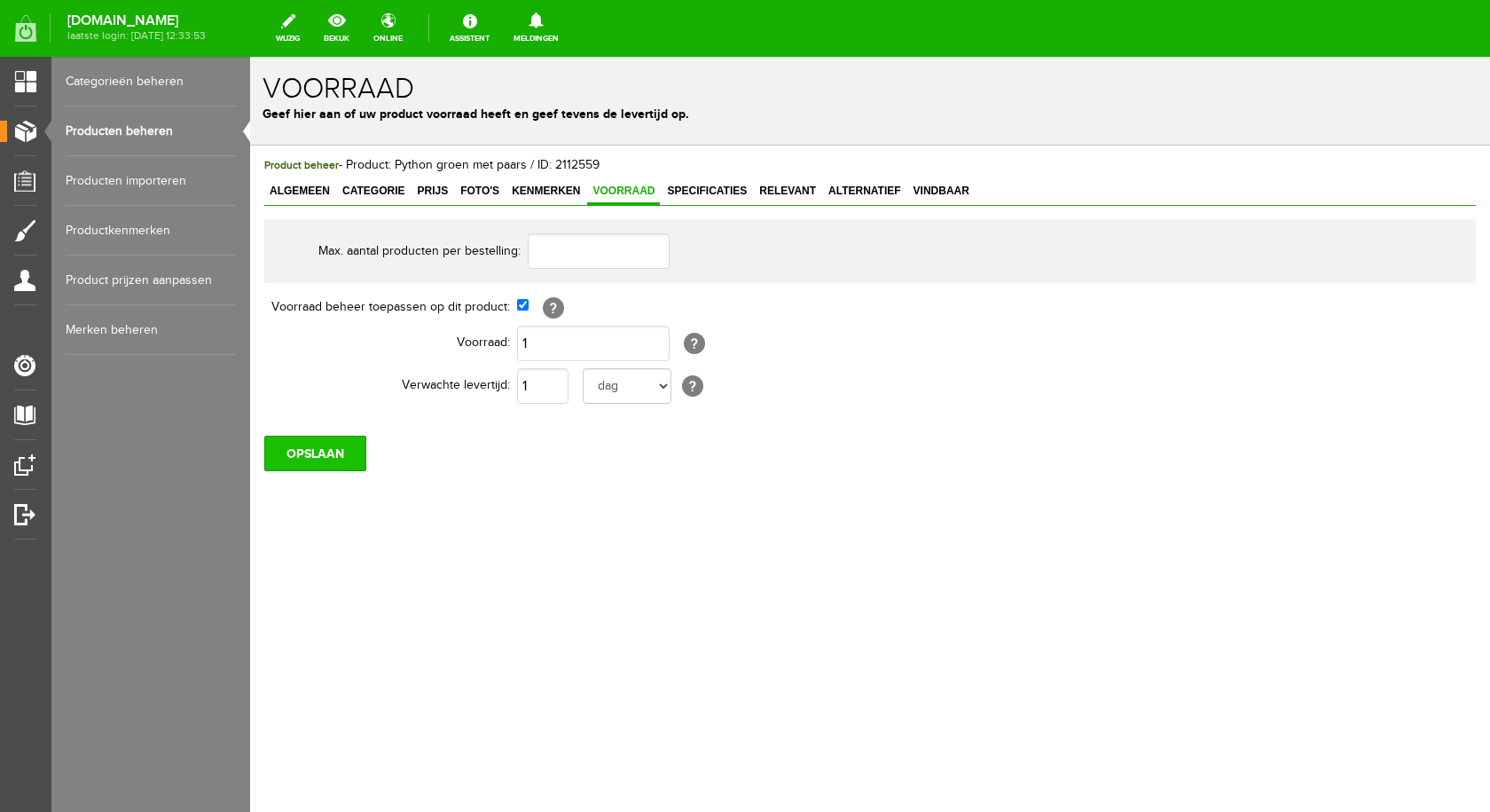
click at [289, 461] on input "OPSLAAN" at bounding box center [315, 453] width 102 height 35
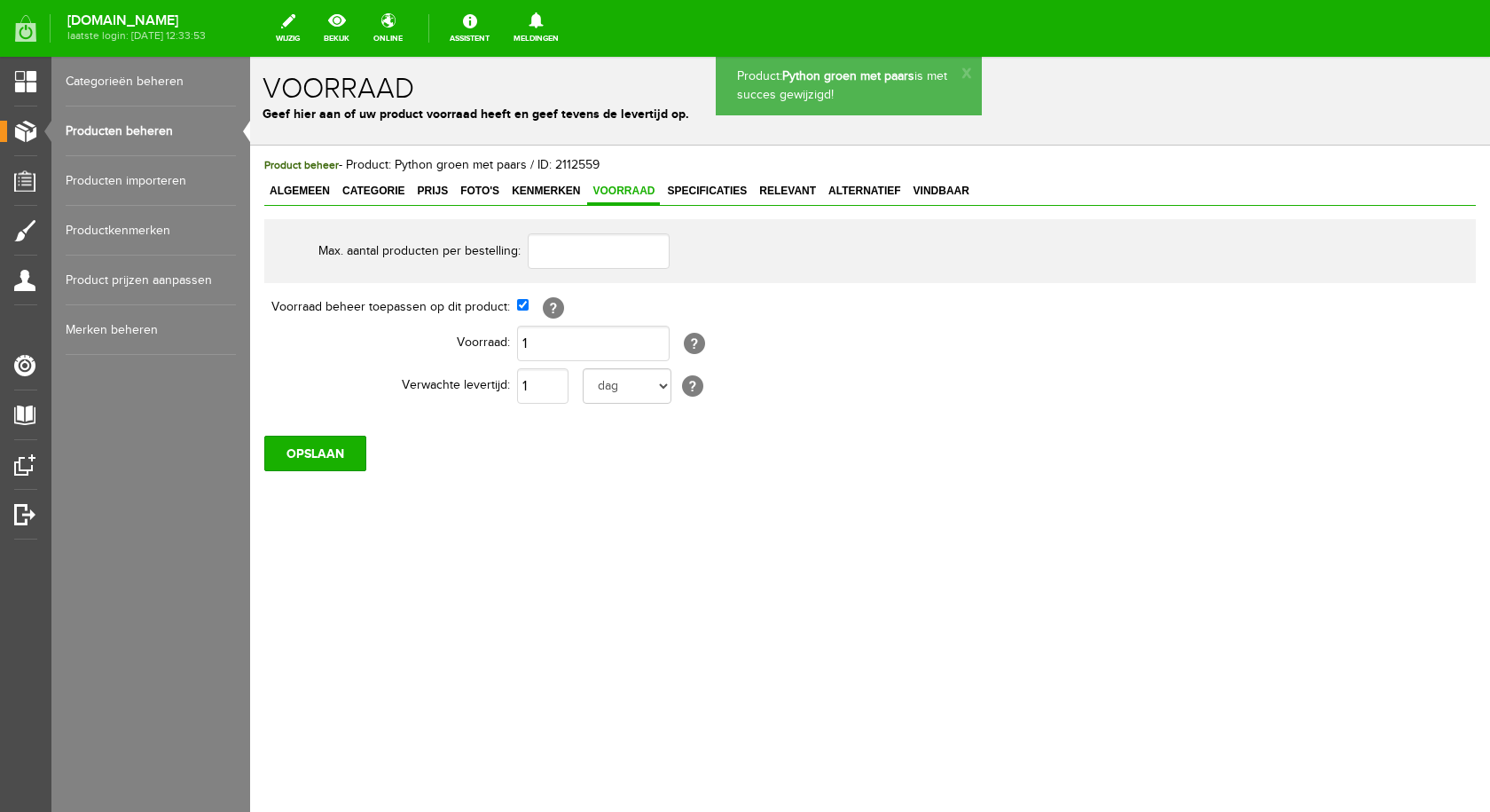
click at [141, 131] on link "Producten beheren" at bounding box center [151, 131] width 170 height 50
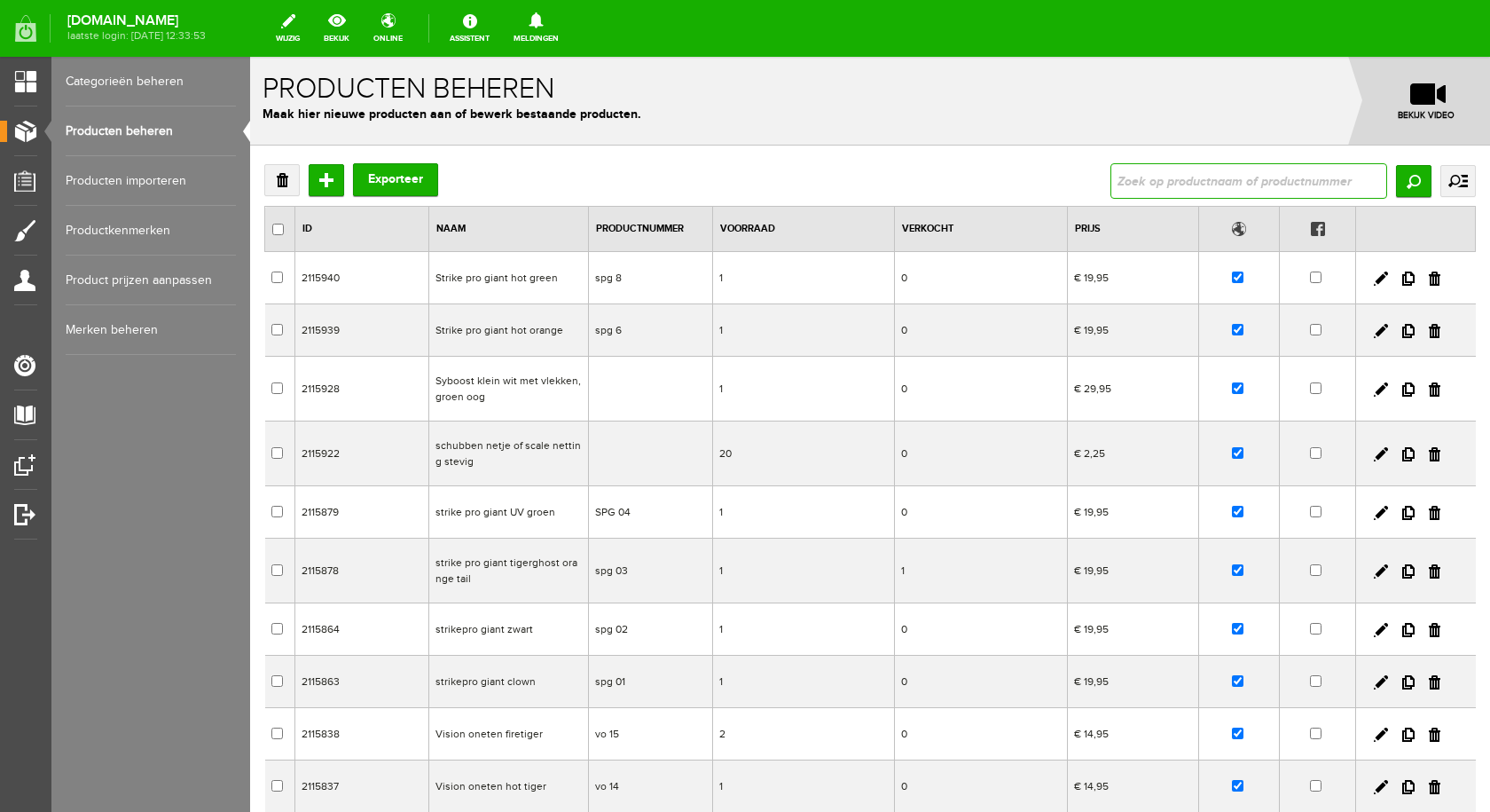
click at [1282, 188] on input "text" at bounding box center [1249, 181] width 277 height 35
type input "python"
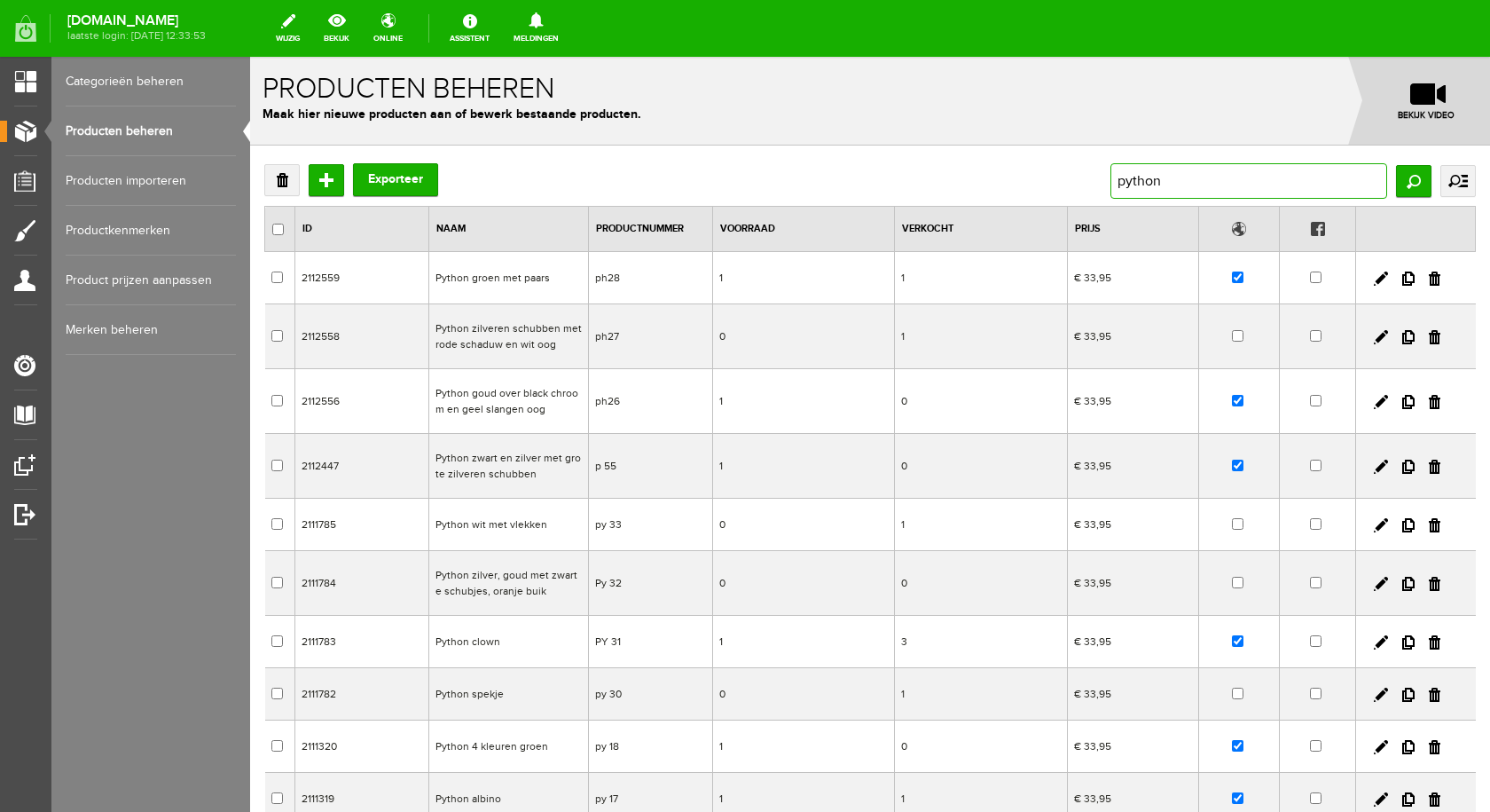
click at [1193, 180] on input "python" at bounding box center [1249, 181] width 277 height 35
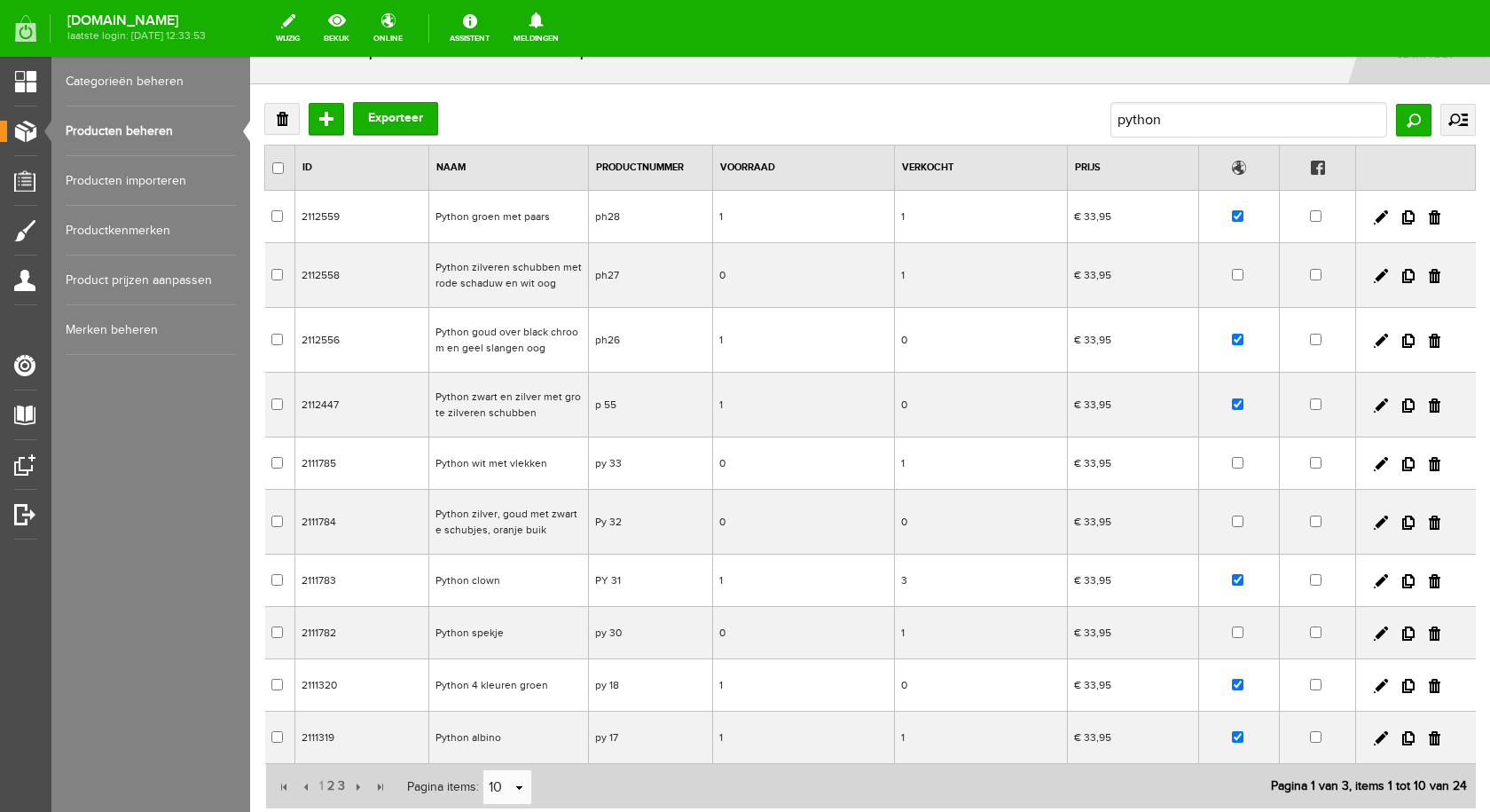
scroll to position [89, 0]
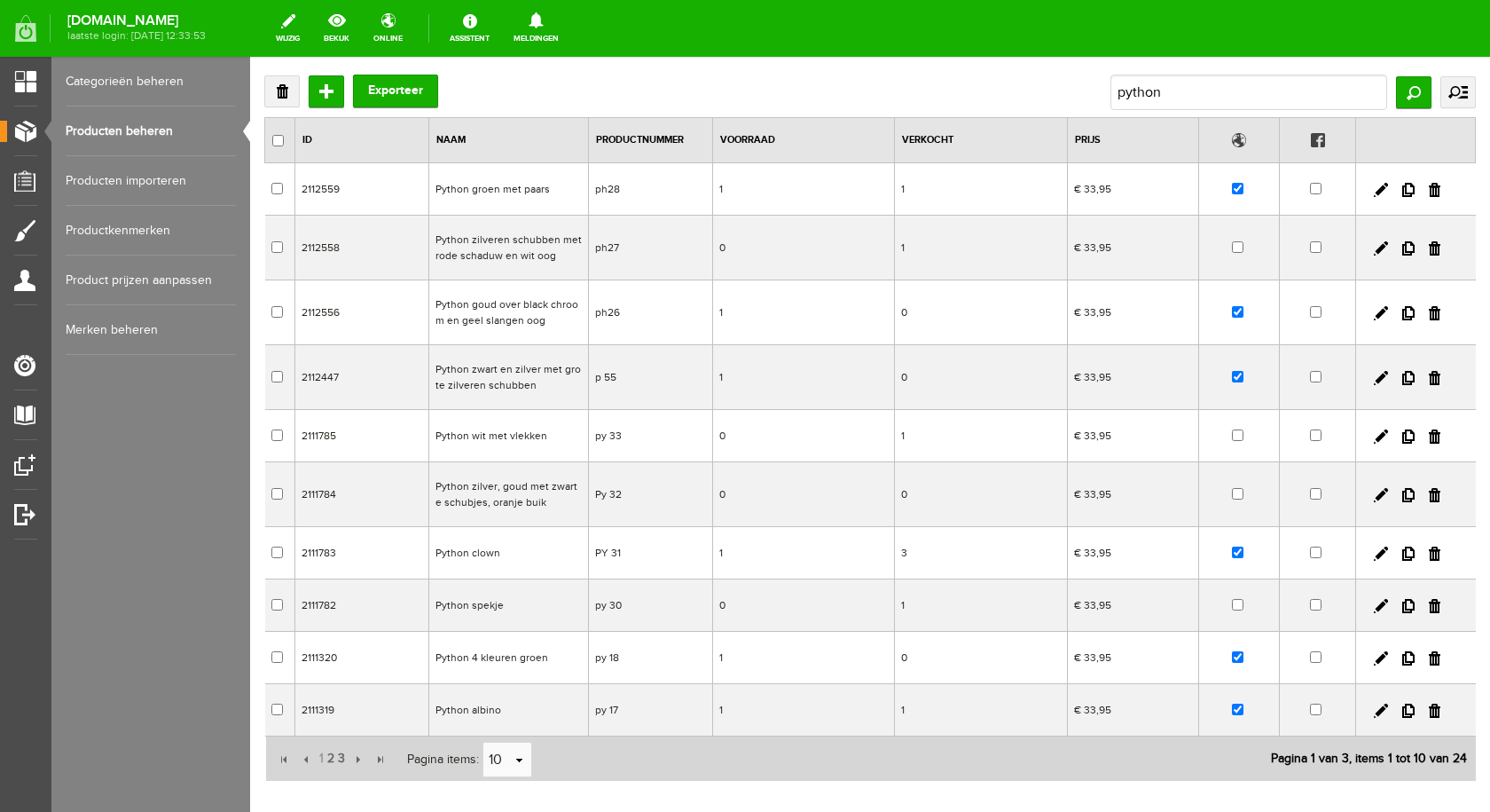
click at [478, 603] on td "Python spekje" at bounding box center [508, 605] width 160 height 53
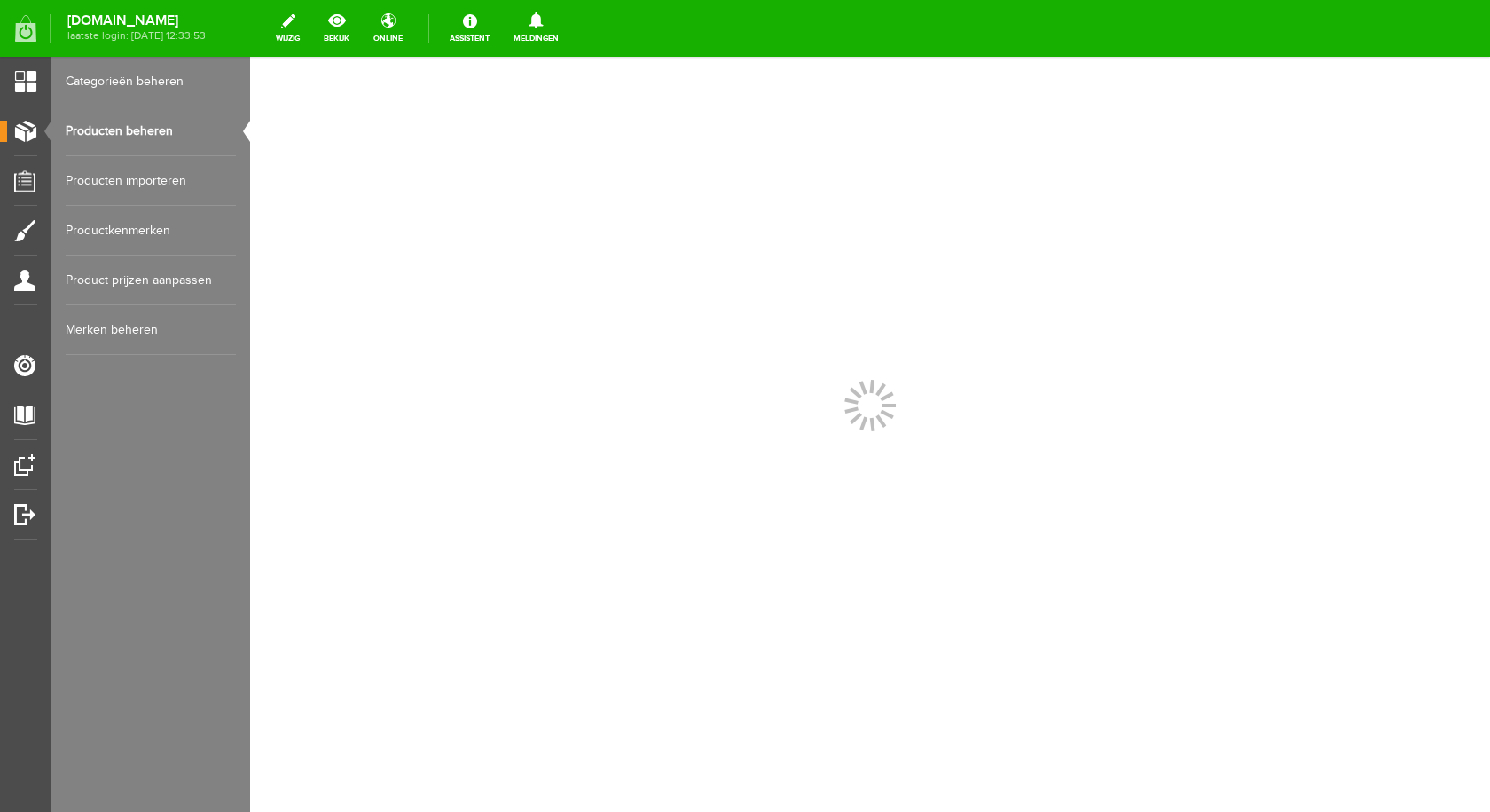
scroll to position [0, 0]
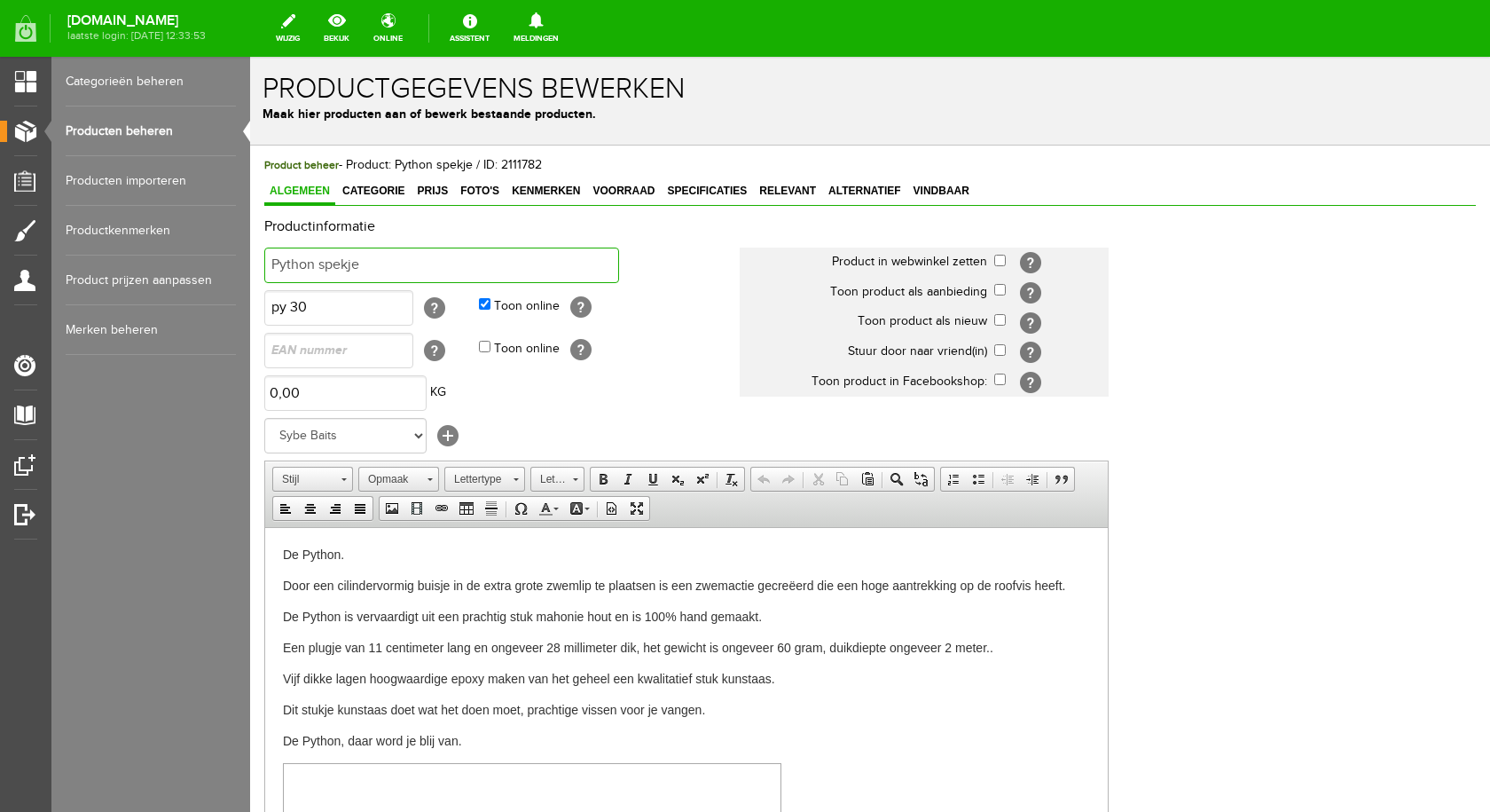
click at [505, 248] on input "Python spekje" at bounding box center [442, 265] width 355 height 35
type input "Python roze met geel"
click at [1000, 258] on input "checkbox" at bounding box center [999, 261] width 11 height 11
checkbox input "true"
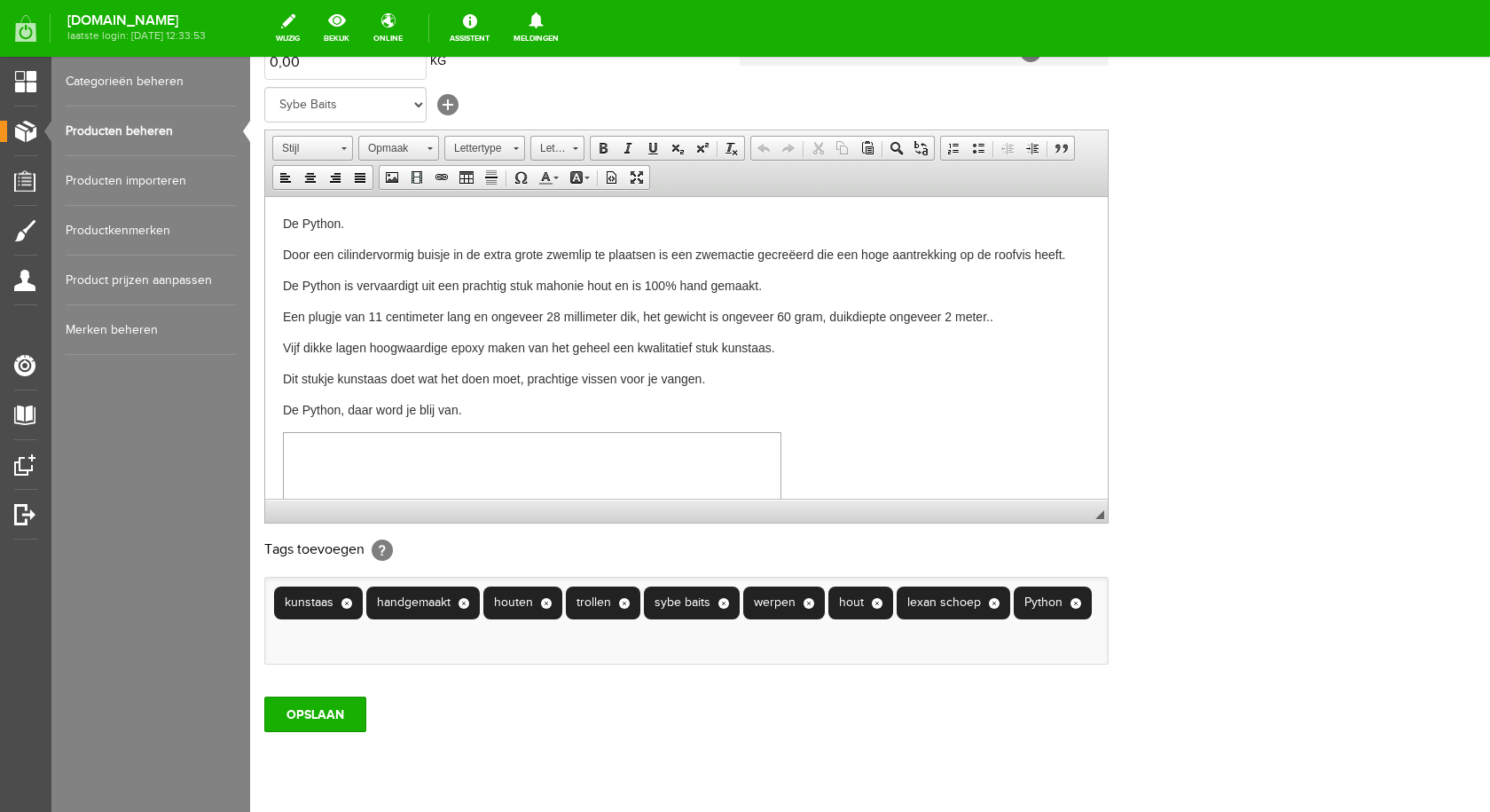
scroll to position [382, 0]
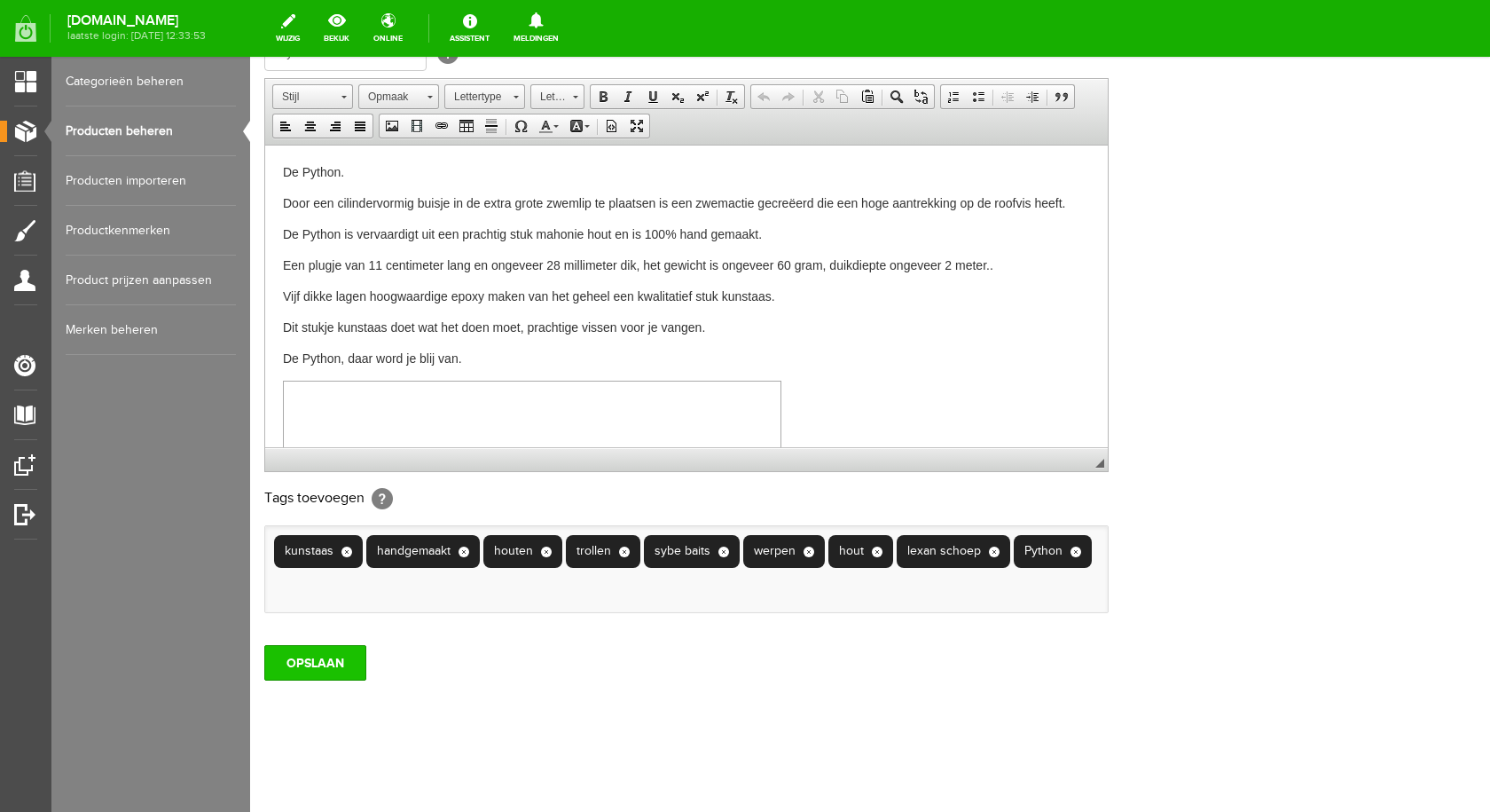
click at [313, 665] on input "OPSLAAN" at bounding box center [315, 662] width 102 height 35
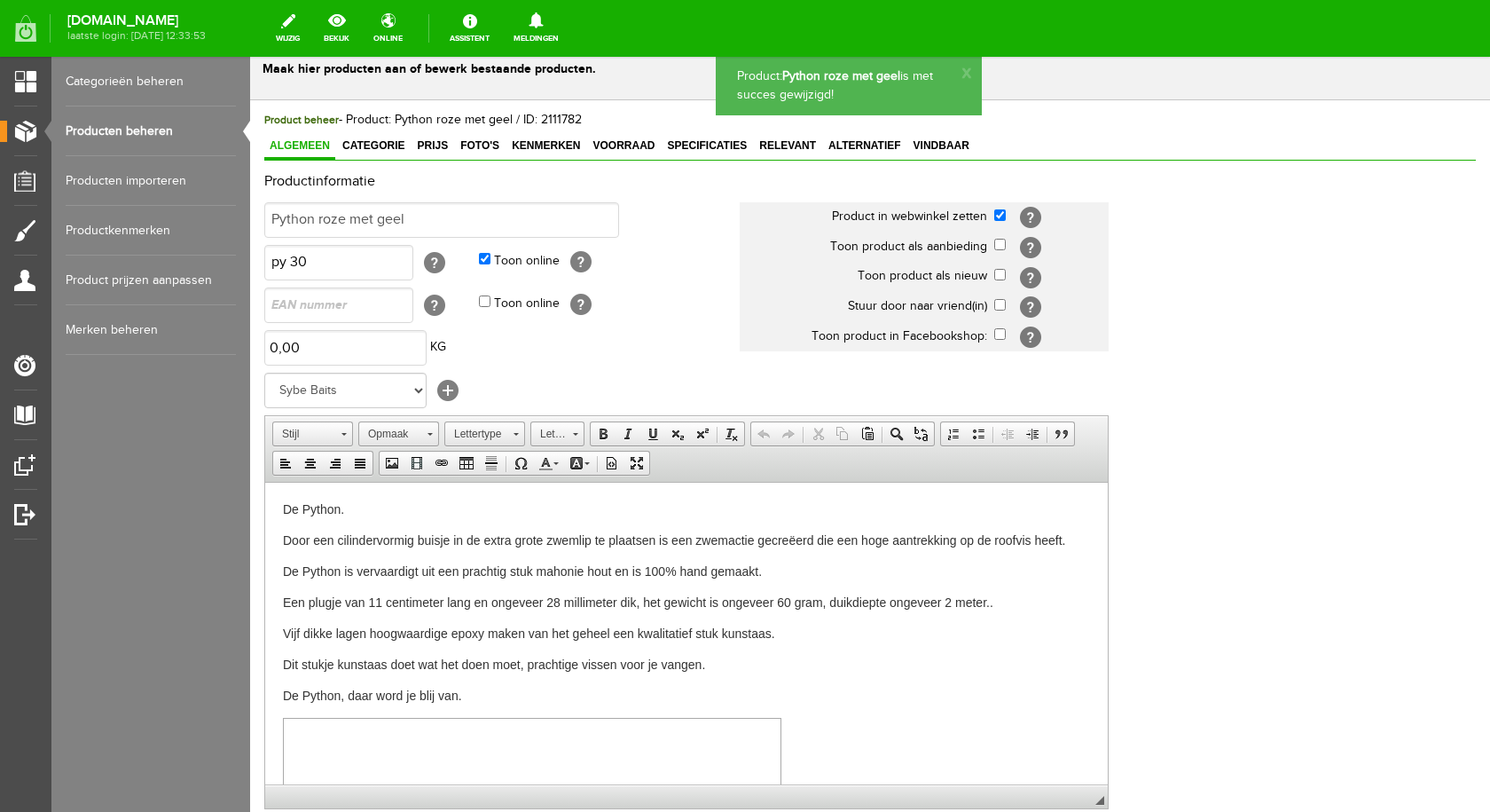
scroll to position [0, 0]
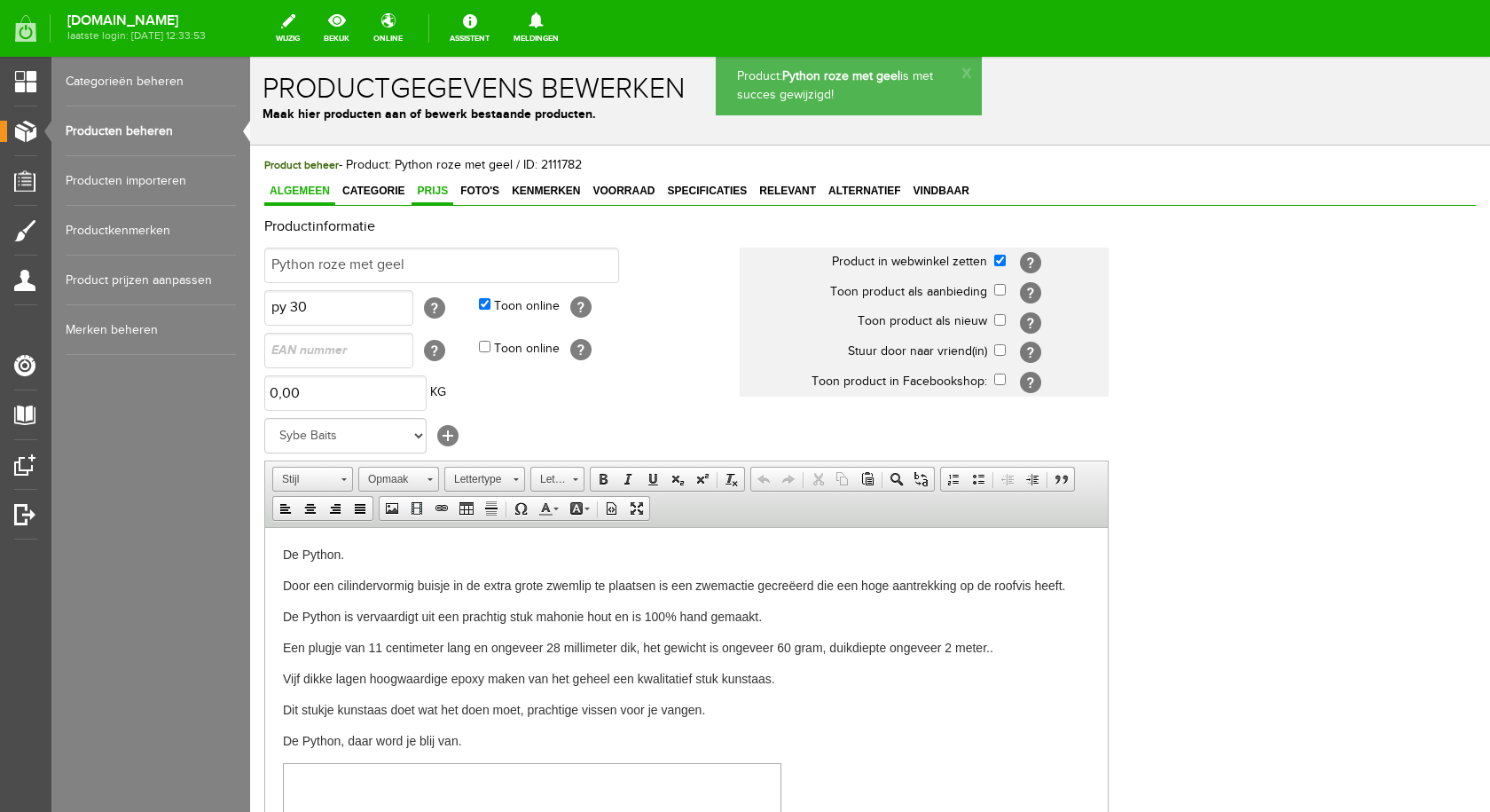
click at [428, 192] on span "Prijs" at bounding box center [432, 190] width 42 height 12
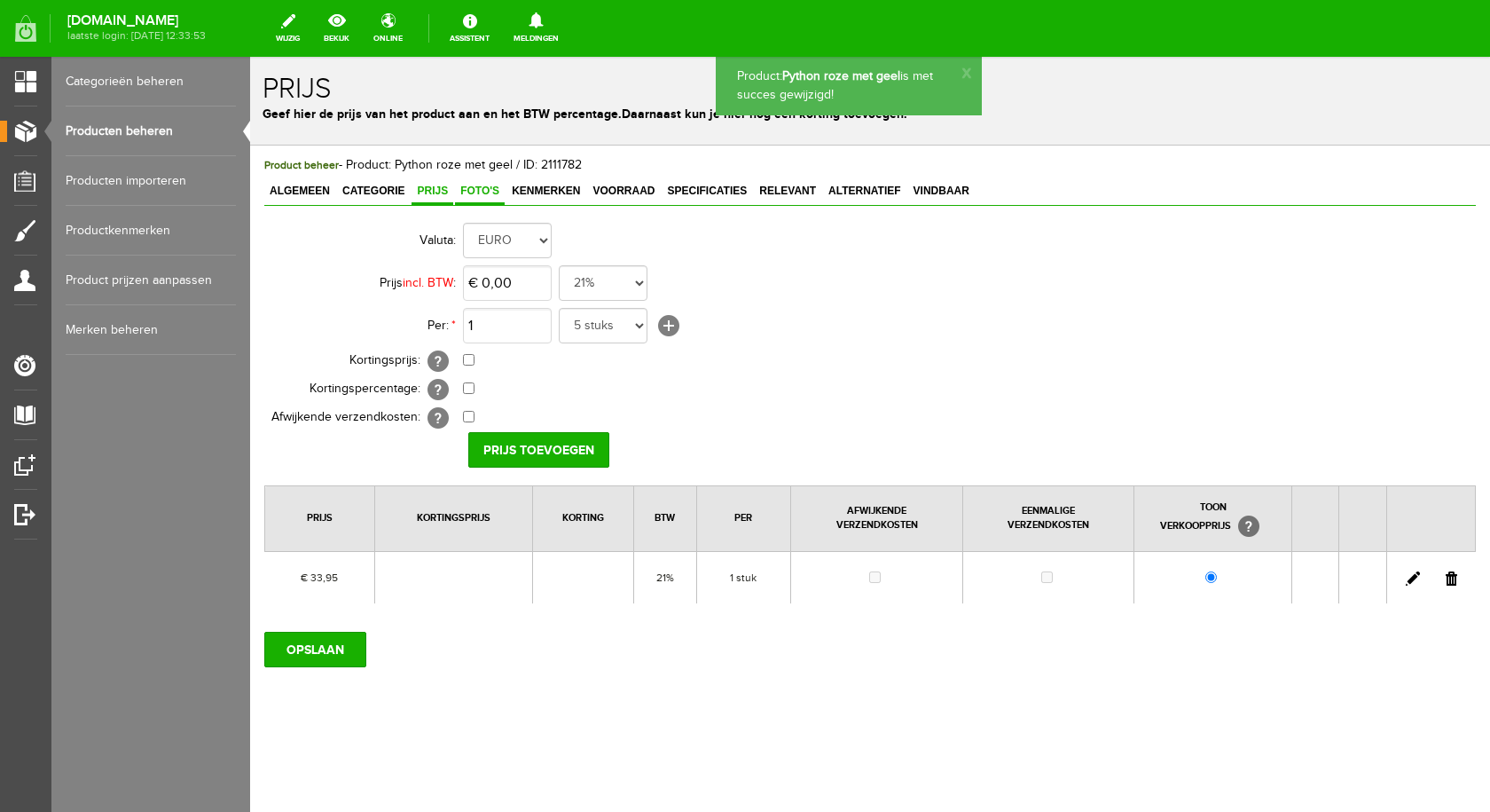
click at [474, 188] on span "Foto's" at bounding box center [480, 190] width 50 height 12
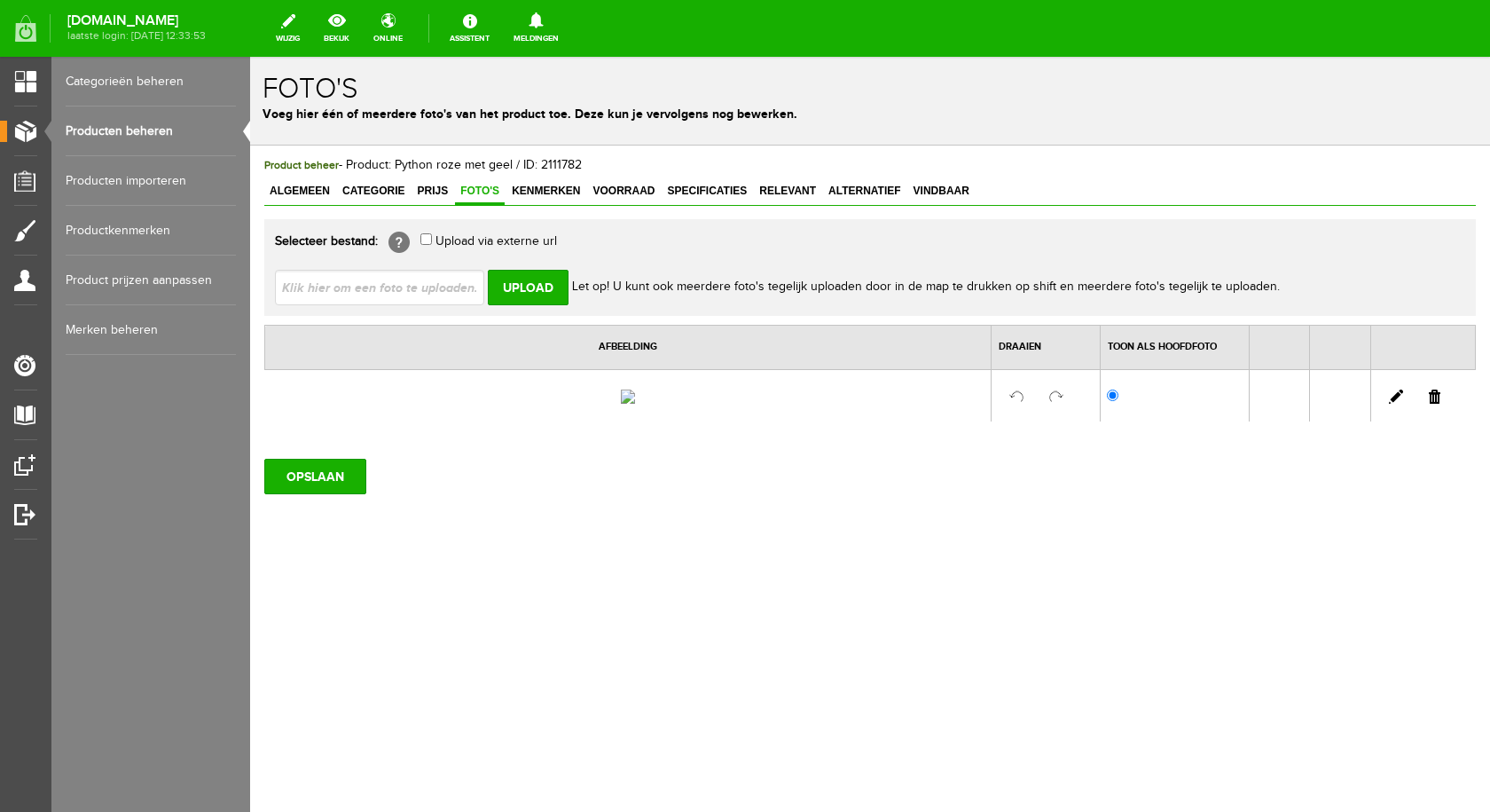
click at [1439, 404] on link at bounding box center [1435, 396] width 11 height 14
click at [453, 291] on input "file" at bounding box center [387, 286] width 224 height 33
type input "C:\fakepath\python roze en geel.jpg"
type input "python roze en geel.jpg"
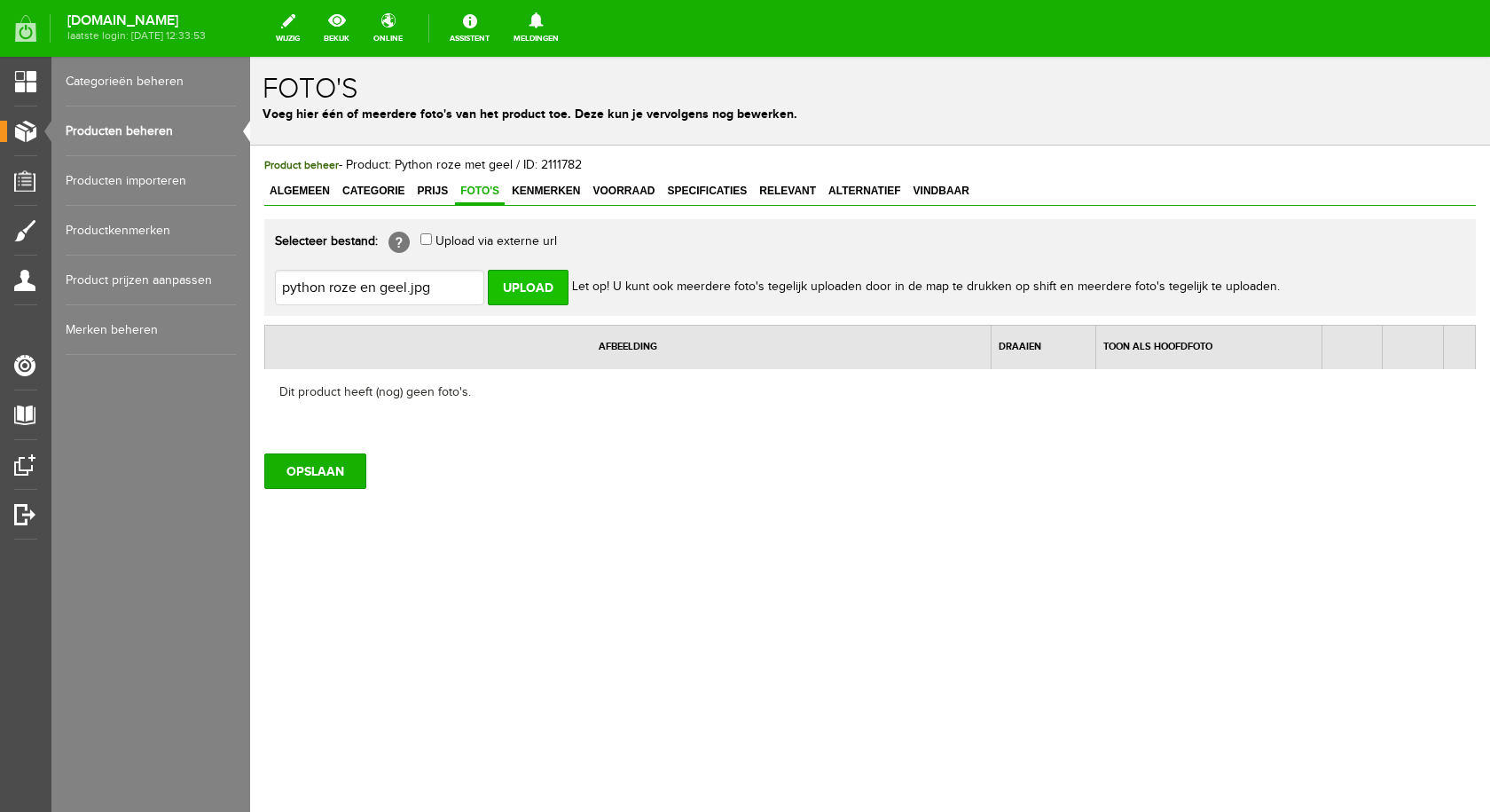
click at [546, 291] on input "Upload" at bounding box center [527, 287] width 80 height 35
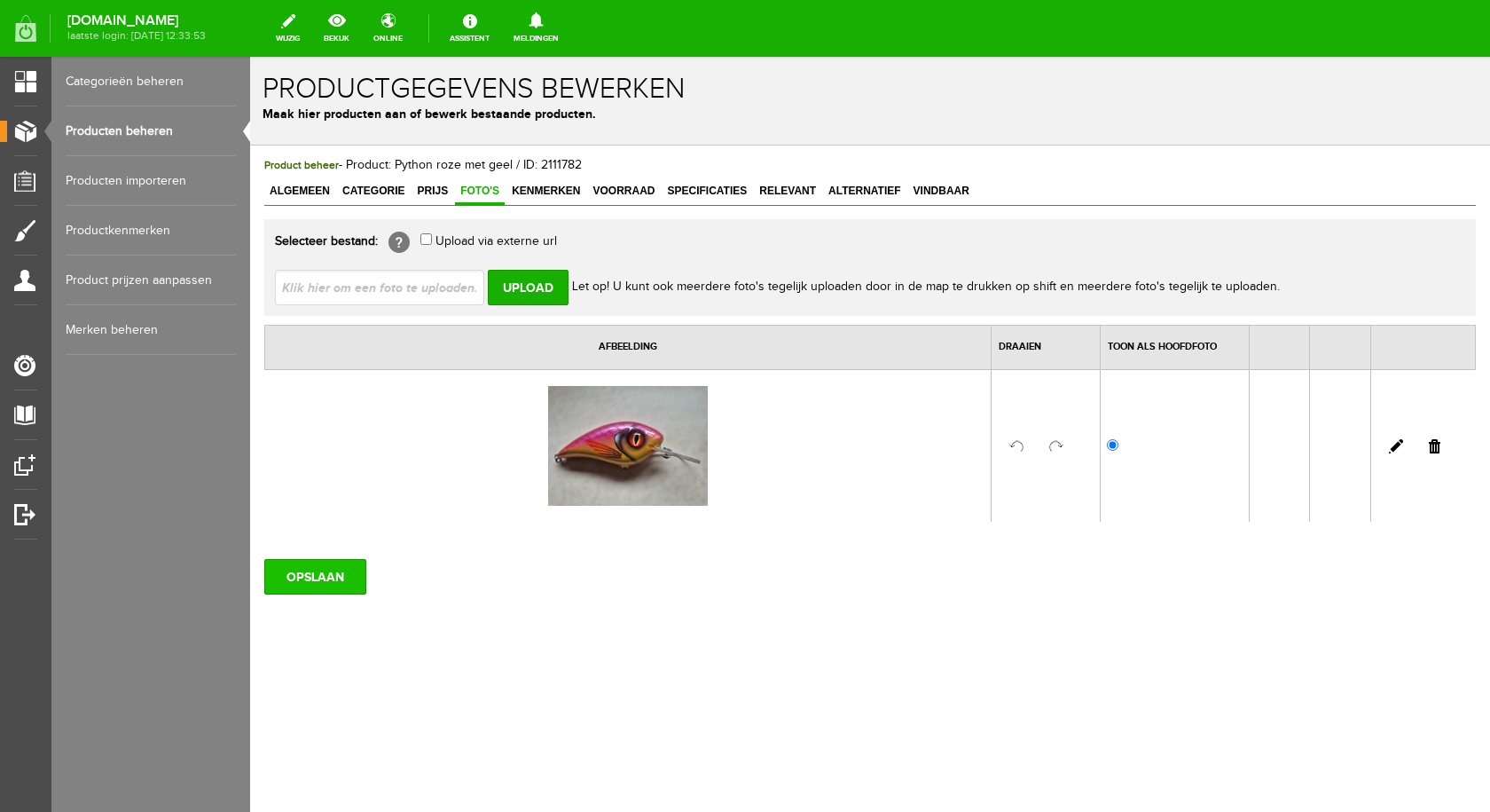
click at [336, 564] on input "OPSLAAN" at bounding box center [315, 576] width 102 height 35
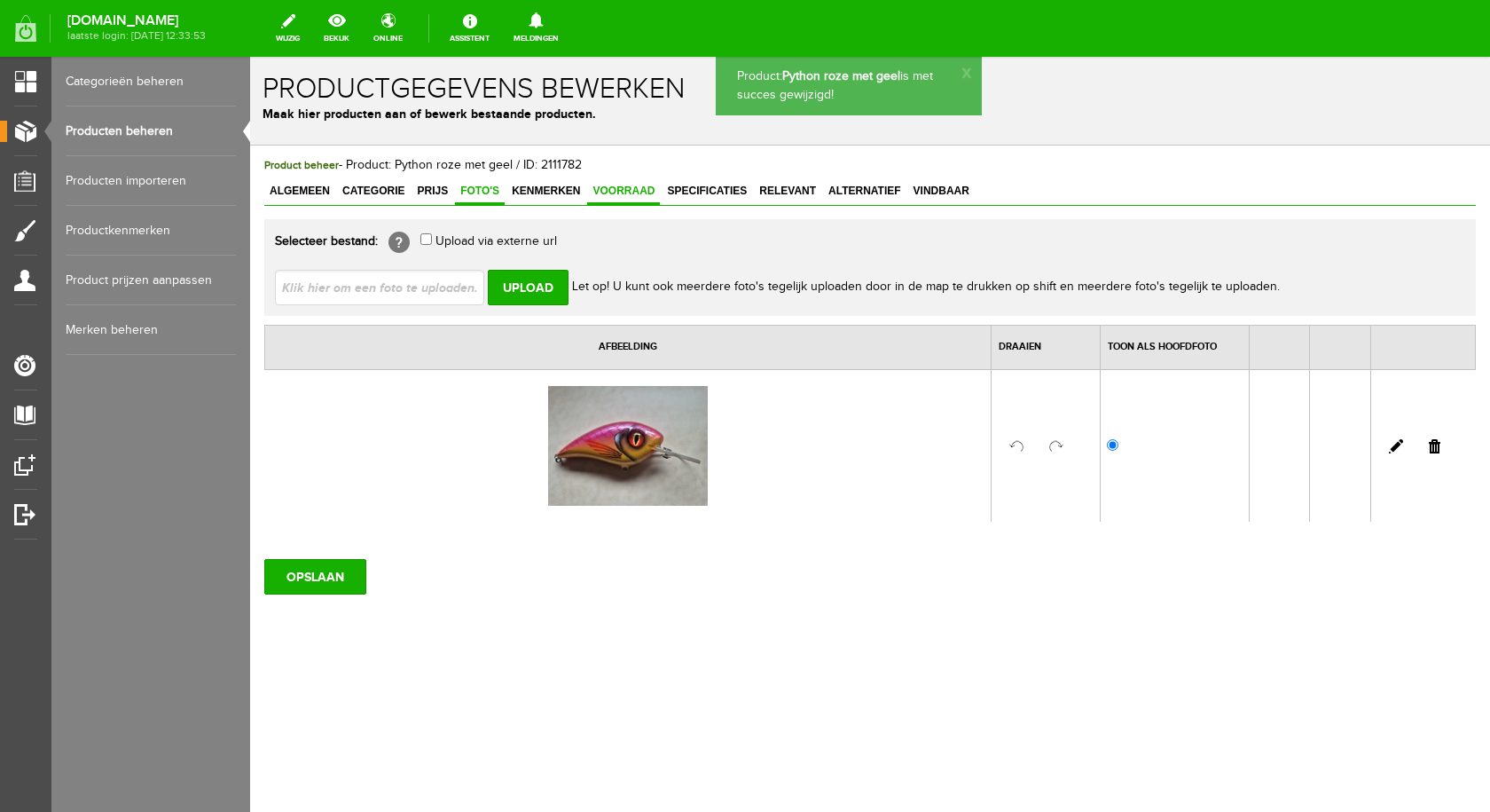
click at [621, 188] on span "Voorraad" at bounding box center [624, 190] width 73 height 12
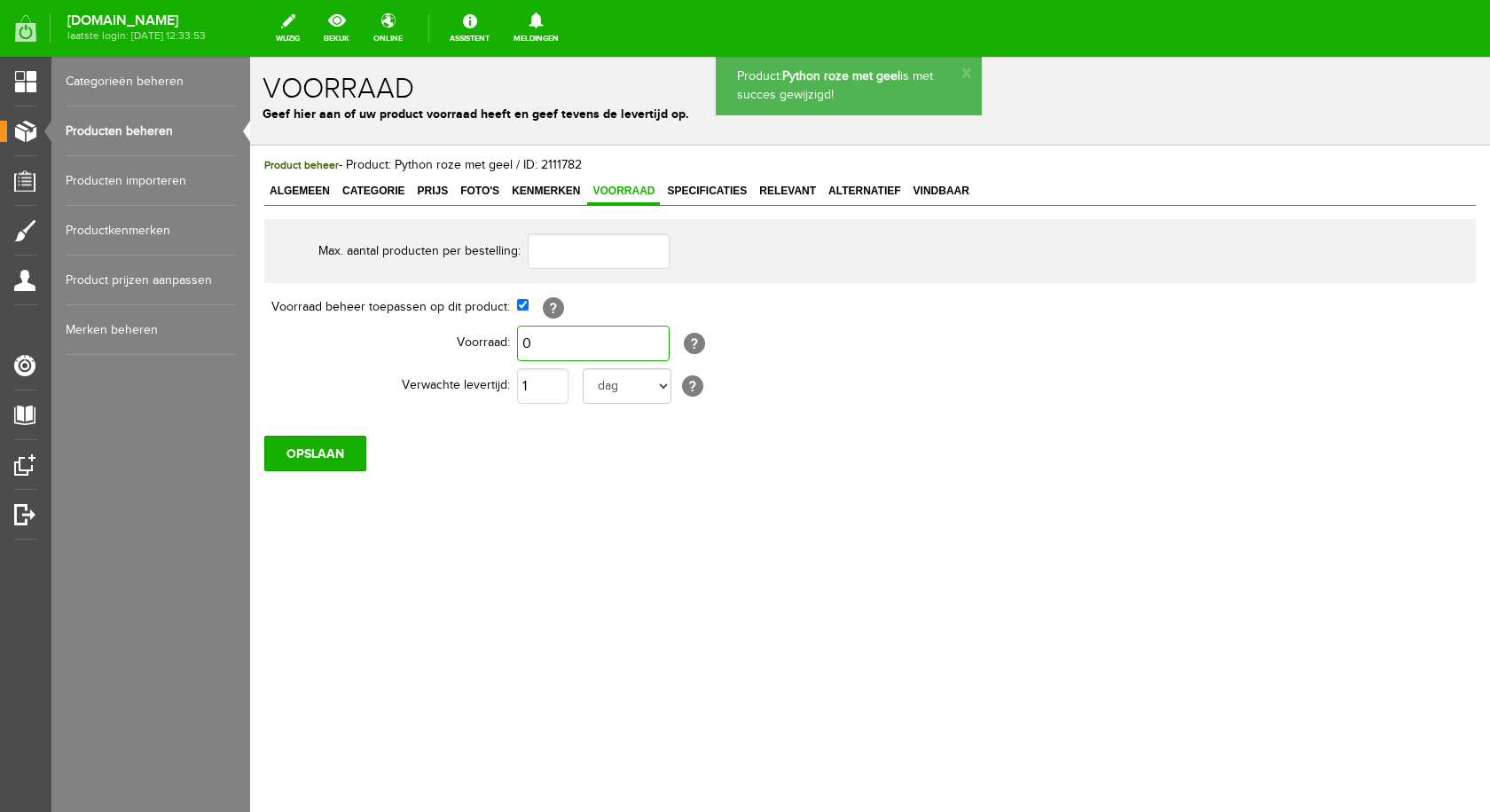
click at [566, 335] on input "0" at bounding box center [593, 343] width 152 height 35
type input "1"
click at [335, 450] on input "OPSLAAN" at bounding box center [315, 453] width 102 height 35
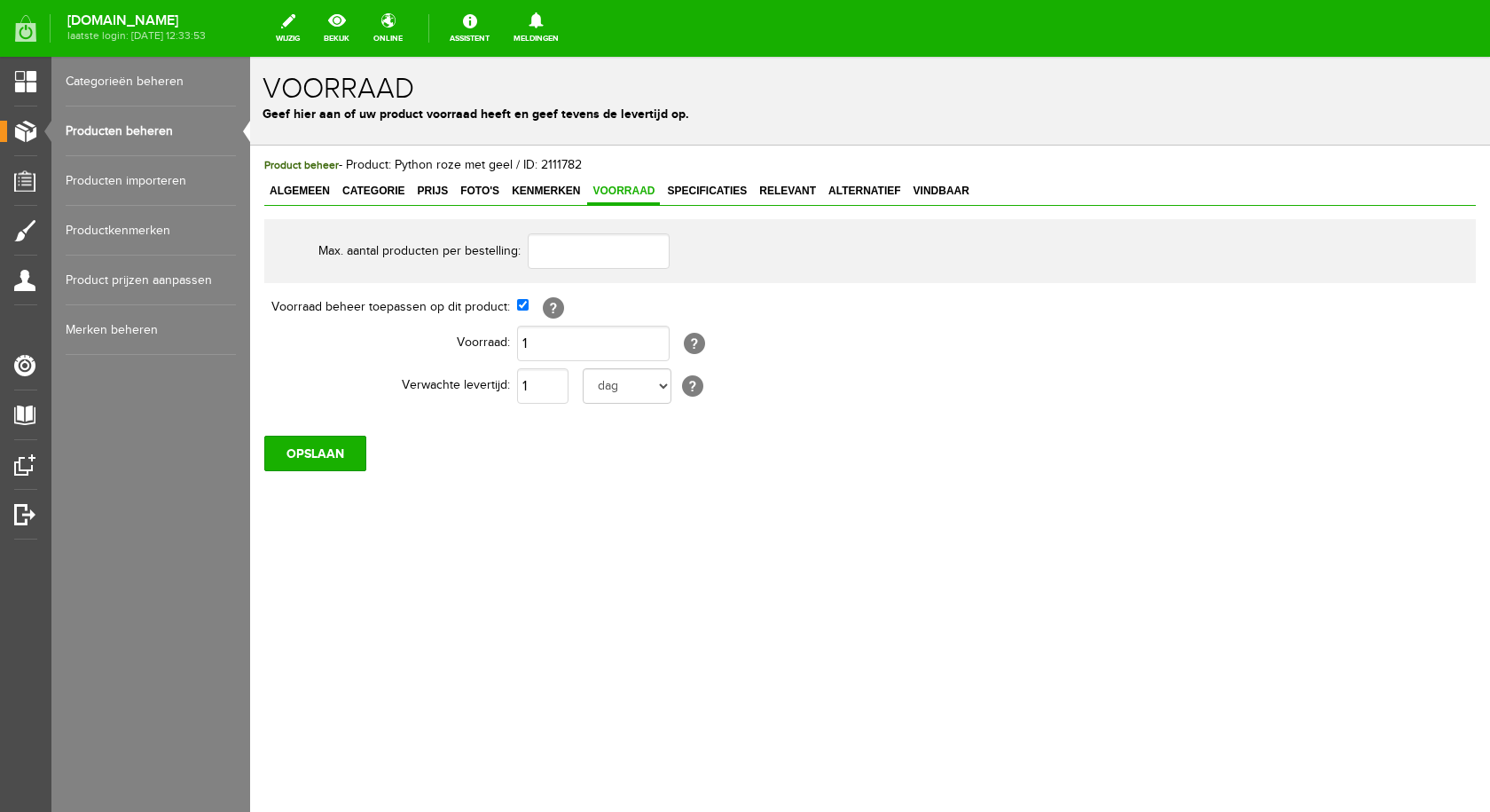
click at [161, 130] on link "Producten beheren" at bounding box center [151, 131] width 170 height 50
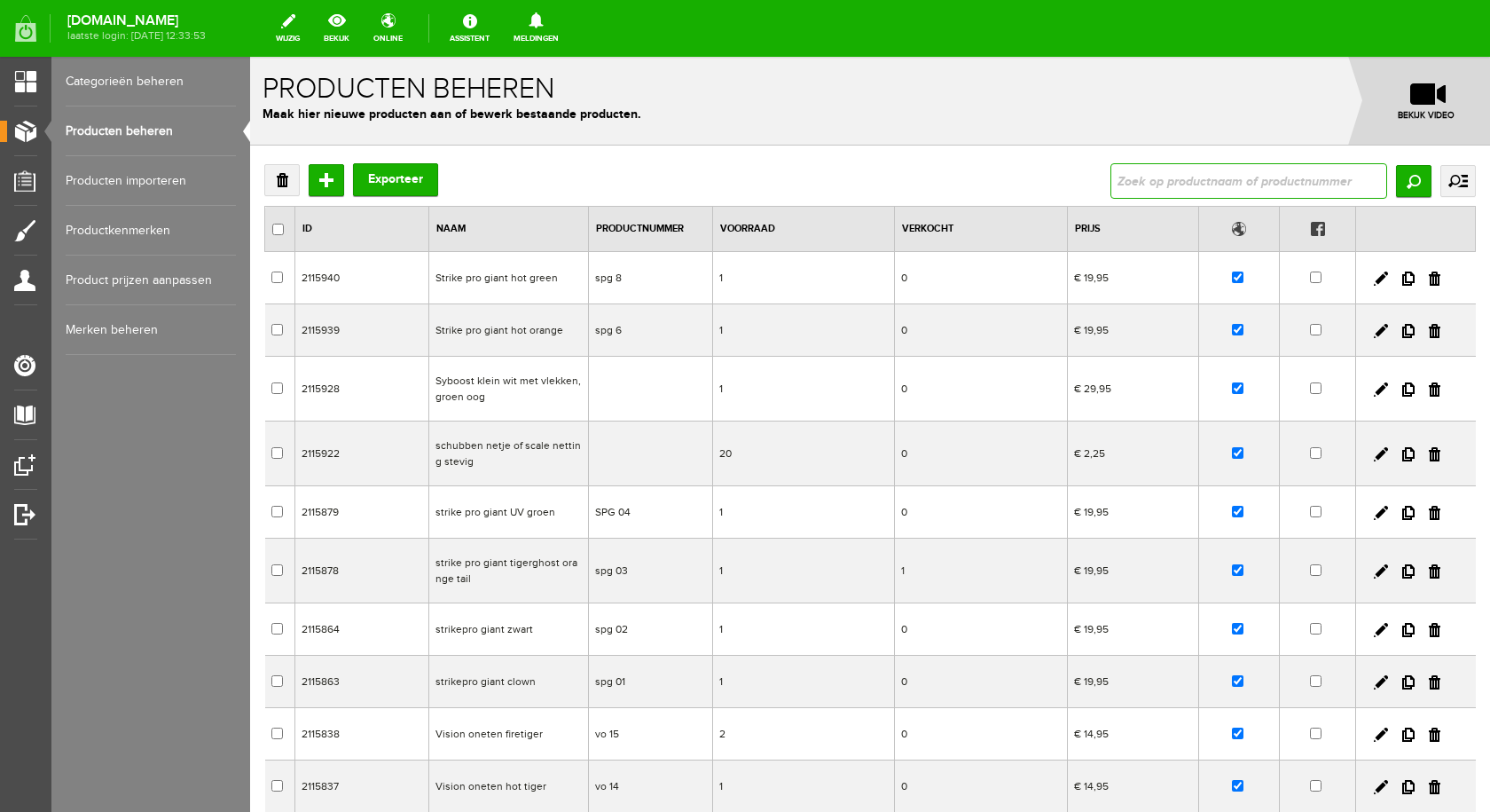
click at [1175, 172] on input "text" at bounding box center [1249, 181] width 277 height 35
type input "python"
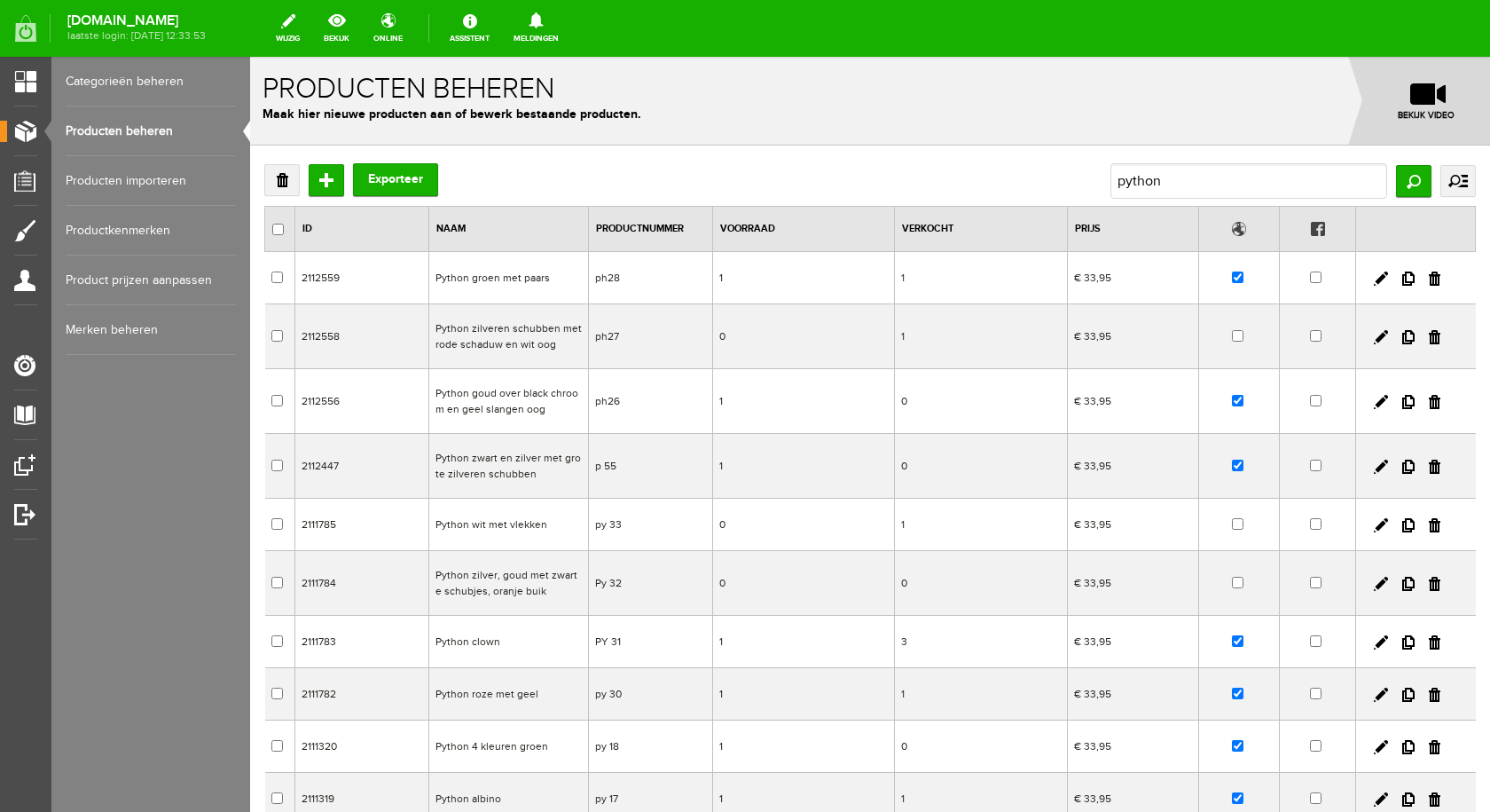
click at [518, 333] on td "Python zilveren schubben met rode schaduw en wit oog" at bounding box center [508, 336] width 160 height 65
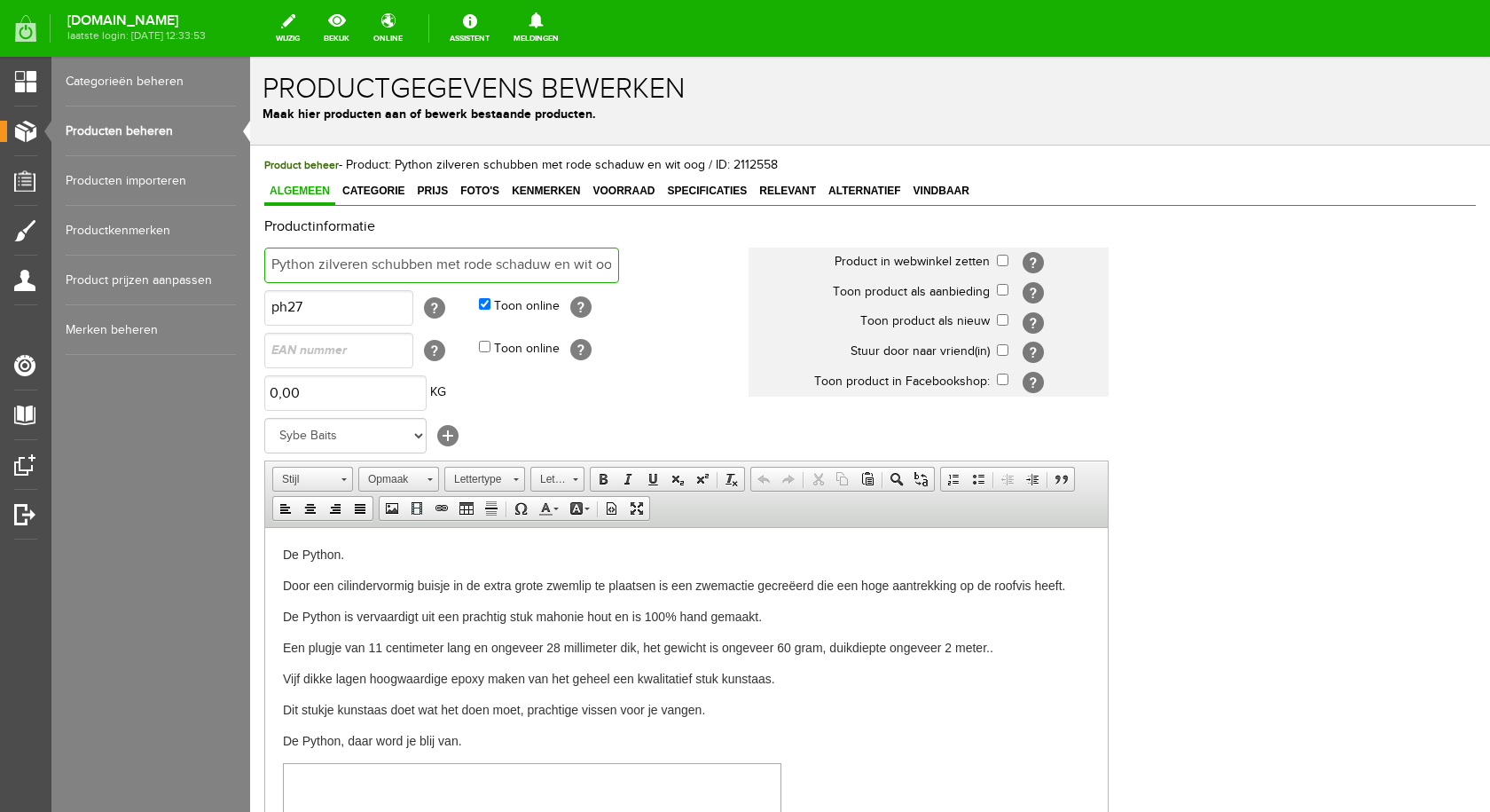
click at [604, 261] on input "Python zilveren schubben met rode schaduw en wit oog" at bounding box center [442, 265] width 355 height 35
click at [435, 267] on input "Python zilverenog" at bounding box center [442, 265] width 355 height 35
type input "Python oranje schubben"
click at [999, 261] on input "checkbox" at bounding box center [1002, 261] width 11 height 11
checkbox input "true"
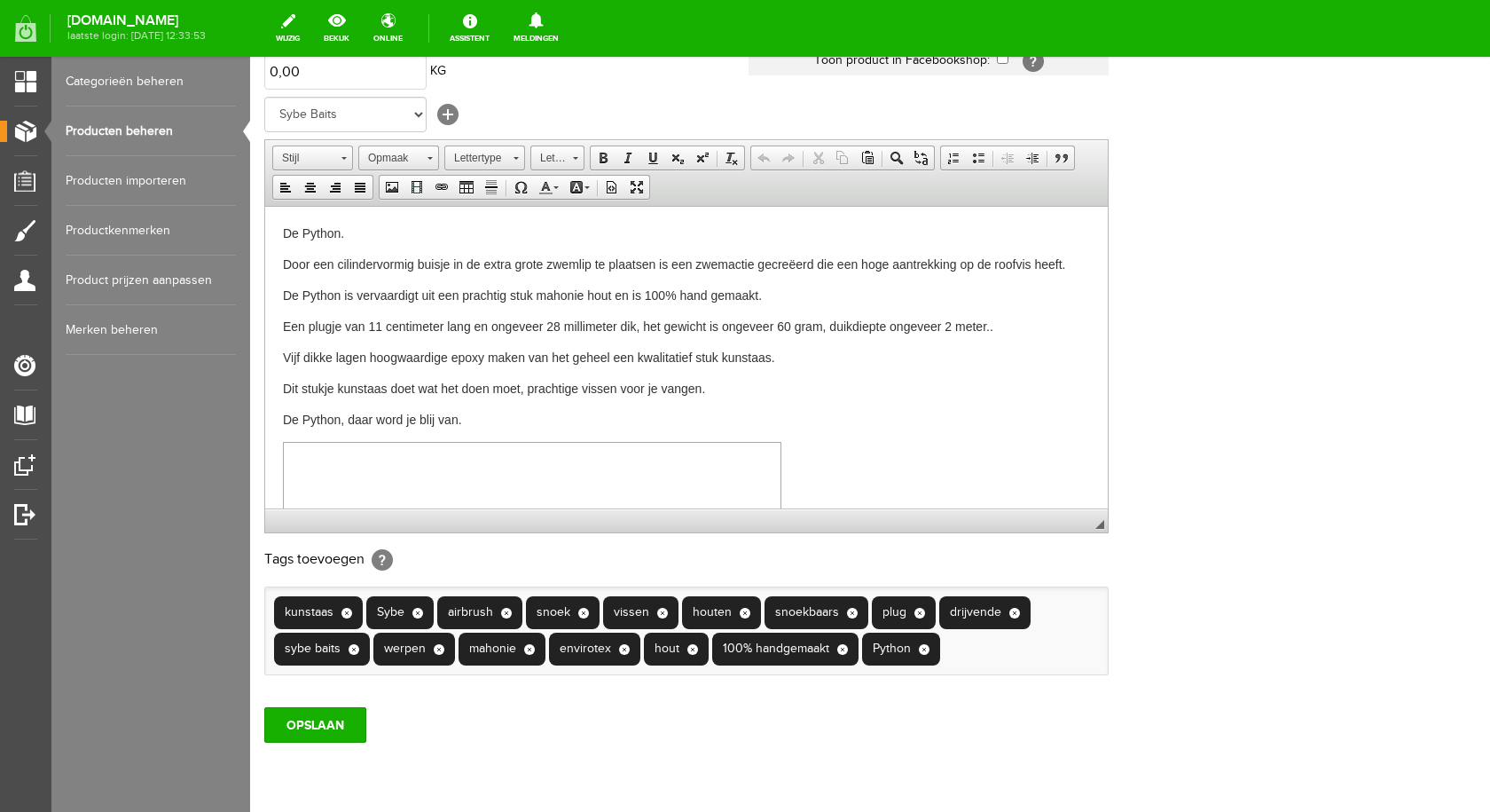
scroll to position [383, 0]
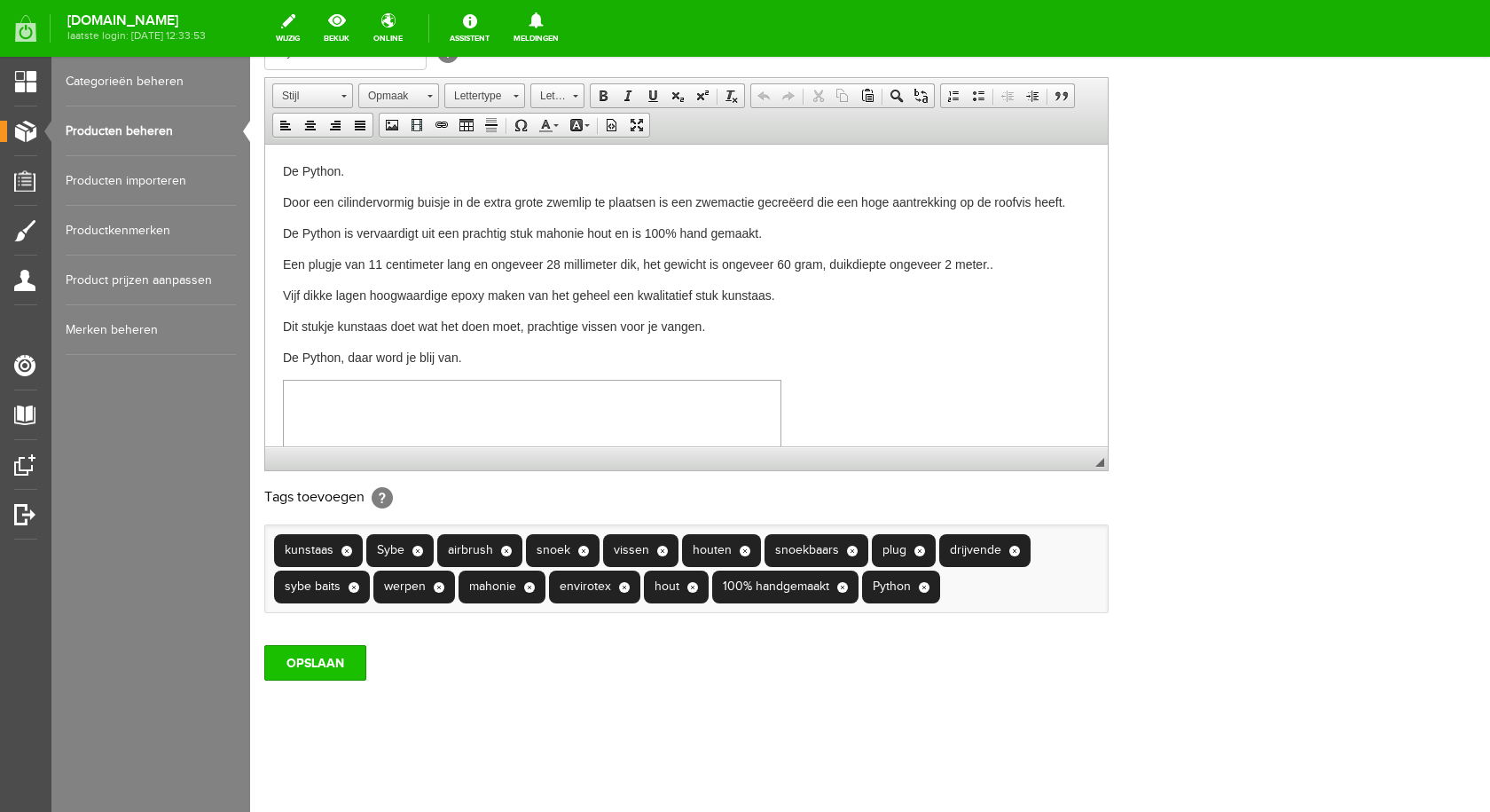
click at [335, 646] on input "OPSLAAN" at bounding box center [315, 662] width 102 height 35
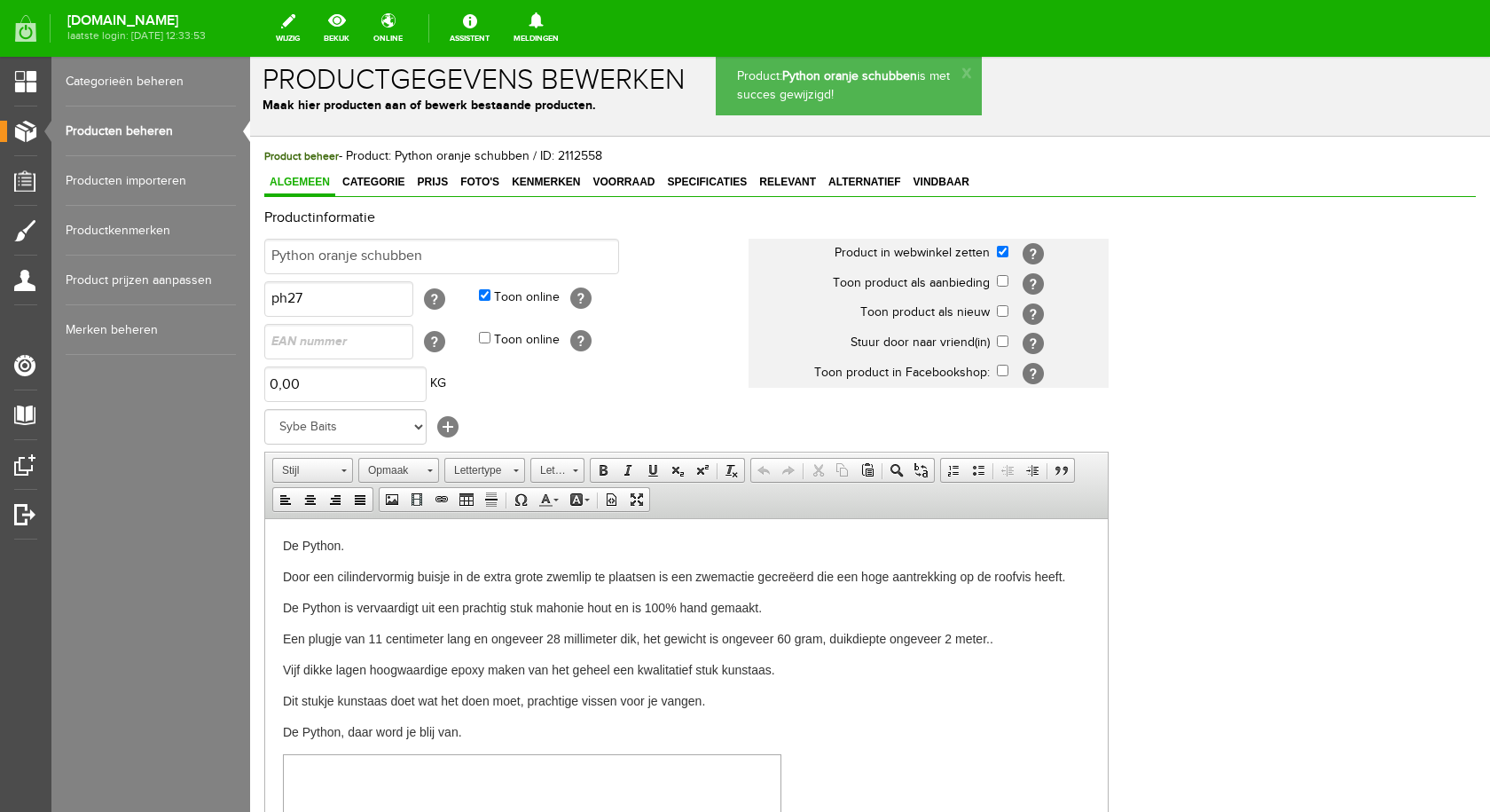
scroll to position [0, 0]
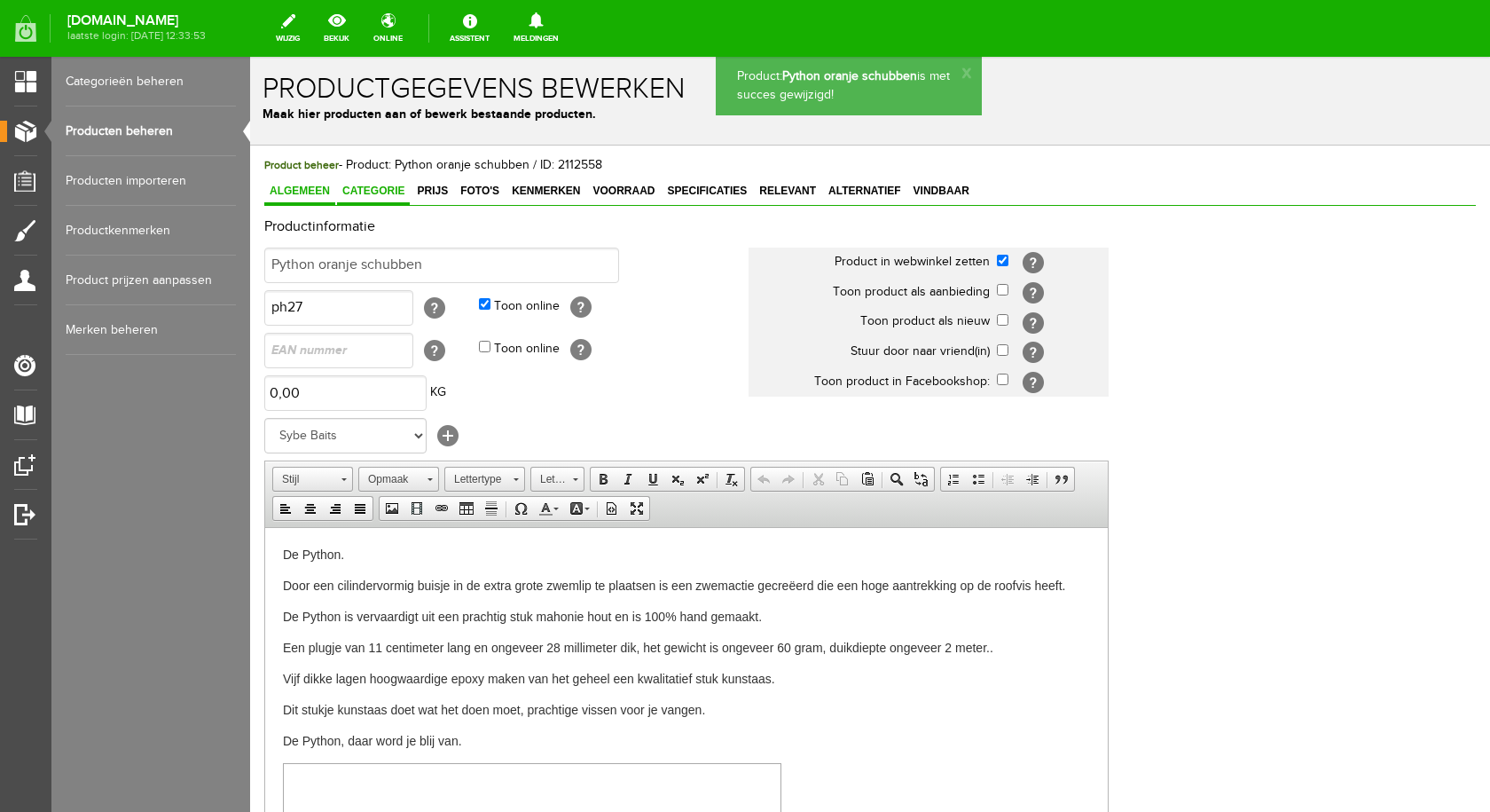
click at [364, 183] on link "Categorie" at bounding box center [373, 192] width 73 height 26
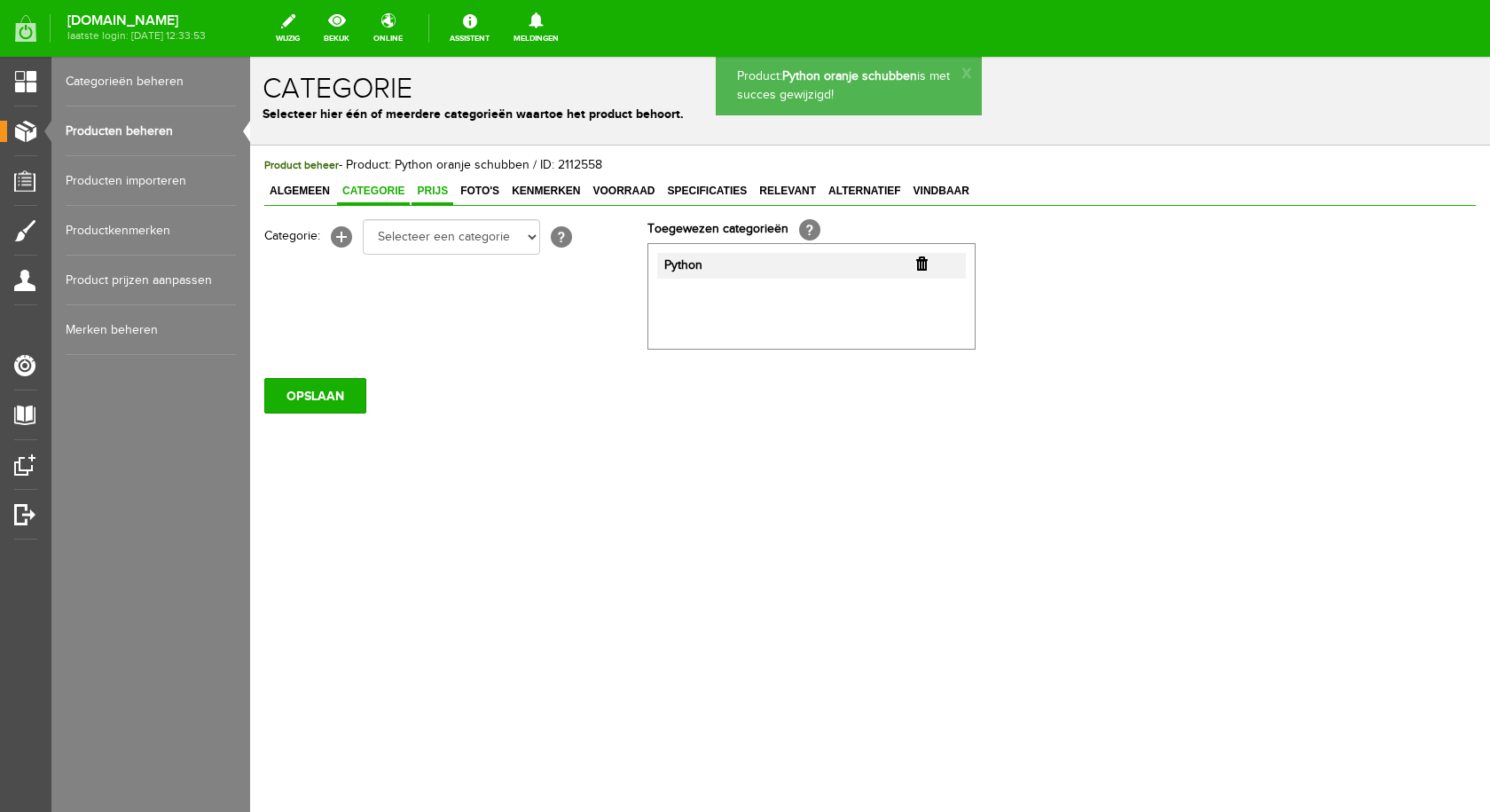
click at [429, 188] on span "Prijs" at bounding box center [432, 190] width 42 height 12
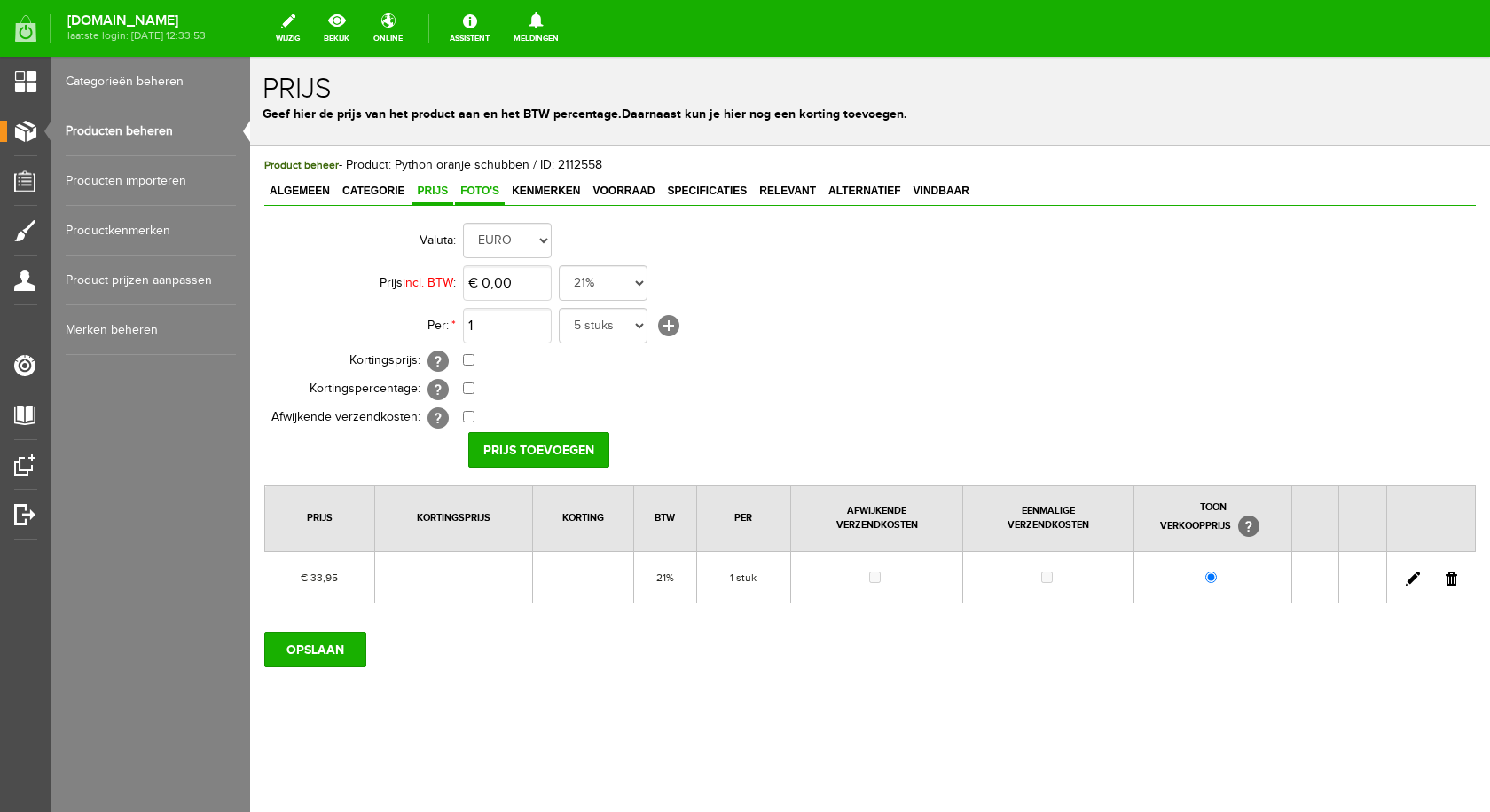
click at [480, 190] on span "Foto's" at bounding box center [480, 190] width 50 height 12
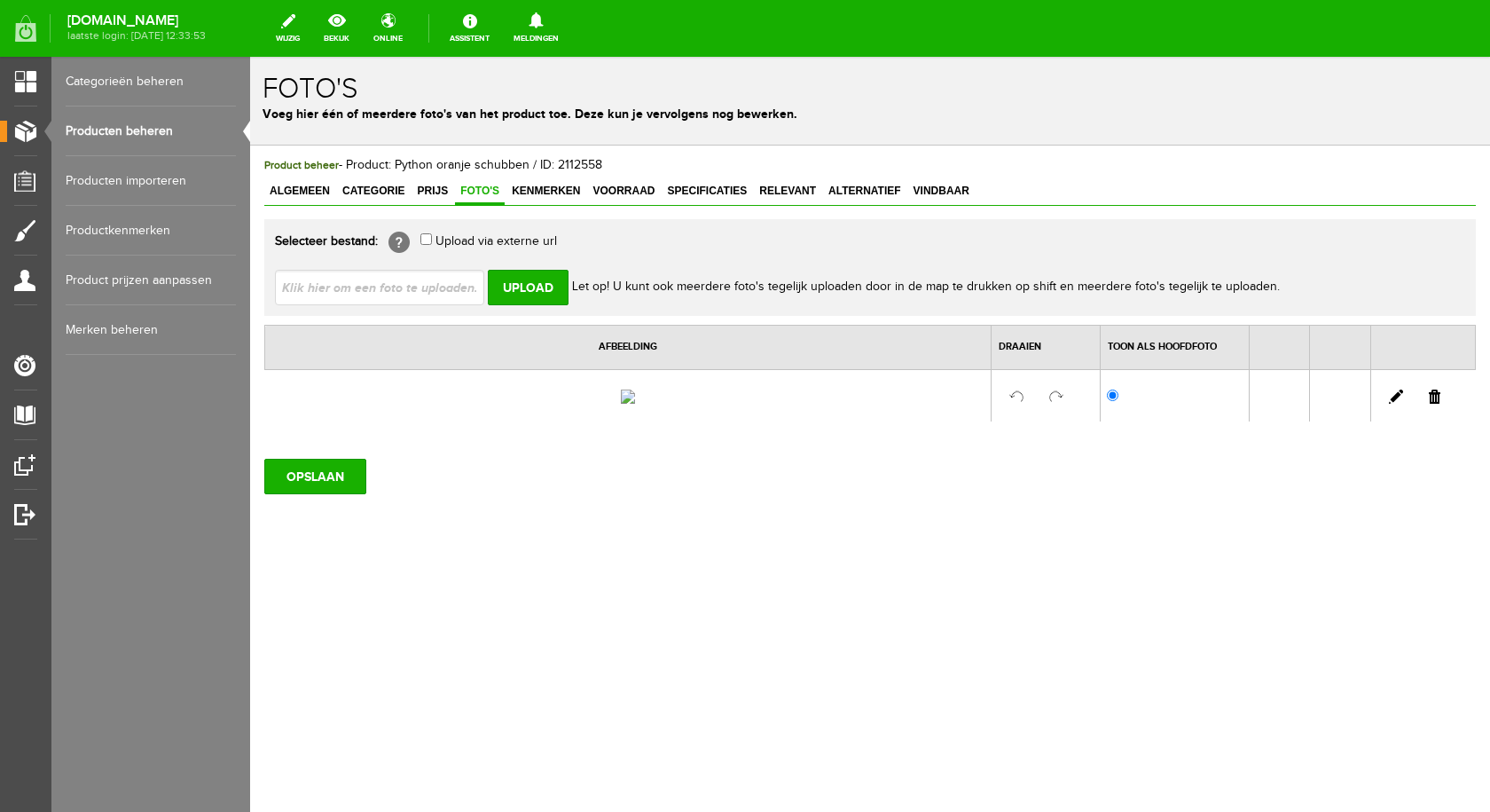
click at [445, 296] on input "file" at bounding box center [387, 286] width 224 height 33
type input "C:\fakepath\python oranje met schubben.jpg"
type input "python oranje met schubben.jpg"
click at [536, 278] on input "Upload" at bounding box center [527, 287] width 80 height 35
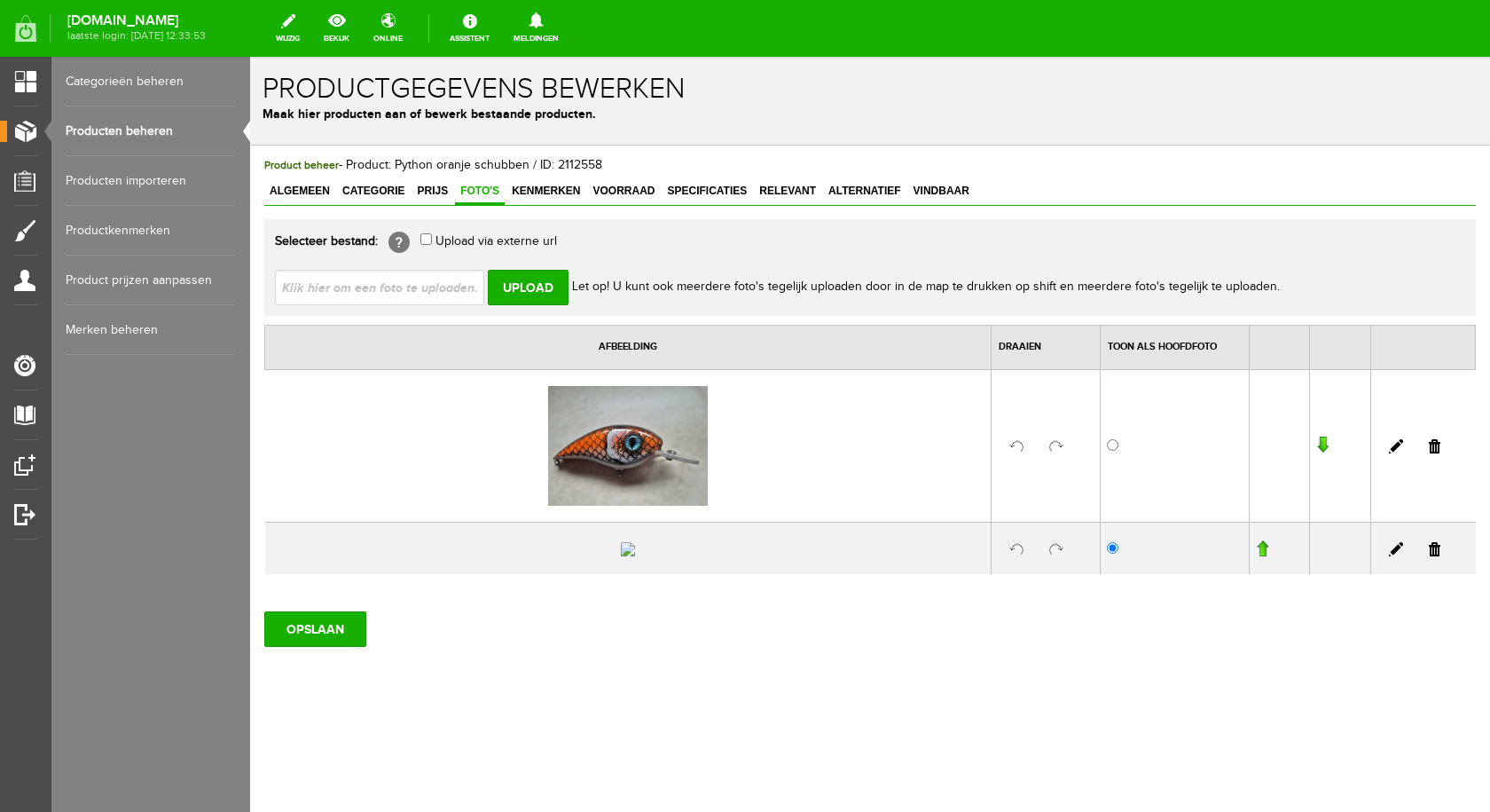
click at [1429, 556] on link at bounding box center [1435, 549] width 11 height 14
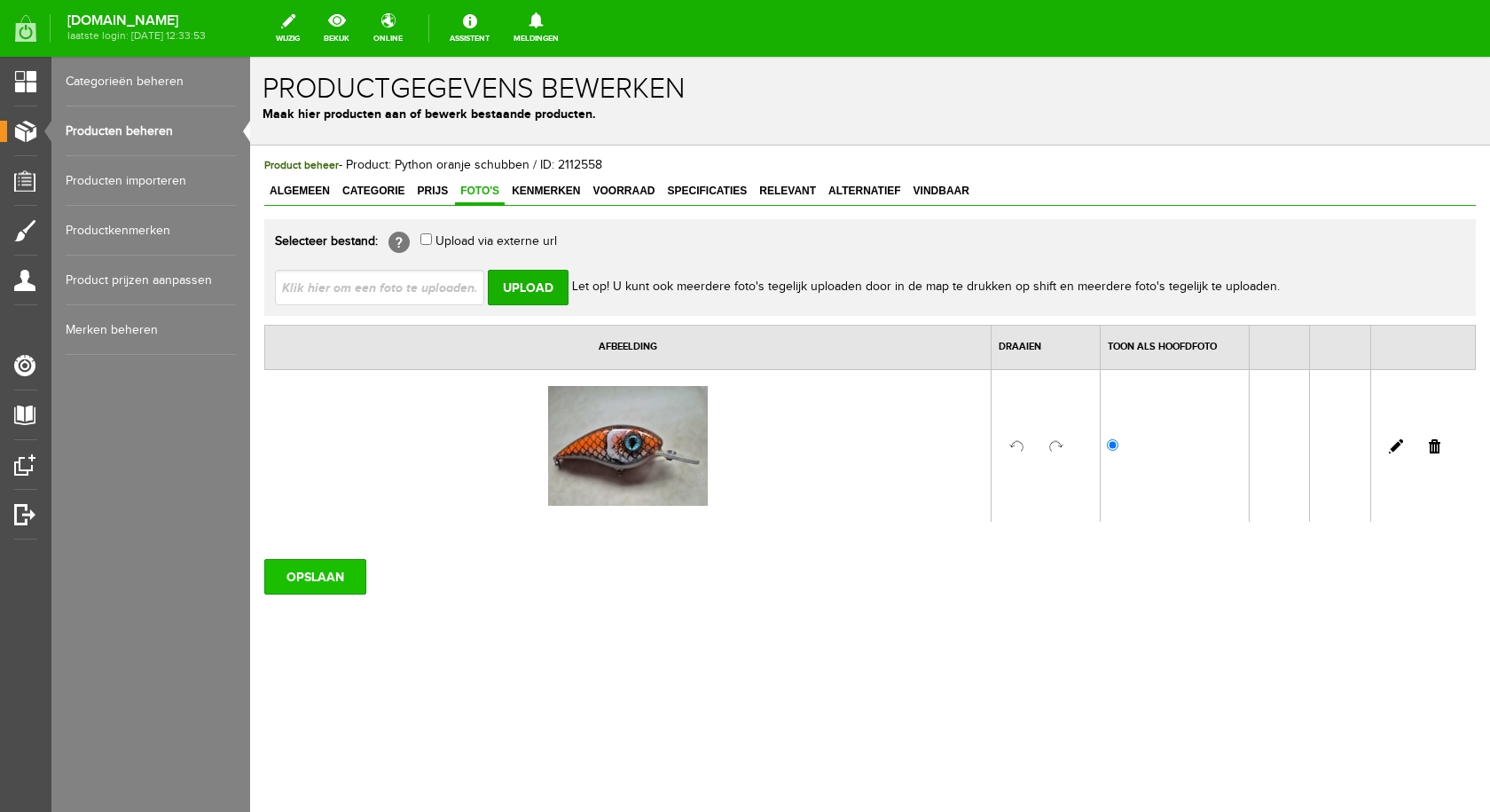
click at [302, 586] on input "OPSLAAN" at bounding box center [315, 576] width 102 height 35
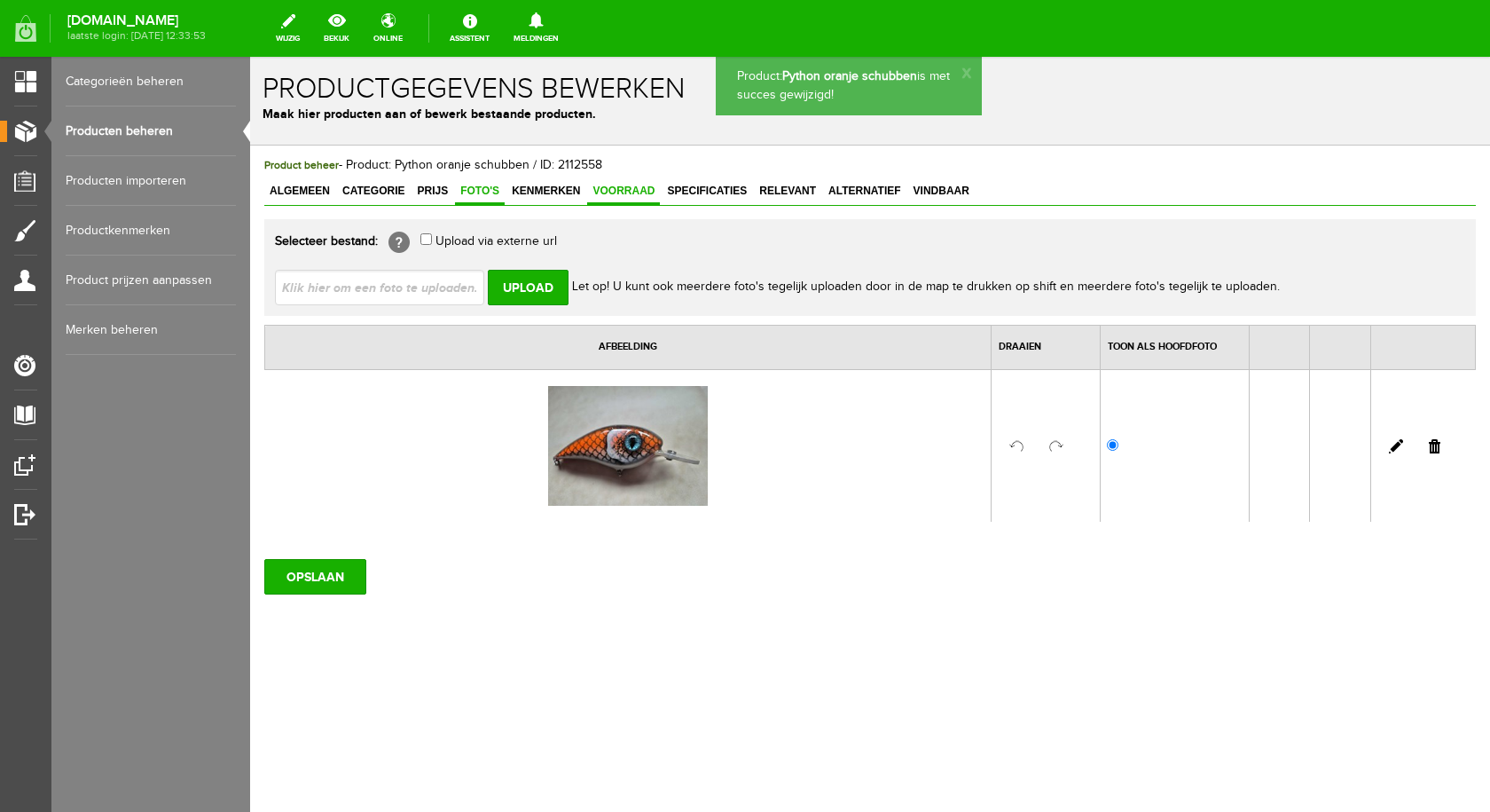
click at [633, 192] on span "Voorraad" at bounding box center [624, 190] width 73 height 12
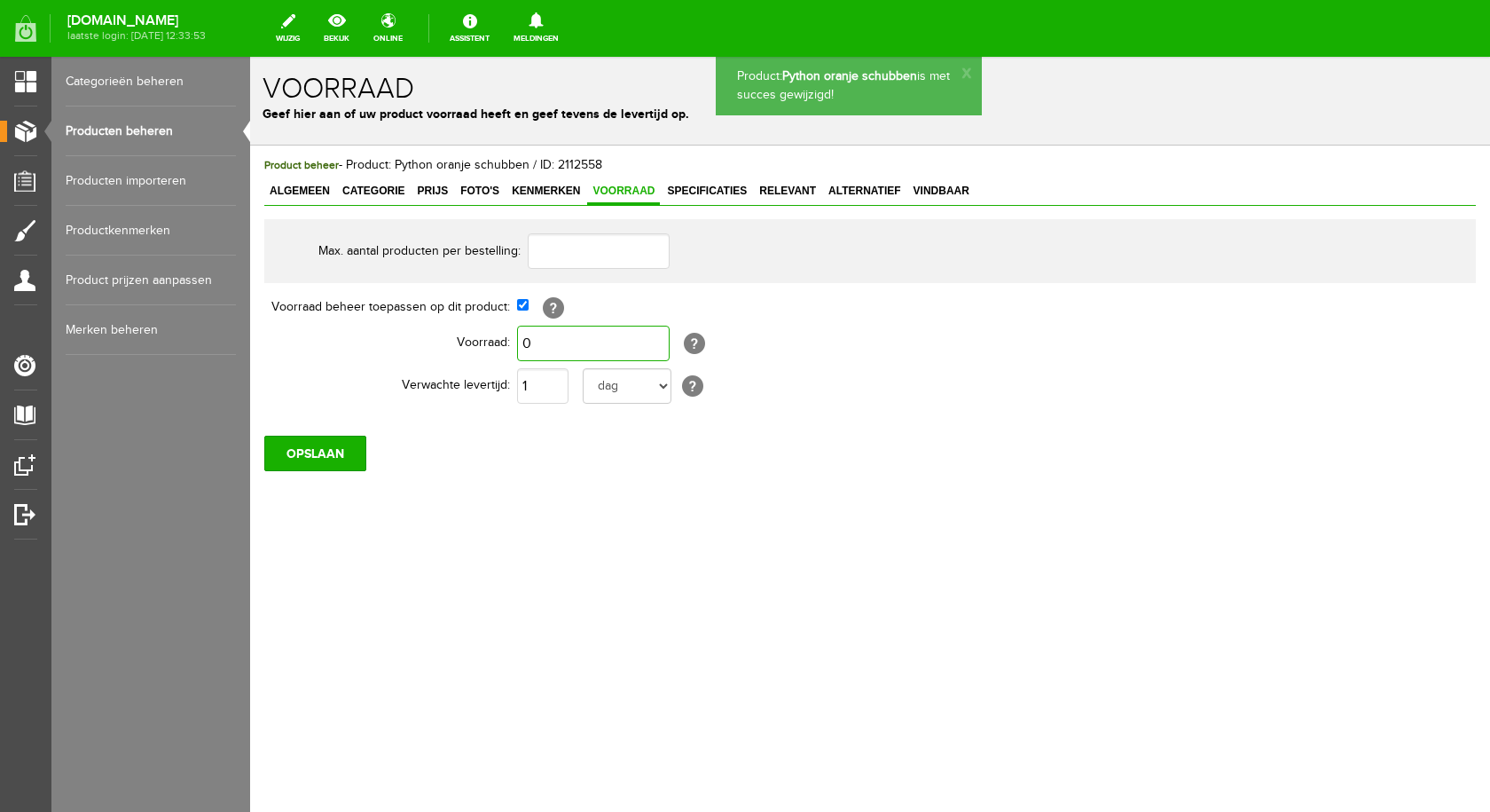
click at [559, 345] on input "0" at bounding box center [593, 343] width 152 height 35
type input "1"
click at [345, 447] on input "OPSLAAN" at bounding box center [315, 453] width 102 height 35
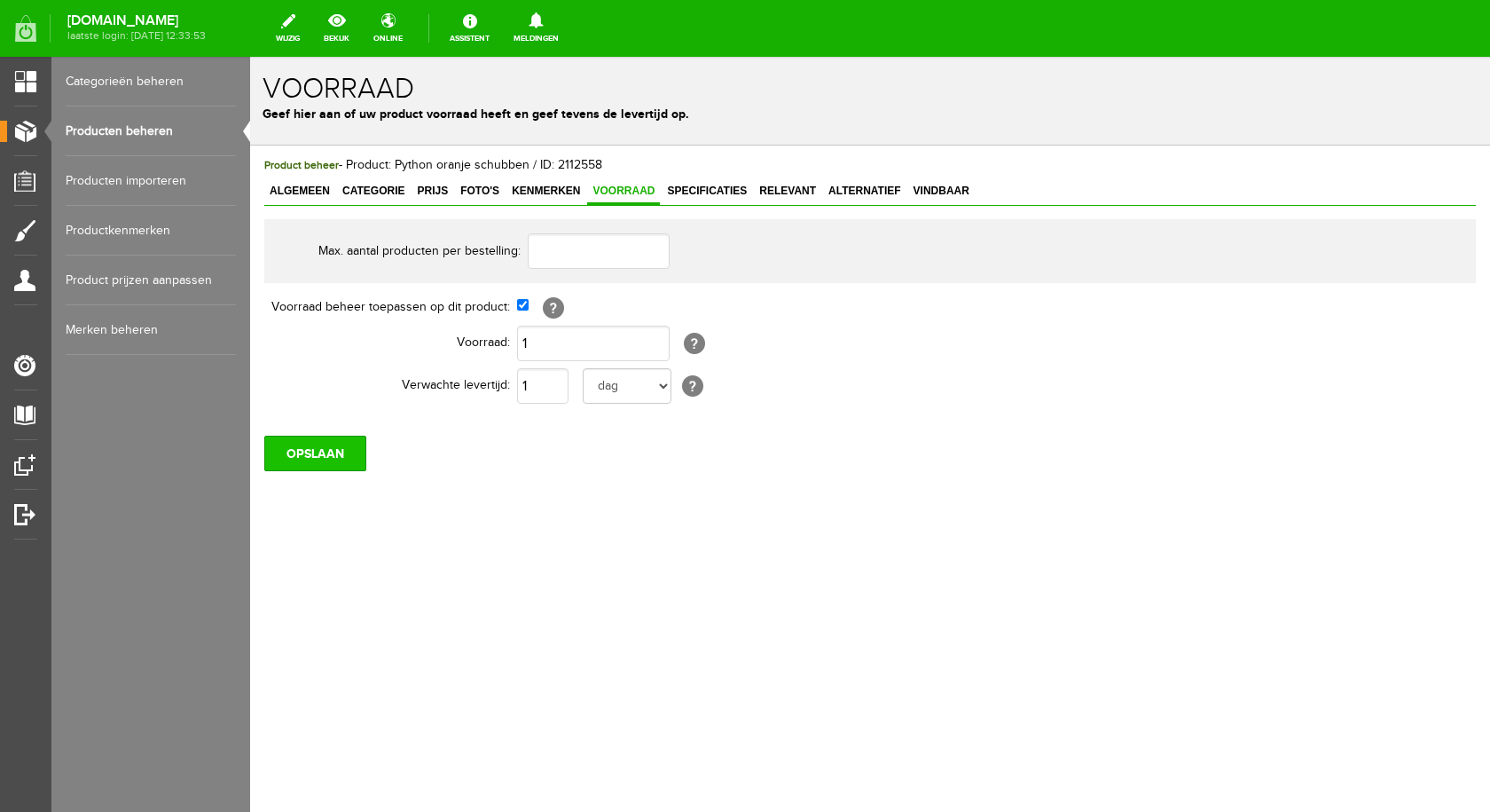
click at [326, 447] on input "OPSLAAN" at bounding box center [315, 453] width 102 height 35
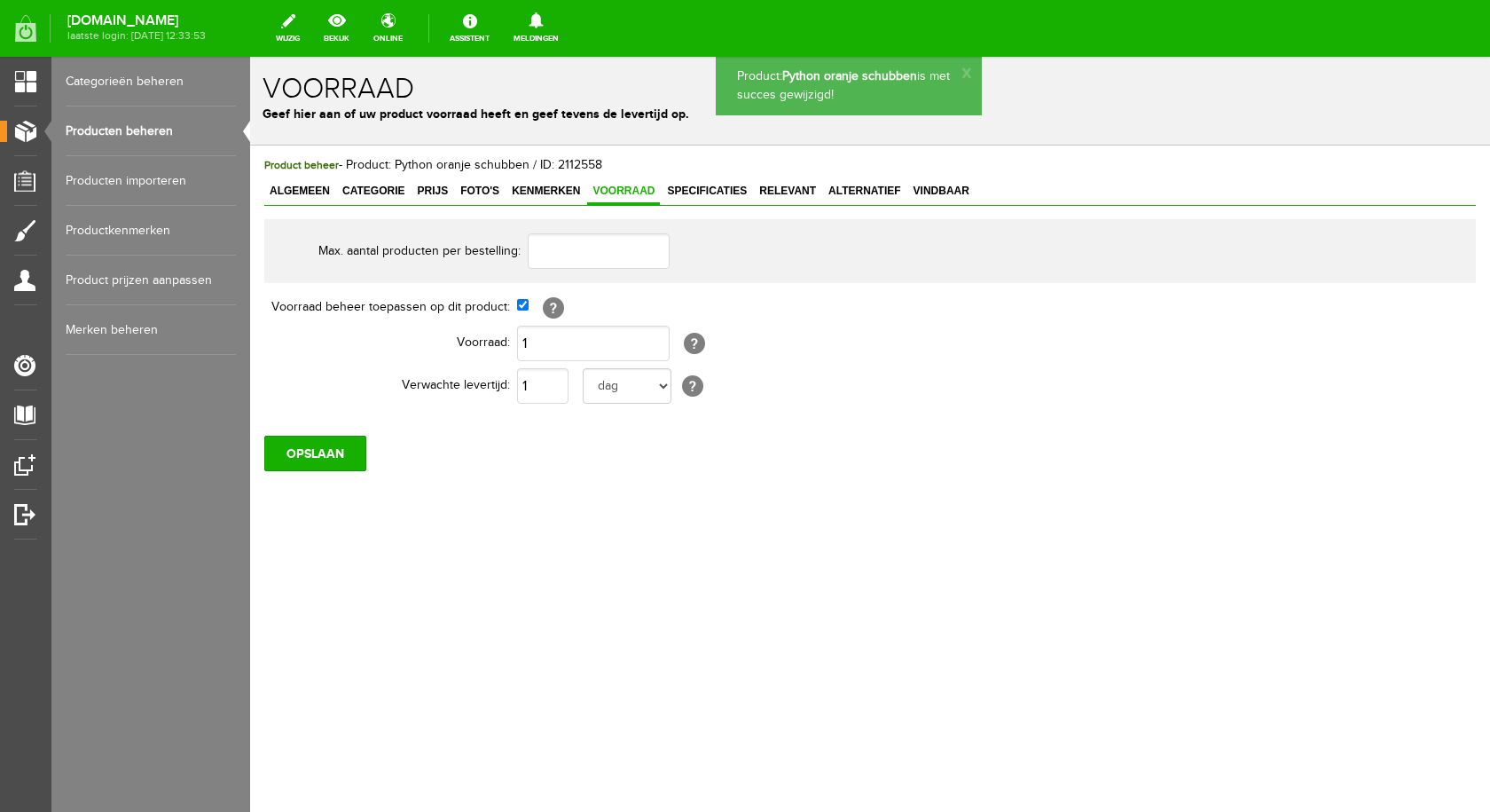
click at [167, 124] on link "Producten beheren" at bounding box center [151, 131] width 170 height 50
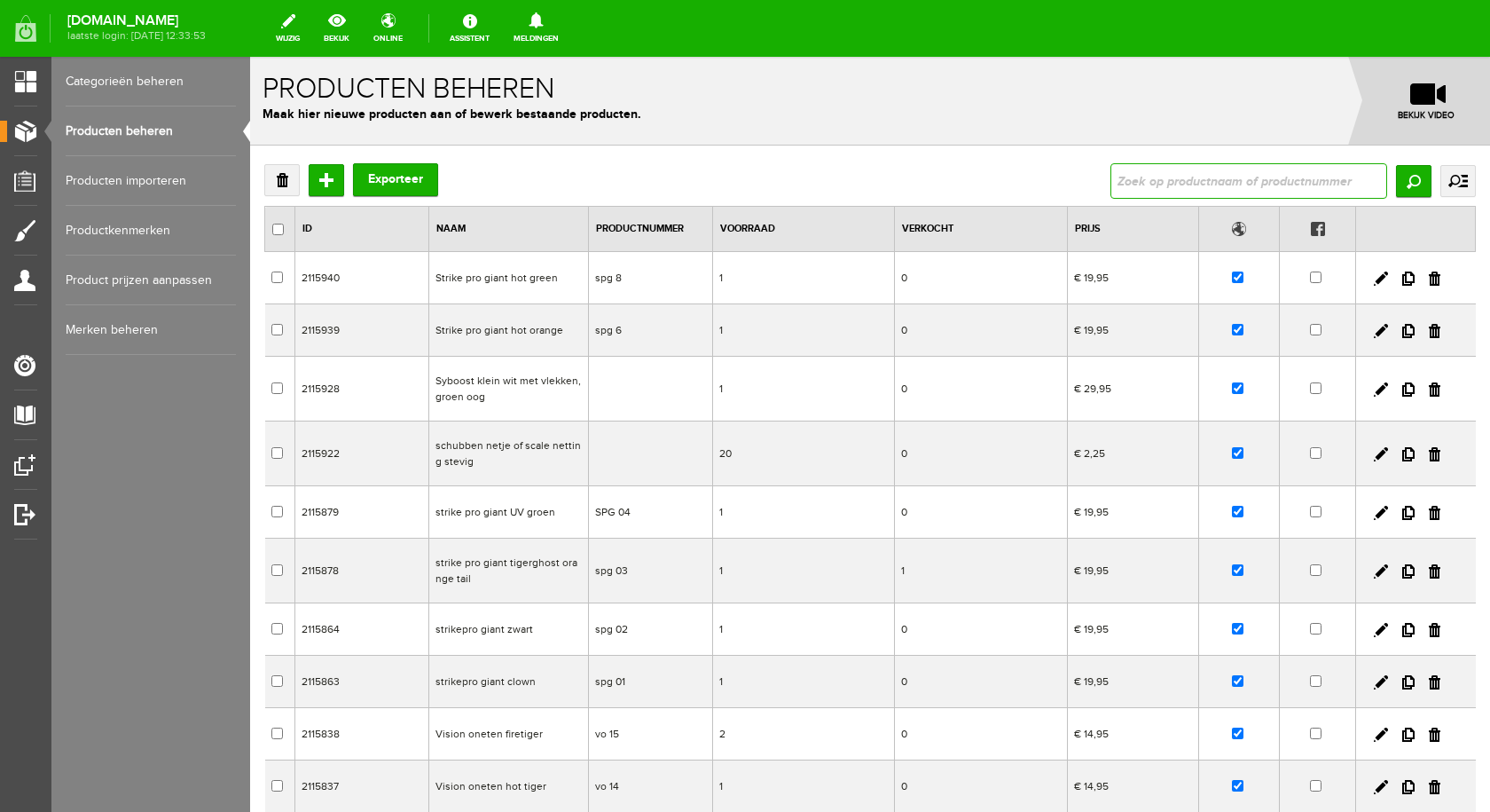
click at [1274, 188] on input "text" at bounding box center [1249, 181] width 277 height 35
type input "python"
click at [1152, 188] on input "python" at bounding box center [1249, 181] width 277 height 35
type input "python t"
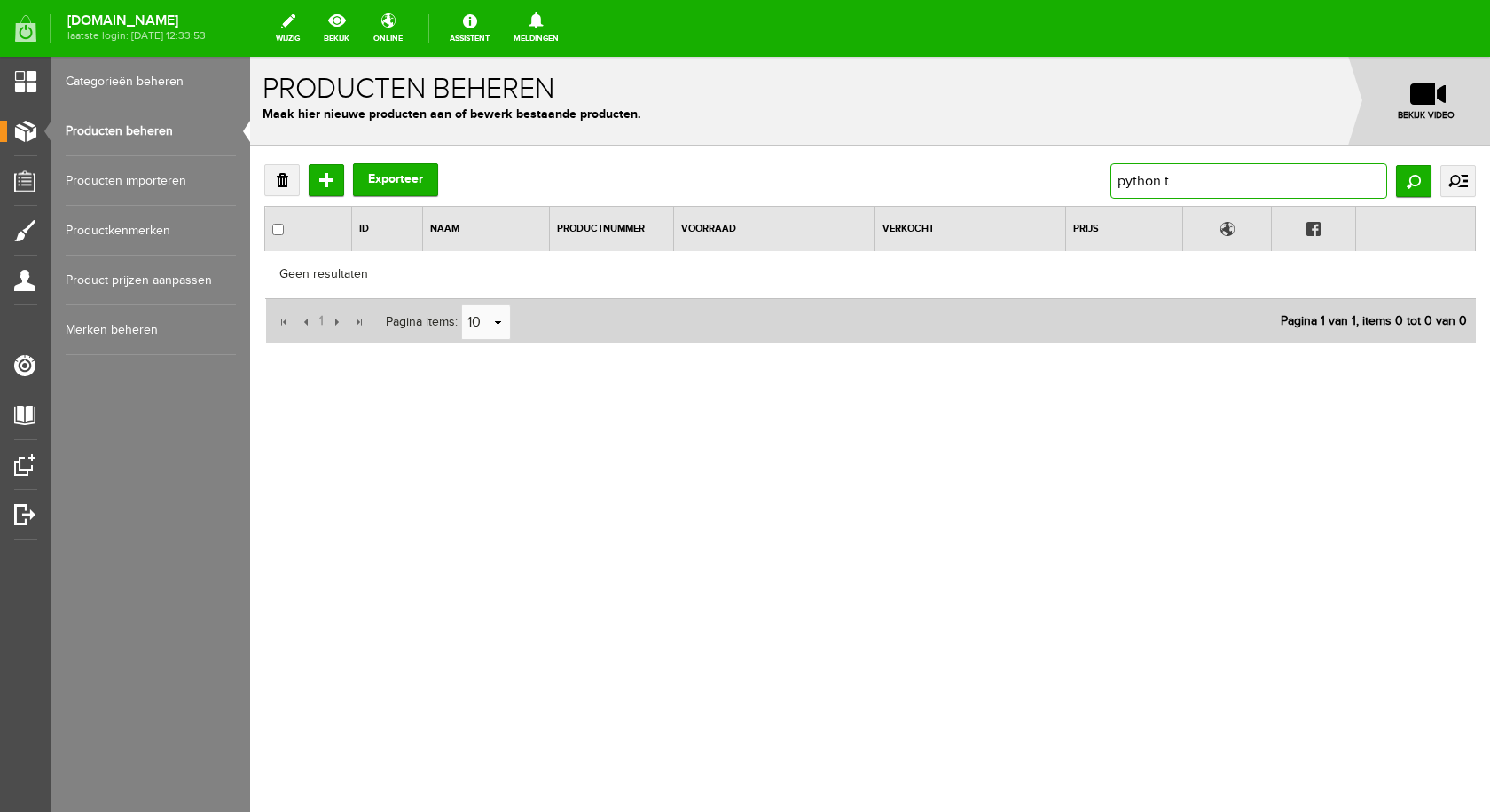
click at [1194, 181] on input "python t" at bounding box center [1249, 181] width 277 height 35
type input "python"
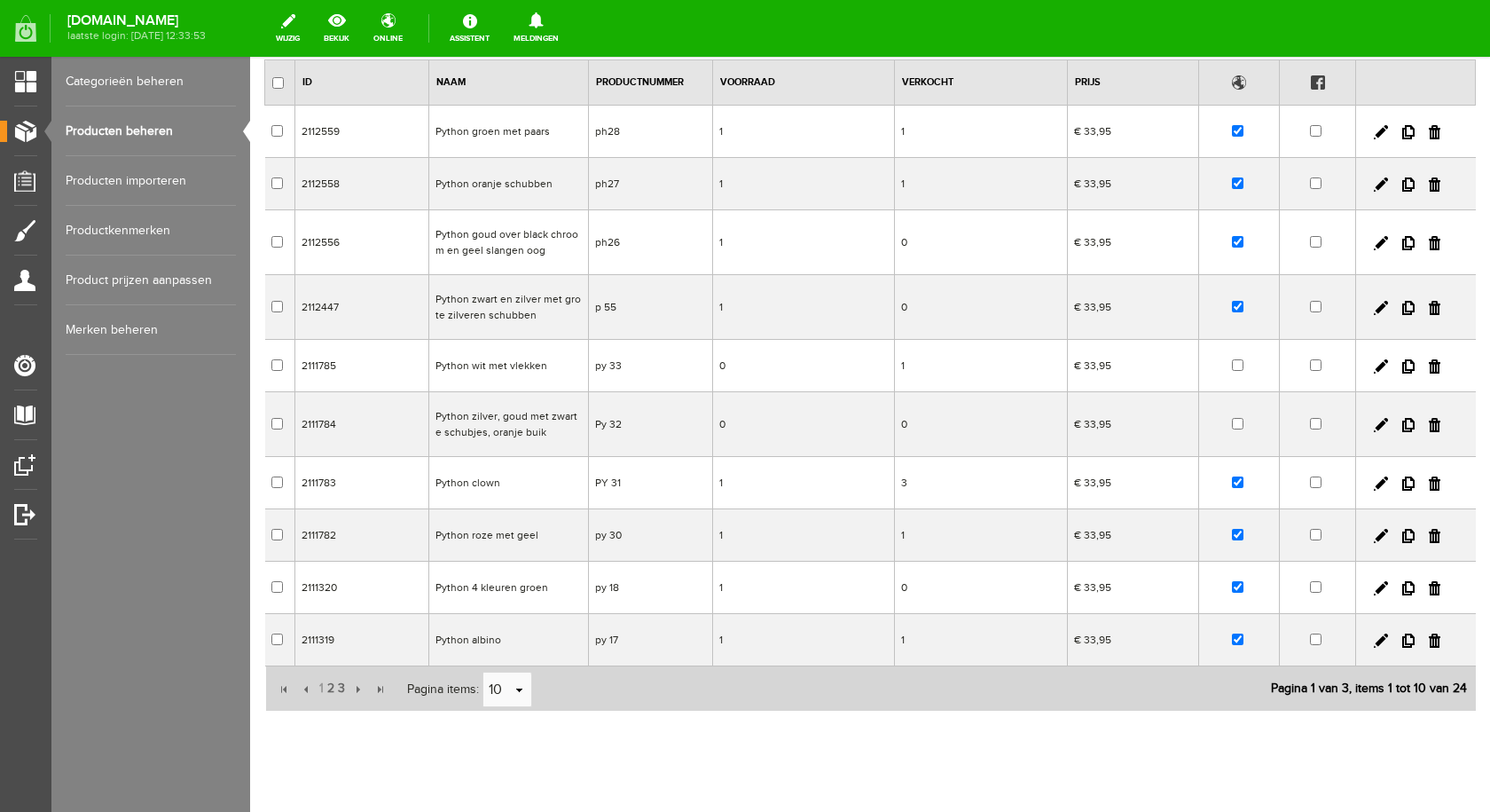
scroll to position [179, 0]
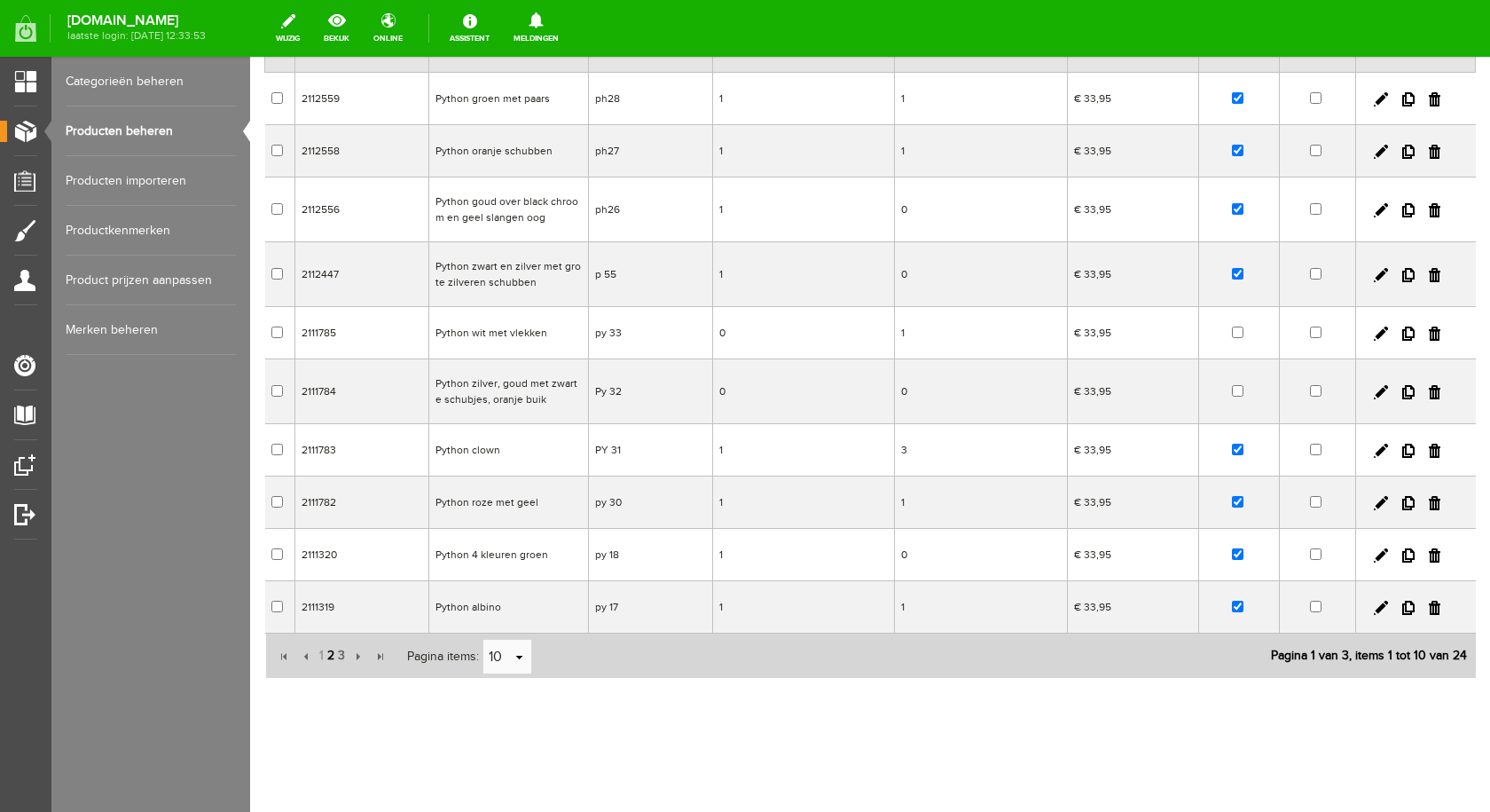
click at [328, 653] on span "2" at bounding box center [331, 655] width 11 height 35
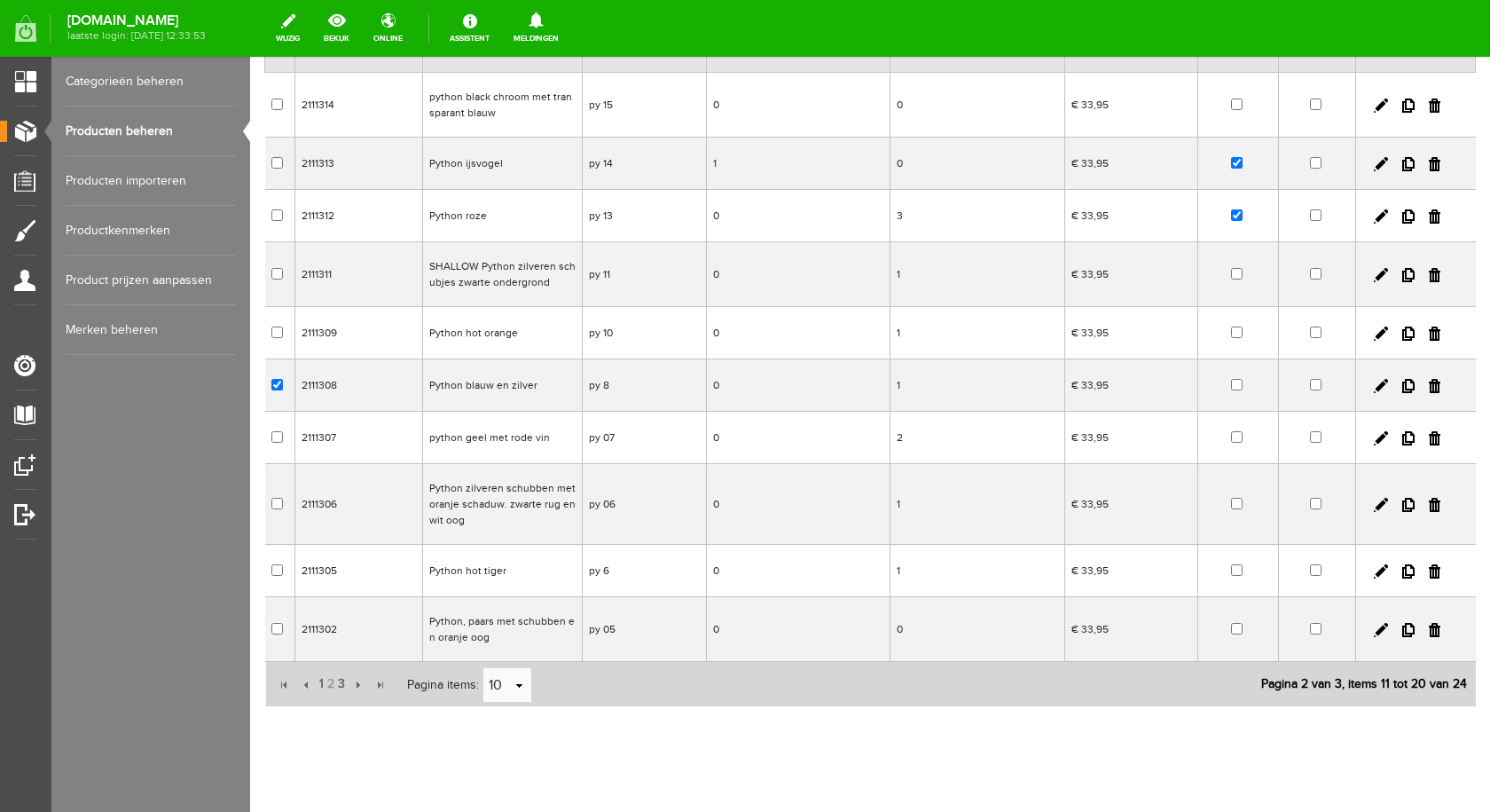
click at [504, 385] on td "Python blauw en zilver" at bounding box center [503, 385] width 160 height 53
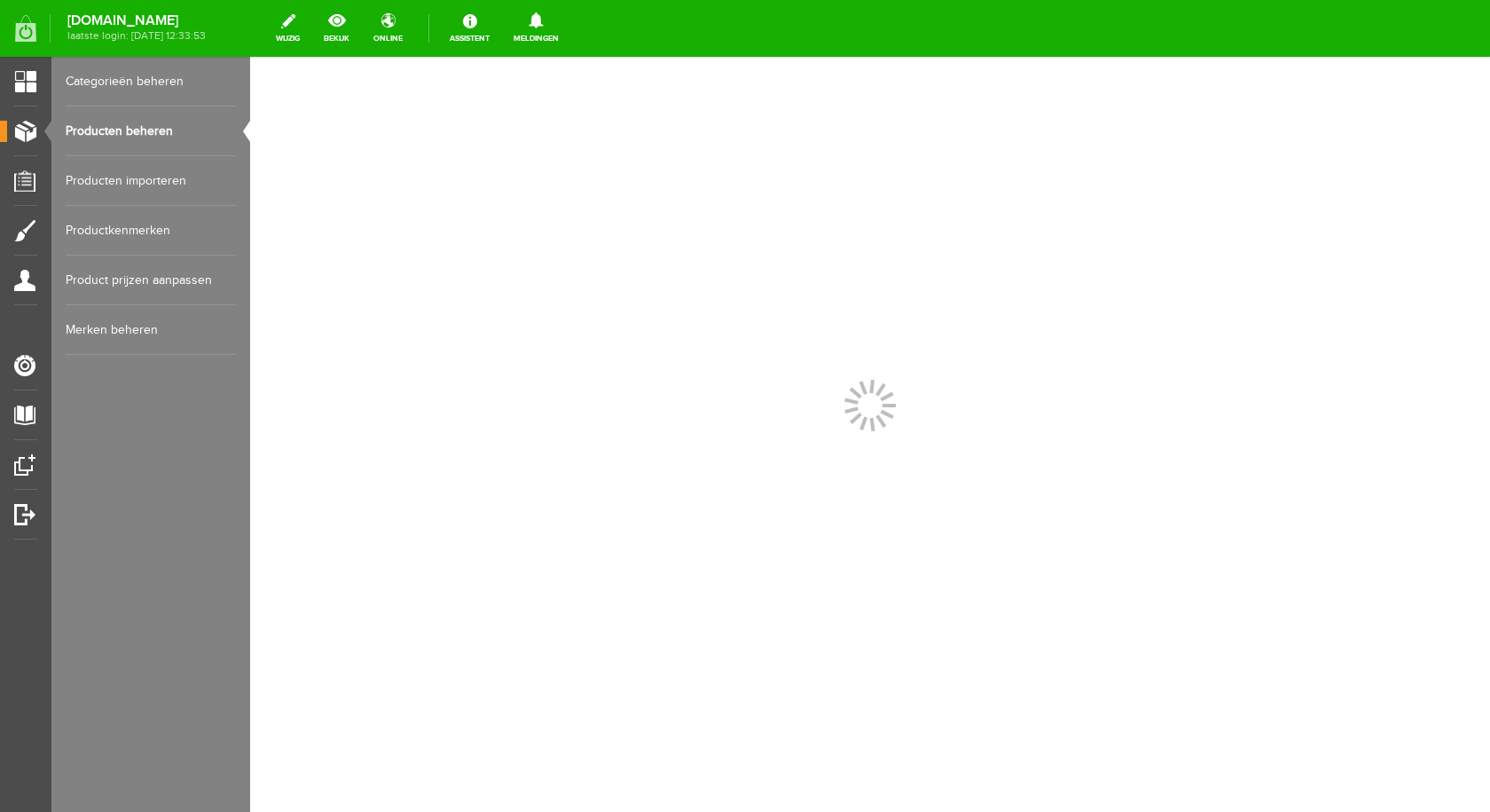
scroll to position [0, 0]
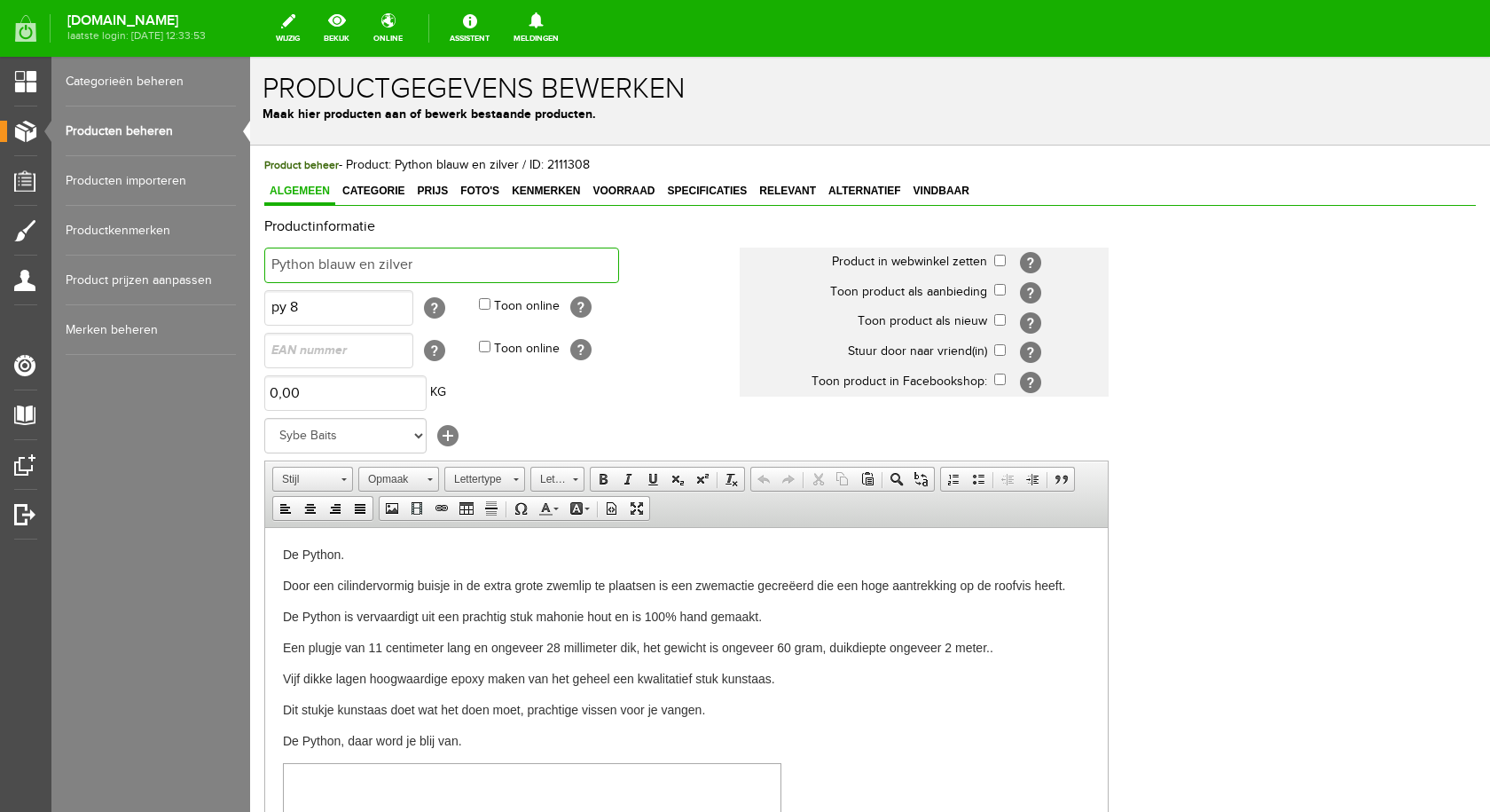
click at [455, 260] on input "Python blauw en zilver" at bounding box center [442, 265] width 355 height 35
type input "Python tigerghost orange tail"
click at [1001, 263] on input "checkbox" at bounding box center [999, 261] width 11 height 11
checkbox input "true"
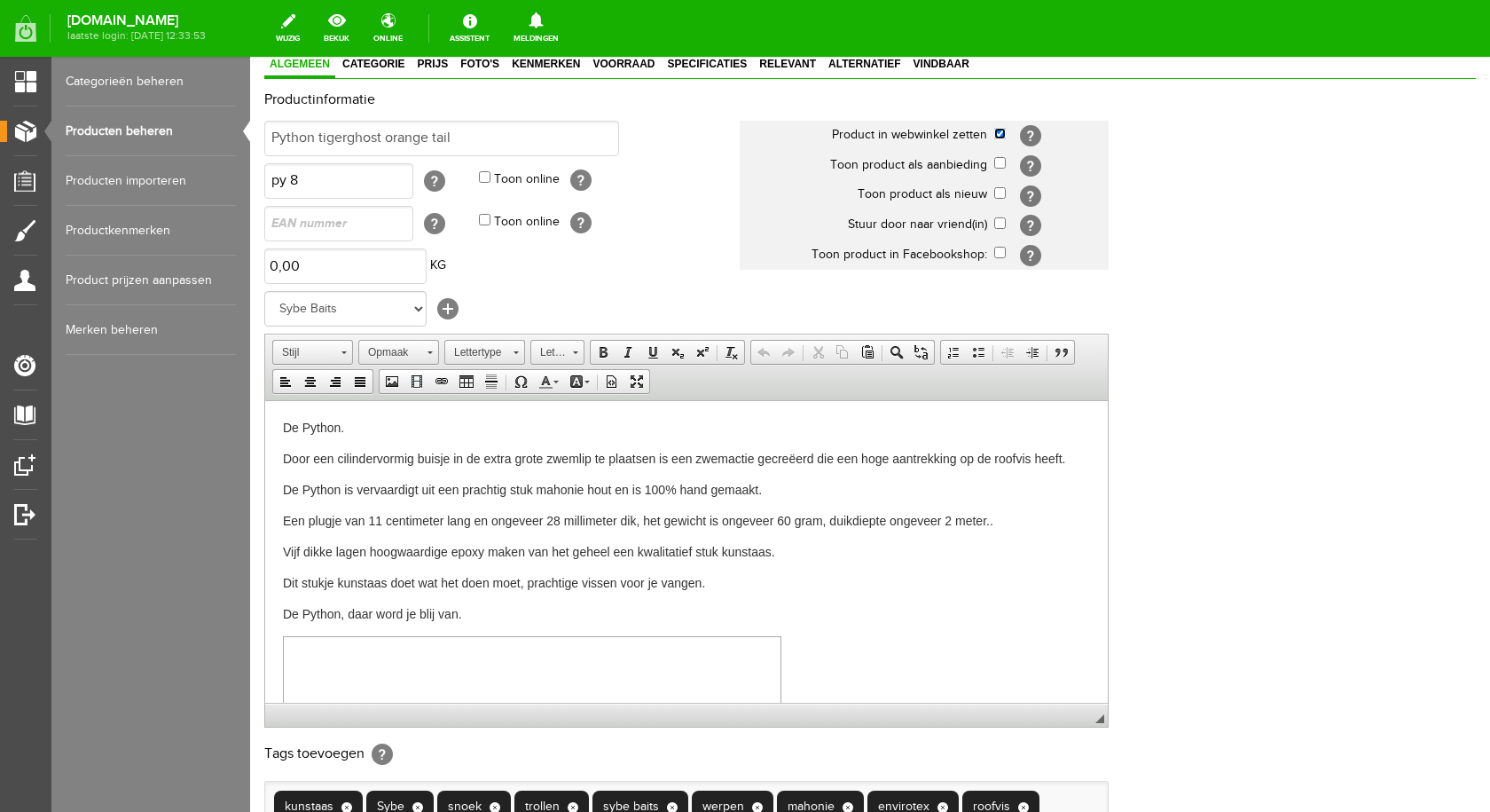
scroll to position [383, 0]
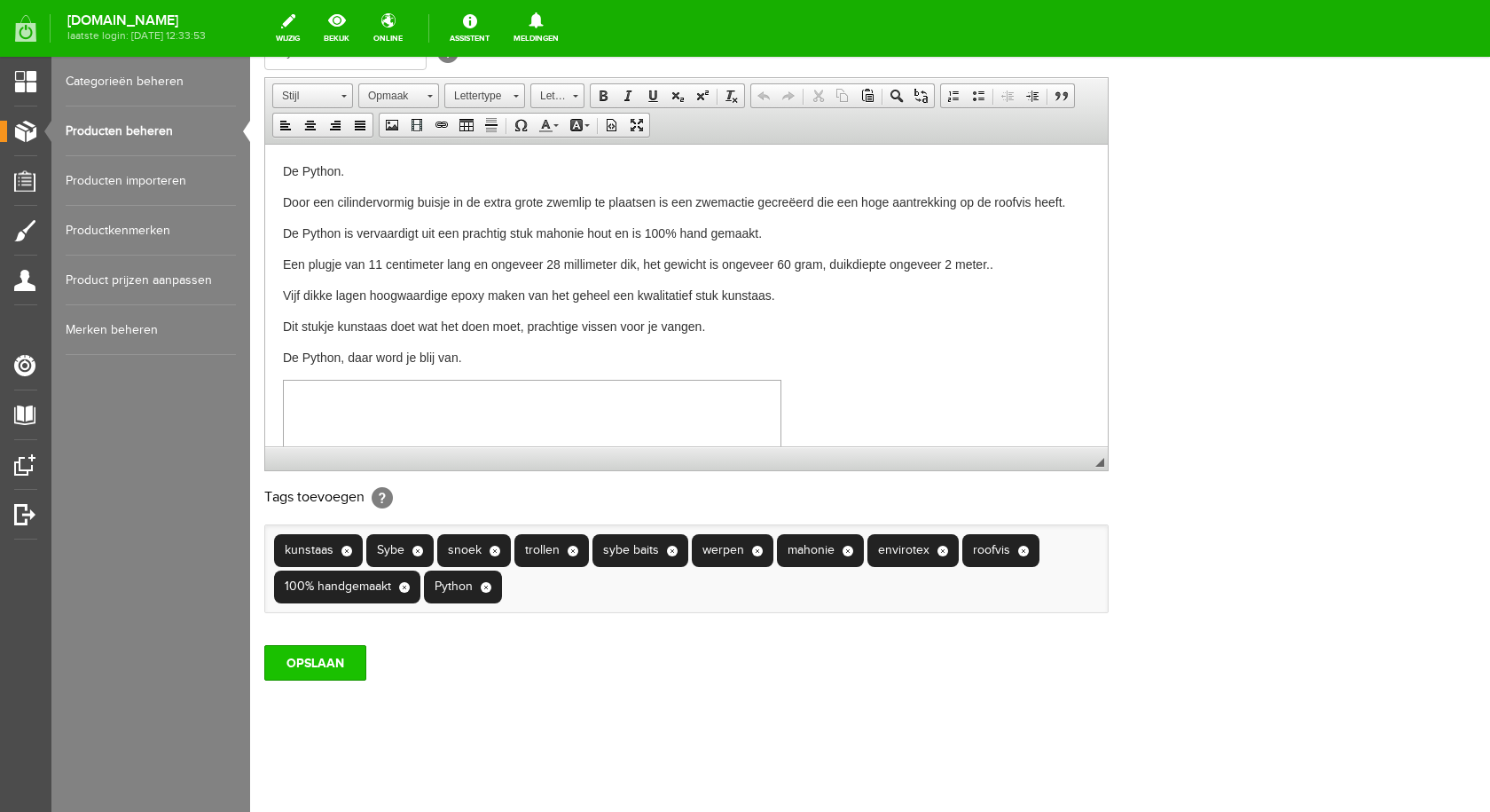
click at [310, 673] on input "OPSLAAN" at bounding box center [315, 662] width 102 height 35
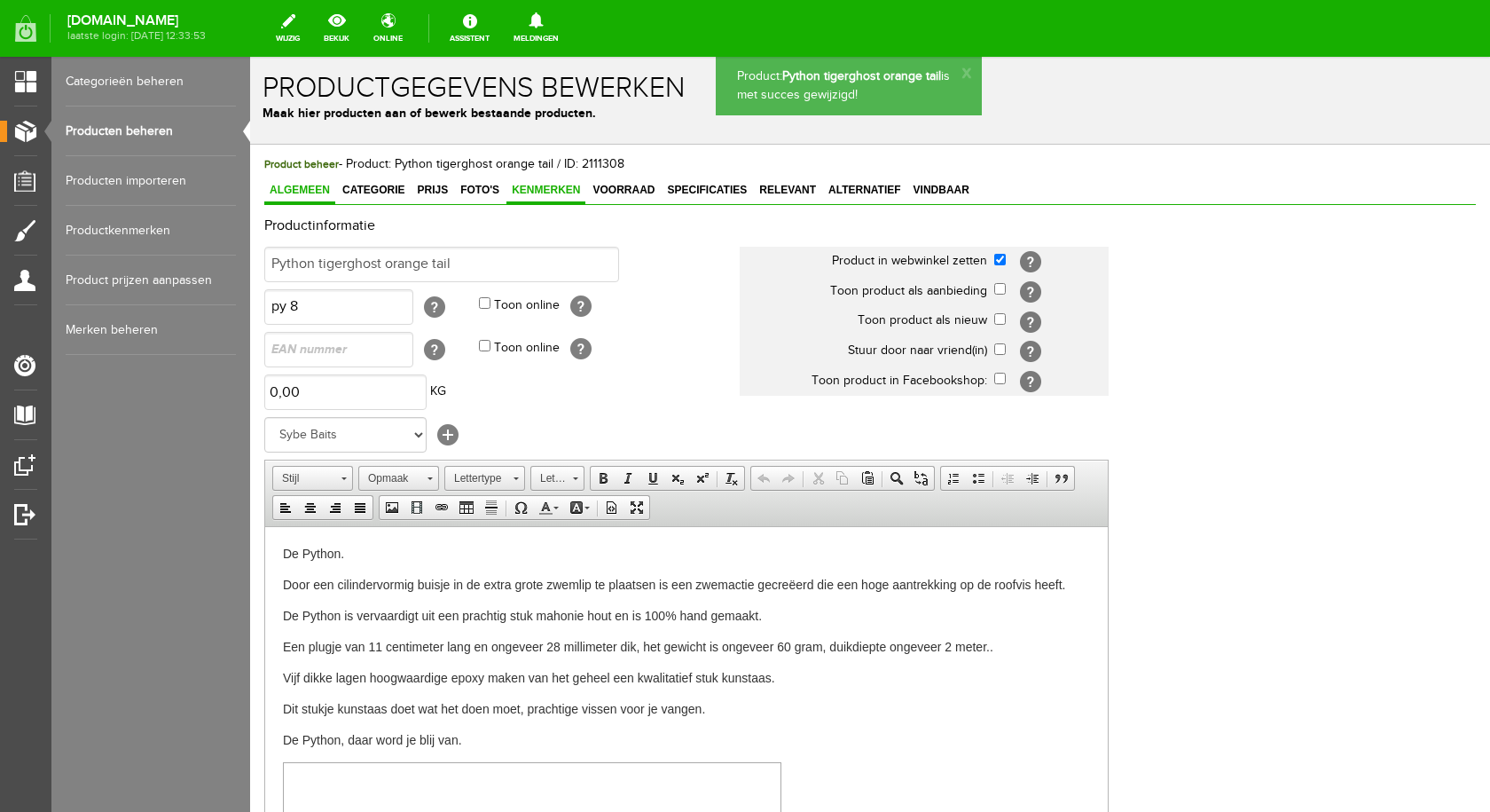
scroll to position [0, 0]
click at [614, 189] on span "Voorraad" at bounding box center [624, 190] width 73 height 12
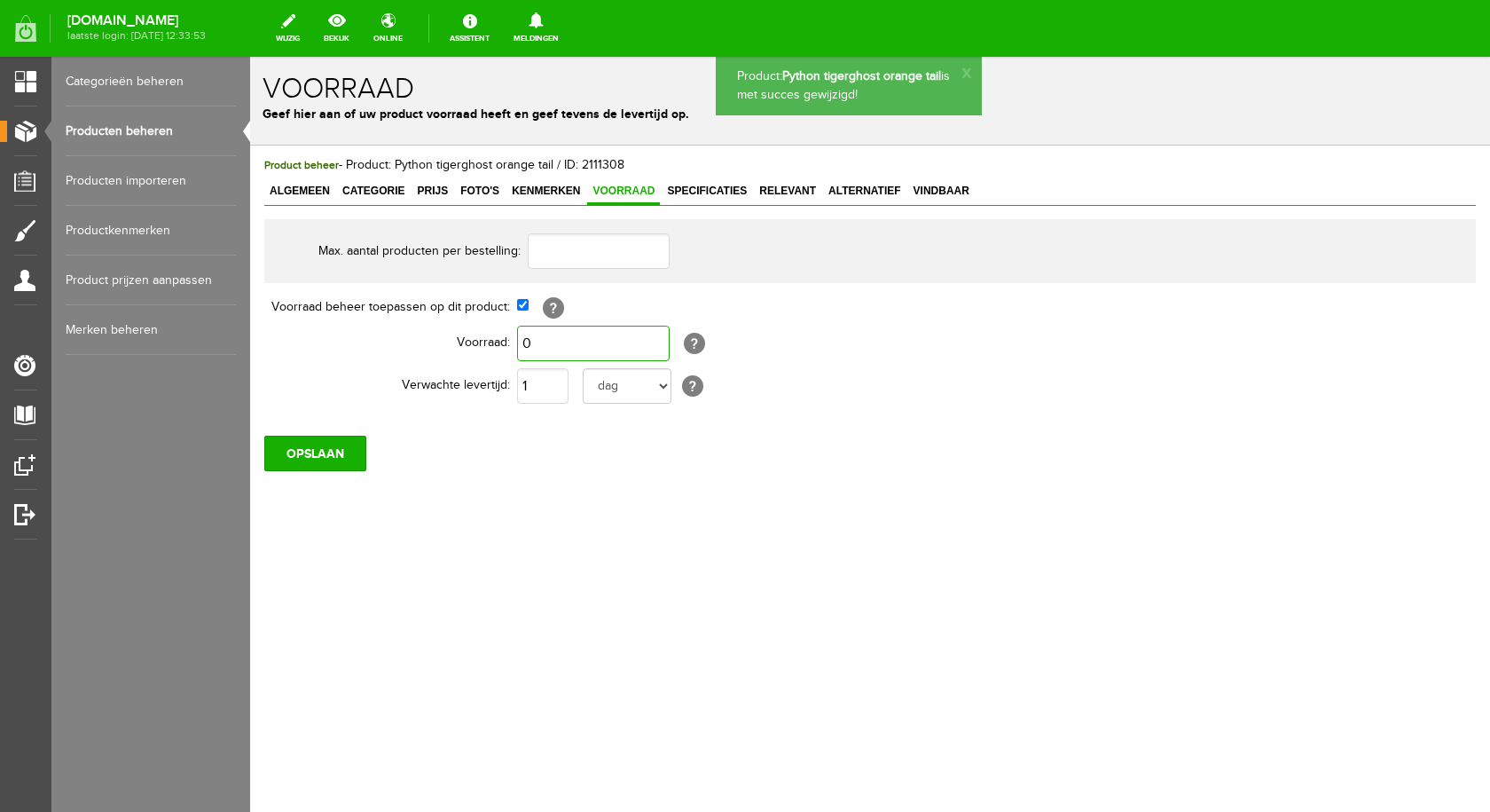
click at [540, 349] on input "0" at bounding box center [593, 343] width 152 height 35
type input "1"
click at [312, 451] on input "OPSLAAN" at bounding box center [315, 453] width 102 height 35
click at [478, 187] on span "Foto's" at bounding box center [480, 190] width 50 height 12
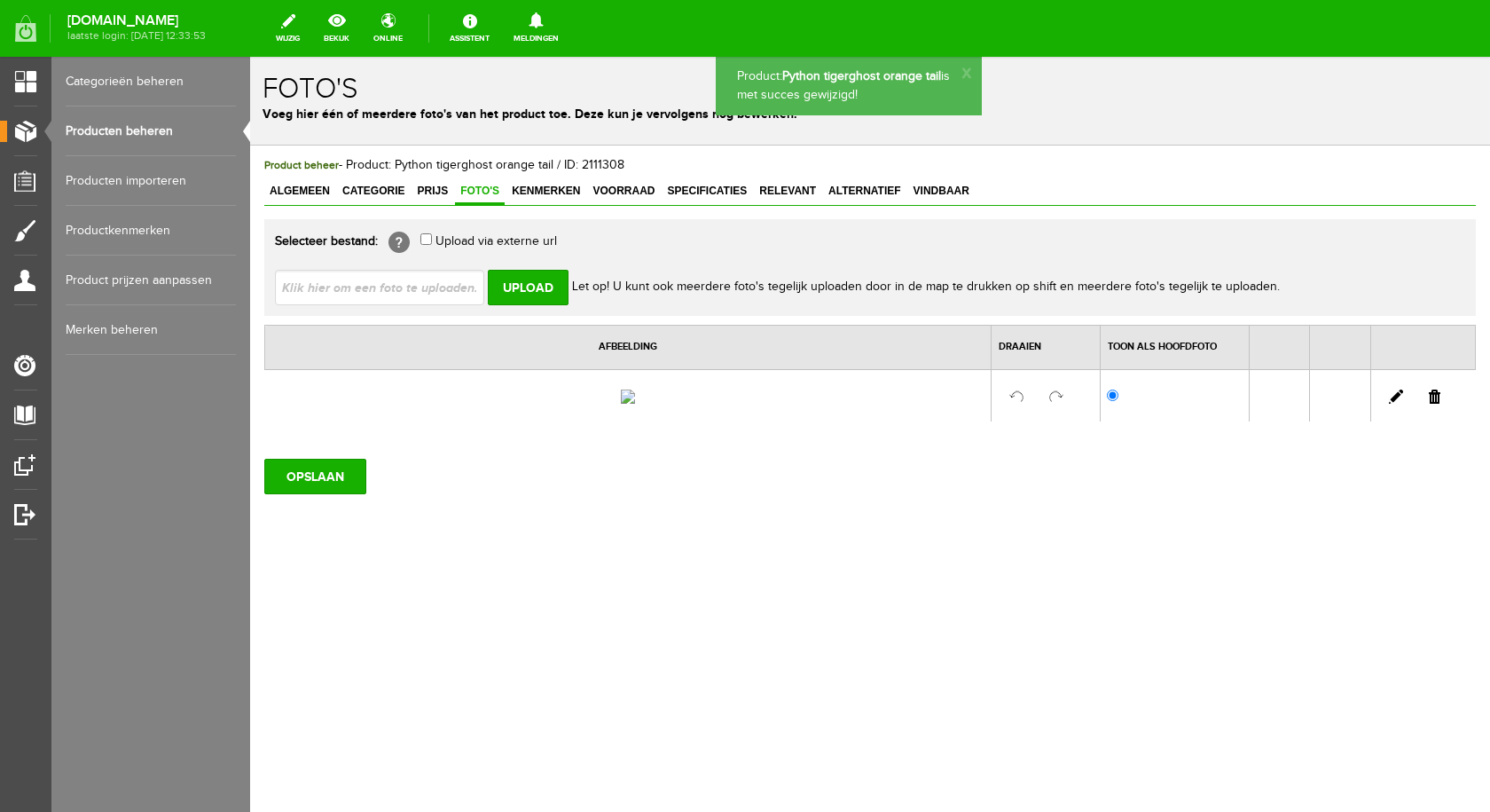
click at [415, 289] on input "file" at bounding box center [387, 286] width 224 height 33
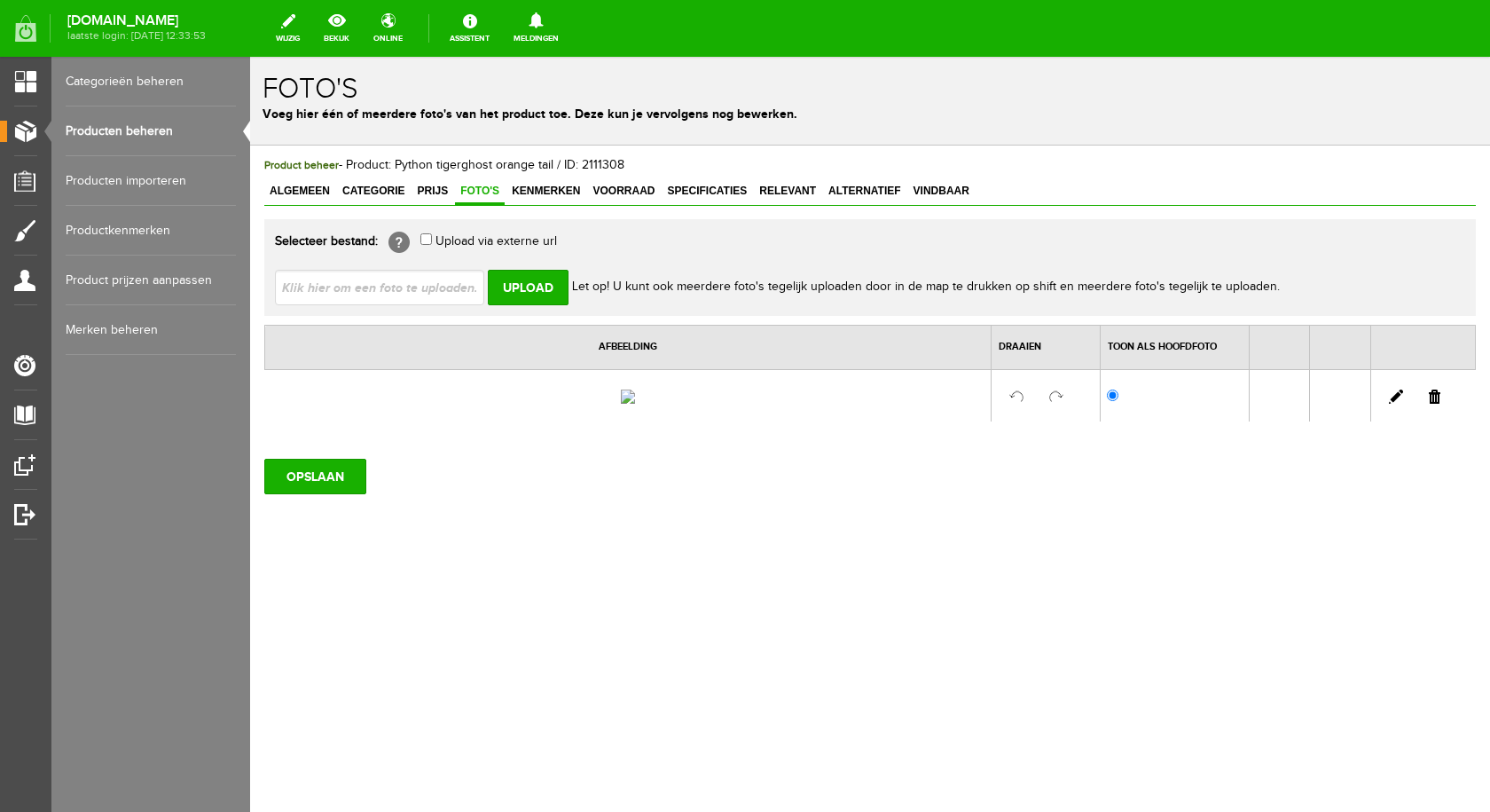
type input "C:\fakepath\python tigerghost orange tail 3.jpg"
type input "python tigerghost orange tail 3.jpg"
drag, startPoint x: 541, startPoint y: 278, endPoint x: 545, endPoint y: 295, distance: 17.5
click at [541, 278] on input "Upload" at bounding box center [527, 287] width 80 height 35
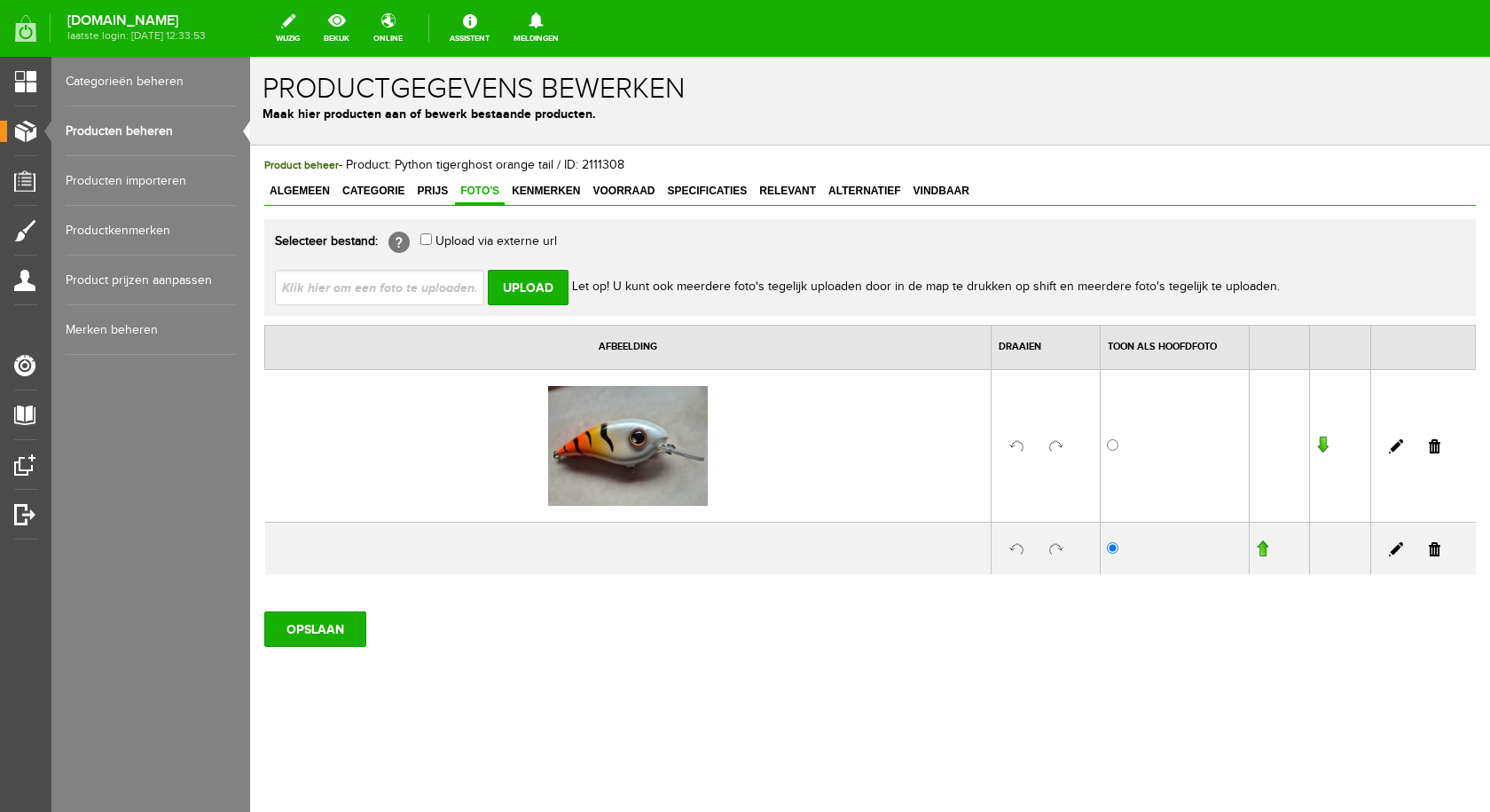
click at [1429, 556] on link at bounding box center [1435, 549] width 11 height 14
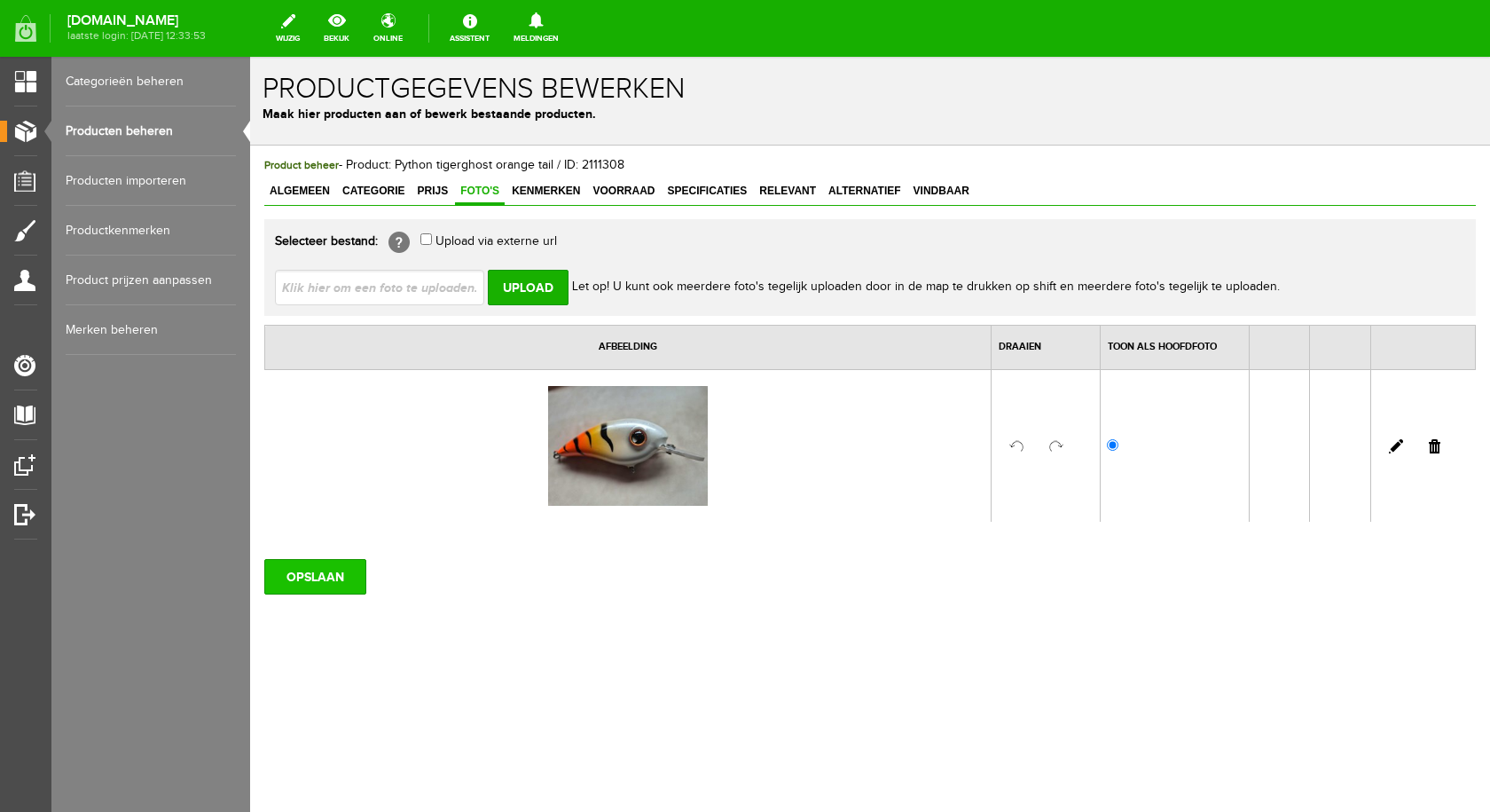
click at [305, 566] on input "OPSLAAN" at bounding box center [315, 576] width 102 height 35
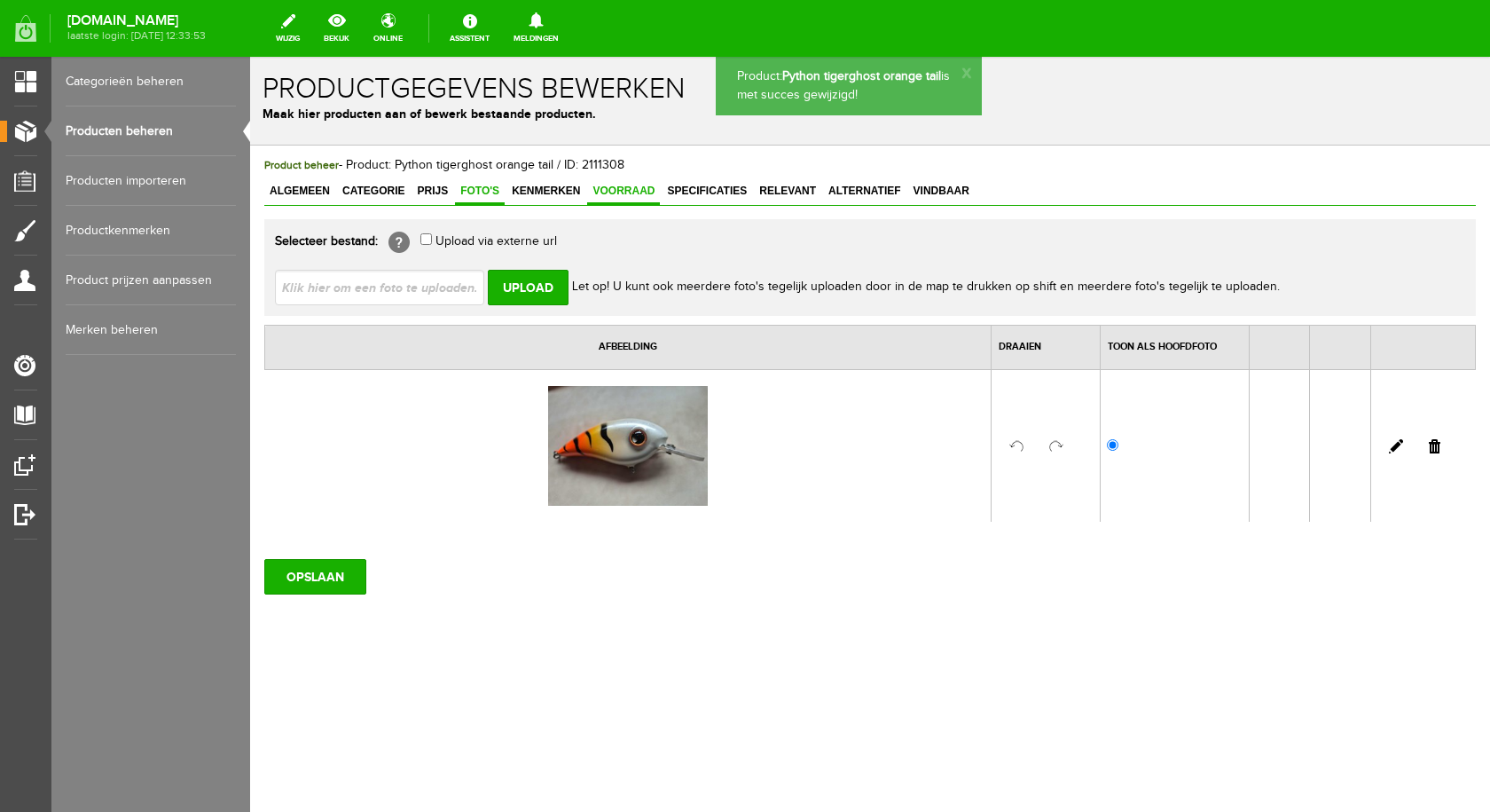
click at [612, 188] on span "Voorraad" at bounding box center [624, 190] width 73 height 12
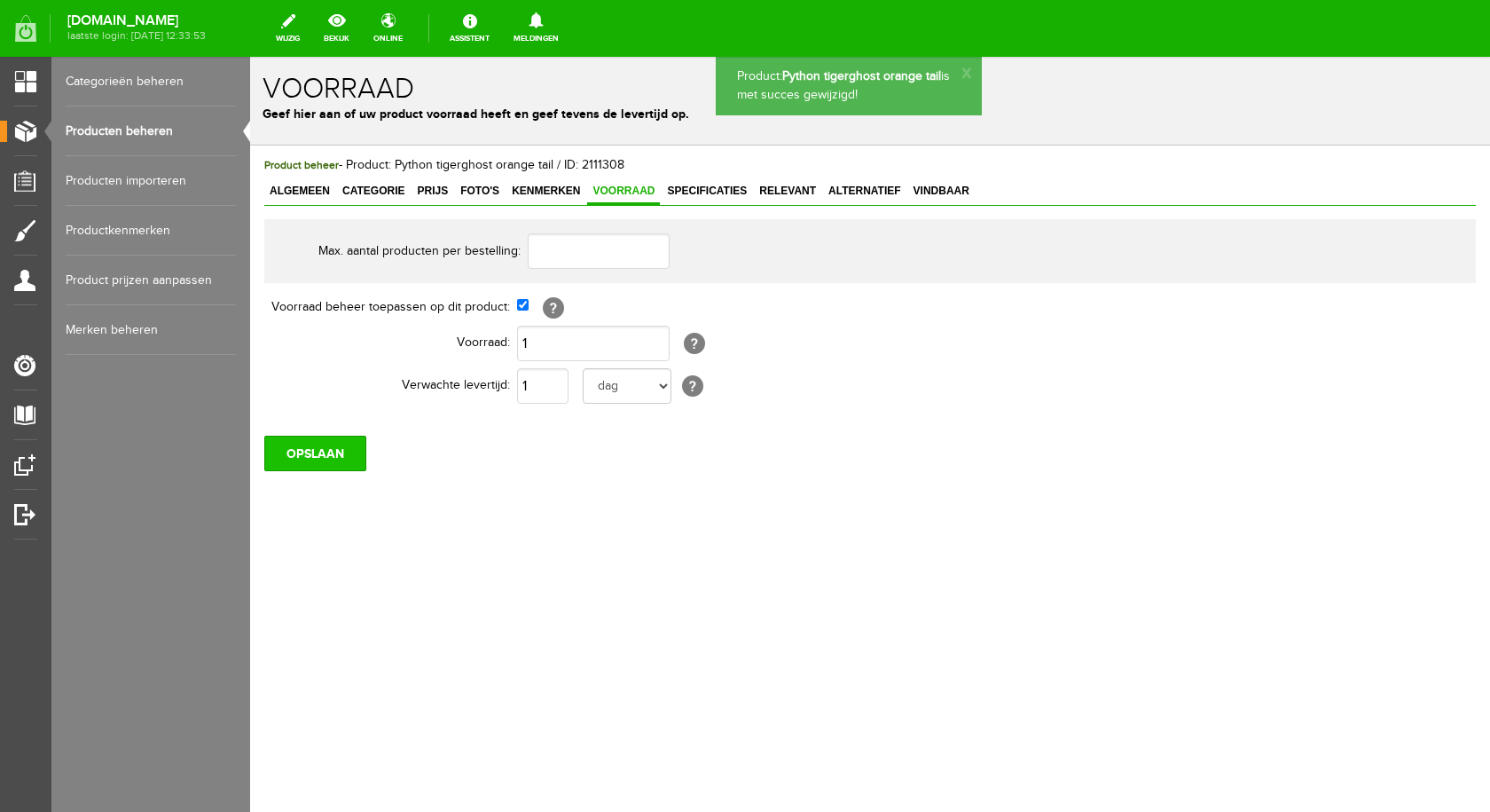
click at [292, 451] on input "OPSLAAN" at bounding box center [315, 453] width 102 height 35
